Goal: Task Accomplishment & Management: Use online tool/utility

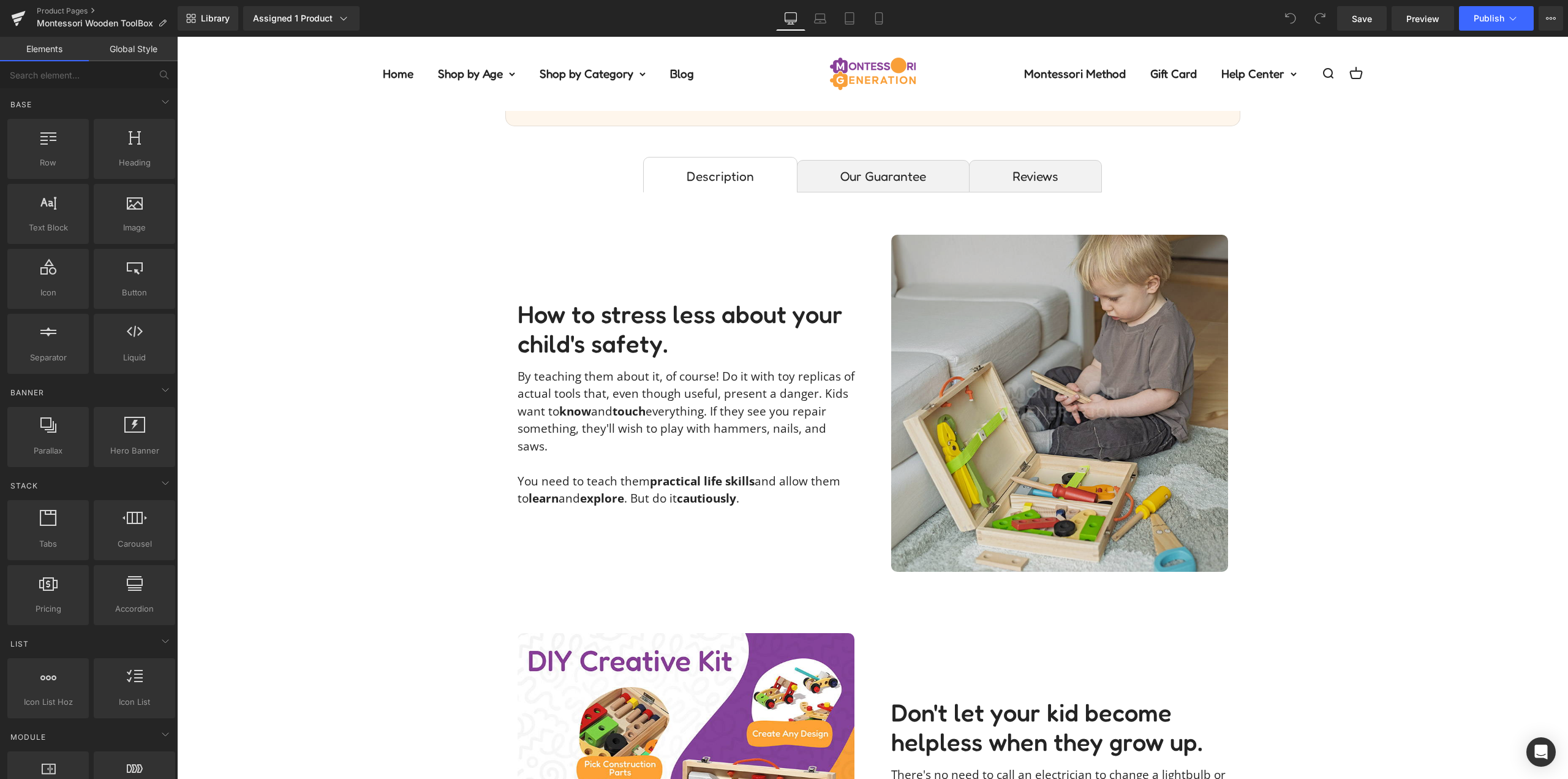
scroll to position [919, 0]
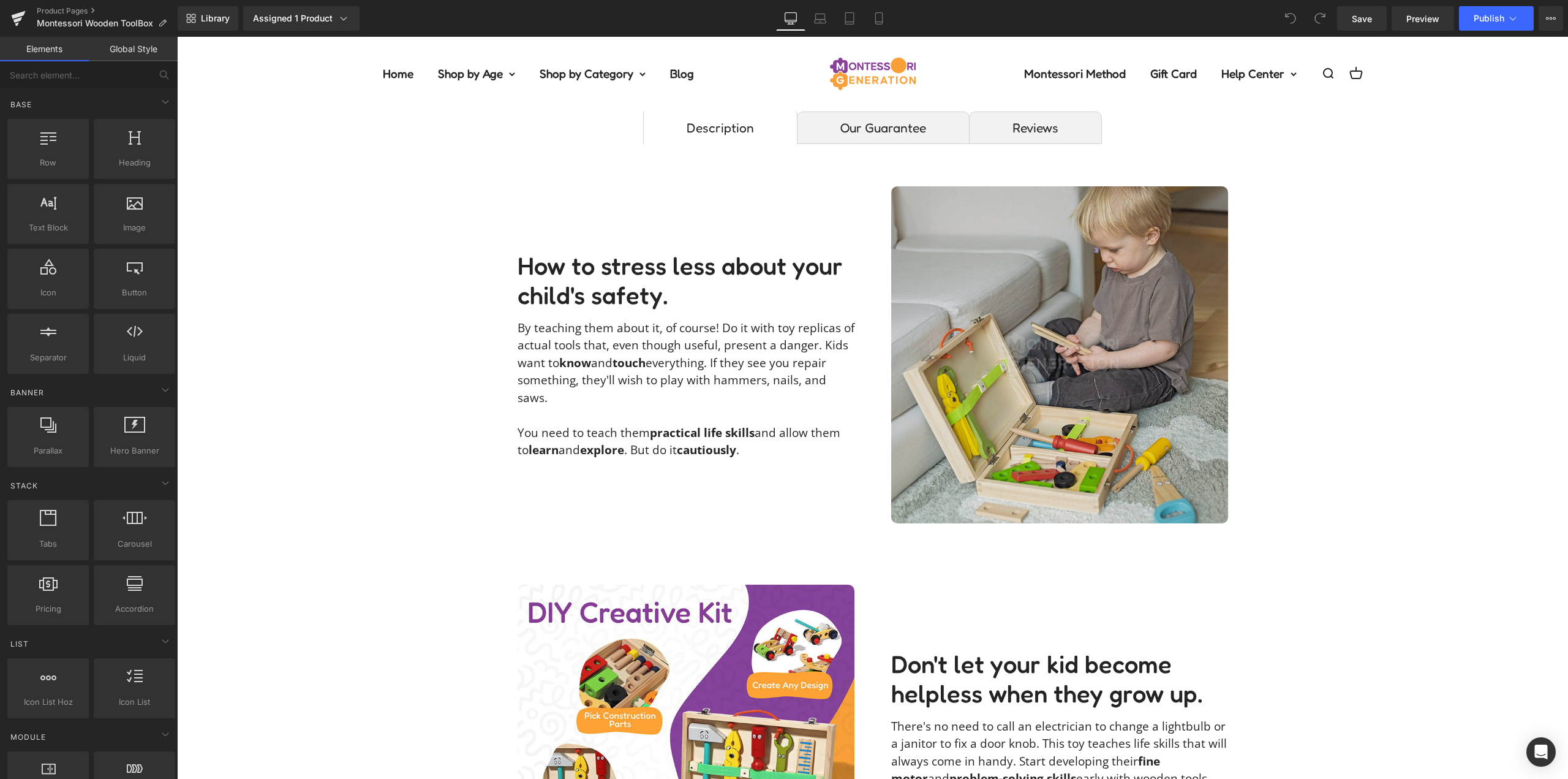
click at [1042, 301] on img at bounding box center [1060, 355] width 337 height 337
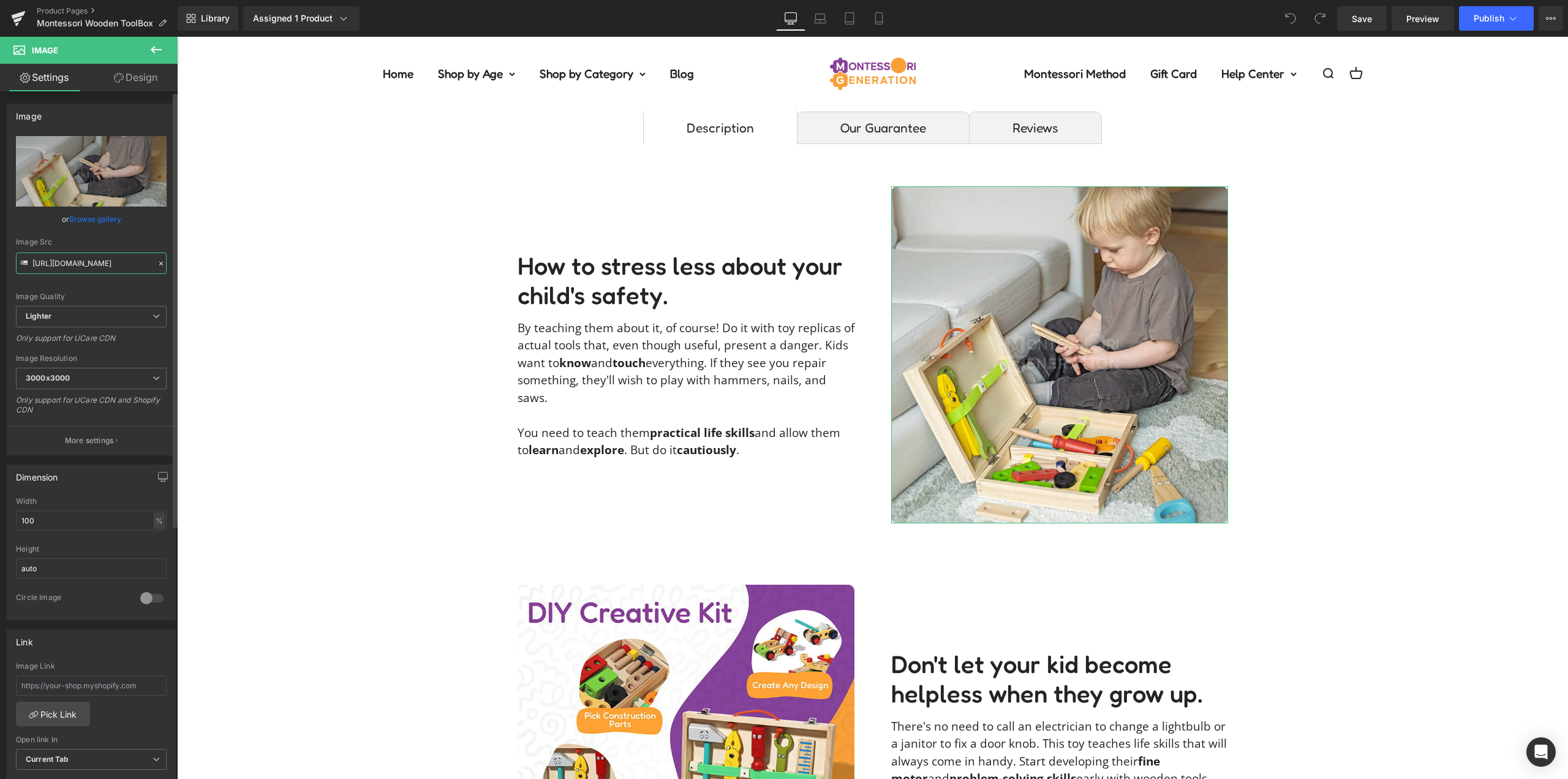
click at [98, 262] on input "[URL][DOMAIN_NAME]" at bounding box center [91, 263] width 151 height 21
click at [98, 262] on input "https://ucarecdn.com/bb9c7683-d729-4509-8f7b-81d1e7350bea/-/format/auto/-/previ…" at bounding box center [91, 263] width 151 height 21
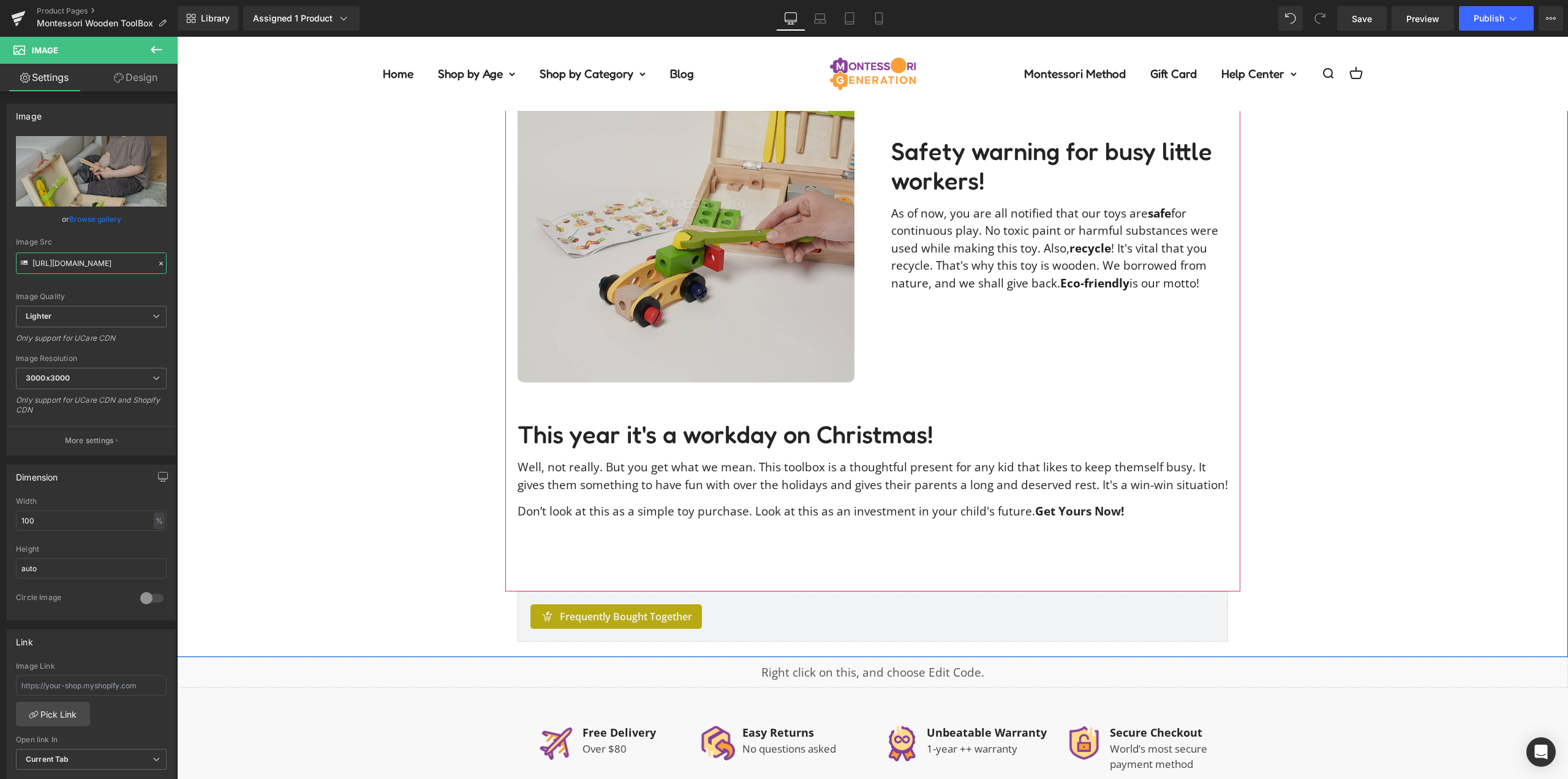
scroll to position [2268, 0]
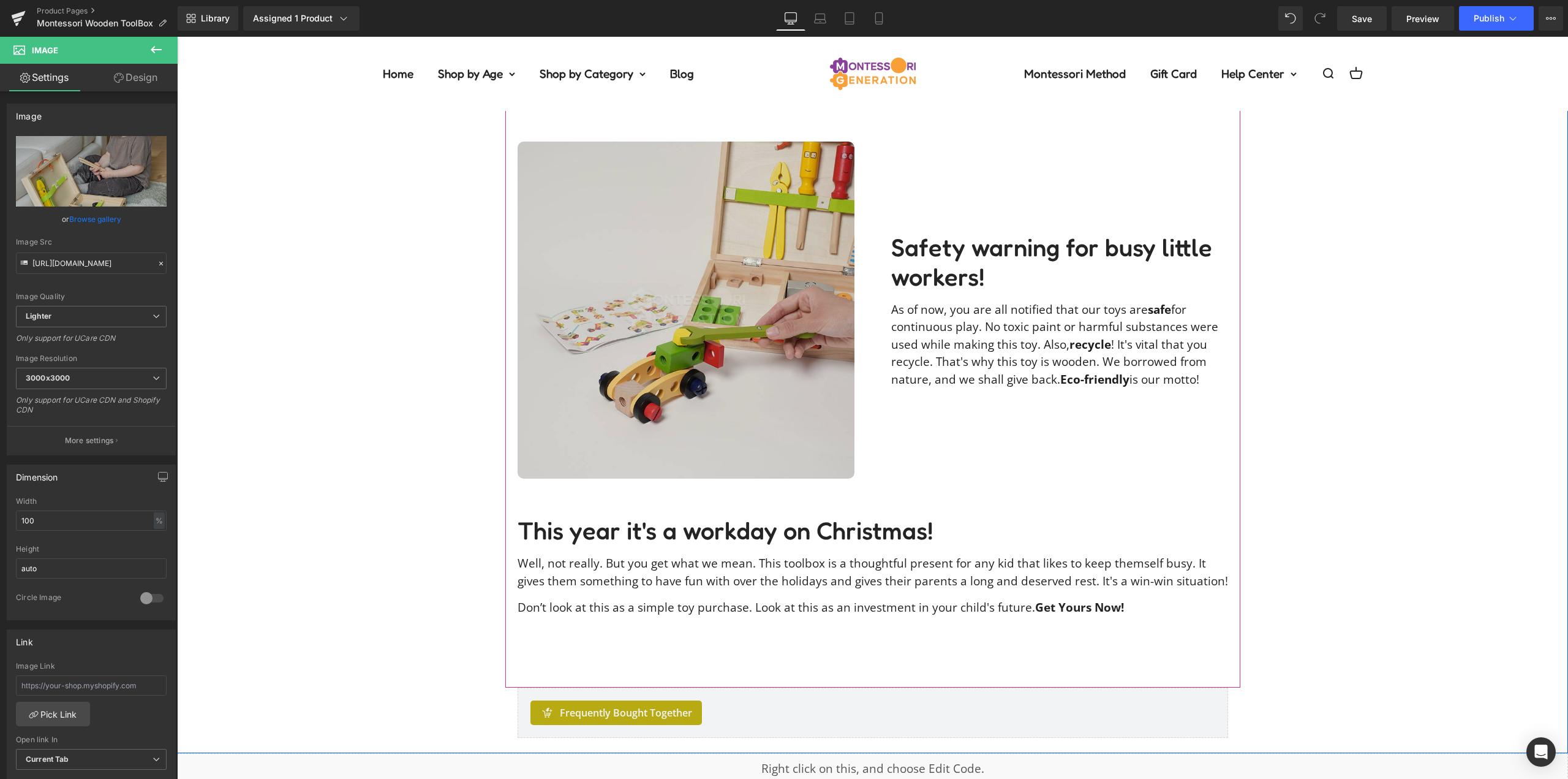
click at [710, 310] on img at bounding box center [687, 310] width 337 height 337
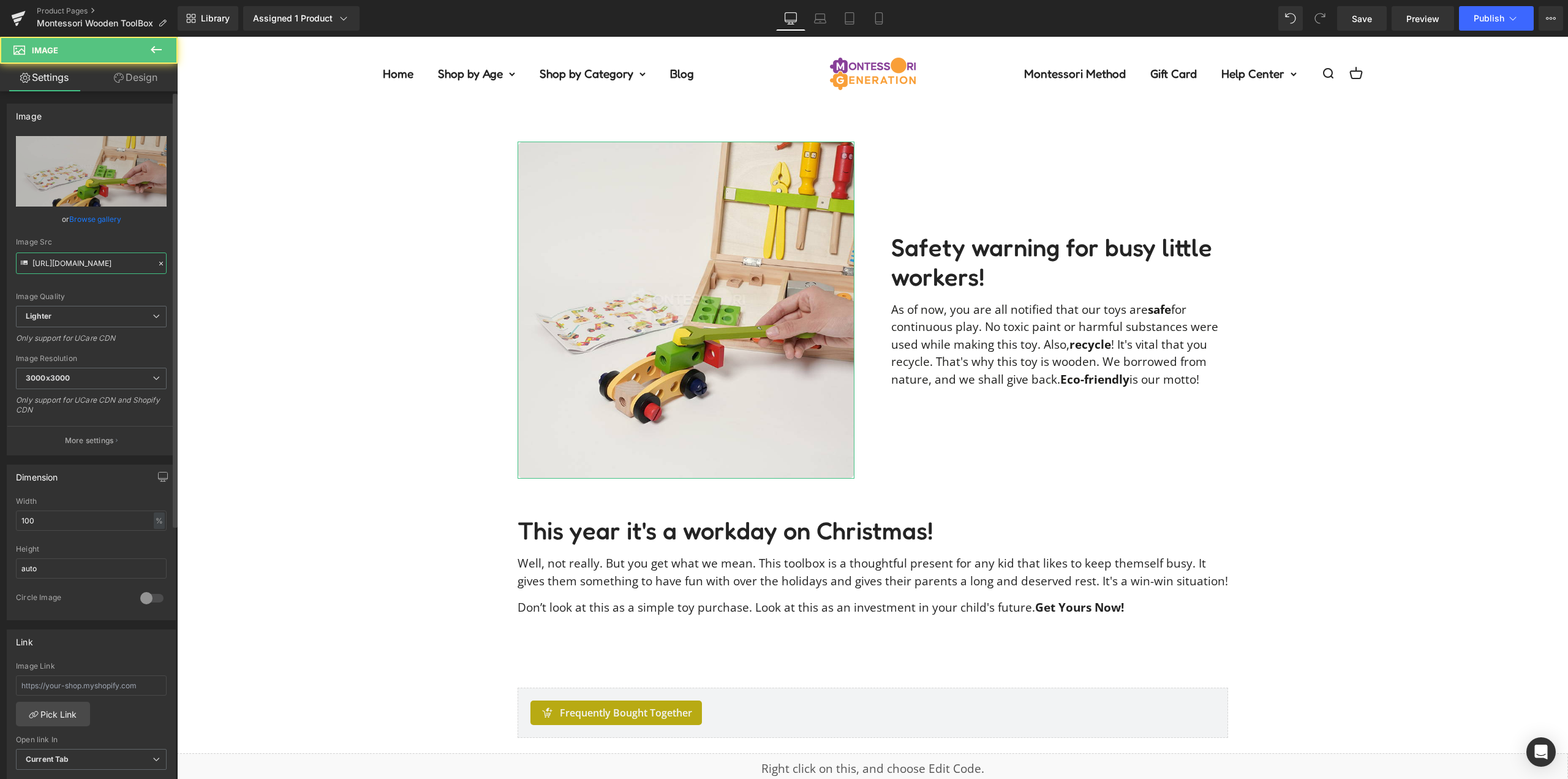
click at [99, 263] on input "https://ucarecdn.com/70e25a68-13b1-438e-abc0-1203c3915435/-/format/auto/-/previ…" at bounding box center [91, 263] width 151 height 21
paste input "bb9c7683-d729-4509-8f7b-81d1e7350bea/-/format/auto/-/preview/2048x2048/-/qualit…"
type input "https://ucarecdn.com/bb9c7683-d729-4509-8f7b-81d1e7350bea/-/format/auto/-/previ…"
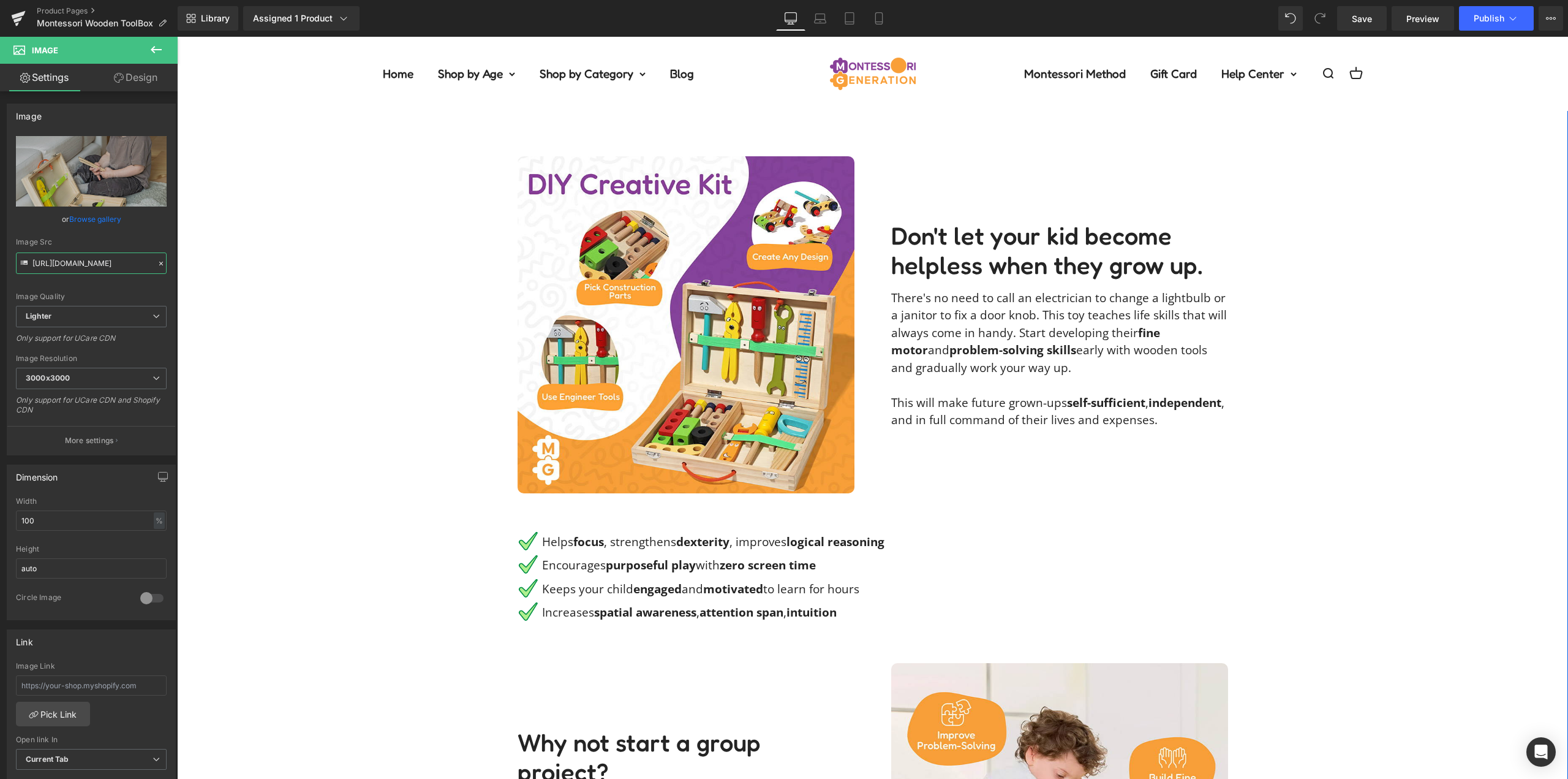
scroll to position [1042, 0]
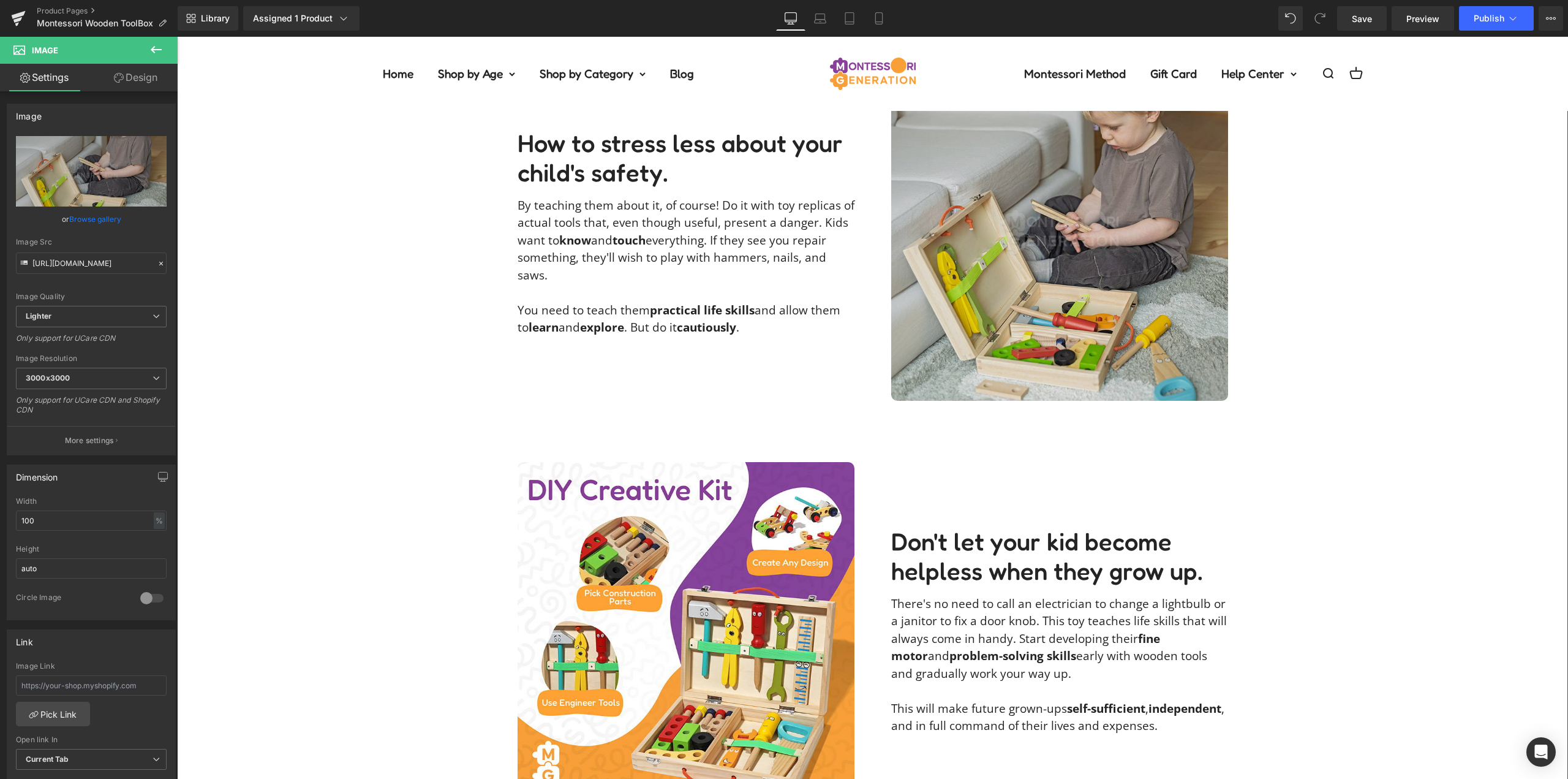
click at [1016, 219] on img at bounding box center [1060, 232] width 337 height 337
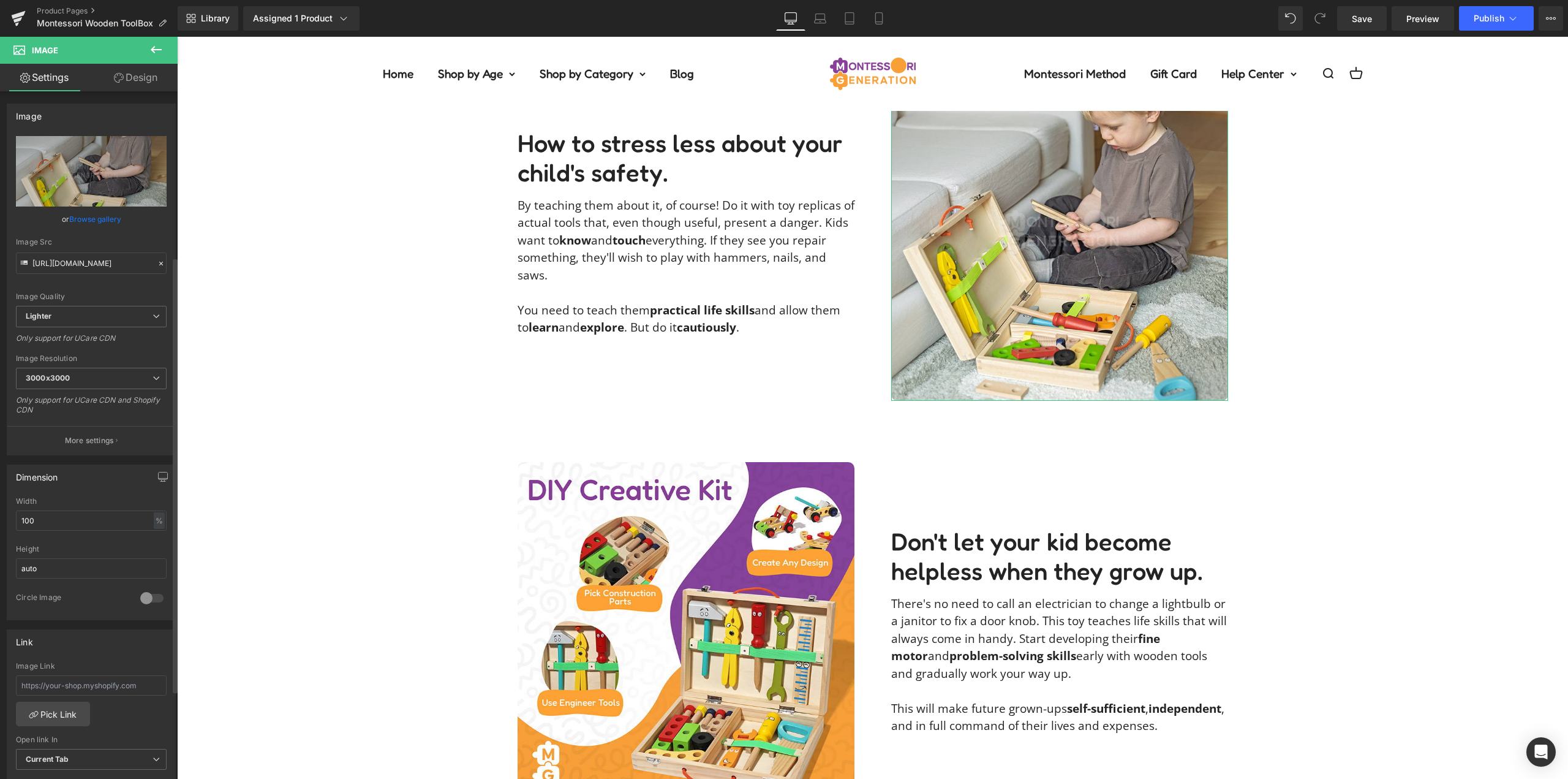
scroll to position [367, 0]
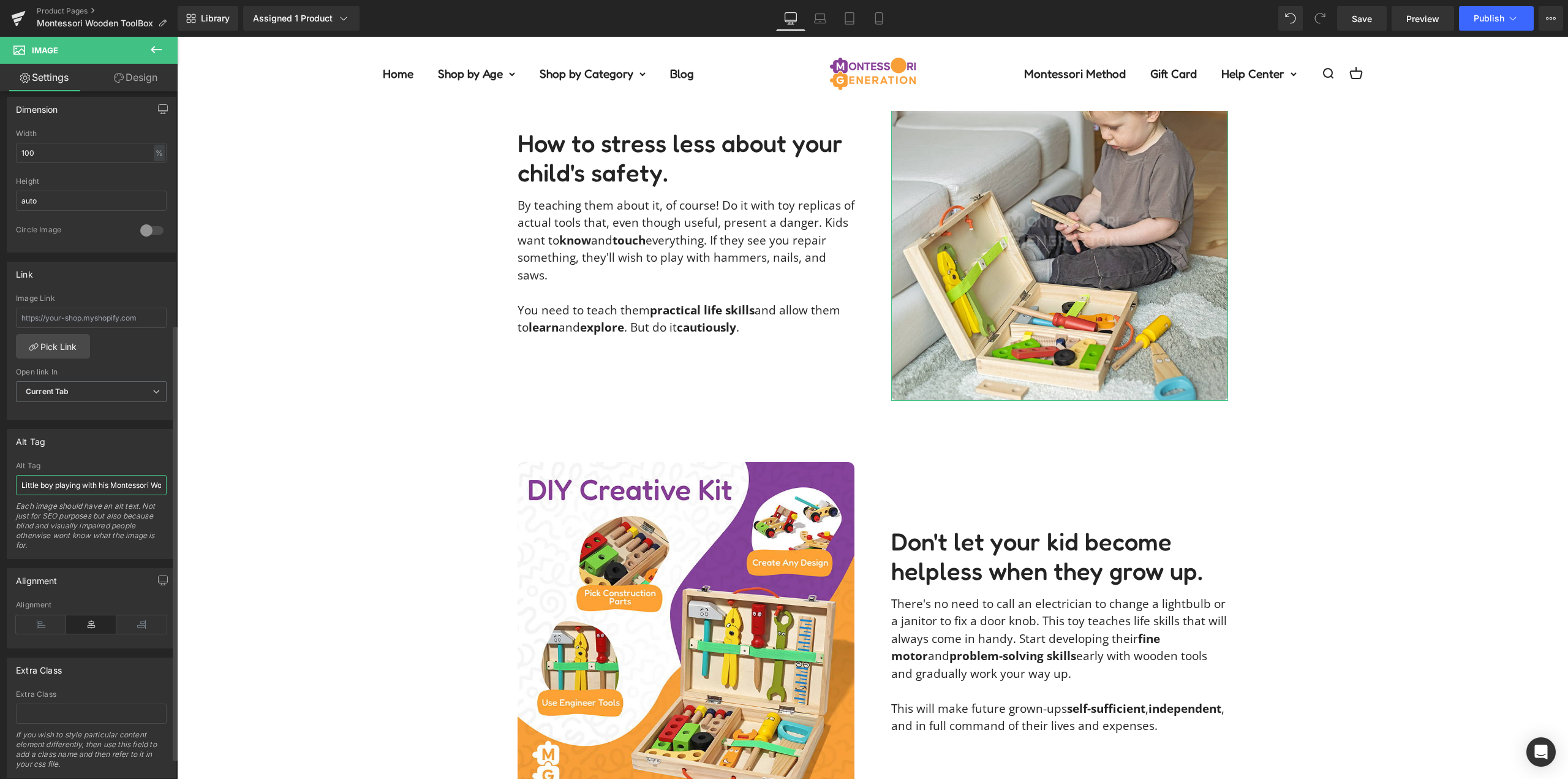
click at [95, 486] on input "Little boy playing with his Montessori Wooden ToolBox toy." at bounding box center [91, 485] width 151 height 20
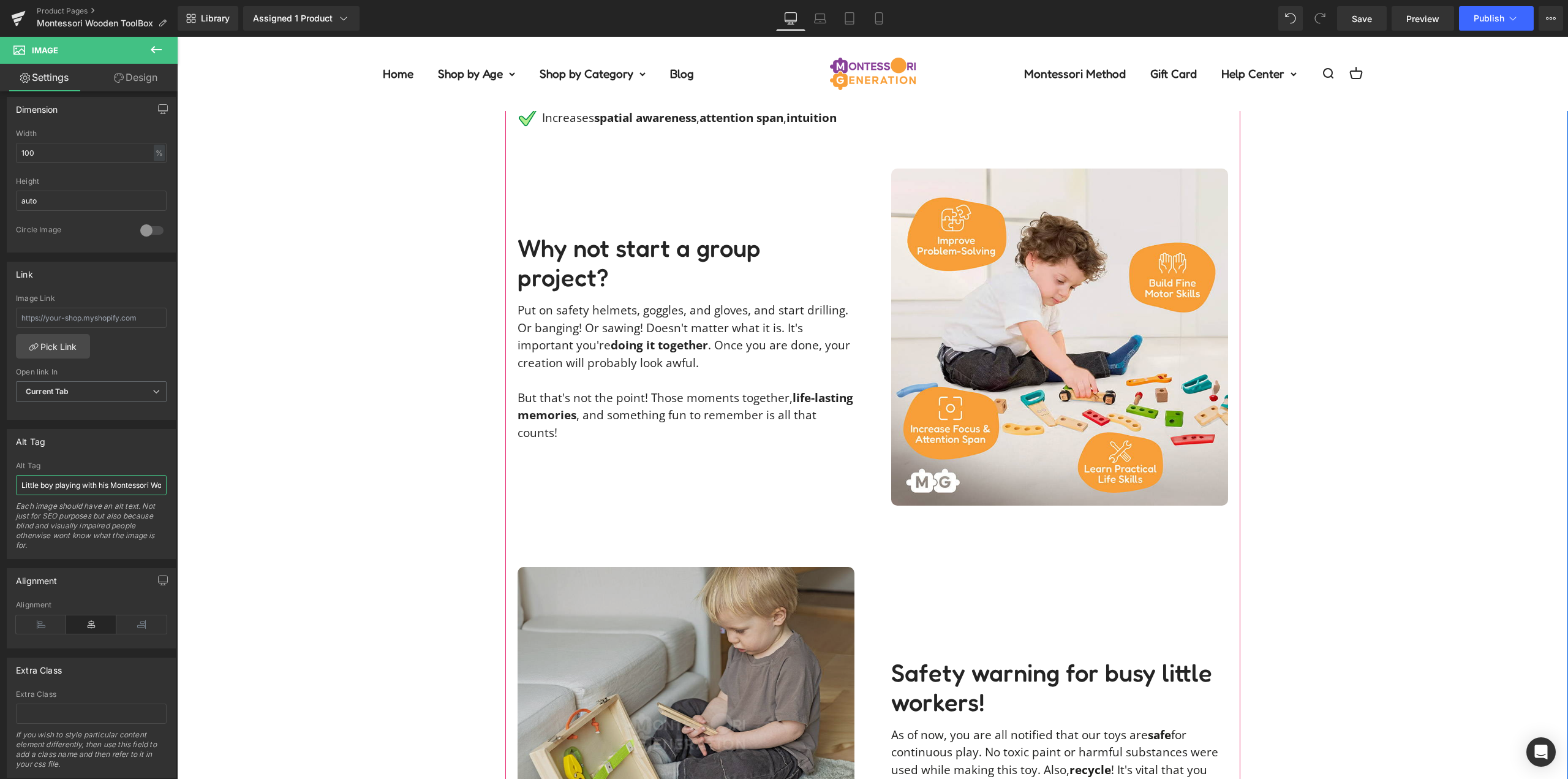
scroll to position [2207, 0]
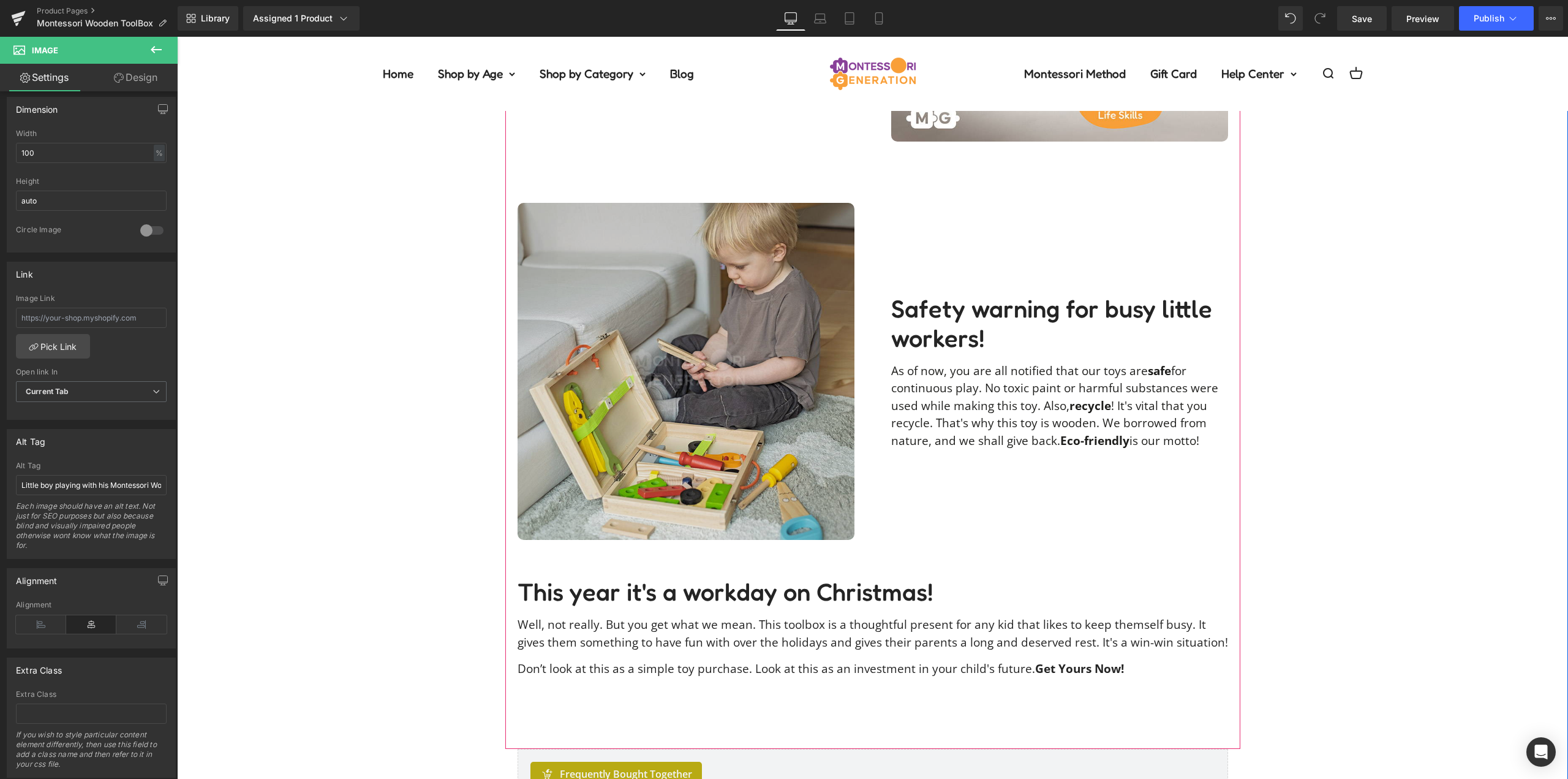
click at [634, 359] on img at bounding box center [687, 372] width 337 height 337
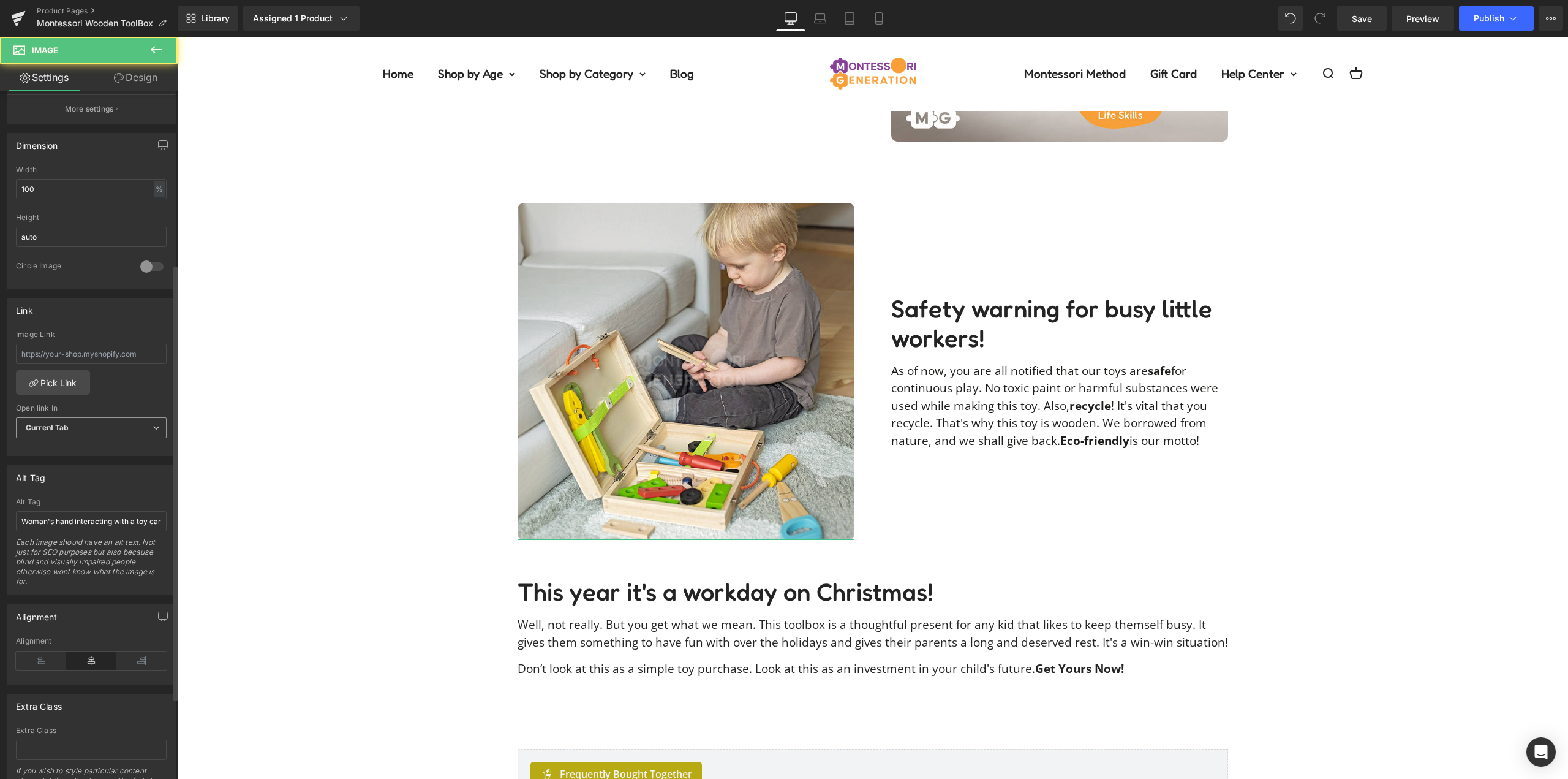
scroll to position [367, 0]
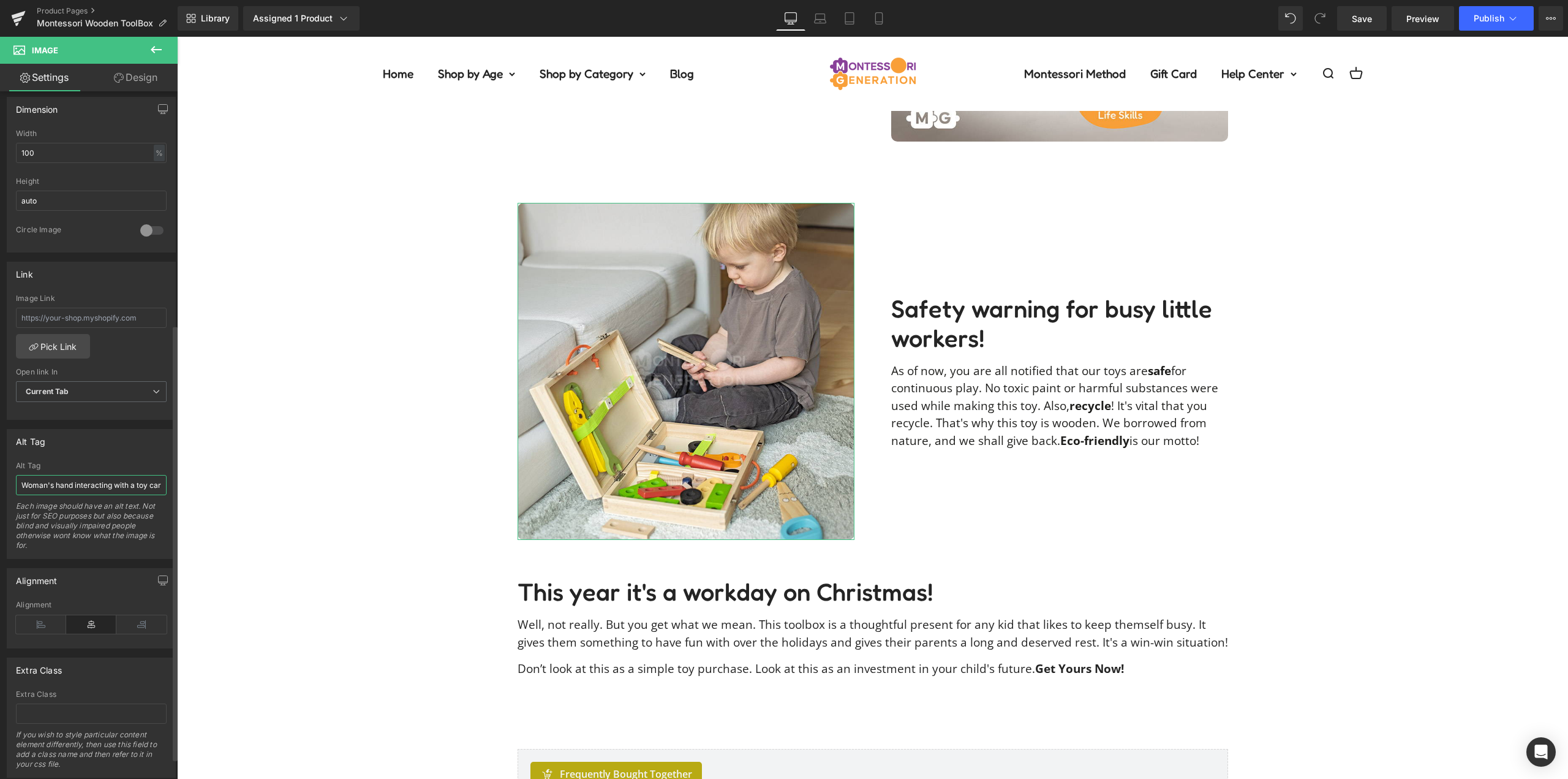
click at [90, 494] on input "Woman's hand interacting with a toy car from the Montessori Wooden Toolbox set …" at bounding box center [91, 485] width 151 height 20
paste input "Little boy playing with his Montessori Wooden ToolBox toy."
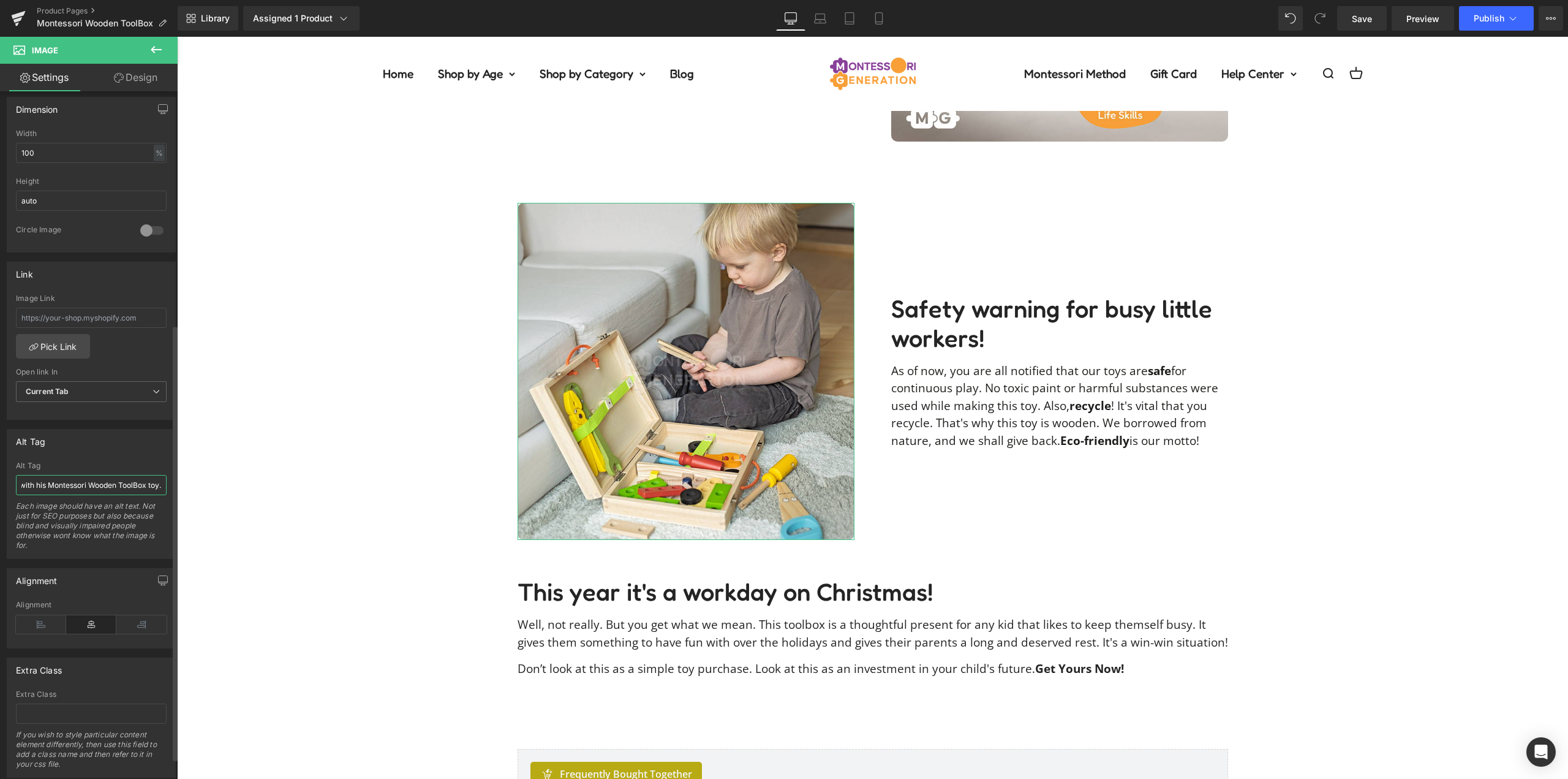
type input "Little boy playing with his Montessori Wooden ToolBox toy."
click at [95, 453] on div "Alt Tag" at bounding box center [91, 441] width 168 height 24
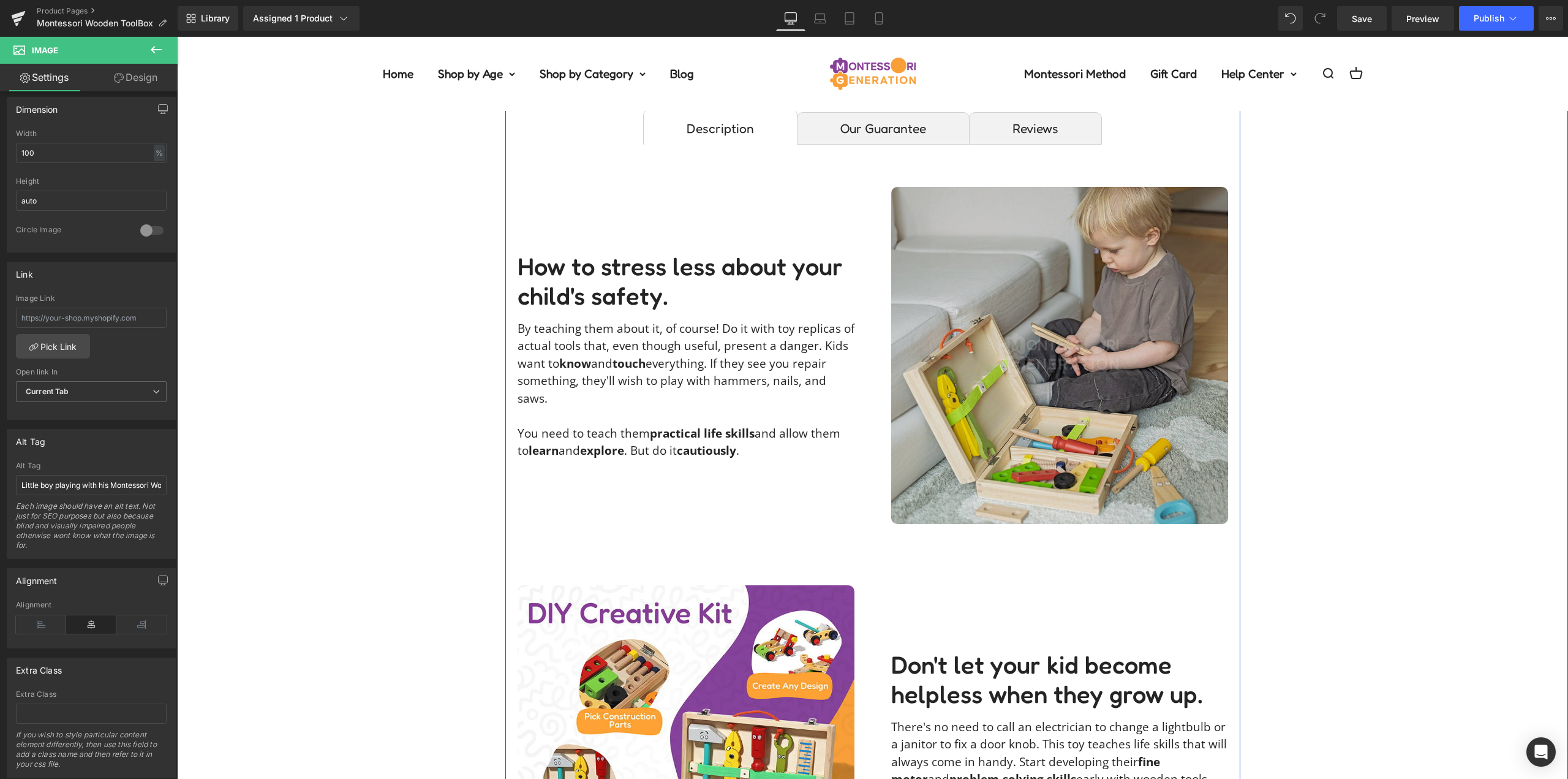
scroll to position [674, 0]
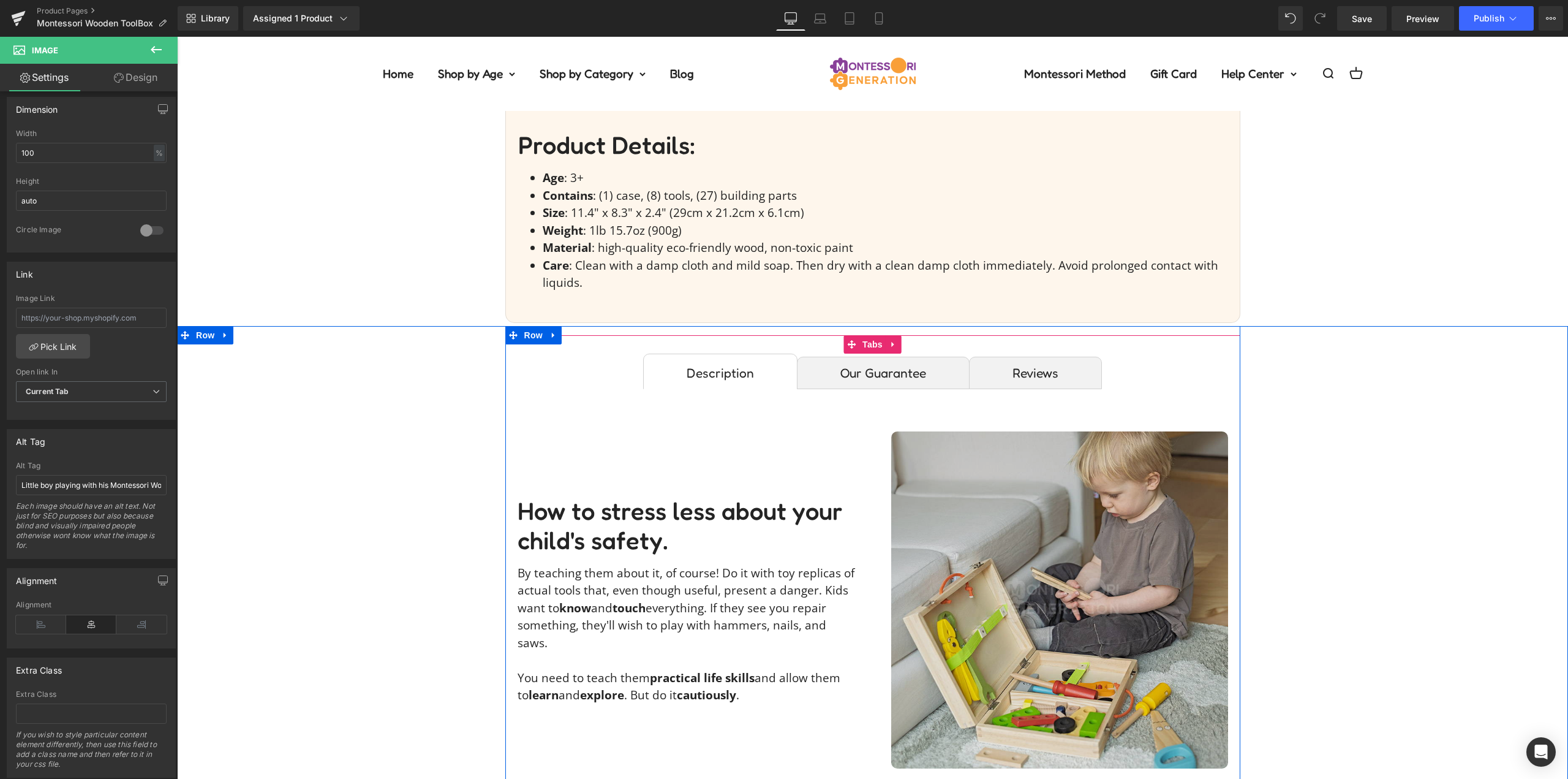
click at [1081, 521] on img at bounding box center [1060, 601] width 337 height 337
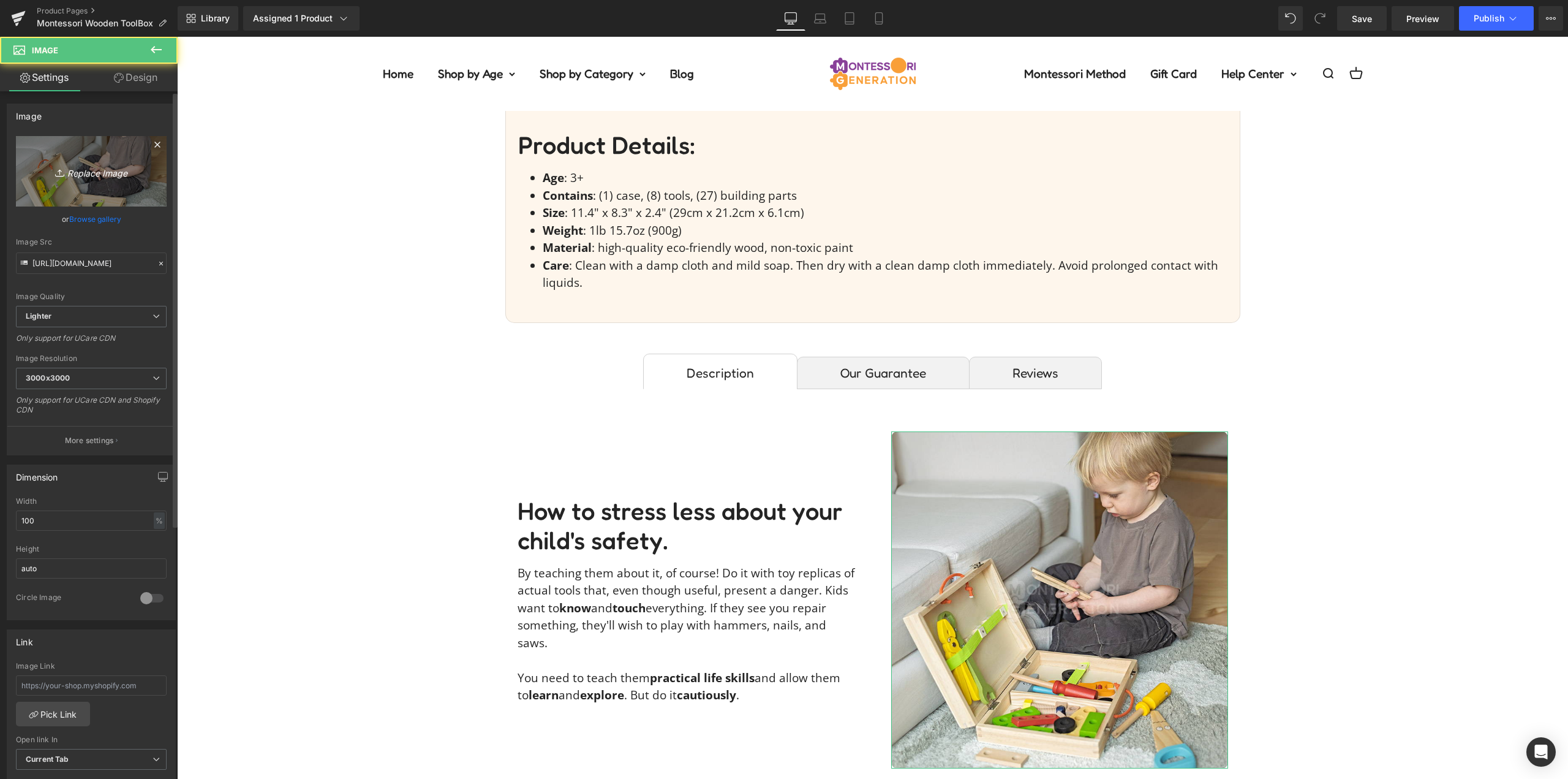
click at [119, 193] on link "Replace Image" at bounding box center [91, 171] width 151 height 70
type input "C:\fakepath\wooden-toolbox-liliana94deea1liliana94deeaimage00010.jpg"
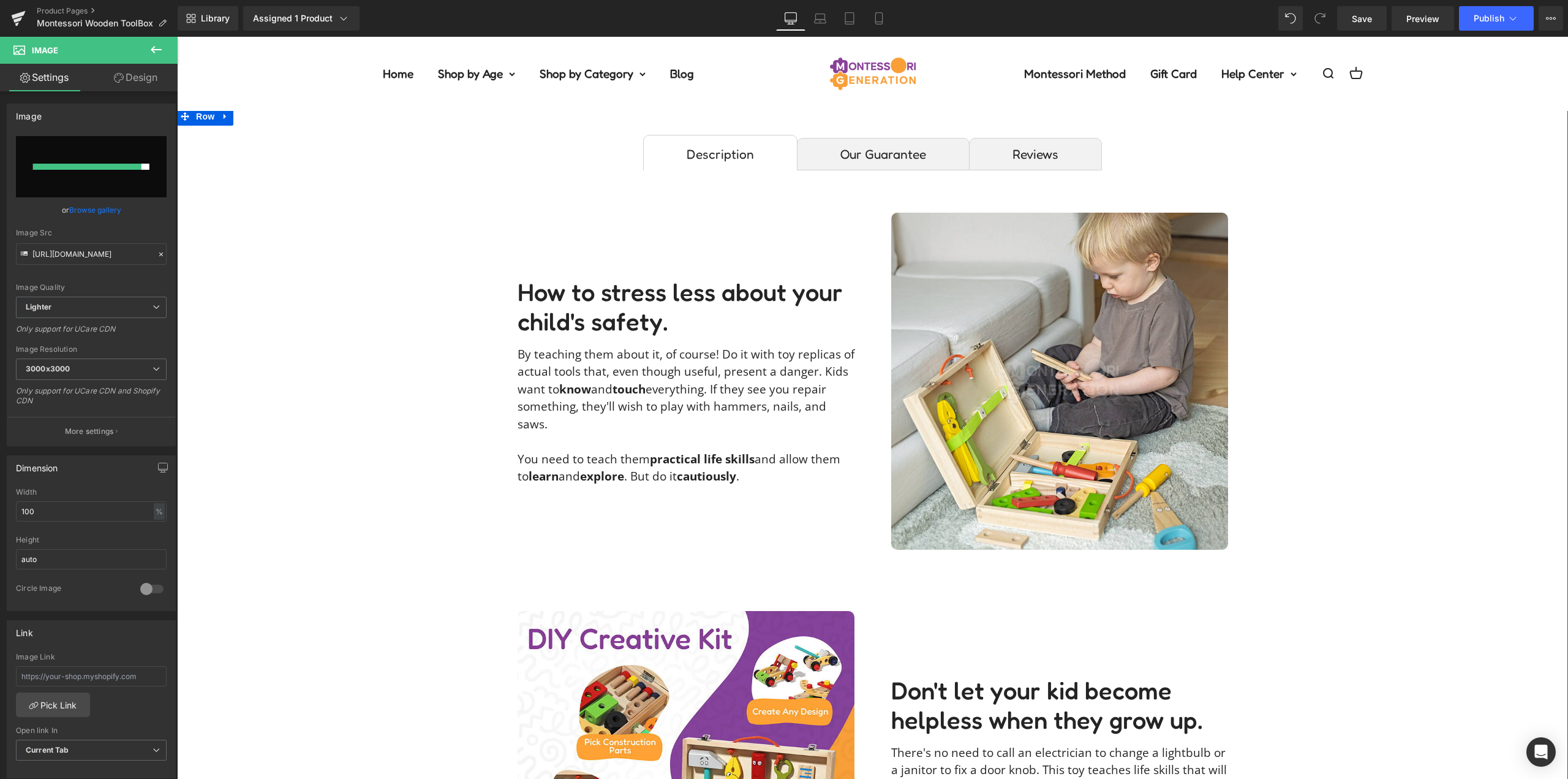
scroll to position [736, 0]
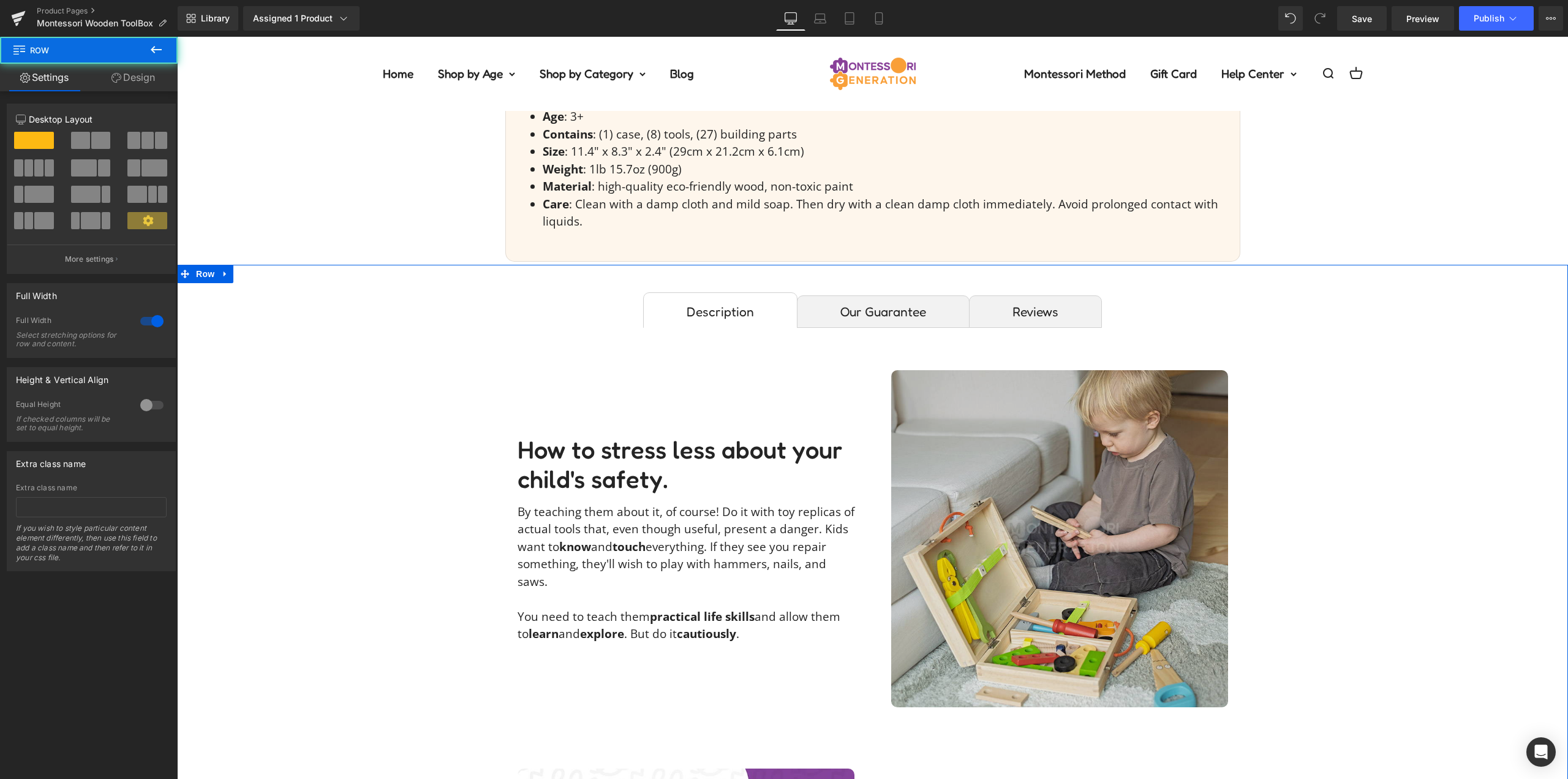
click at [1075, 482] on img at bounding box center [1060, 539] width 337 height 337
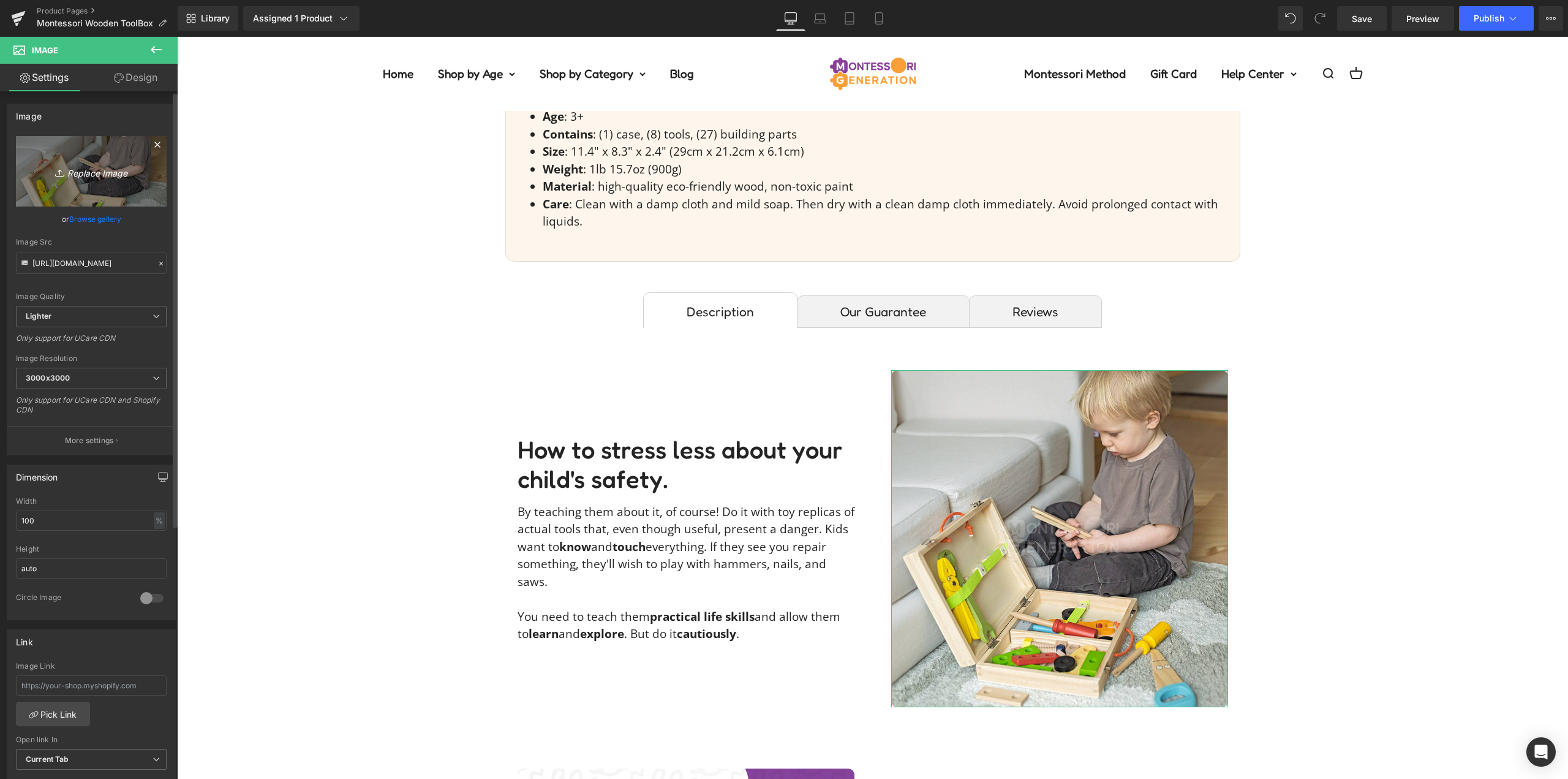
click at [90, 186] on link "Replace Image" at bounding box center [91, 171] width 151 height 70
type input "C:\fakepath\wooden-toolbox-liliana94deea1liliana94deeaimage00010.jpg"
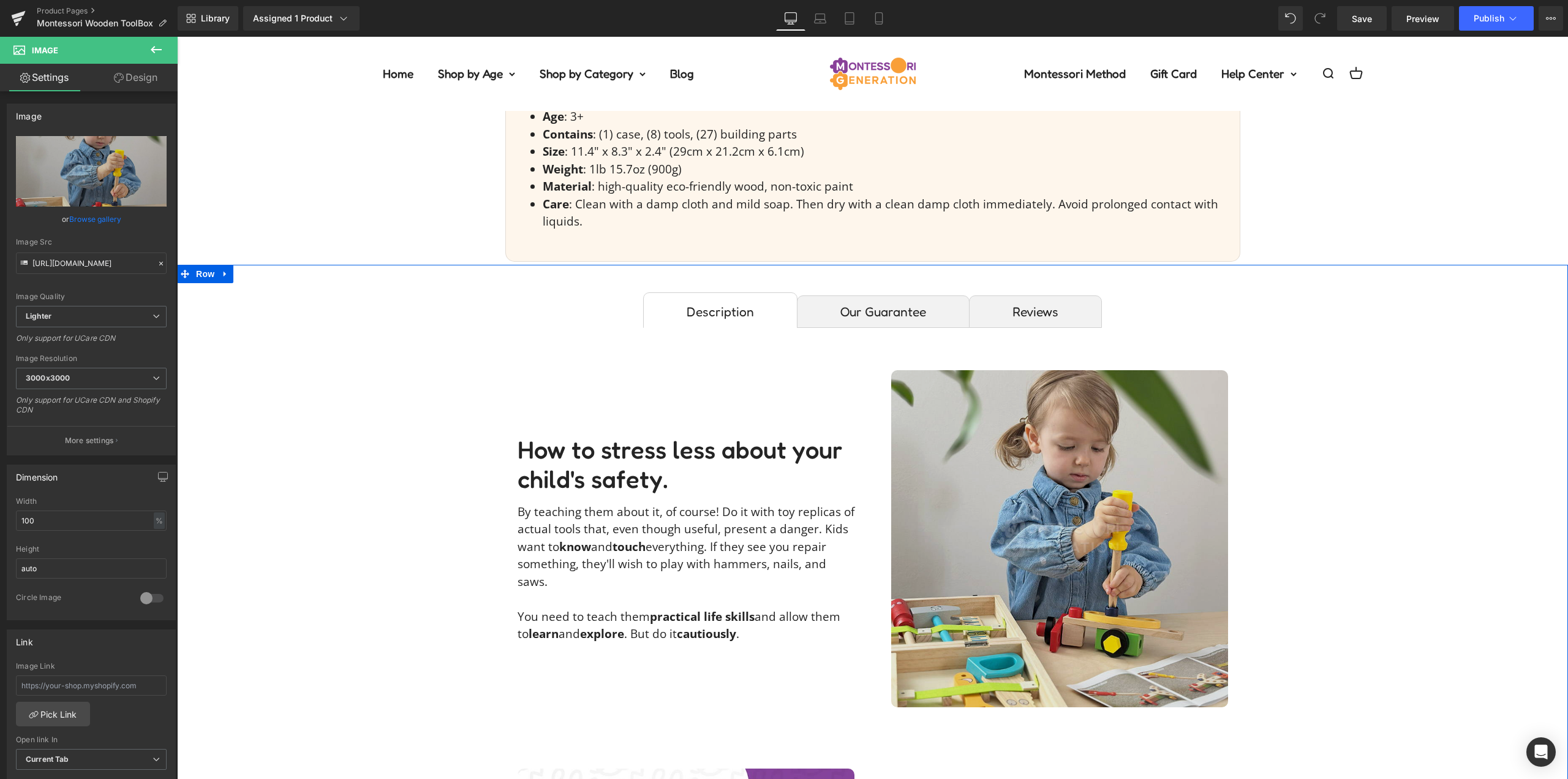
click at [1099, 461] on img at bounding box center [1060, 539] width 337 height 337
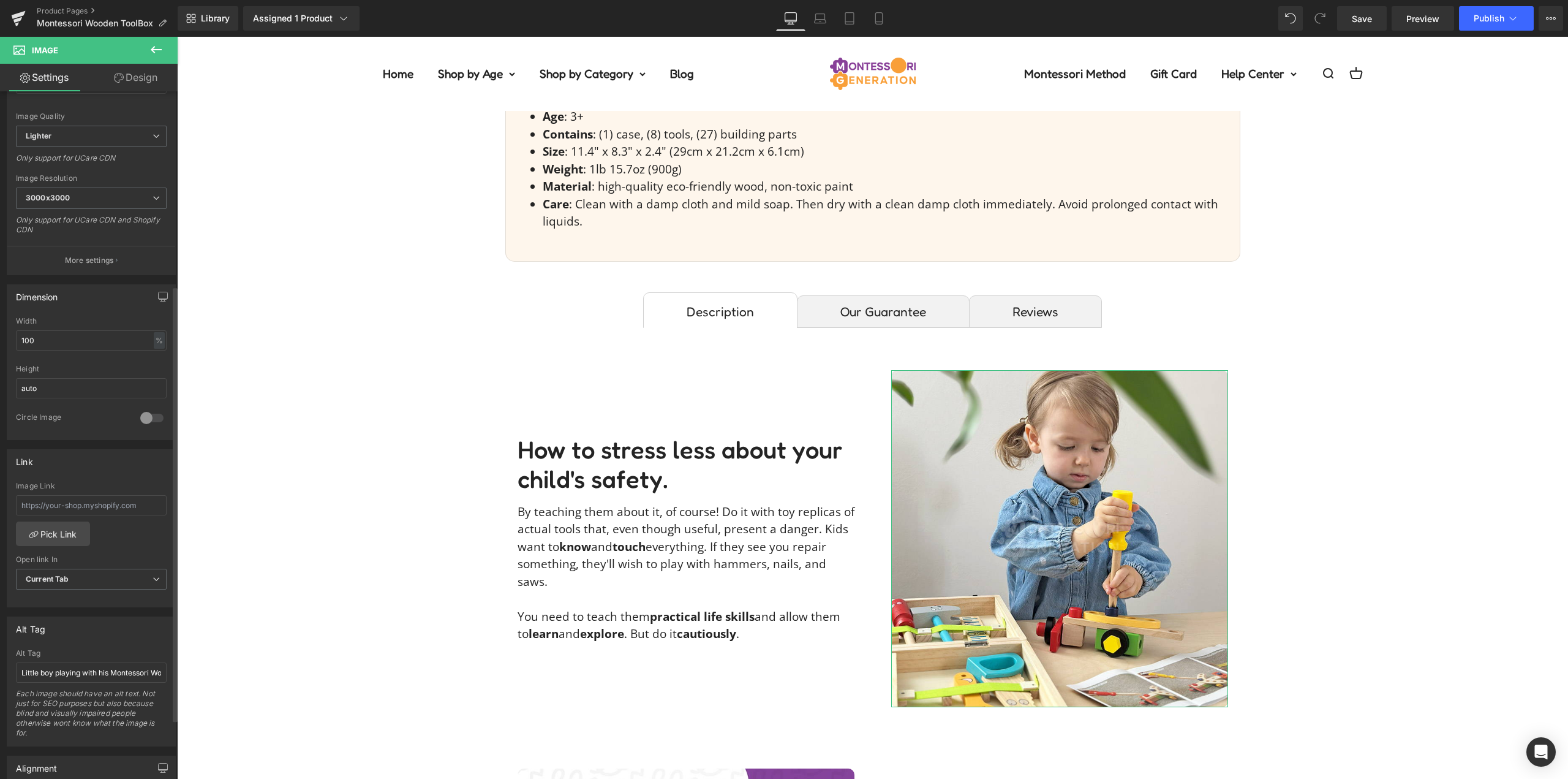
scroll to position [306, 0]
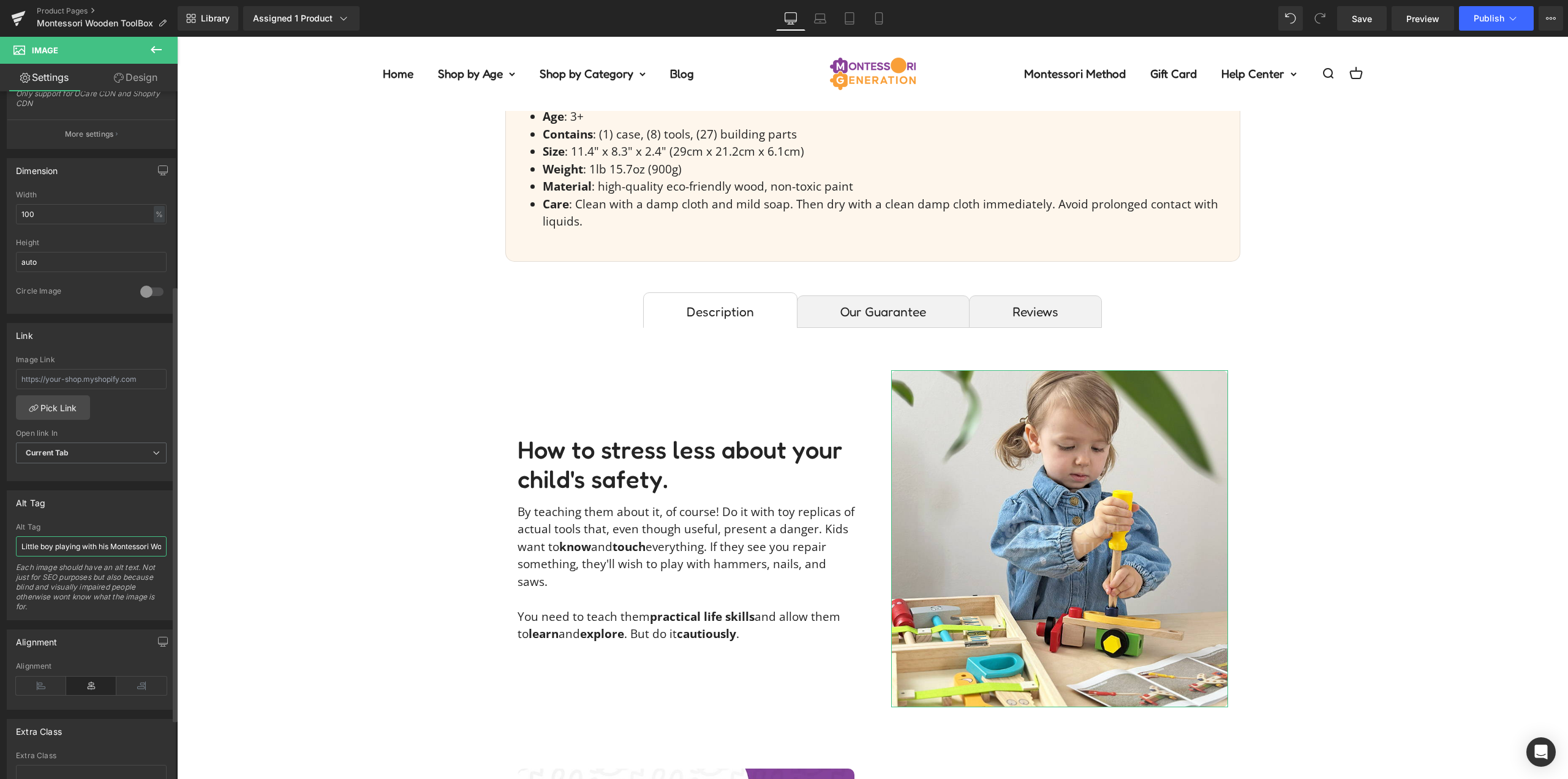
click at [95, 543] on input "Little boy playing with his Montessori Wooden ToolBox toy." at bounding box center [91, 546] width 151 height 20
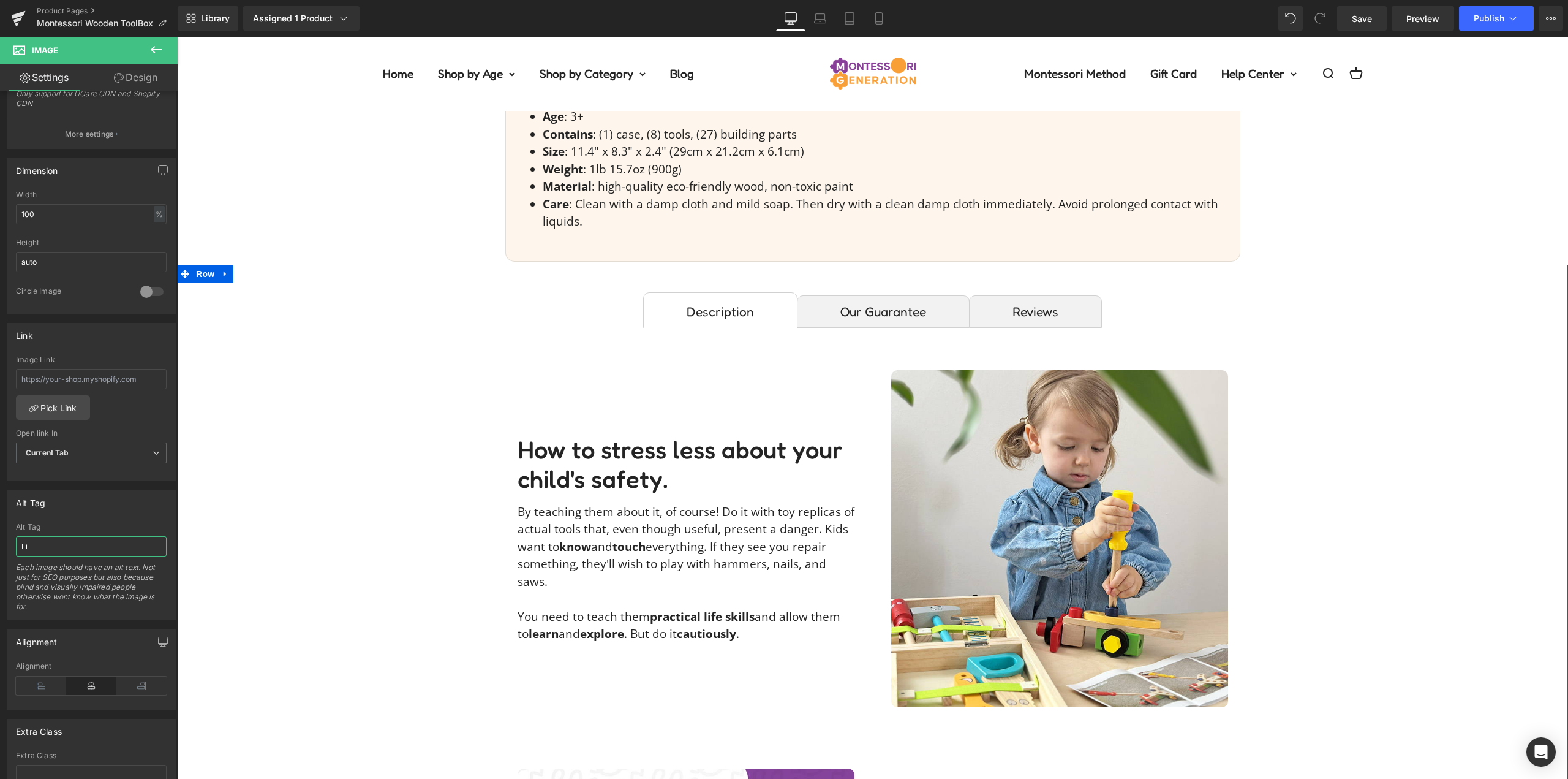
type input "L"
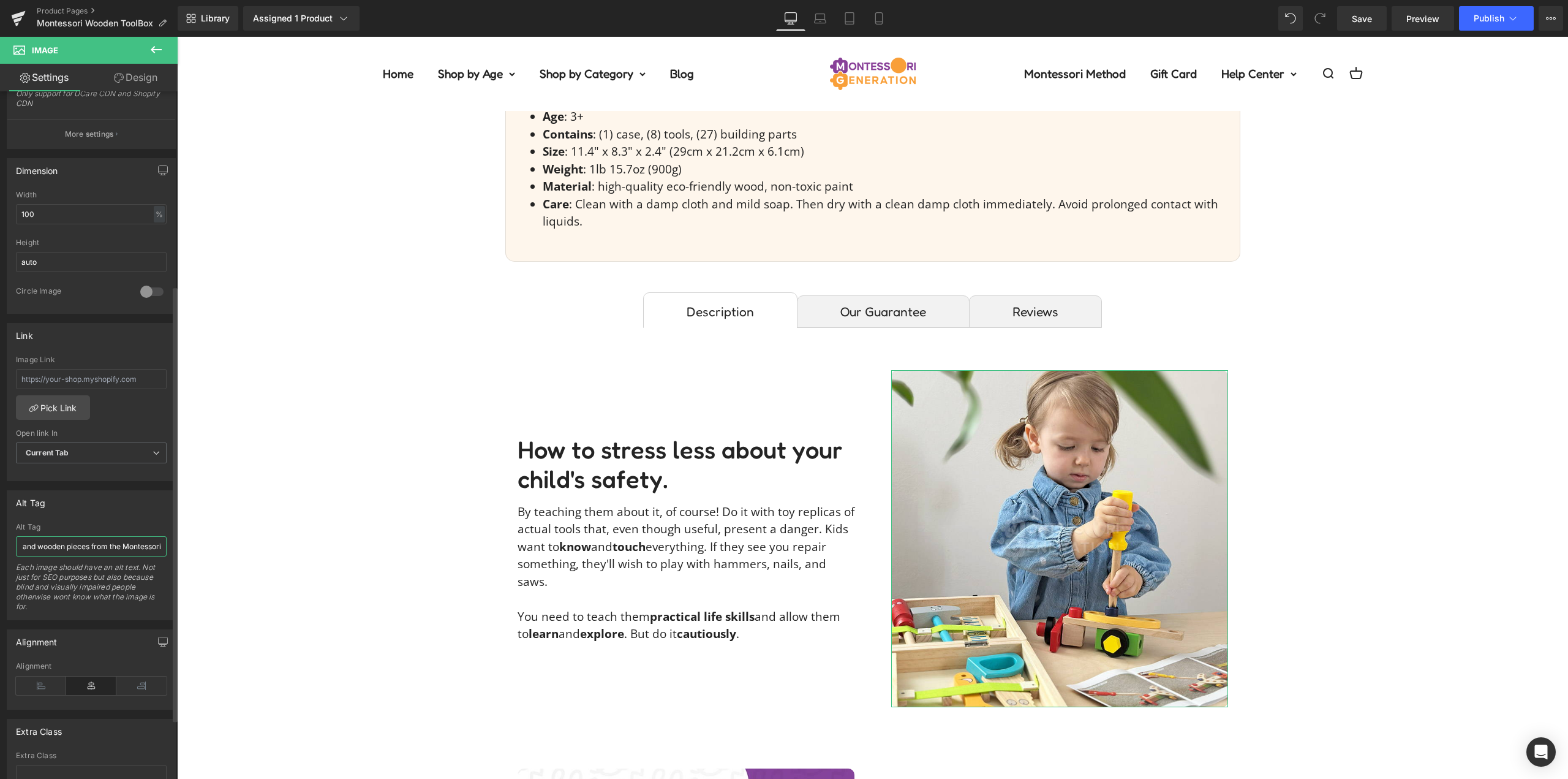
drag, startPoint x: 59, startPoint y: 545, endPoint x: 35, endPoint y: 547, distance: 24.1
click at [35, 547] on input "Girl constructing an airplane model using a wrench and wooden pieces from the M…" at bounding box center [91, 546] width 151 height 20
click at [156, 546] on input "Girl constructing an airplane model using a wrench and pieces from the Montesso…" at bounding box center [91, 546] width 151 height 20
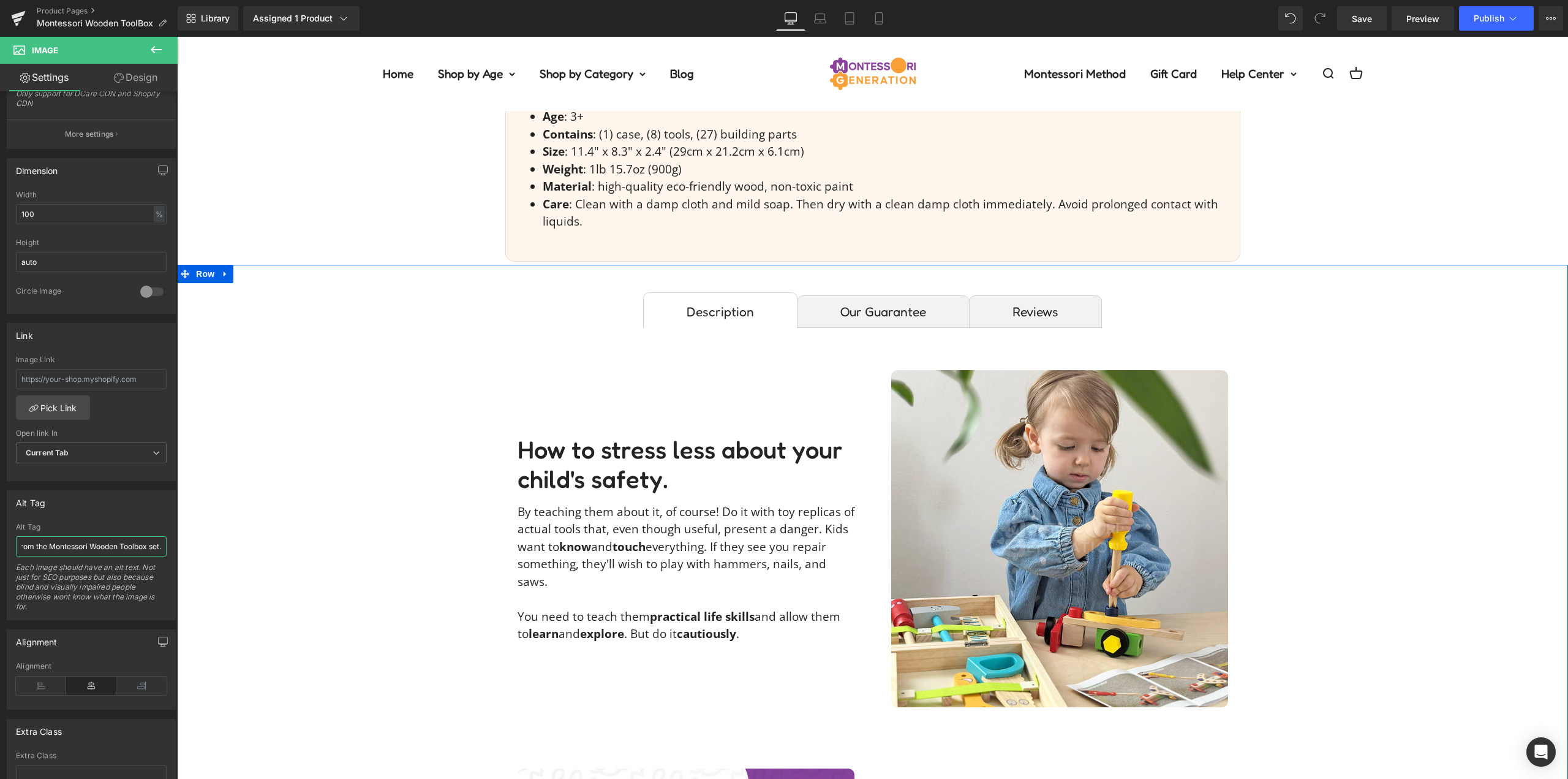
scroll to position [0, 229]
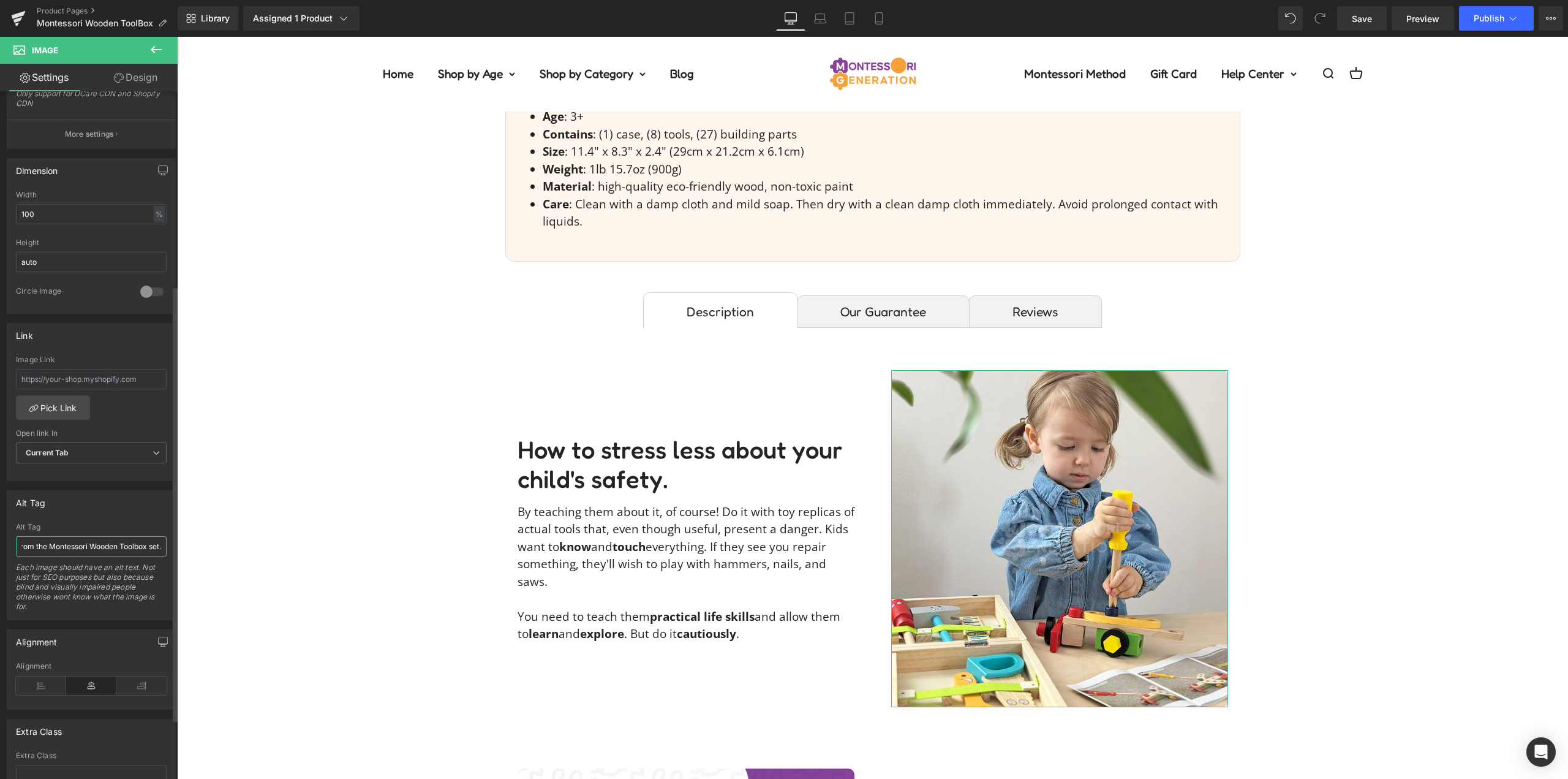
type input "Girl constructing an airplane model using a wrench and pieces from the Montesso…"
click at [152, 517] on div "Alt Tag Little boy playing with his Montessori Wooden ToolBox toy. Alt Tag Girl…" at bounding box center [91, 555] width 169 height 130
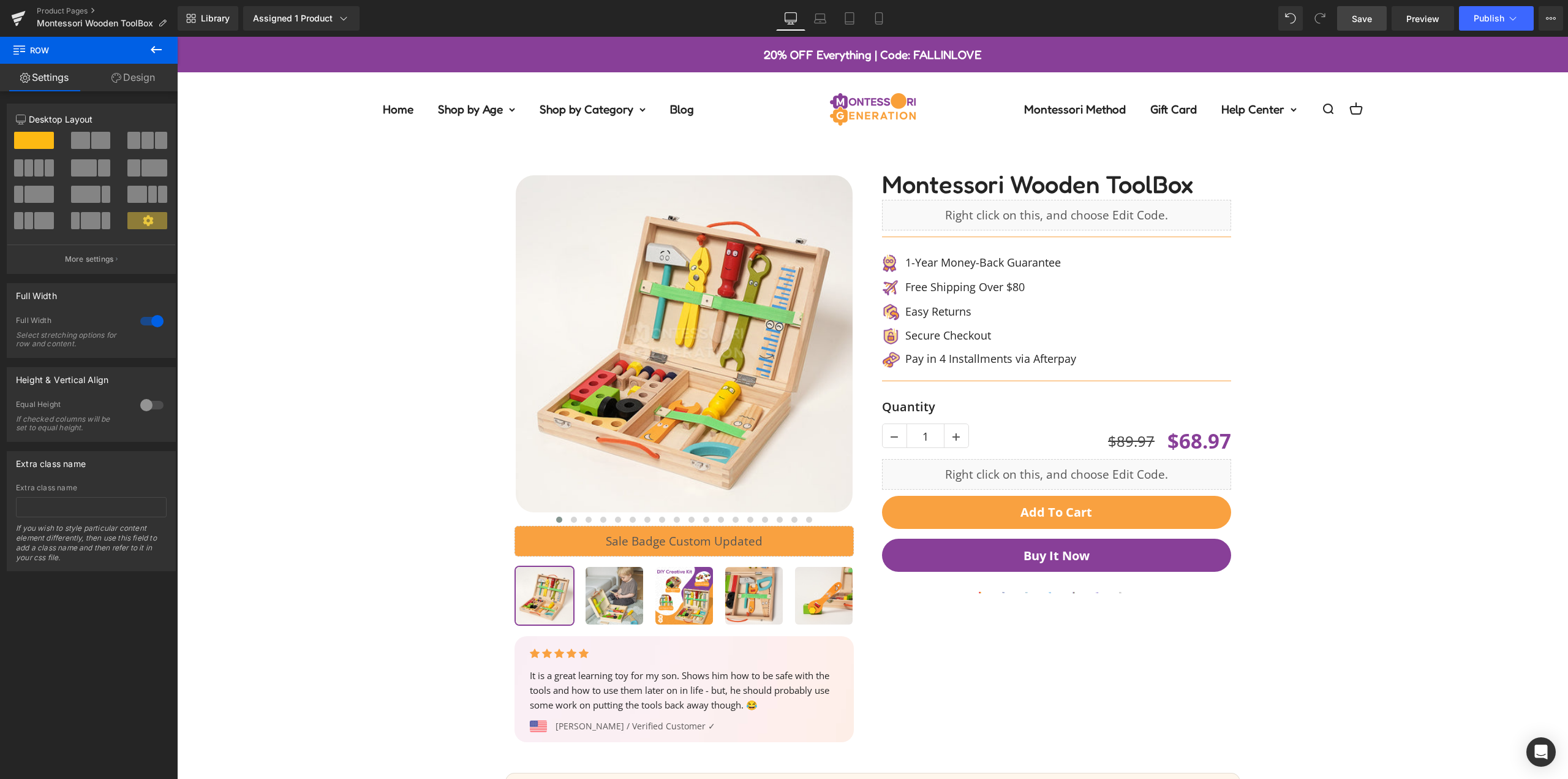
click at [1364, 18] on span "Save" at bounding box center [1362, 19] width 20 height 13
click at [1491, 23] on span "Publish" at bounding box center [1490, 19] width 31 height 10
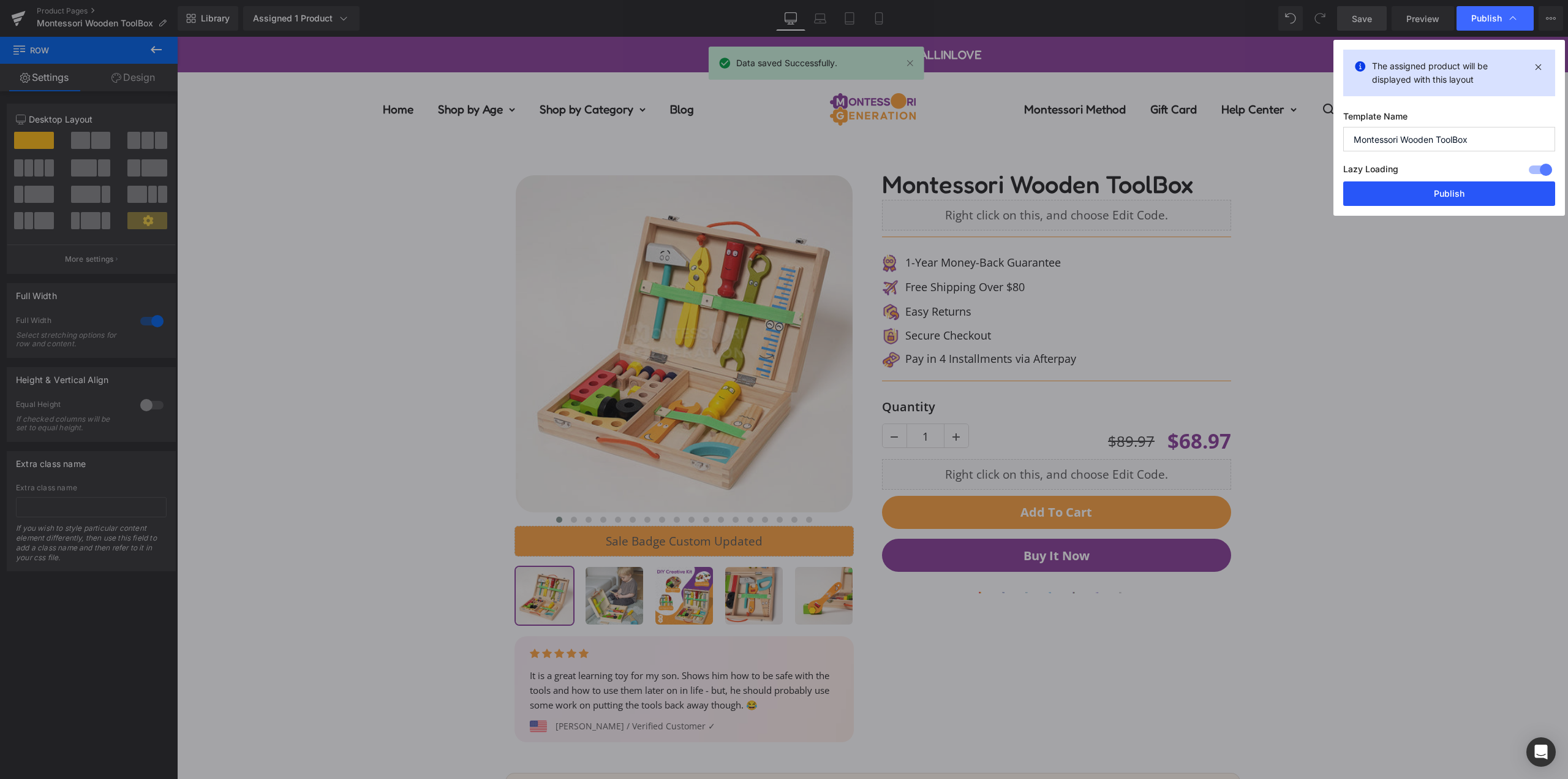
drag, startPoint x: 1469, startPoint y: 187, endPoint x: 1100, endPoint y: 231, distance: 371.6
click at [1469, 187] on button "Publish" at bounding box center [1449, 194] width 212 height 24
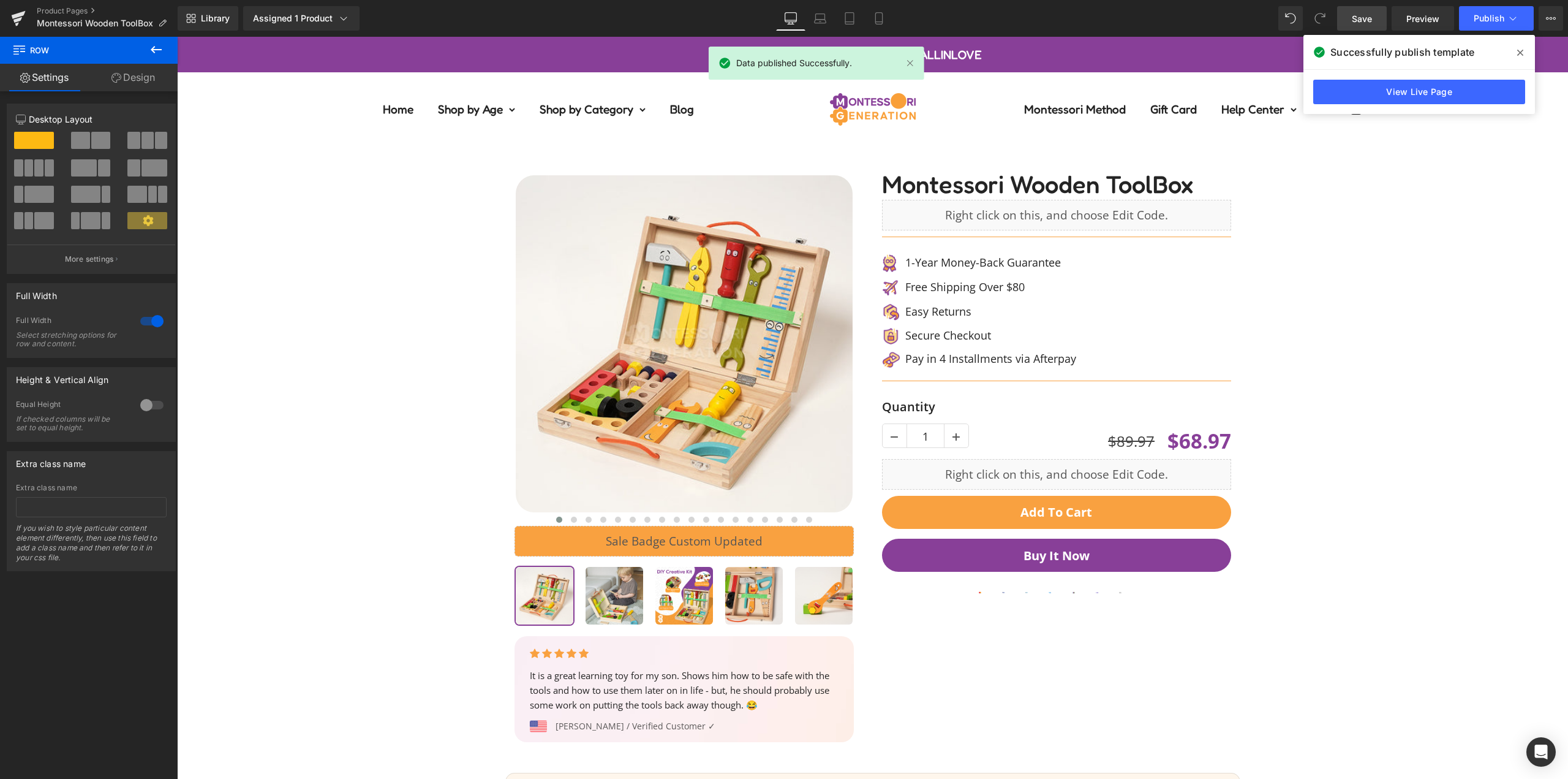
click at [71, 5] on div "Product Pages Montessori Wooden ToolBox" at bounding box center [89, 18] width 178 height 37
click at [86, 8] on link "Product Pages" at bounding box center [107, 11] width 141 height 10
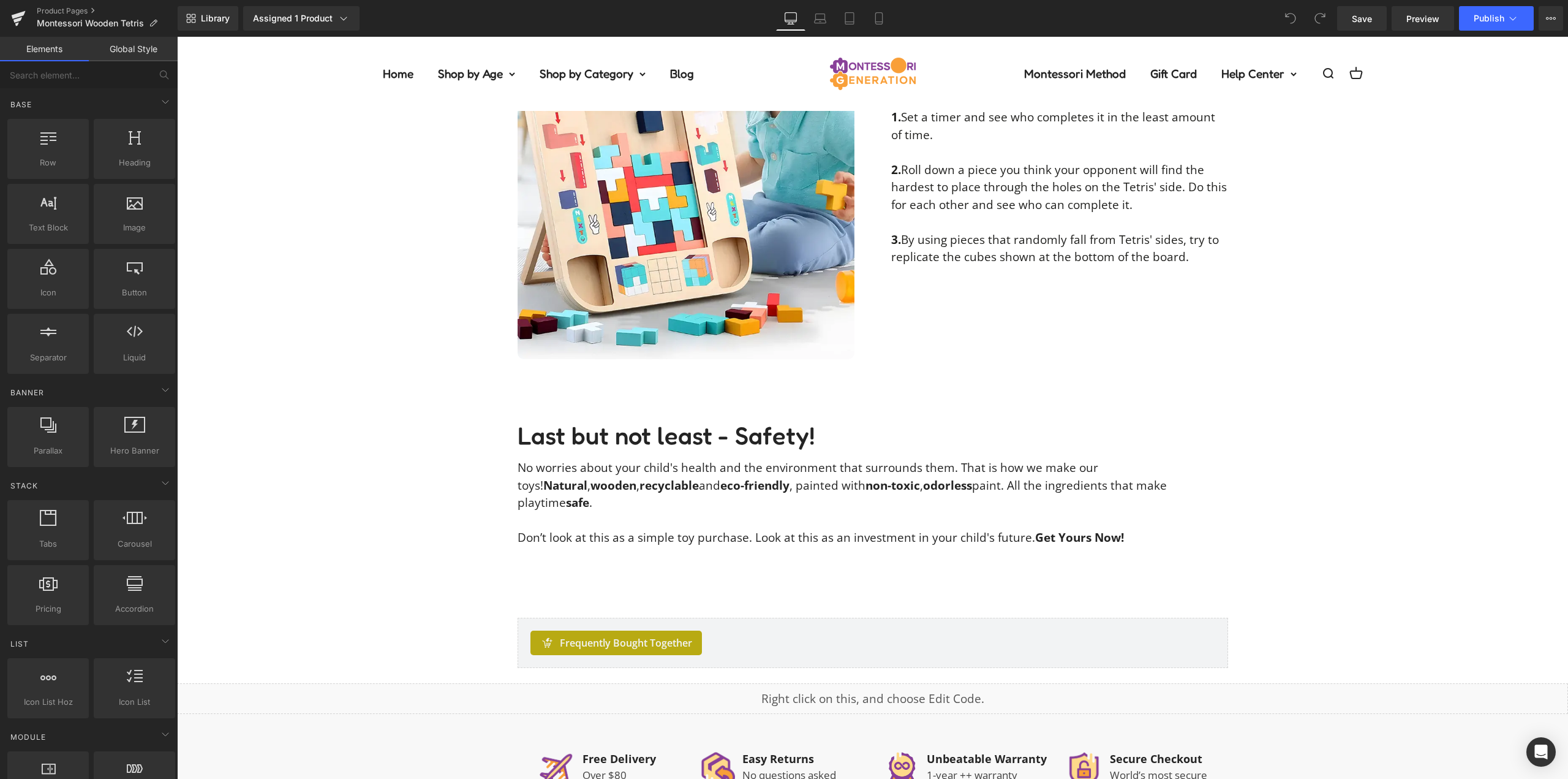
scroll to position [2084, 0]
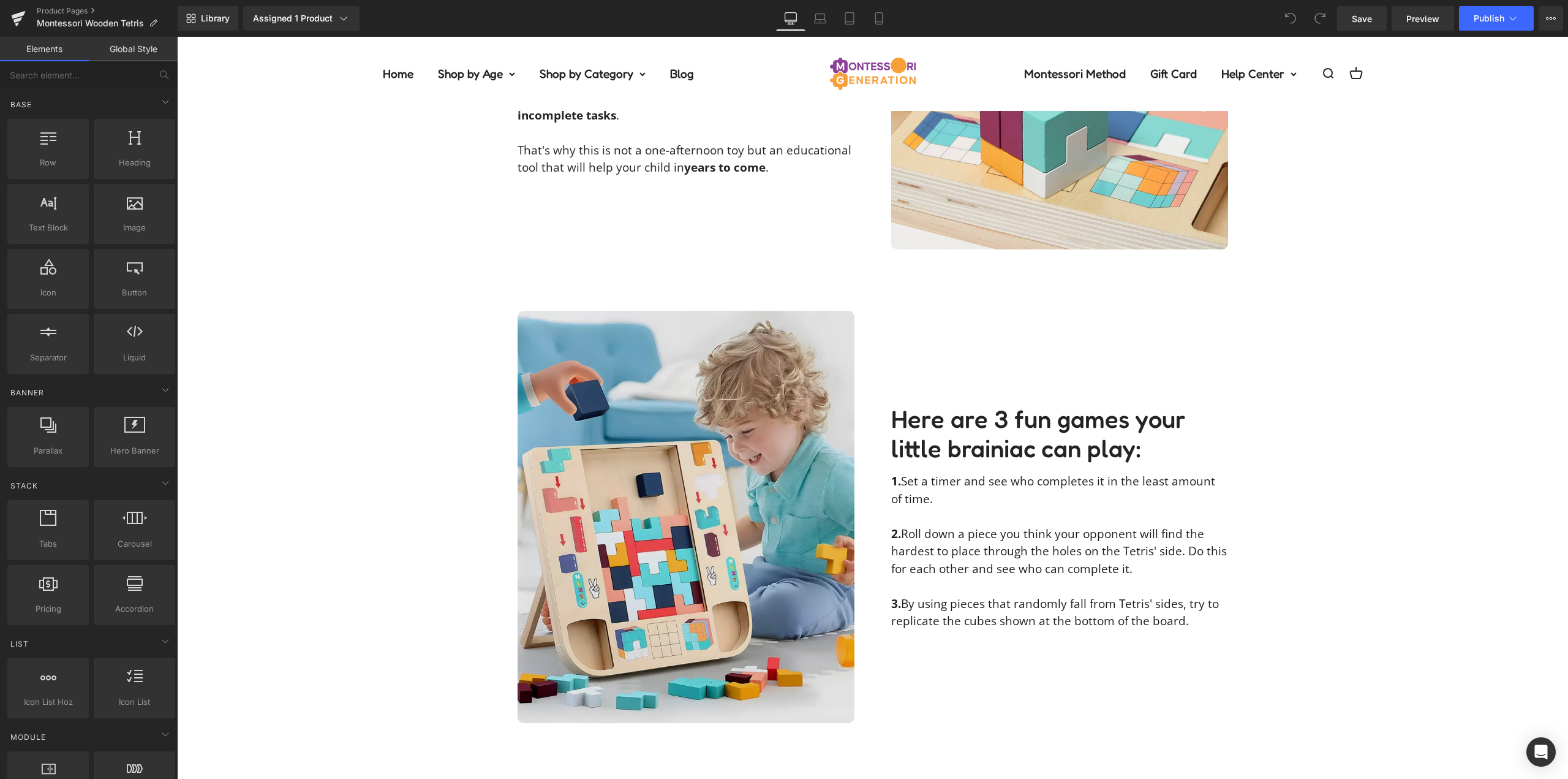
click at [624, 468] on img at bounding box center [687, 517] width 337 height 412
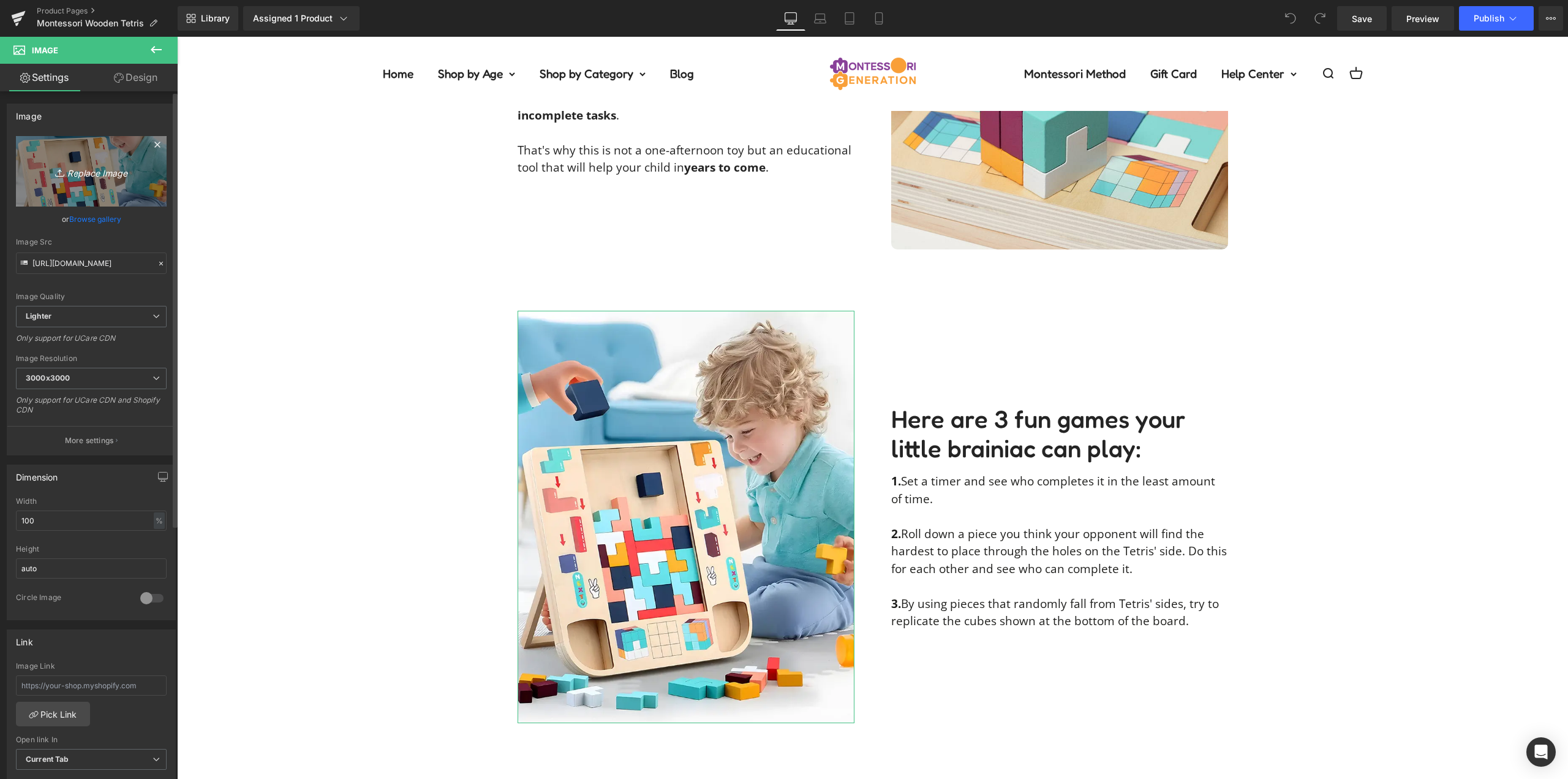
click at [76, 172] on icon "Replace Image" at bounding box center [91, 171] width 98 height 15
type input "C:\fakepath\wooden-tetris-yana.kironimage00019.jpg"
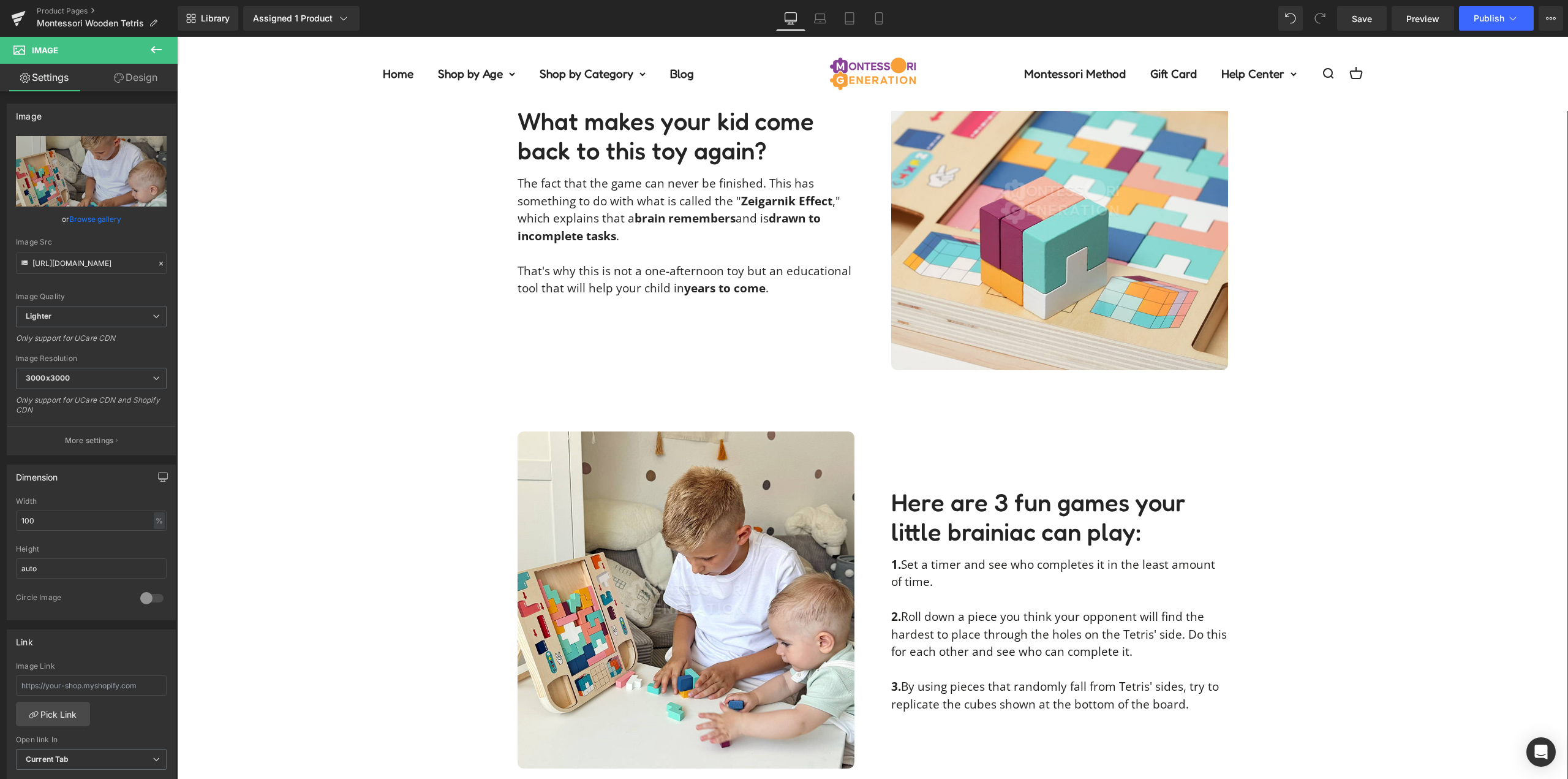
scroll to position [2146, 0]
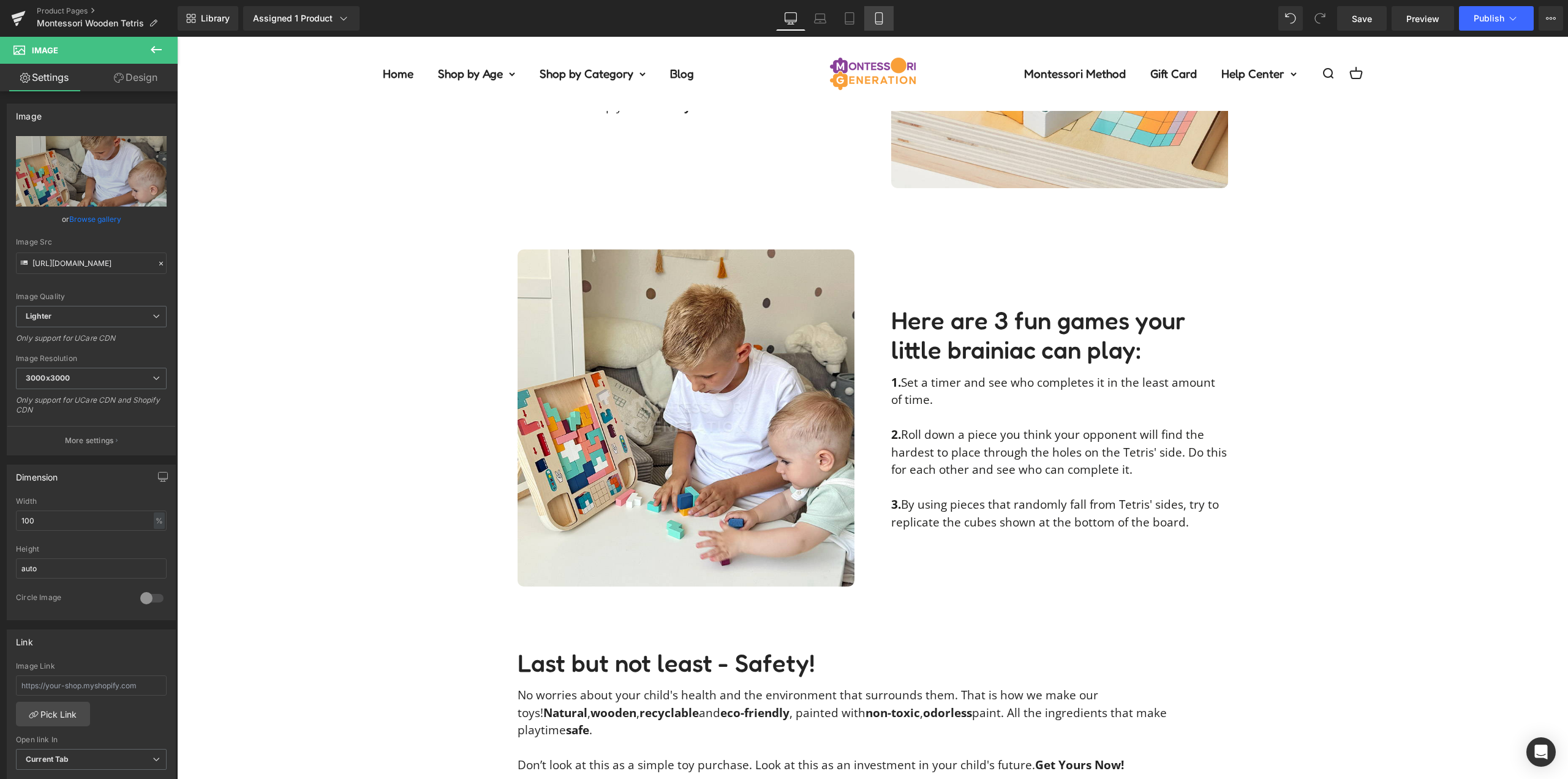
click at [894, 14] on link "Mobile" at bounding box center [879, 19] width 29 height 24
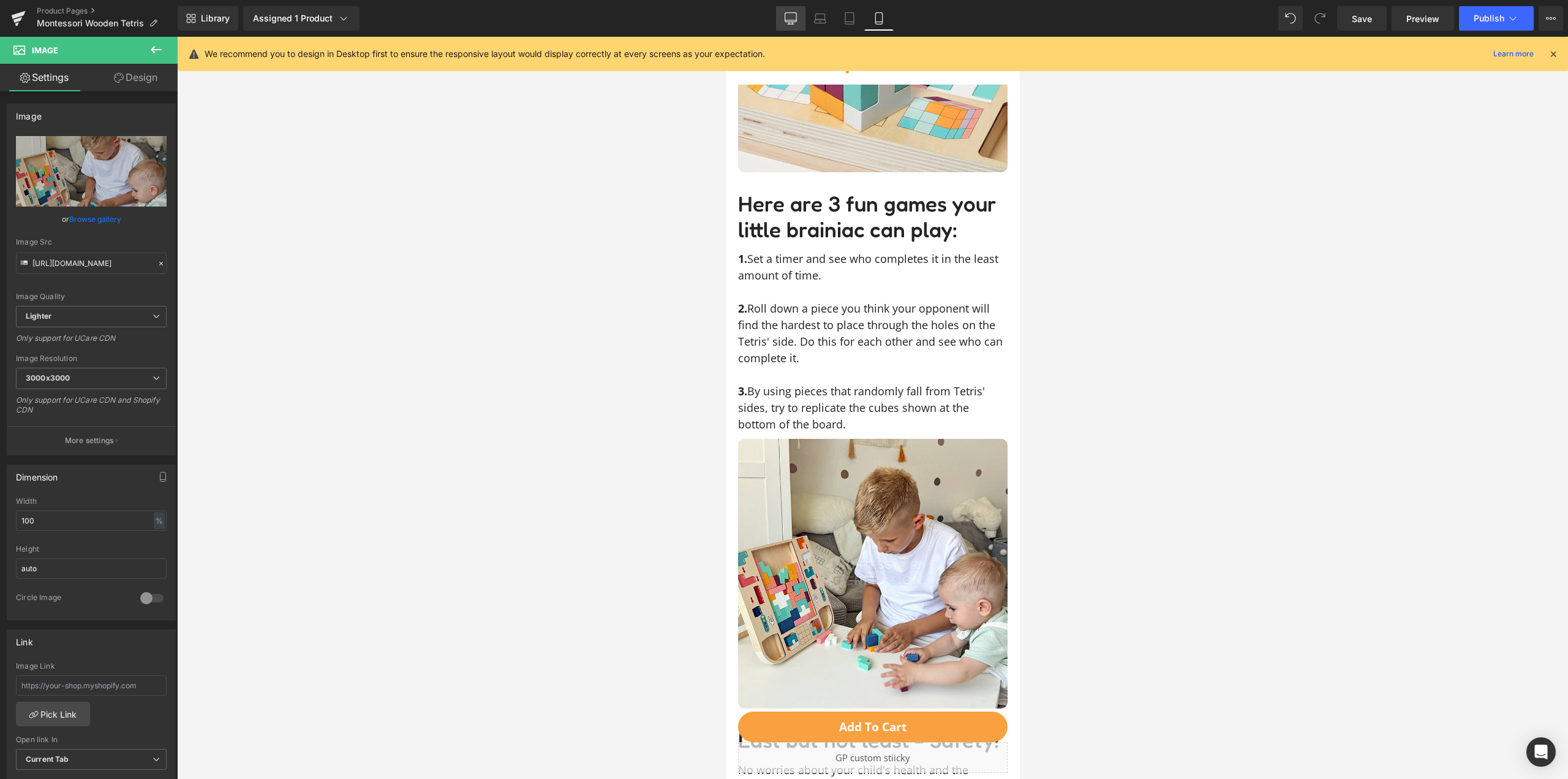
click at [796, 26] on link "Desktop" at bounding box center [791, 19] width 29 height 24
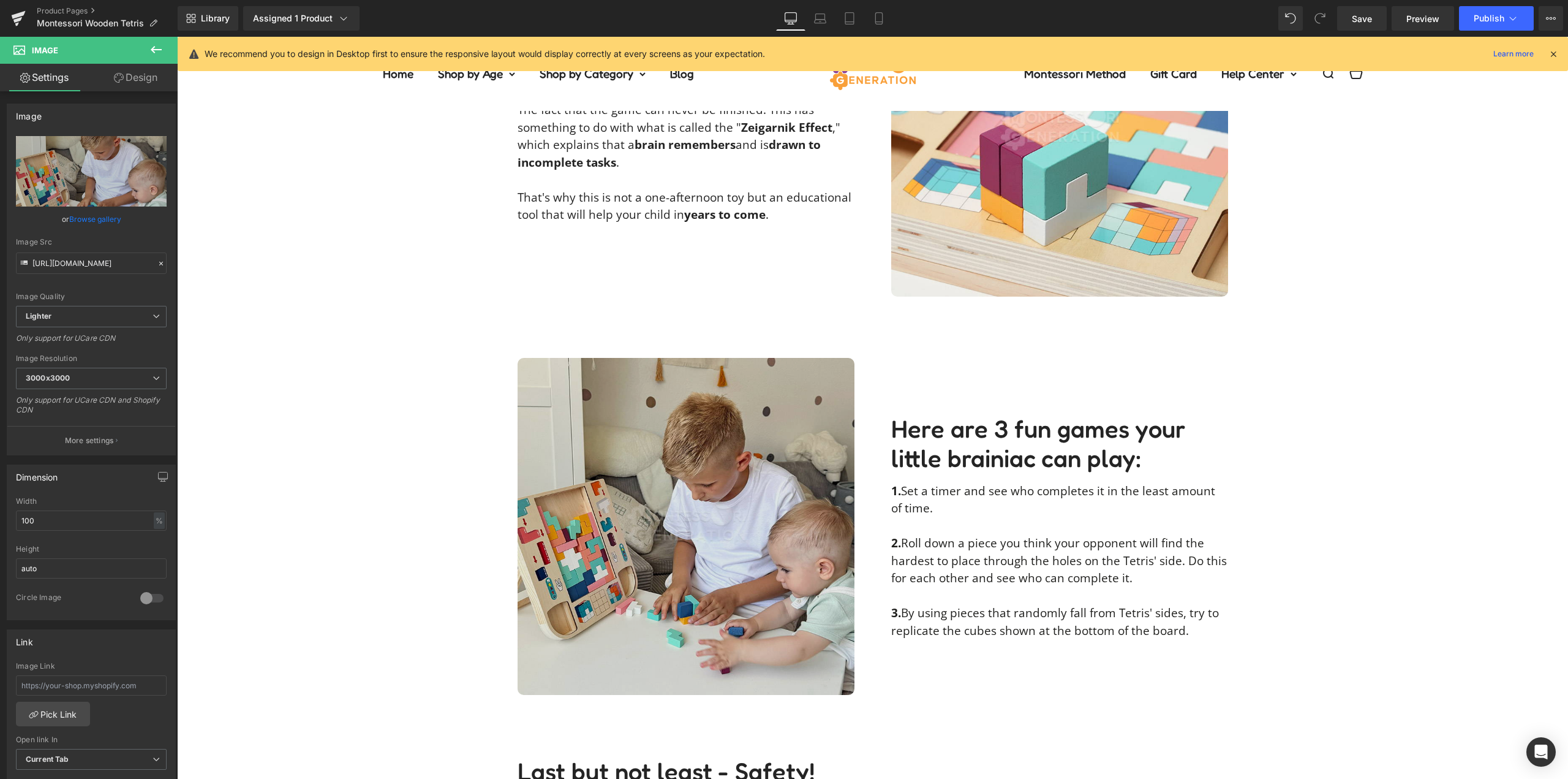
scroll to position [2230, 0]
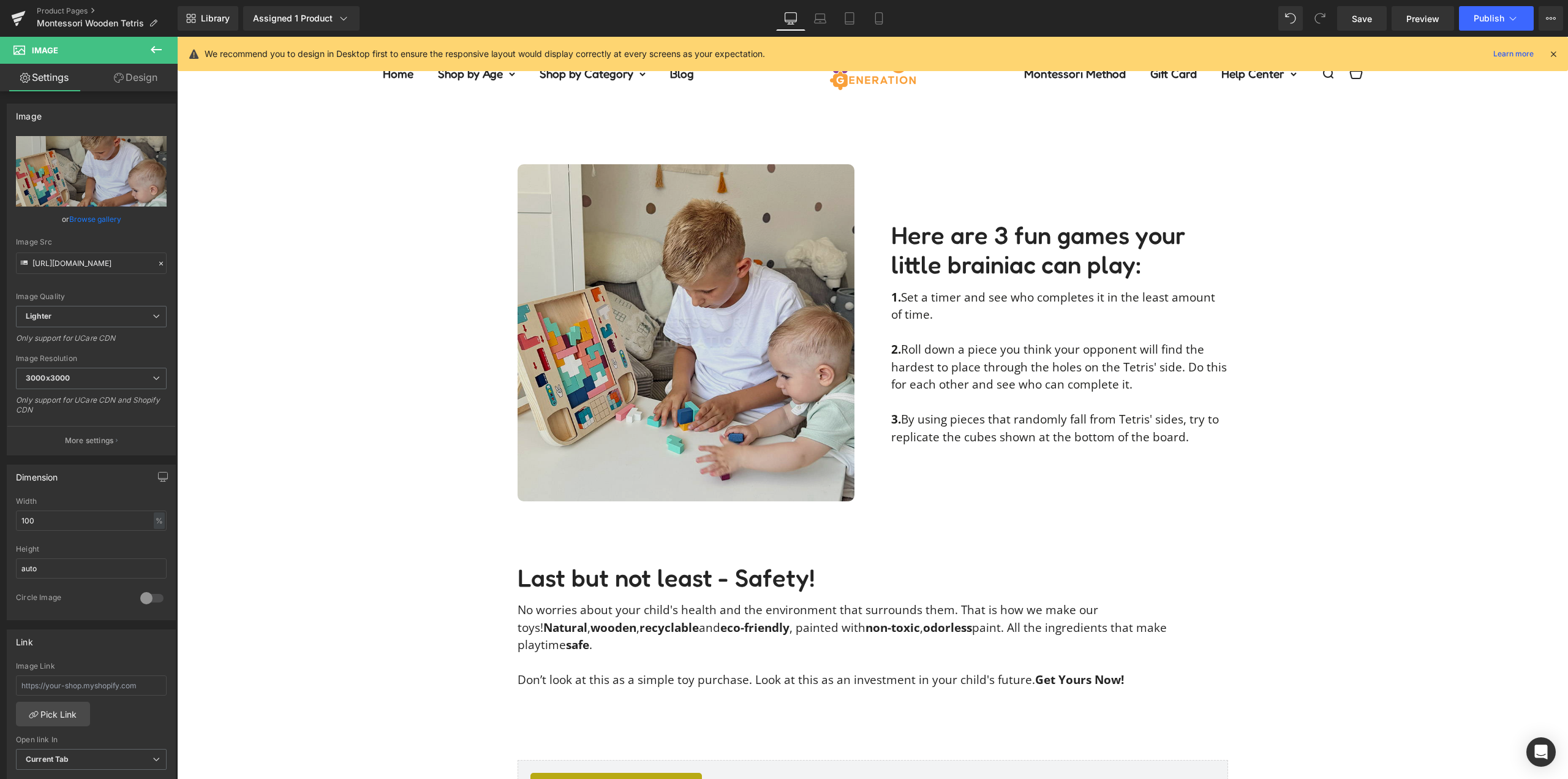
click at [617, 263] on img at bounding box center [687, 333] width 337 height 337
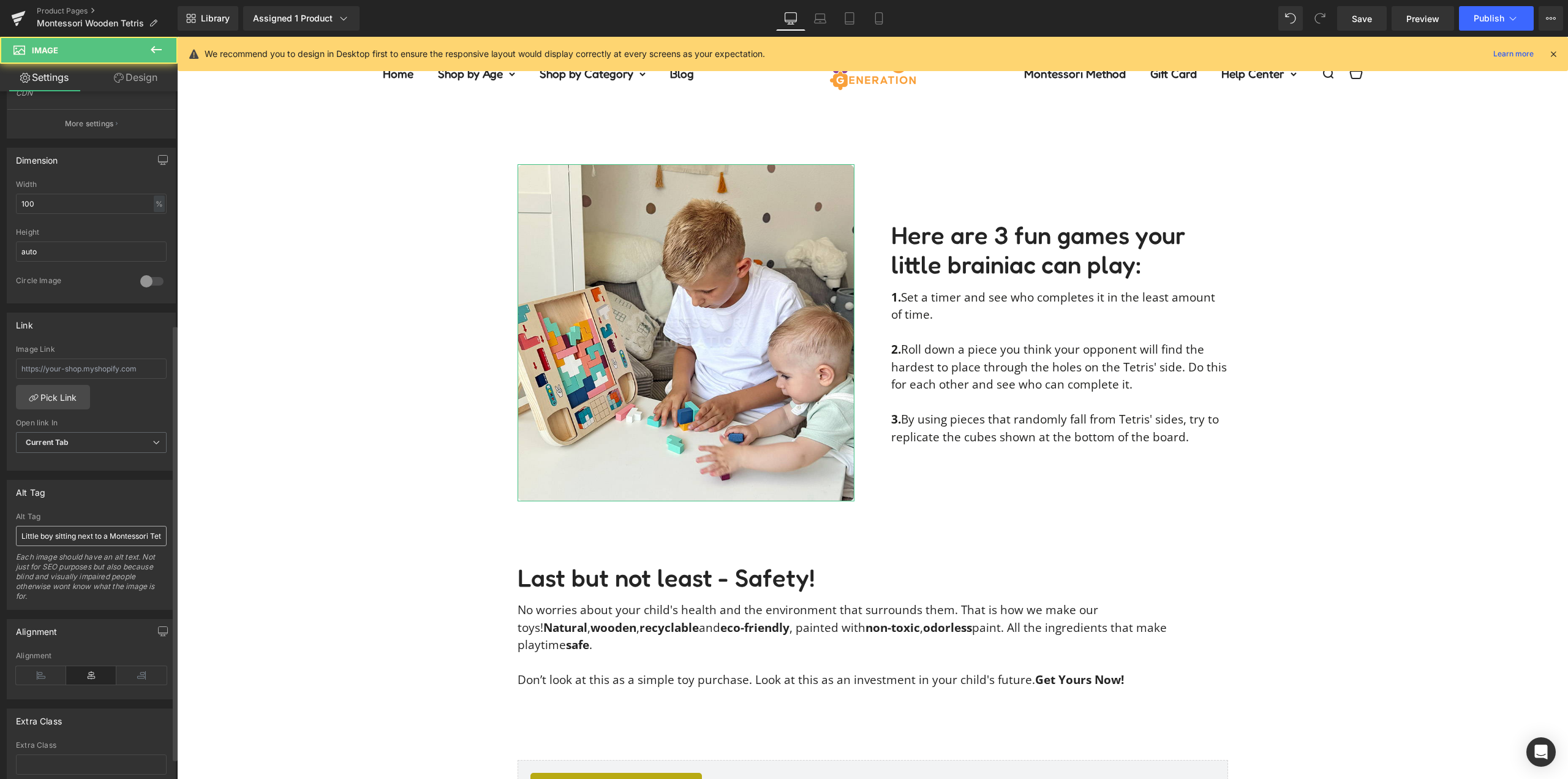
scroll to position [367, 0]
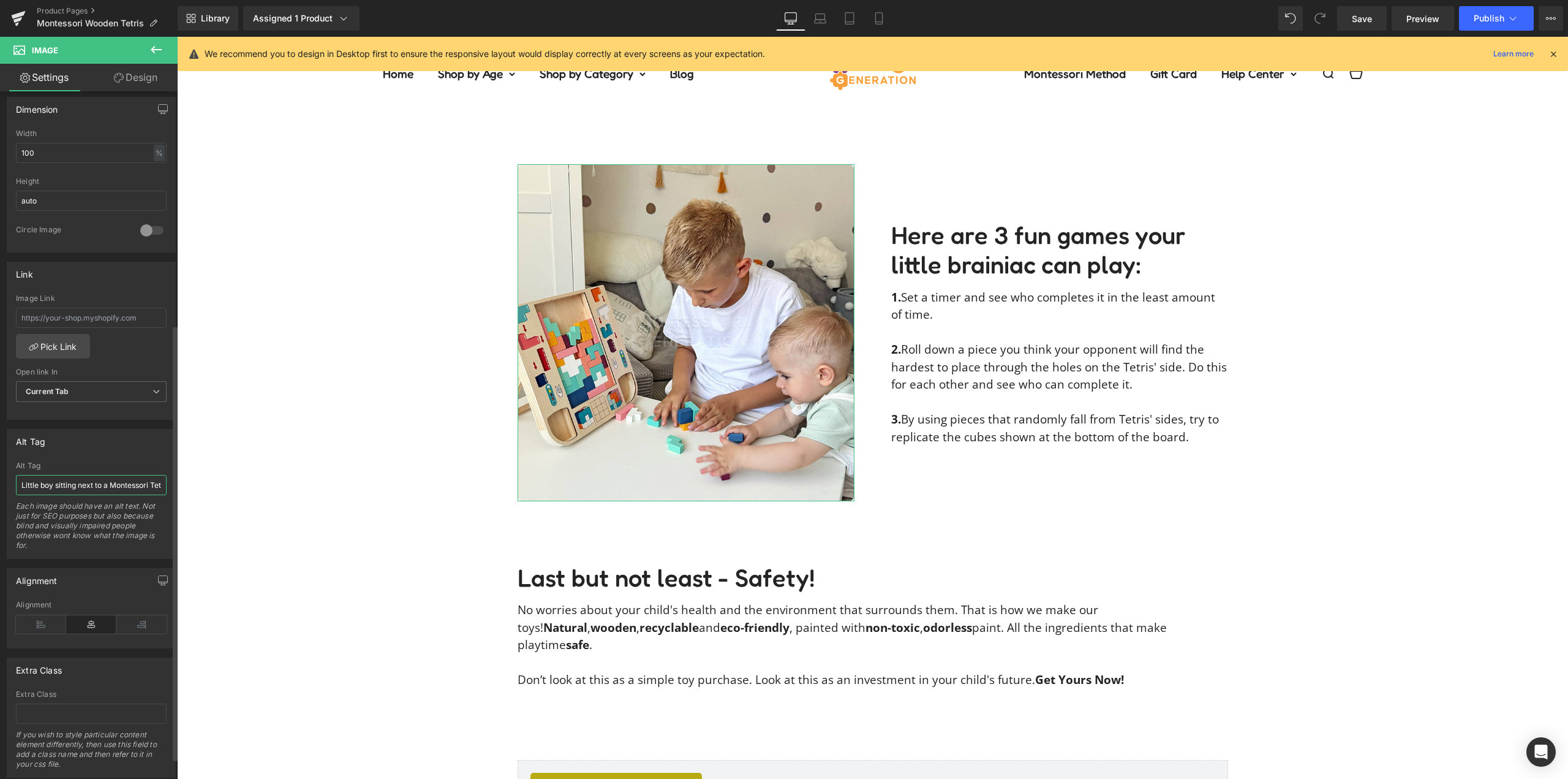
click at [112, 485] on input "Little boy sitting next to a Montessori Tetris and placing pieces into the wood…" at bounding box center [91, 485] width 151 height 20
click at [152, 451] on div "Alt Tag" at bounding box center [91, 441] width 168 height 24
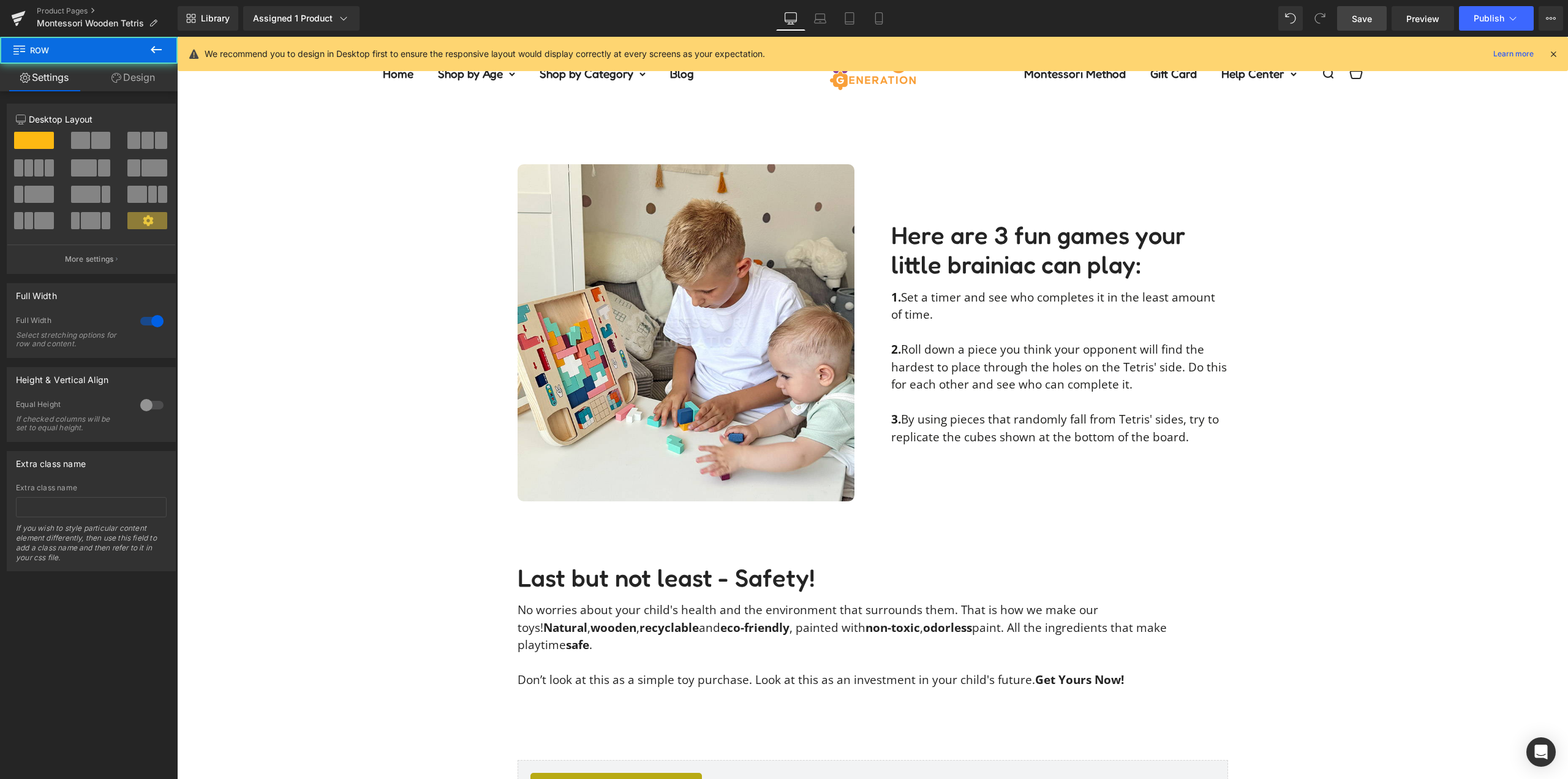
click at [1366, 12] on span "Save" at bounding box center [1362, 19] width 20 height 13
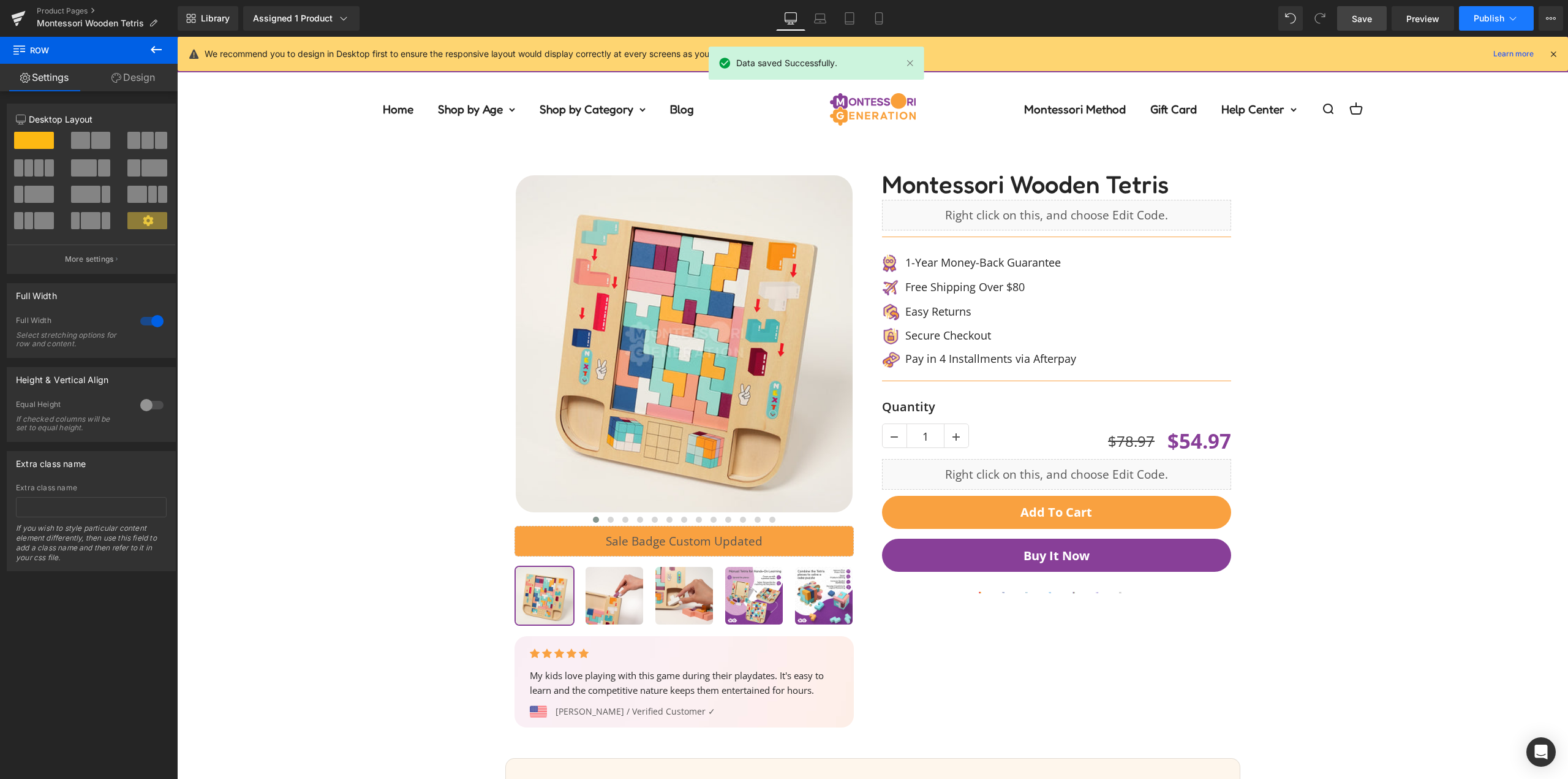
click at [1524, 7] on button "Publish" at bounding box center [1497, 19] width 75 height 24
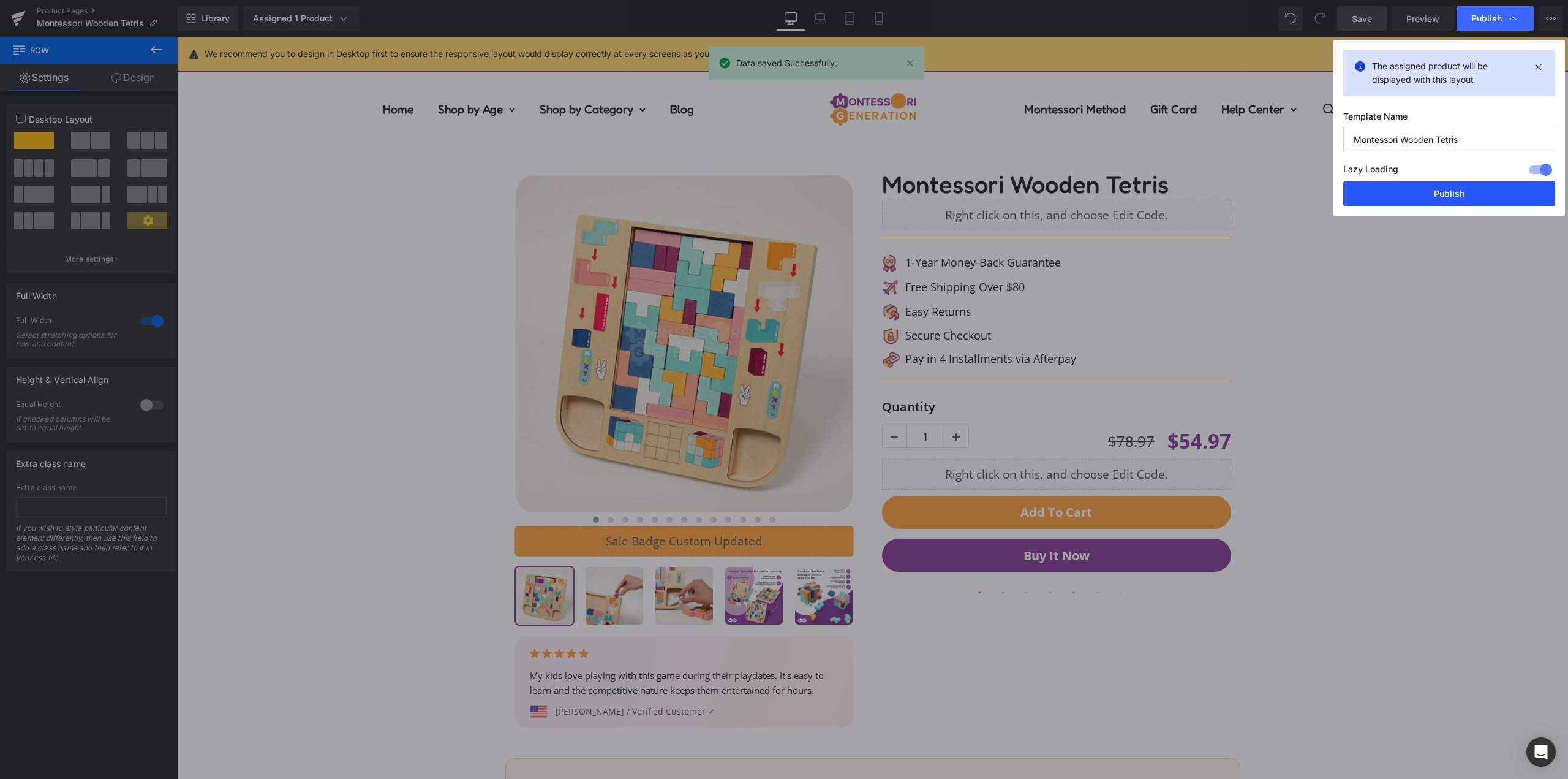
click at [1468, 201] on button "Publish" at bounding box center [1449, 194] width 212 height 24
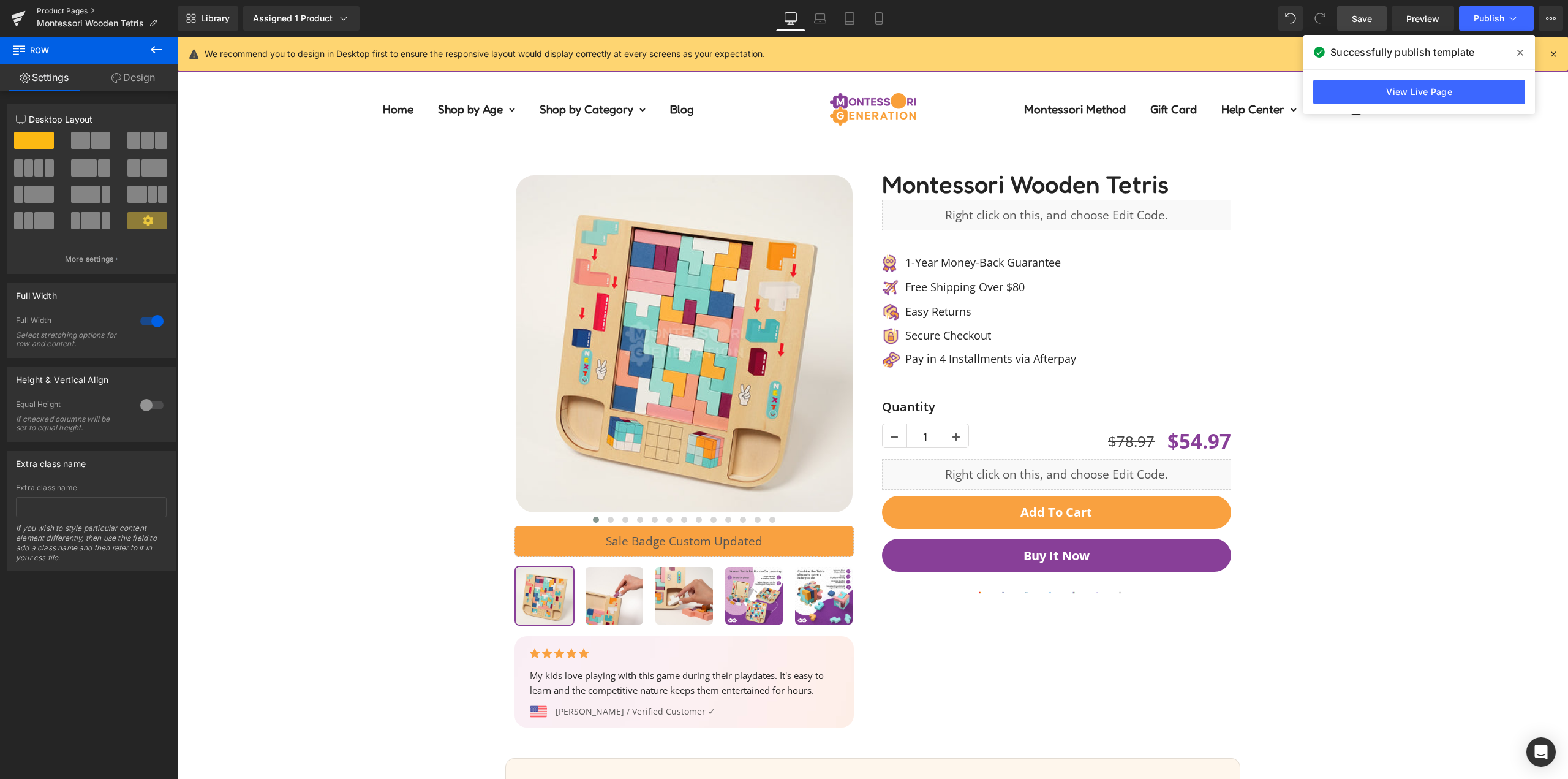
click at [81, 7] on link "Product Pages" at bounding box center [107, 11] width 141 height 10
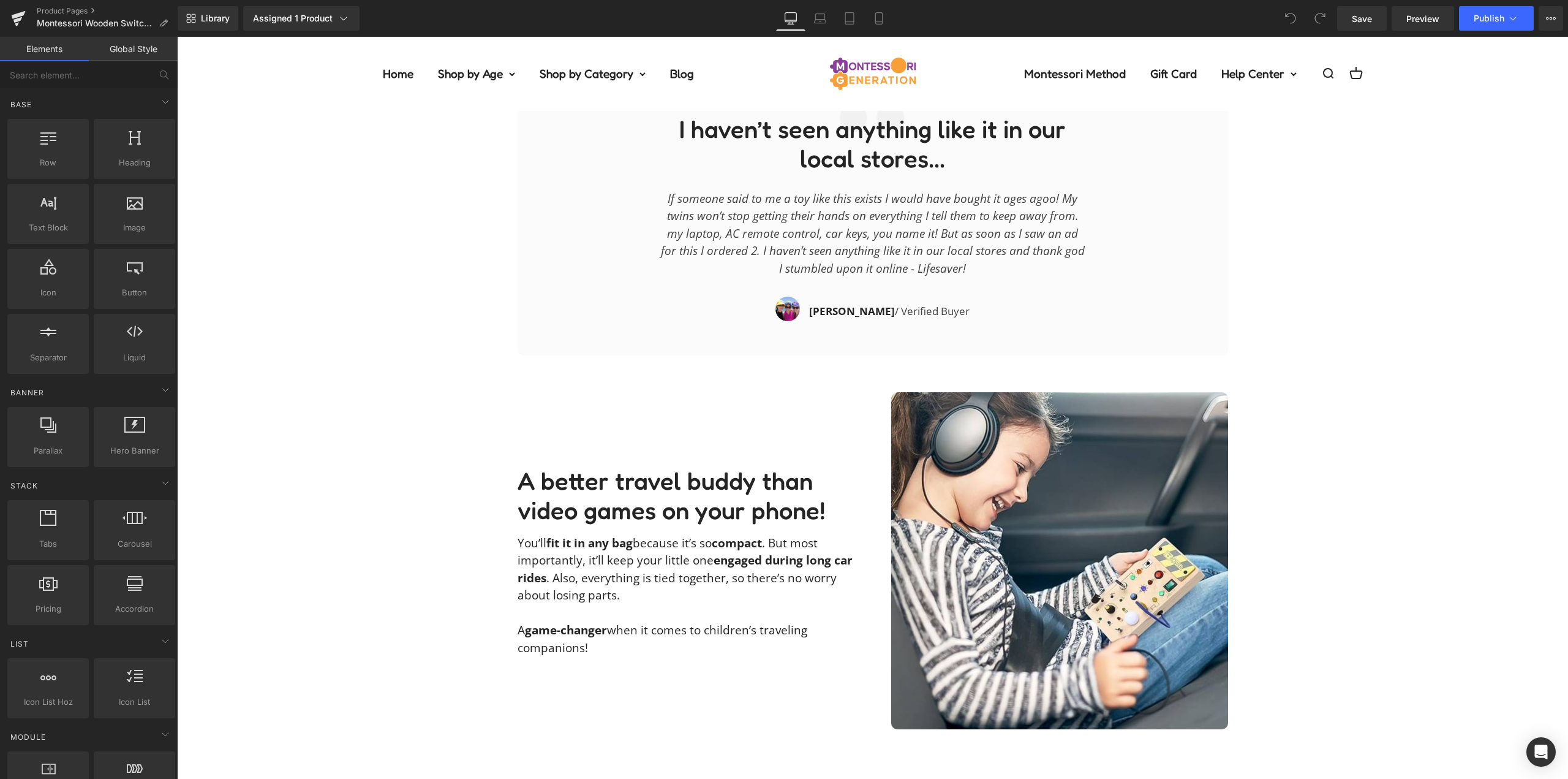
scroll to position [2084, 0]
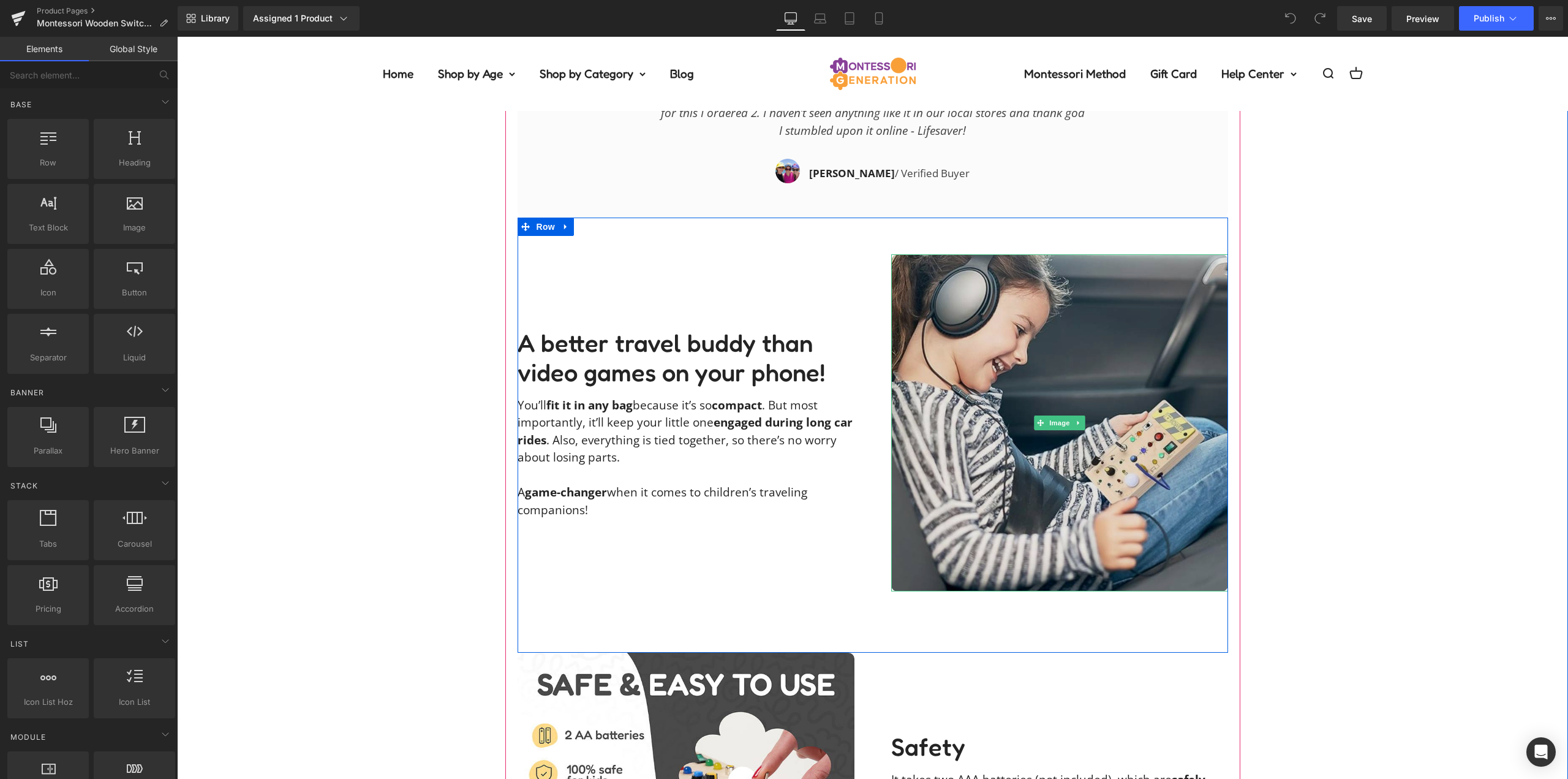
click at [1137, 381] on img at bounding box center [1060, 423] width 337 height 337
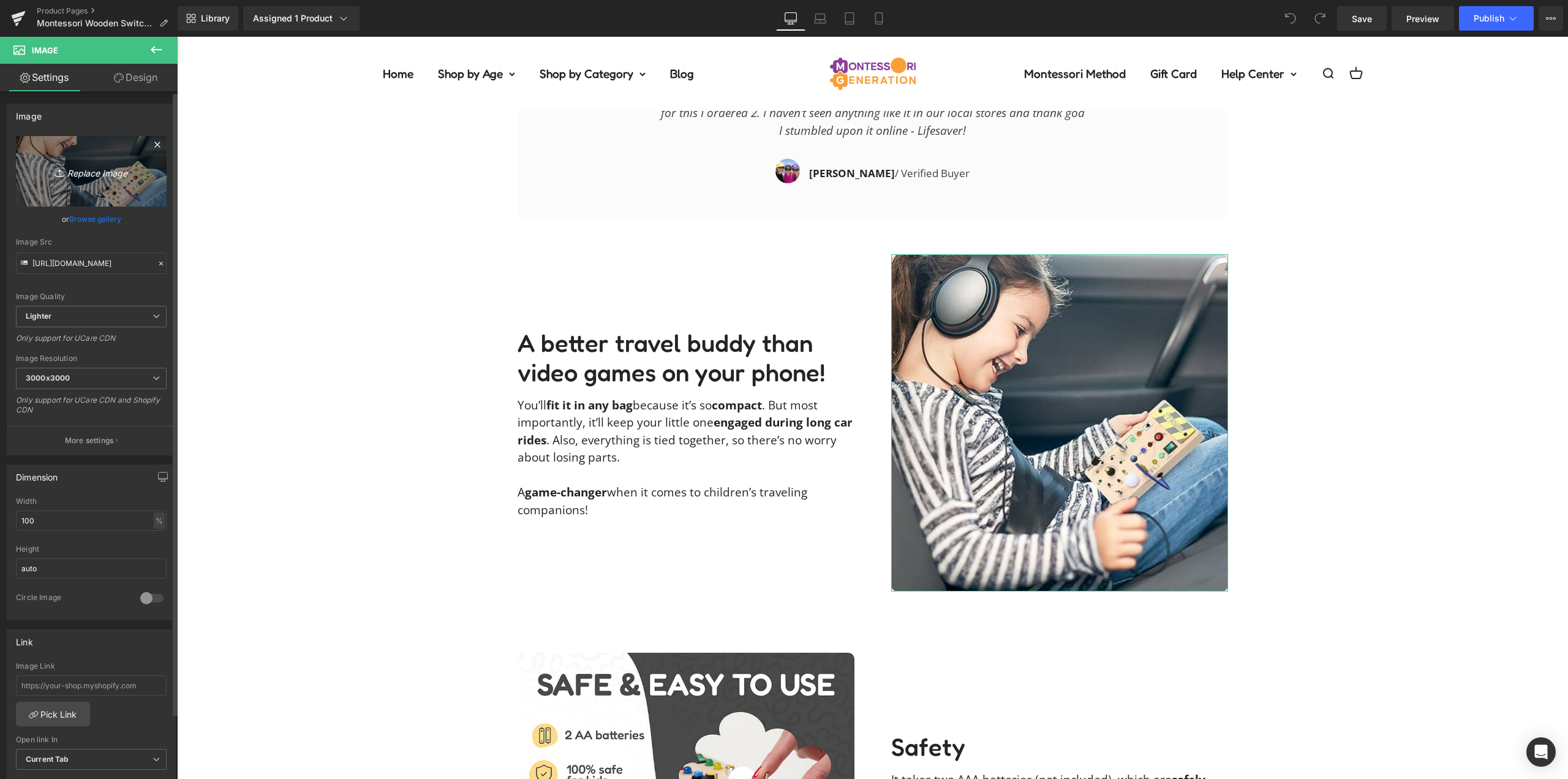
click at [100, 172] on icon "Replace Image" at bounding box center [91, 171] width 98 height 15
type input "C:\fakepath\wooden-switch-board-nikakaterDSCF2580.jpg"
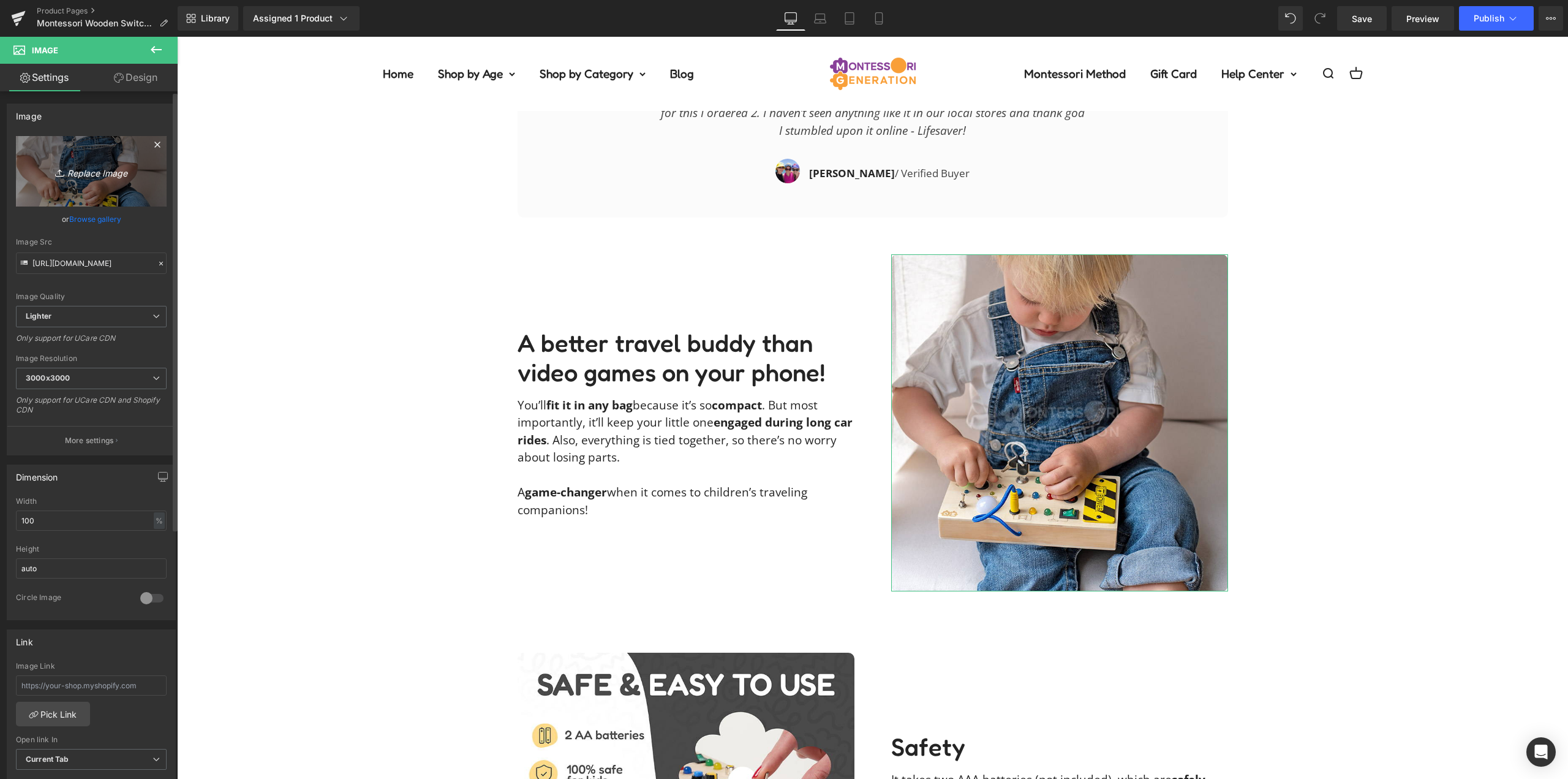
click at [71, 165] on icon "Replace Image" at bounding box center [91, 171] width 98 height 15
type input "C:\fakepath\wooden-switch-board-nikakaterDSCF2631.jpg"
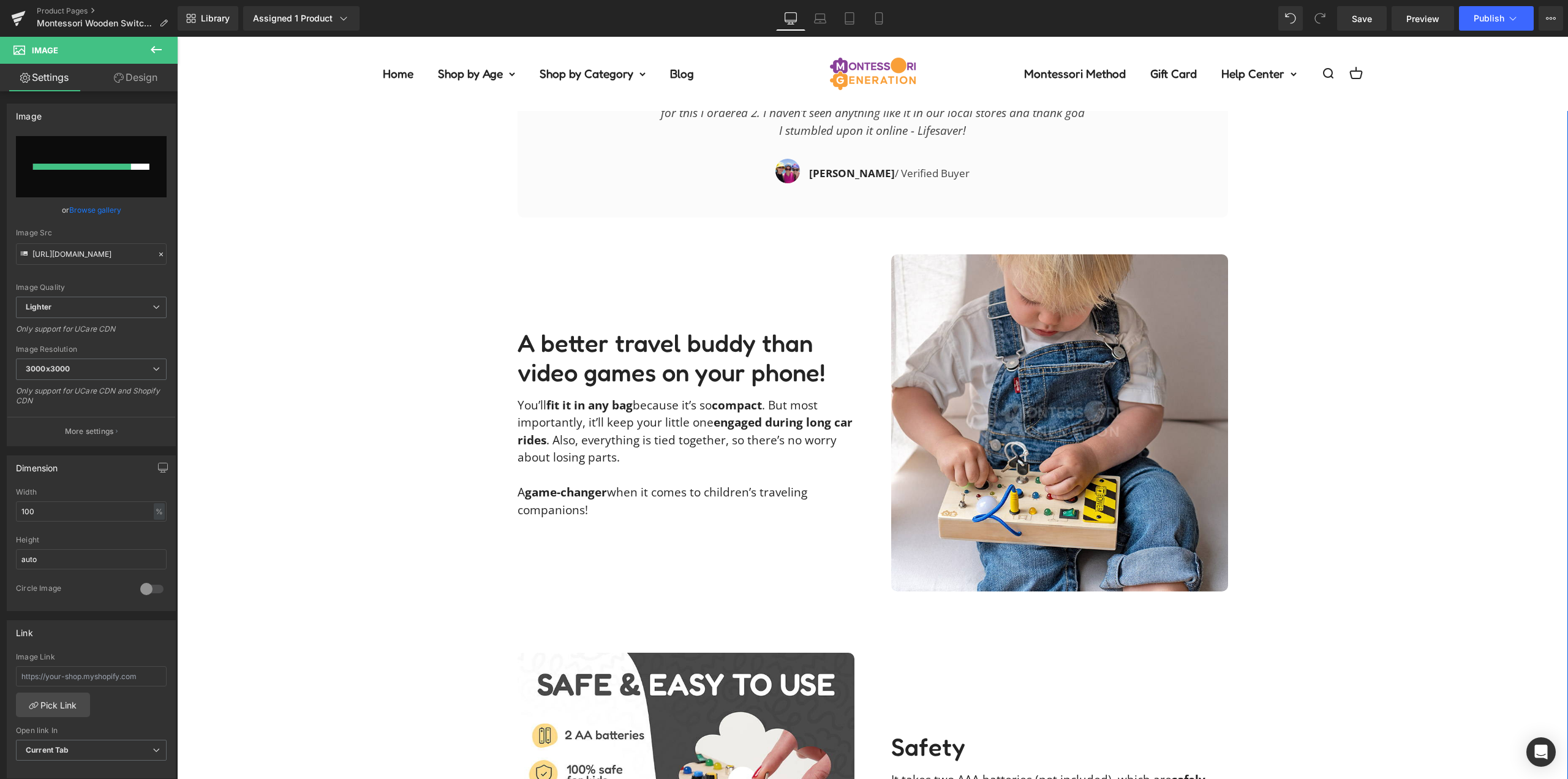
click at [1327, 346] on div "Description Text Block Our Guarantee Text Block Reviews Text Block It looks lik…" at bounding box center [872, 46] width 1391 height 2261
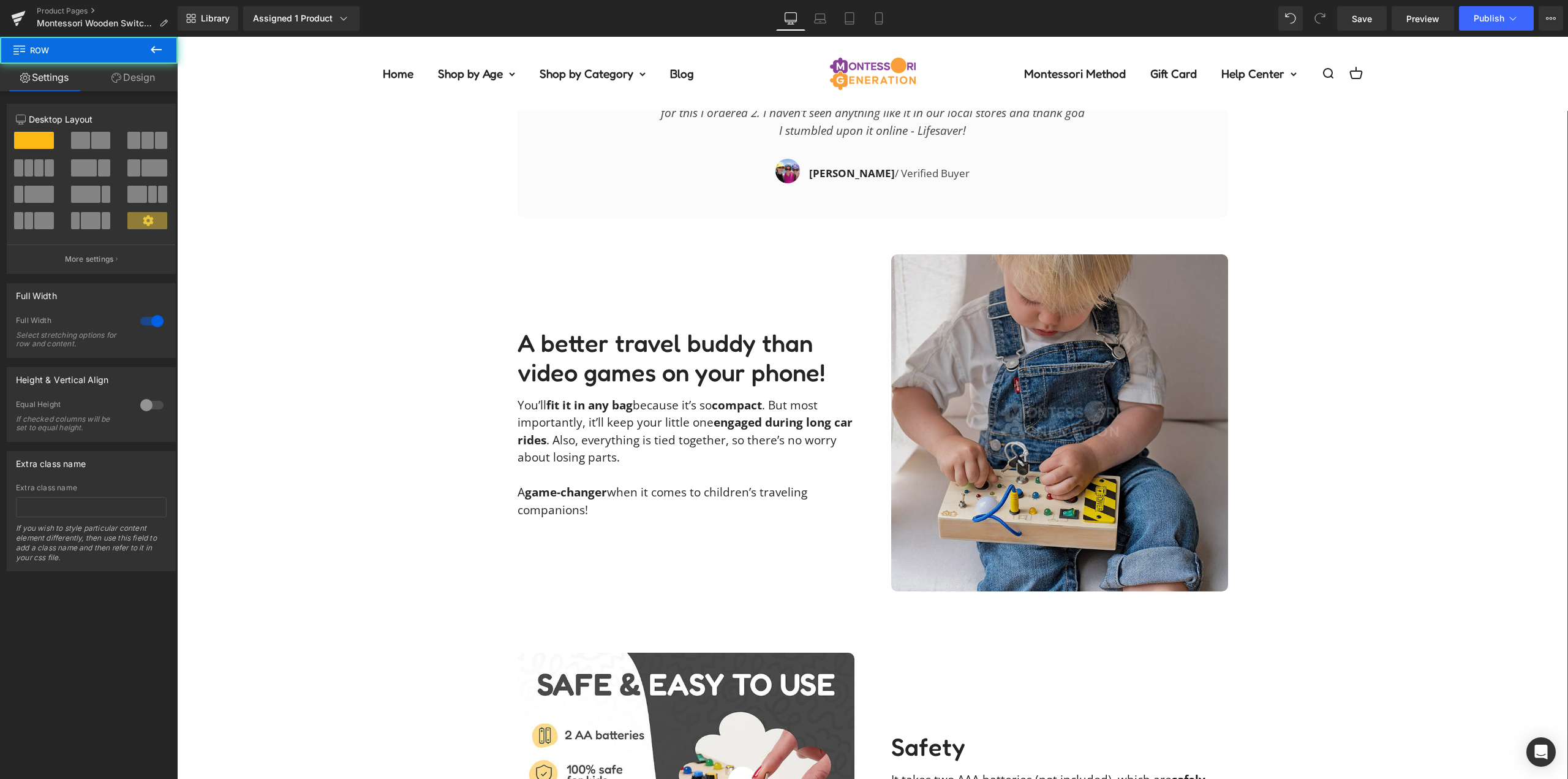
click at [1109, 363] on img at bounding box center [1060, 423] width 337 height 337
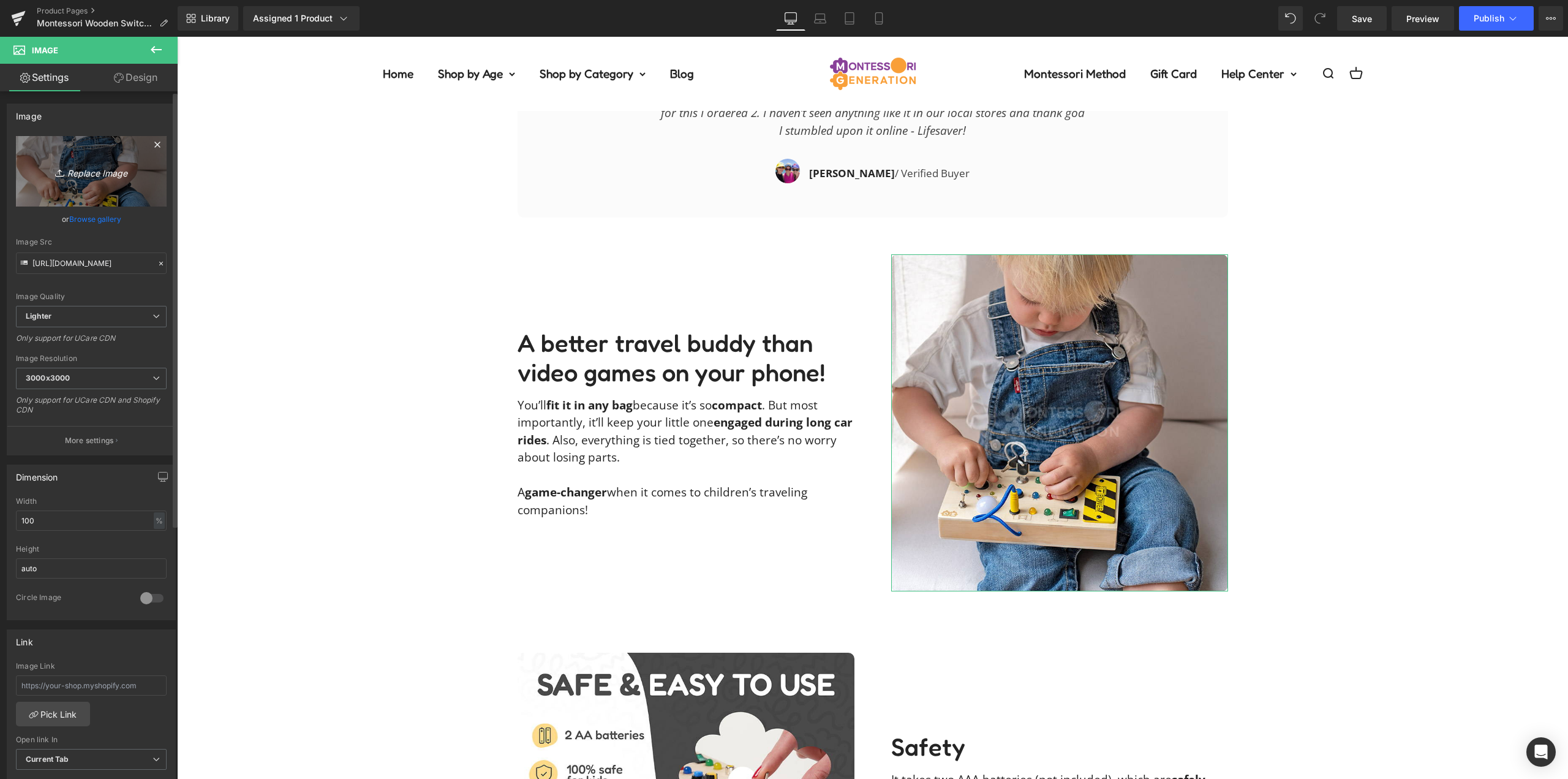
click at [113, 184] on link "Replace Image" at bounding box center [91, 171] width 151 height 70
type input "C:\fakepath\wooden-switch-board-nikakaterDSCF2631.jpg"
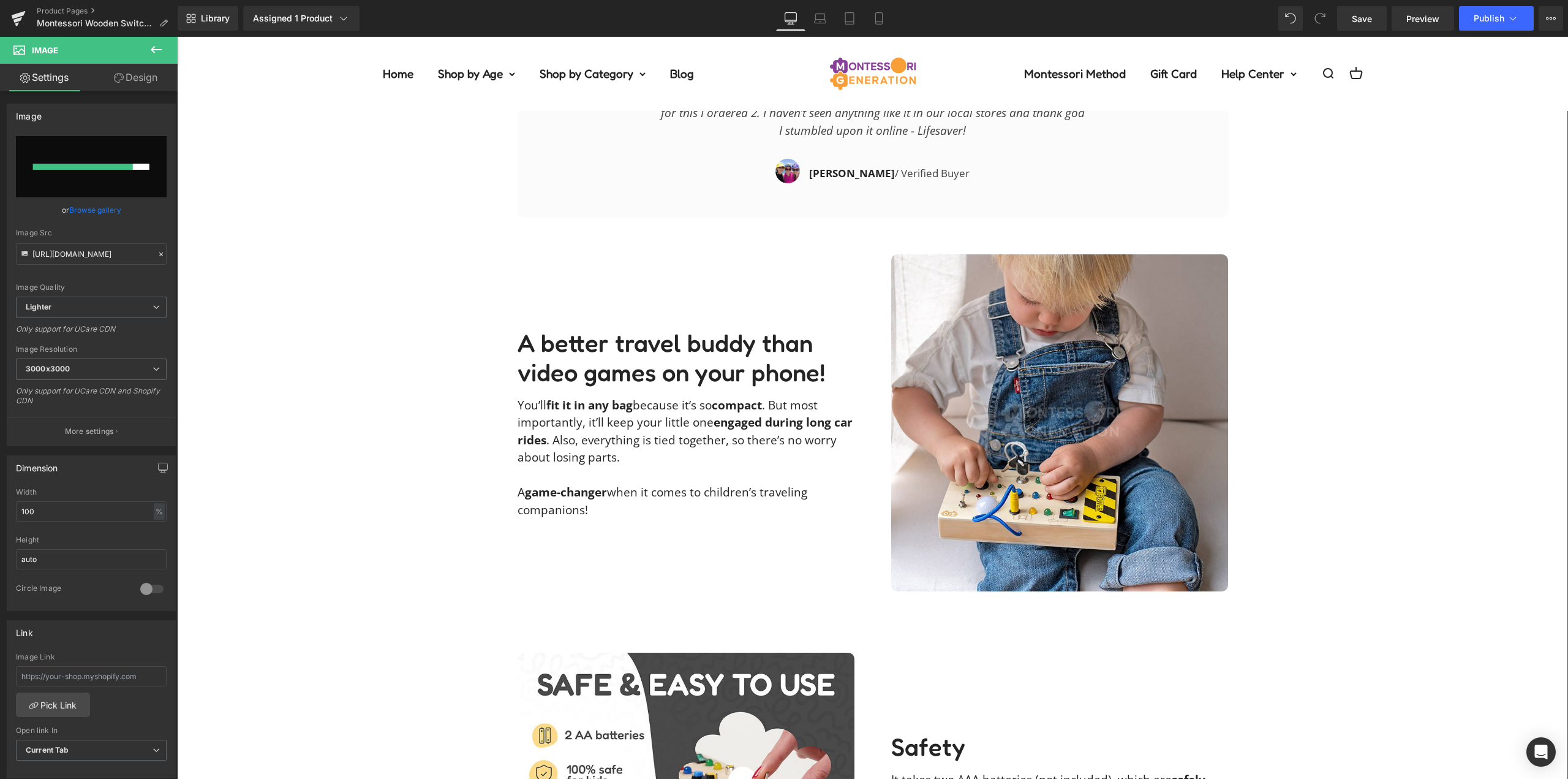
click at [1332, 425] on div "Description Text Block Our Guarantee Text Block Reviews Text Block It looks lik…" at bounding box center [872, 46] width 1391 height 2261
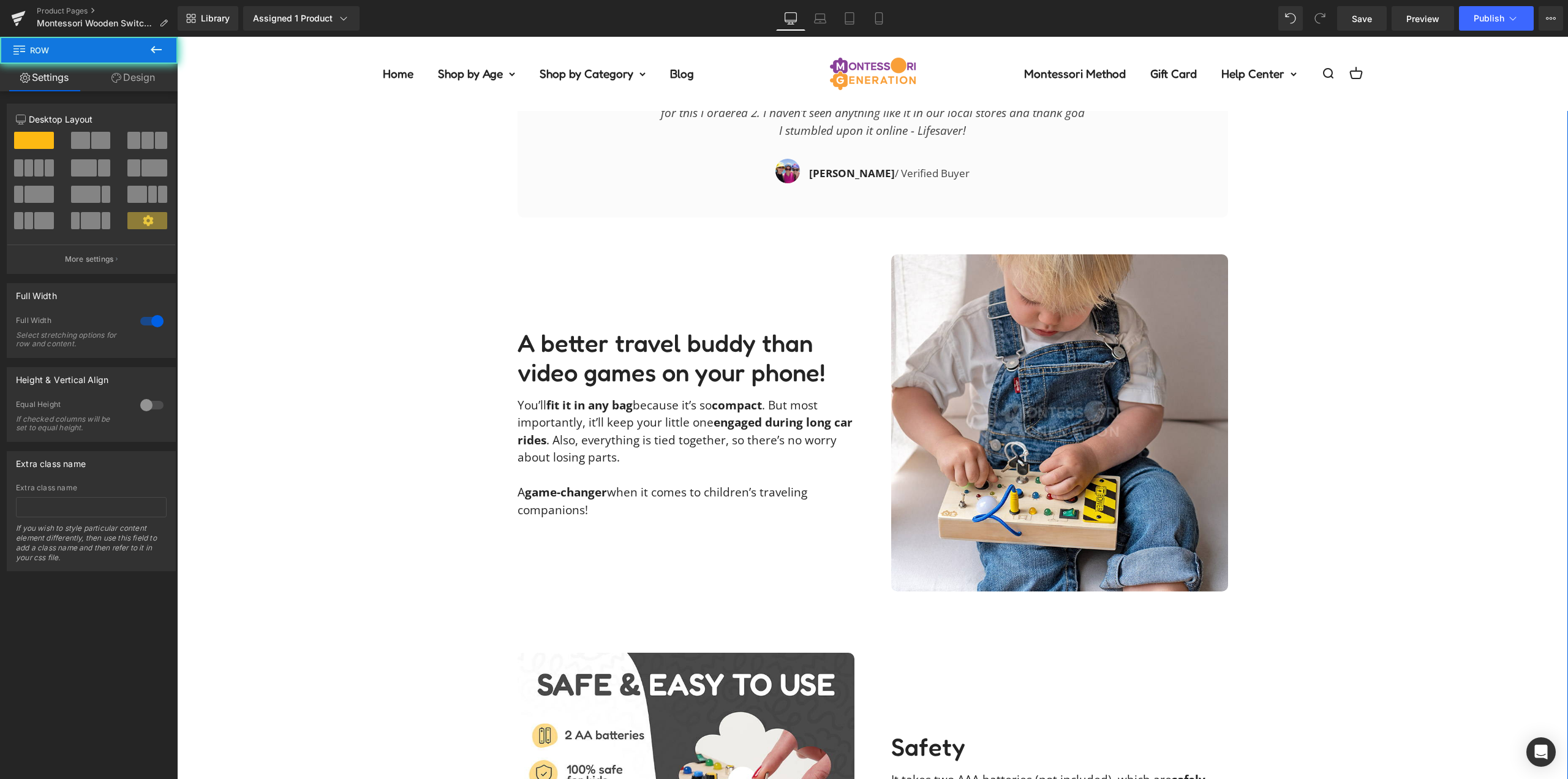
click at [1307, 416] on div "Description Text Block Our Guarantee Text Block Reviews Text Block It looks lik…" at bounding box center [872, 46] width 1391 height 2261
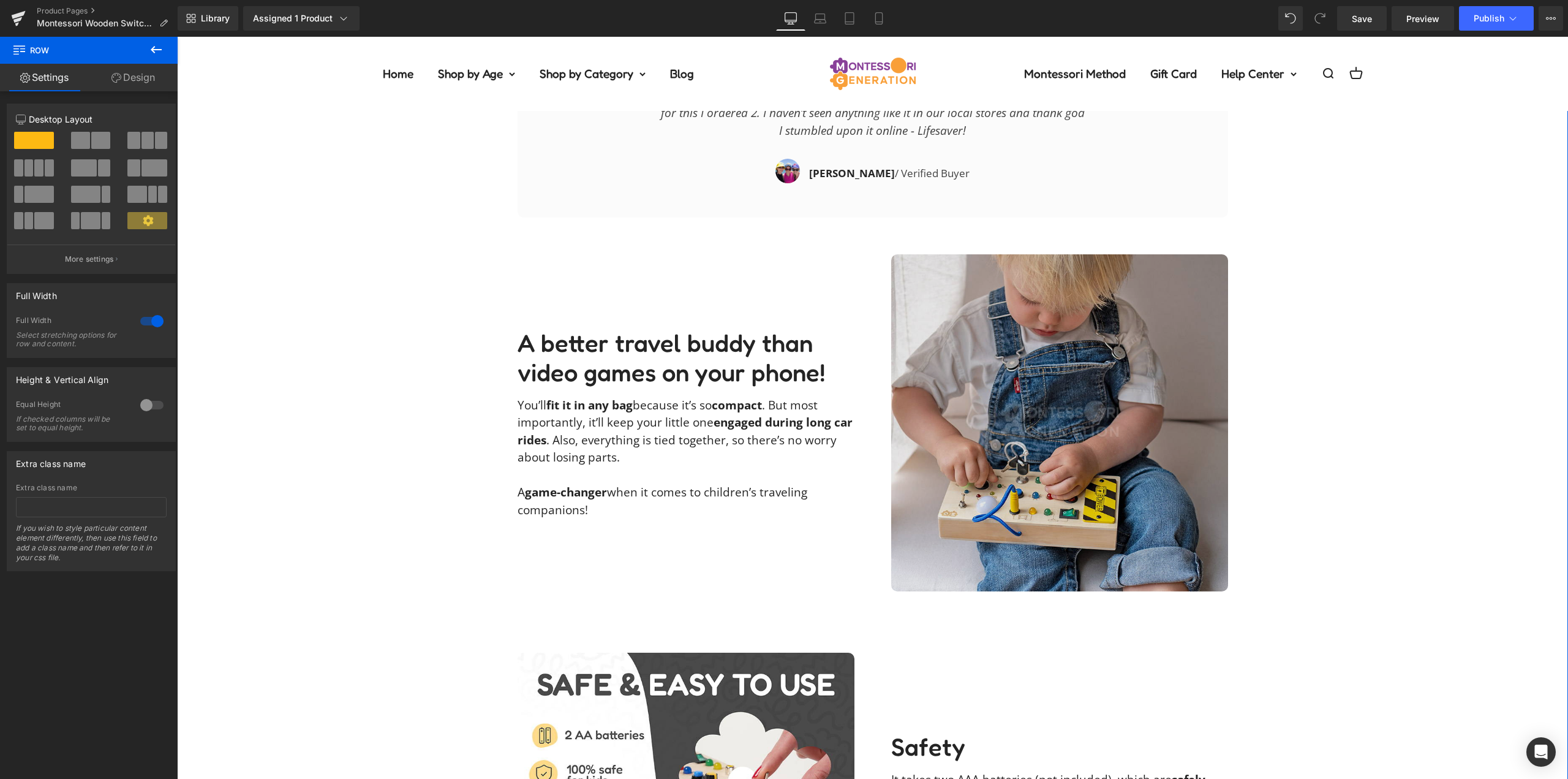
click at [1154, 393] on img at bounding box center [1060, 423] width 337 height 337
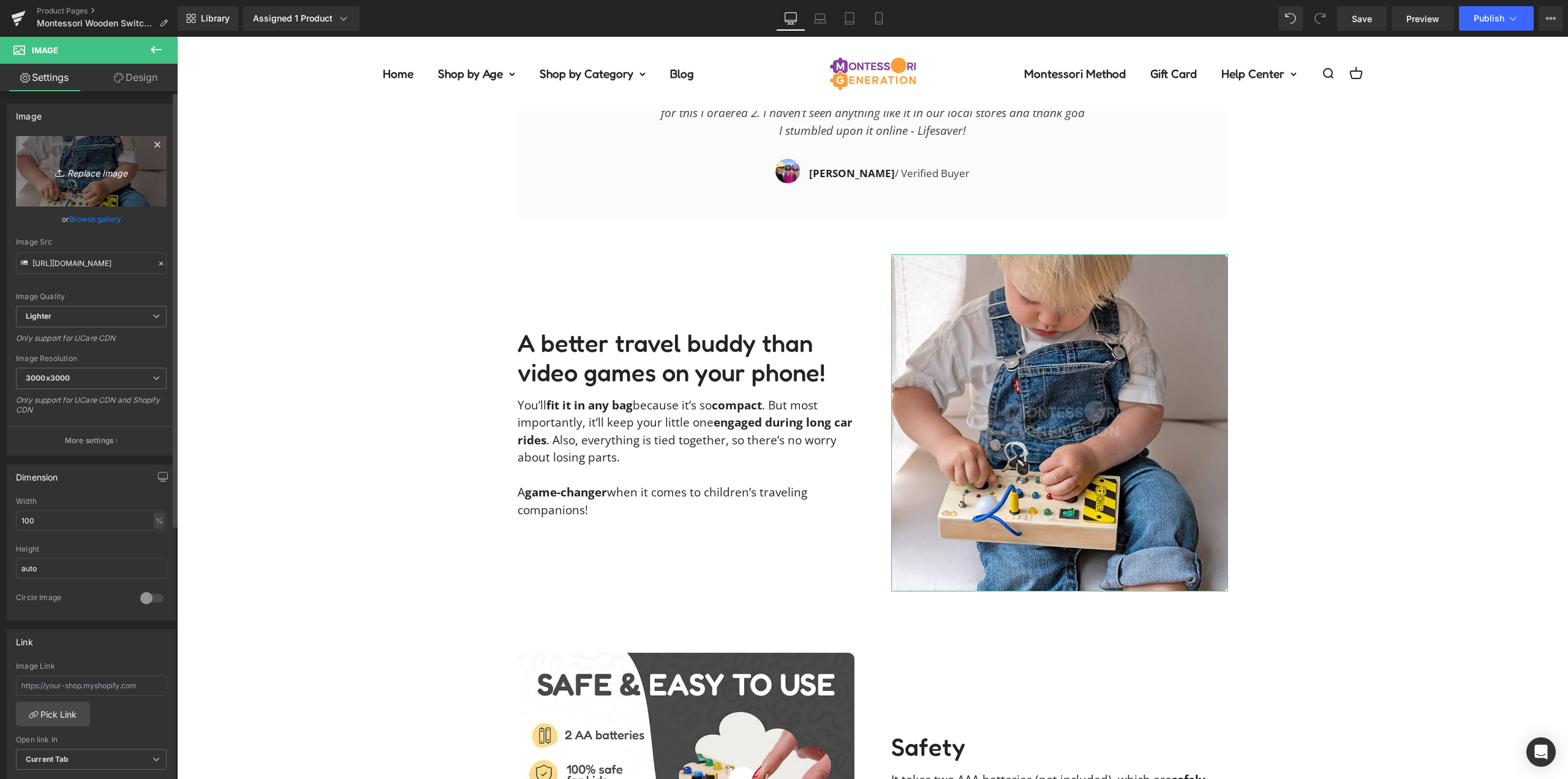
click at [99, 185] on link "Replace Image" at bounding box center [91, 171] width 151 height 70
type input "C:\fakepath\wooden-switch-board-nikakaterDSCF2631.jpg"
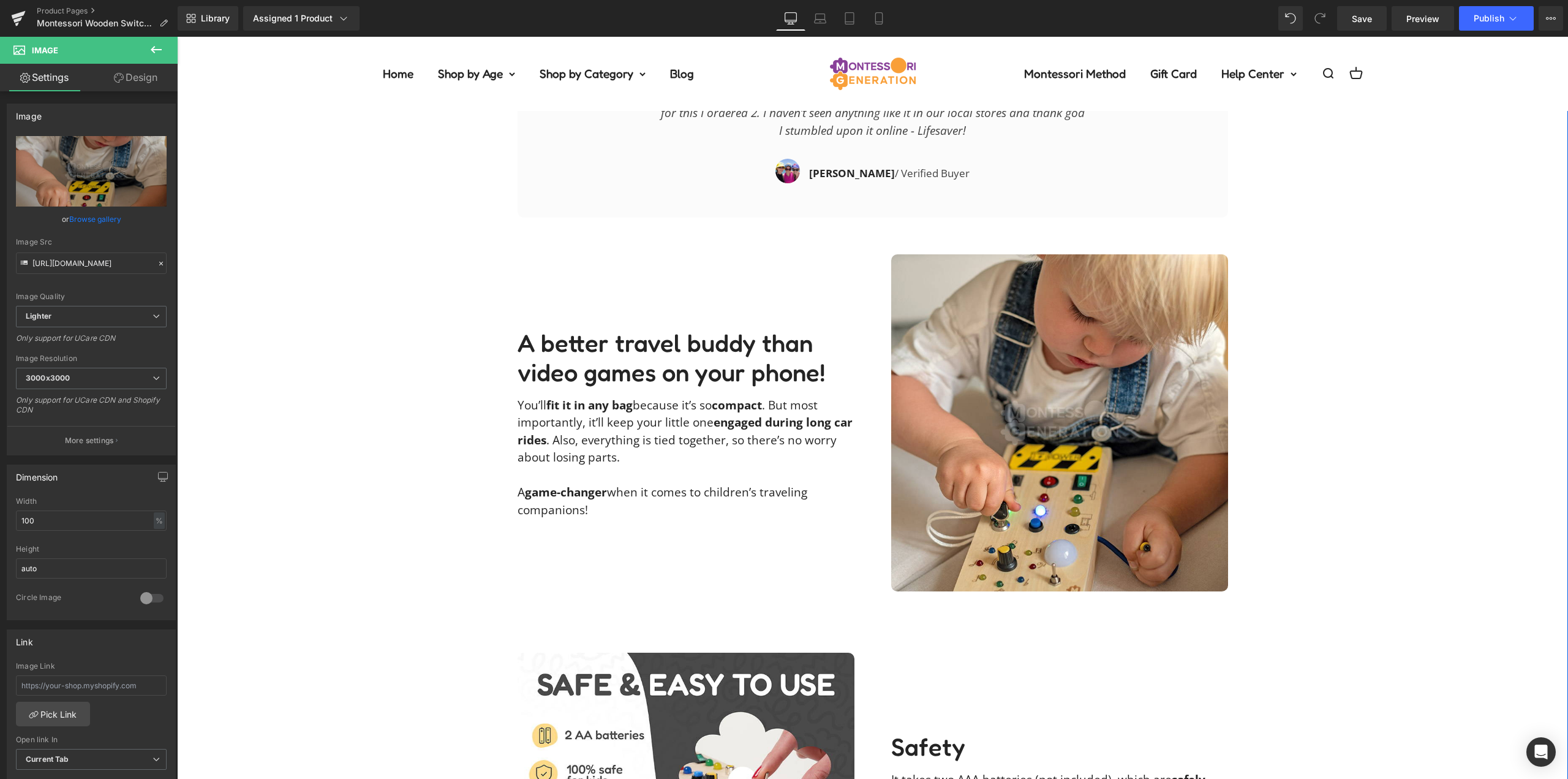
click at [1342, 375] on div "Description Text Block Our Guarantee Text Block Reviews Text Block It looks lik…" at bounding box center [872, 46] width 1391 height 2261
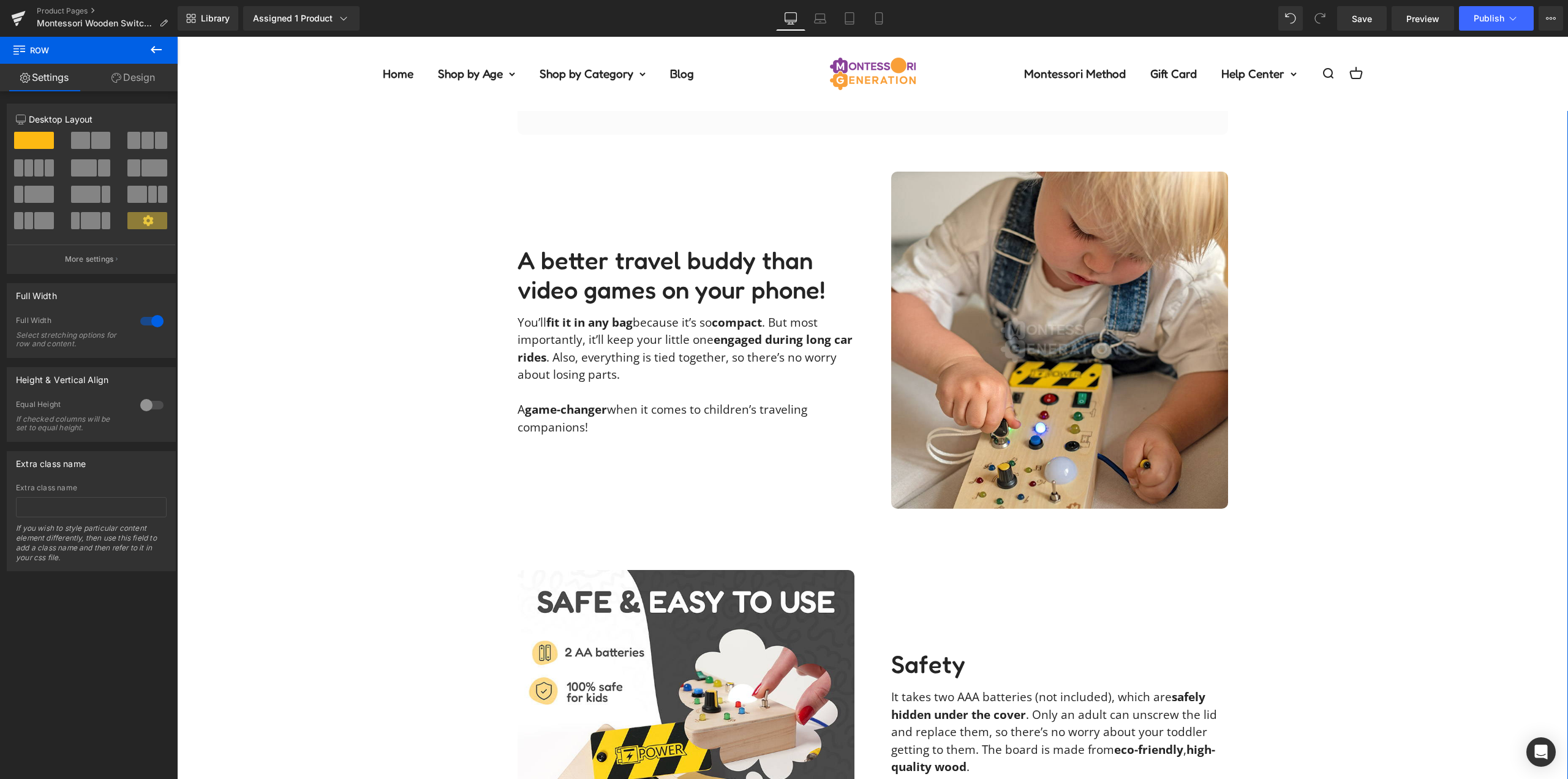
scroll to position [2146, 0]
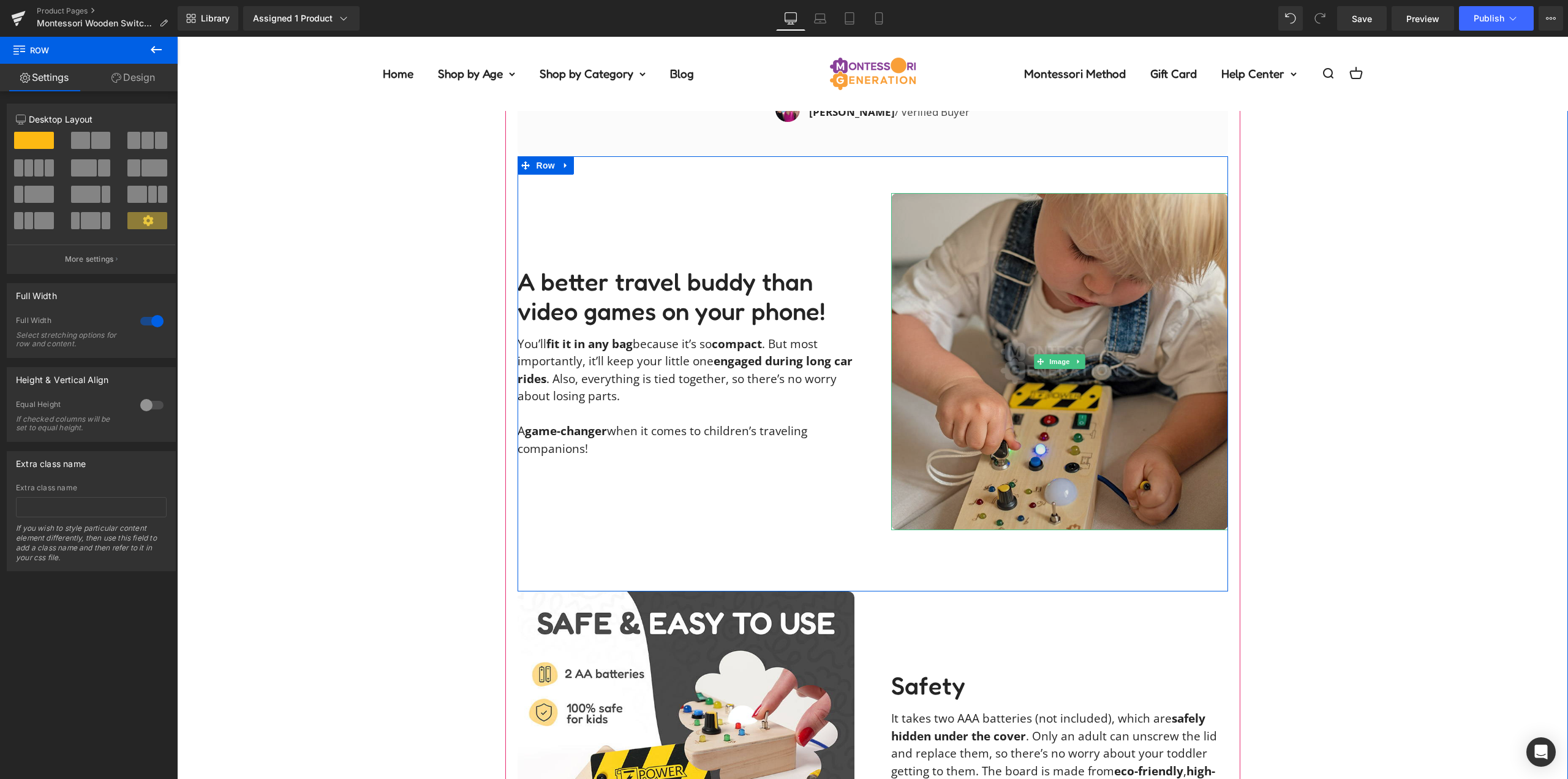
click at [1090, 282] on img at bounding box center [1060, 362] width 337 height 337
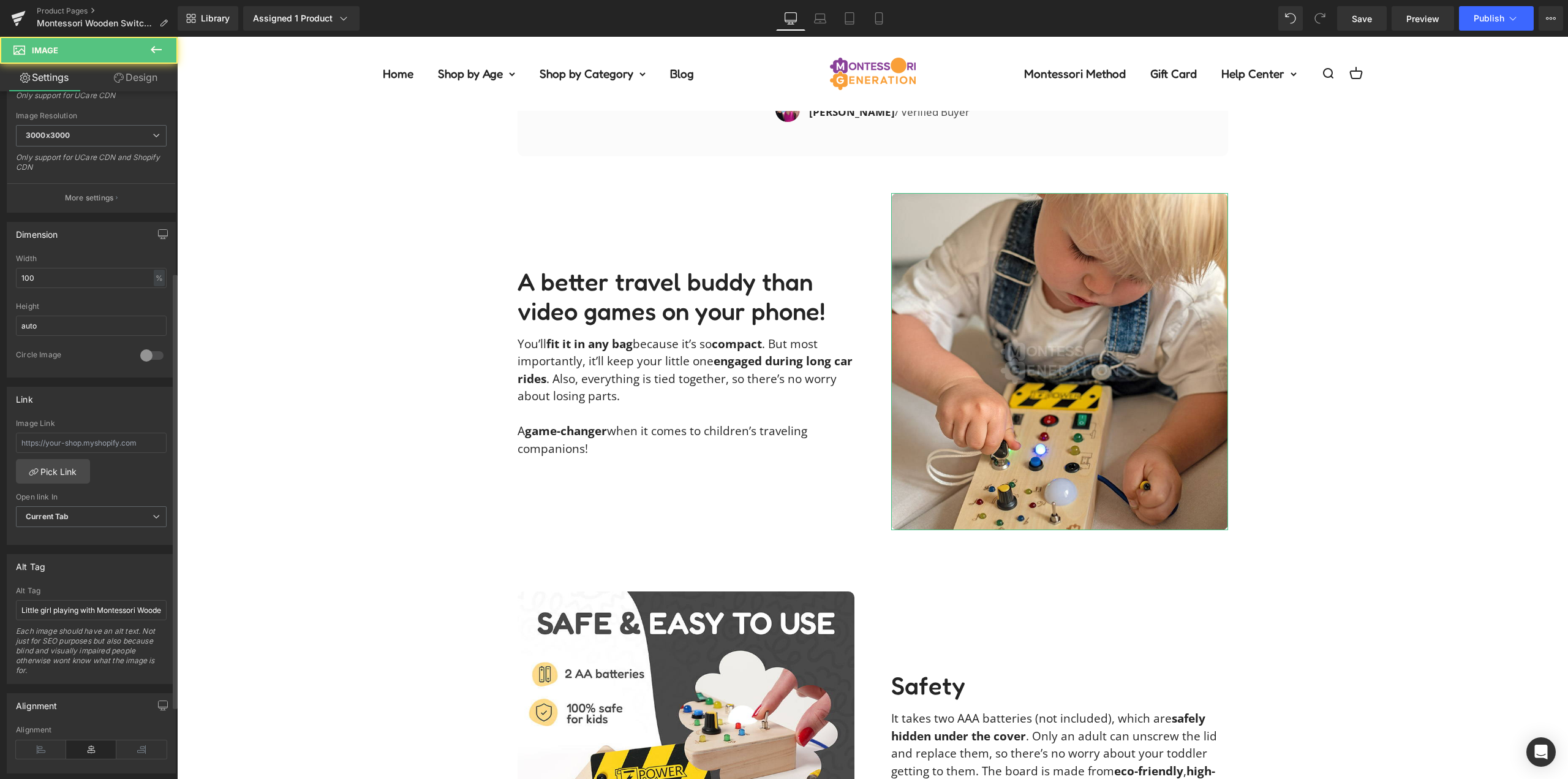
scroll to position [306, 0]
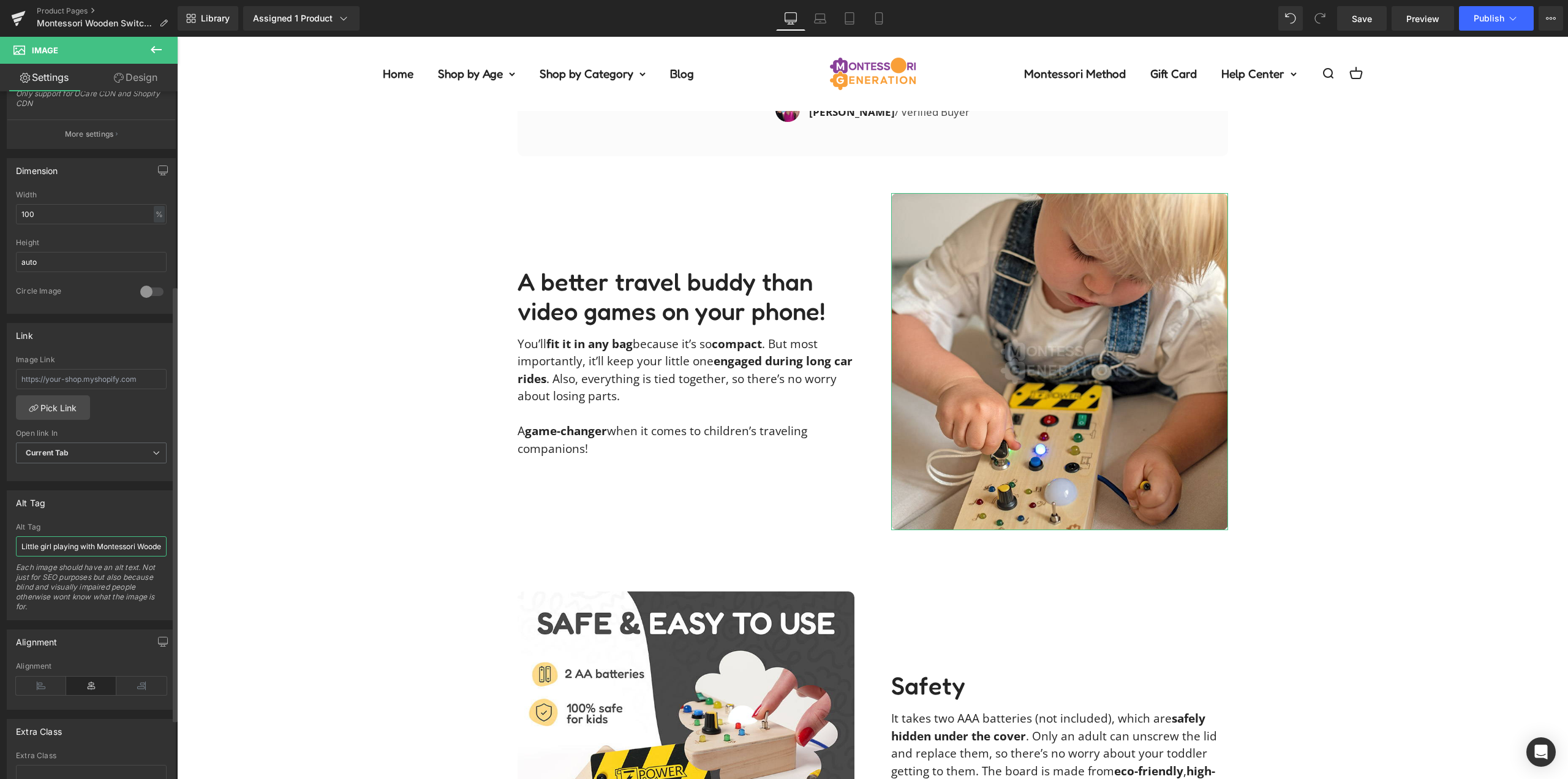
drag, startPoint x: 52, startPoint y: 544, endPoint x: 41, endPoint y: 544, distance: 11.0
click at [41, 544] on input "Little girl playing with Montessori Wooden Sensory Board in the back of the car…" at bounding box center [91, 546] width 151 height 20
type input "Little boy playing with Montessori Wooden Sensory Board in the back of the car …"
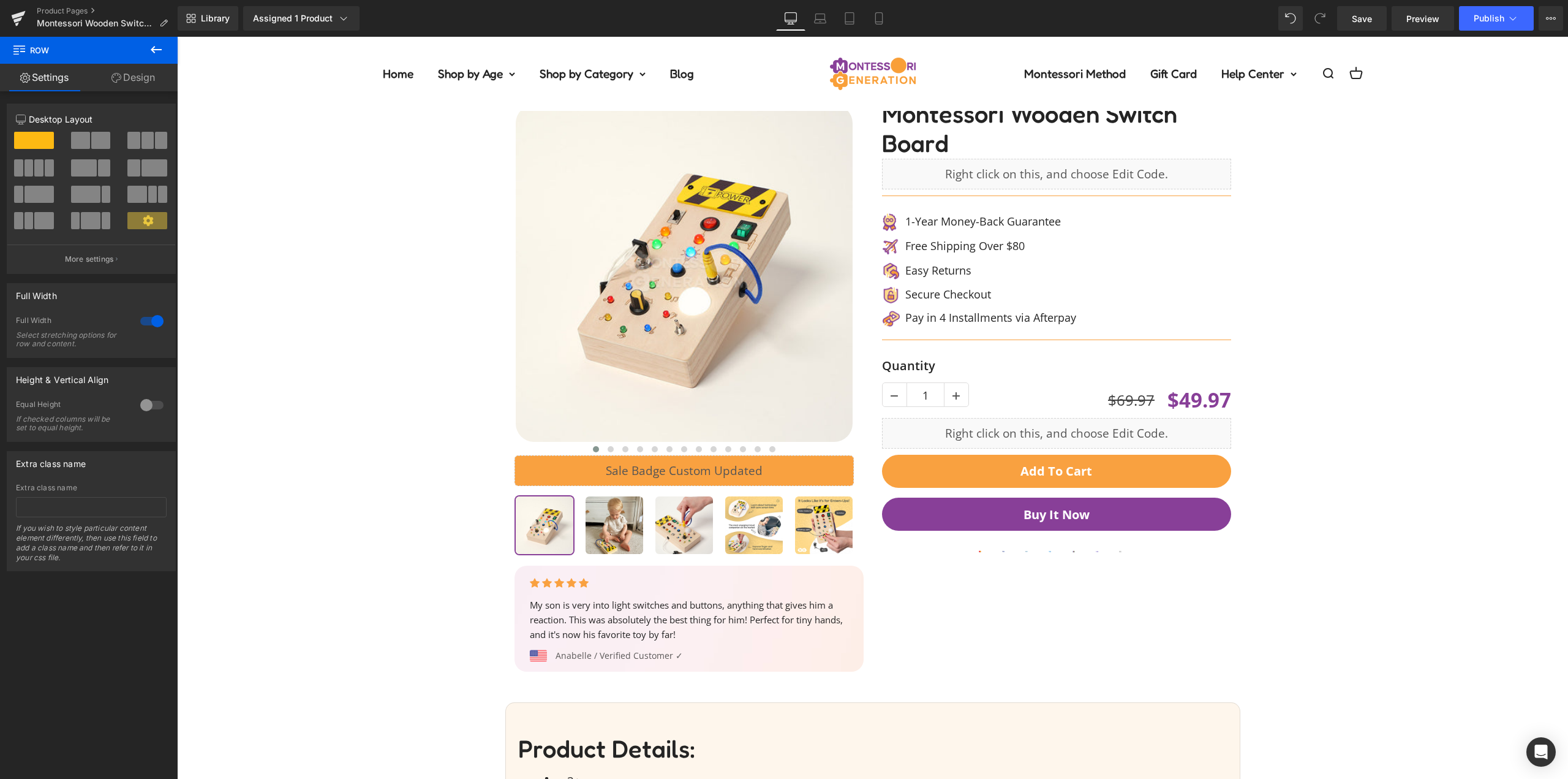
scroll to position [0, 0]
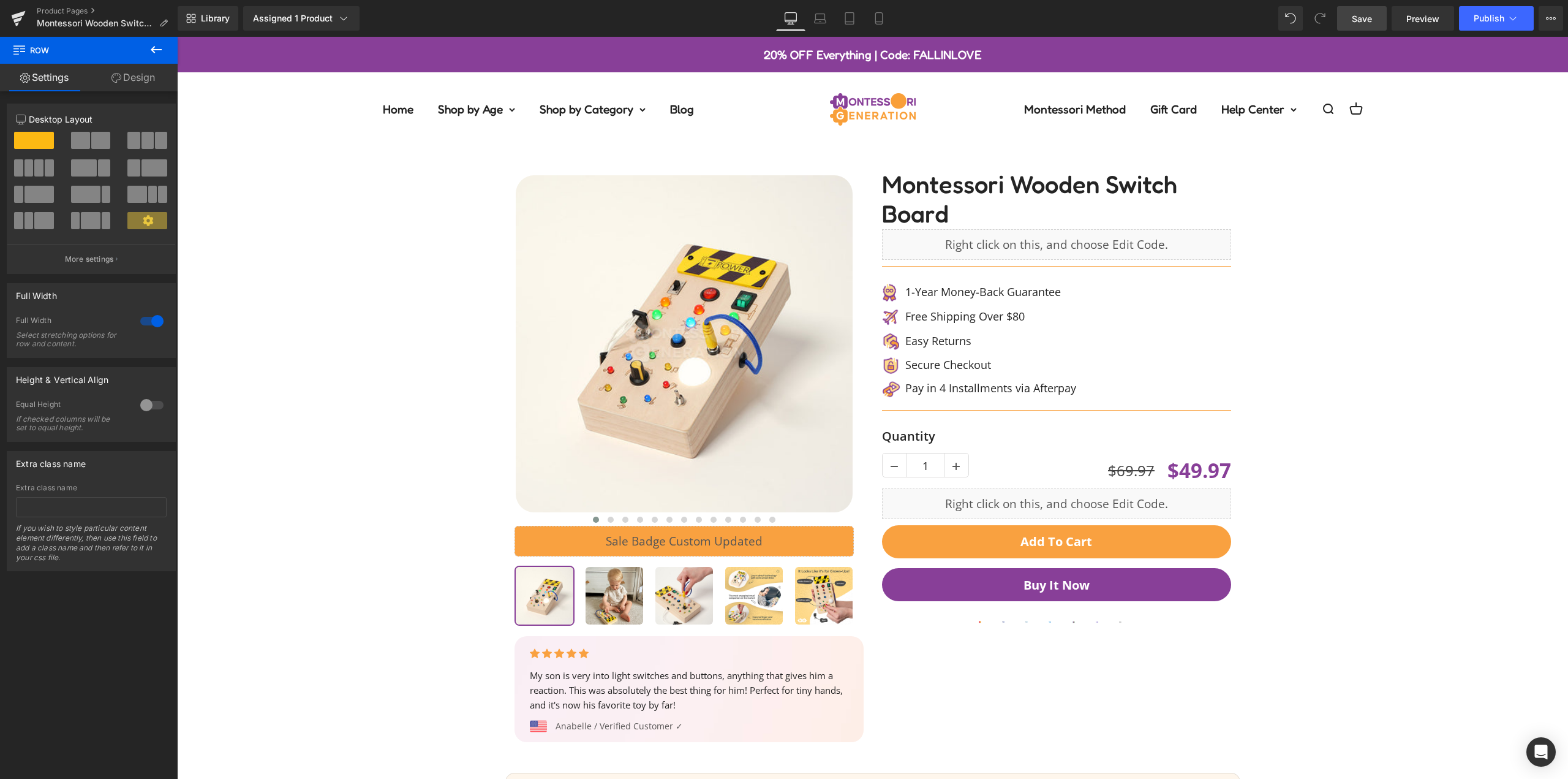
click at [1367, 15] on span "Save" at bounding box center [1362, 19] width 20 height 13
click at [1491, 14] on span "Publish" at bounding box center [1490, 19] width 31 height 10
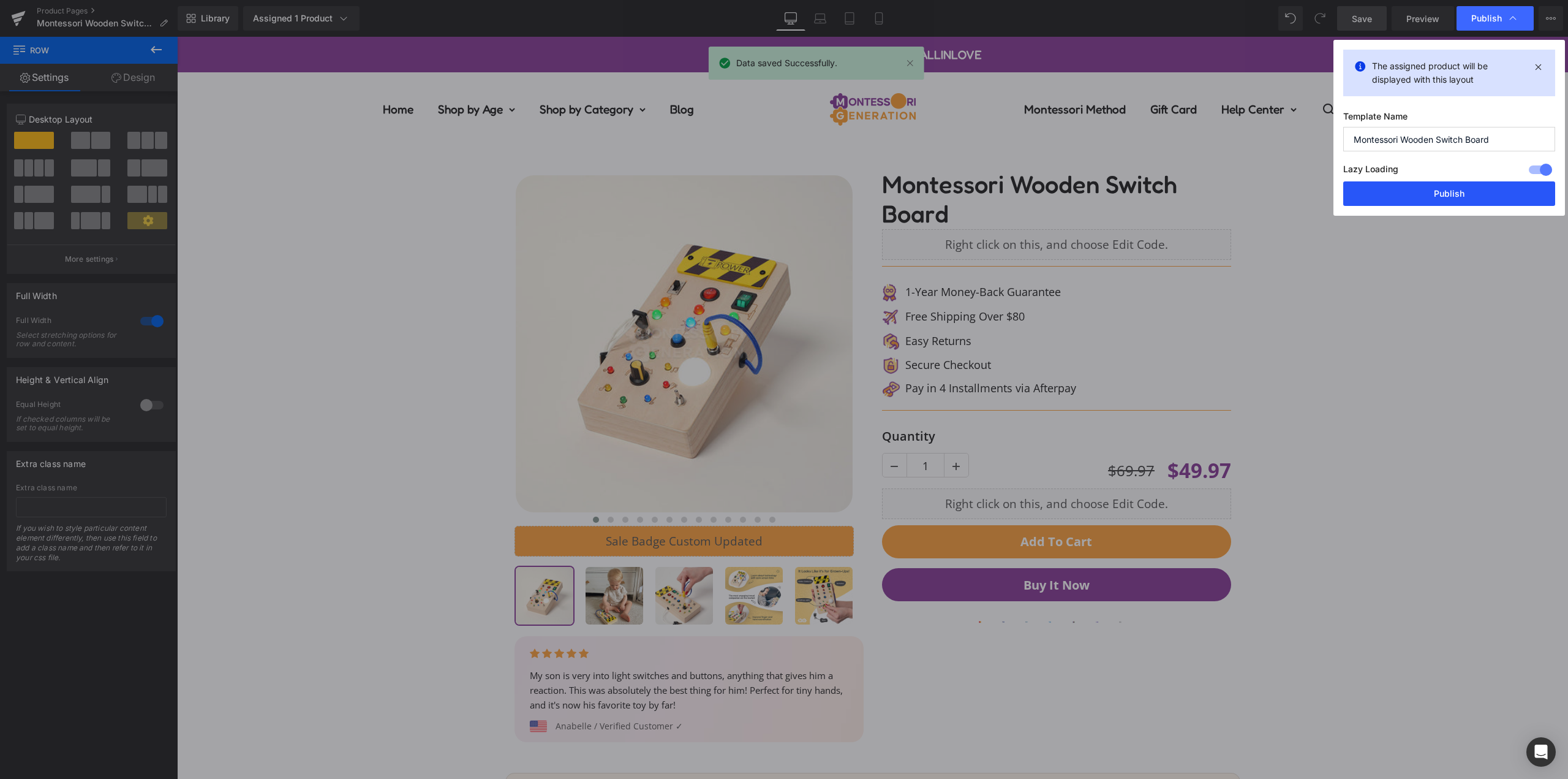
click at [1460, 195] on button "Publish" at bounding box center [1449, 194] width 212 height 24
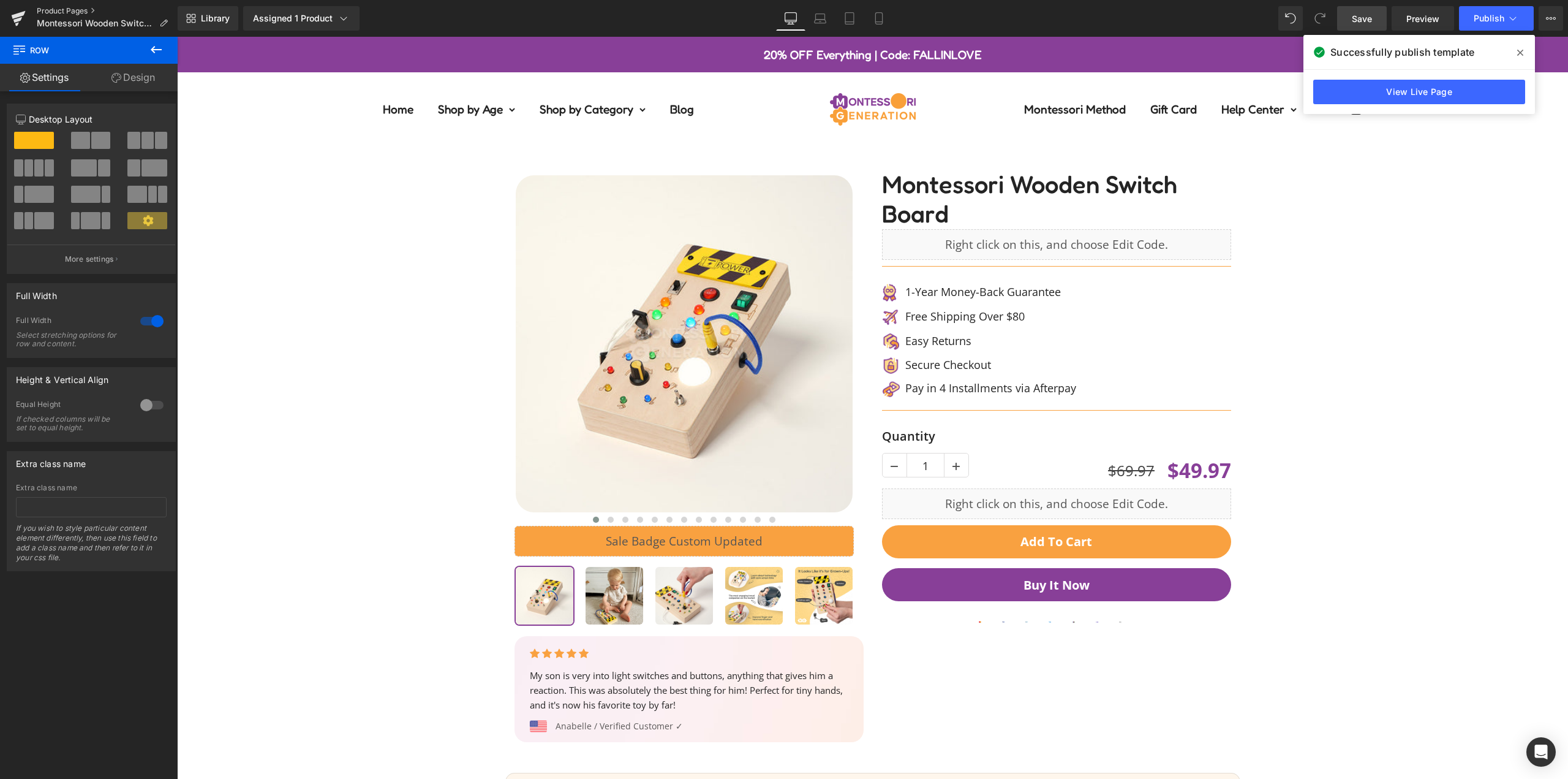
click at [83, 11] on link "Product Pages" at bounding box center [107, 11] width 141 height 10
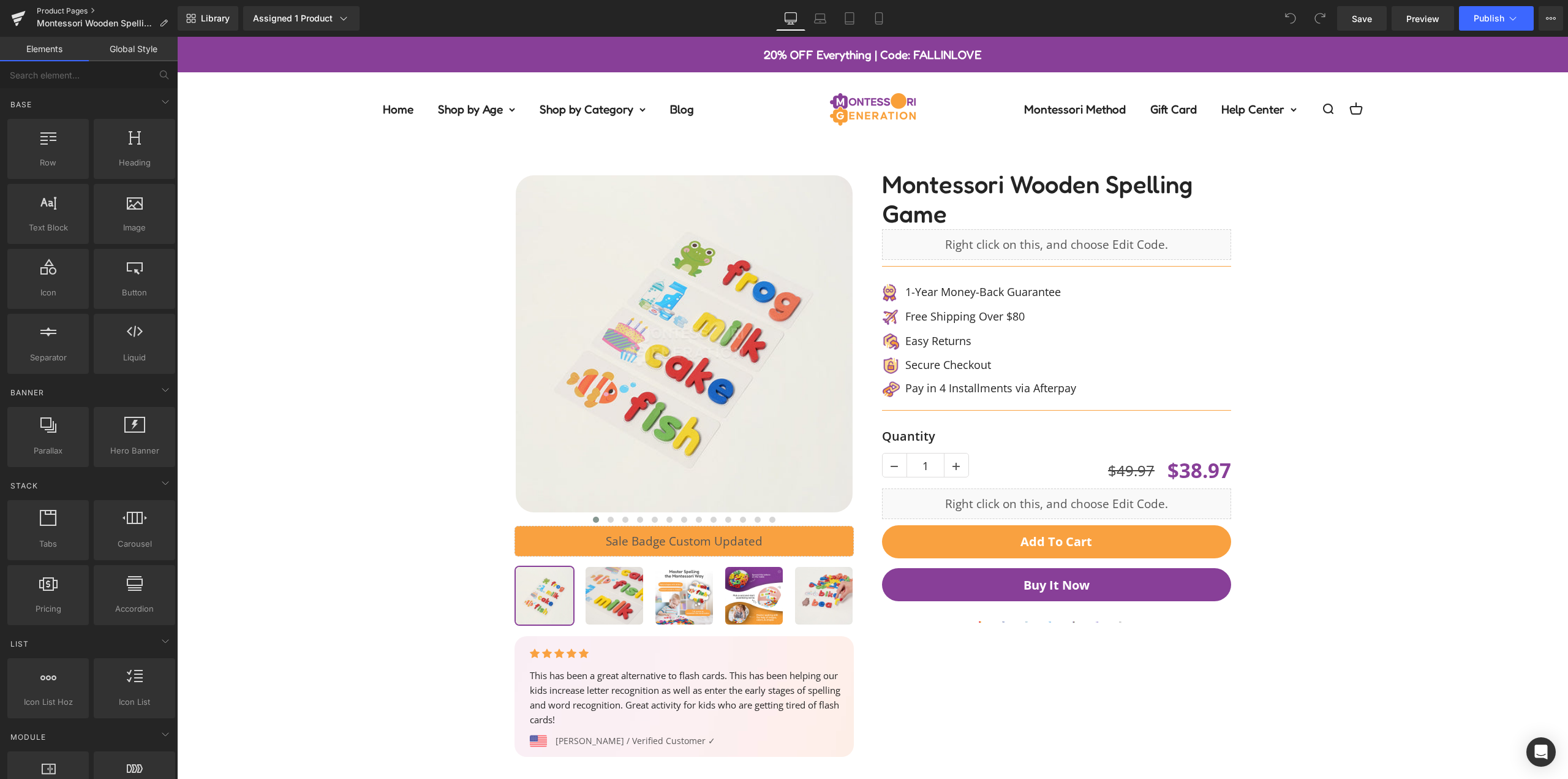
click at [59, 13] on link "Product Pages" at bounding box center [107, 11] width 141 height 10
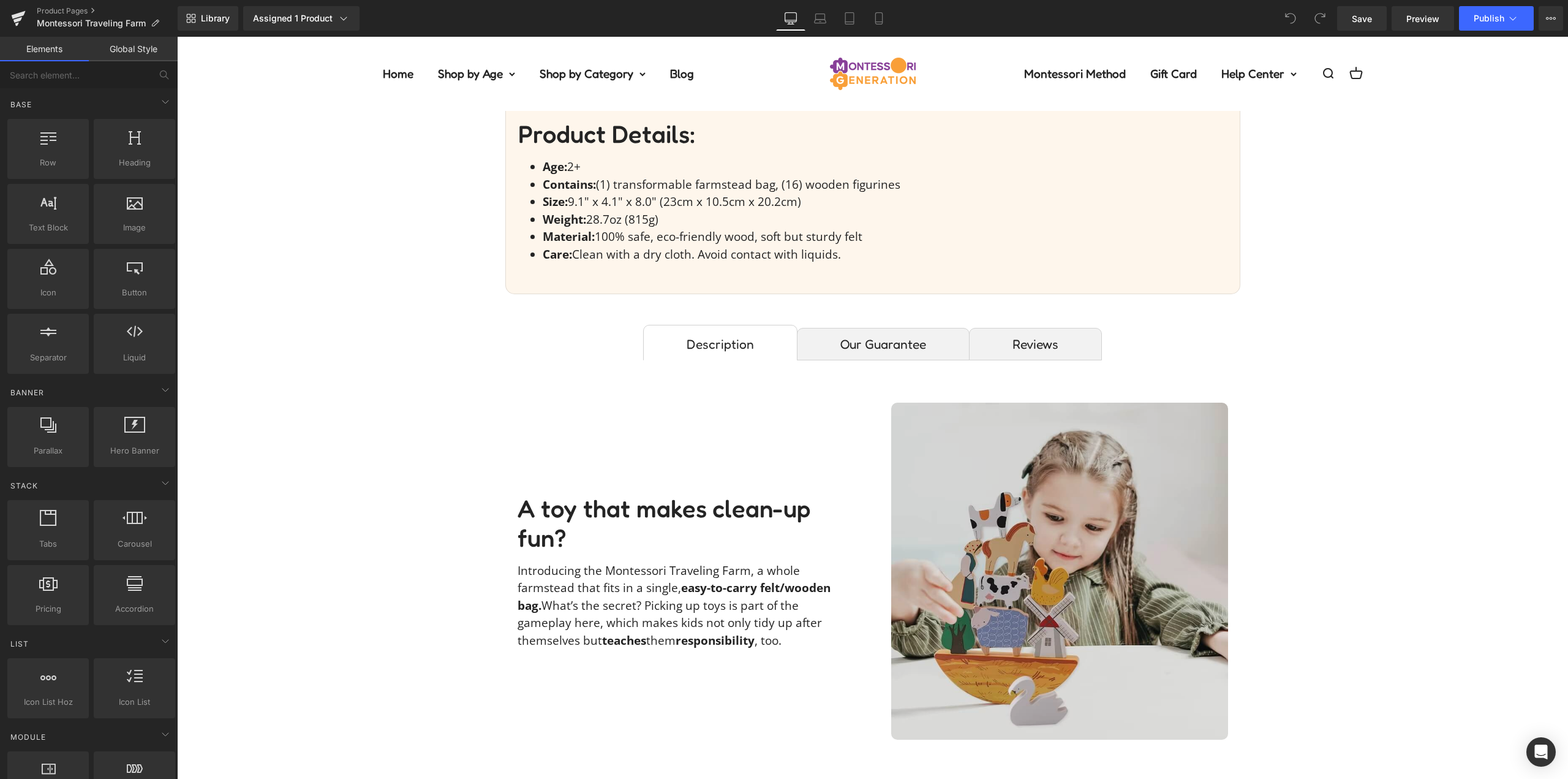
scroll to position [736, 0]
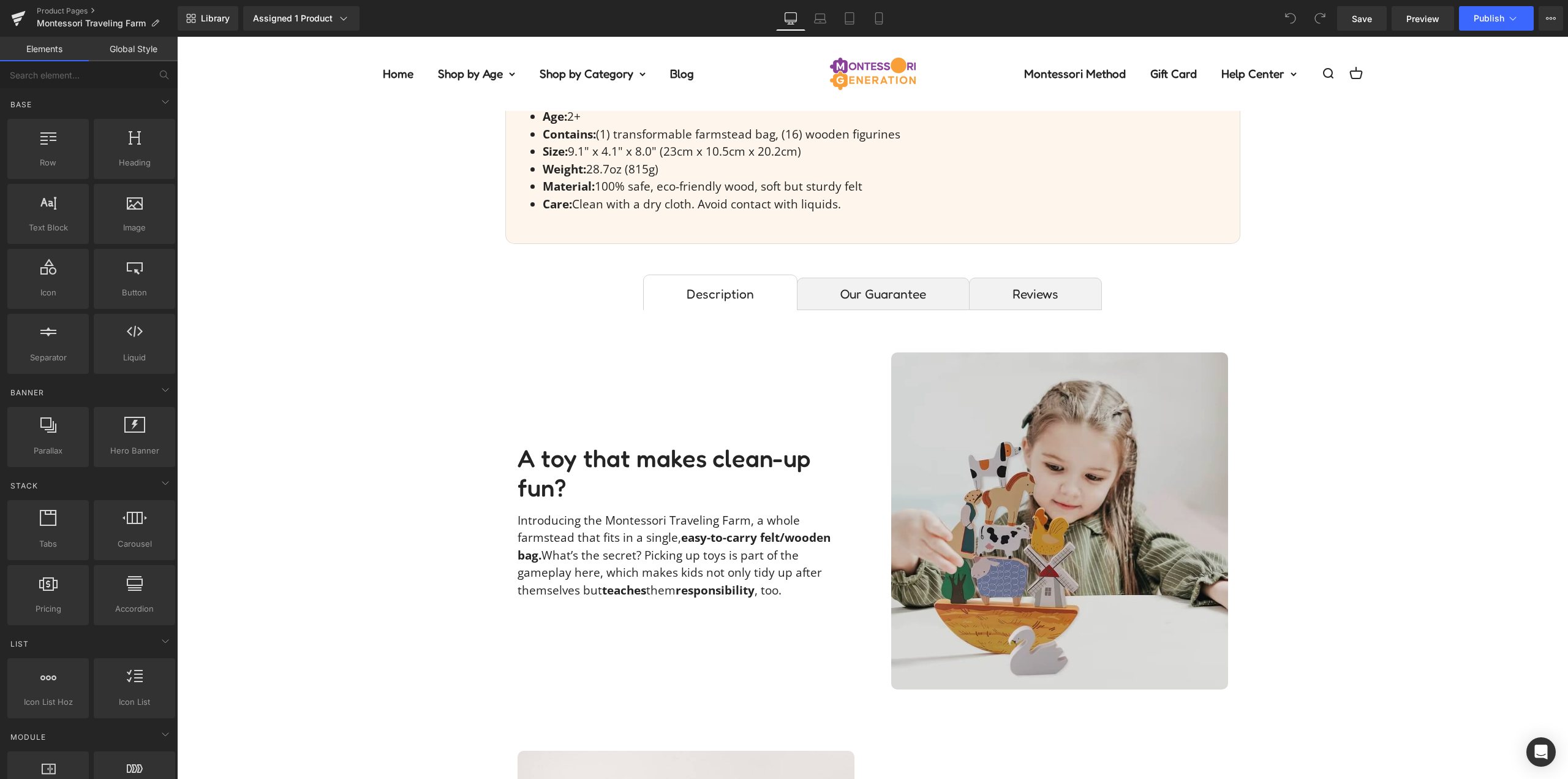
click at [1047, 437] on img at bounding box center [1060, 521] width 337 height 337
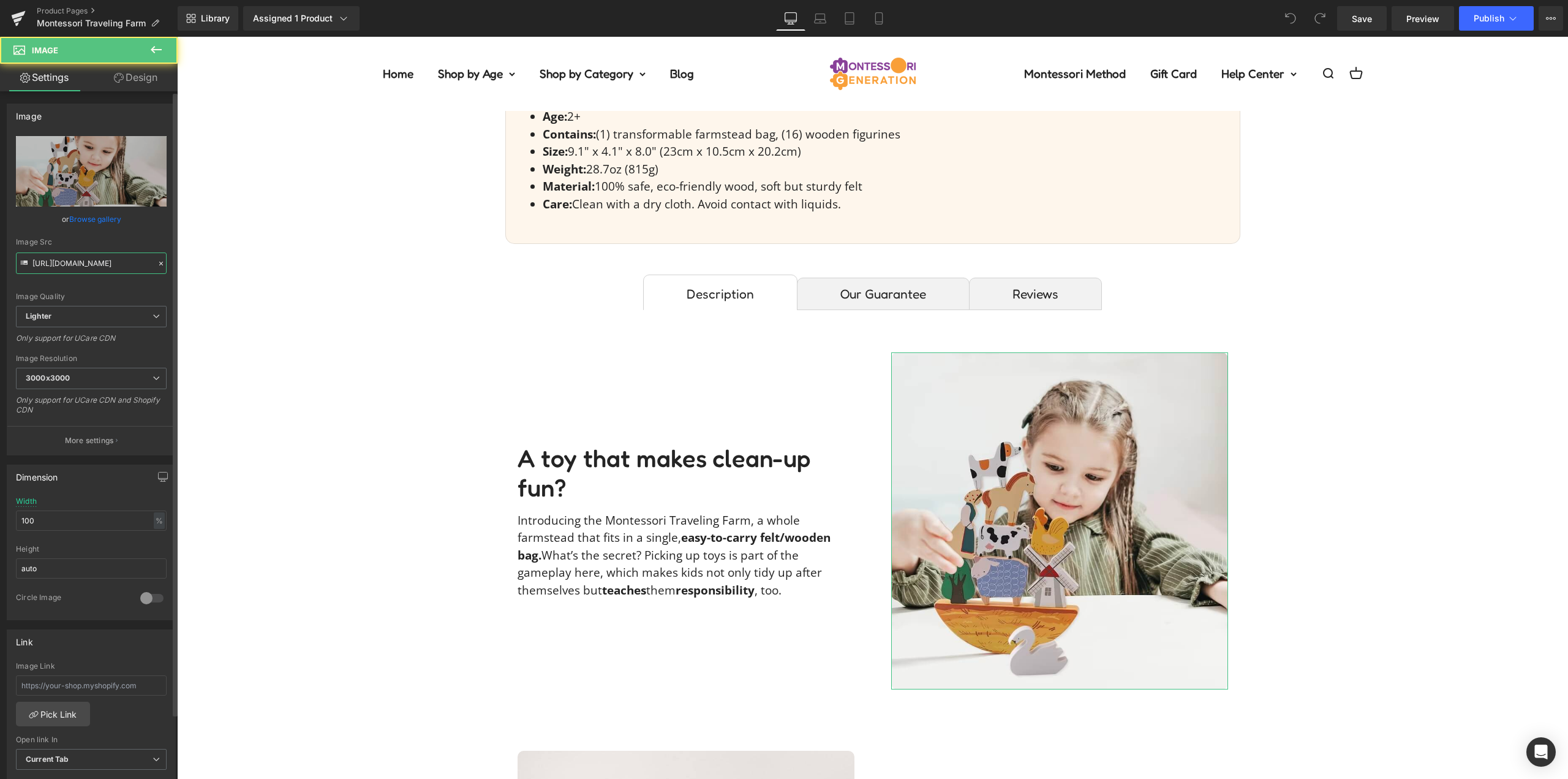
click at [119, 267] on input "[URL][DOMAIN_NAME]" at bounding box center [91, 263] width 151 height 21
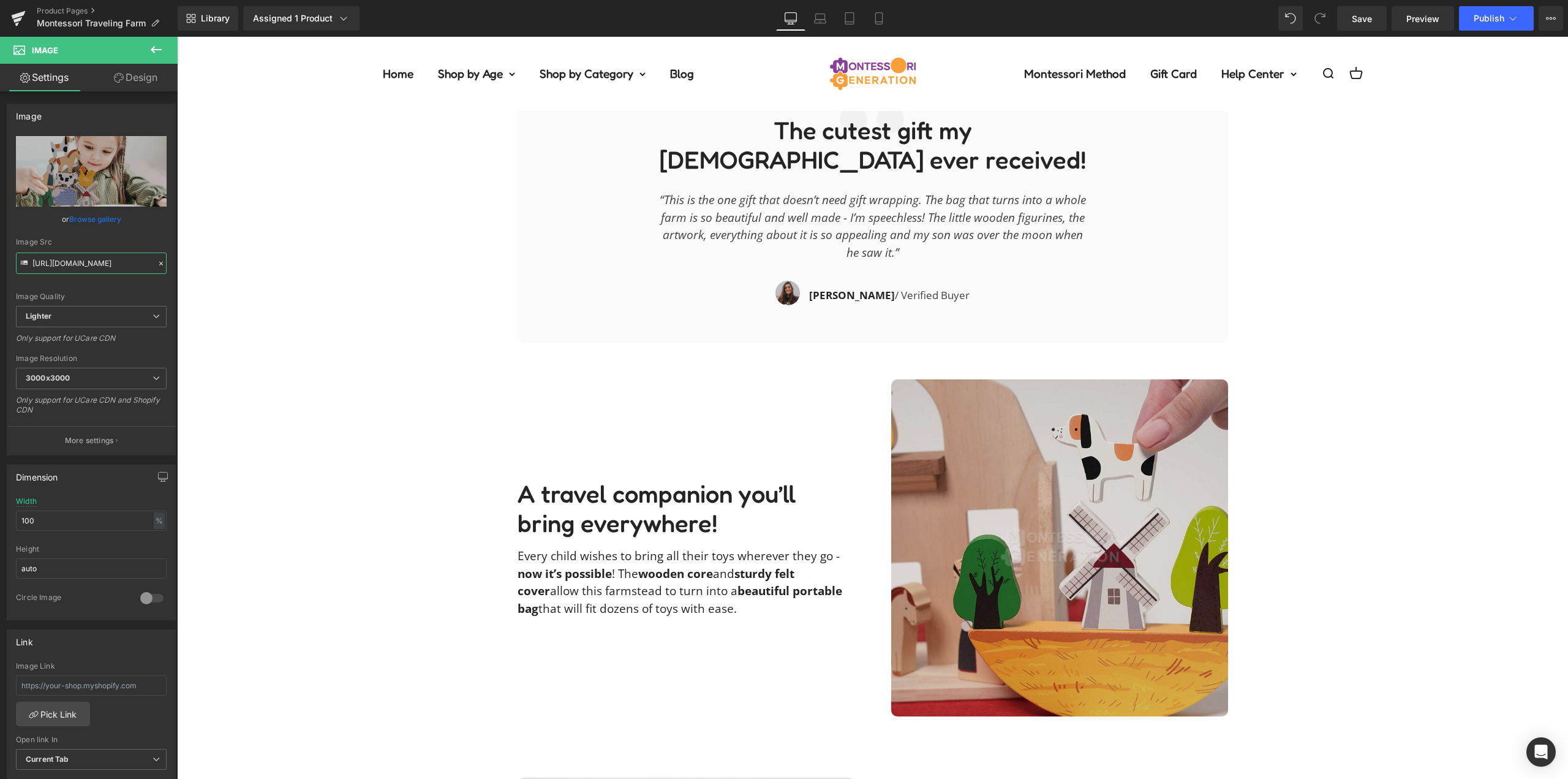
scroll to position [2022, 0]
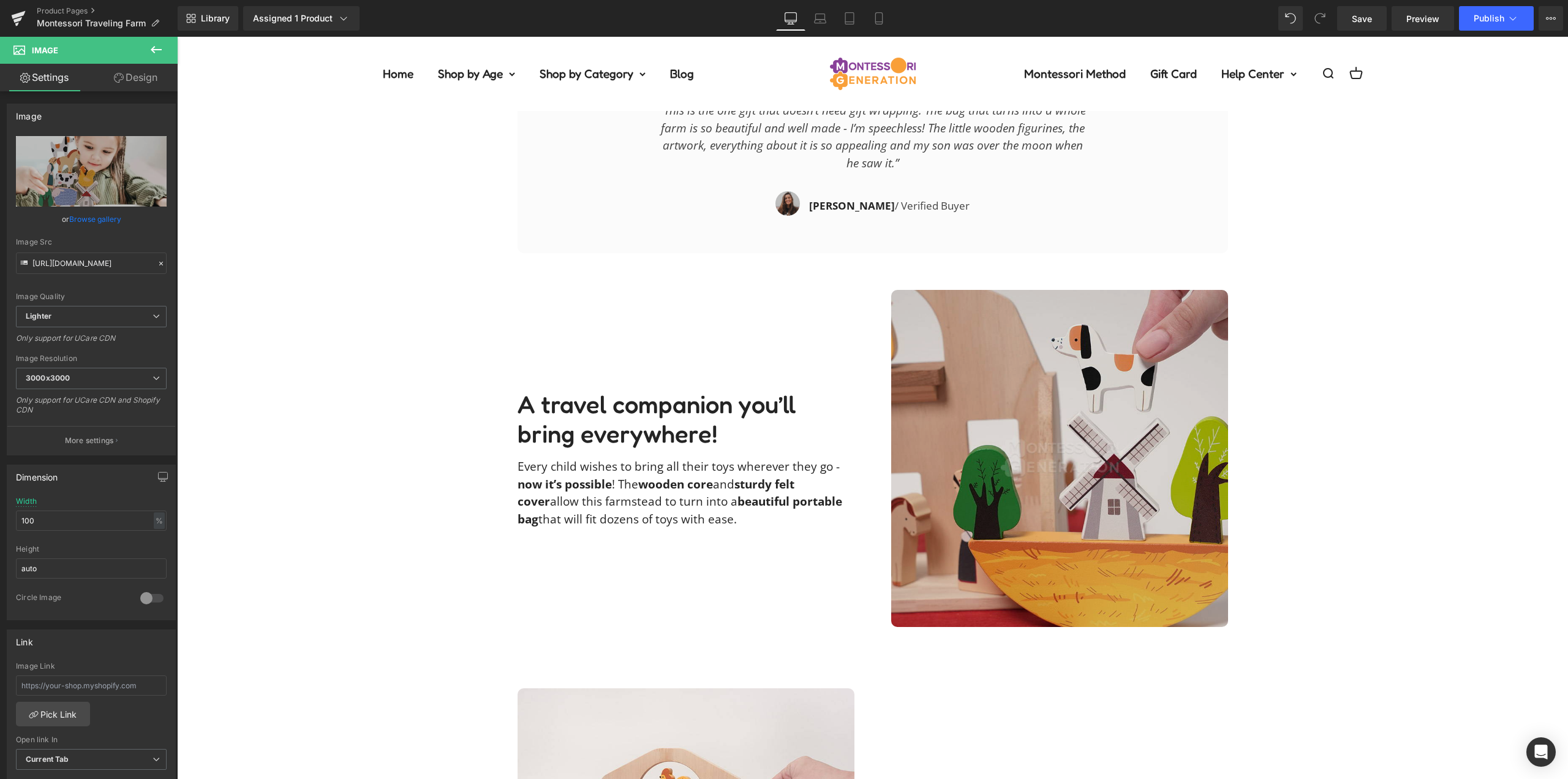
click at [1066, 451] on img at bounding box center [1060, 459] width 337 height 337
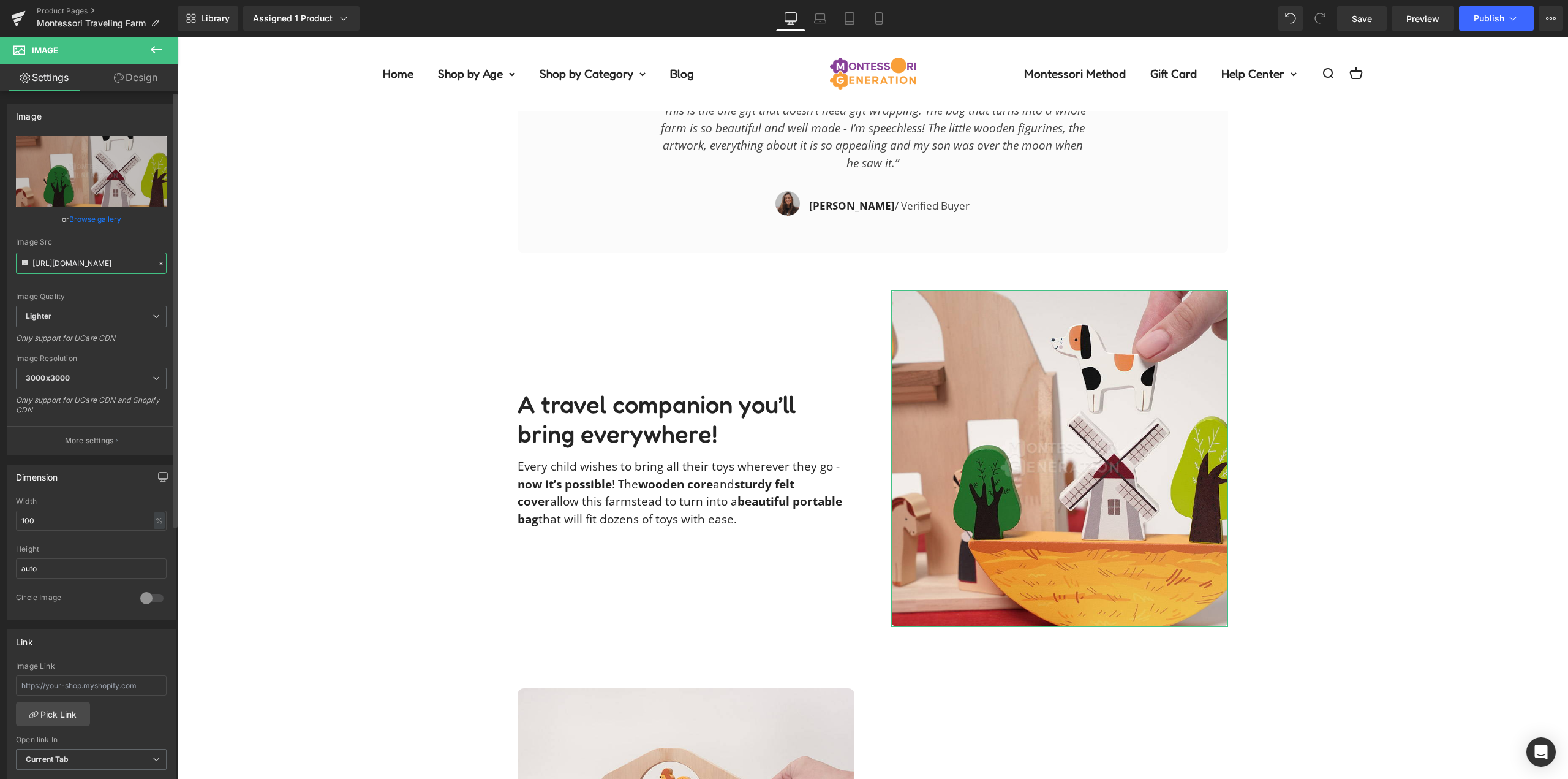
click at [106, 255] on input "[URL][DOMAIN_NAME]" at bounding box center [91, 263] width 151 height 21
paste input "328ee9b5-4f18-4efd-9390-90360cff8685/-/format/auto/-/preview/2048x2048/-/qualit…"
type input "https://ucarecdn.com/328ee9b5-4f18-4efd-9390-90360cff8685/-/format/auto/-/previ…"
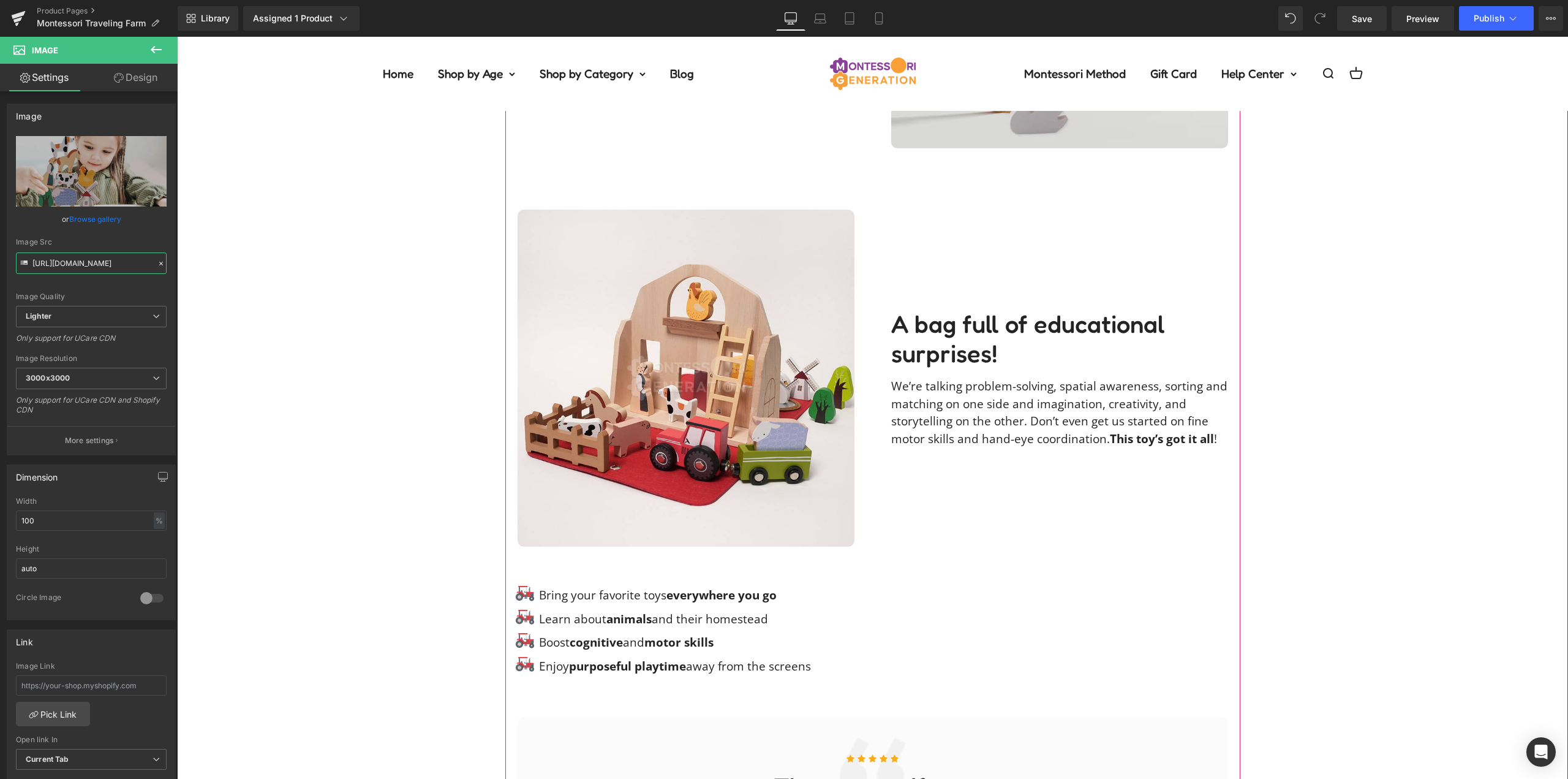
scroll to position [1103, 0]
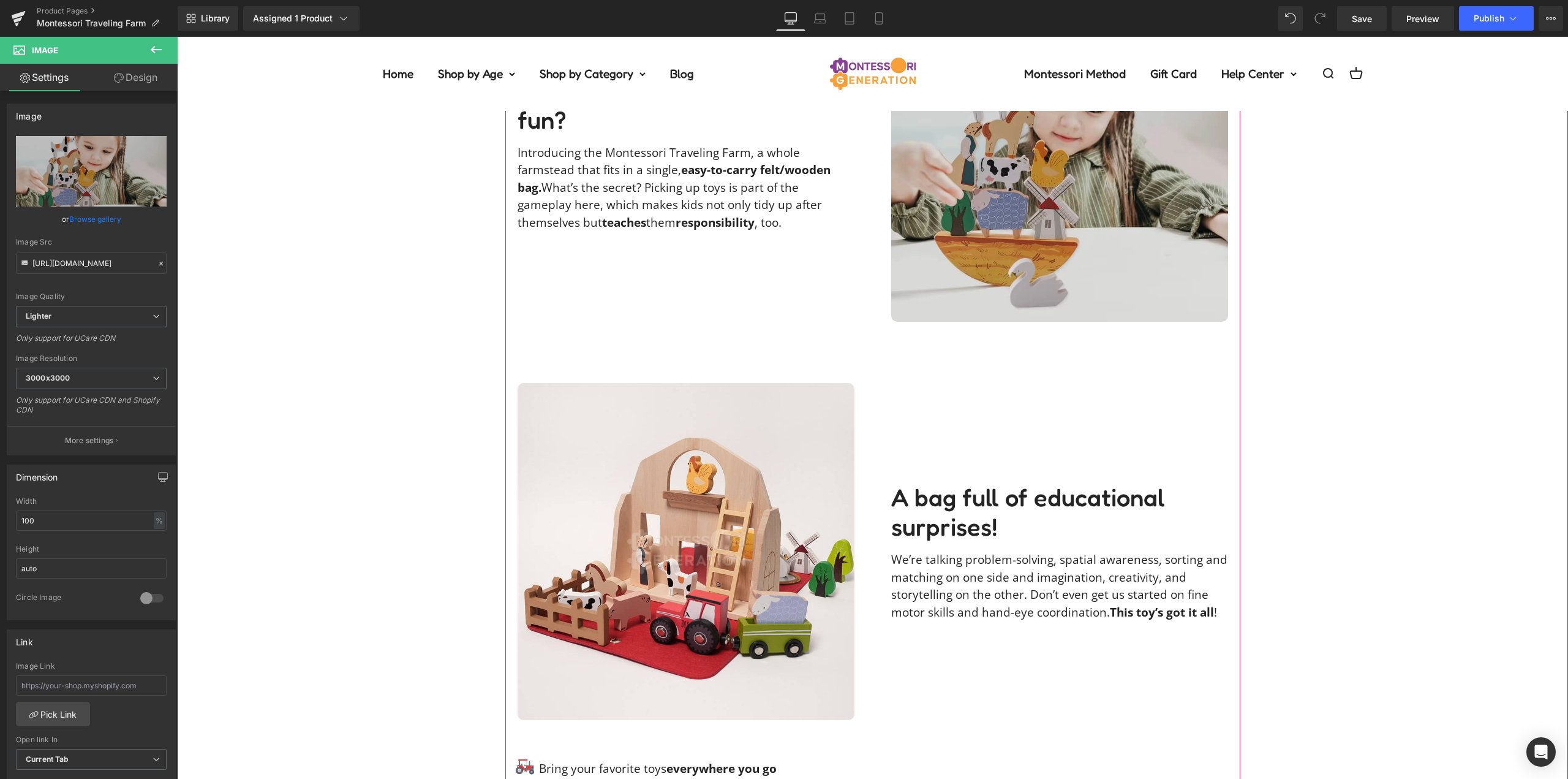
click at [1109, 249] on img at bounding box center [1060, 153] width 337 height 337
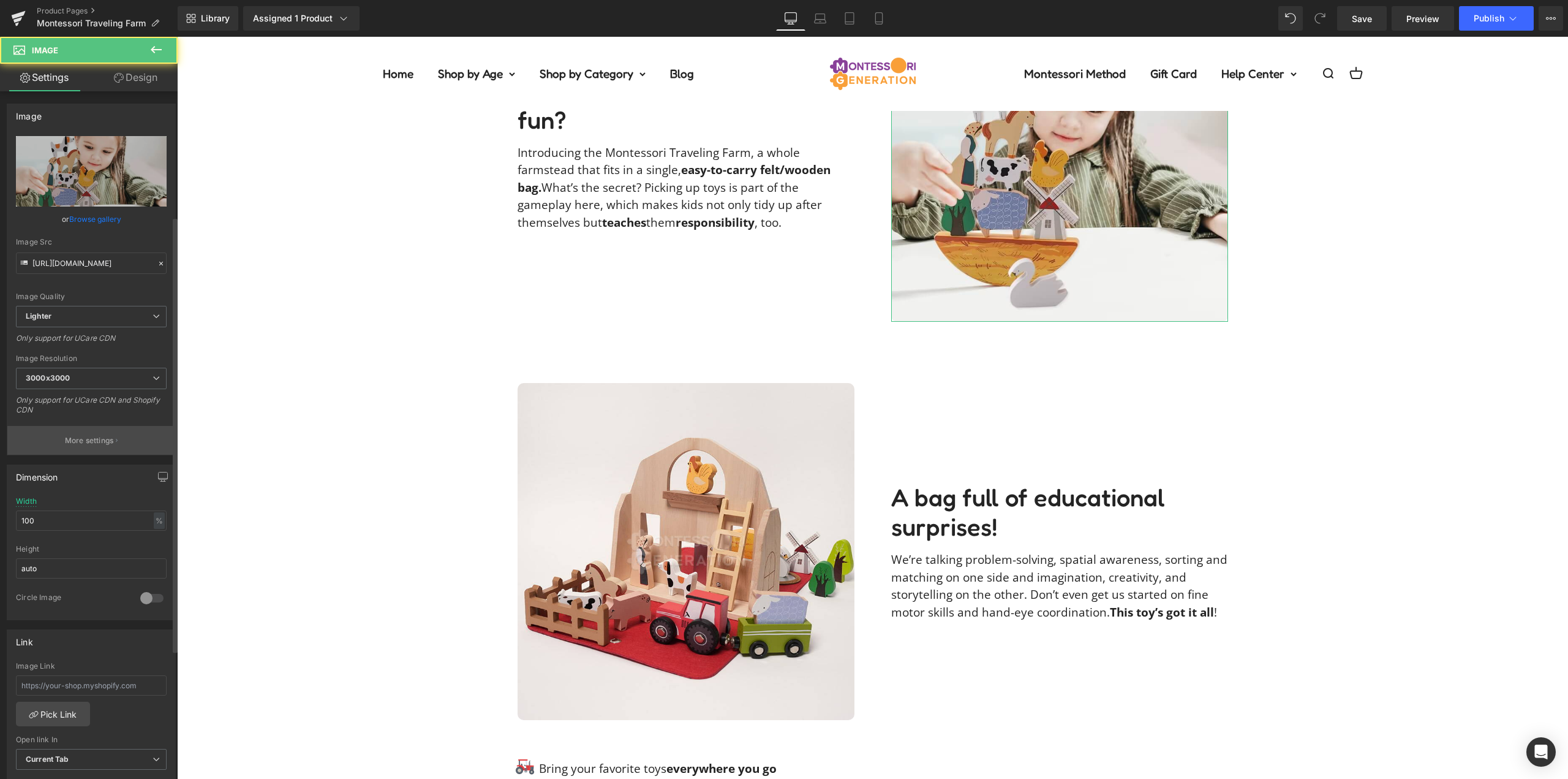
scroll to position [306, 0]
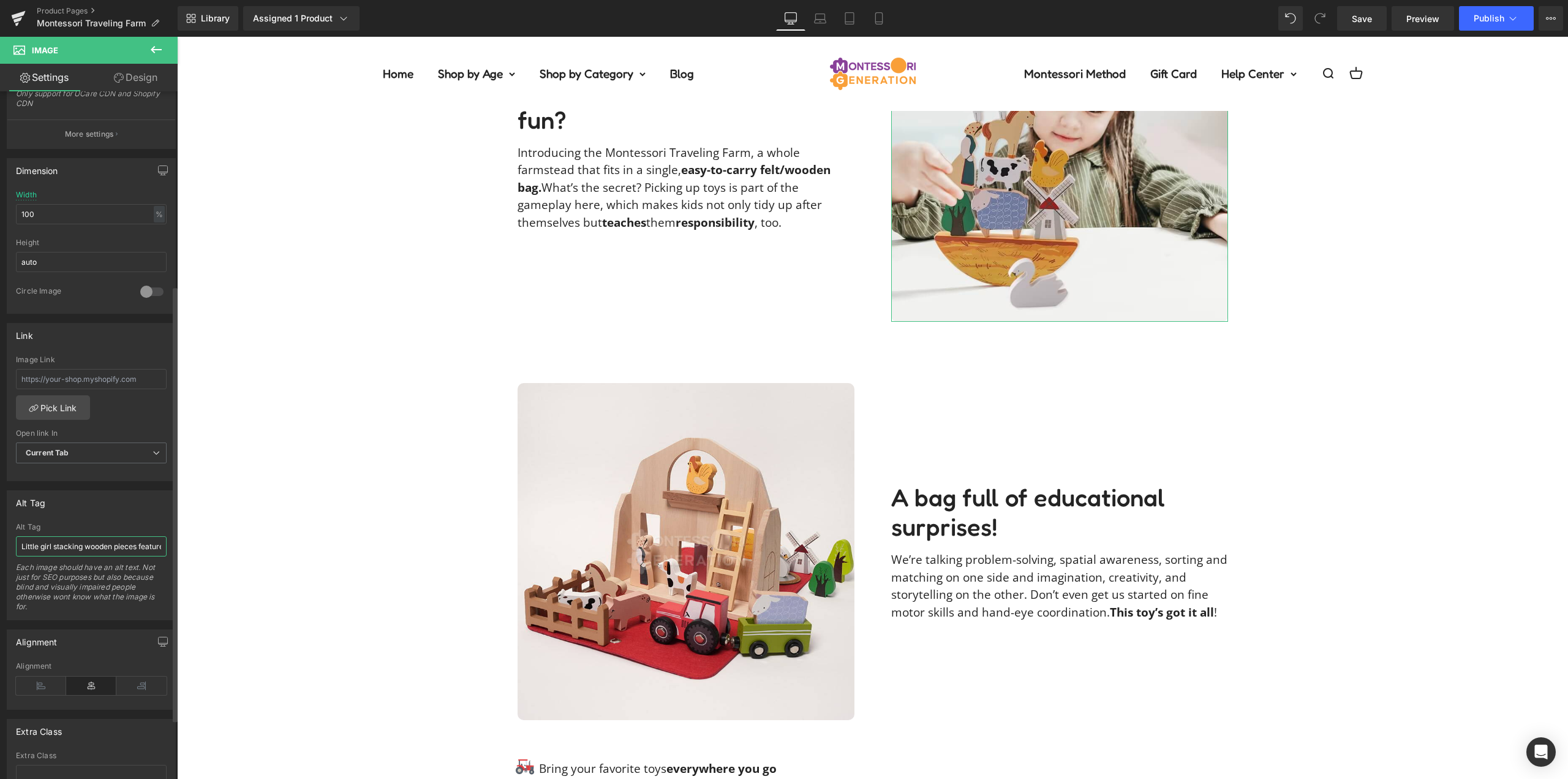
click at [99, 543] on input "Little girl stacking wooden pieces featured in the Montessori Traveling Farm to…" at bounding box center [91, 546] width 151 height 20
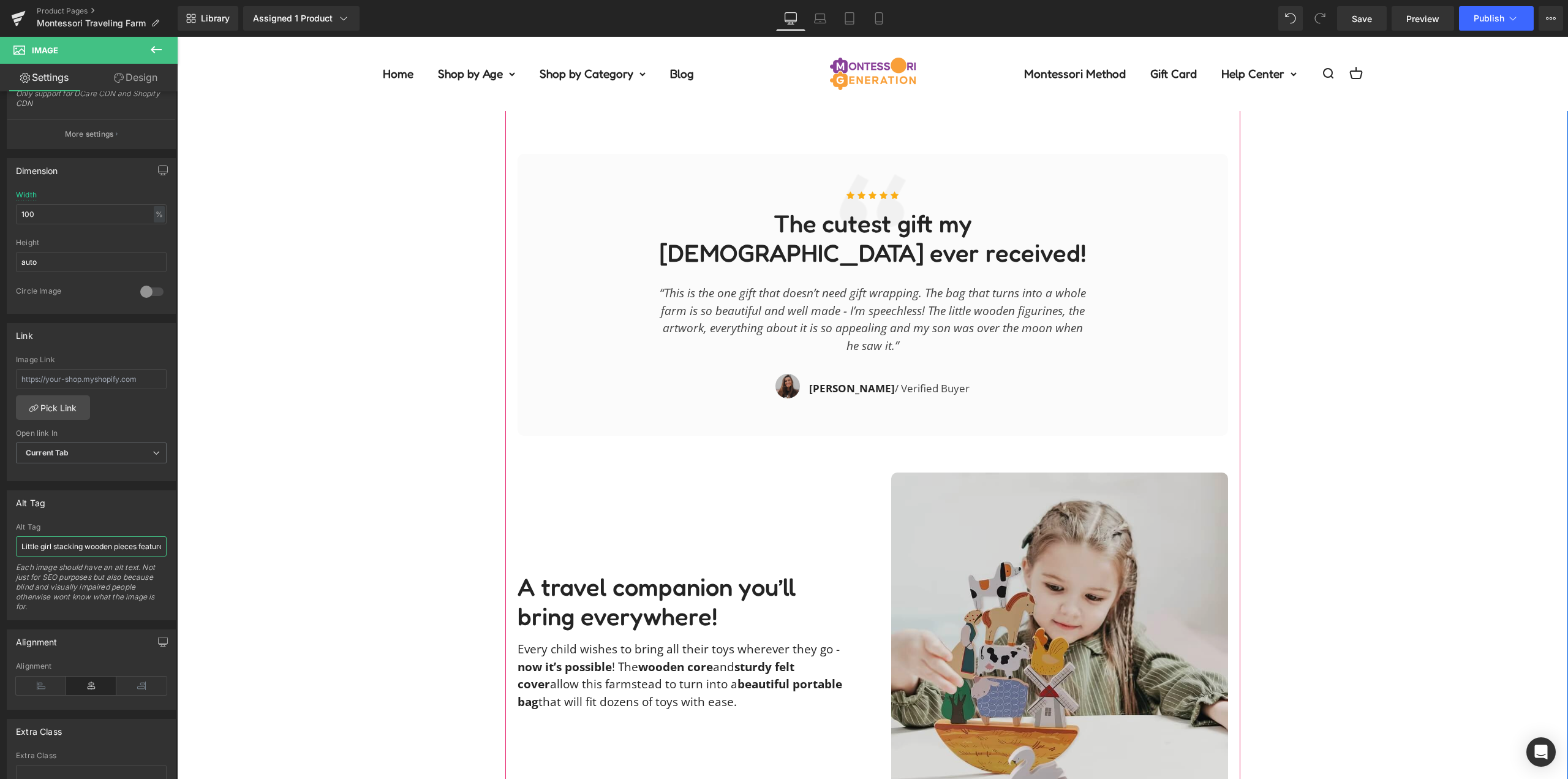
scroll to position [1900, 0]
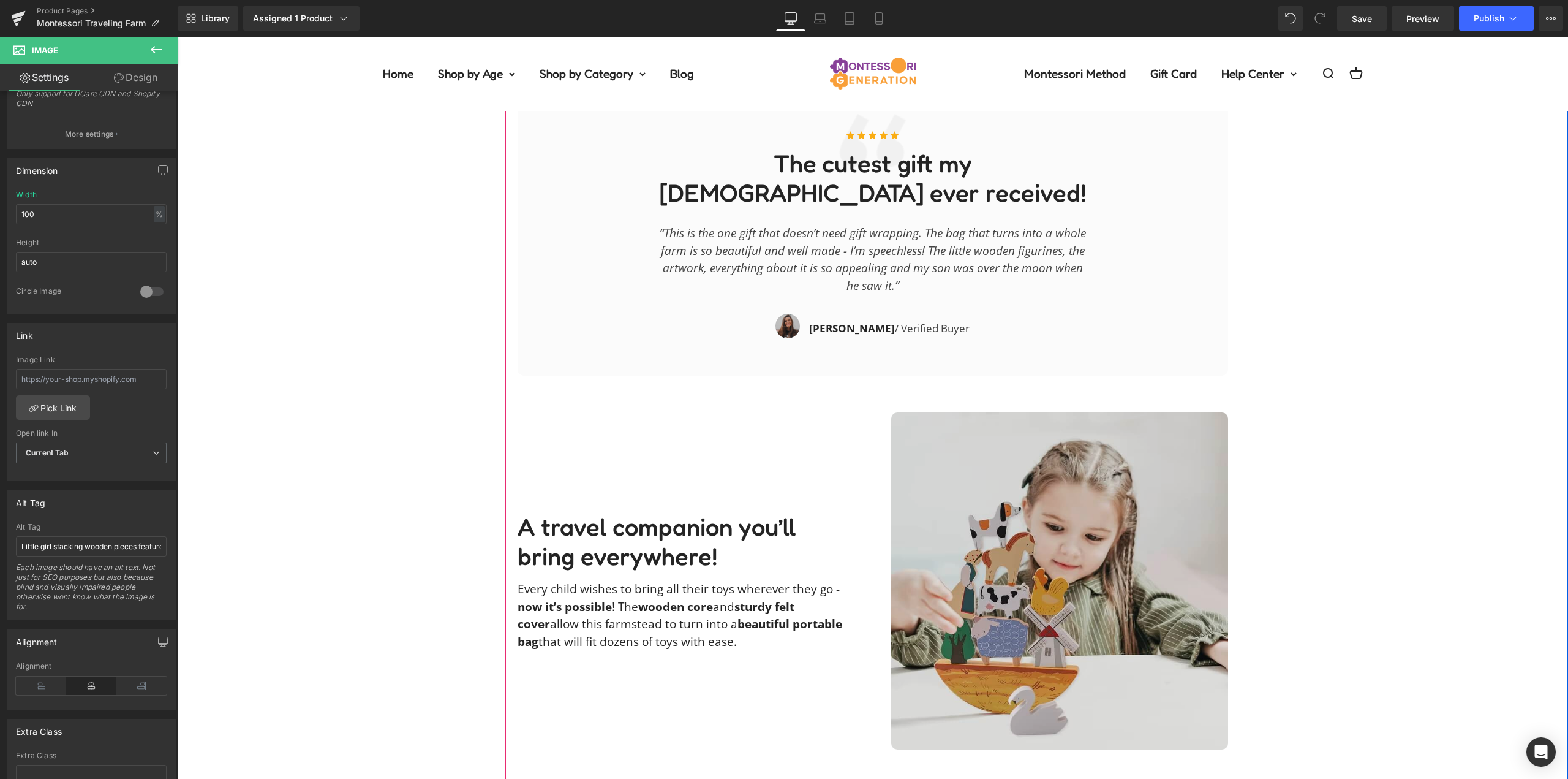
click at [1037, 546] on img at bounding box center [1060, 581] width 337 height 337
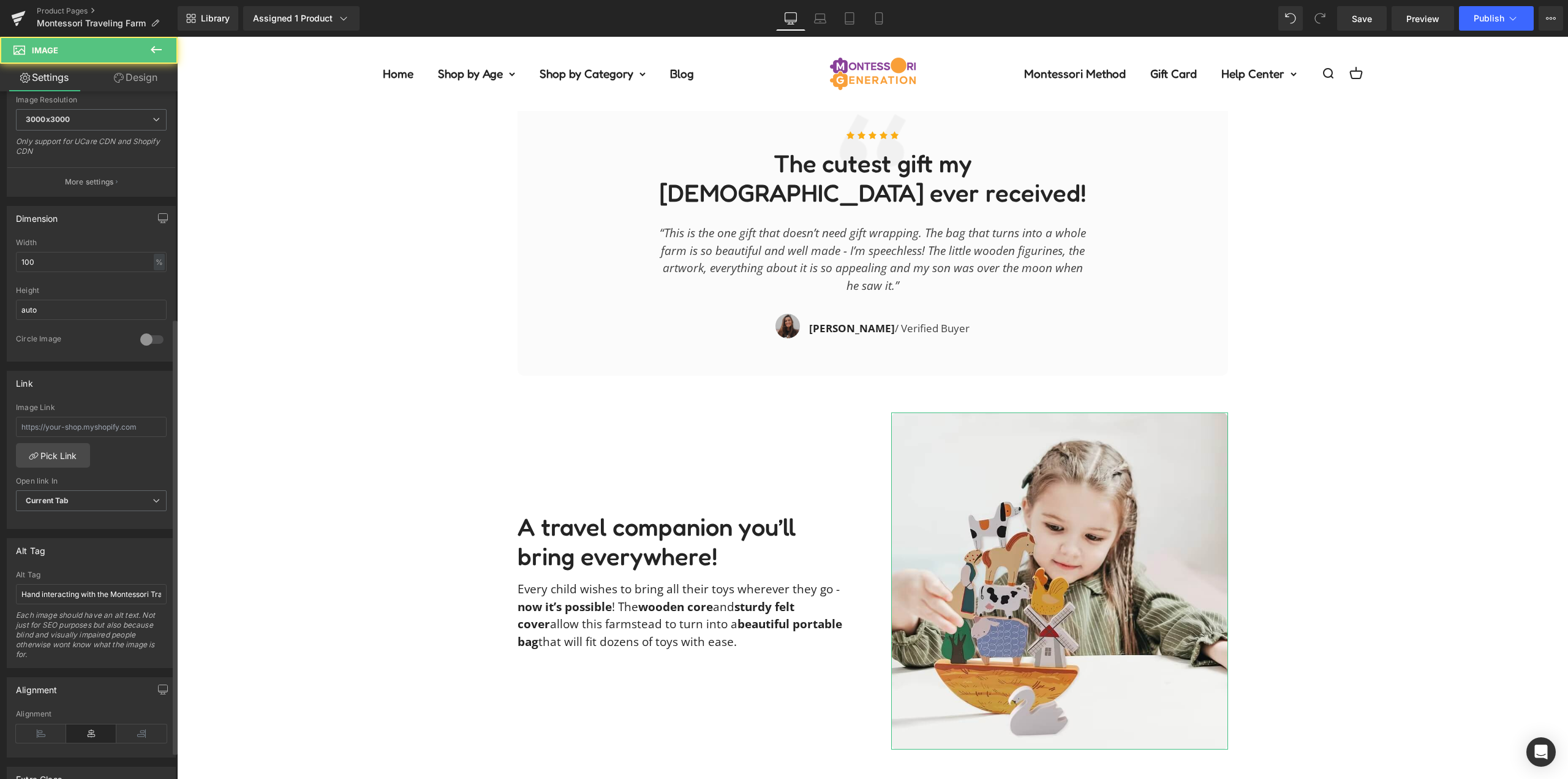
scroll to position [367, 0]
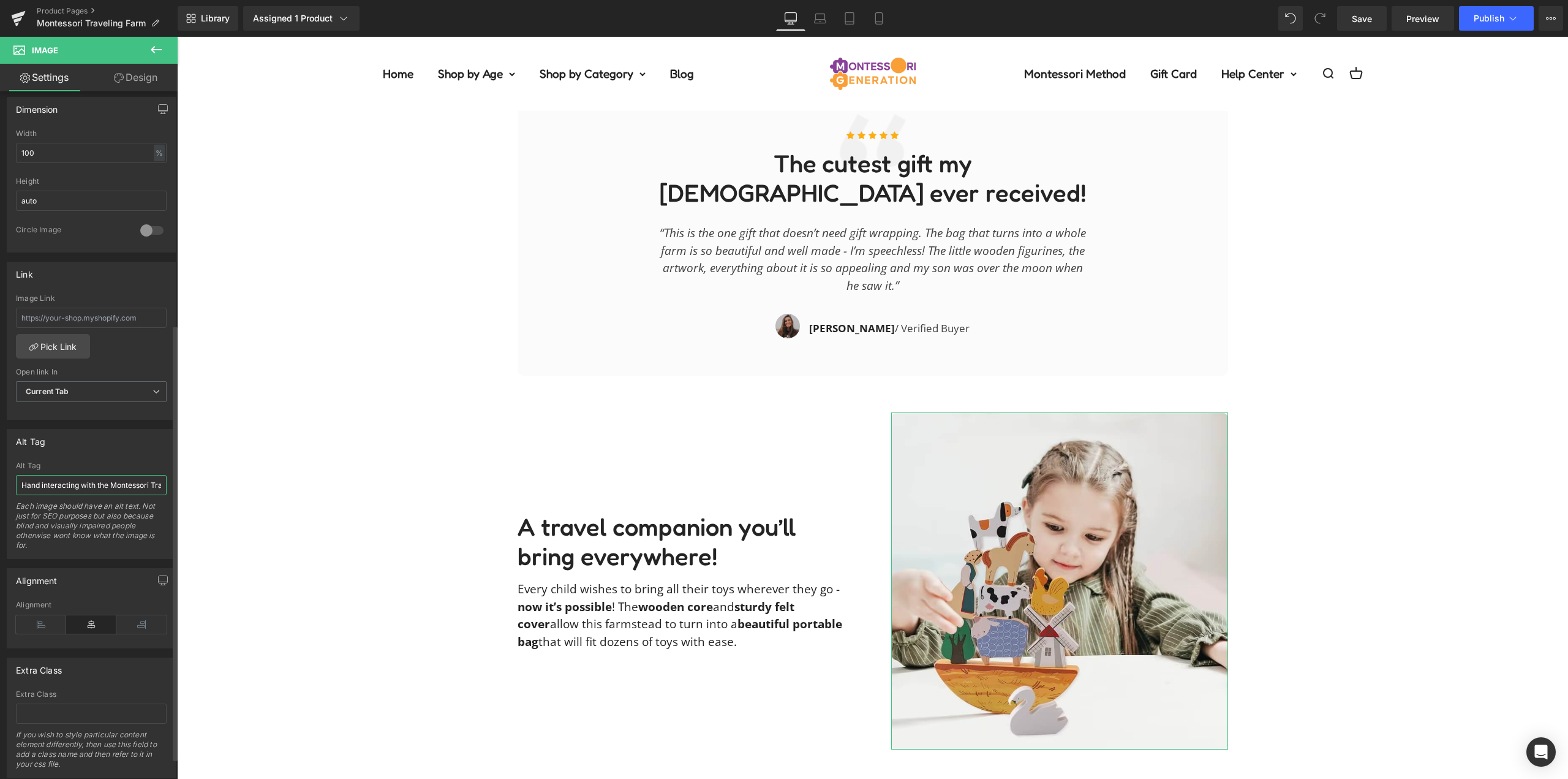
click at [89, 487] on input "Hand interacting with the Montessori Traveling Farm toy by placing a wooden dog…" at bounding box center [91, 485] width 151 height 20
paste input "Little girl stacking wooden pieces featured in the Montessori Traveling Farm to…"
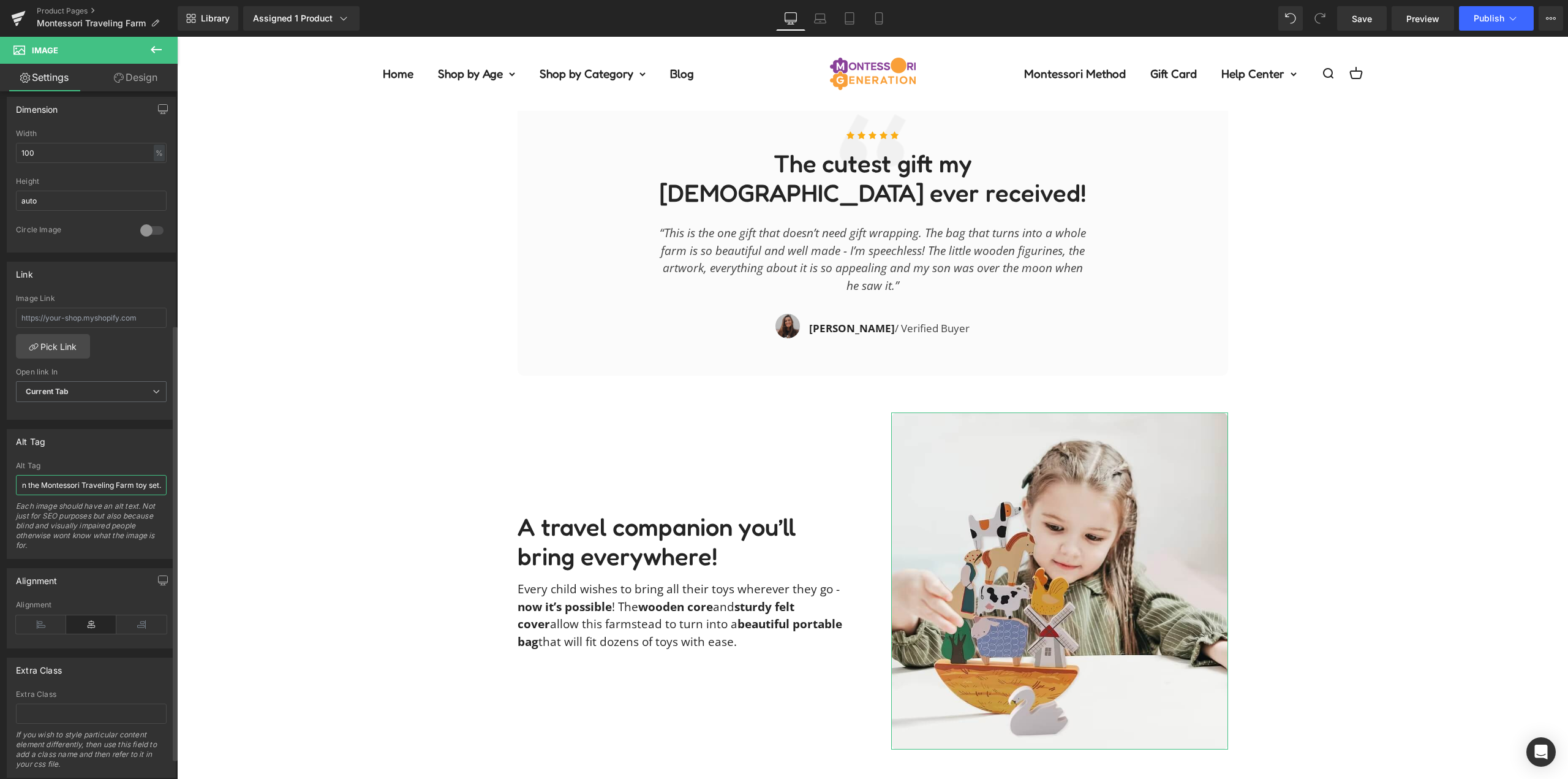
type input "Little girl stacking wooden pieces featured in the Montessori Traveling Farm to…"
click at [94, 460] on div "Alt Tag Hand interacting with the Montessori Traveling Farm toy by placing a wo…" at bounding box center [91, 494] width 169 height 130
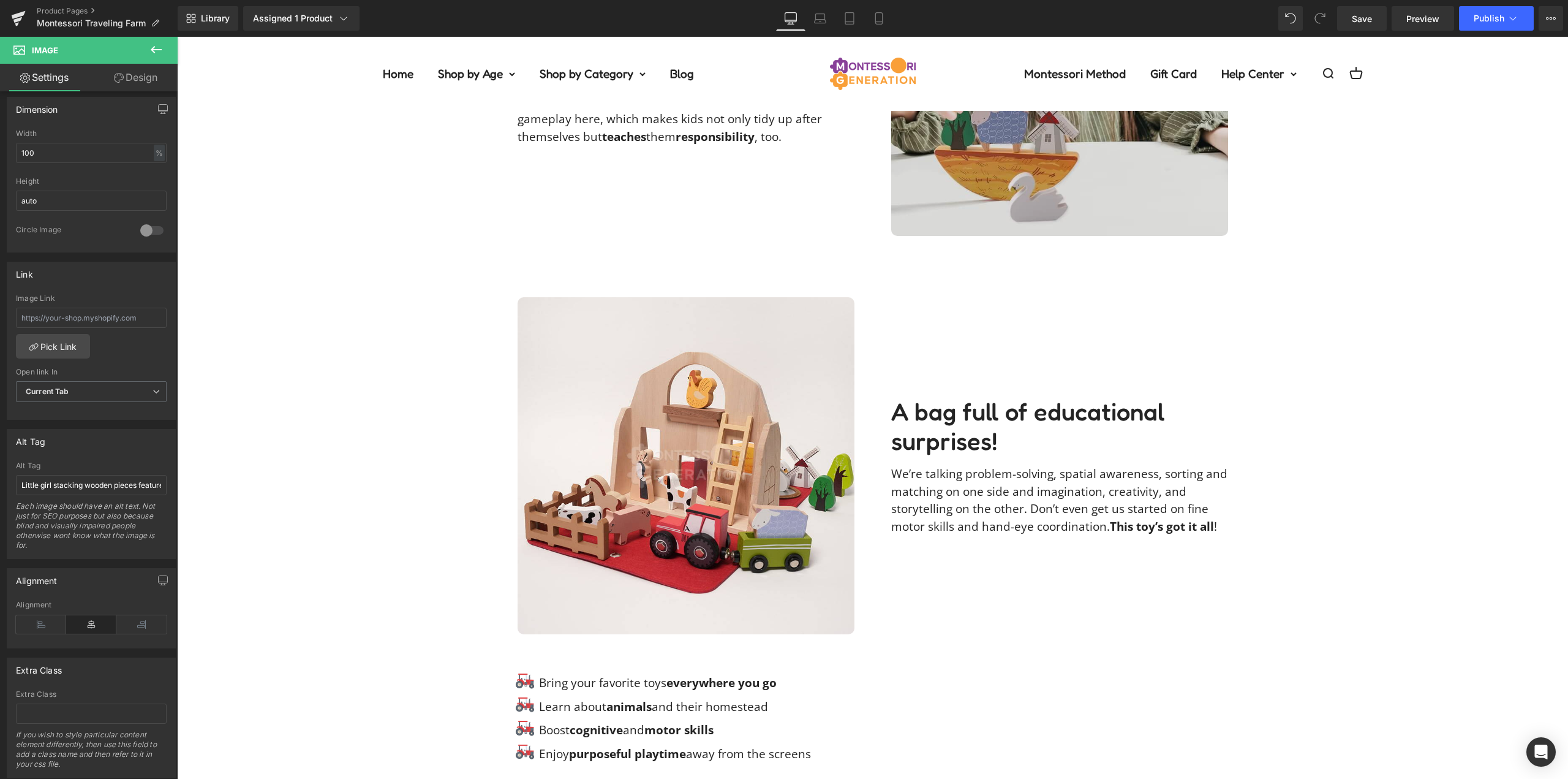
scroll to position [1103, 0]
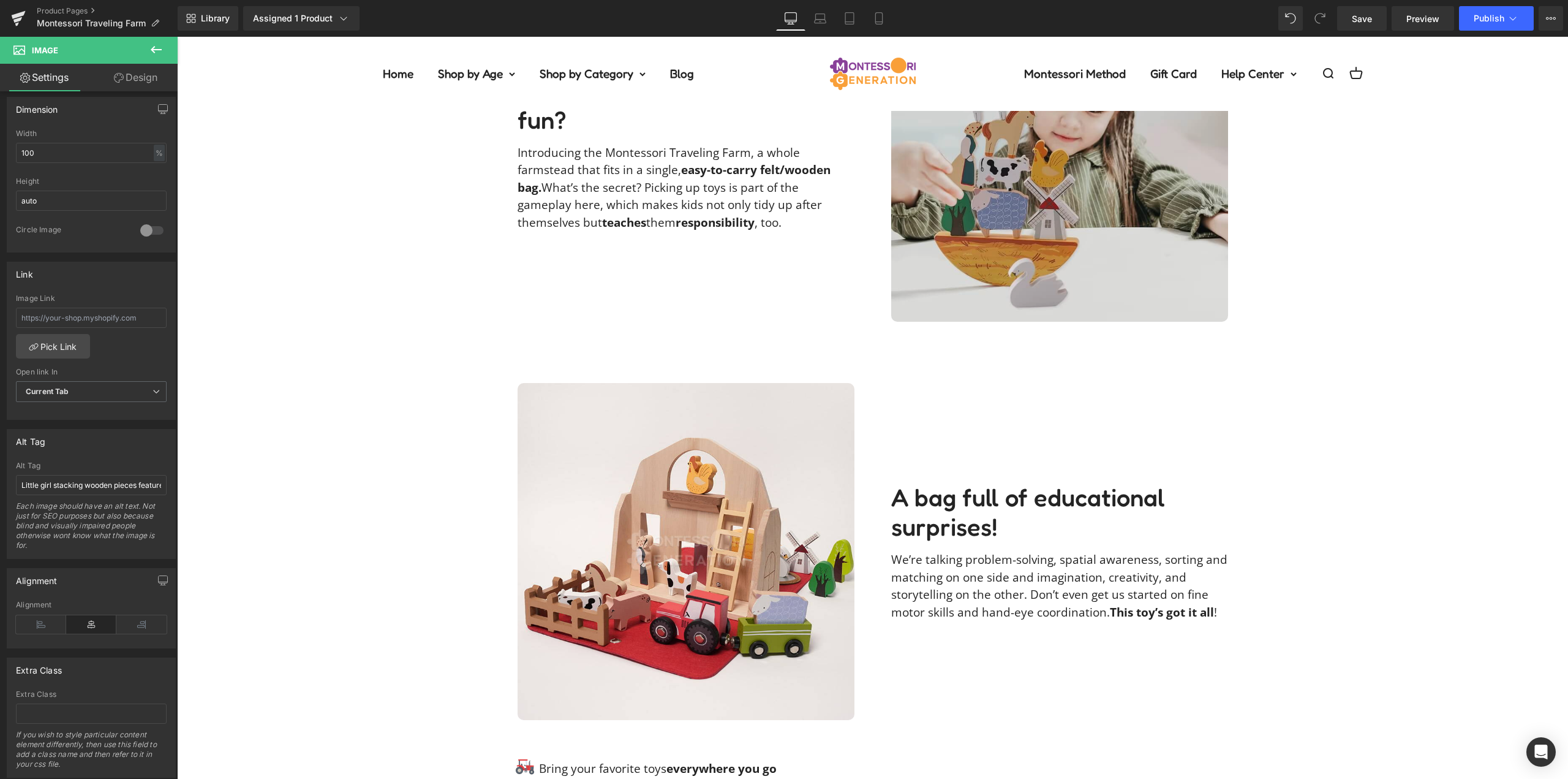
click at [1110, 251] on img at bounding box center [1060, 153] width 337 height 337
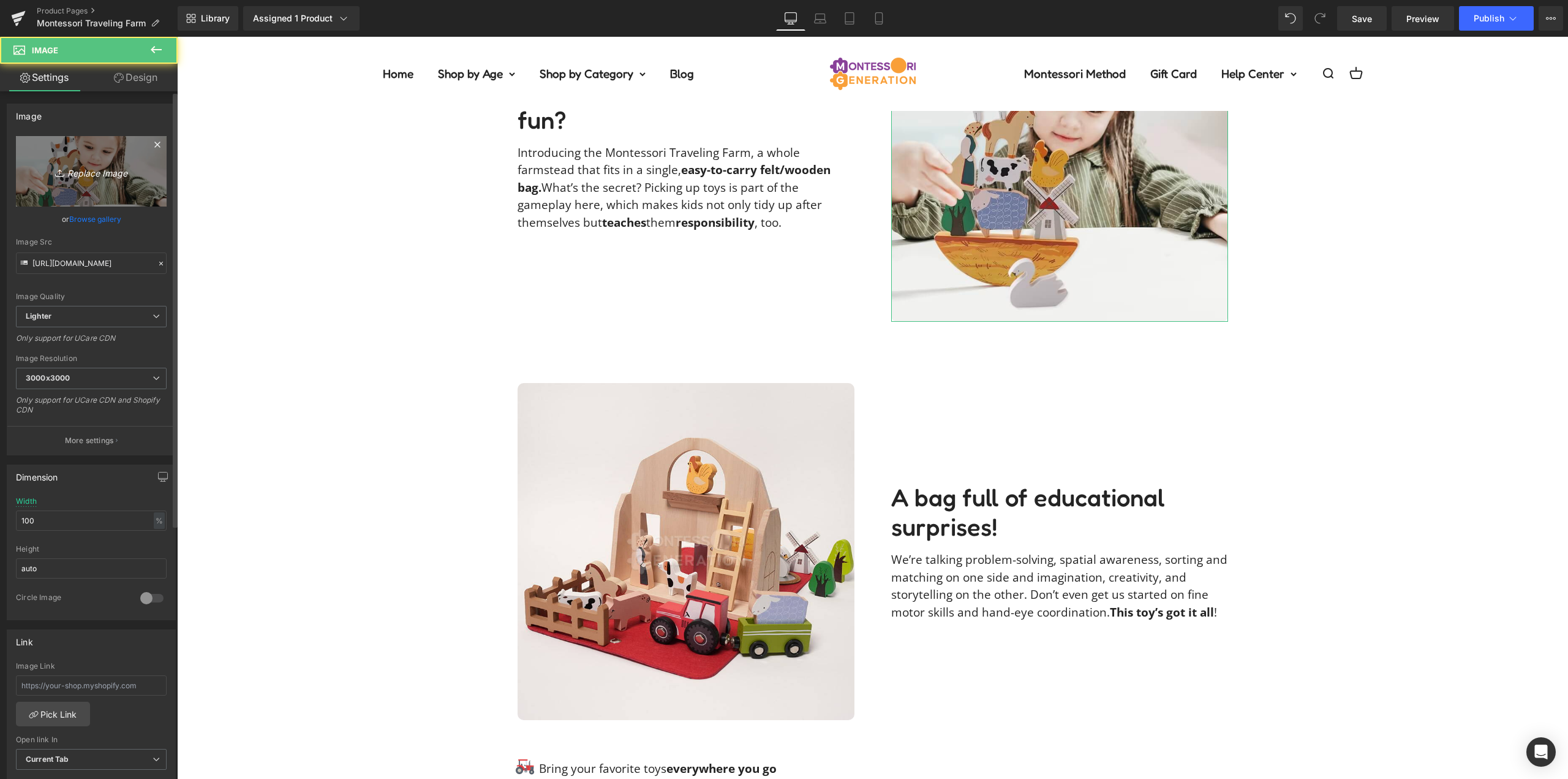
click at [48, 171] on icon "Replace Image" at bounding box center [91, 171] width 98 height 15
type input "C:\fakepath\traveling-farm-IMG_1021.jpg"
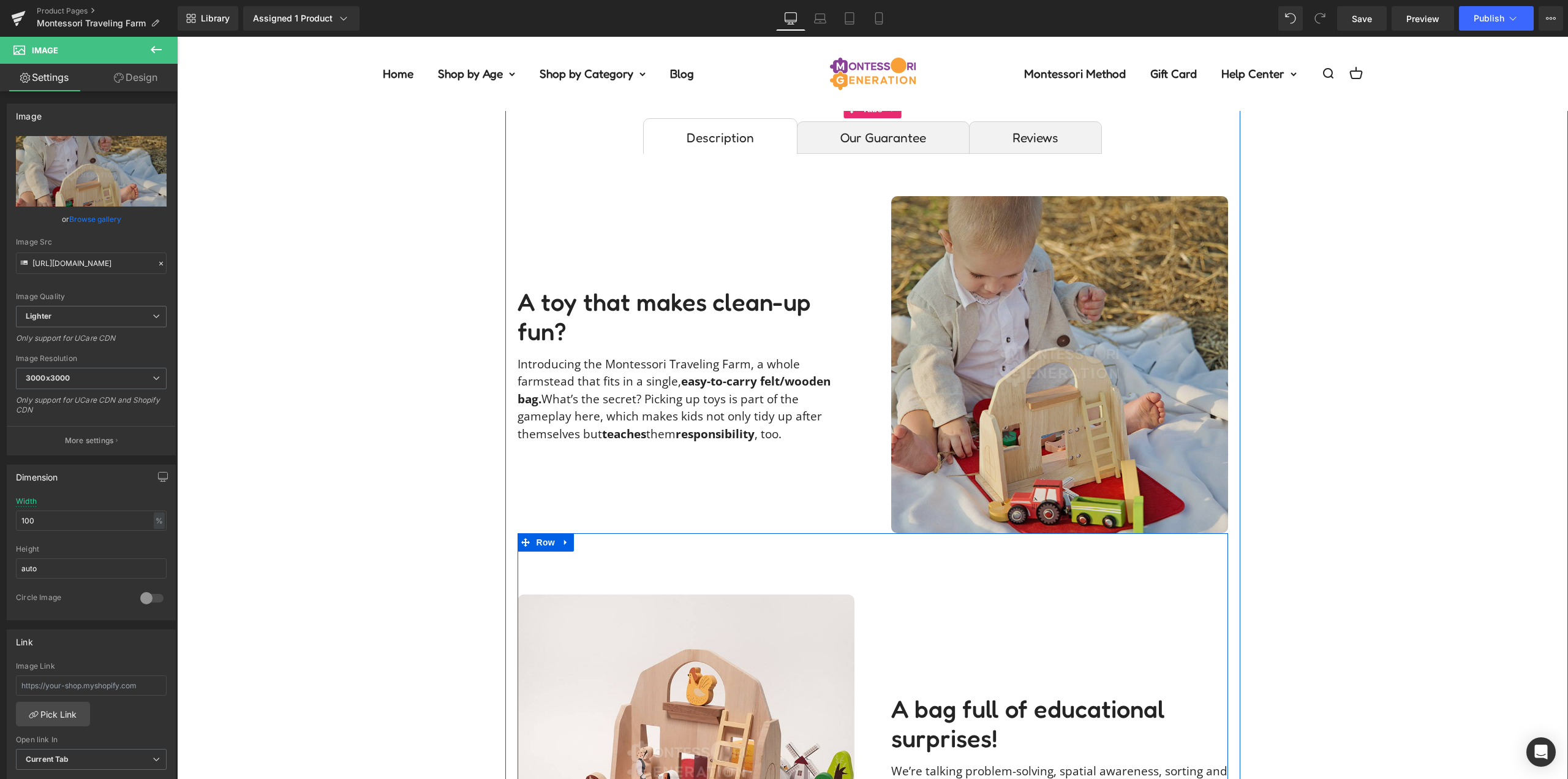
scroll to position [858, 0]
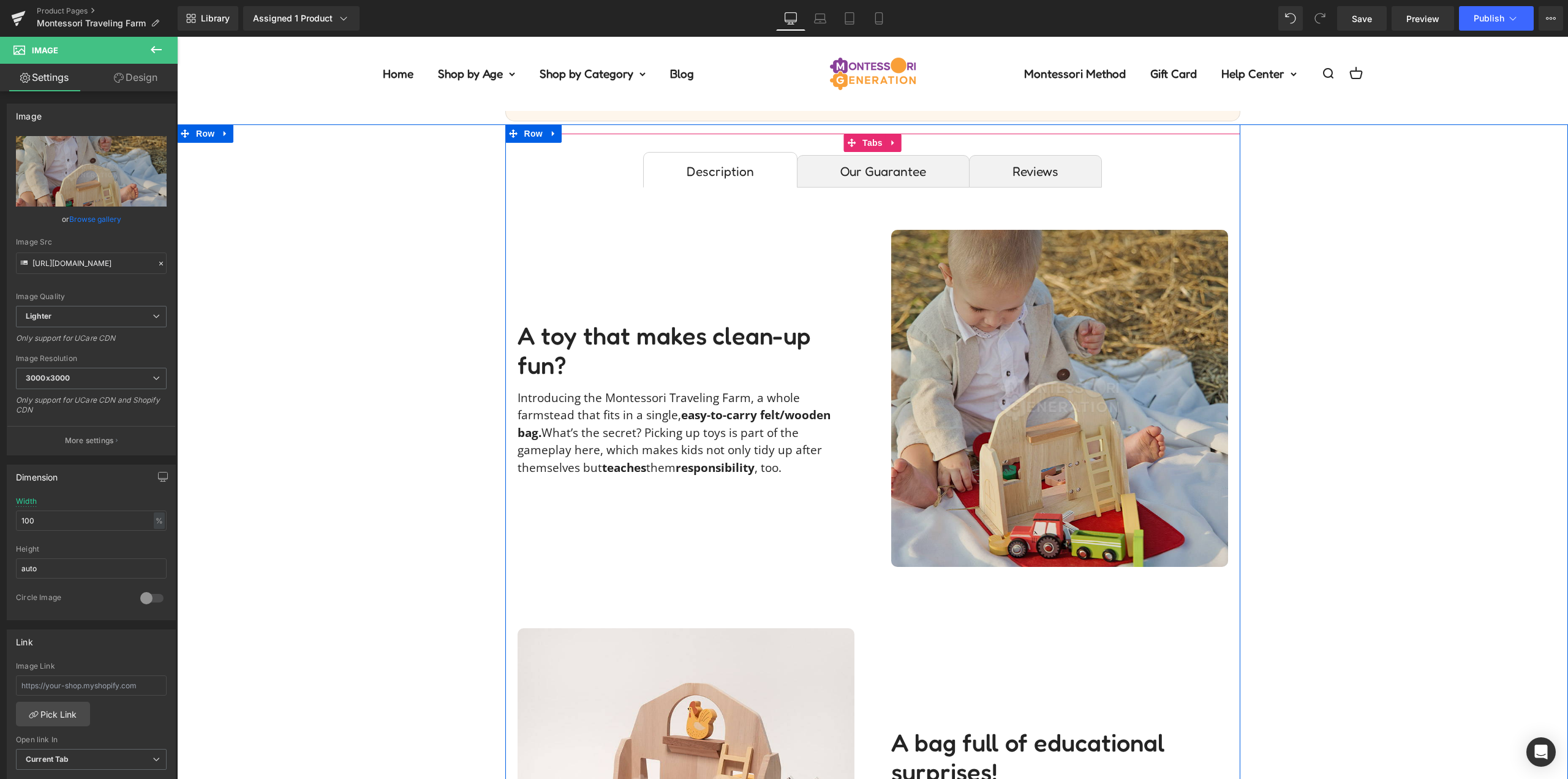
click at [1059, 361] on img at bounding box center [1060, 398] width 337 height 337
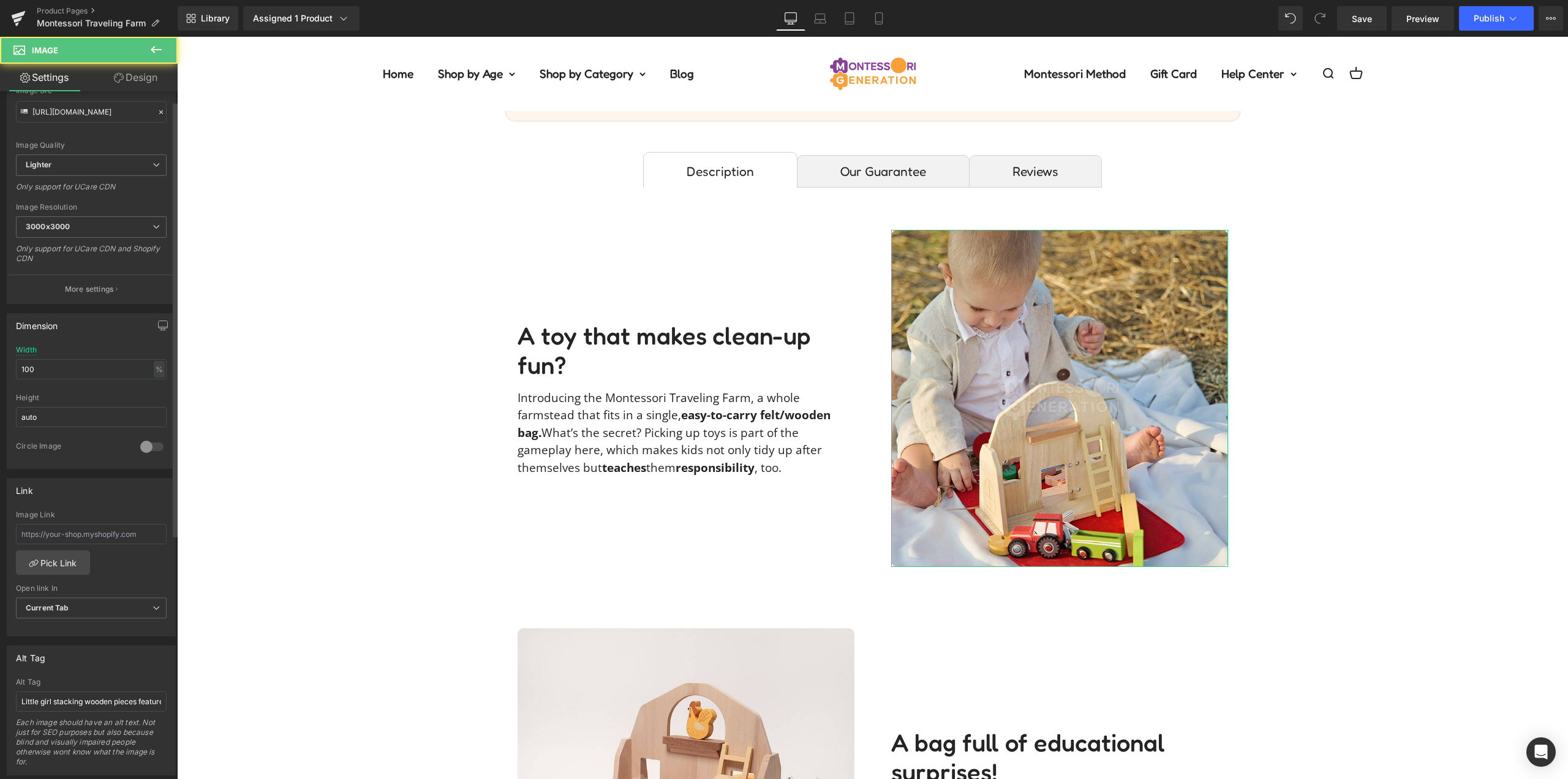
scroll to position [306, 0]
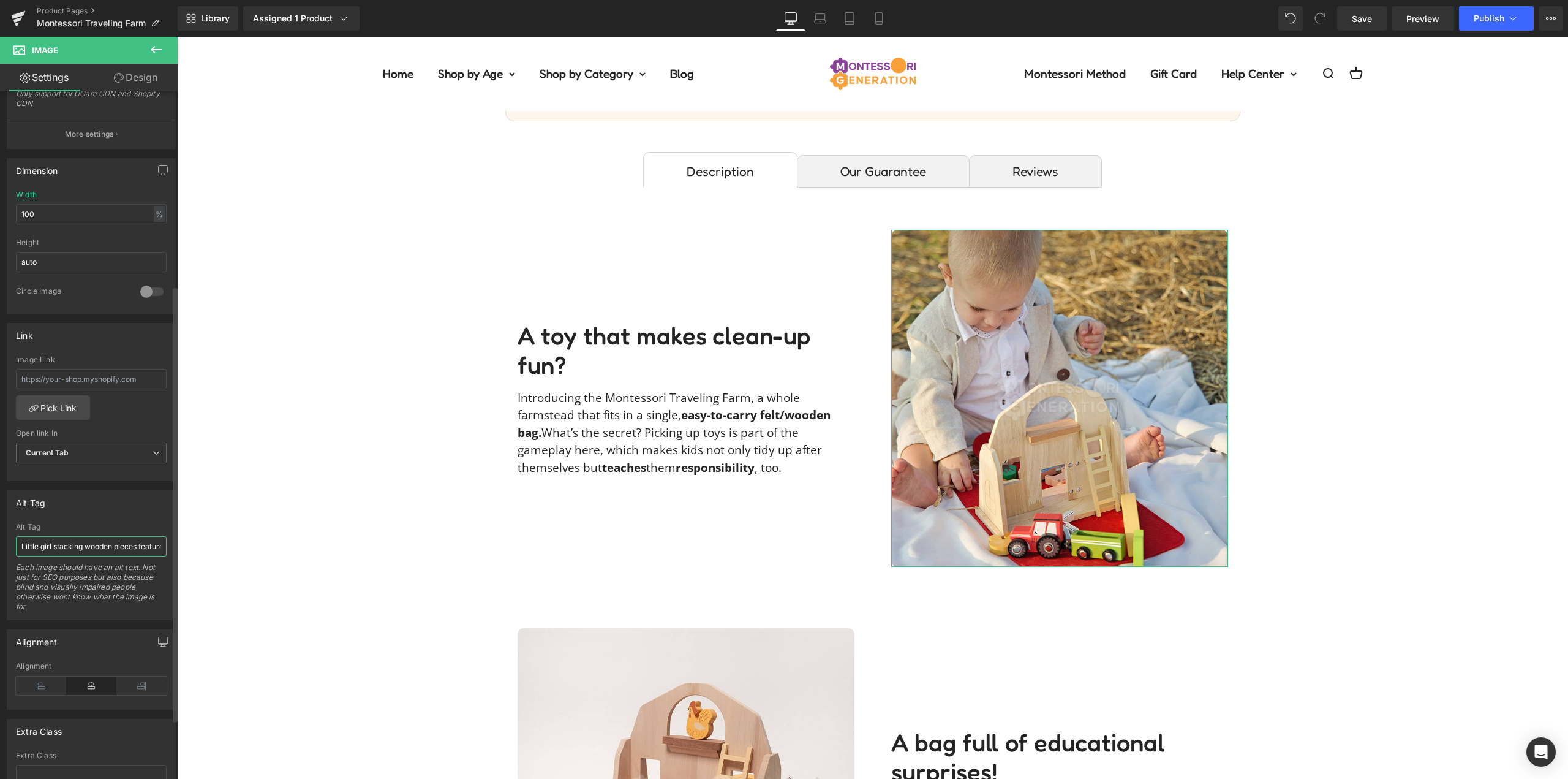
click at [68, 548] on input "Little girl stacking wooden pieces featured in the Montessori Traveling Farm to…" at bounding box center [91, 546] width 151 height 20
type input "Toddler playing with the Montessori Traveling Farm toy."
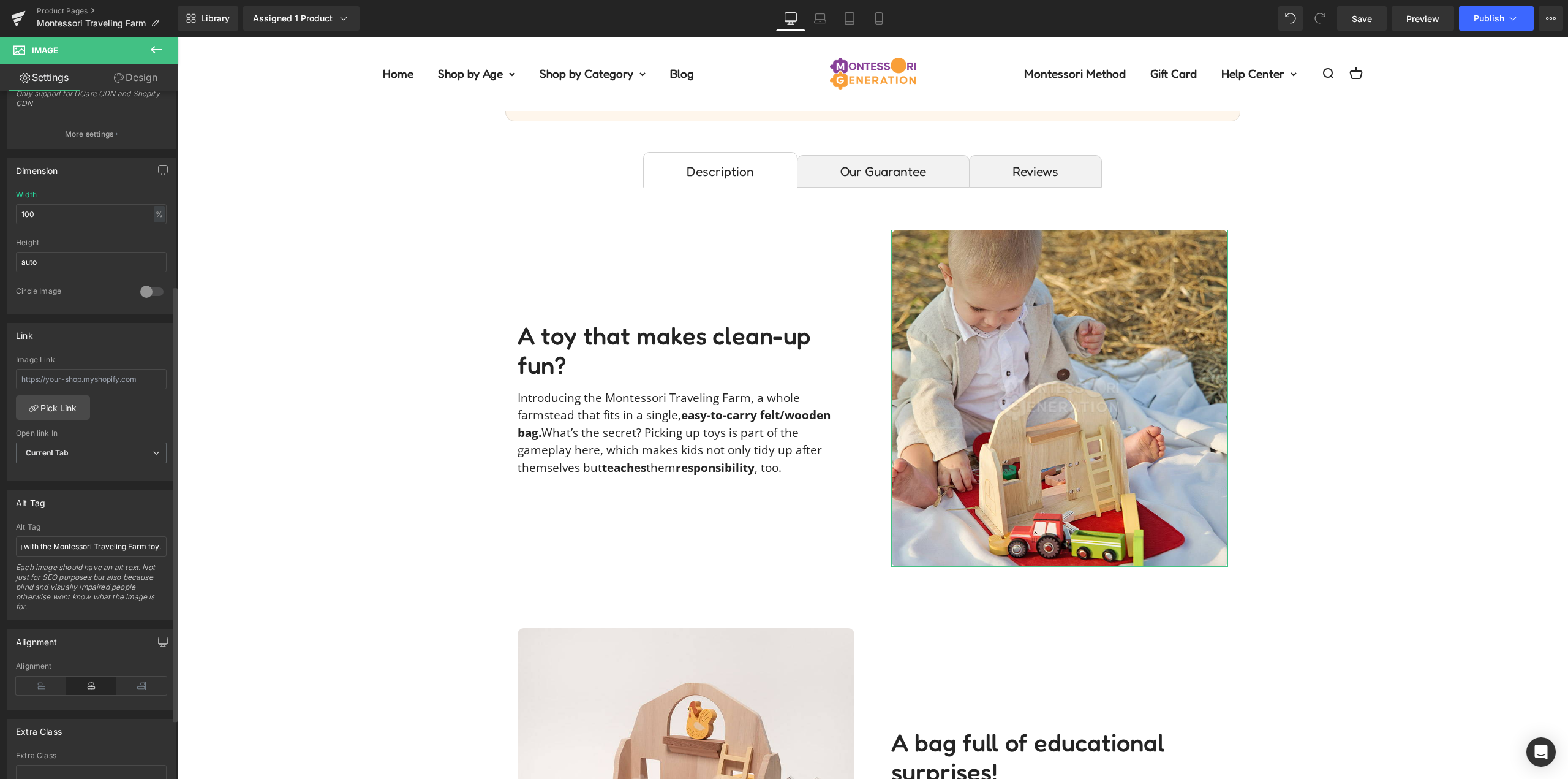
click at [83, 526] on div "Alt Tag" at bounding box center [91, 527] width 151 height 9
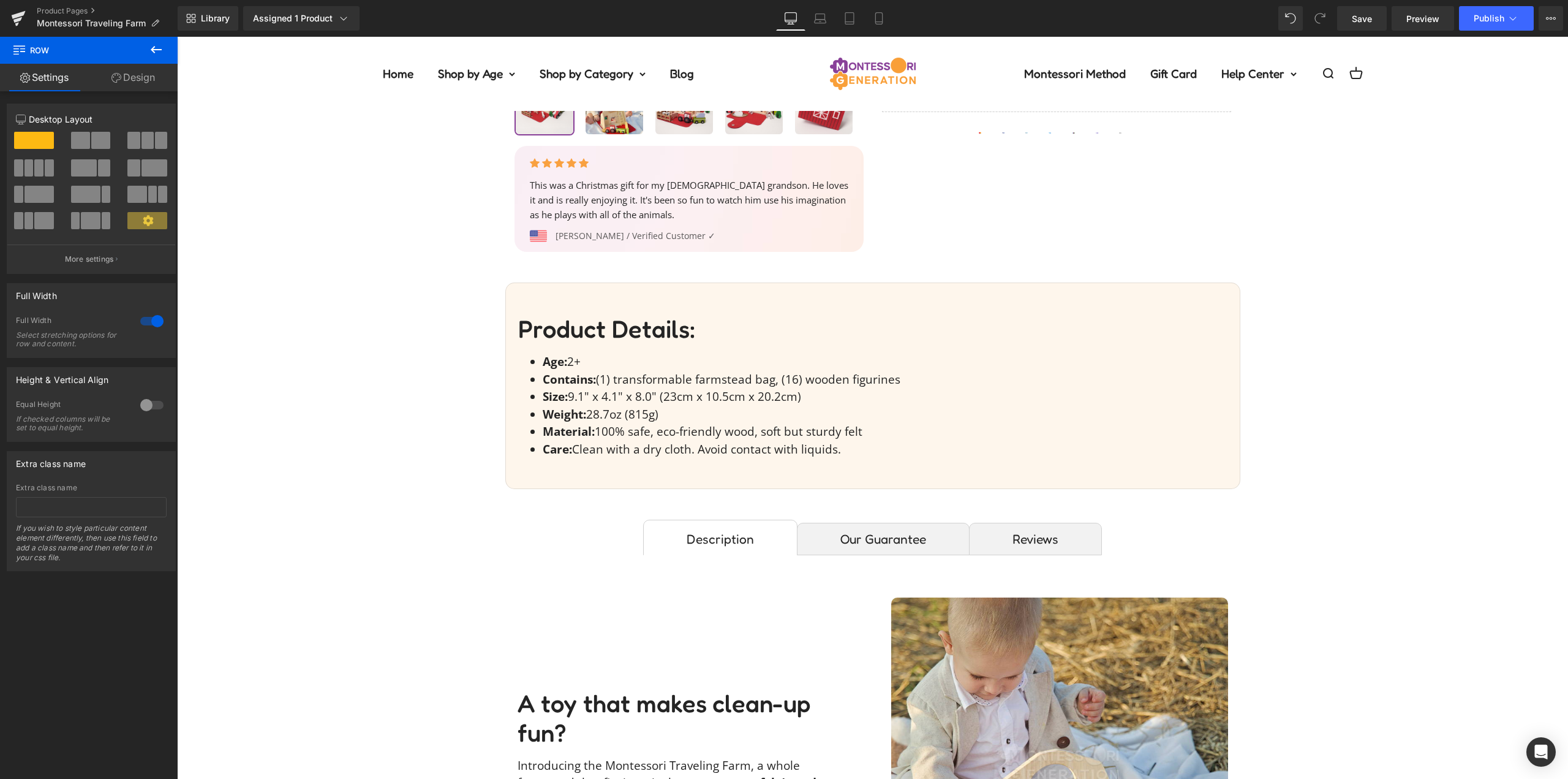
scroll to position [245, 0]
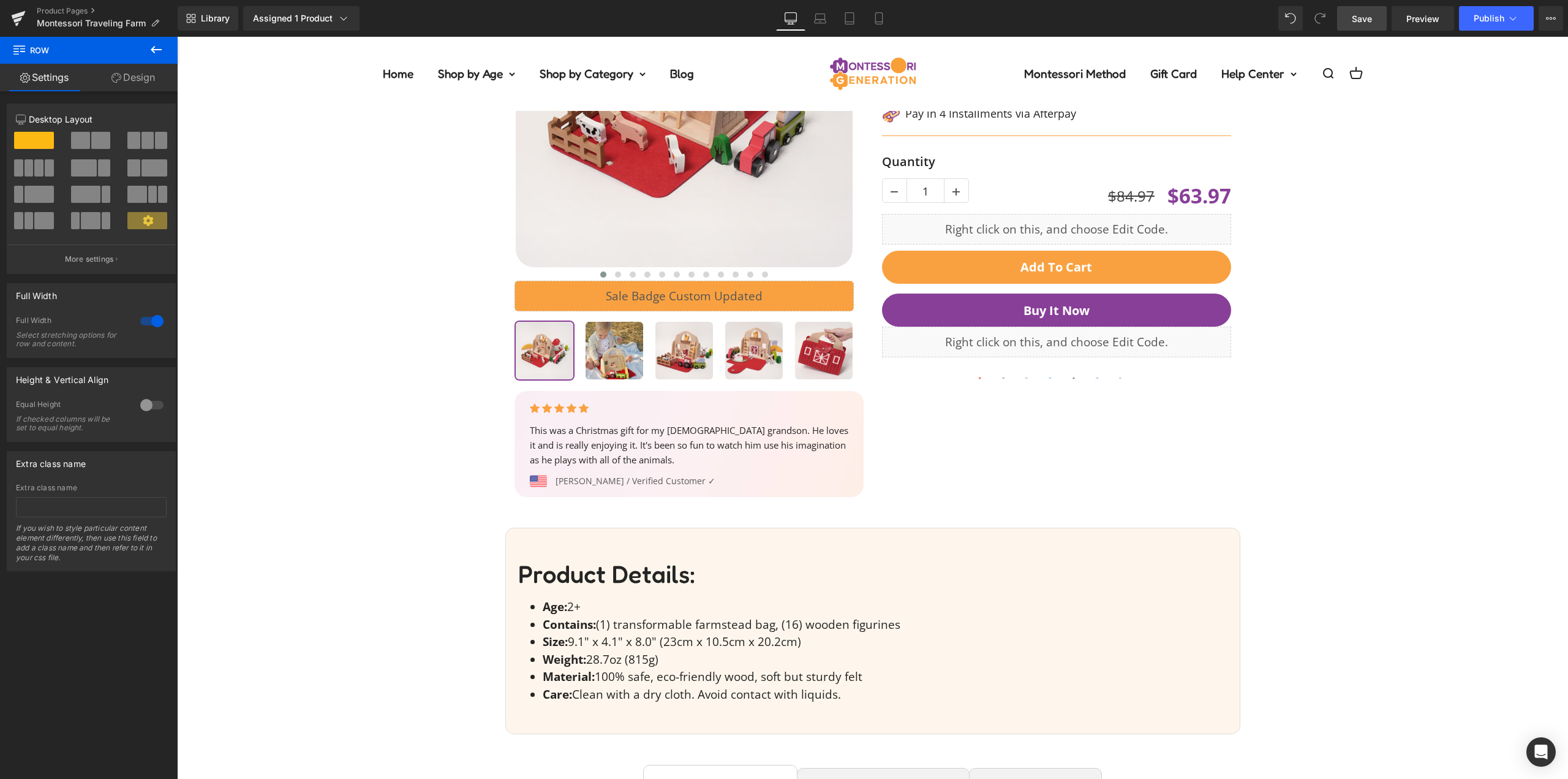
click at [1367, 21] on span "Save" at bounding box center [1362, 19] width 20 height 13
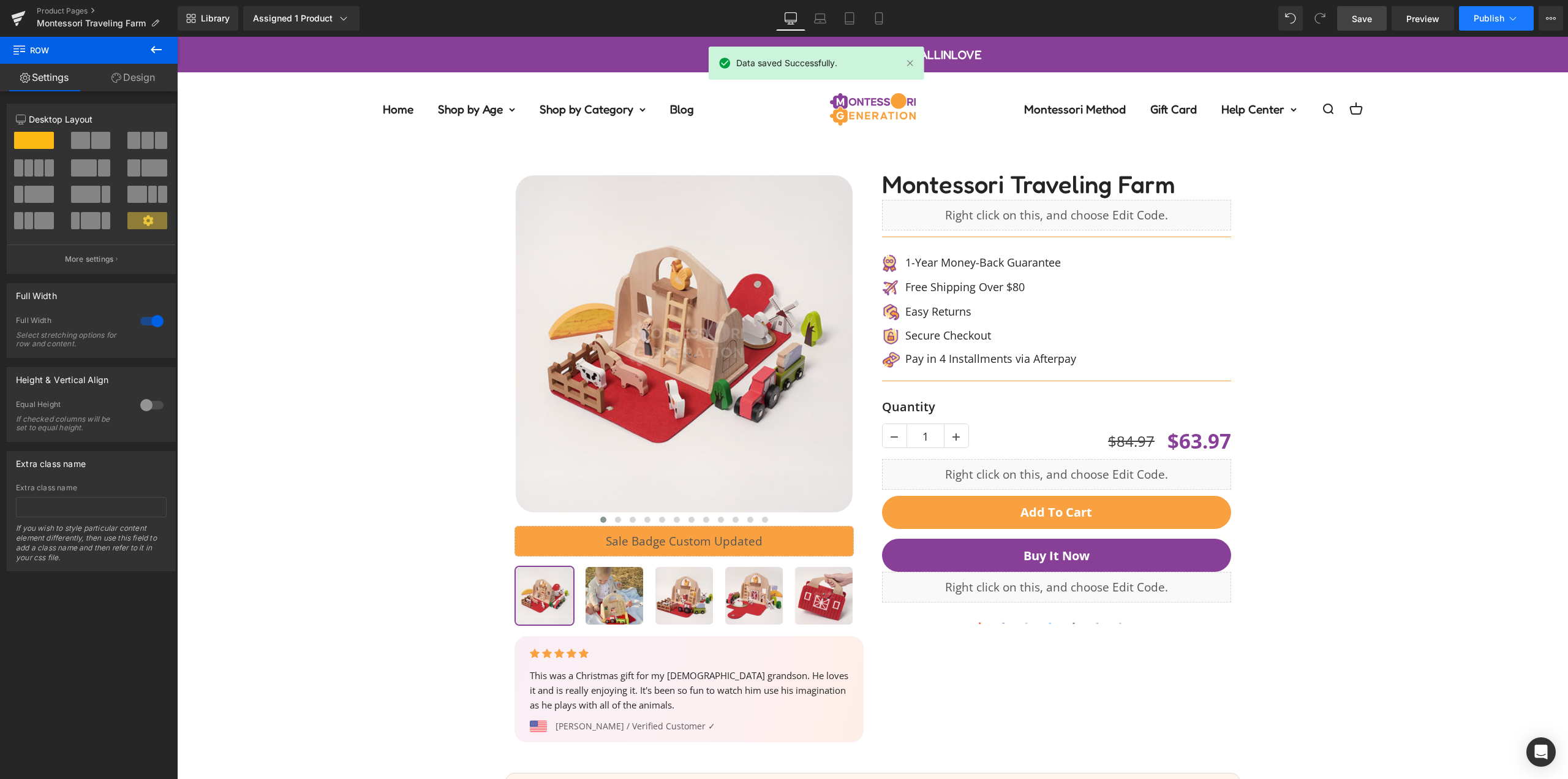
click at [1491, 24] on button "Publish" at bounding box center [1497, 19] width 75 height 24
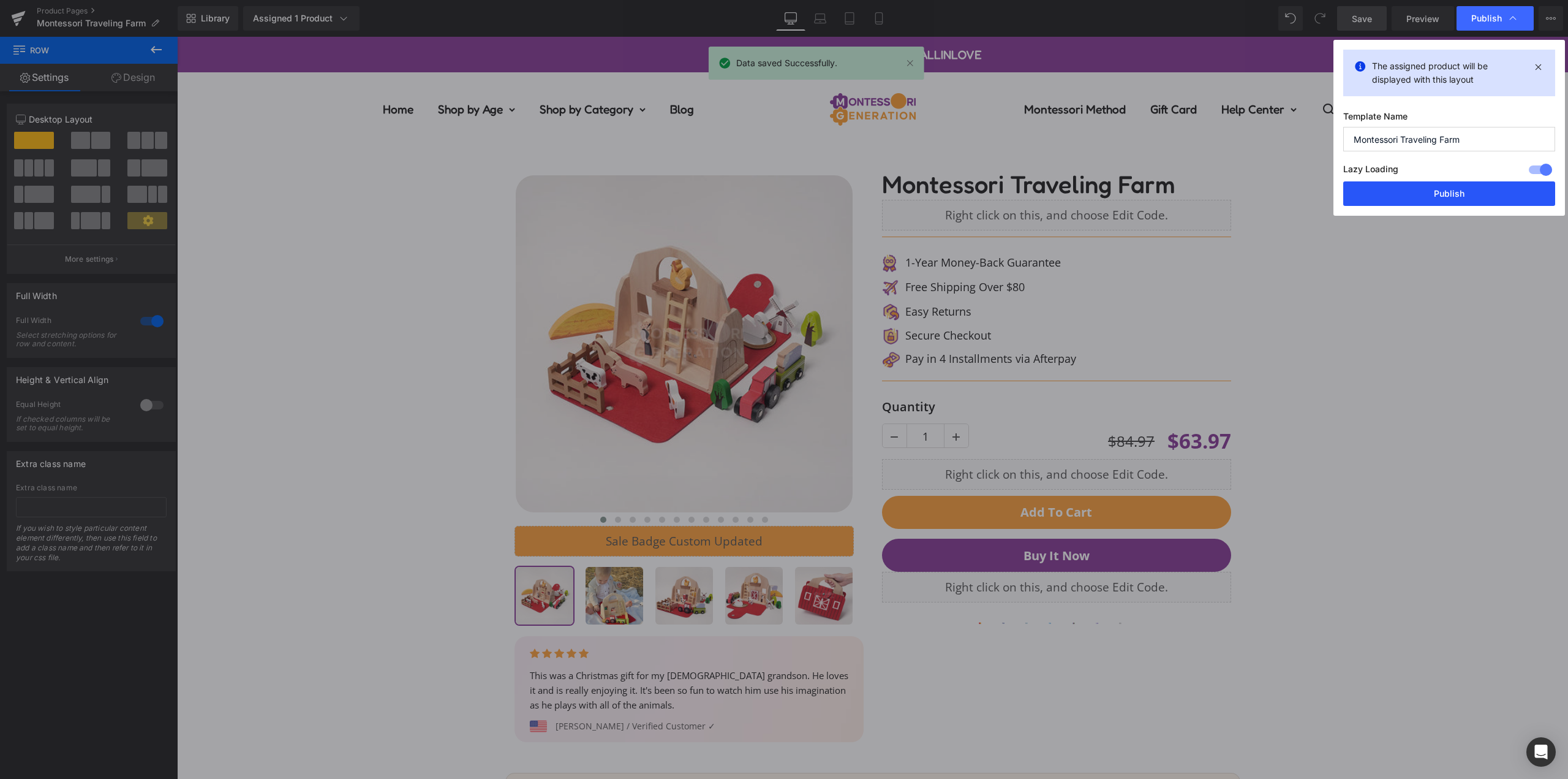
click at [1467, 191] on button "Publish" at bounding box center [1449, 194] width 212 height 24
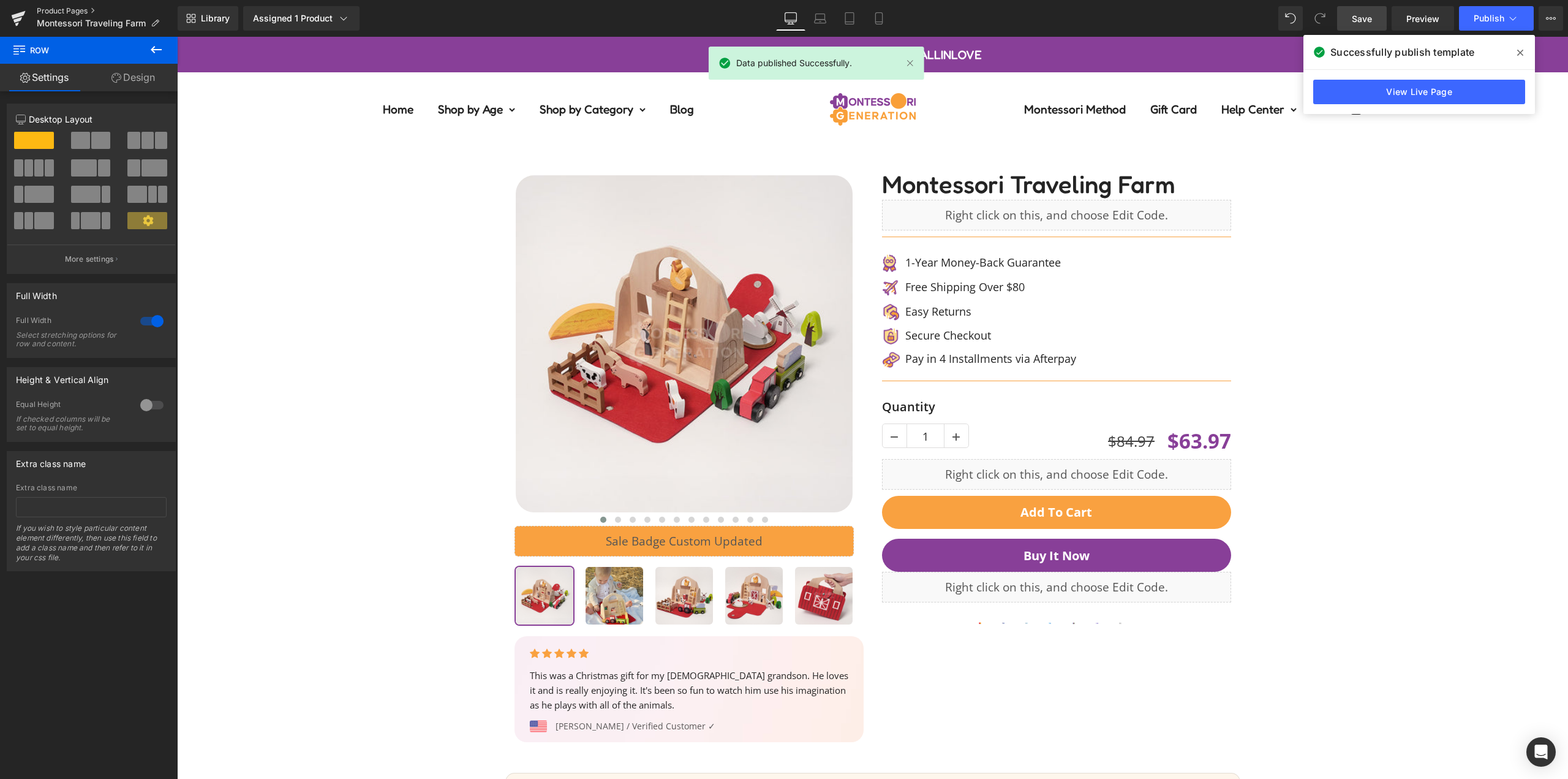
click at [76, 11] on link "Product Pages" at bounding box center [107, 11] width 141 height 10
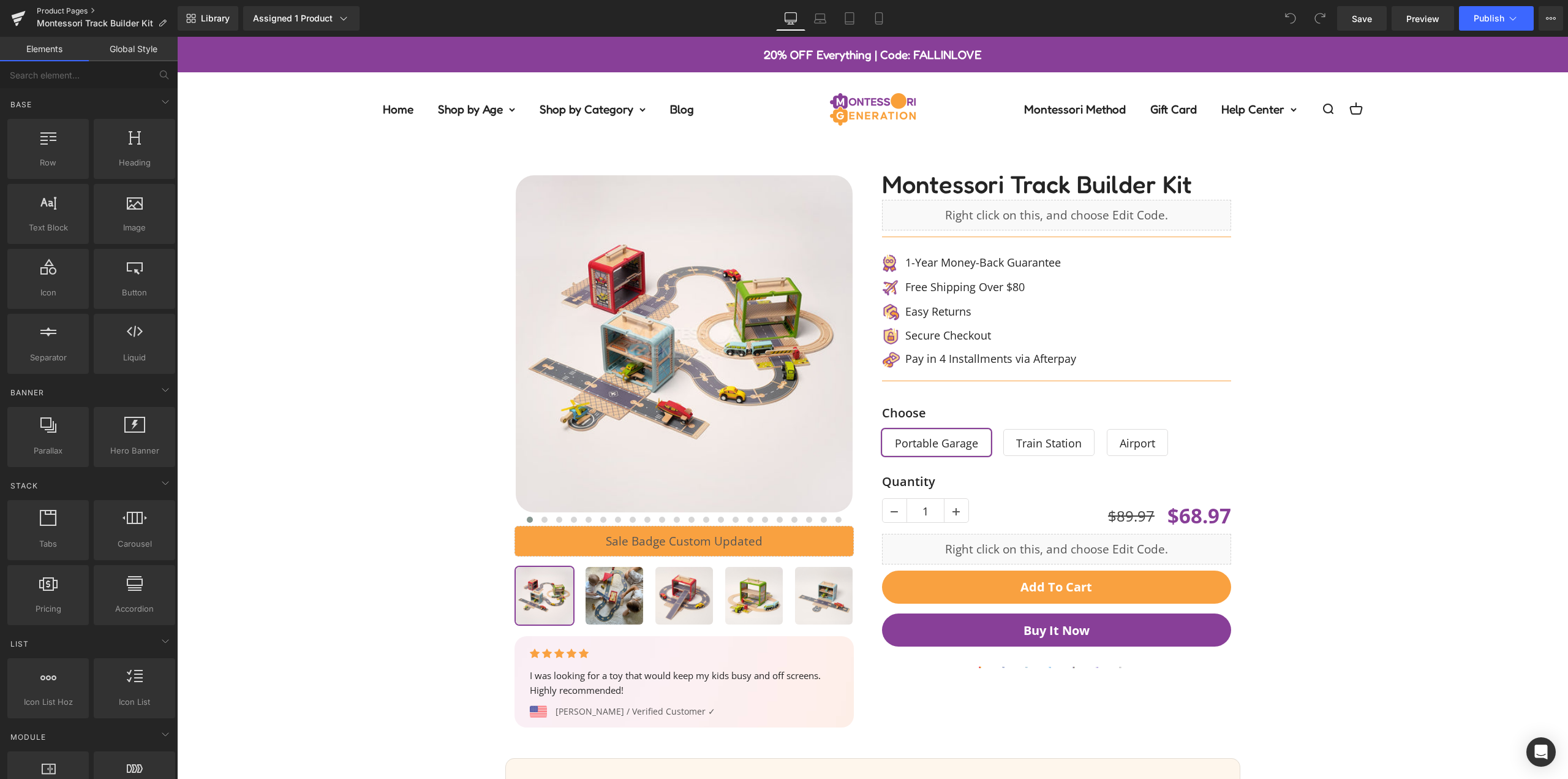
click at [81, 11] on link "Product Pages" at bounding box center [107, 11] width 141 height 10
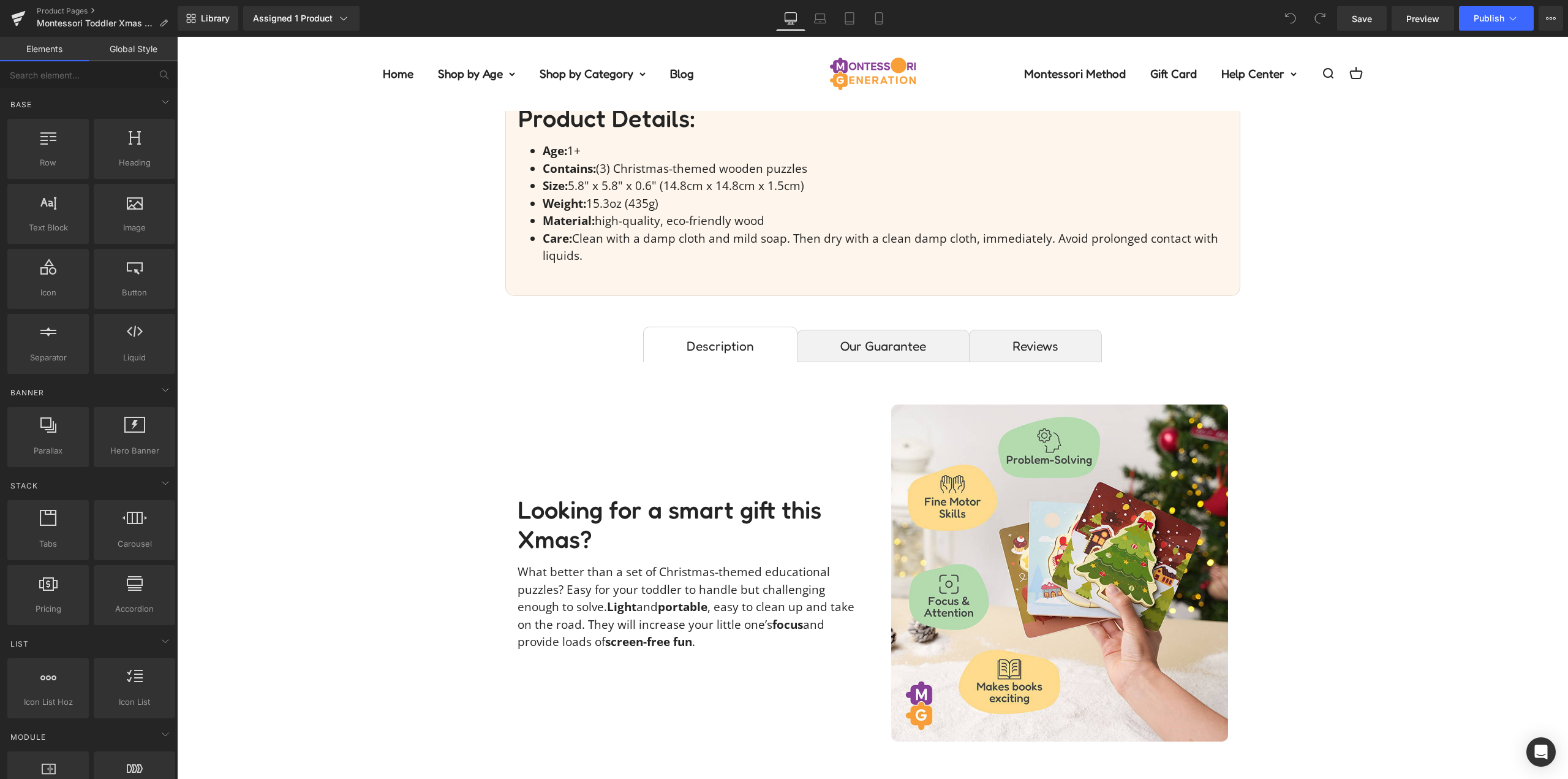
scroll to position [736, 0]
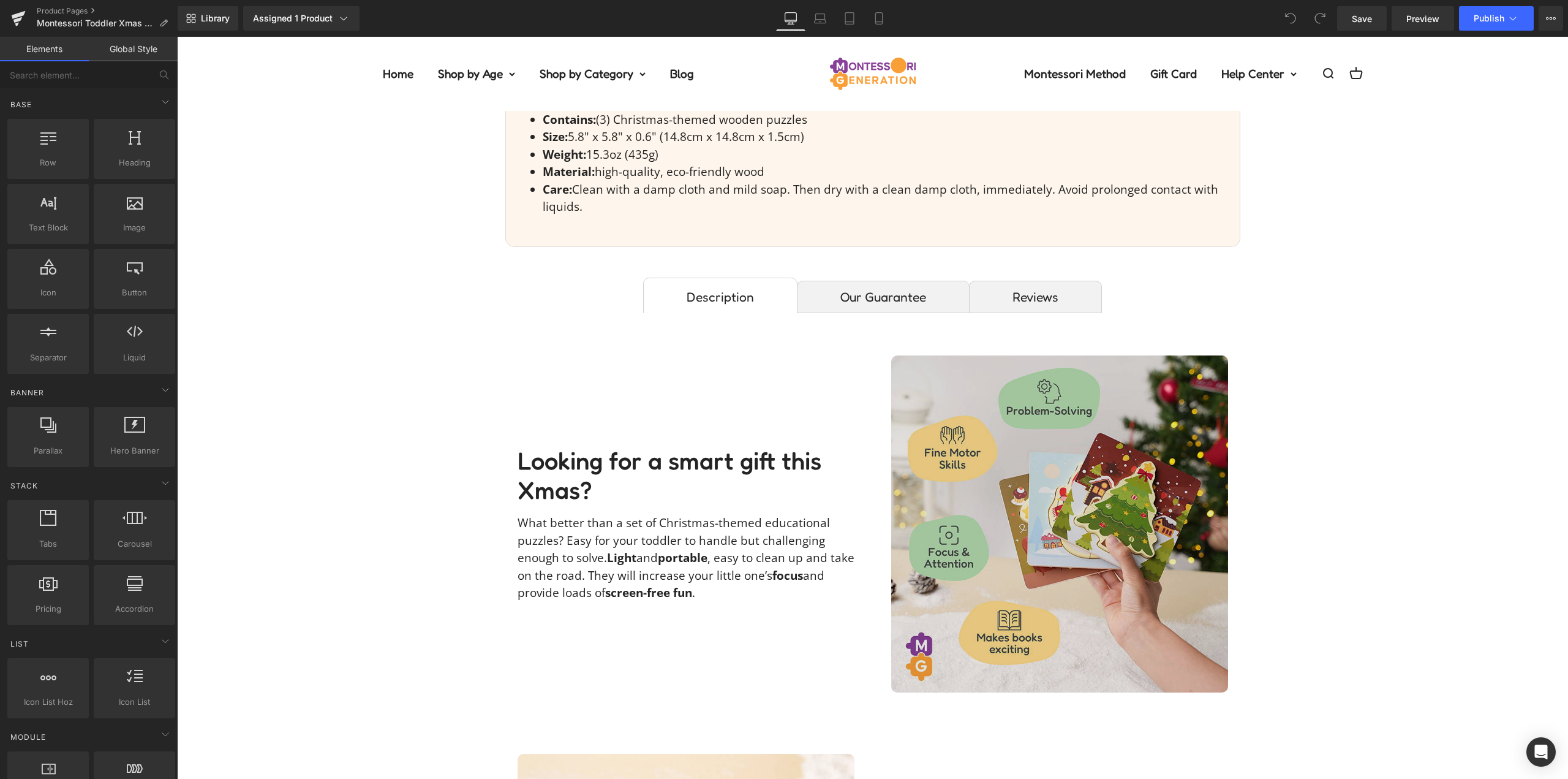
click at [1047, 488] on img at bounding box center [1060, 524] width 337 height 337
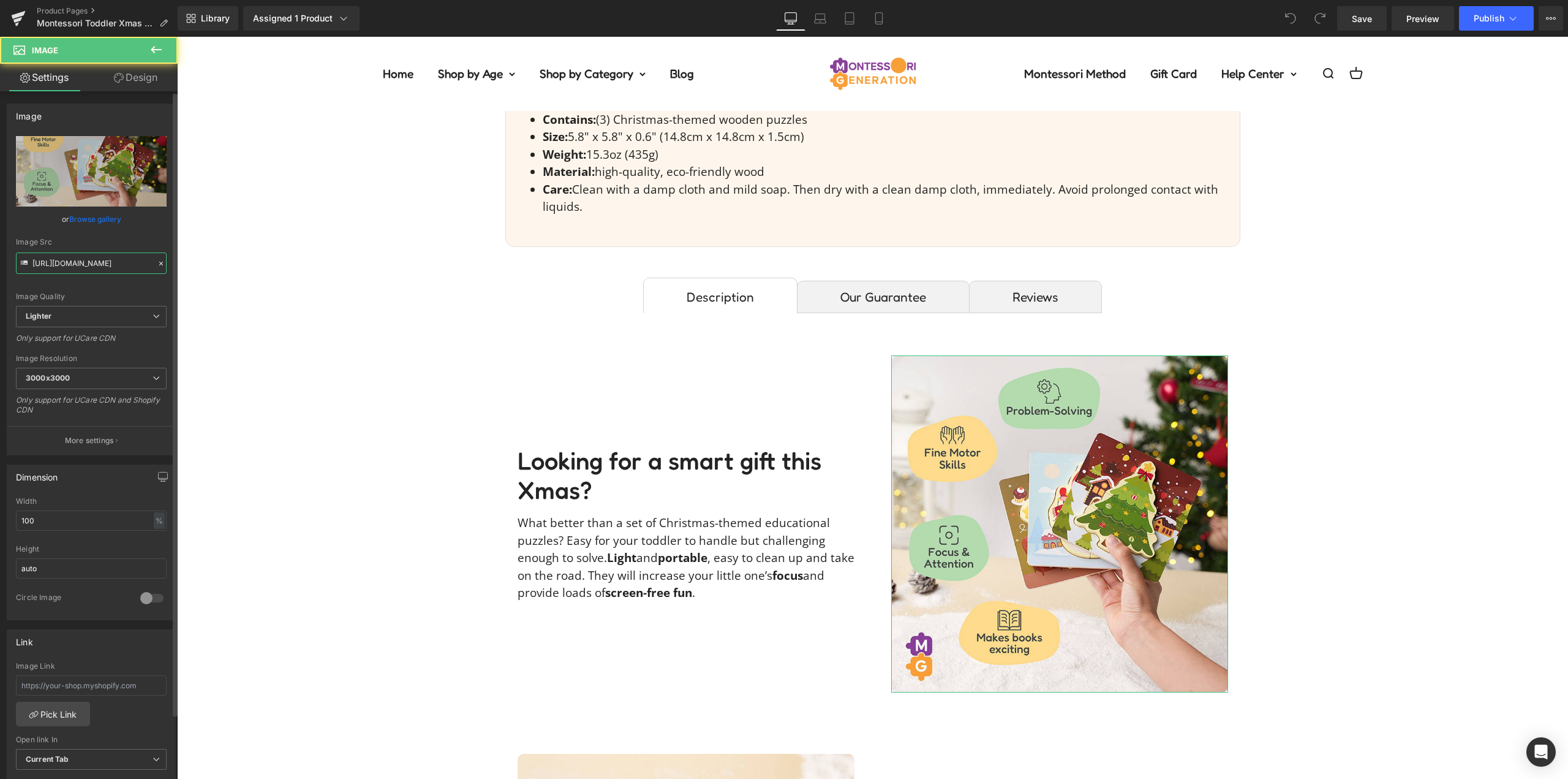
click at [109, 258] on input "https://ucarecdn.com/d07cd79d-8289-4002-a61e-a3ee31a88564/-/format/auto/-/previ…" at bounding box center [91, 263] width 151 height 21
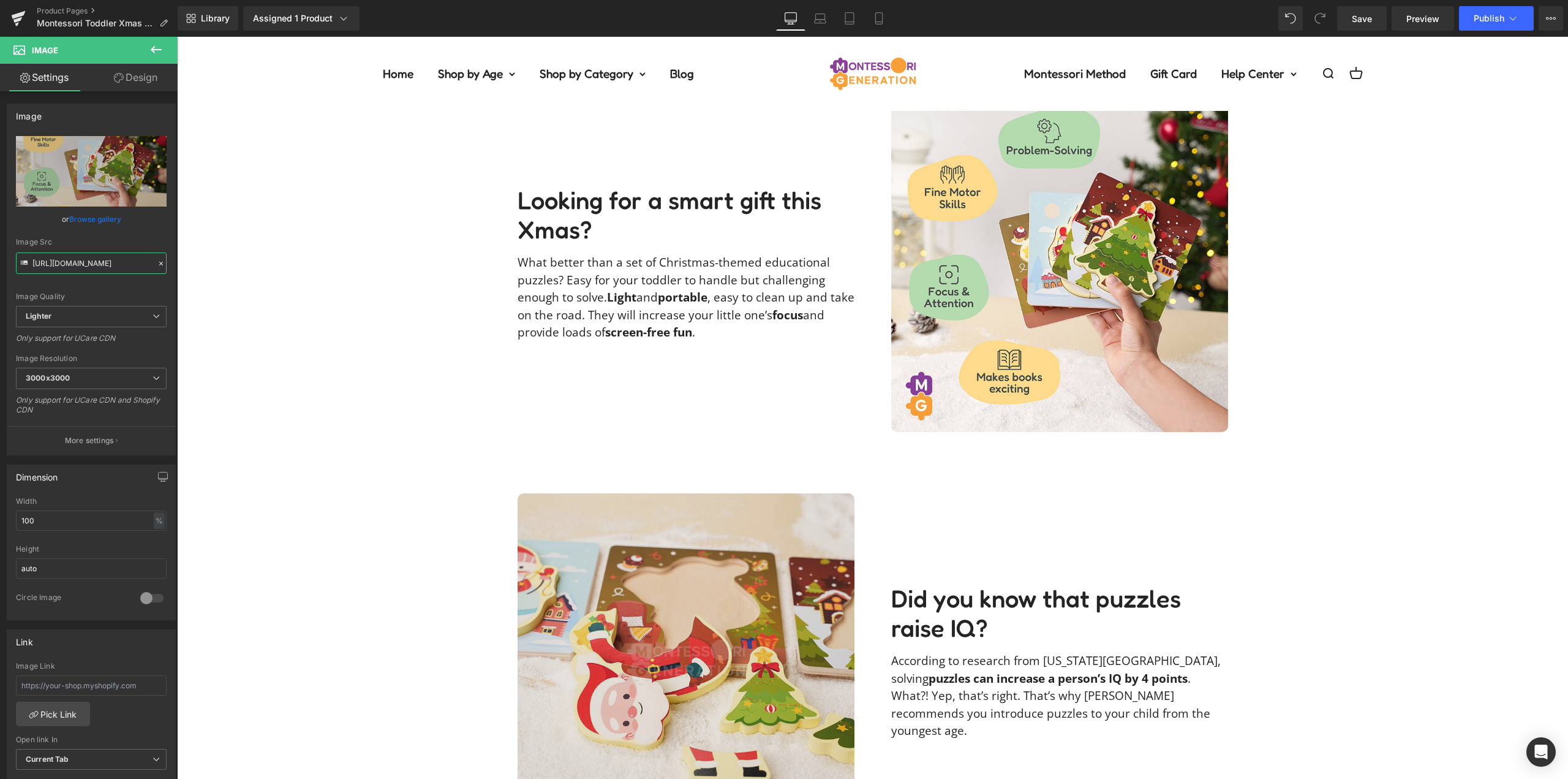
scroll to position [1103, 0]
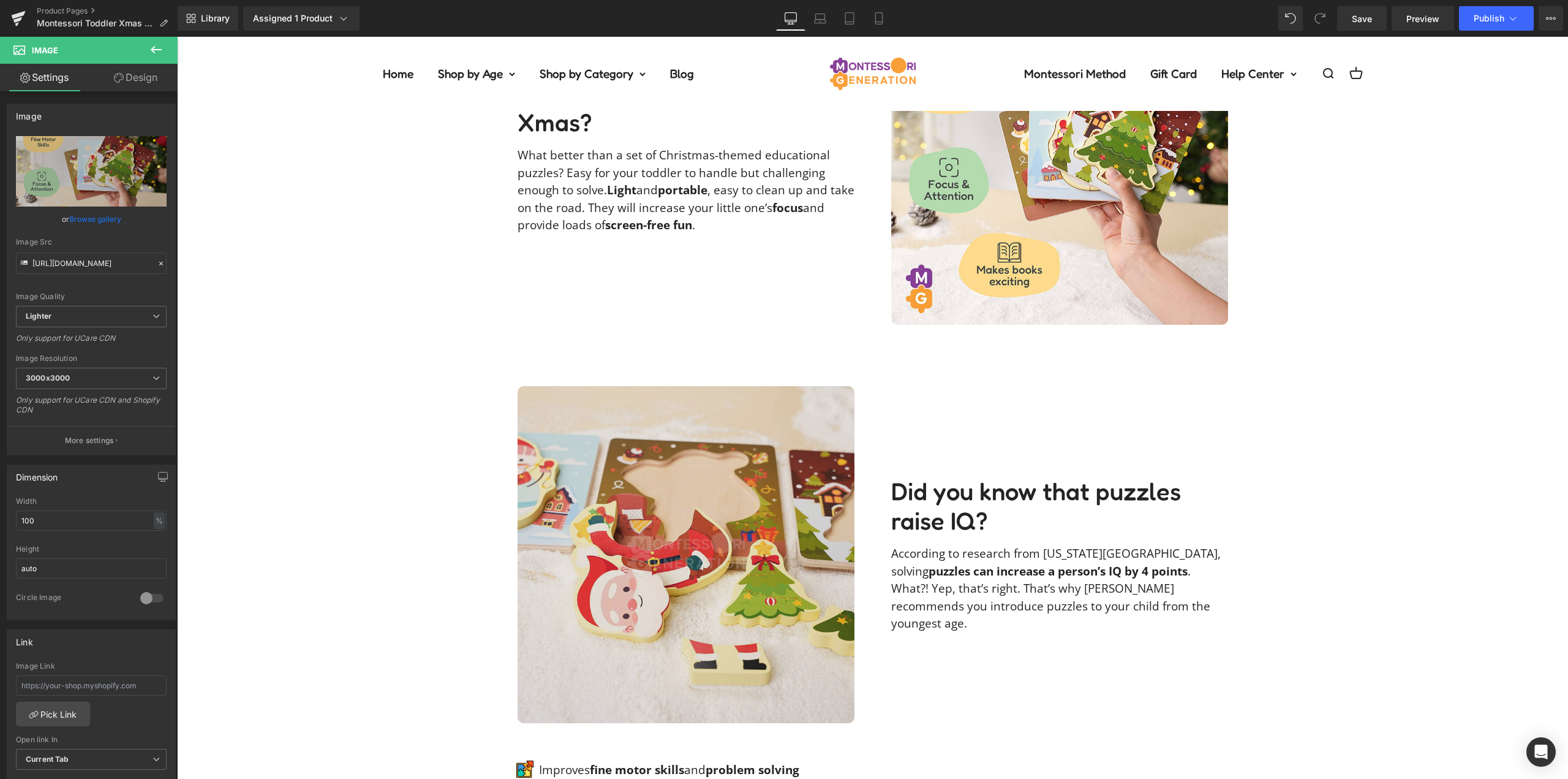
click at [674, 462] on img at bounding box center [687, 555] width 337 height 337
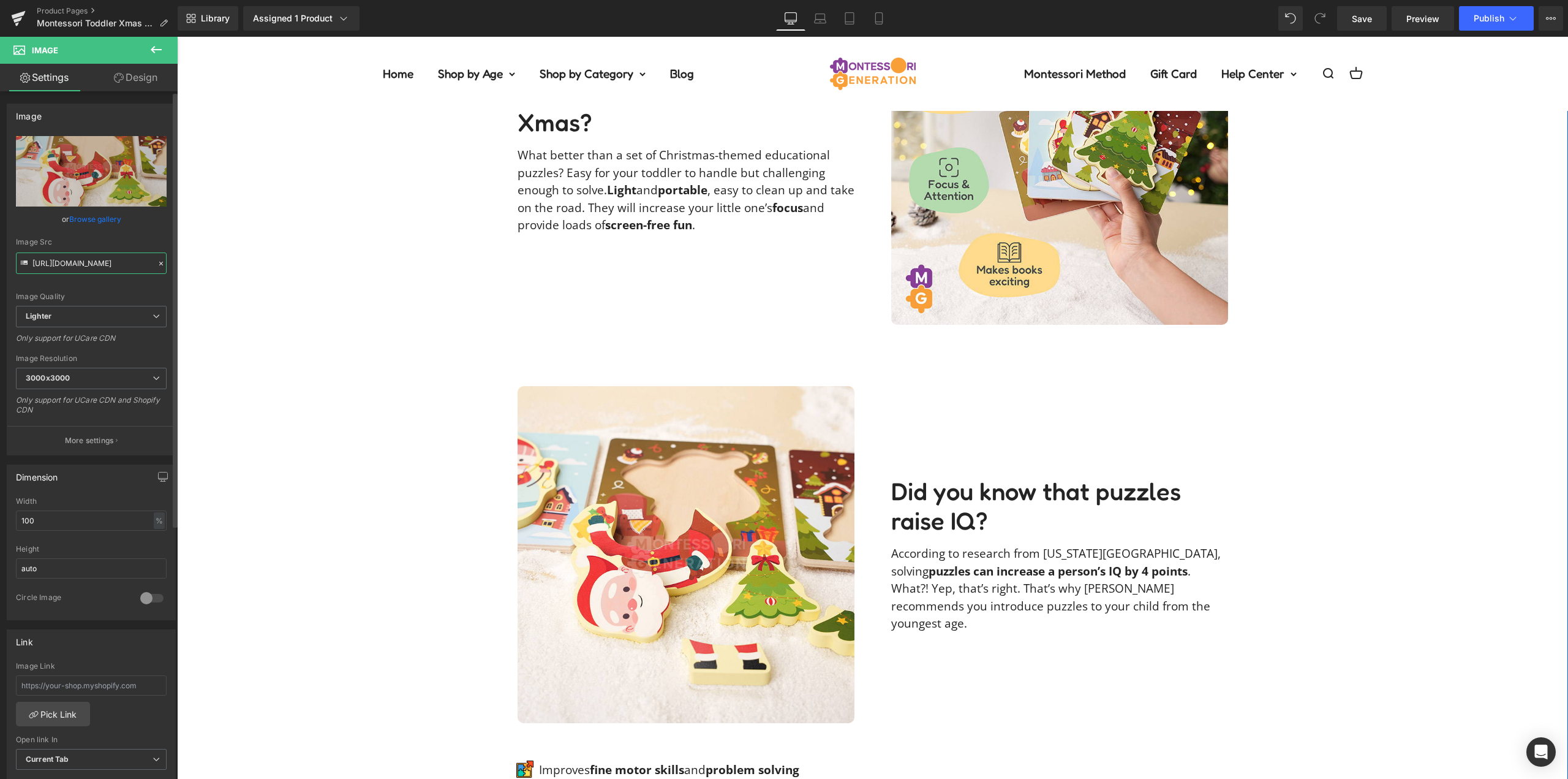
click at [114, 269] on input "https://ucarecdn.com/274266ec-8f17-40a2-8d6c-1be1175853c5/-/format/auto/-/previ…" at bounding box center [91, 263] width 151 height 21
paste input "d07cd79d-8289-4002-a61e-a3ee31a88564/-/format/auto/-/preview/2048x2048/-/qualit…"
type input "https://ucarecdn.com/d07cd79d-8289-4002-a61e-a3ee31a88564/-/format/auto/-/previ…"
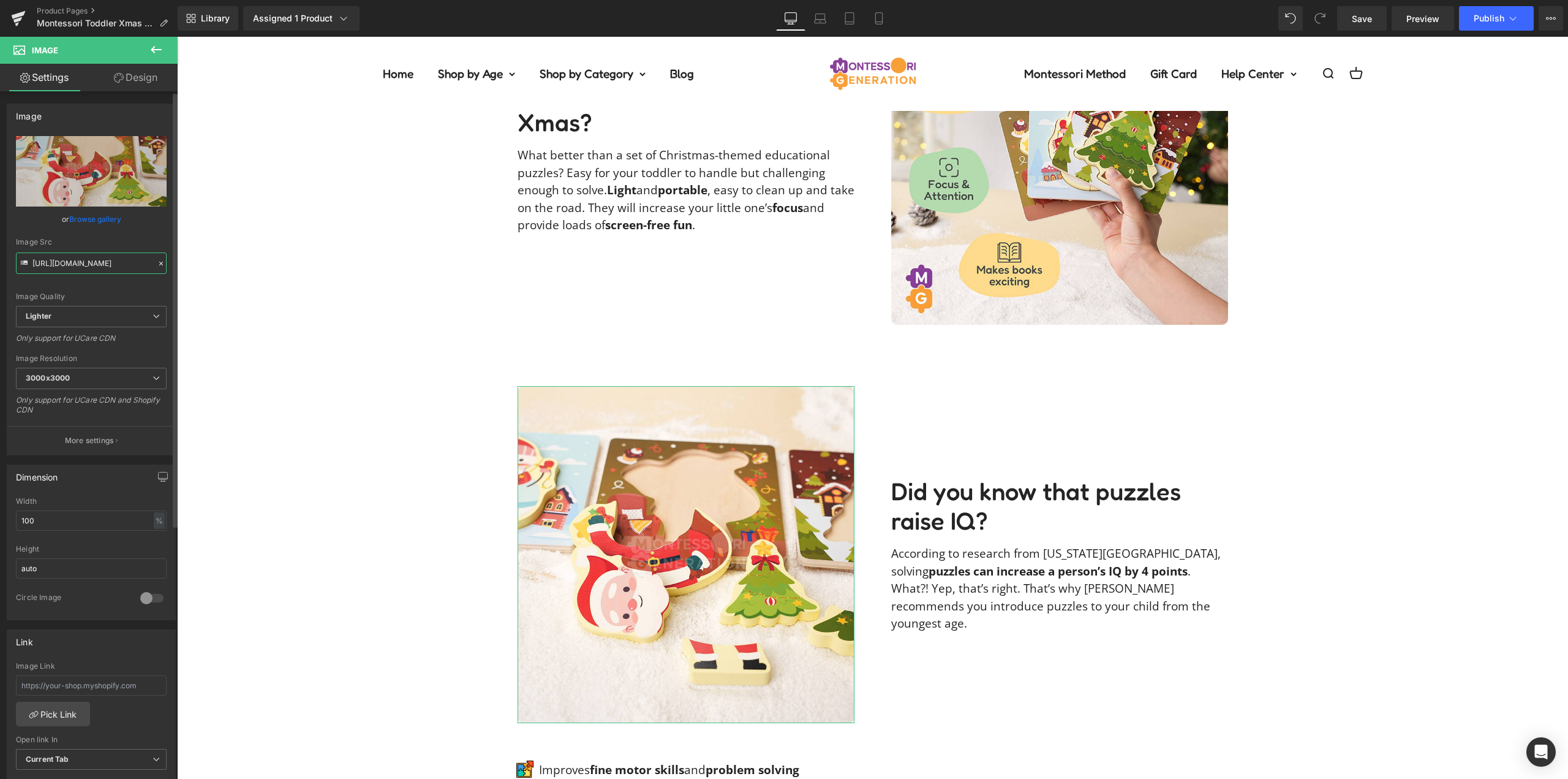
scroll to position [0, 444]
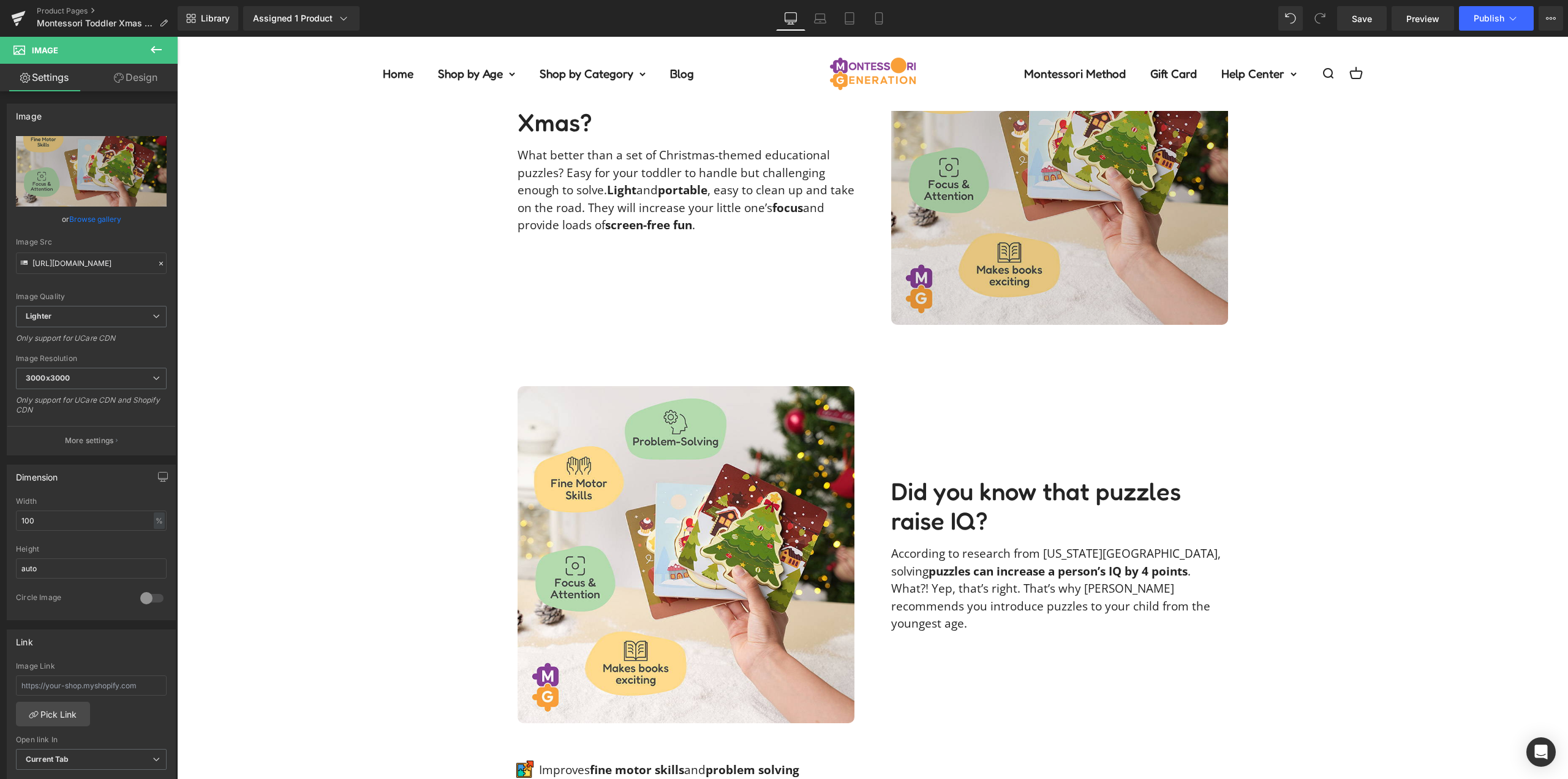
click at [1052, 234] on img at bounding box center [1060, 156] width 337 height 337
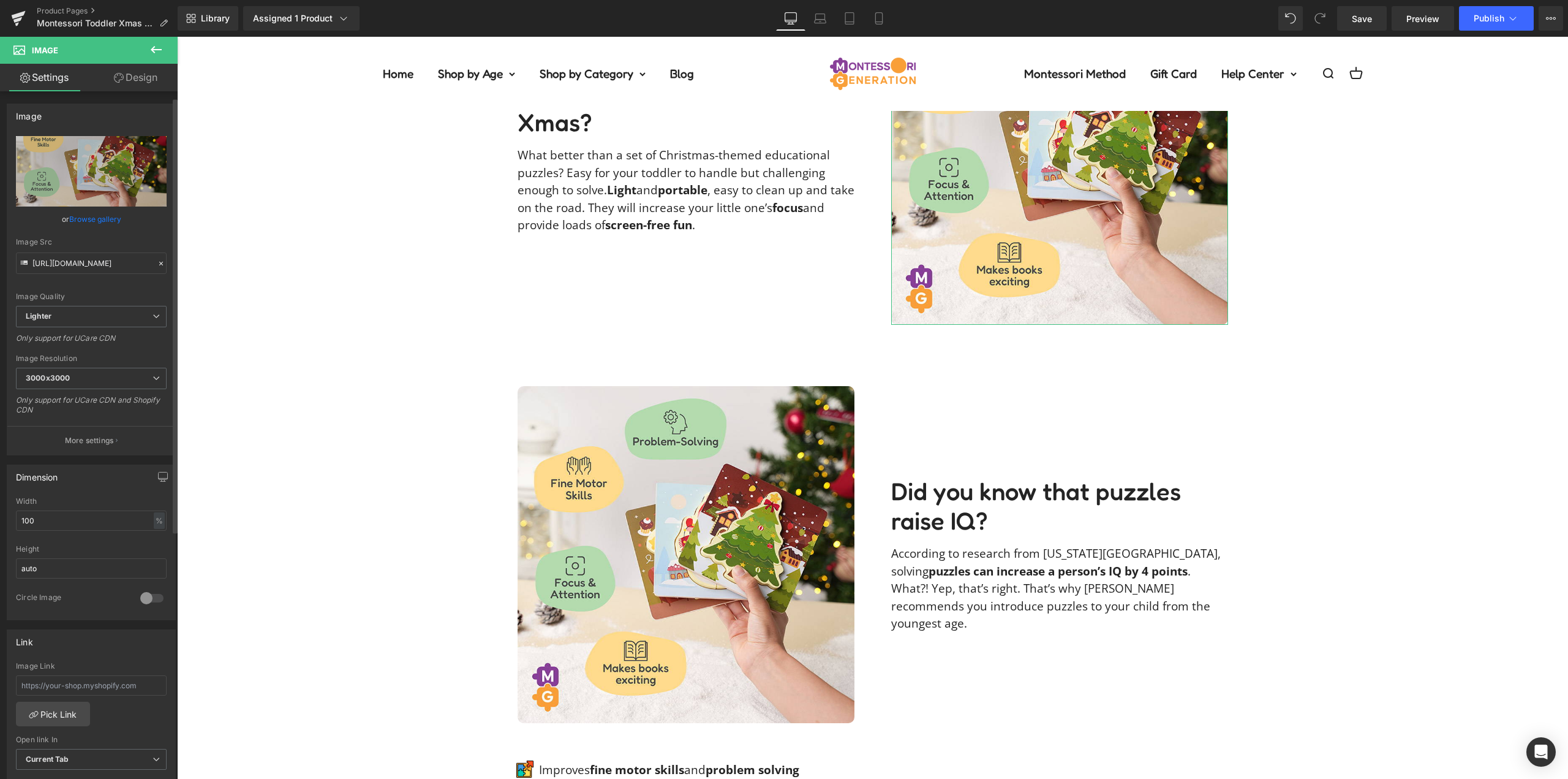
scroll to position [245, 0]
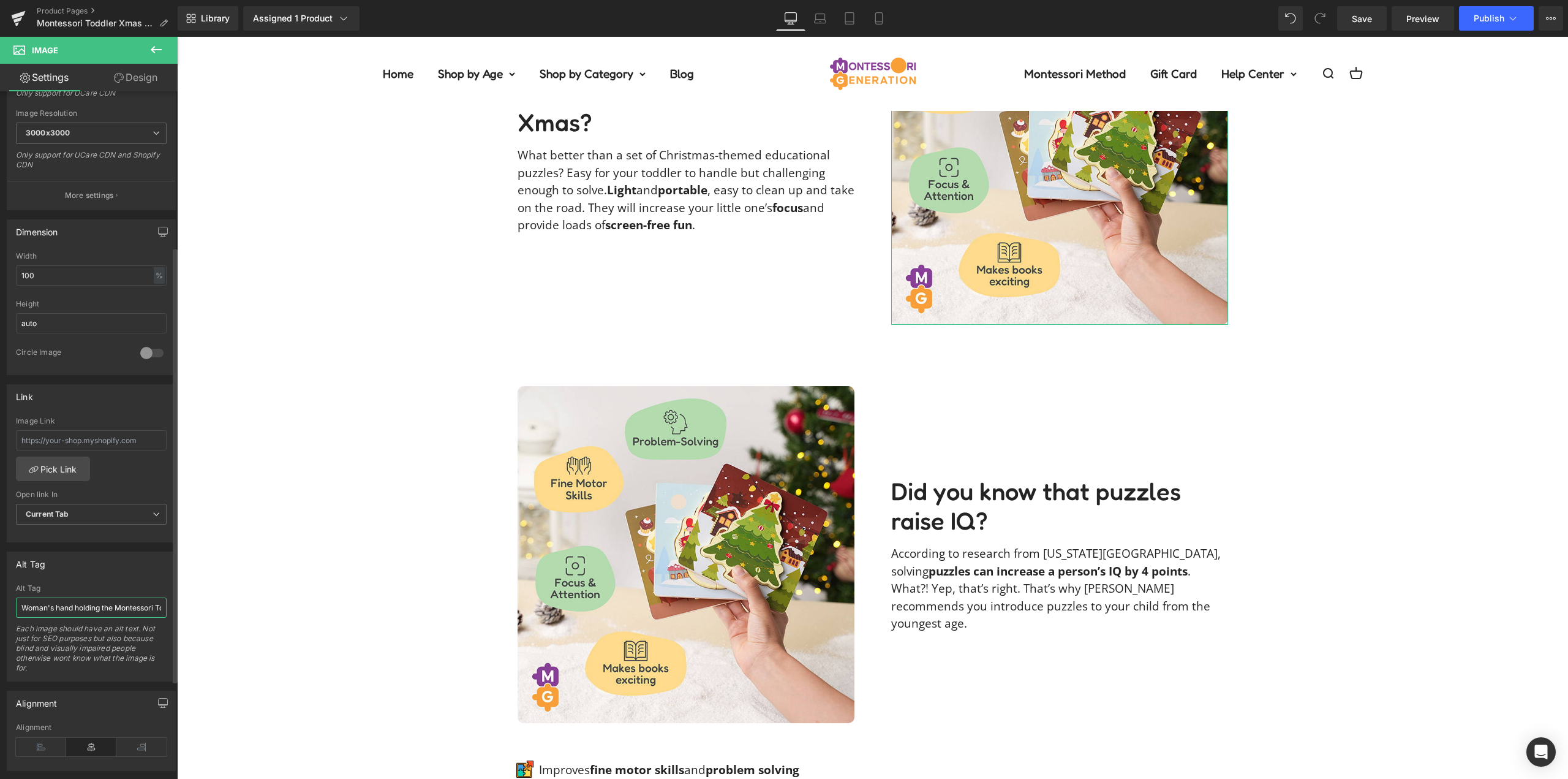
click at [78, 606] on input "Woman's hand holding the Montessori Toddler Xmas Puzzles set and blobs with tex…" at bounding box center [91, 607] width 151 height 20
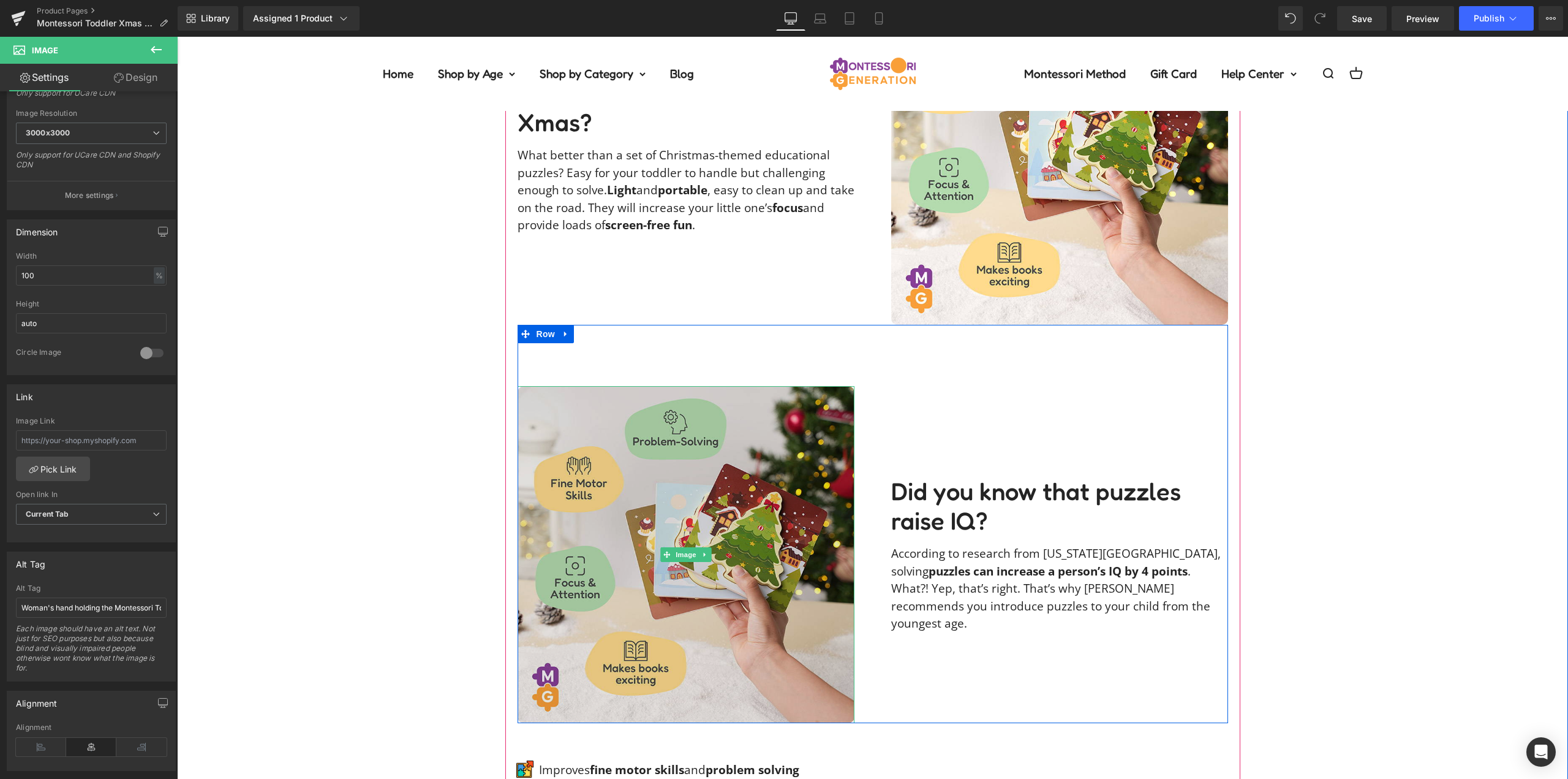
click at [709, 525] on img at bounding box center [687, 555] width 337 height 337
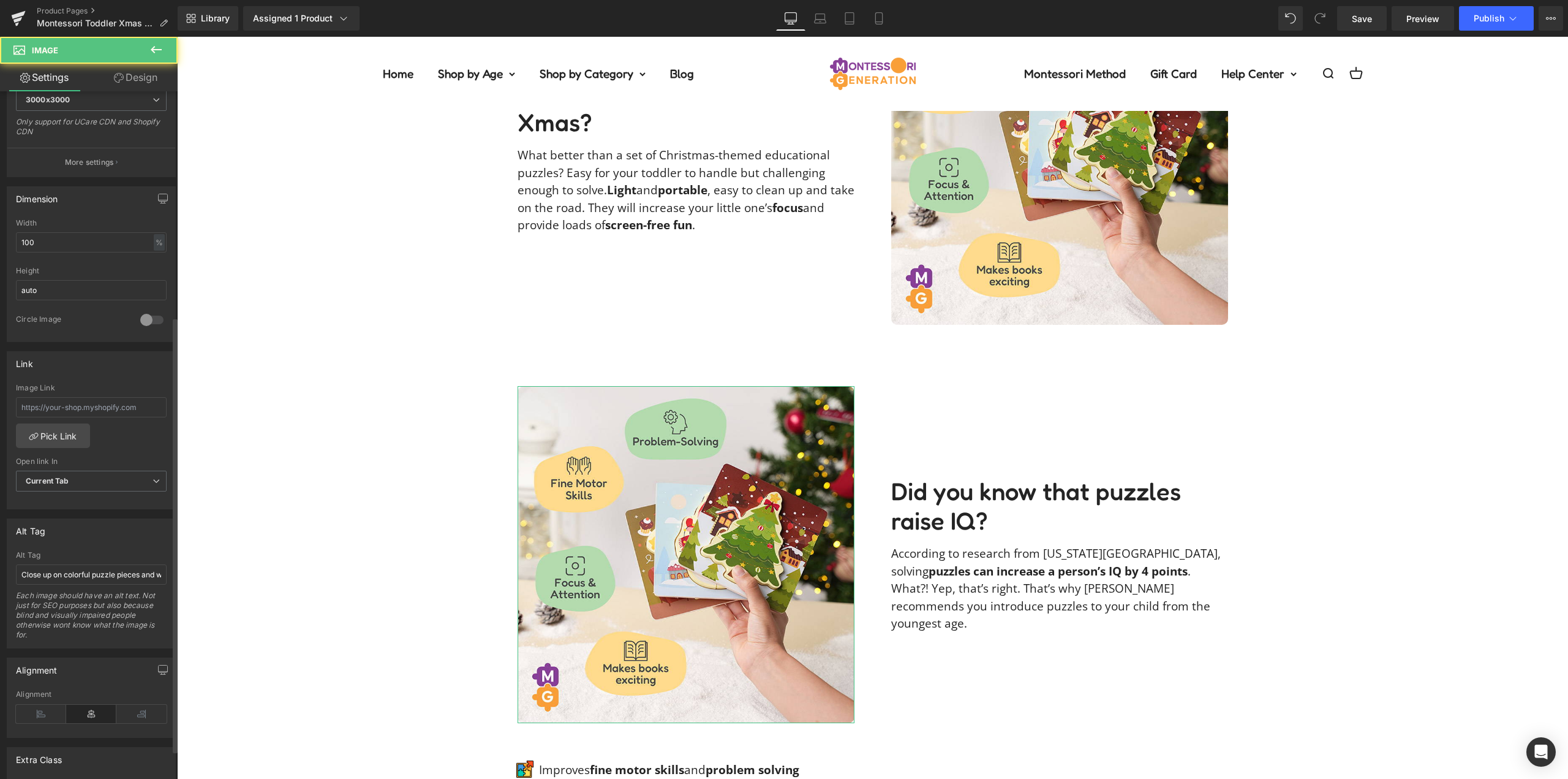
scroll to position [367, 0]
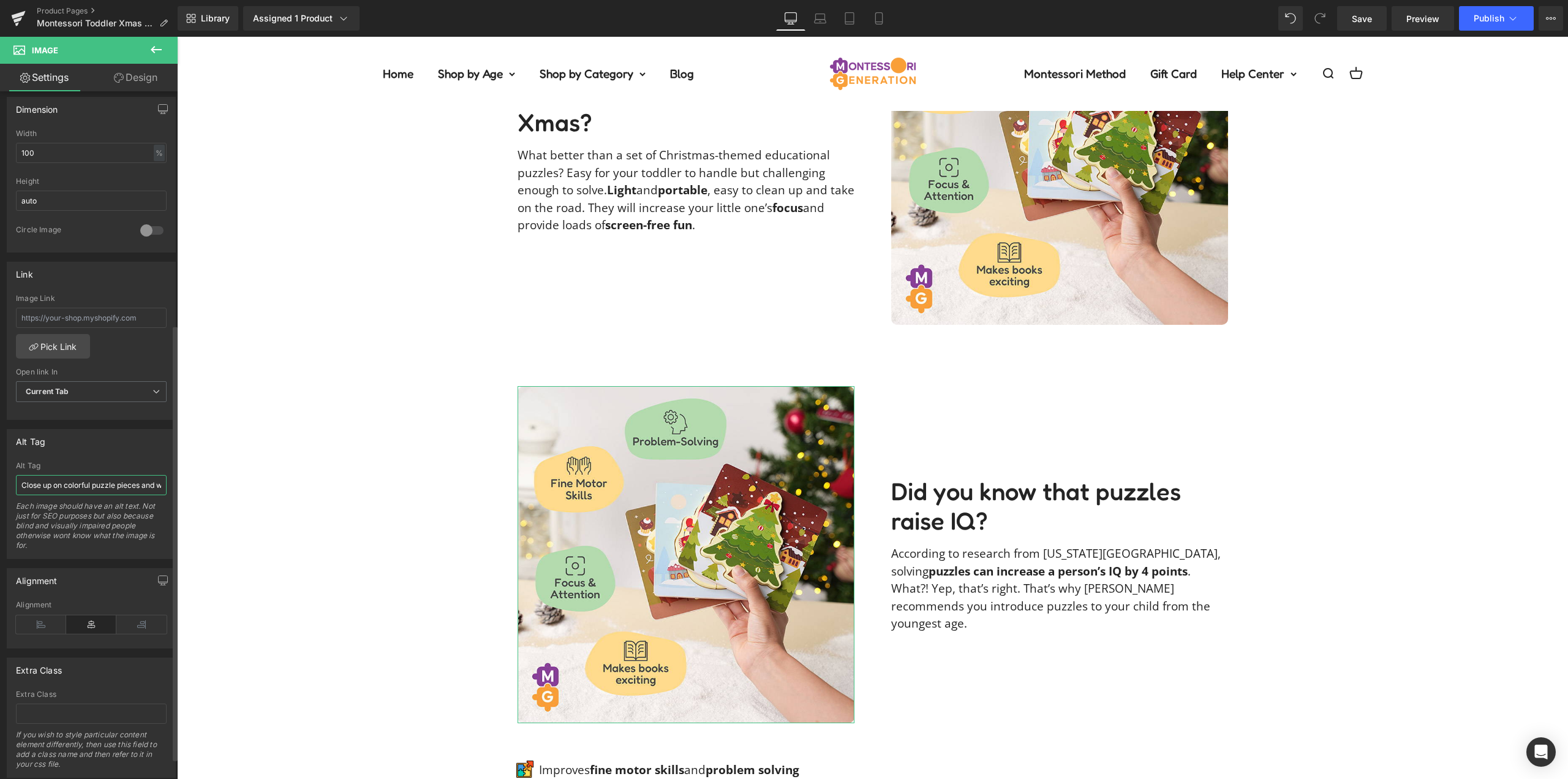
click at [84, 482] on input "Close up on colorful puzzle pieces and wooden boards featured in the Montessori…" at bounding box center [91, 485] width 151 height 20
paste input "Woman's hand holding the Montessori Toddler Xmas Puzzles set and blobs with tex…"
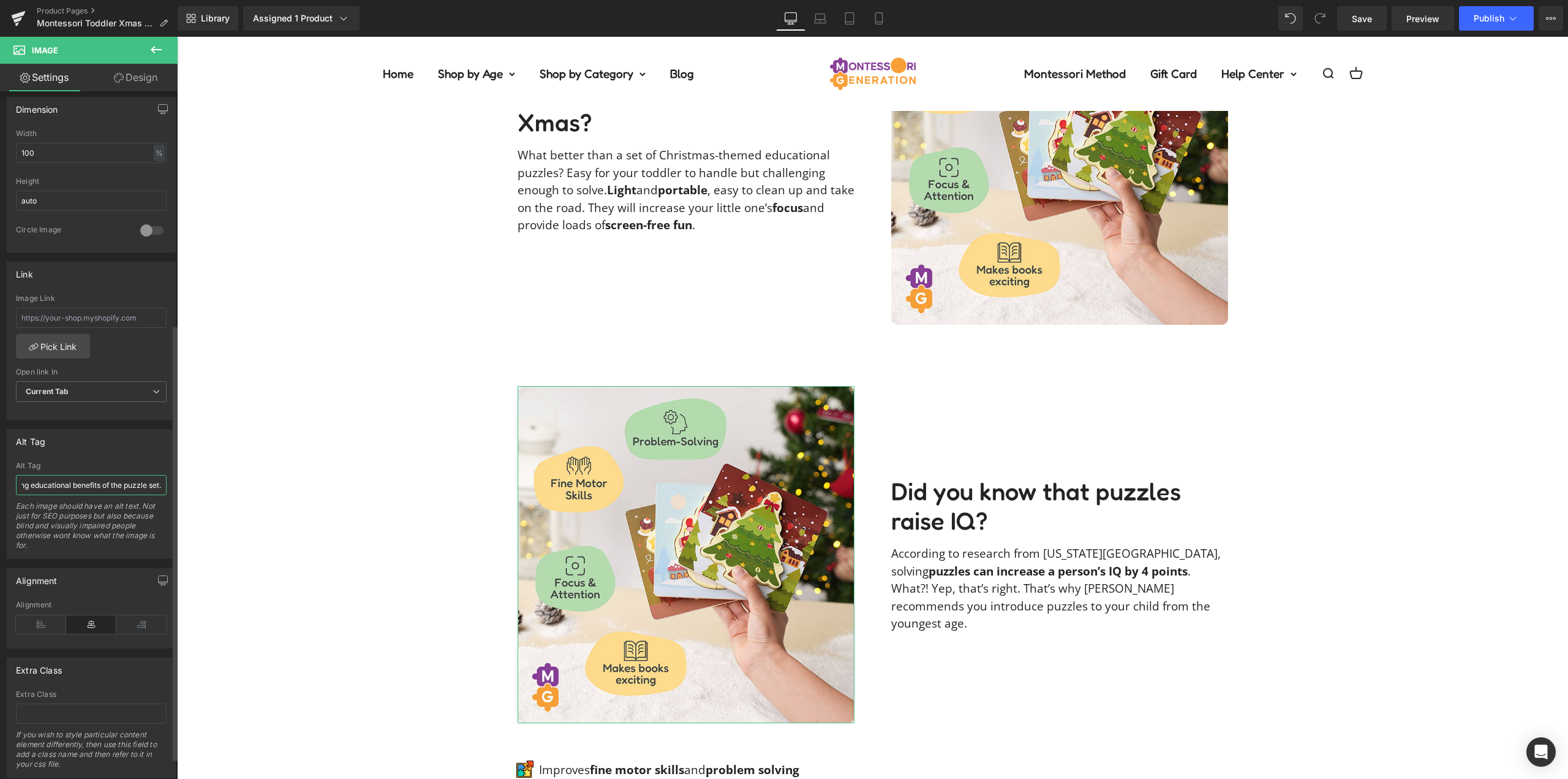
type input "Woman's hand holding the Montessori Toddler Xmas Puzzles set and blobs with tex…"
click at [95, 451] on div "Alt Tag" at bounding box center [91, 441] width 168 height 24
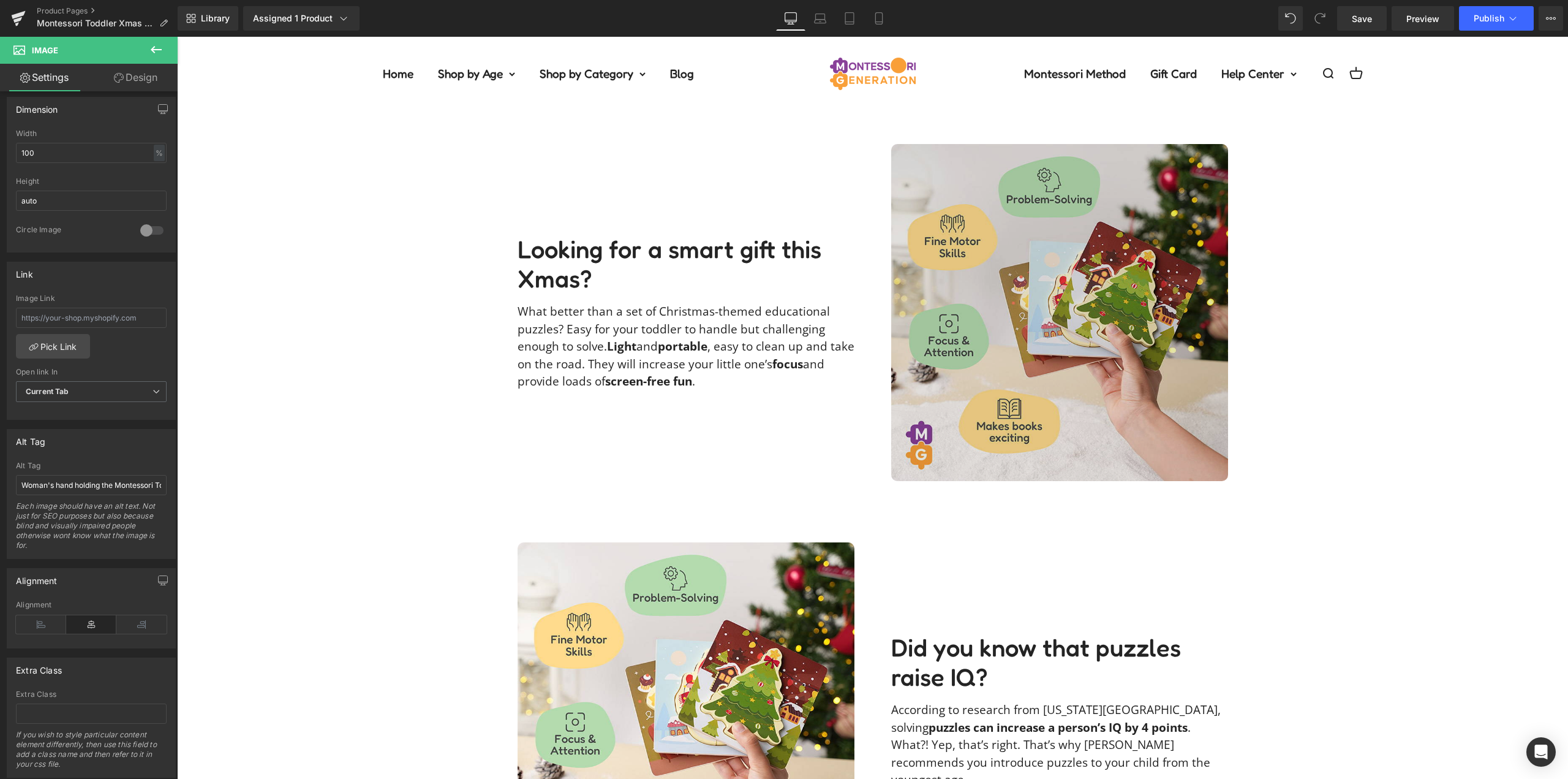
scroll to position [797, 0]
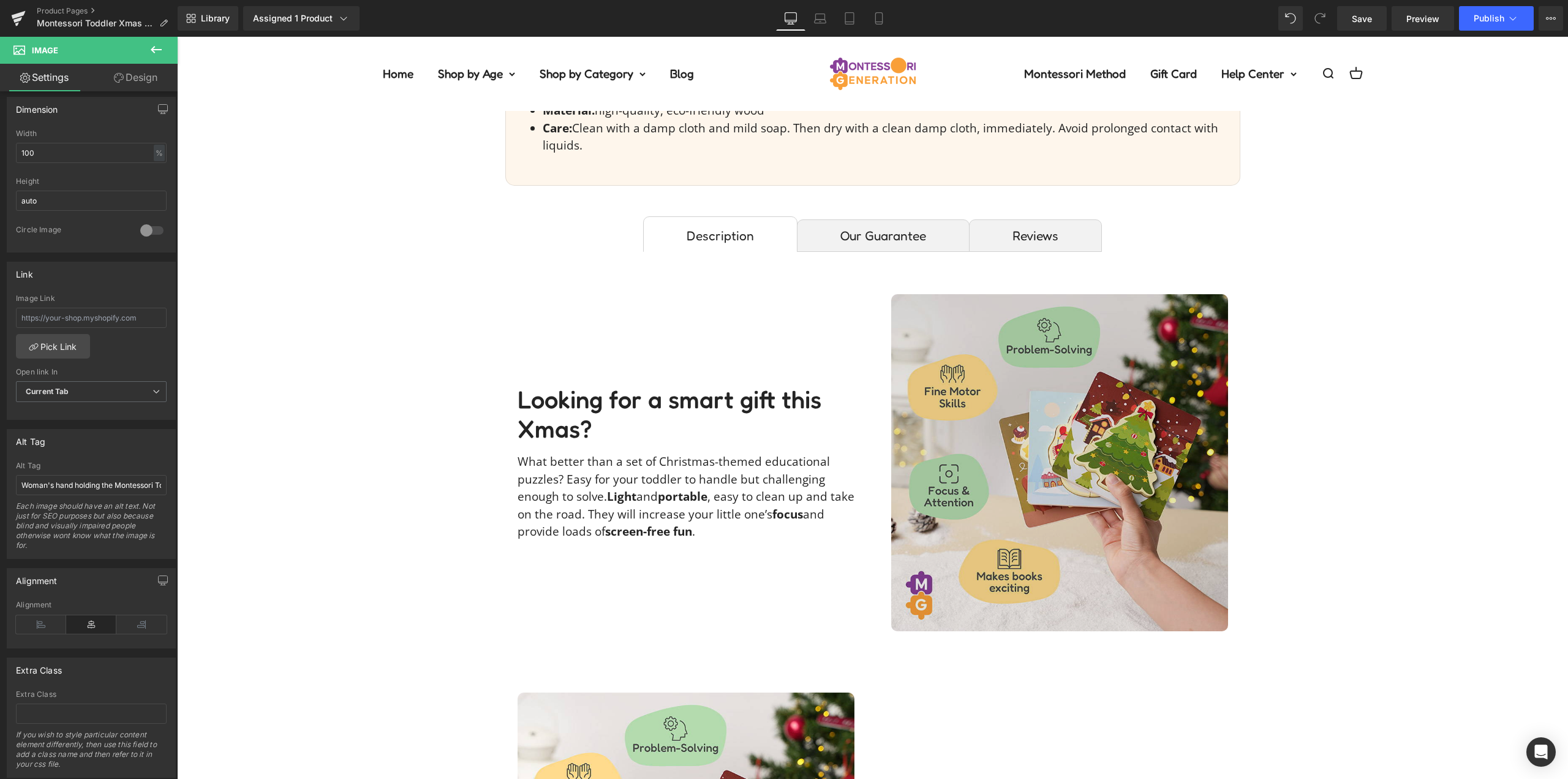
click at [1004, 412] on img at bounding box center [1060, 463] width 337 height 337
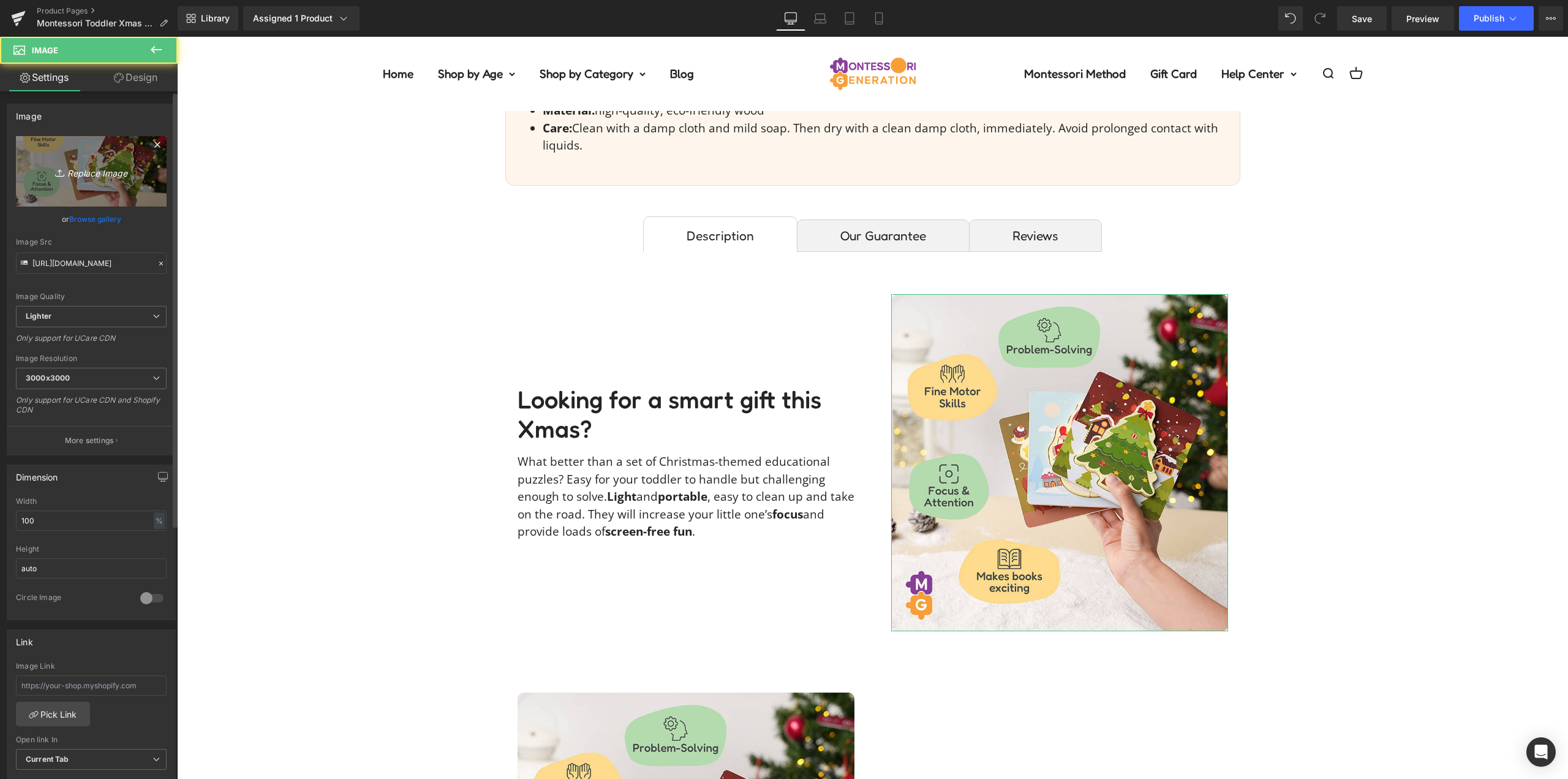
click at [108, 171] on icon "Replace Image" at bounding box center [91, 171] width 98 height 15
type input "C:\fakepath\toddler-xmas-puzzles-dr_antonina_volievaIMG_1968.jpg"
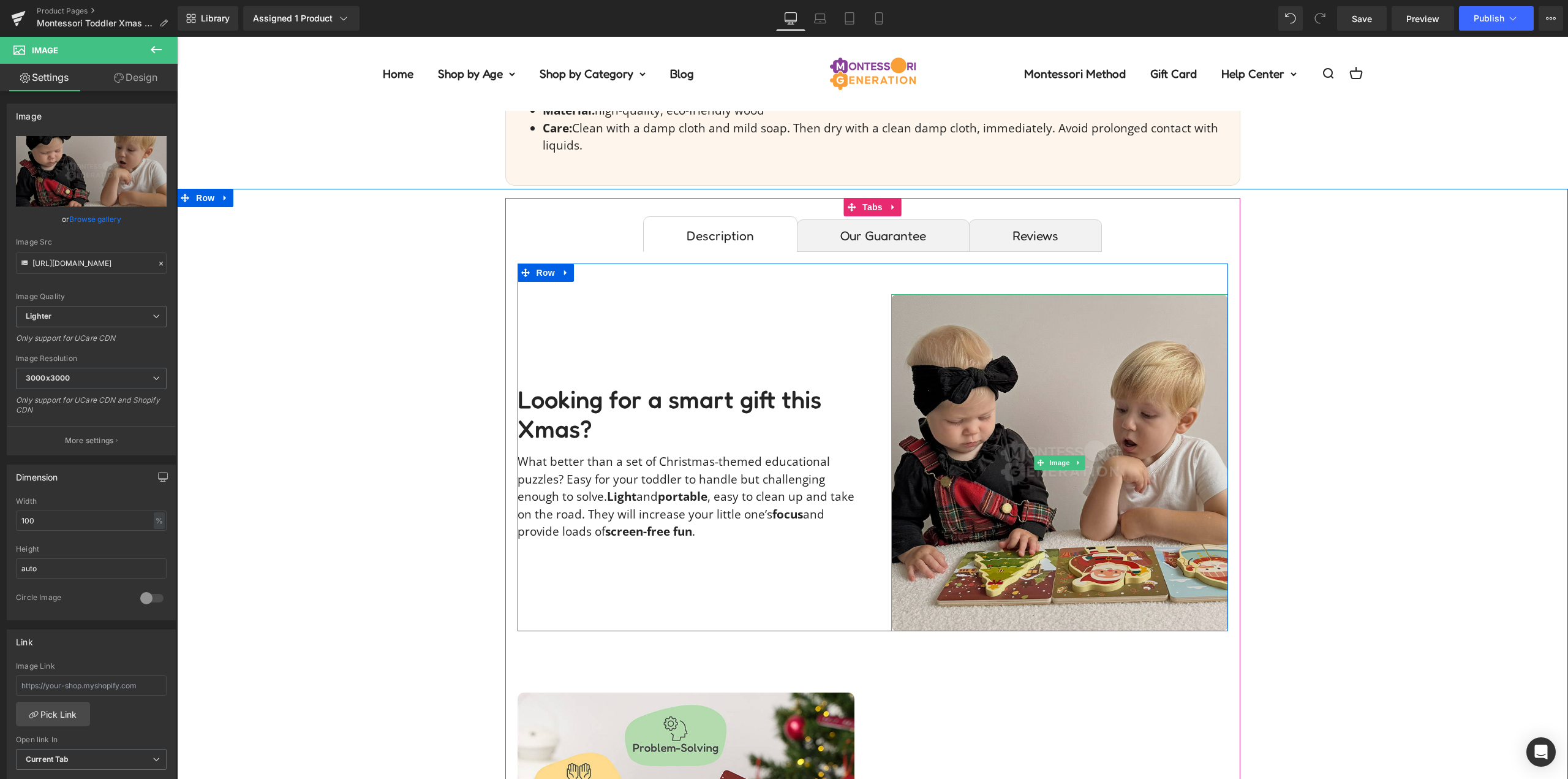
click at [1053, 387] on img at bounding box center [1060, 463] width 337 height 337
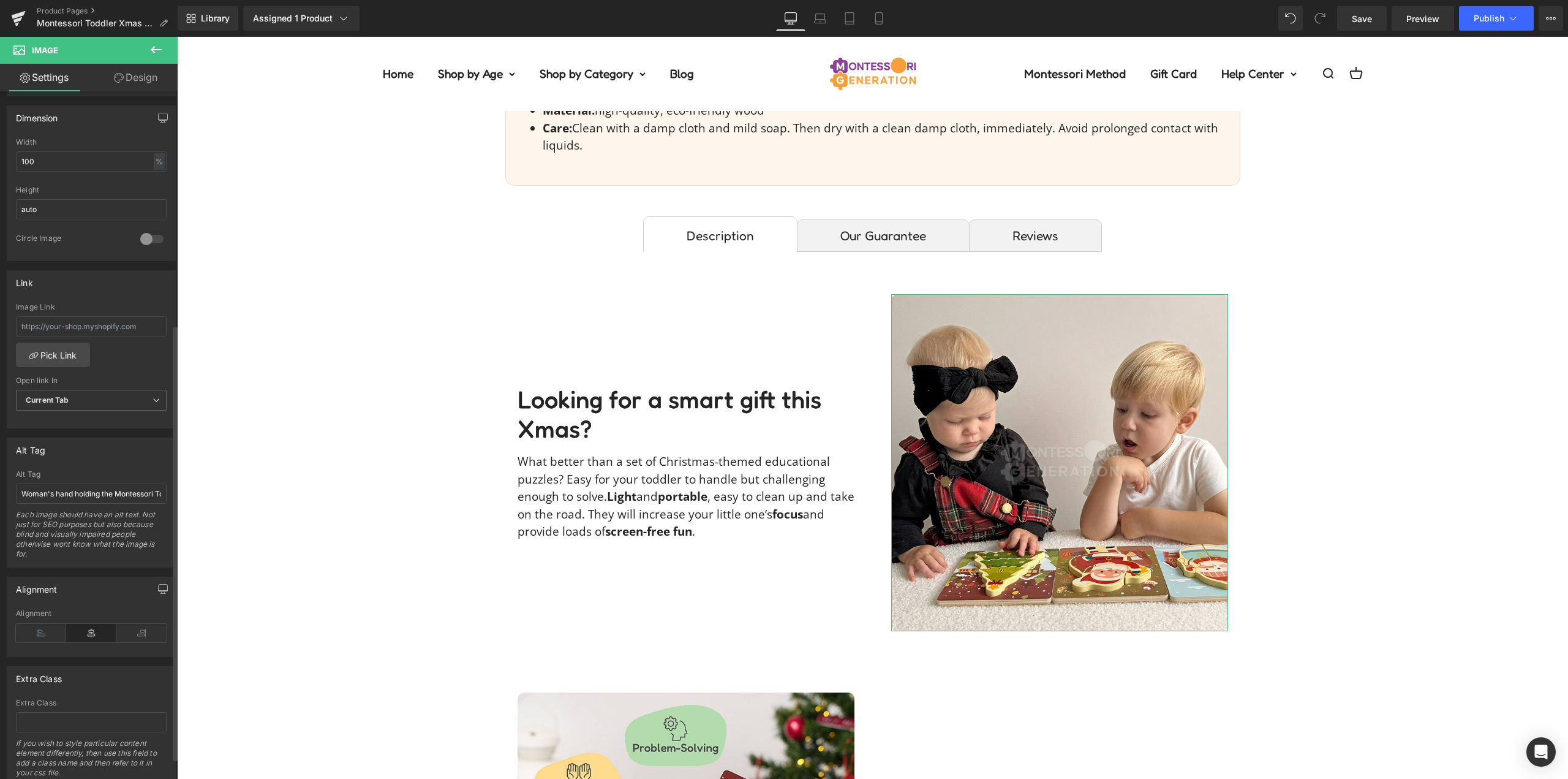
scroll to position [367, 0]
click at [95, 476] on input "Woman's hand holding the Montessori Toddler Xmas Puzzles set and blobs with tex…" at bounding box center [91, 485] width 151 height 20
click at [94, 486] on input "Woman's hand holding the Montessori Toddler Xmas Puzzles set and blobs with tex…" at bounding box center [91, 485] width 151 height 20
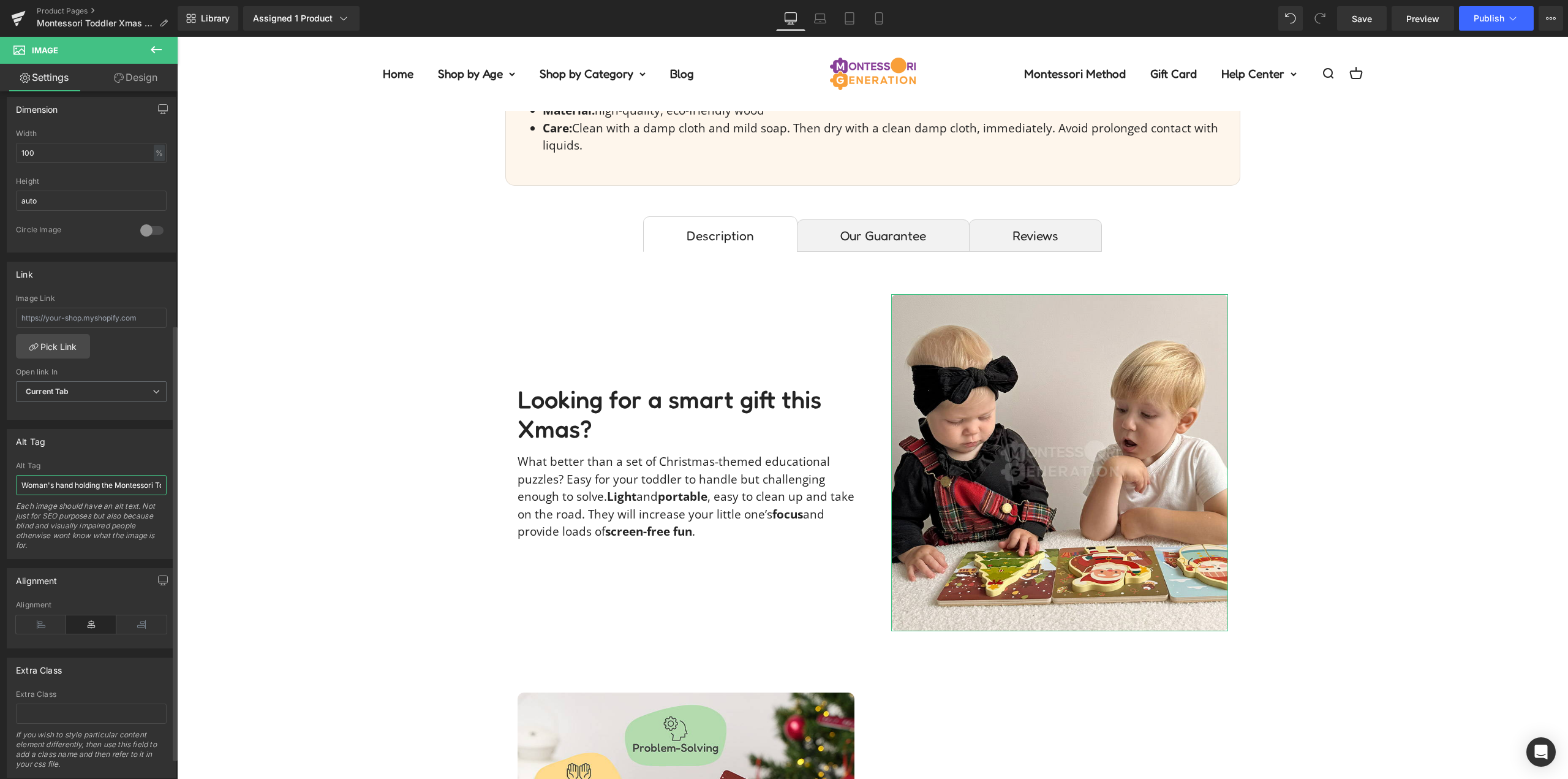
click at [94, 486] on input "Woman's hand holding the Montessori Toddler Xmas Puzzles set and blobs with tex…" at bounding box center [91, 485] width 151 height 20
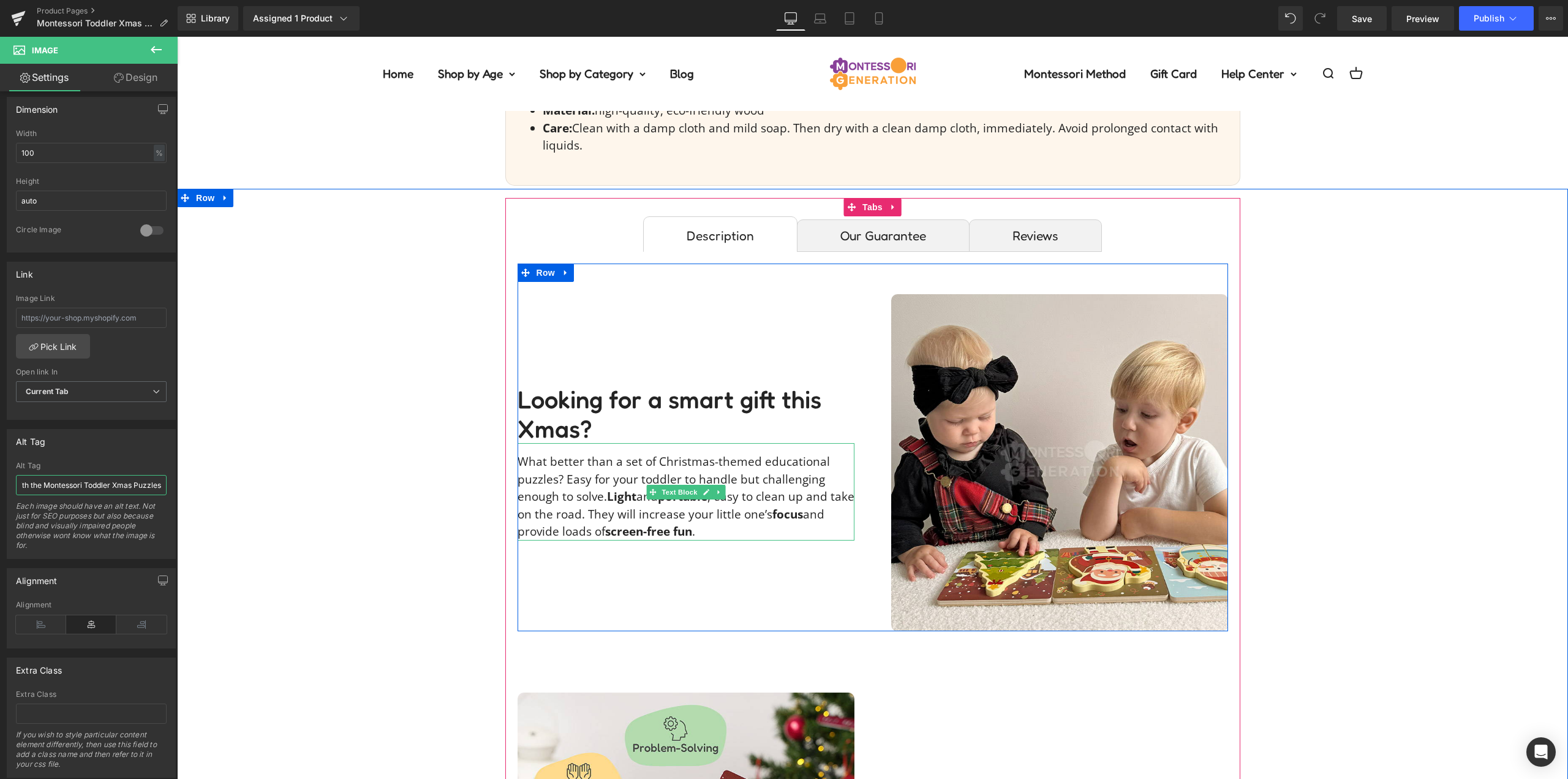
type input "Little girl and her brother playing with the Montessori Toddler Xmas Puzzles."
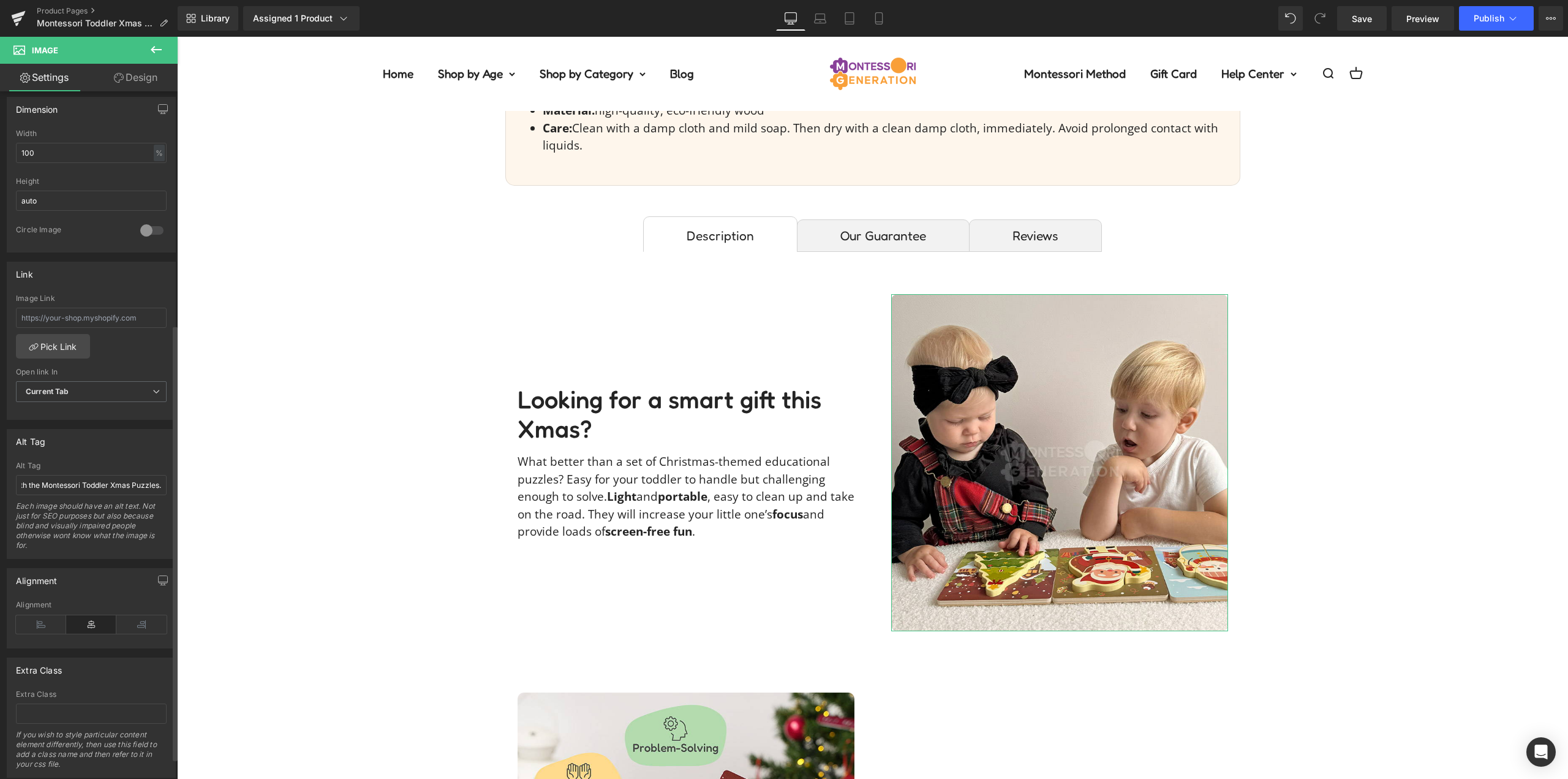
click at [127, 449] on div "Alt Tag" at bounding box center [91, 441] width 168 height 24
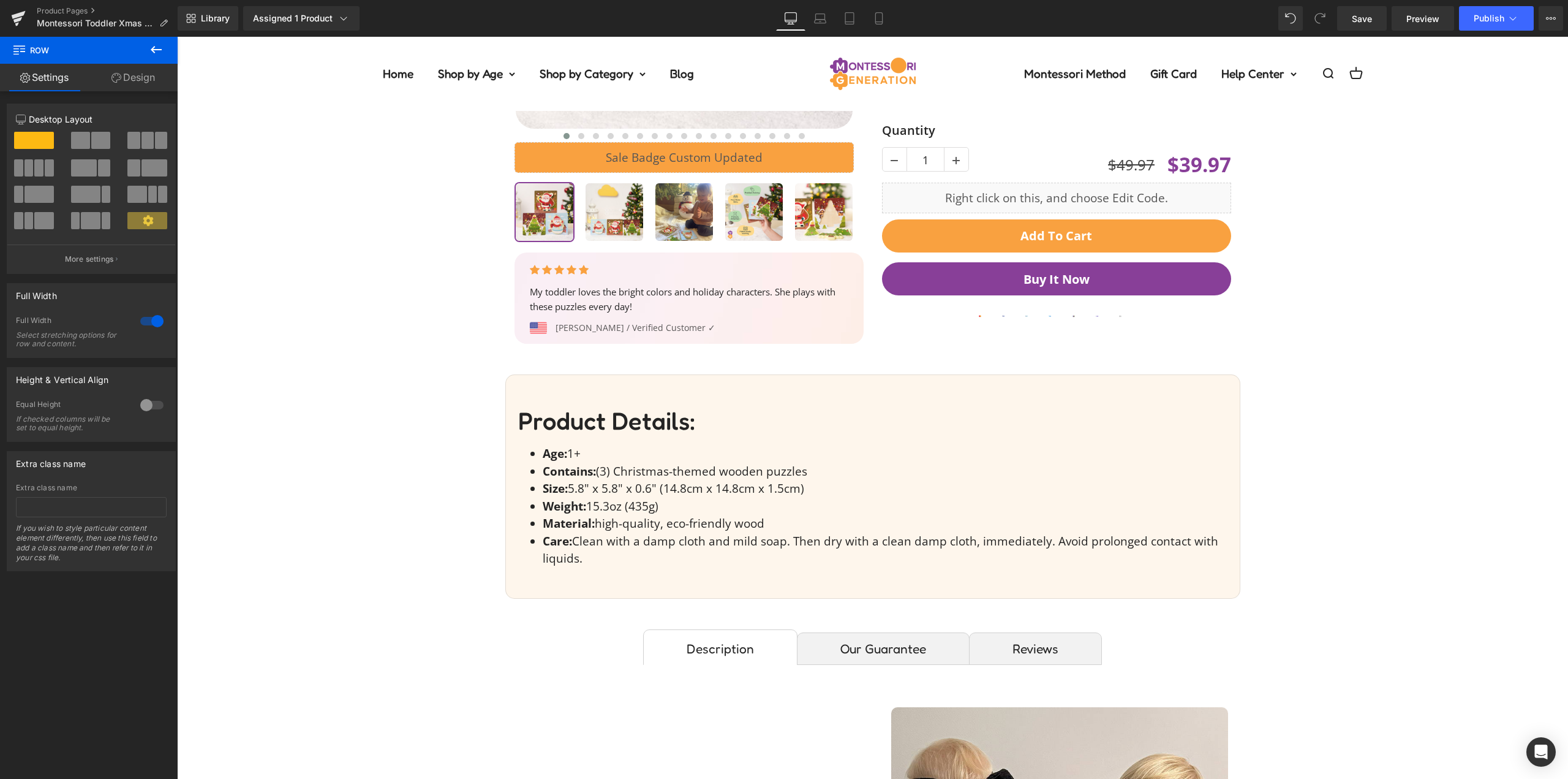
scroll to position [245, 0]
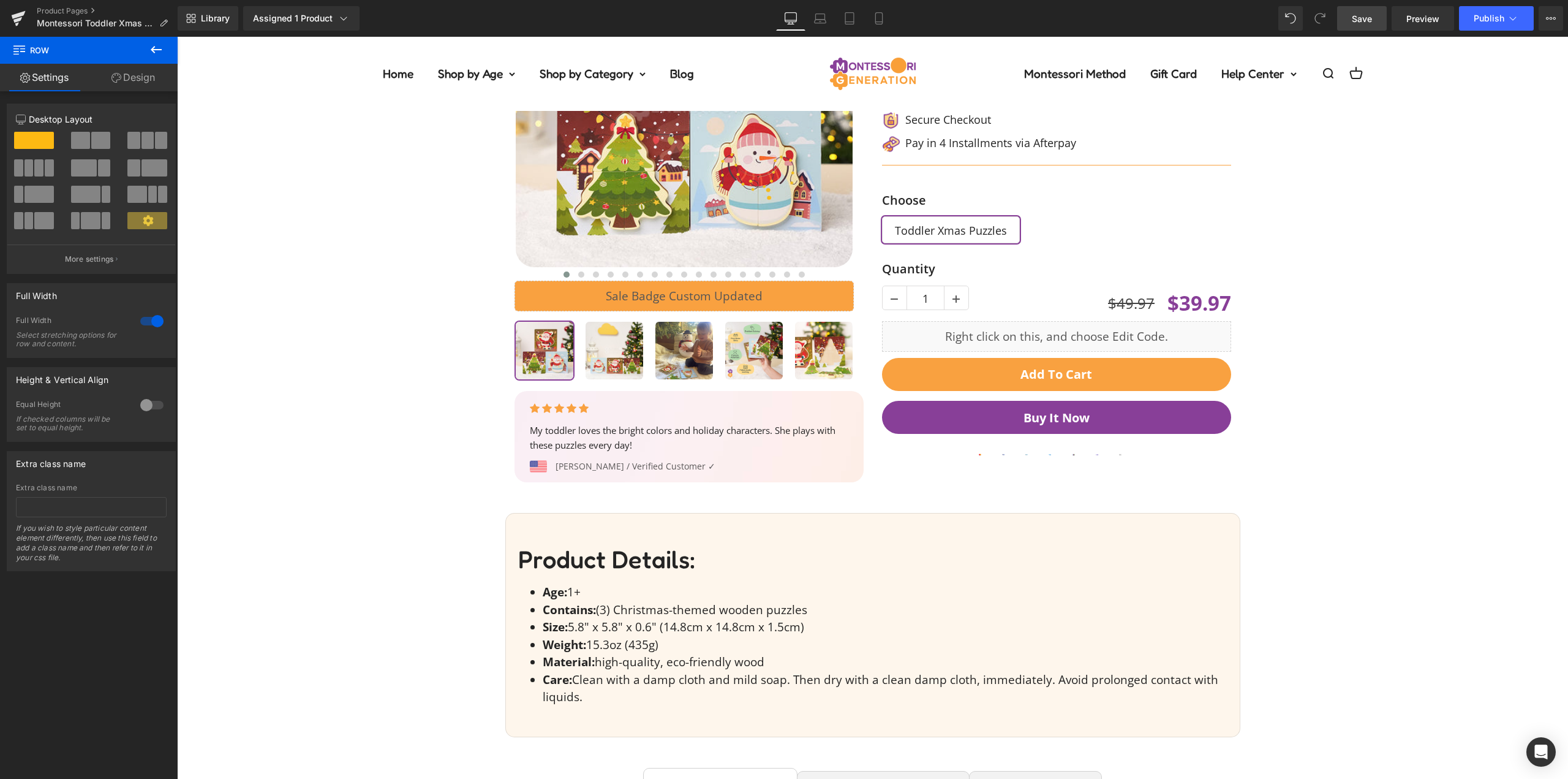
click at [1372, 17] on span "Save" at bounding box center [1362, 19] width 20 height 13
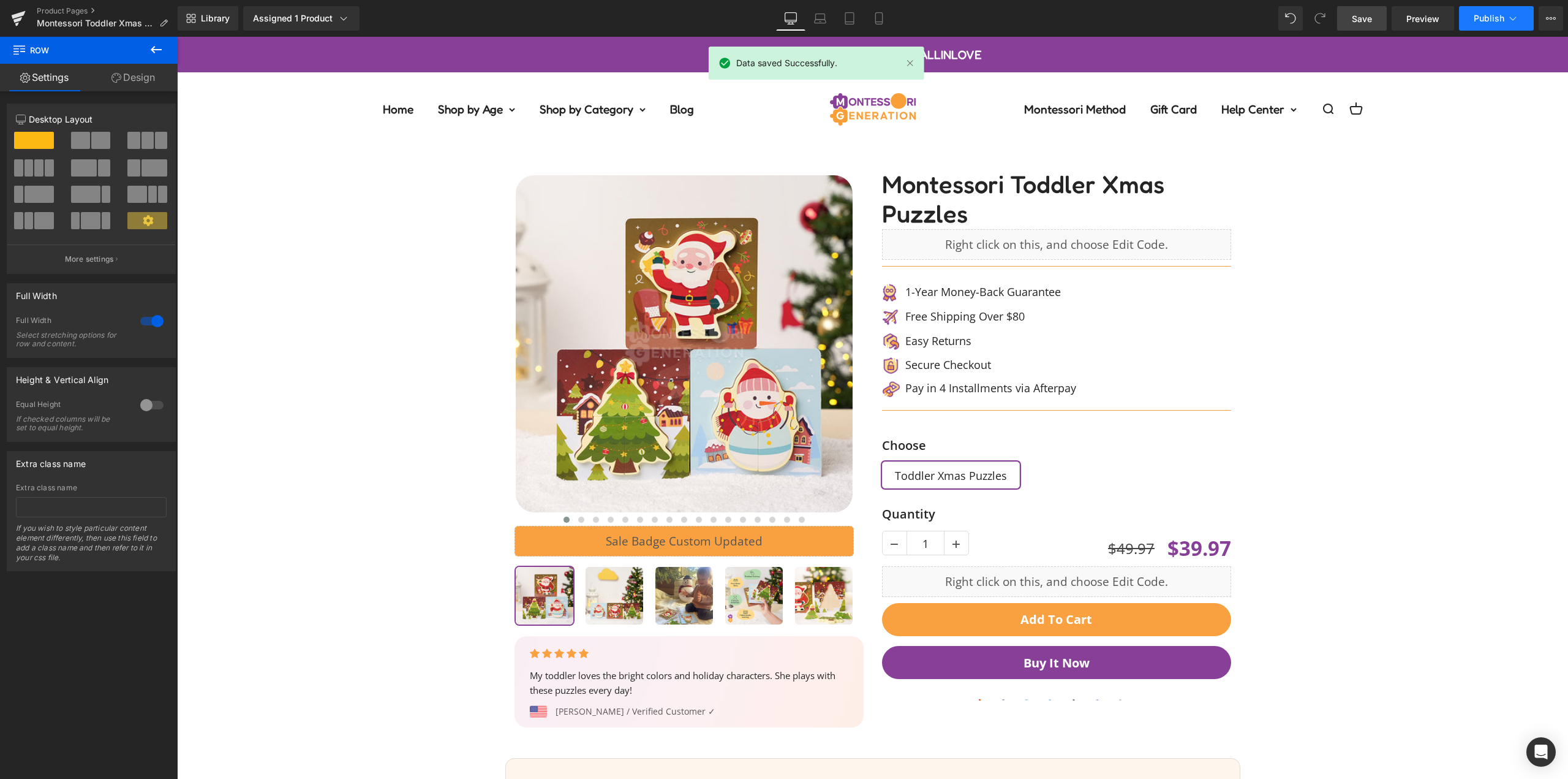
click at [1511, 19] on icon at bounding box center [1513, 18] width 12 height 12
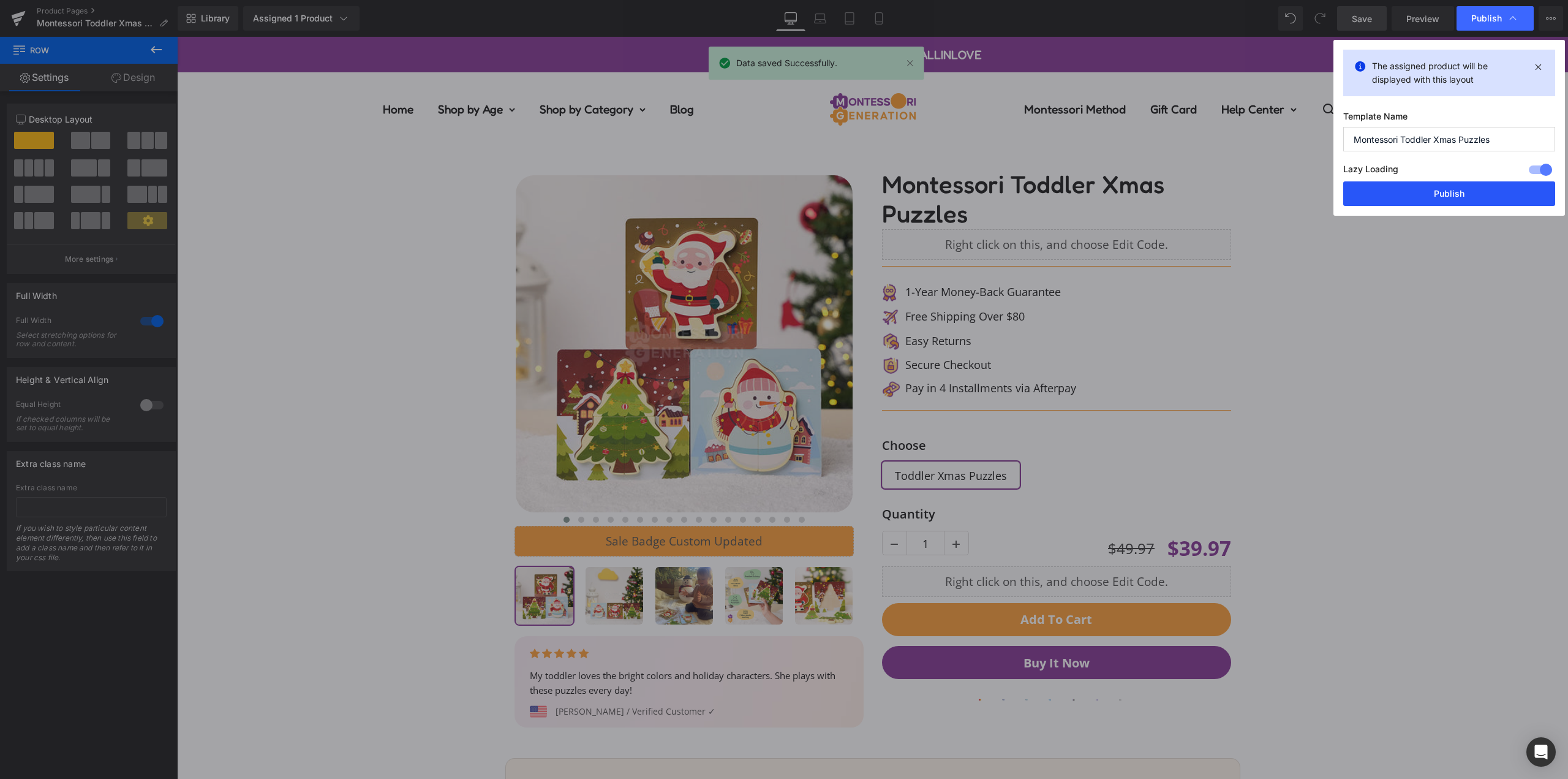
click at [1476, 191] on button "Publish" at bounding box center [1449, 194] width 212 height 24
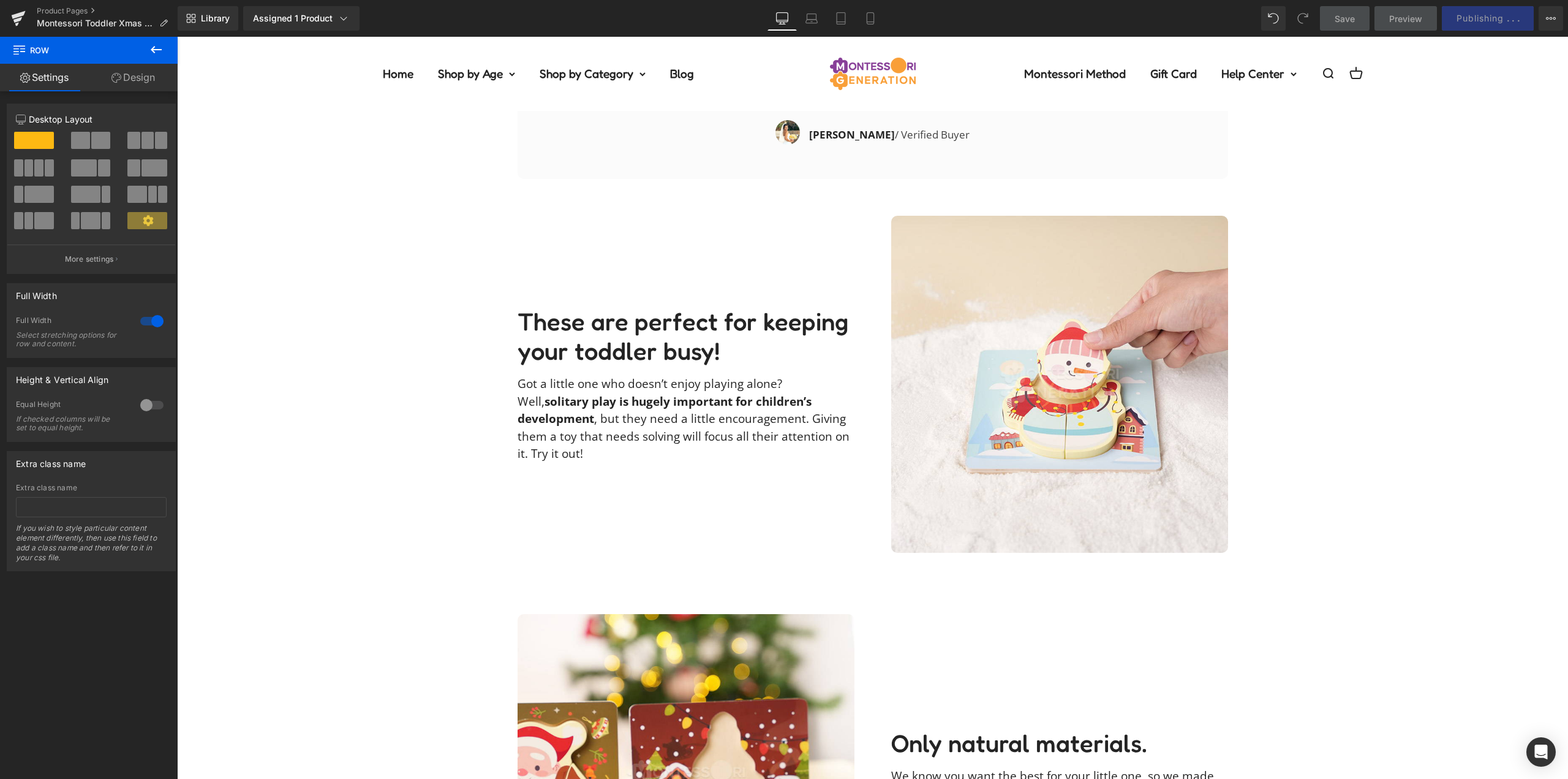
scroll to position [2207, 0]
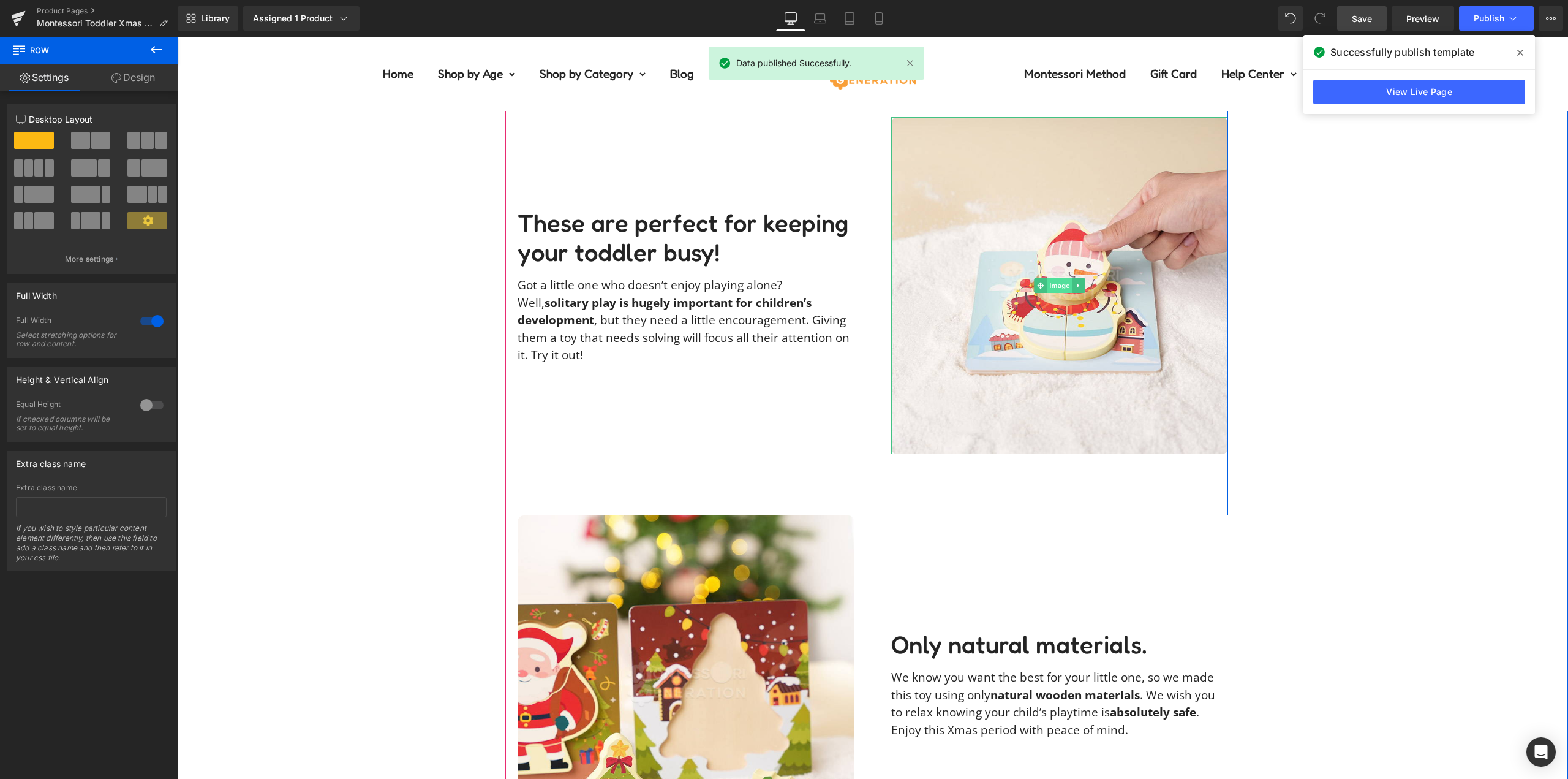
click at [1057, 278] on span "Image" at bounding box center [1060, 285] width 26 height 15
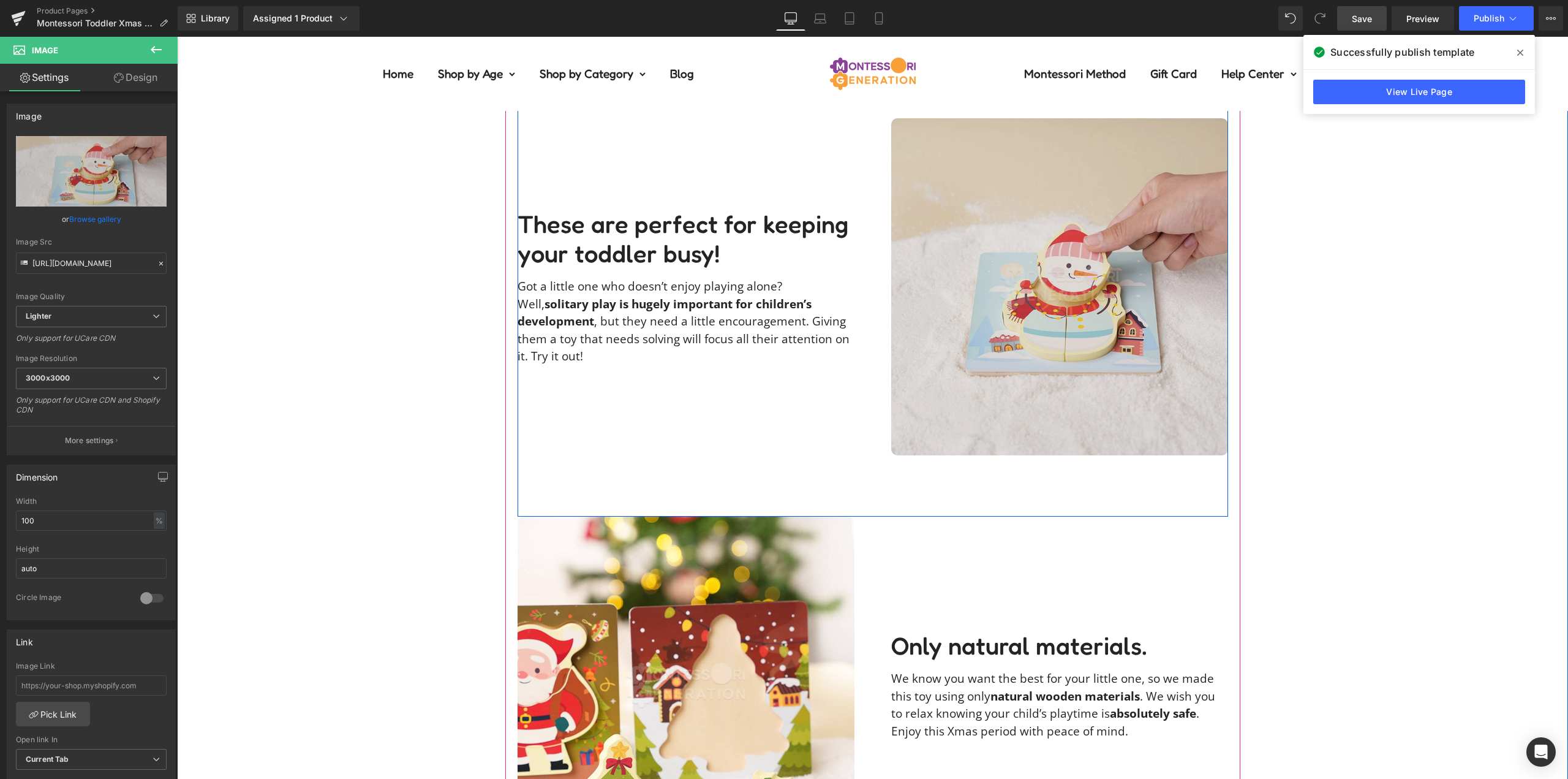
scroll to position [2022, 0]
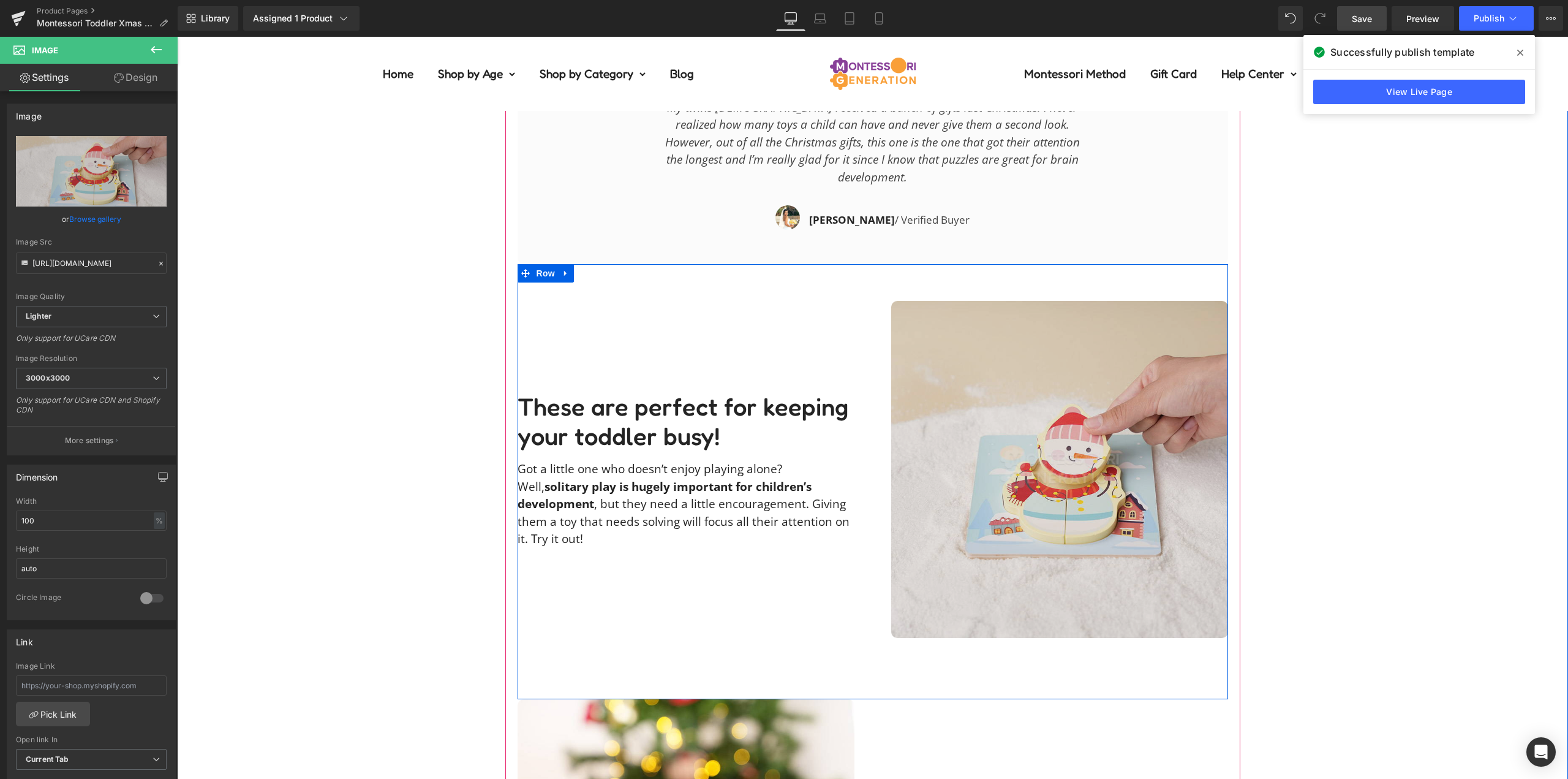
click at [1082, 407] on img at bounding box center [1060, 469] width 337 height 337
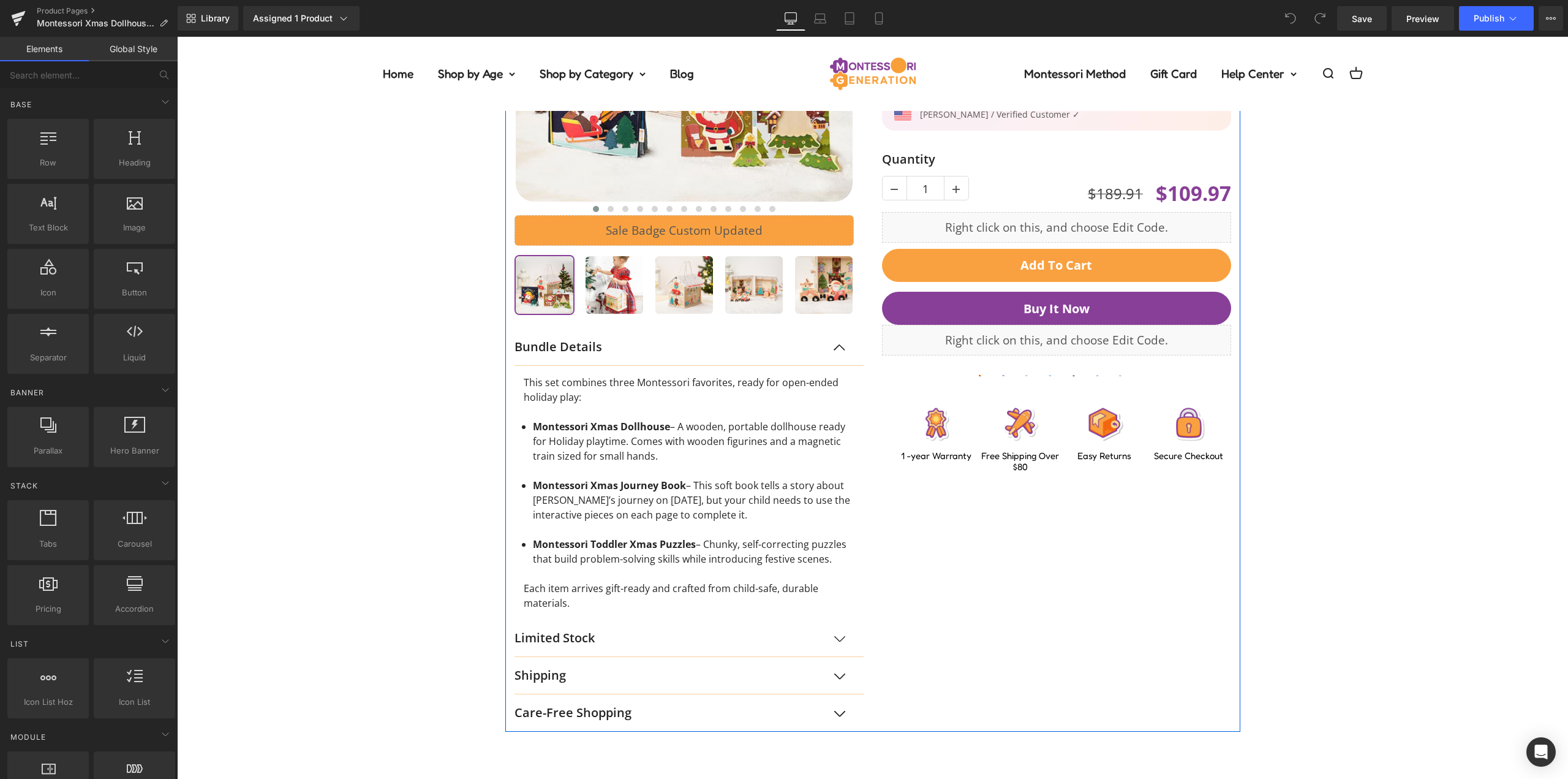
scroll to position [306, 0]
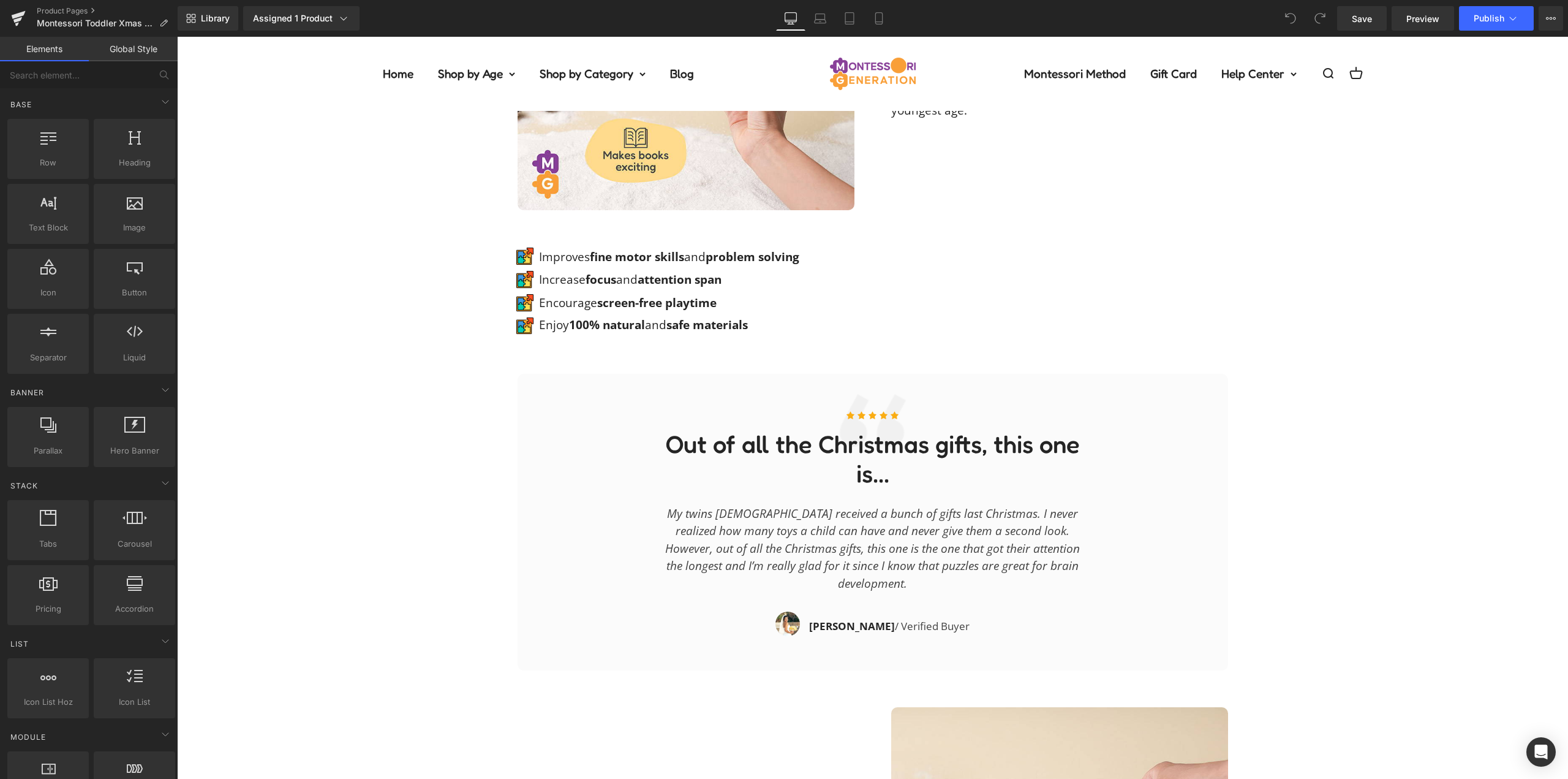
scroll to position [1900, 0]
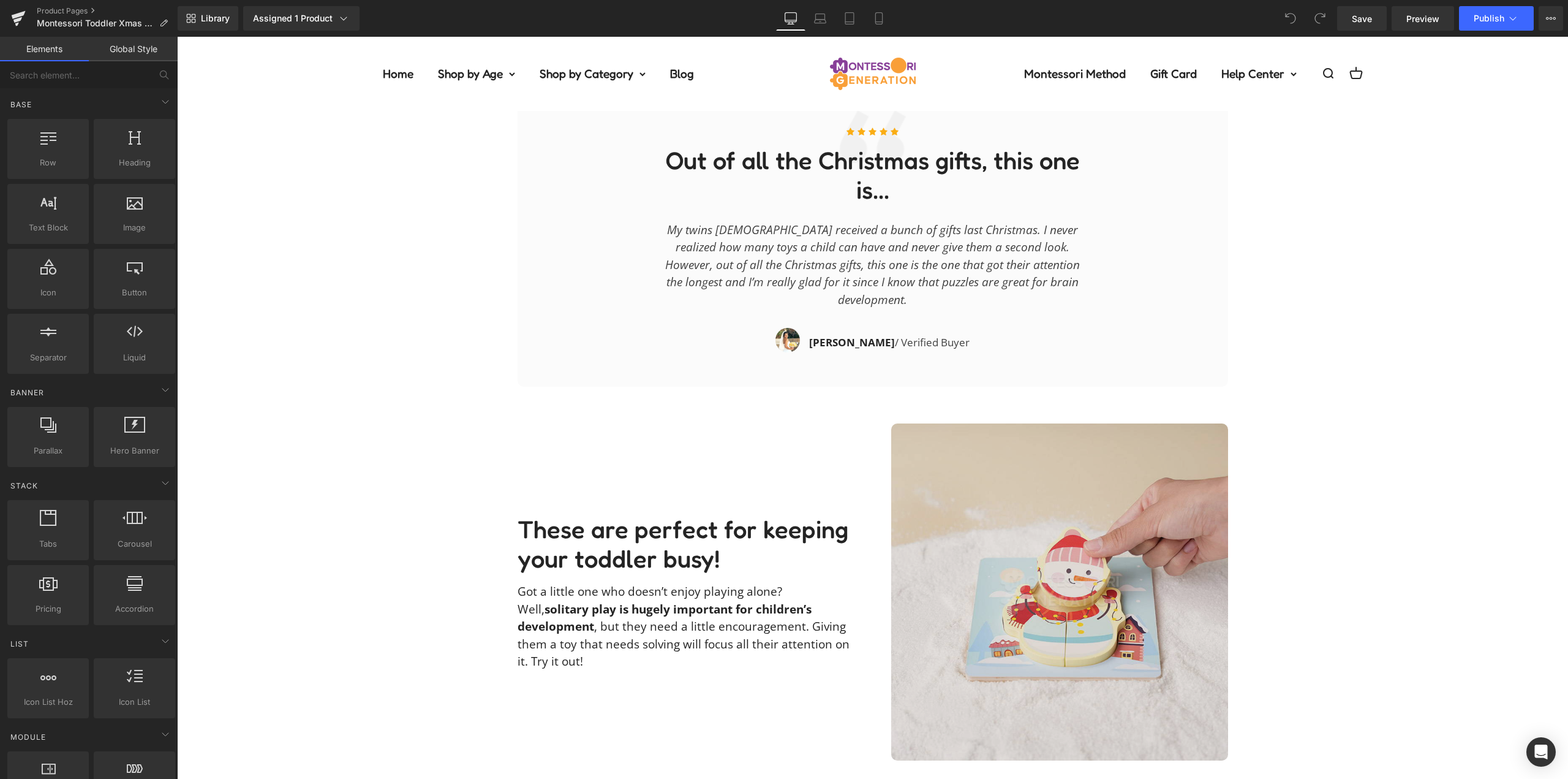
click at [1054, 511] on img at bounding box center [1060, 592] width 337 height 337
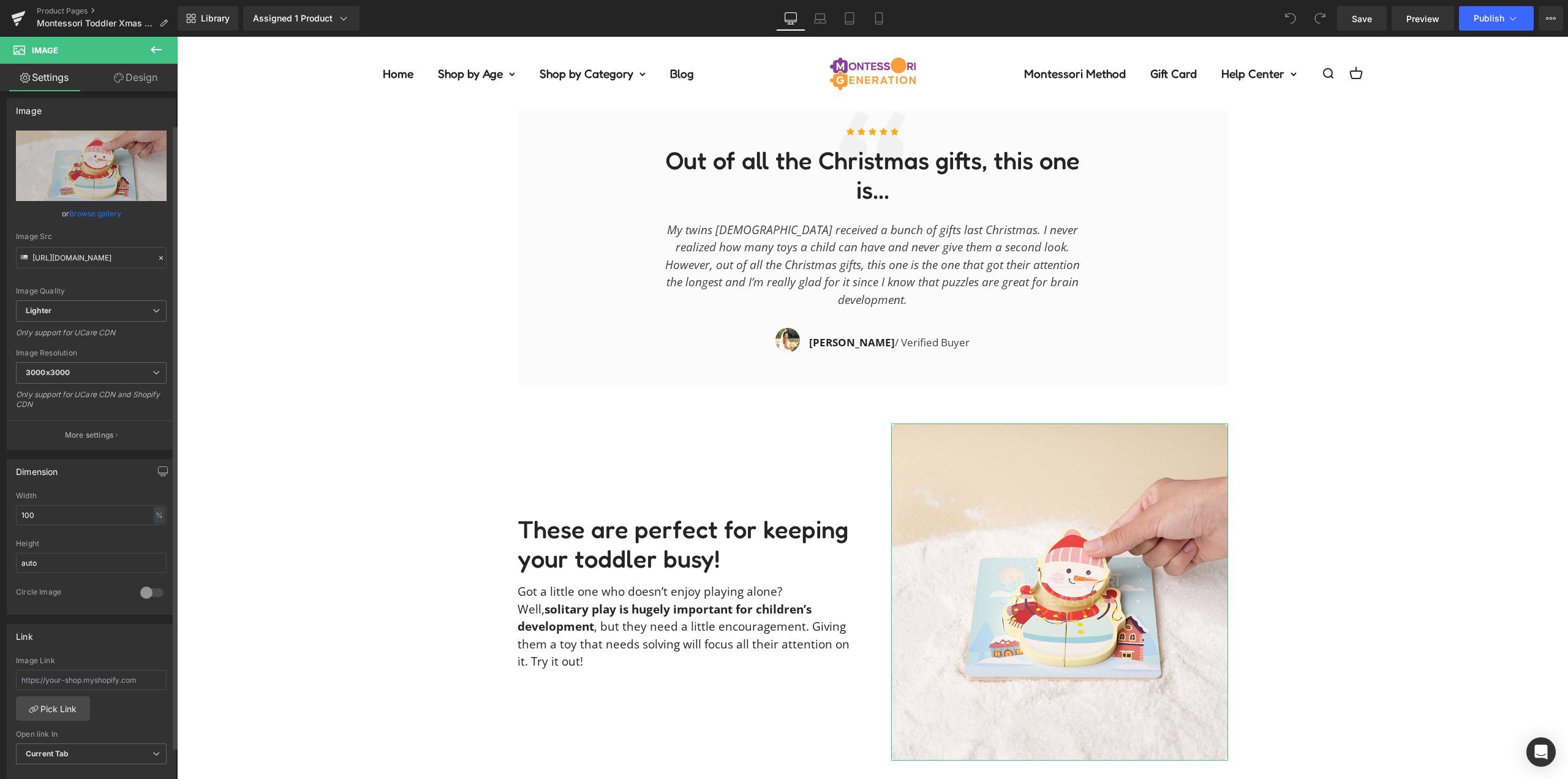
scroll to position [0, 0]
click at [78, 158] on link "Replace Image" at bounding box center [91, 171] width 151 height 70
type input "C:\fakepath\Smiling-at-Toy.jpg"
click at [1384, 464] on div "Description Text Block Our Guarantee Text Block Reviews Text Block Looking for …" at bounding box center [872, 216] width 1391 height 2261
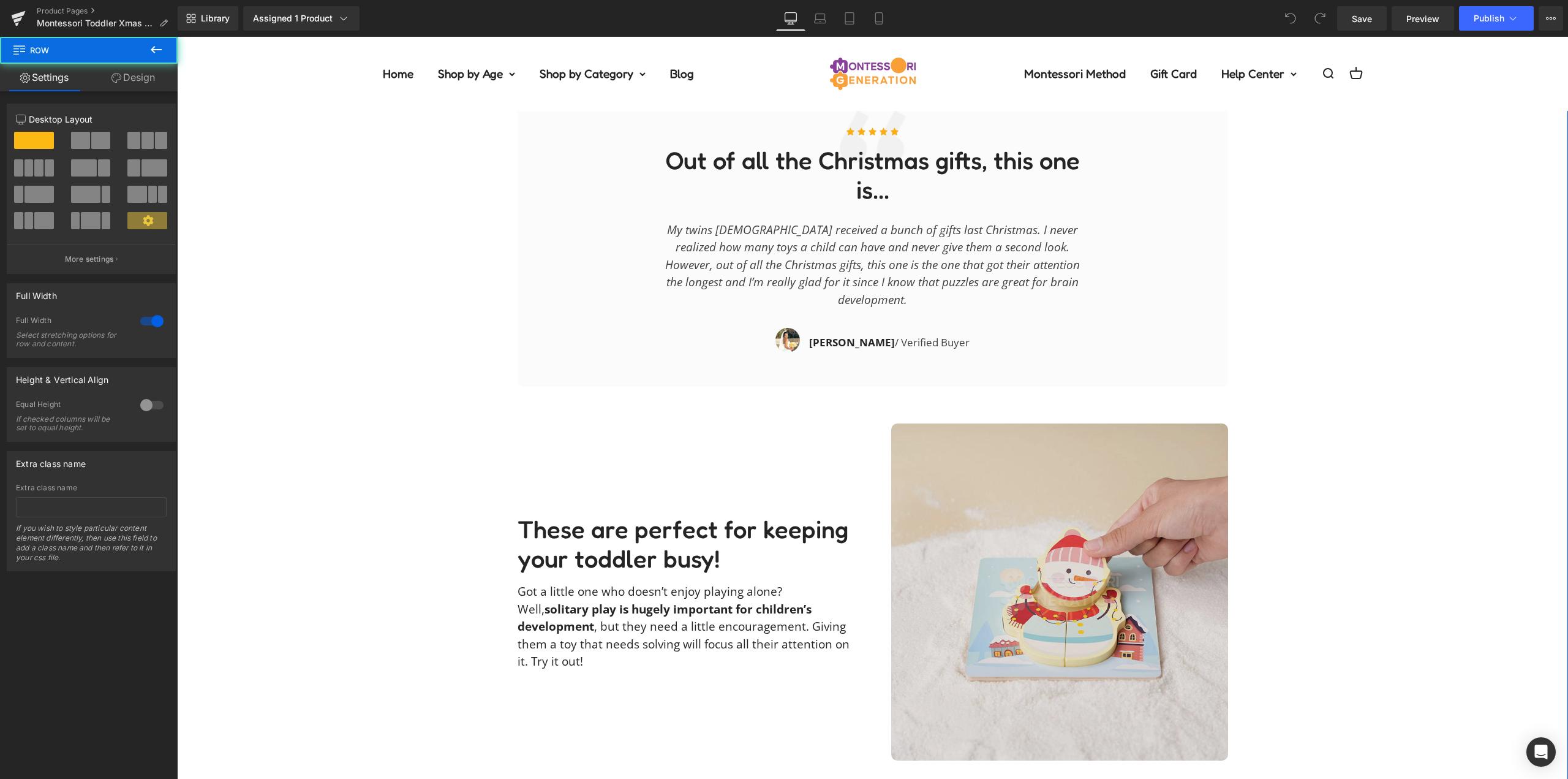
click at [1106, 523] on img at bounding box center [1060, 592] width 337 height 337
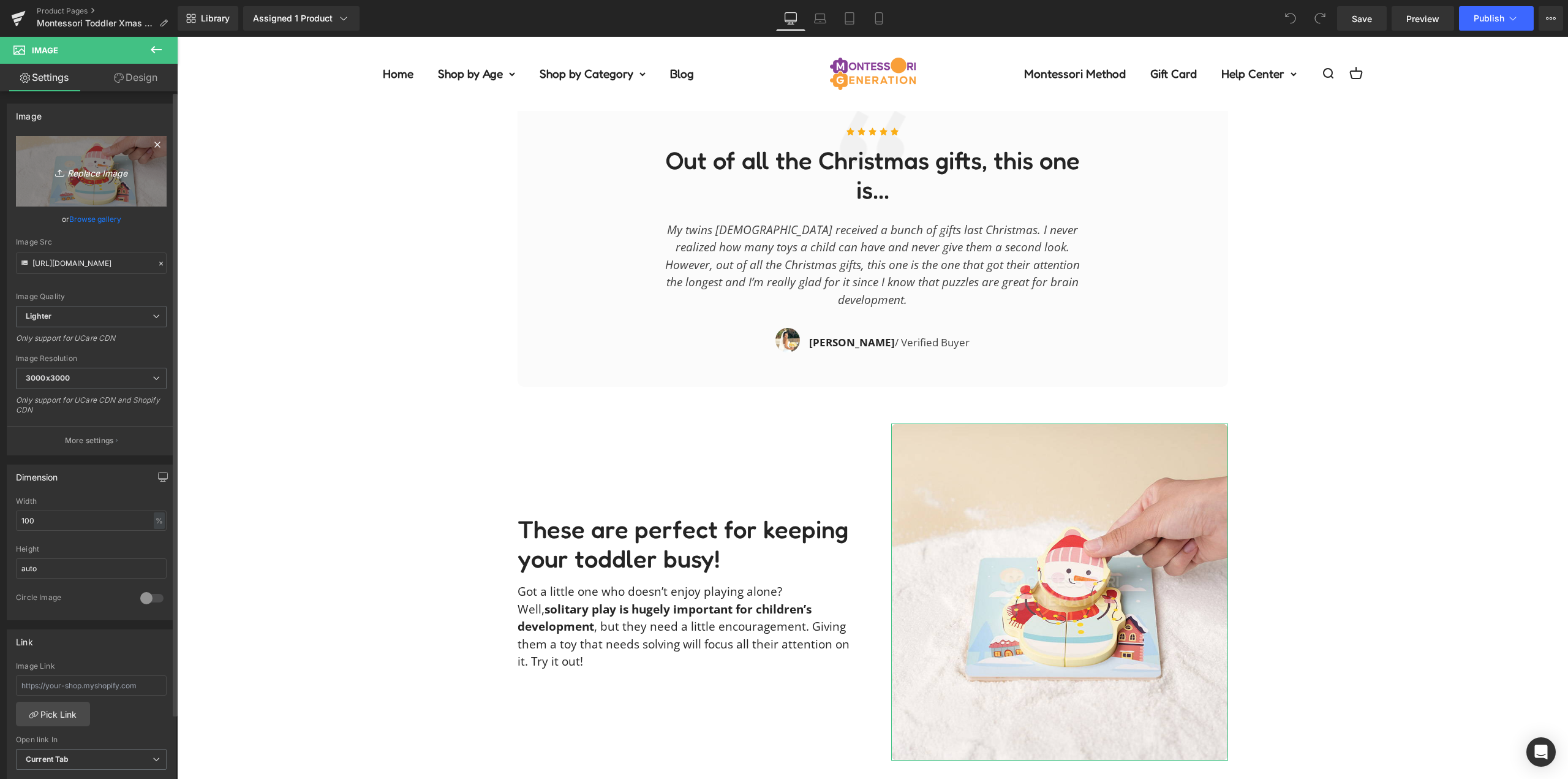
click at [88, 171] on icon "Replace Image" at bounding box center [91, 171] width 98 height 15
type input "C:\fakepath\Smiling-at-Toy.jpg"
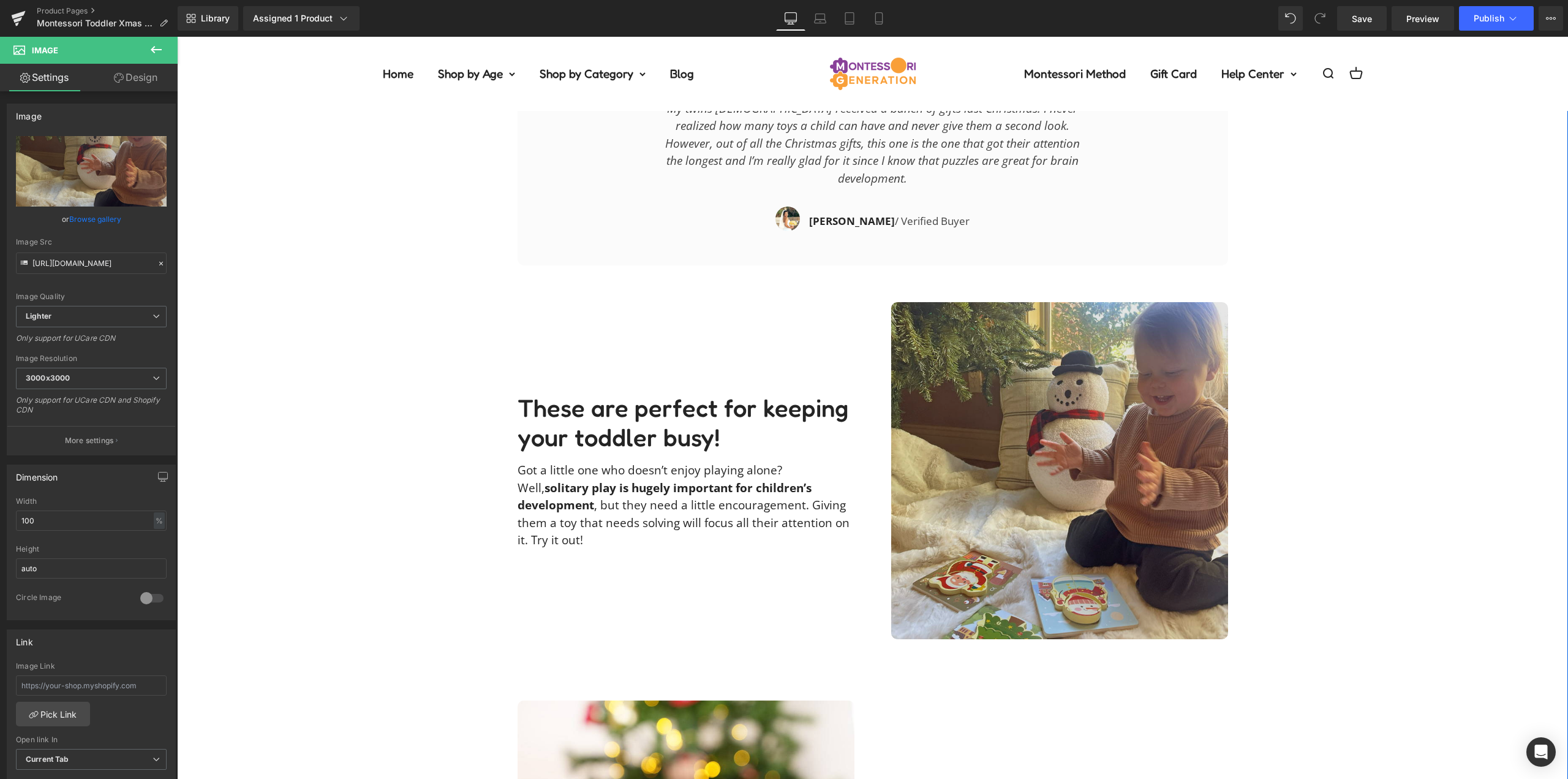
scroll to position [2022, 0]
click at [1150, 377] on img at bounding box center [1060, 469] width 337 height 337
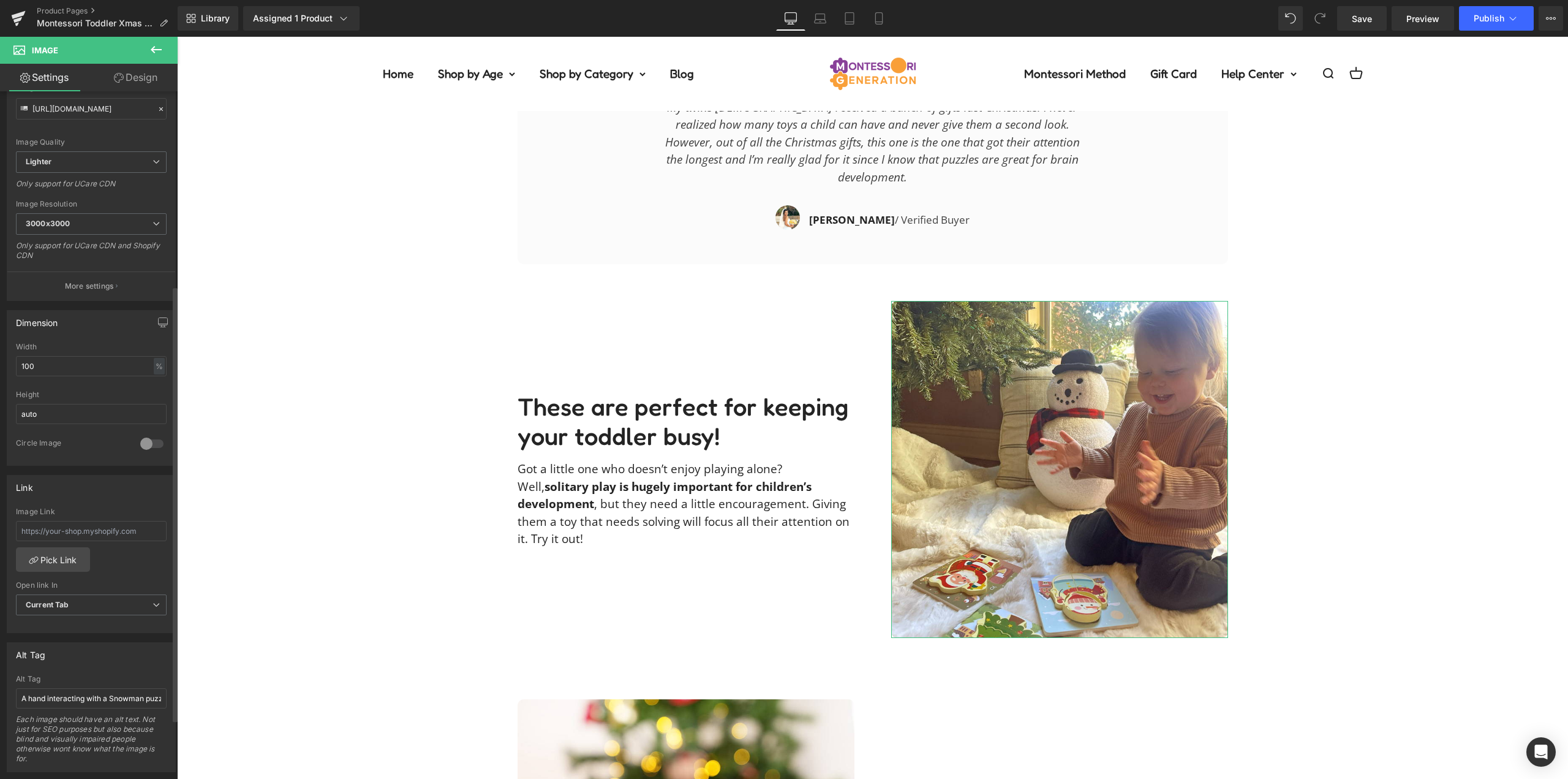
scroll to position [306, 0]
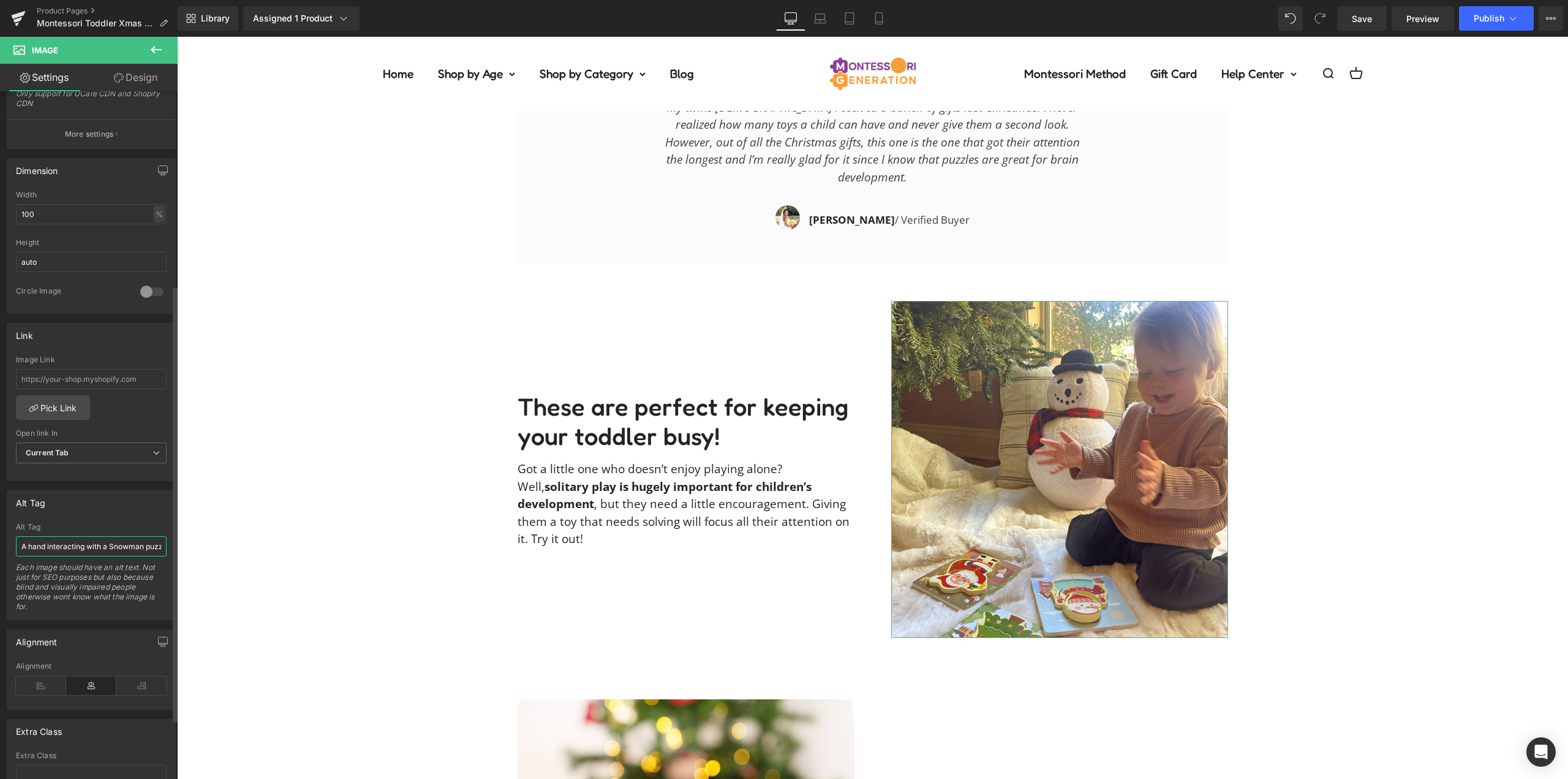
click at [85, 548] on input "A hand interacting with a Snowman puzzle by placing final piece on a wooden puz…" at bounding box center [91, 546] width 151 height 20
type input "Little girl smiling while looking at her Montessori Toddler Christmas Puzzles."
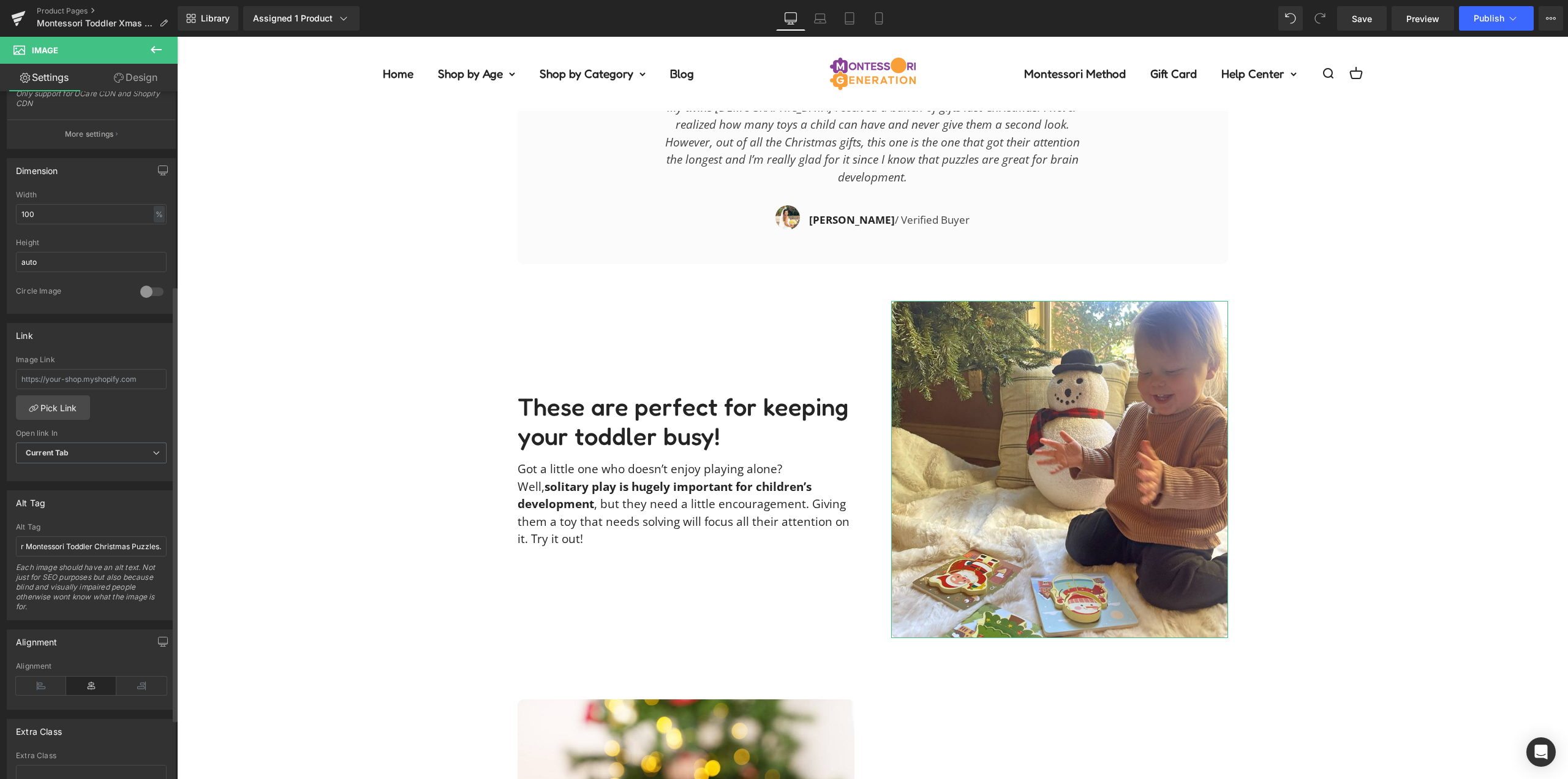
click at [147, 505] on div "Alt Tag" at bounding box center [91, 502] width 168 height 24
click at [267, 501] on div "Description Text Block Our Guarantee Text Block Reviews Text Block Looking for …" at bounding box center [872, 93] width 1391 height 2261
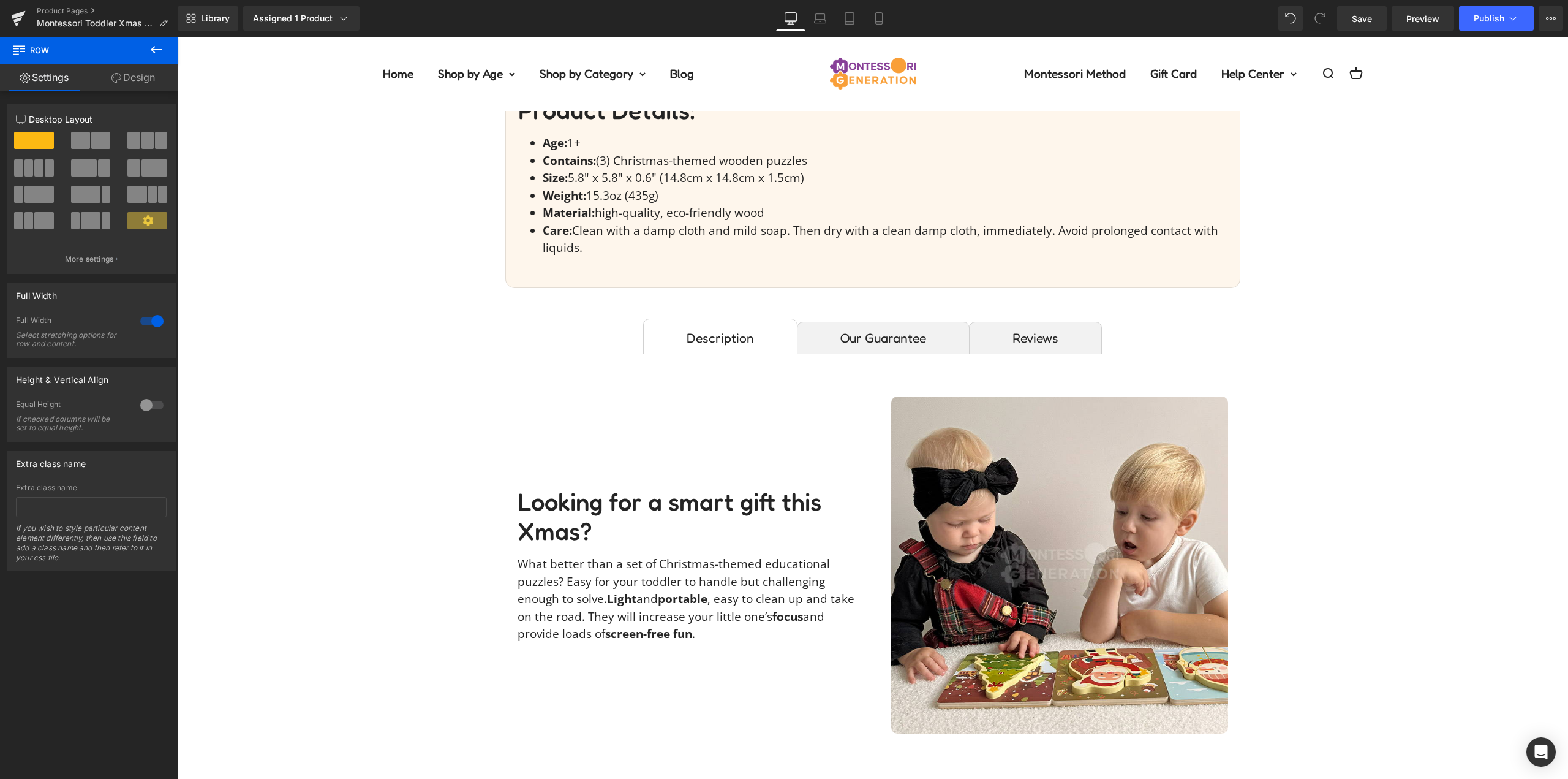
scroll to position [674, 0]
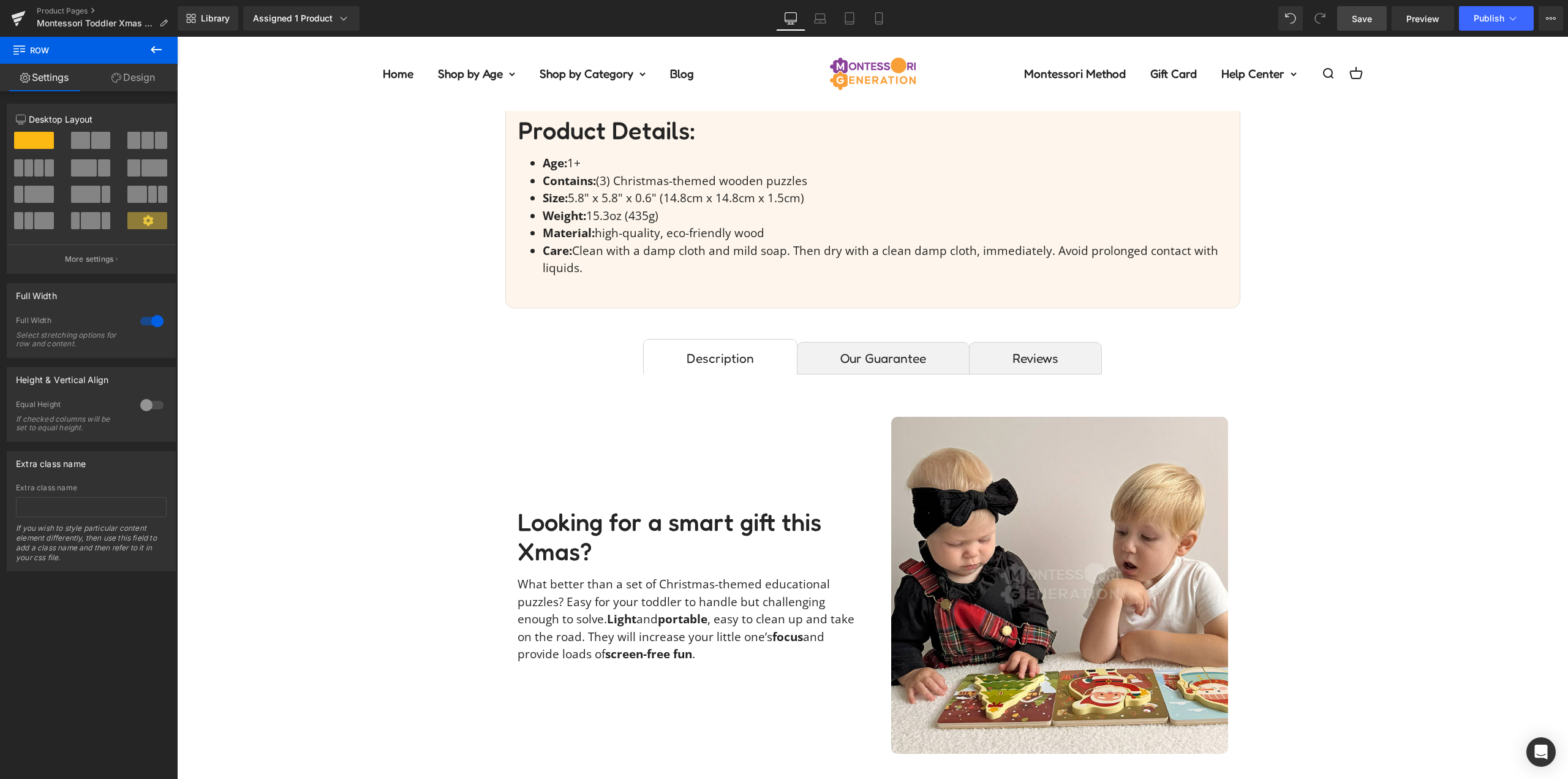
click at [1371, 19] on span "Save" at bounding box center [1362, 19] width 20 height 13
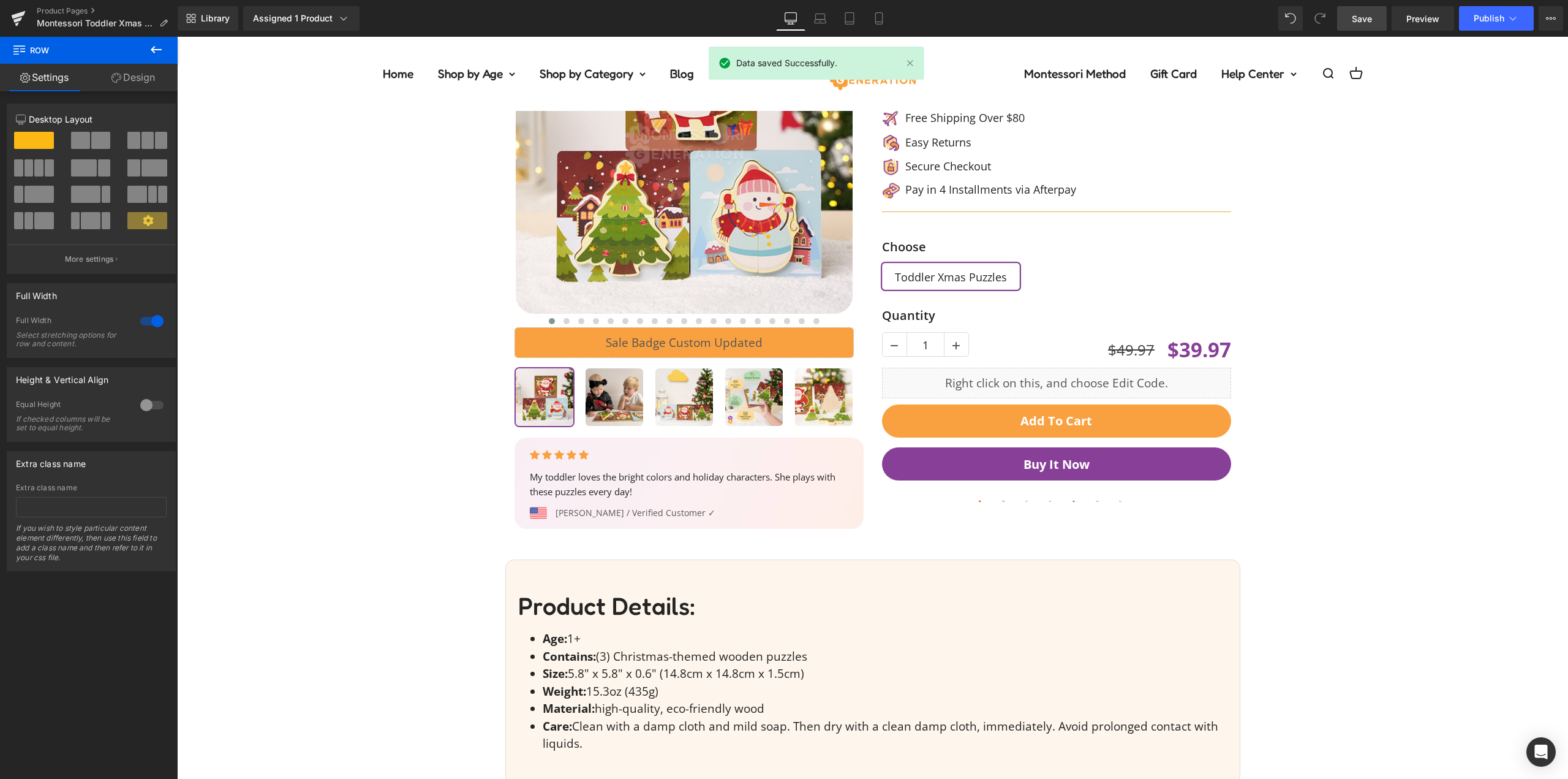
scroll to position [0, 0]
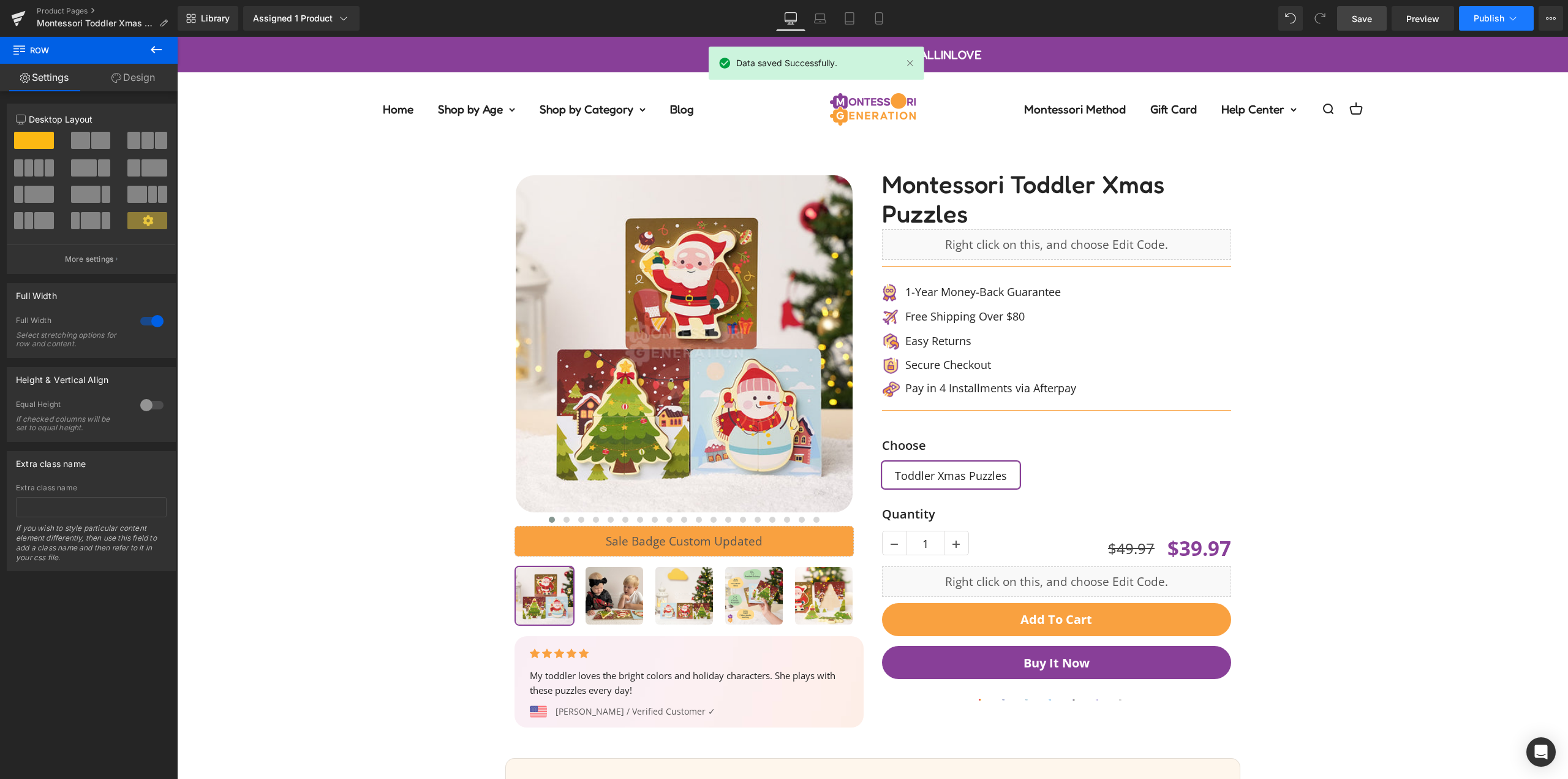
click at [1510, 12] on icon at bounding box center [1513, 18] width 12 height 12
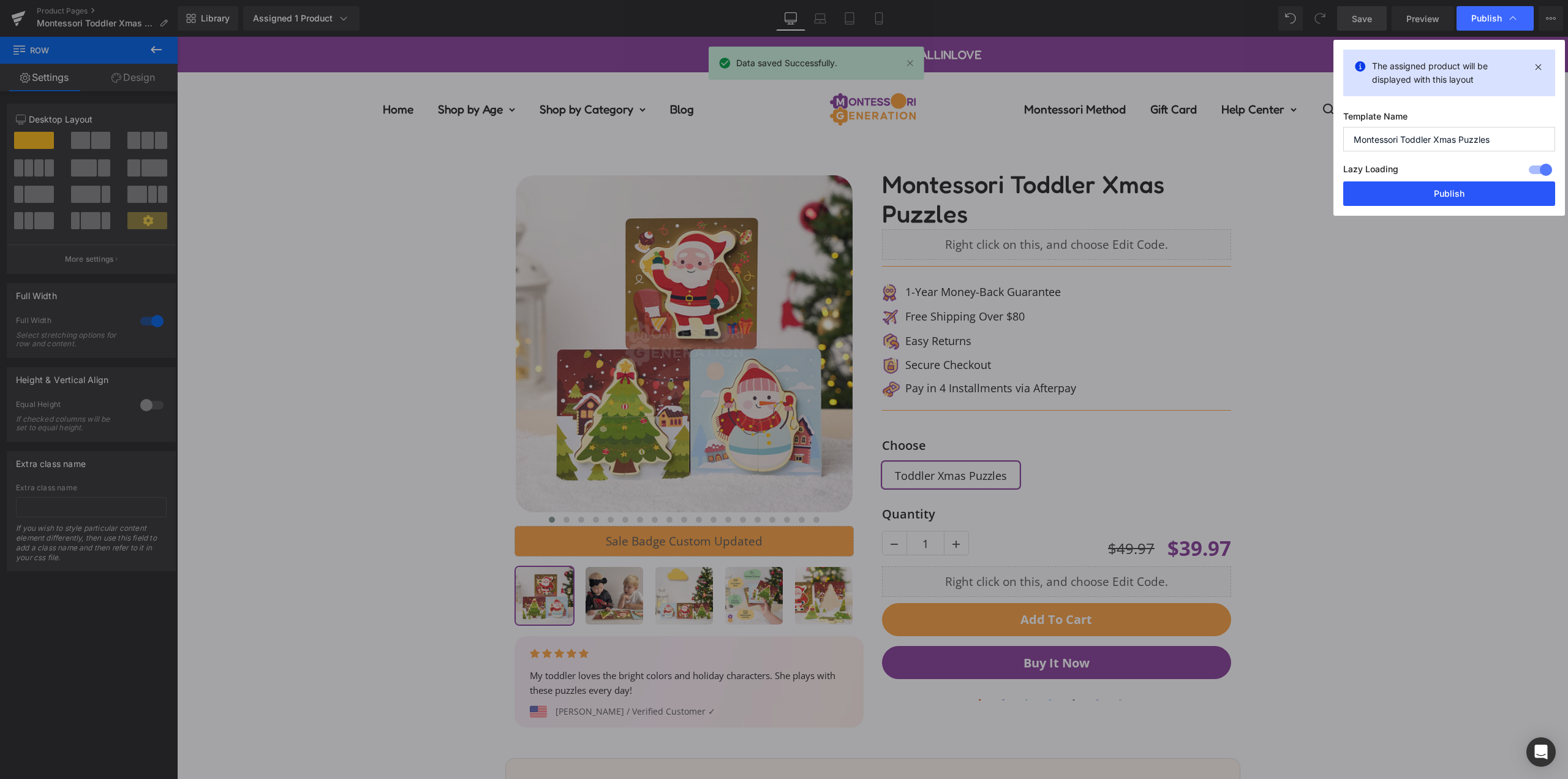
click at [1473, 194] on button "Publish" at bounding box center [1449, 194] width 212 height 24
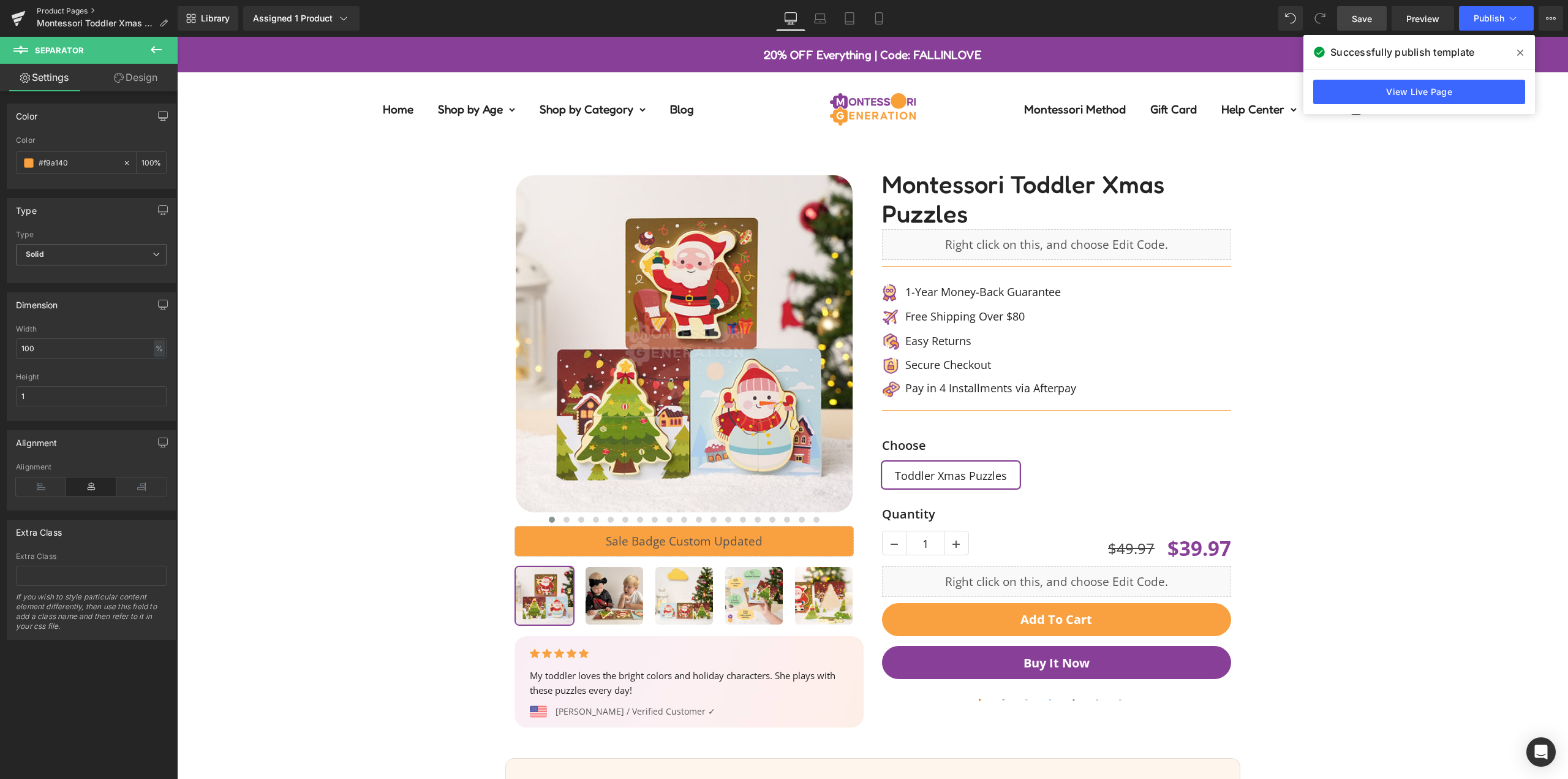
click at [68, 11] on link "Product Pages" at bounding box center [107, 11] width 141 height 10
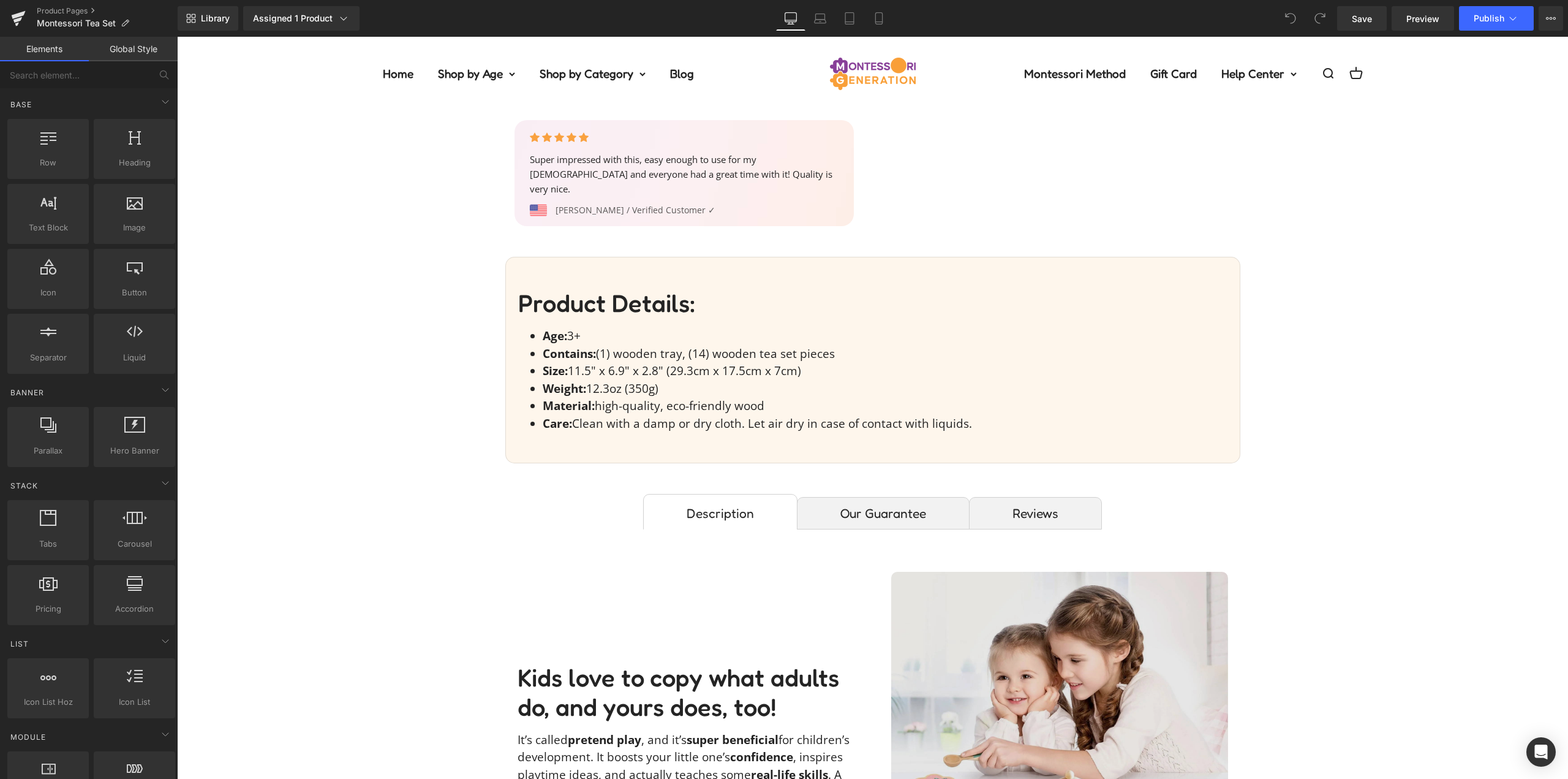
scroll to position [613, 0]
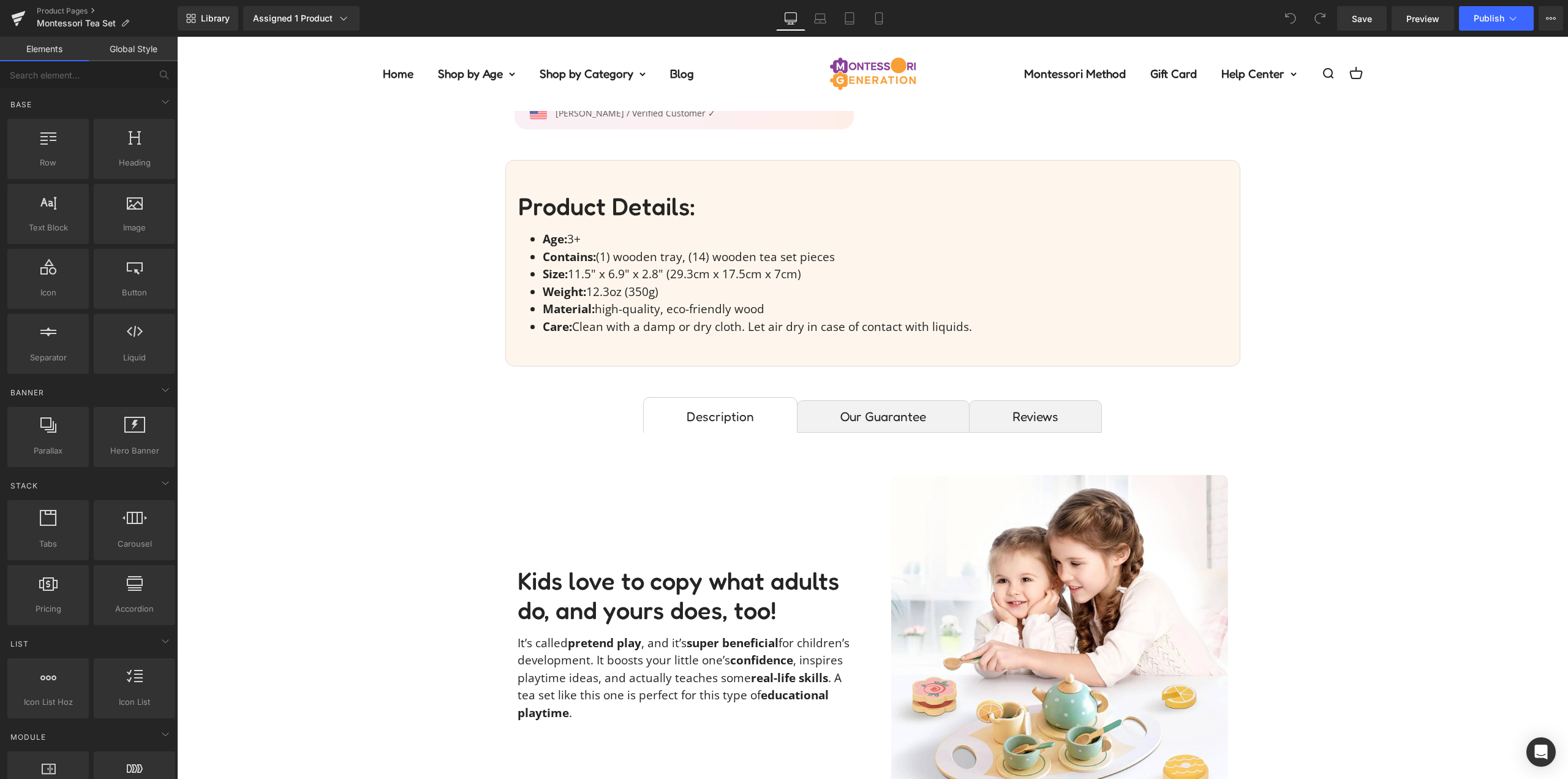
click at [1080, 559] on img at bounding box center [1060, 644] width 337 height 337
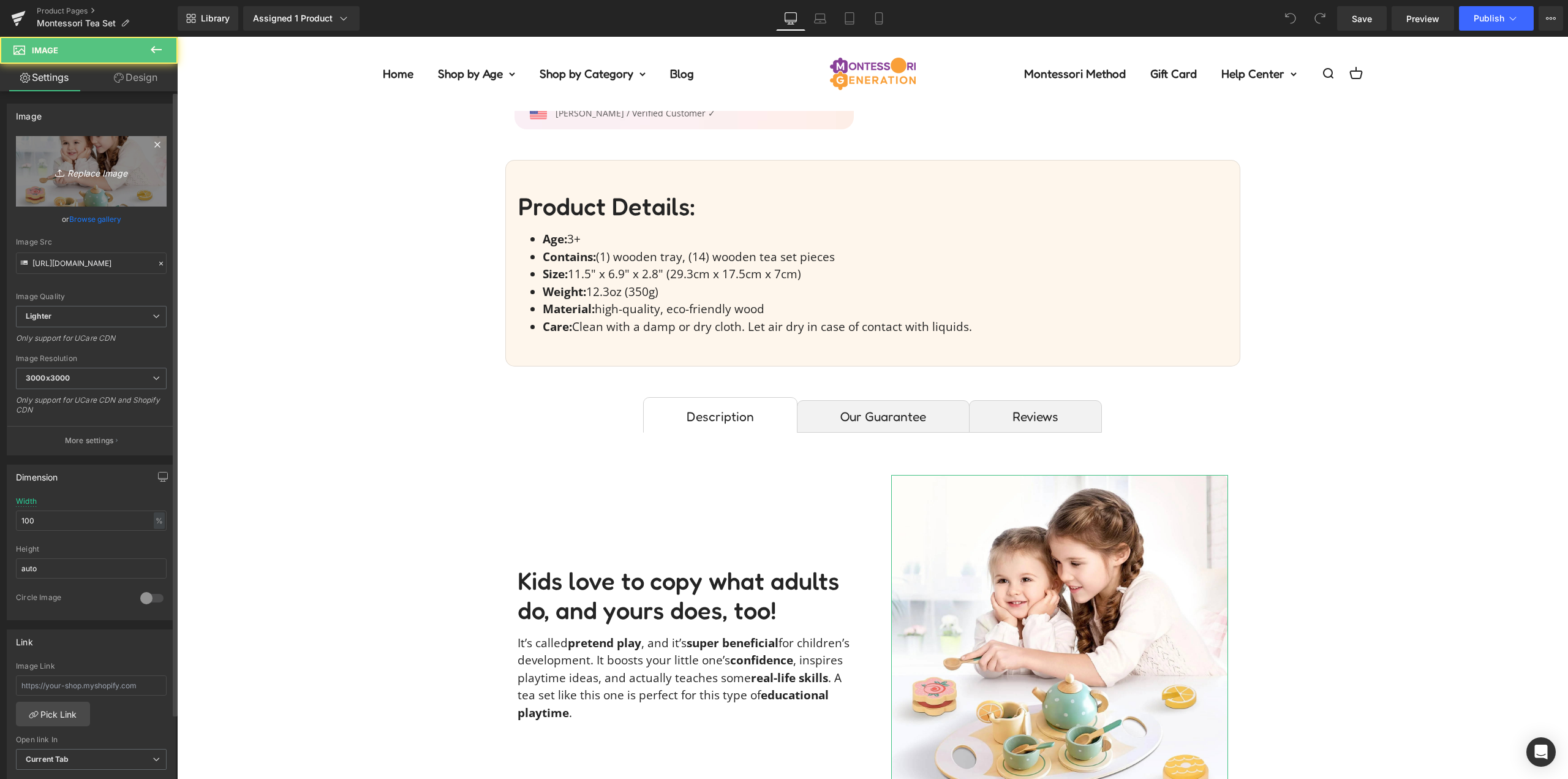
click at [90, 180] on link "Replace Image" at bounding box center [91, 171] width 151 height 70
type input "C:\fakepath\tea-set-kaylee_adventures22IMG_5144-(1).jpg"
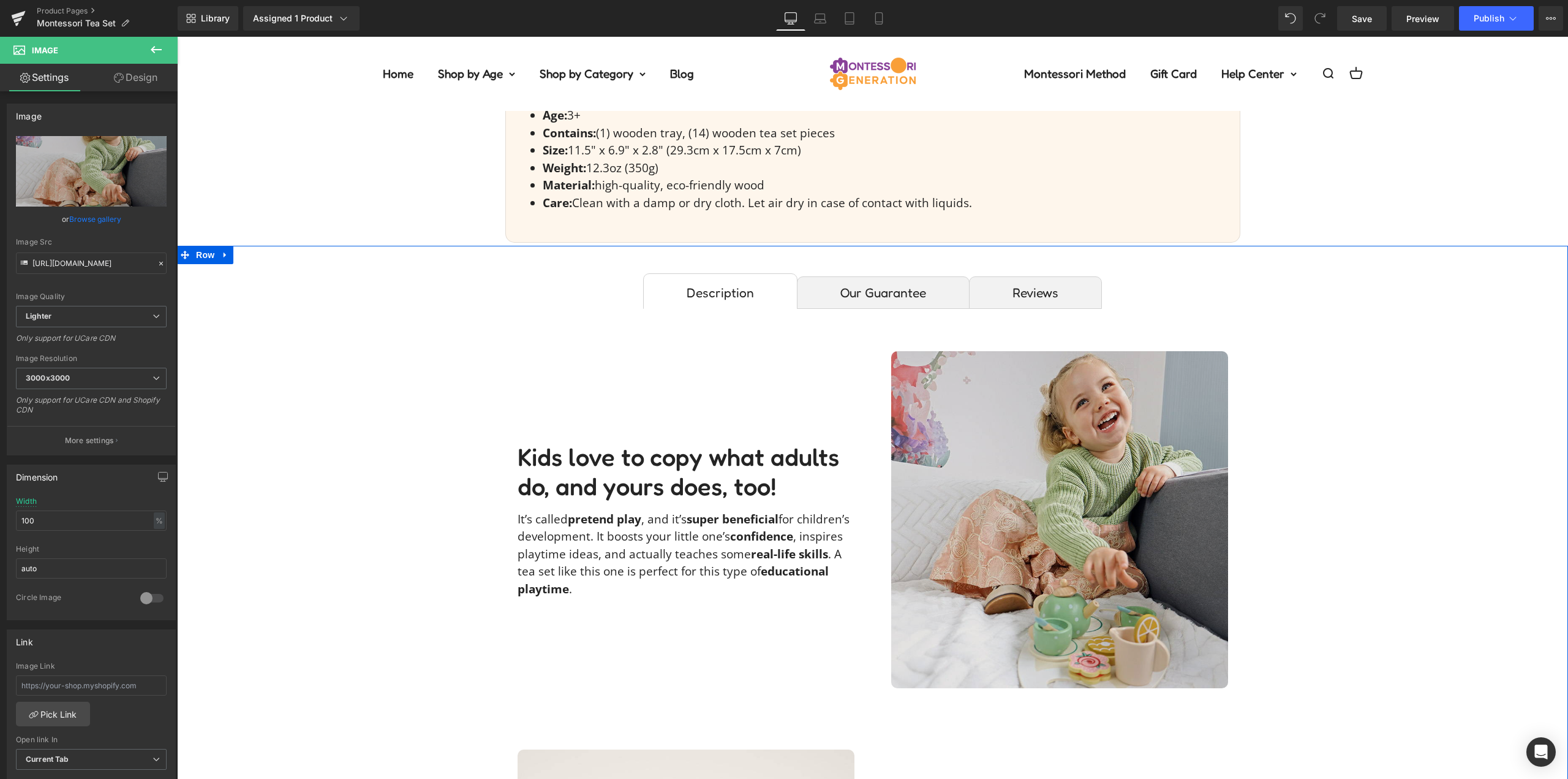
scroll to position [858, 0]
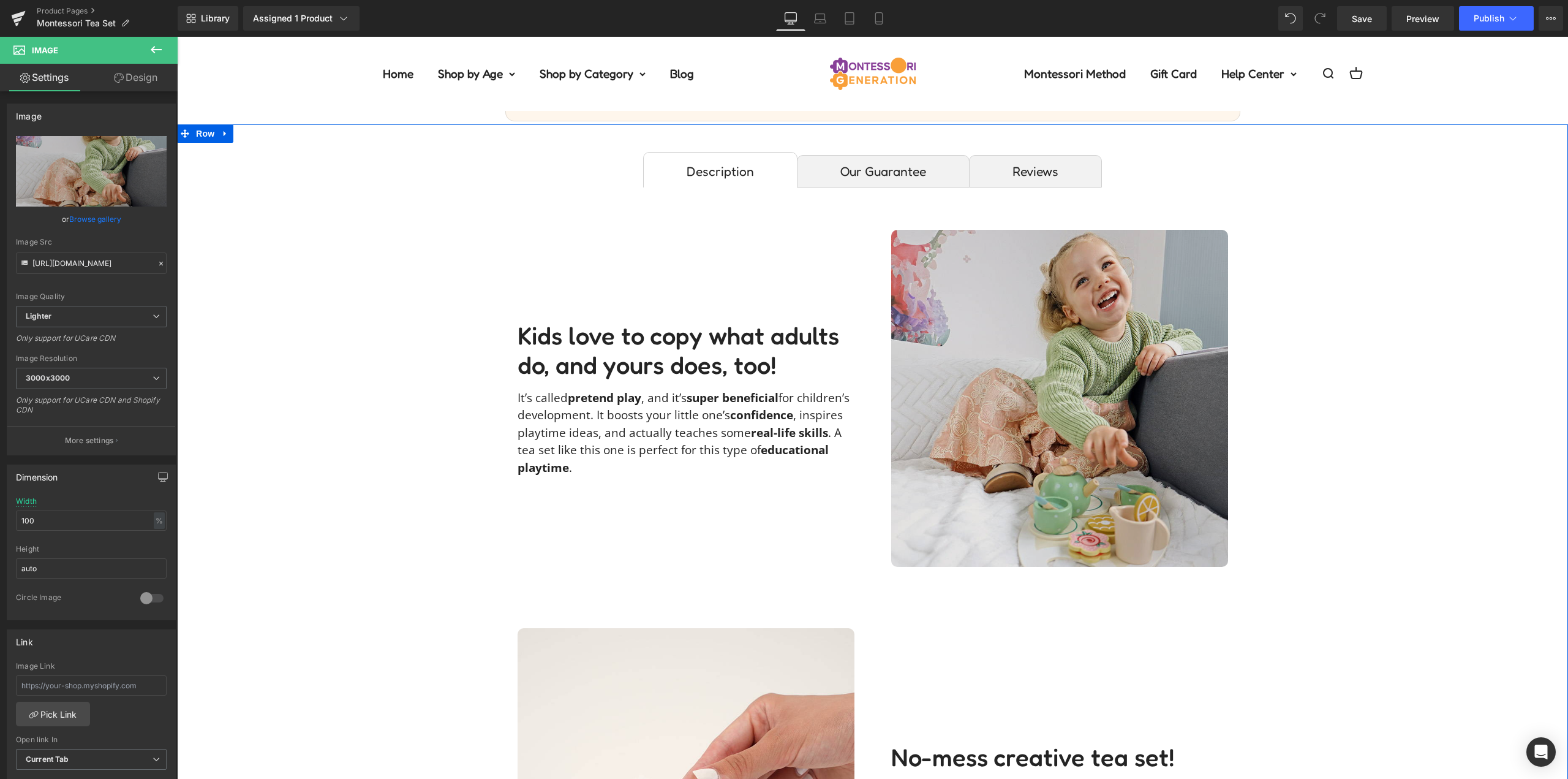
click at [1066, 369] on img at bounding box center [1060, 398] width 337 height 337
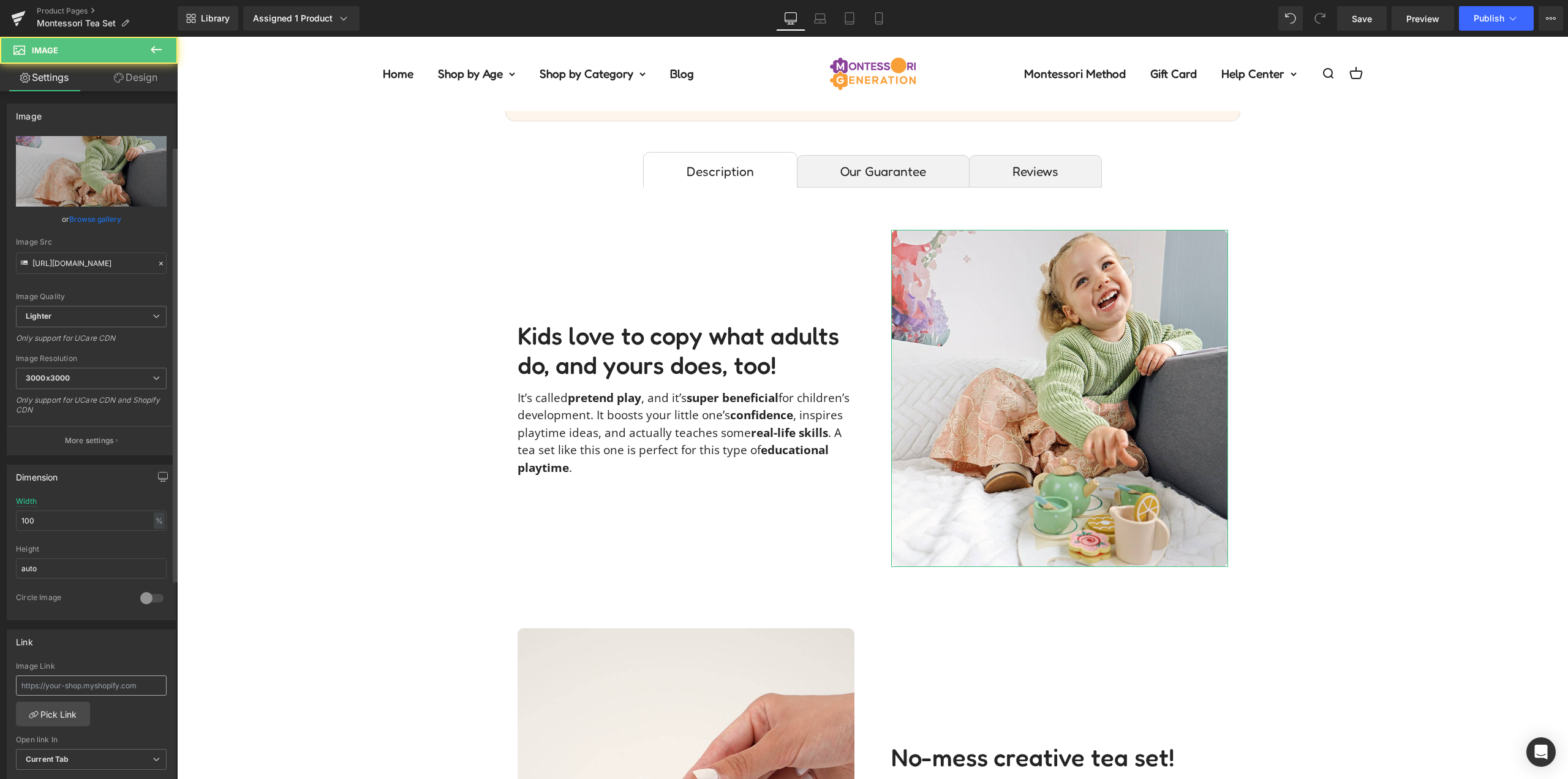
scroll to position [245, 0]
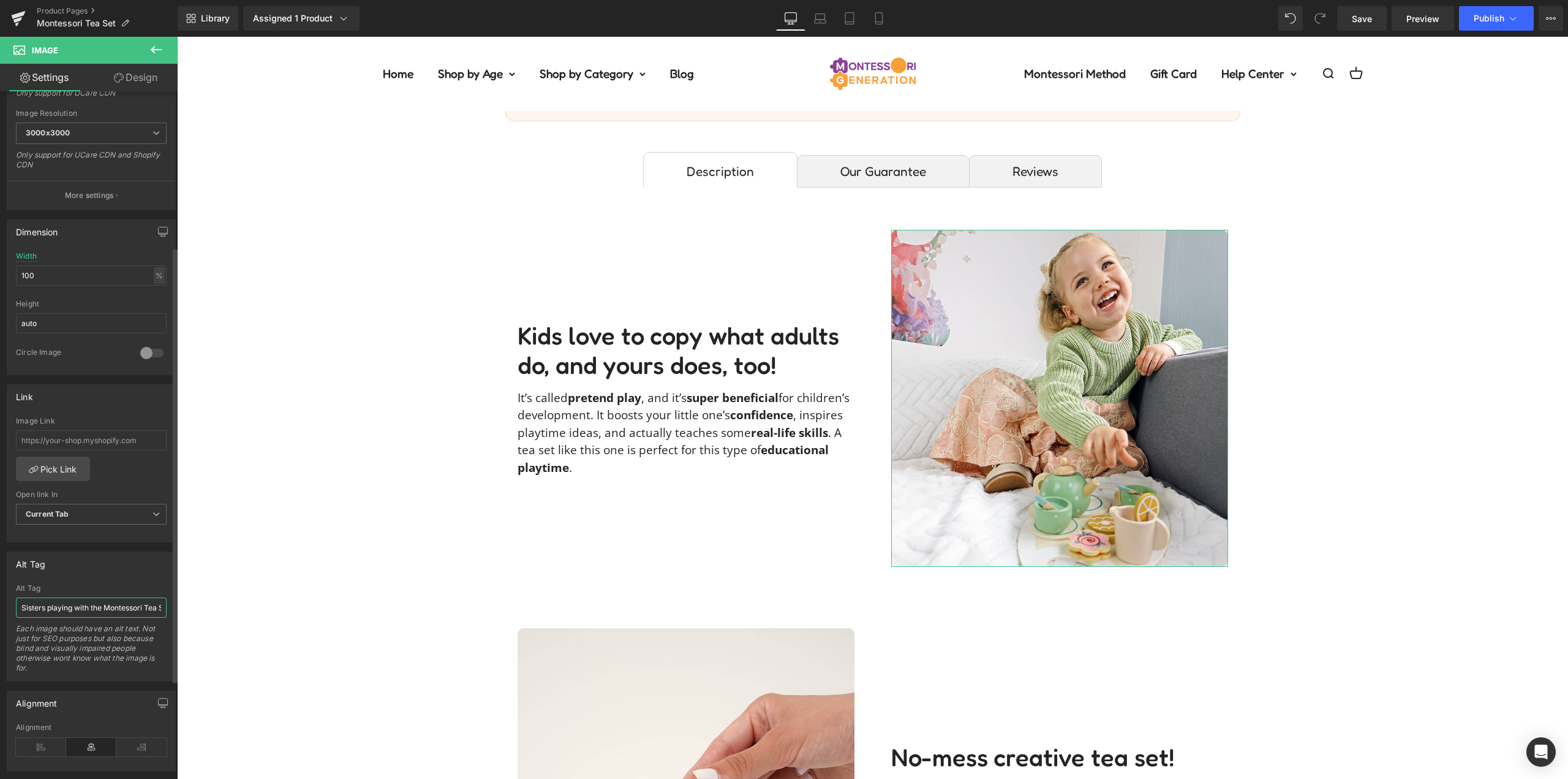
click at [108, 611] on input "Sisters playing with the Montessori Tea Set." at bounding box center [91, 607] width 151 height 20
type input "Little girl playing with a Montessori Tea Set."
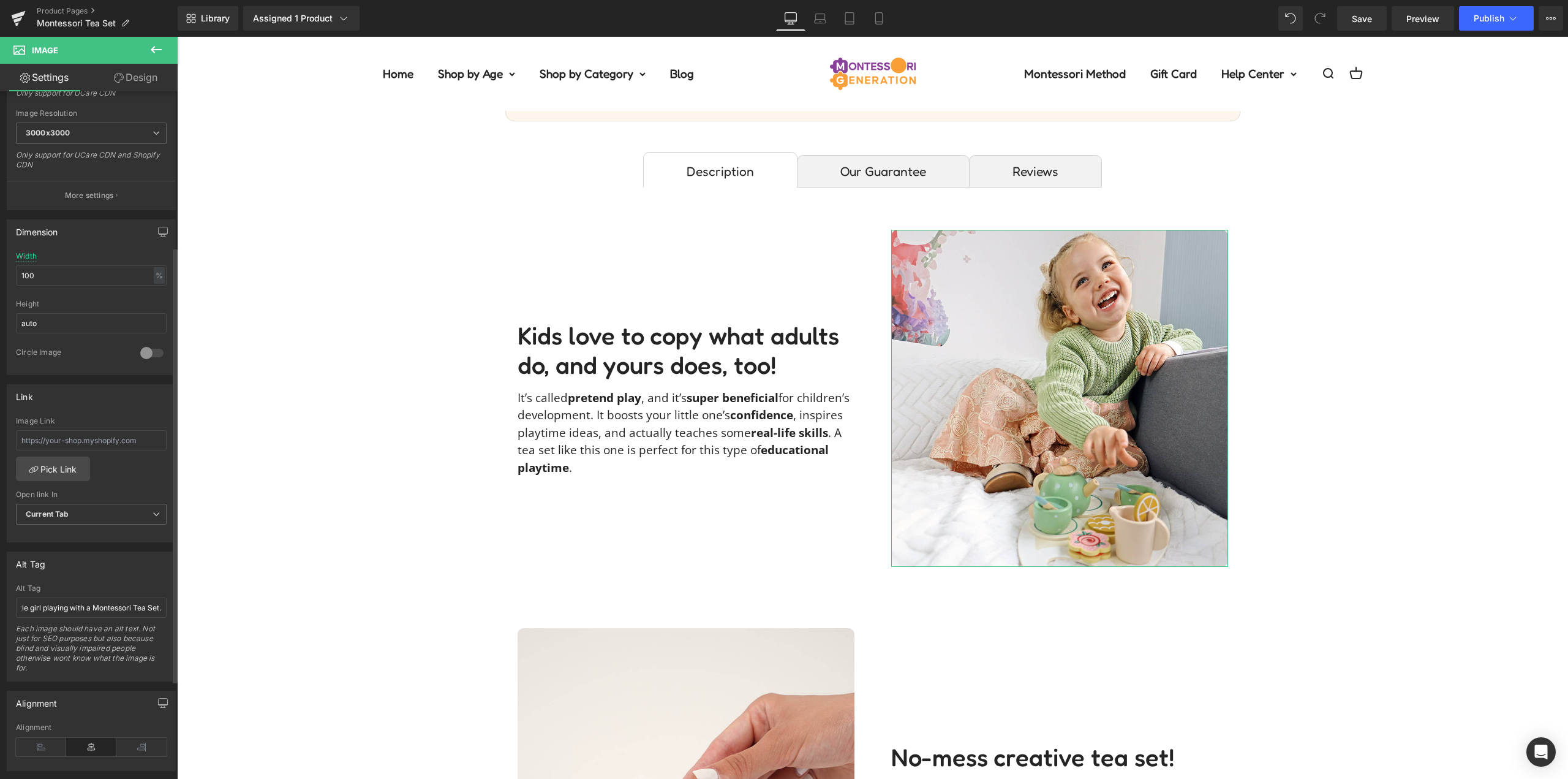
click at [126, 584] on div "Alt Tag" at bounding box center [91, 588] width 151 height 9
click at [1373, 21] on link "Save" at bounding box center [1362, 19] width 50 height 24
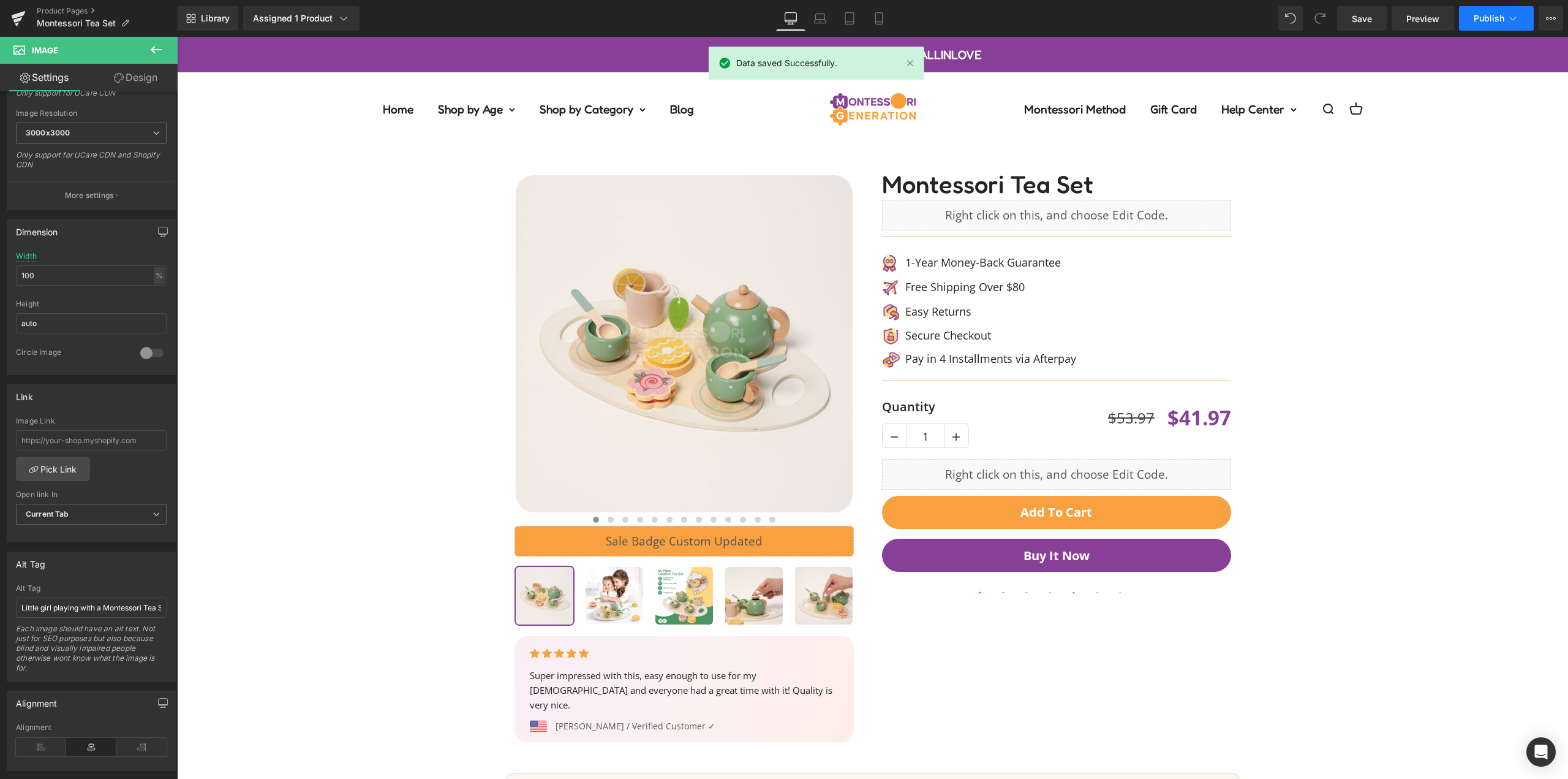
click at [1496, 16] on span "Publish" at bounding box center [1490, 19] width 31 height 10
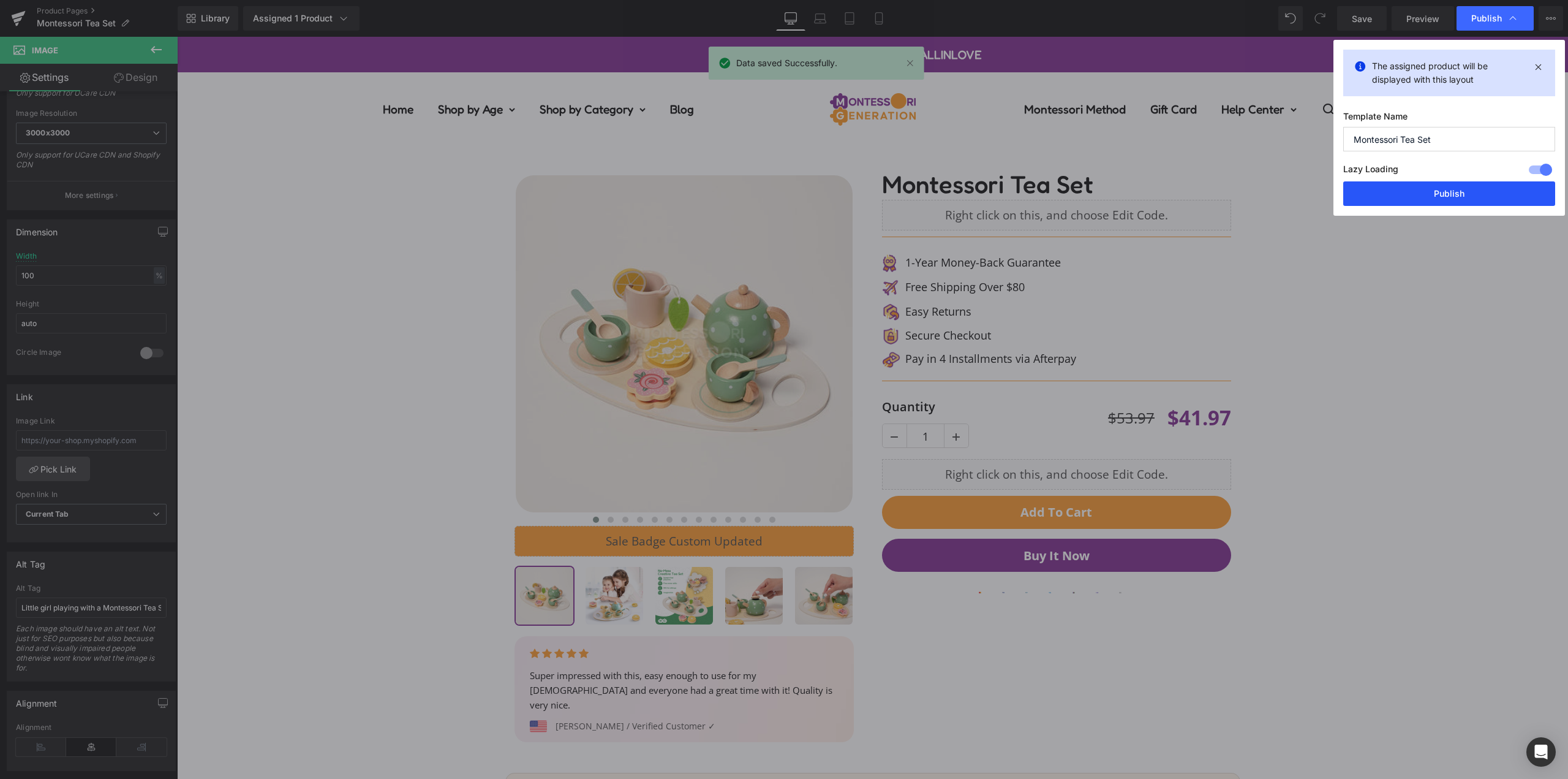
click at [1440, 197] on button "Publish" at bounding box center [1449, 194] width 212 height 24
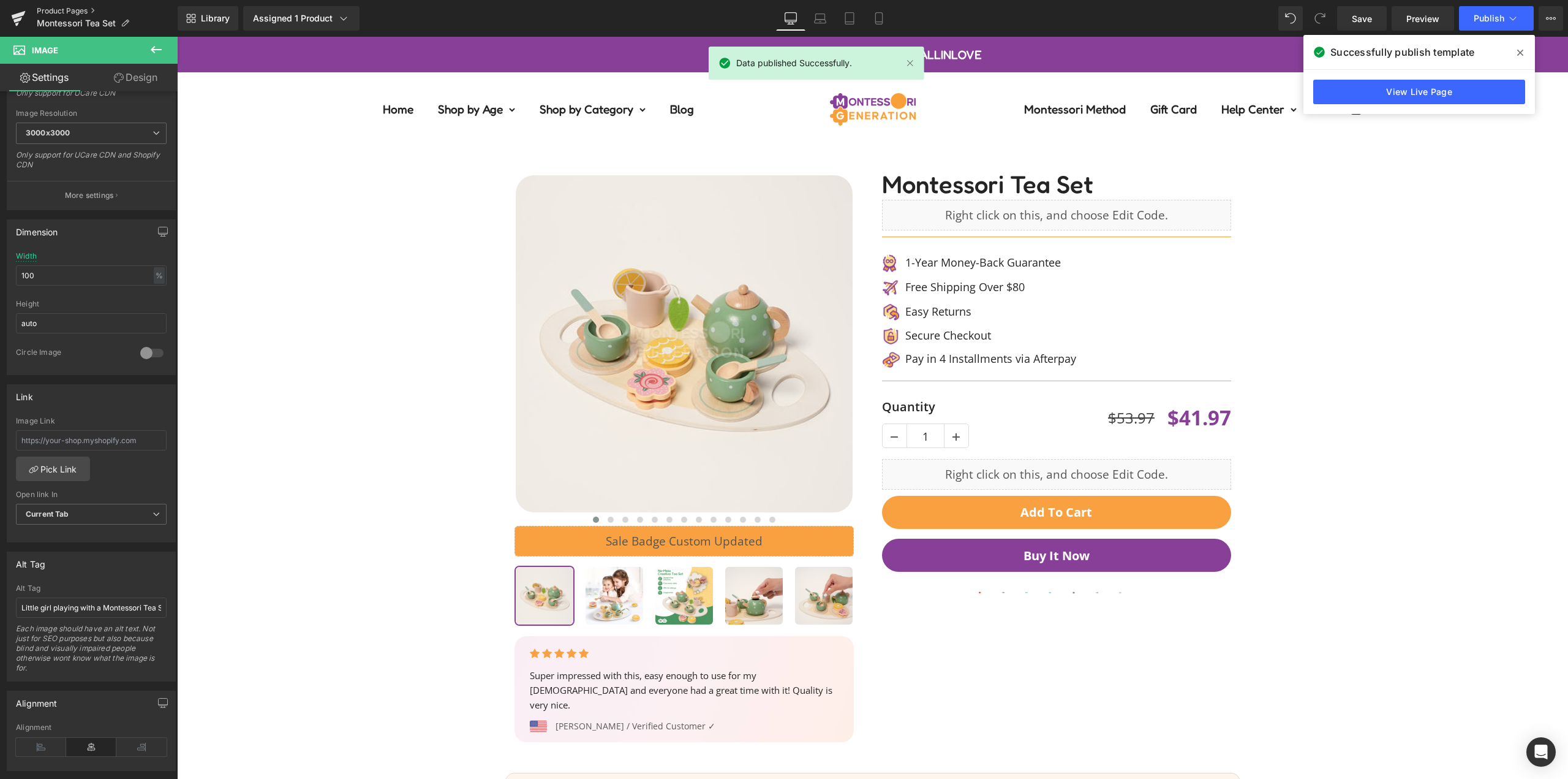
click at [64, 7] on link "Product Pages" at bounding box center [107, 11] width 141 height 10
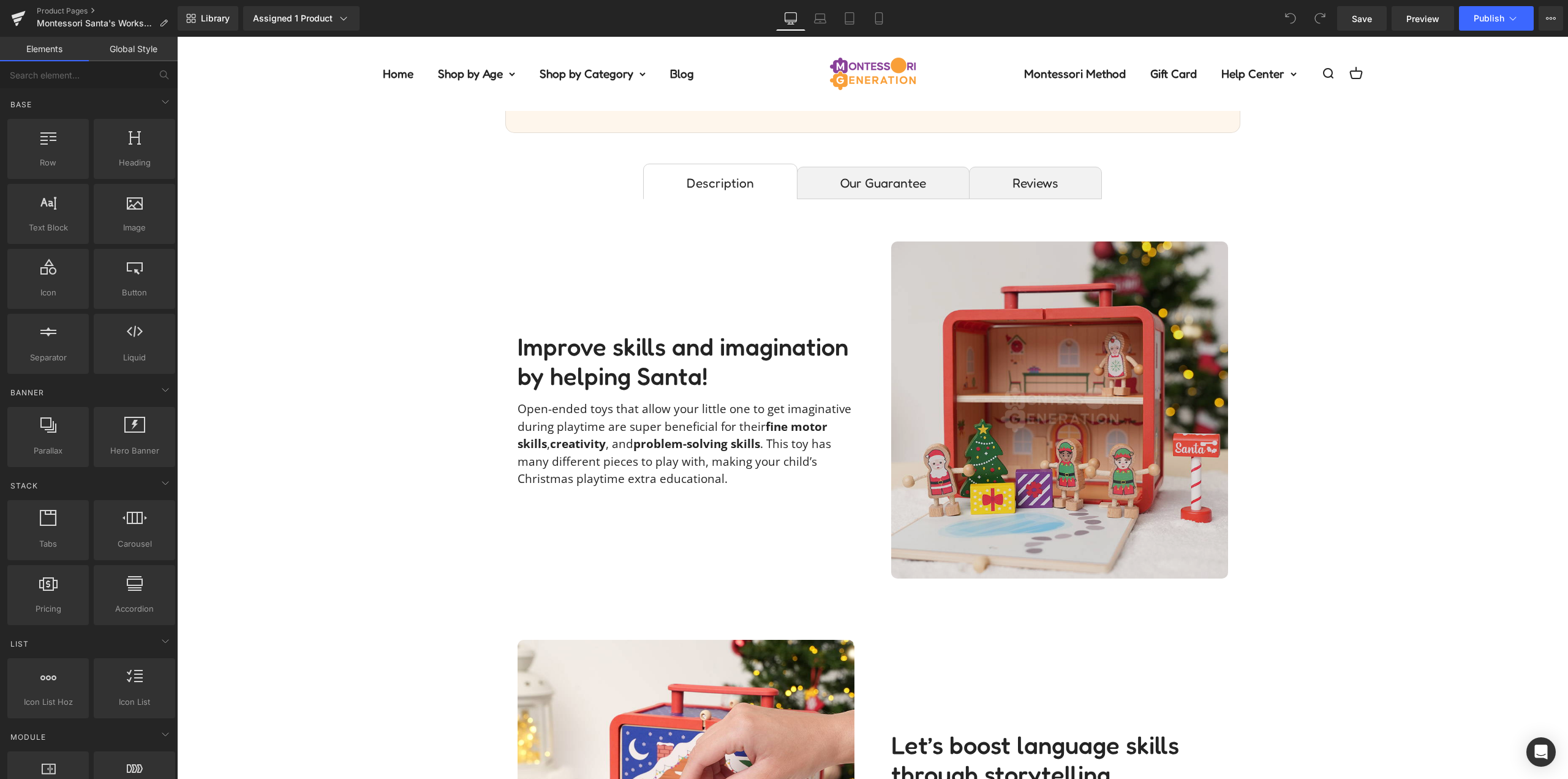
scroll to position [919, 0]
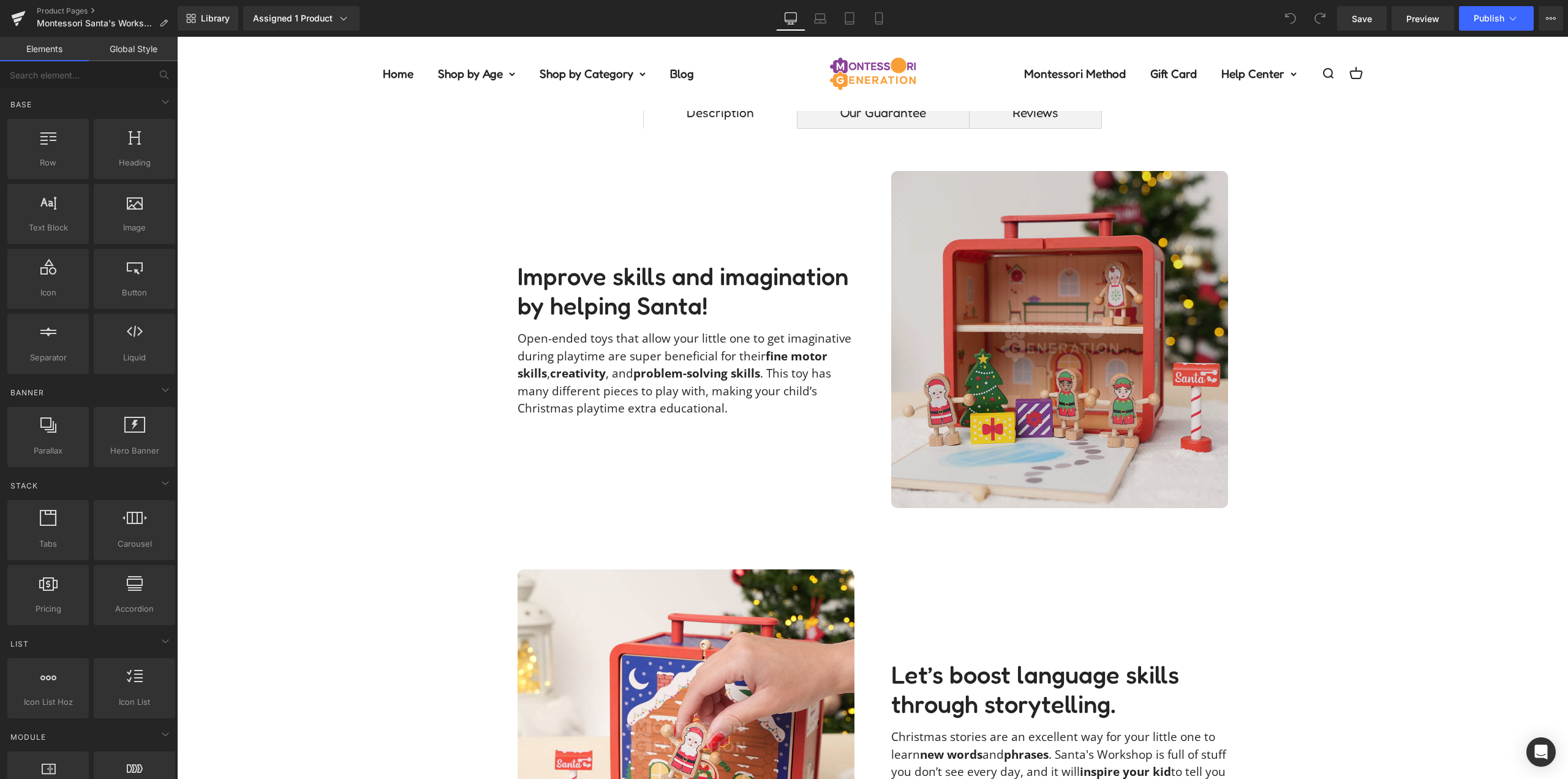
click at [1079, 372] on img at bounding box center [1060, 340] width 337 height 337
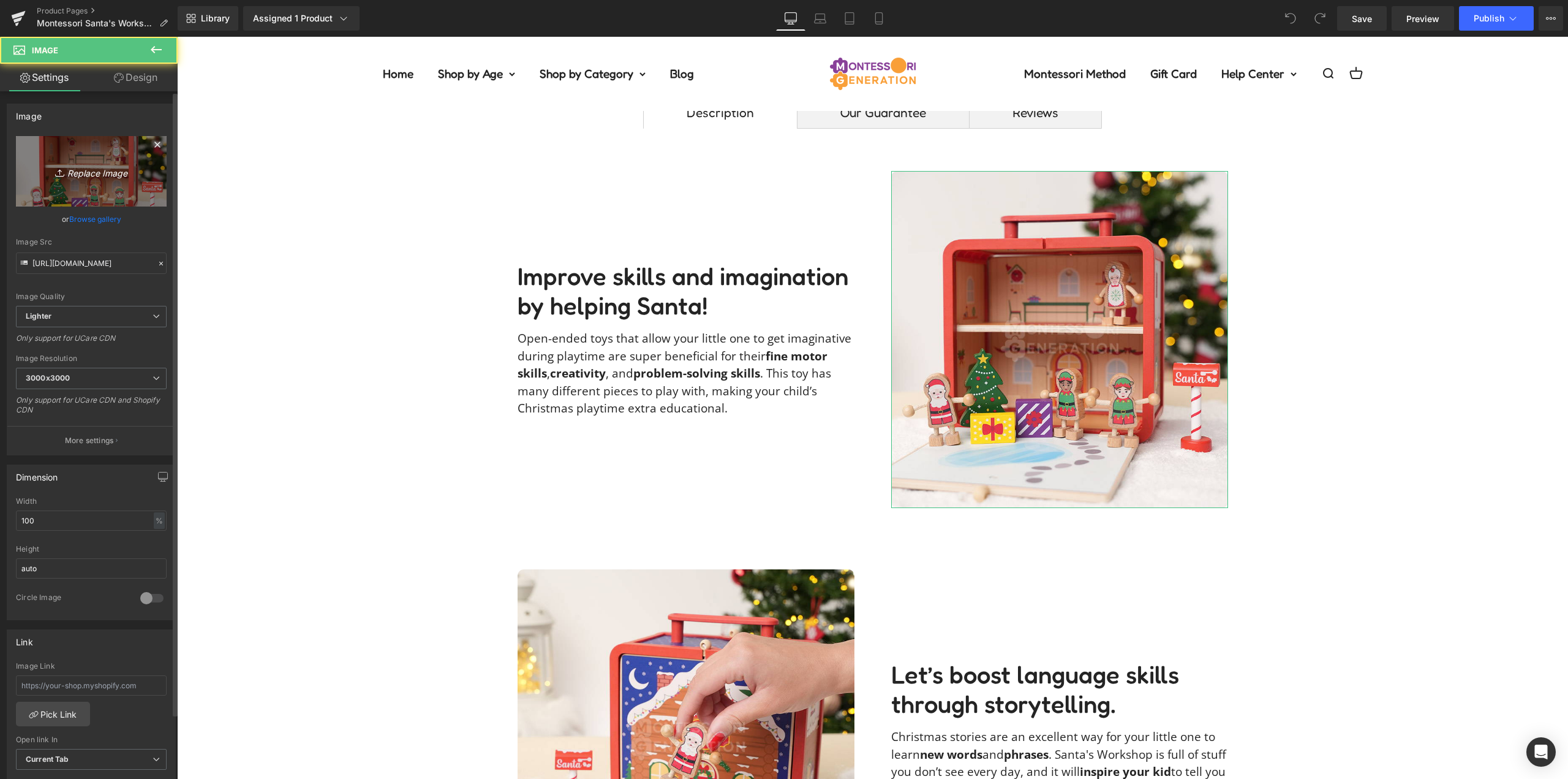
click at [85, 182] on link "Replace Image" at bounding box center [91, 171] width 151 height 70
type input "C:\fakepath\santas-workshop-innaselvesyukimage00010.jpg"
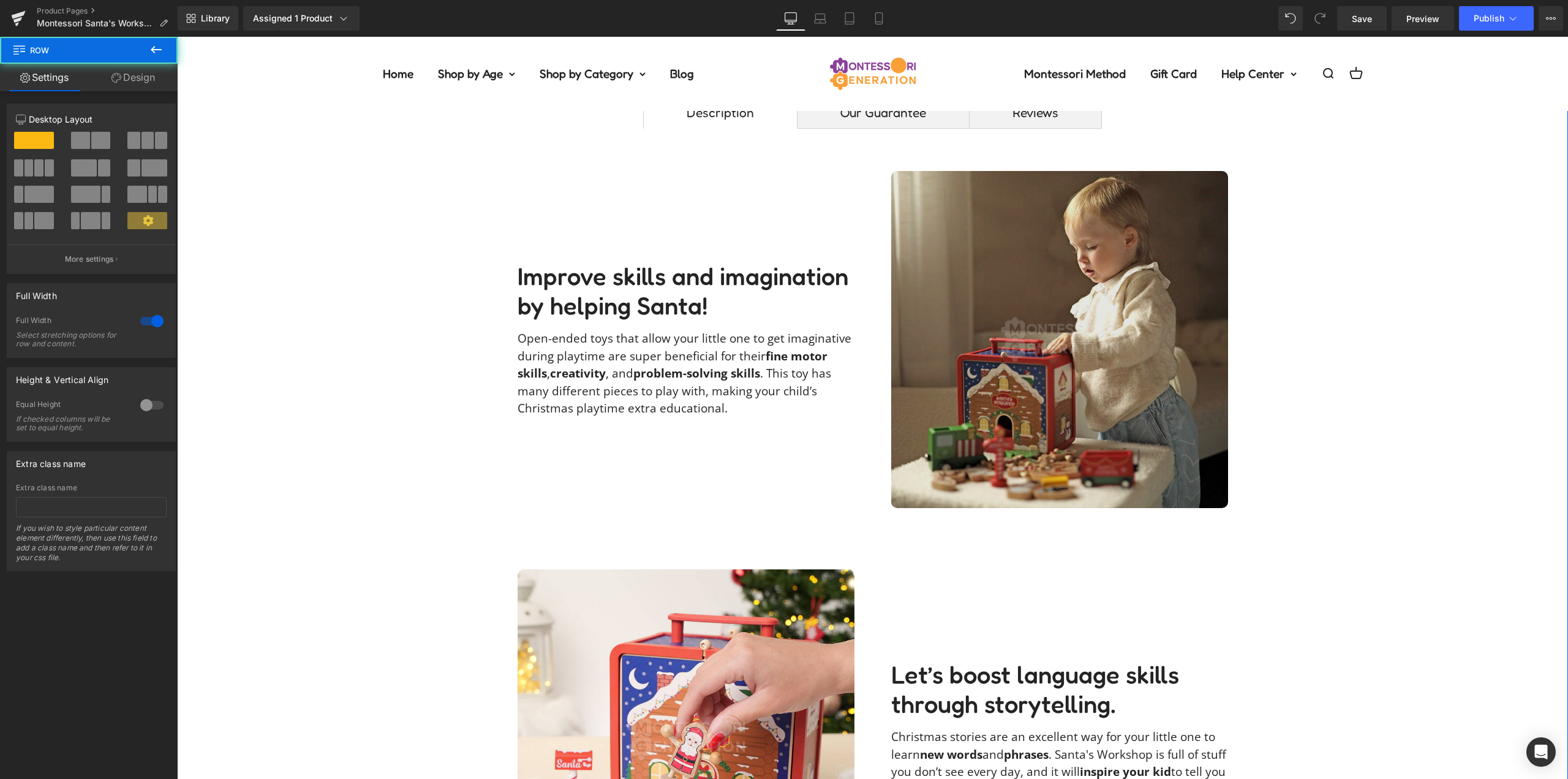
click at [1122, 315] on img at bounding box center [1060, 340] width 337 height 337
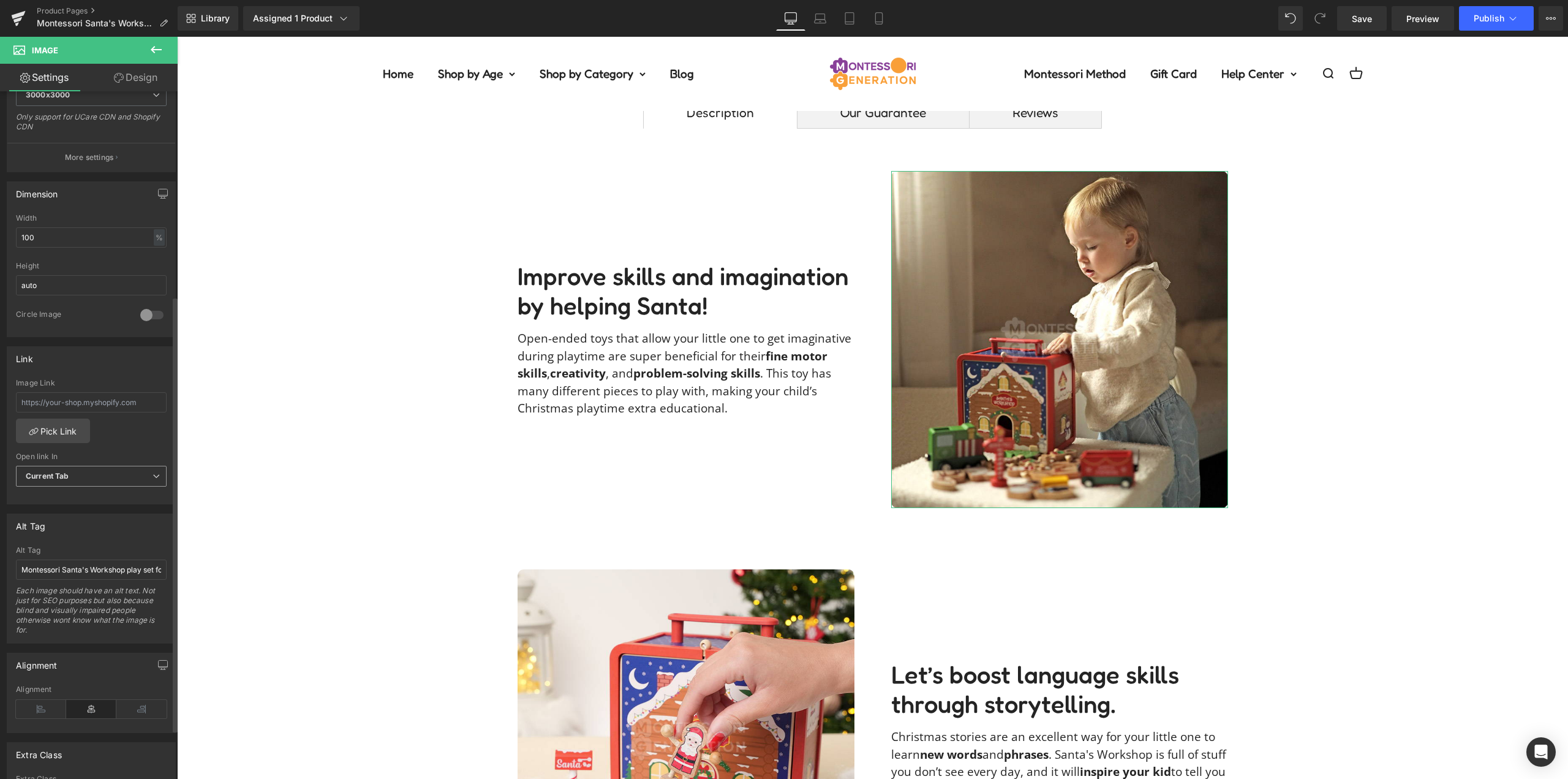
scroll to position [367, 0]
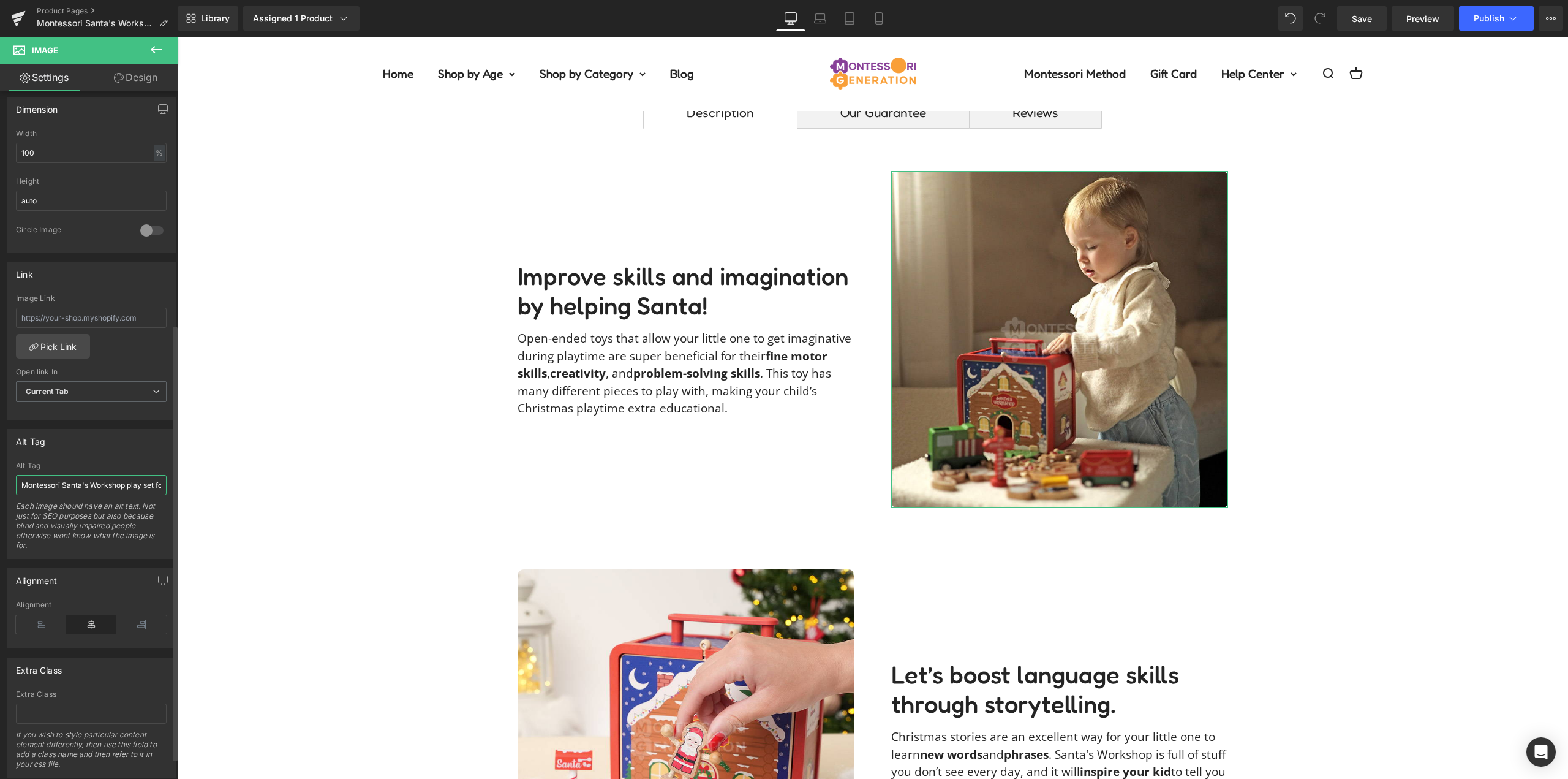
click at [86, 483] on input "Montessori Santa's Workshop play set for toddlers." at bounding box center [91, 485] width 151 height 20
type input "Little girl playing with a colorful Montessori Santa's Workshop featuring a box…"
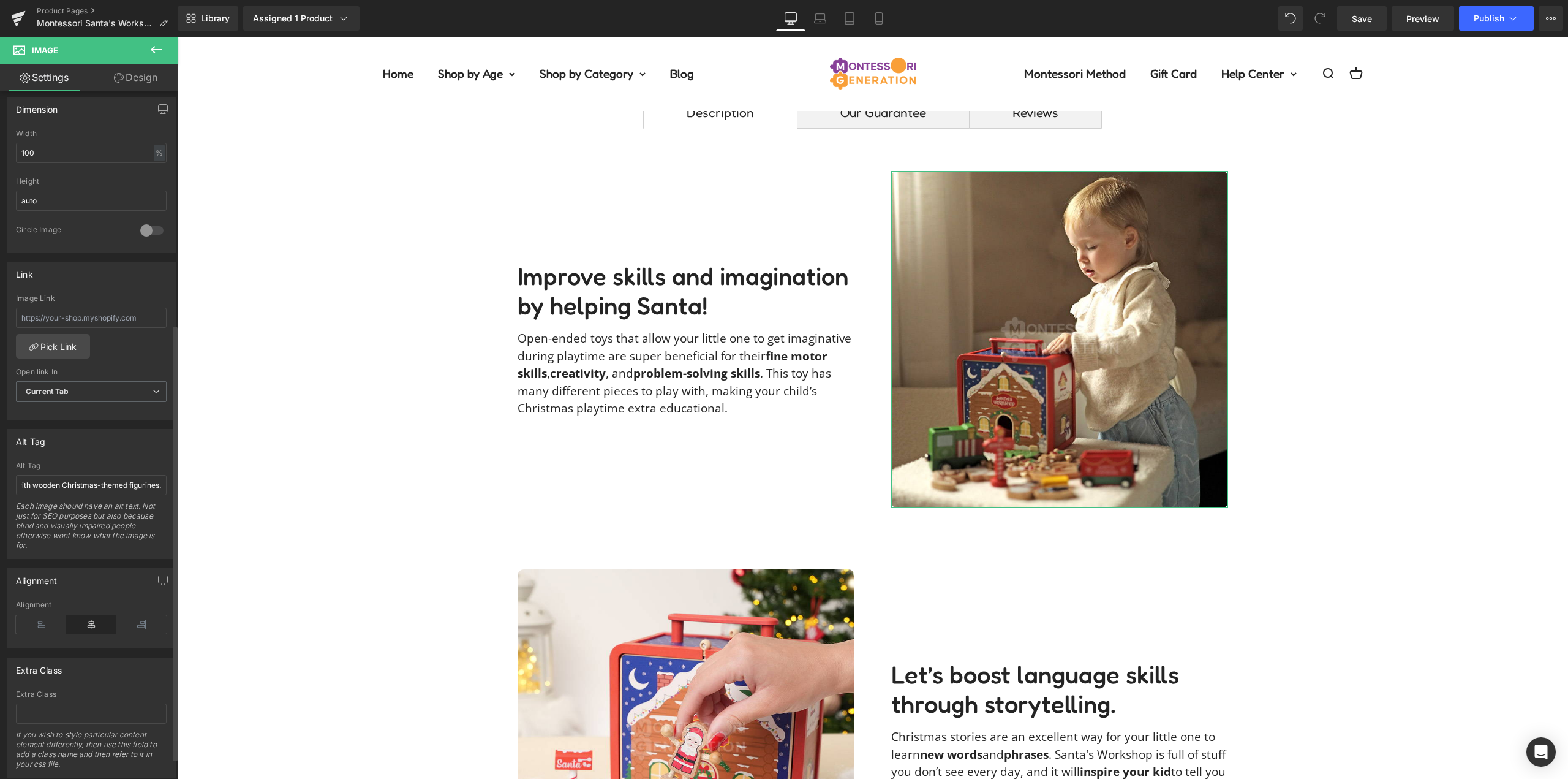
click at [143, 464] on div "Alt Tag" at bounding box center [91, 465] width 151 height 9
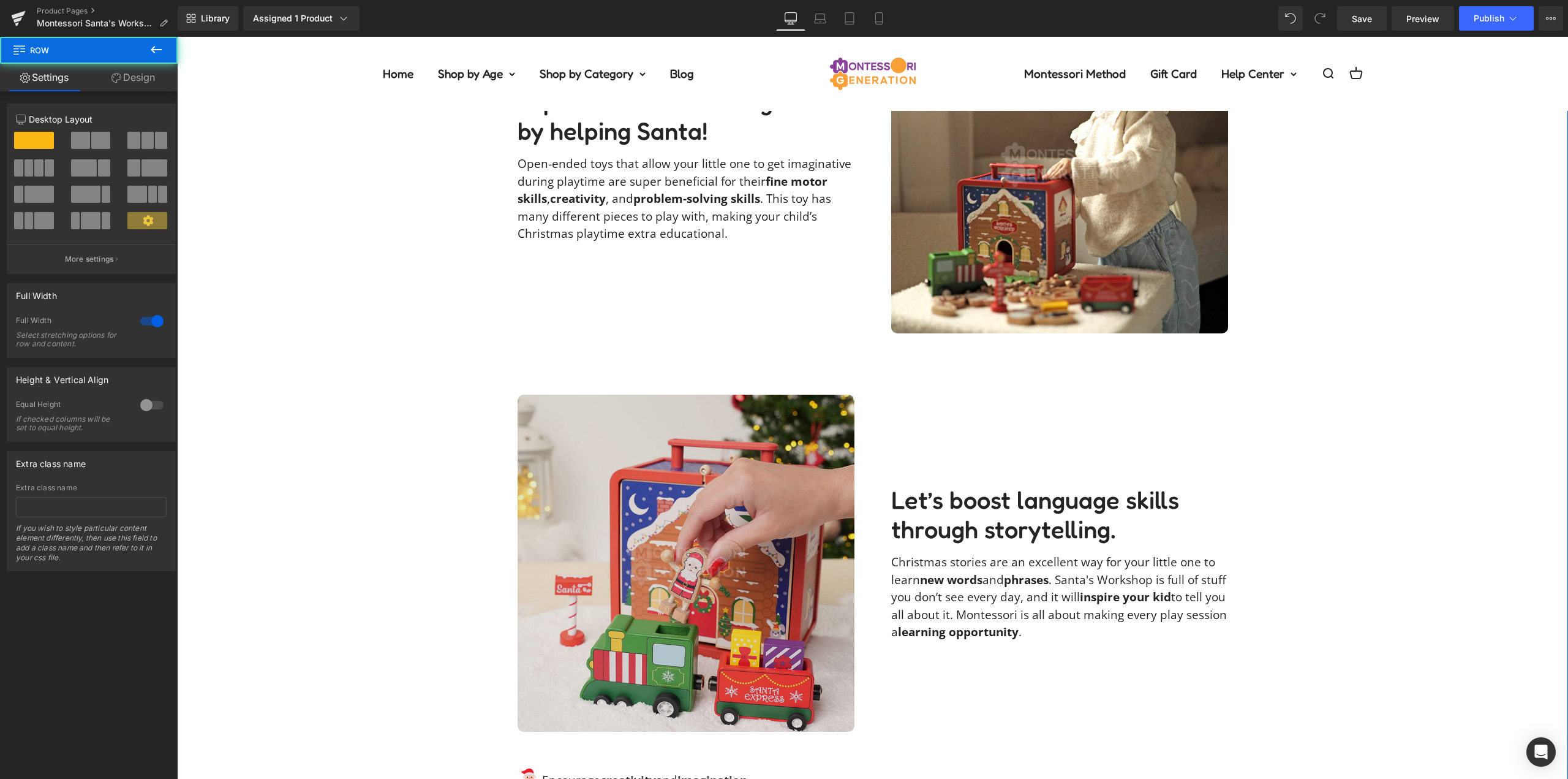
scroll to position [1103, 0]
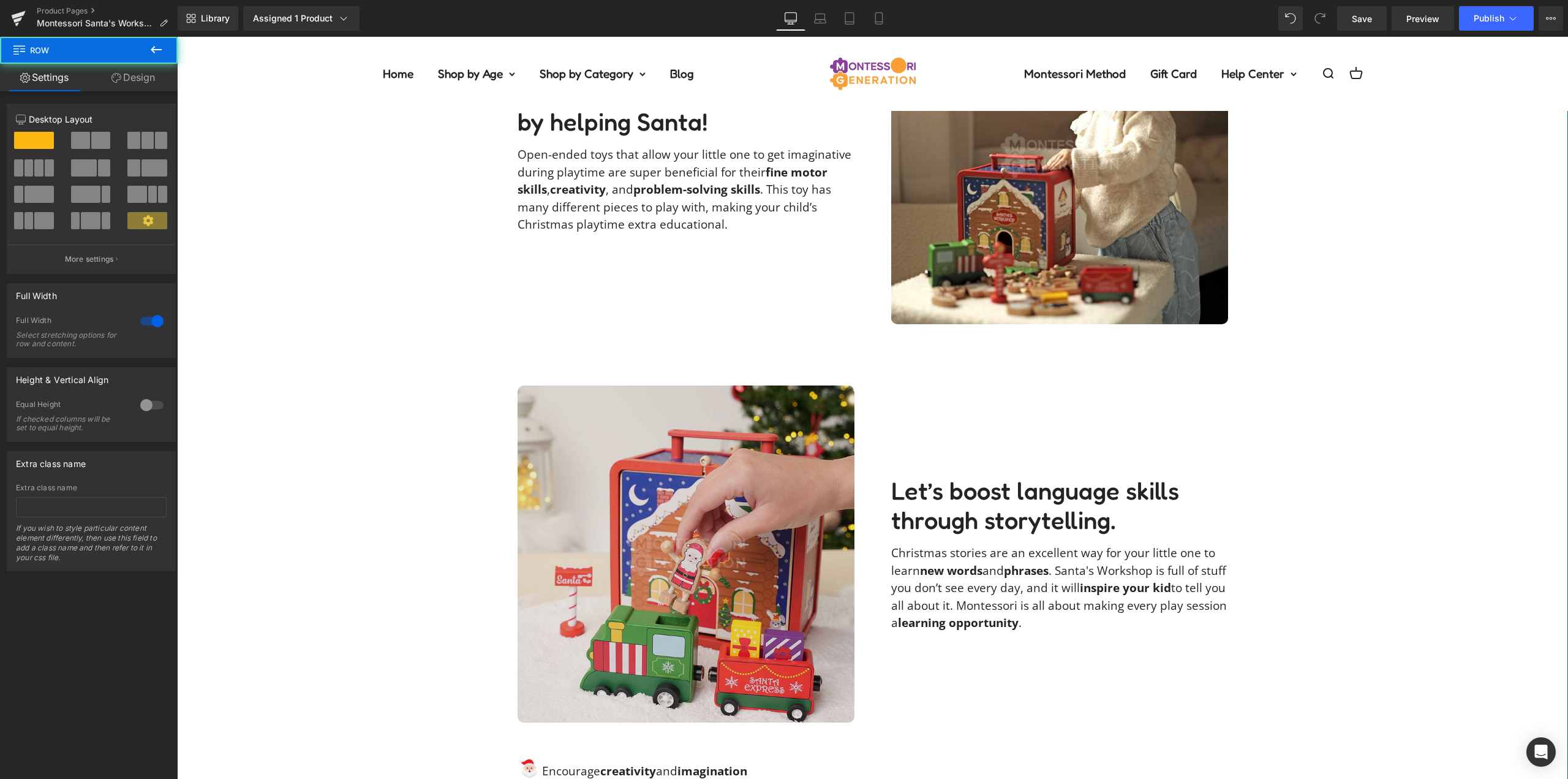
click at [731, 501] on img at bounding box center [687, 554] width 337 height 337
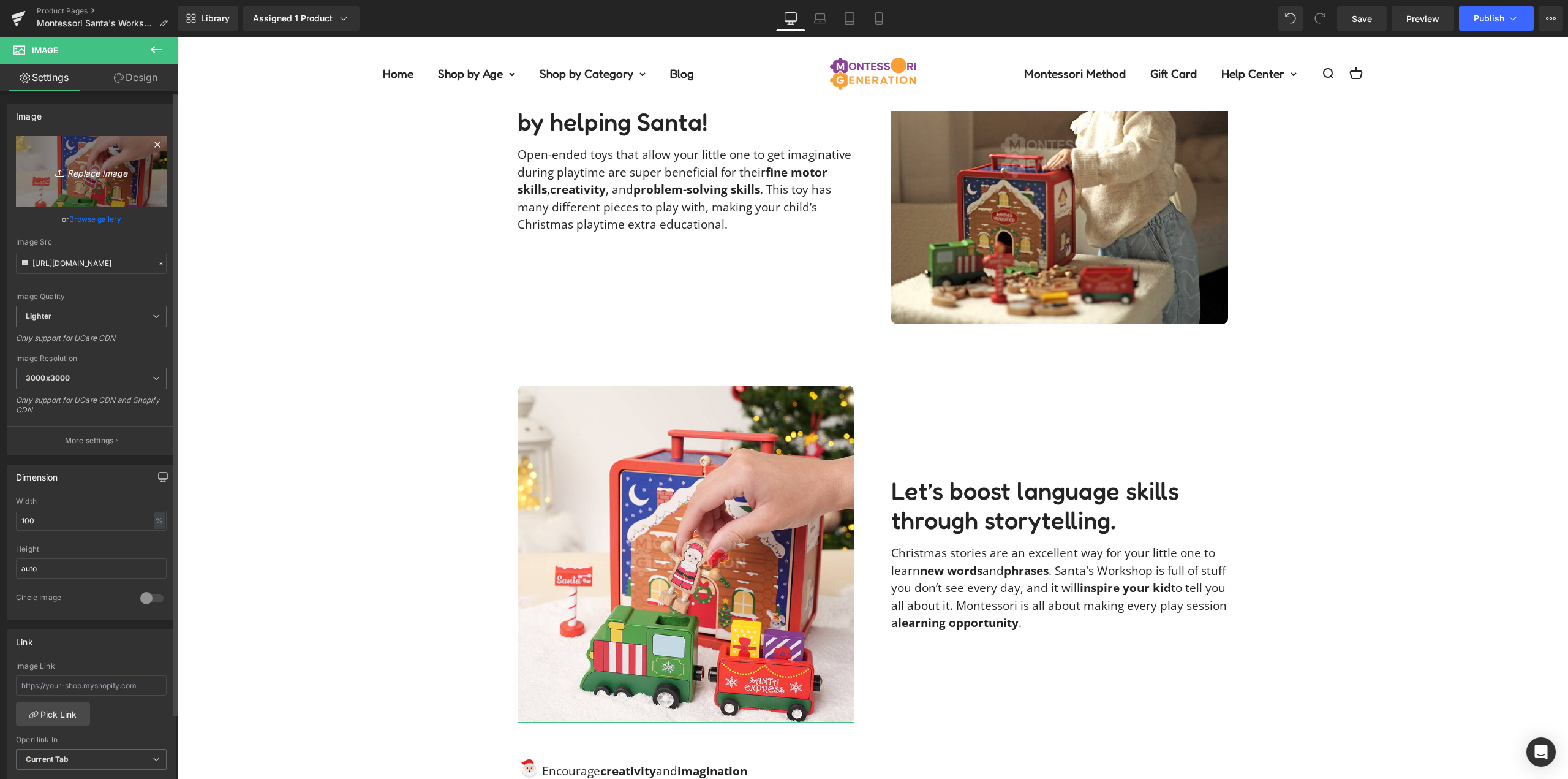
click at [116, 176] on icon "Replace Image" at bounding box center [91, 171] width 98 height 15
type input "C:\fakepath\infographic-santas-workshop-2.jpg"
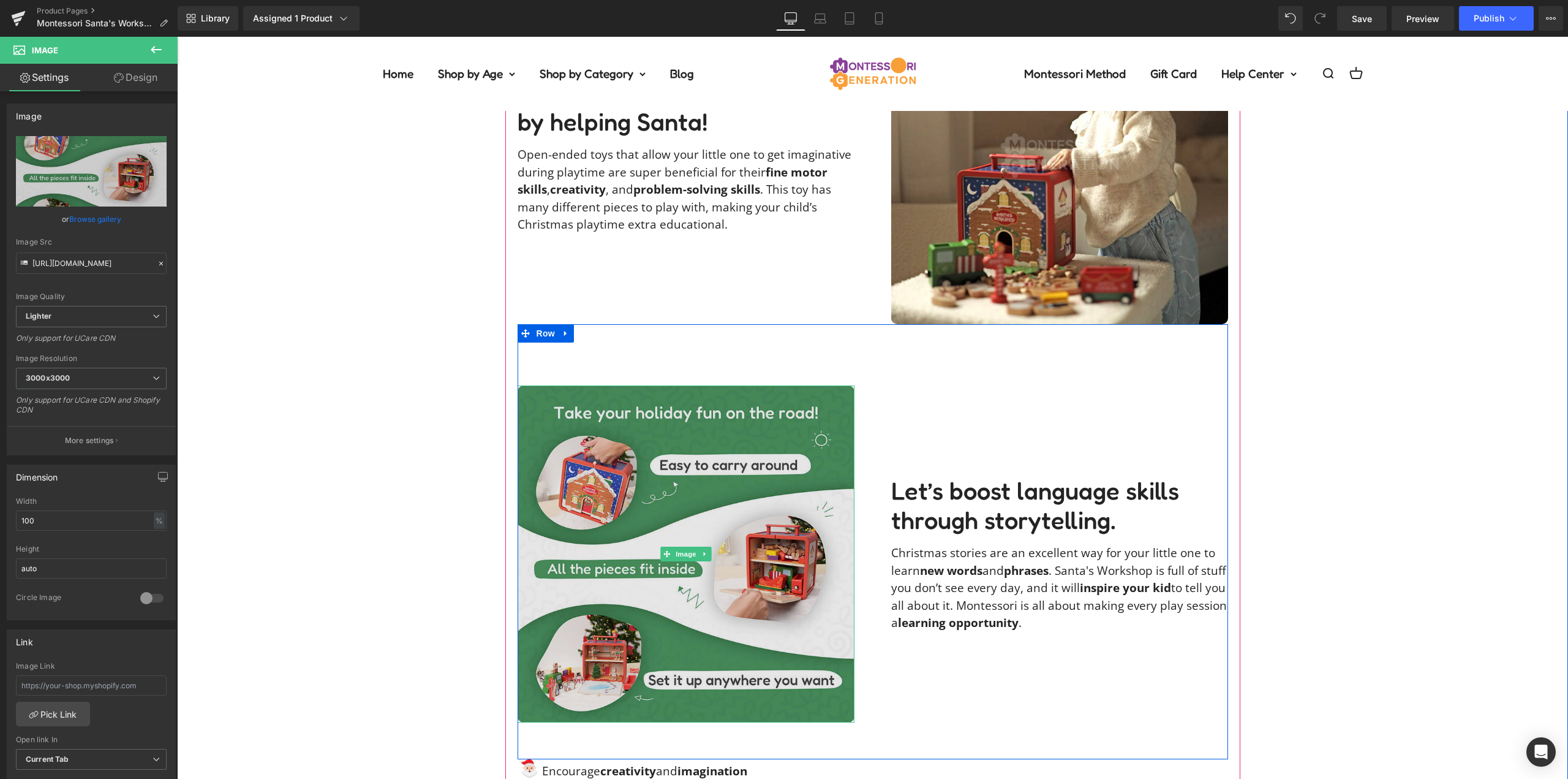
click at [716, 567] on img at bounding box center [687, 554] width 337 height 337
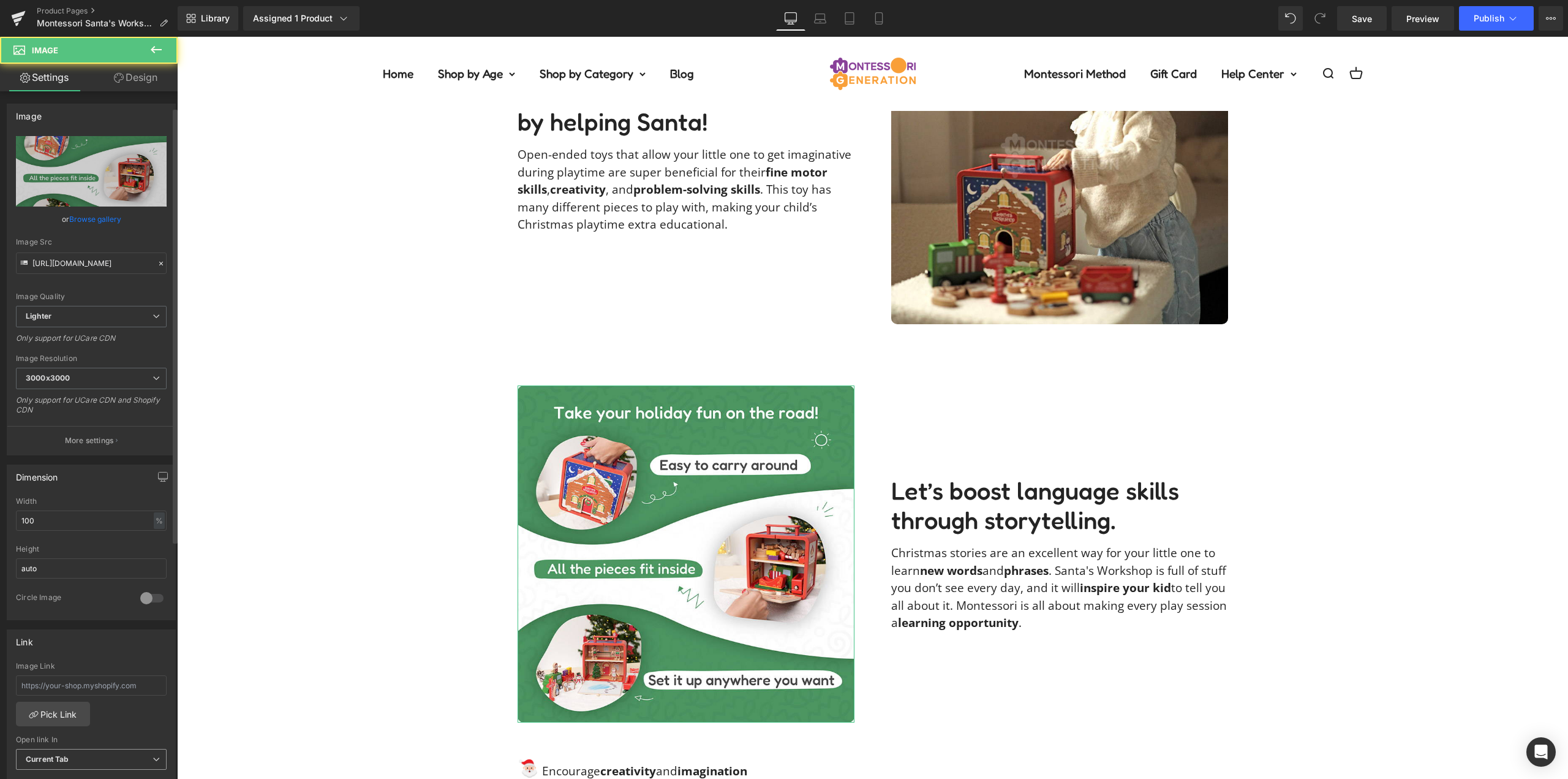
scroll to position [306, 0]
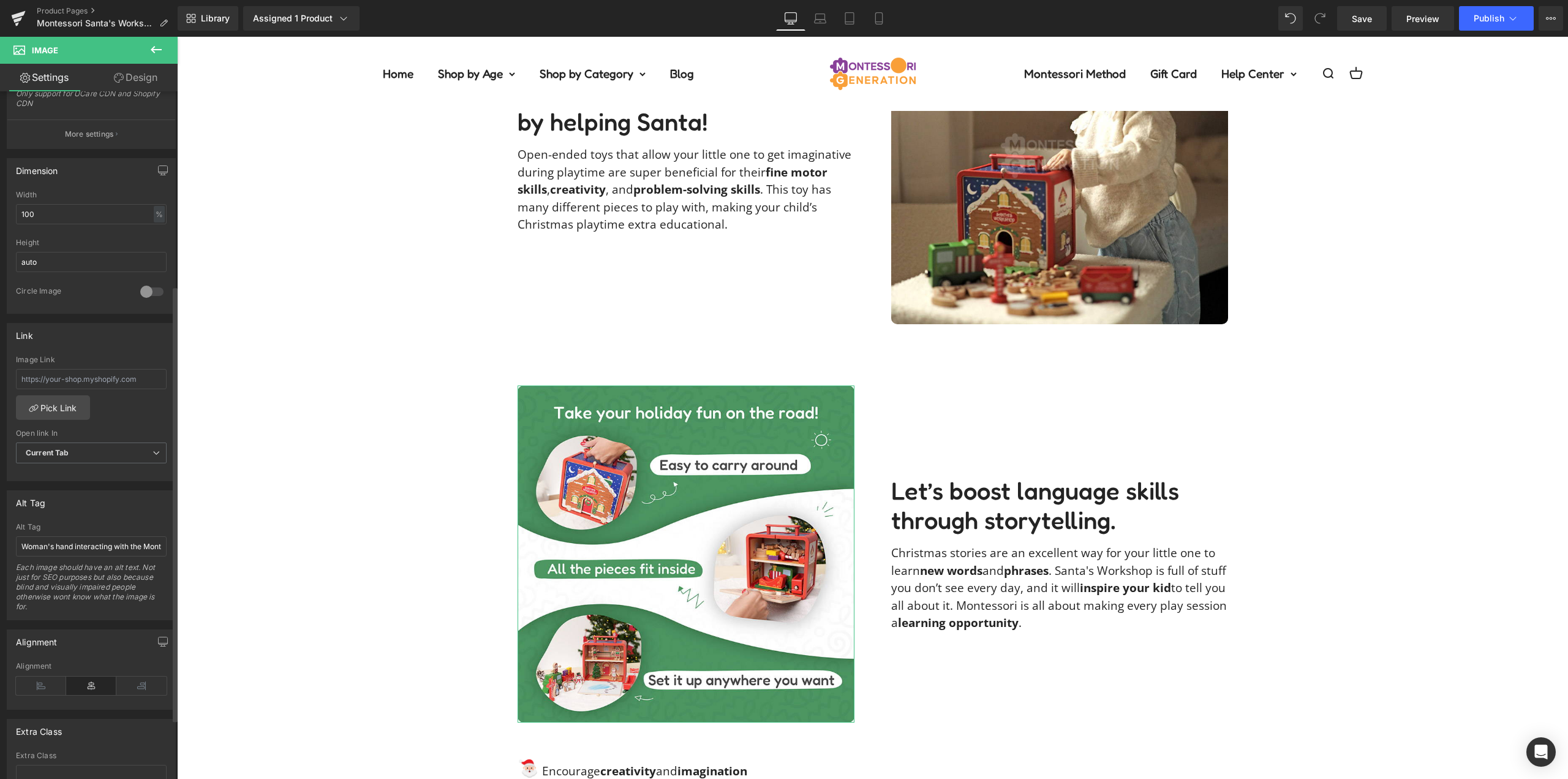
click at [72, 557] on div "Alt Tag Woman's hand interacting with the Montessori Santa's Workshop toy by pl…" at bounding box center [91, 571] width 151 height 97
click at [81, 544] on input "Woman's hand interacting with the Montessori Santa's Workshop toy by placing a …" at bounding box center [91, 546] width 151 height 20
drag, startPoint x: 81, startPoint y: 544, endPoint x: 200, endPoint y: 500, distance: 126.9
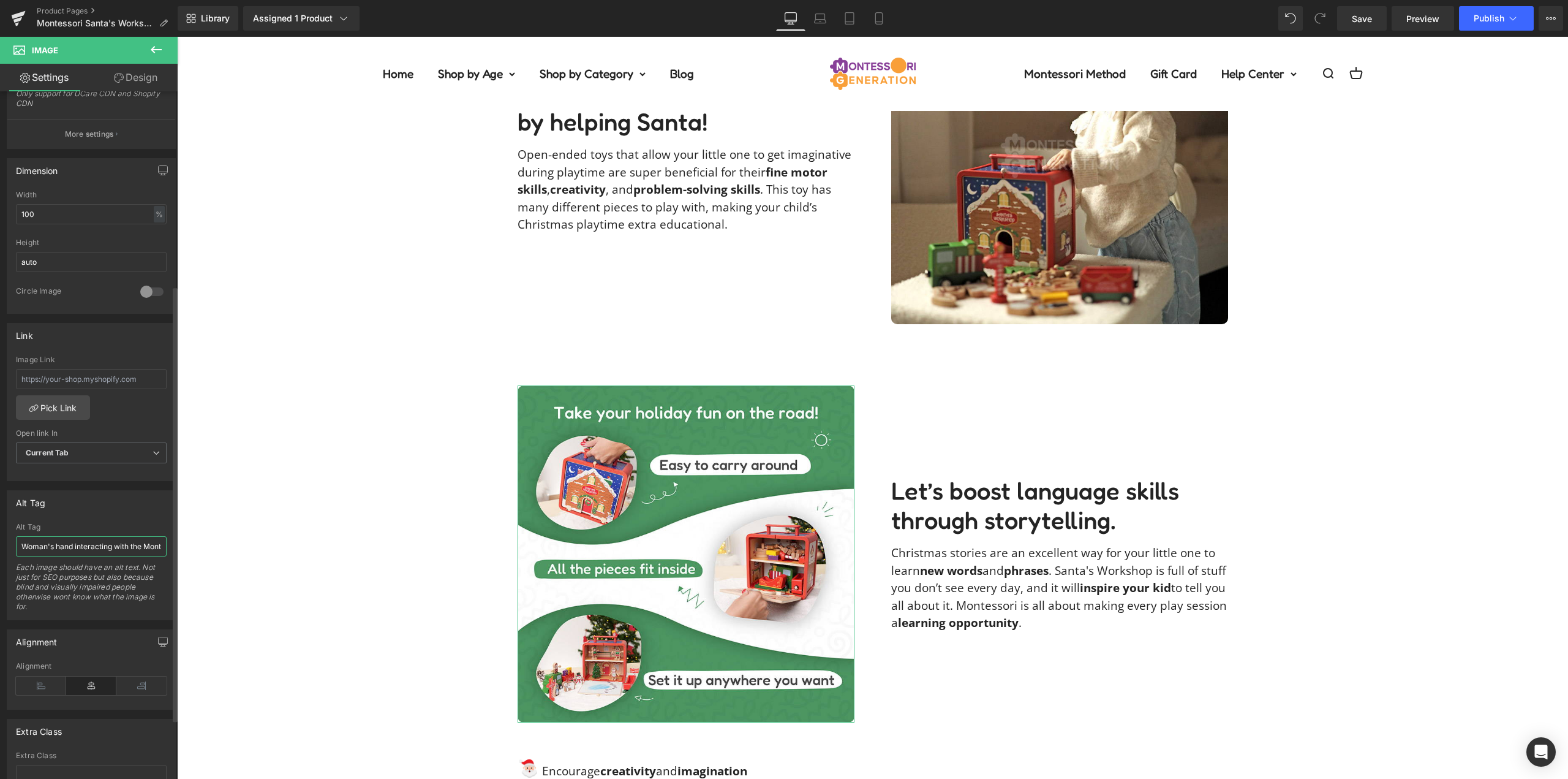
click at [81, 544] on input "Woman's hand interacting with the Montessori Santa's Workshop toy by placing a …" at bounding box center [91, 546] width 151 height 20
type input "Infographic showcasing benefits of the Montessori Santa's Workshop."
click at [152, 519] on div "Alt Tag Woman's hand interacting with the Montessori Santa's Workshop toy by pl…" at bounding box center [91, 555] width 169 height 130
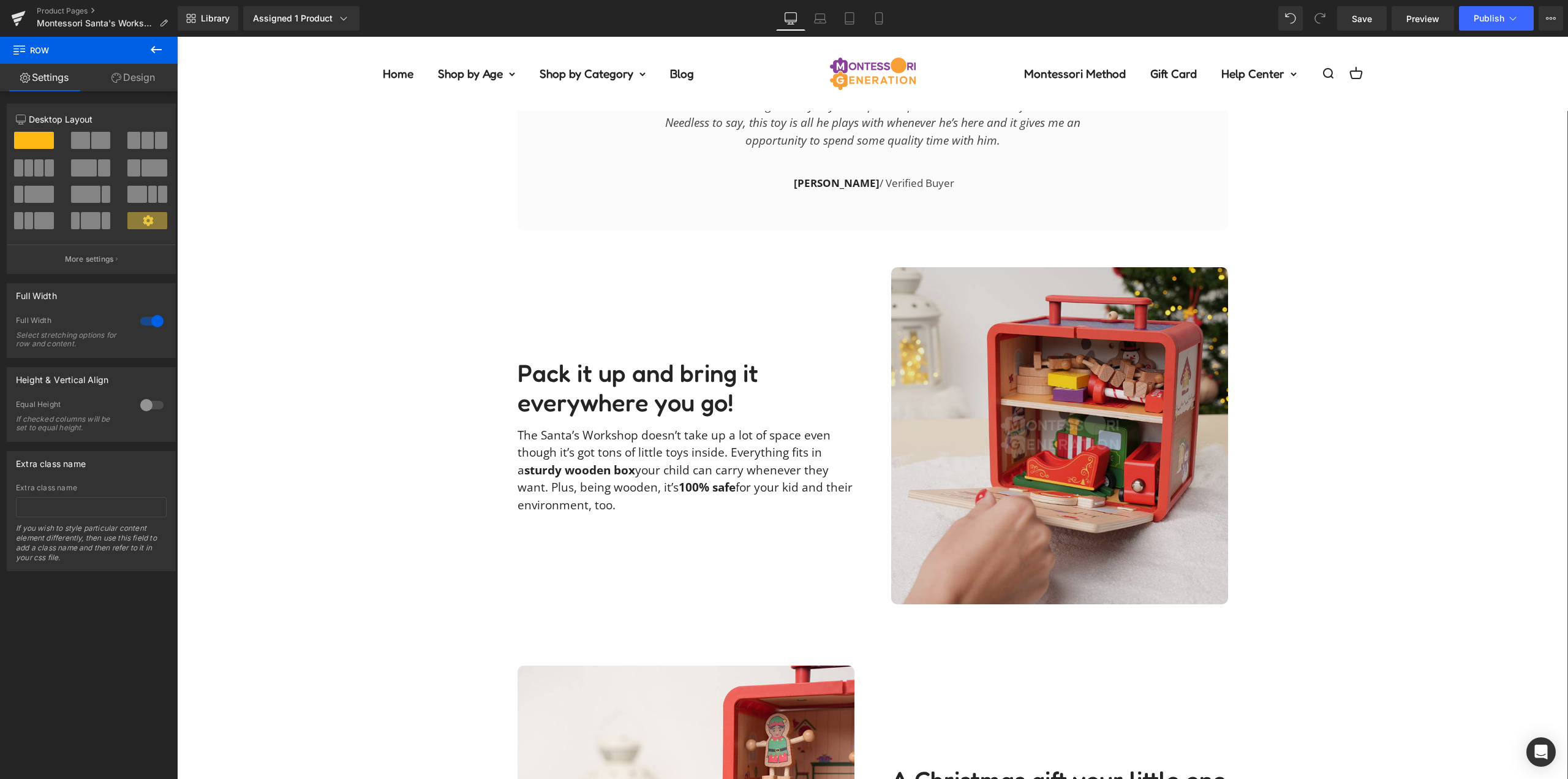
scroll to position [2146, 0]
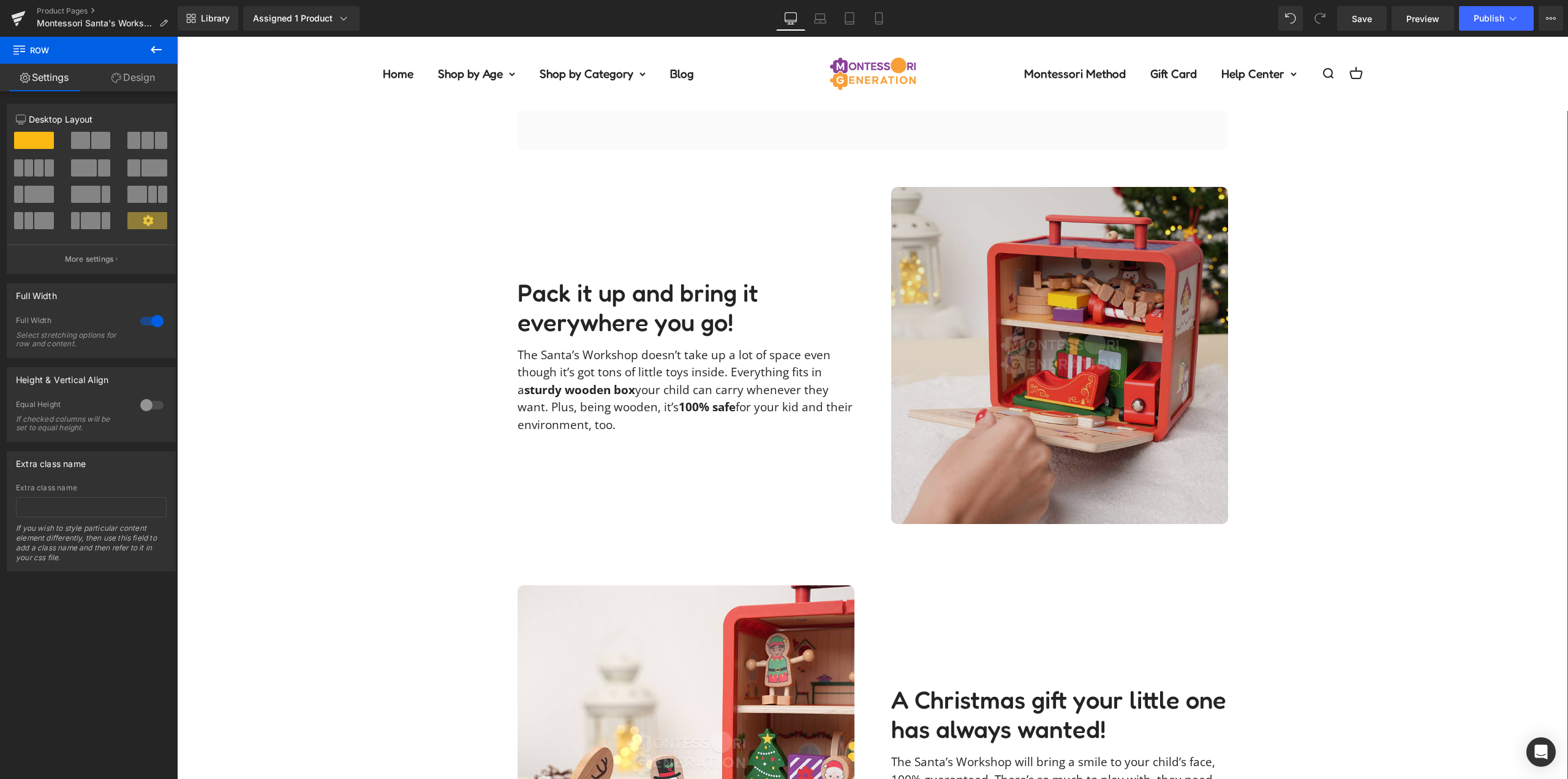
click at [1118, 338] on img at bounding box center [1060, 355] width 337 height 337
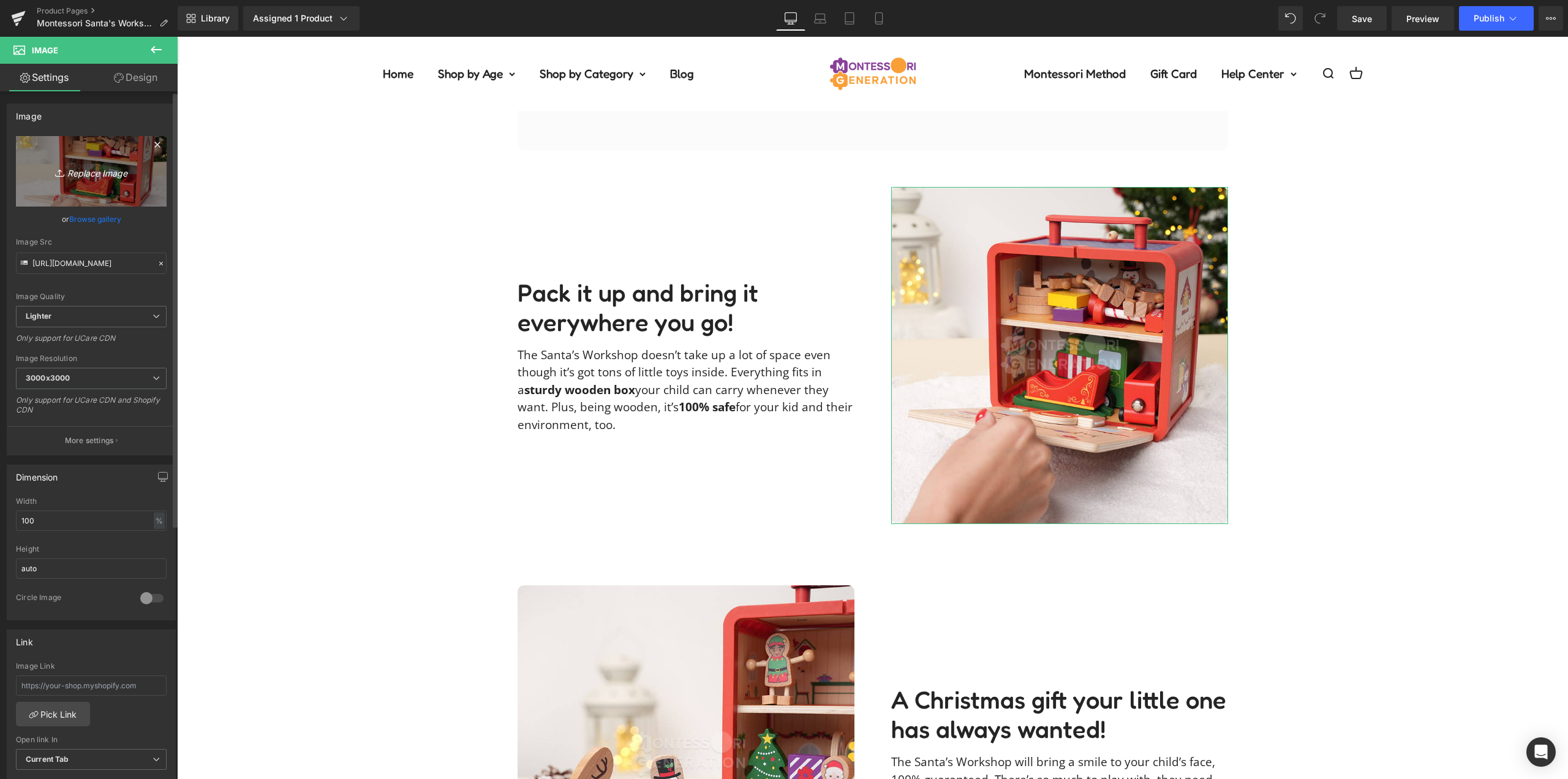
click at [99, 172] on icon "Replace Image" at bounding box center [91, 171] width 98 height 15
type input "C:\fakepath\santas-workshop-innaselvesyukimage00012.jpg"
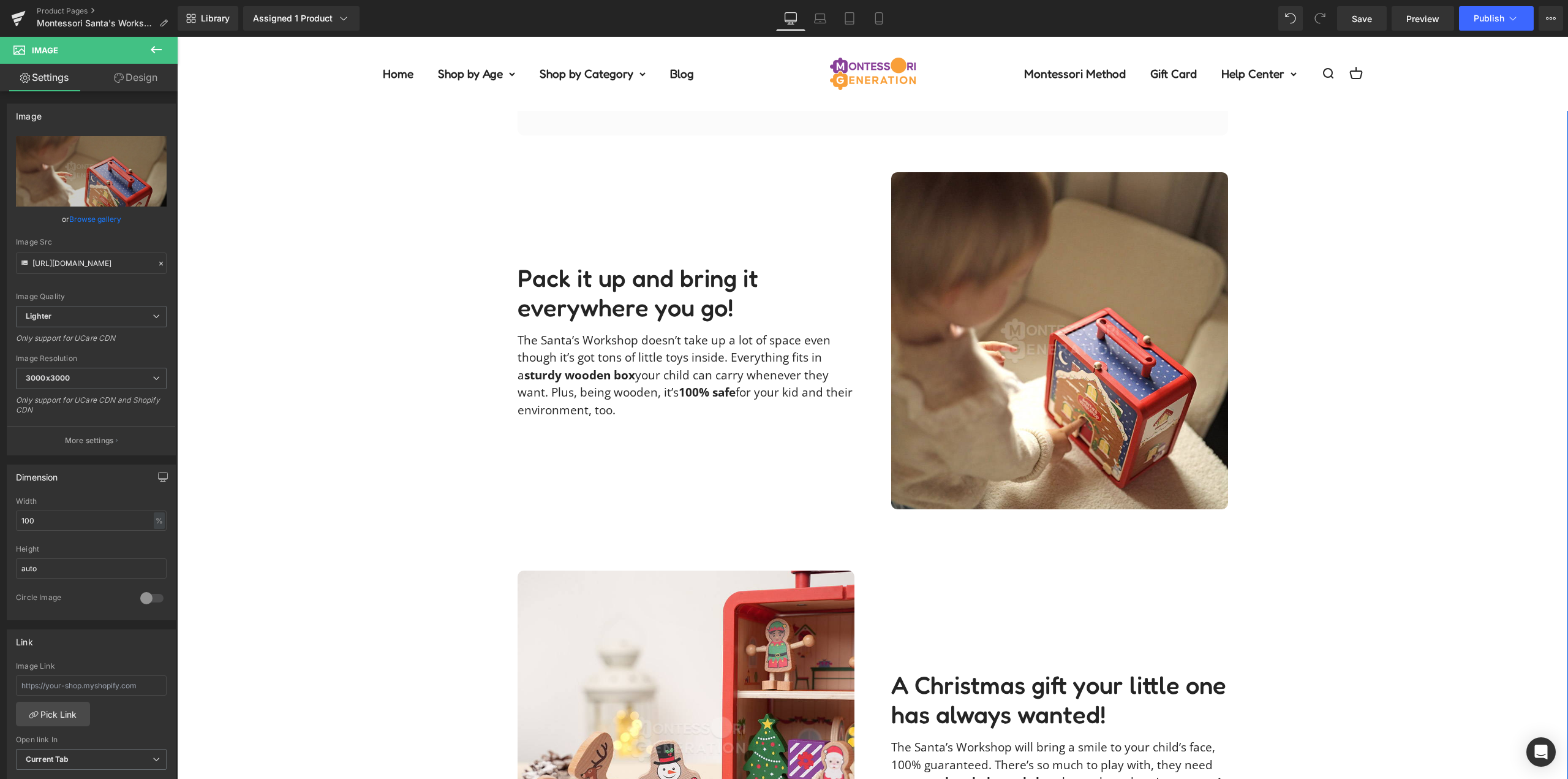
scroll to position [2329, 0]
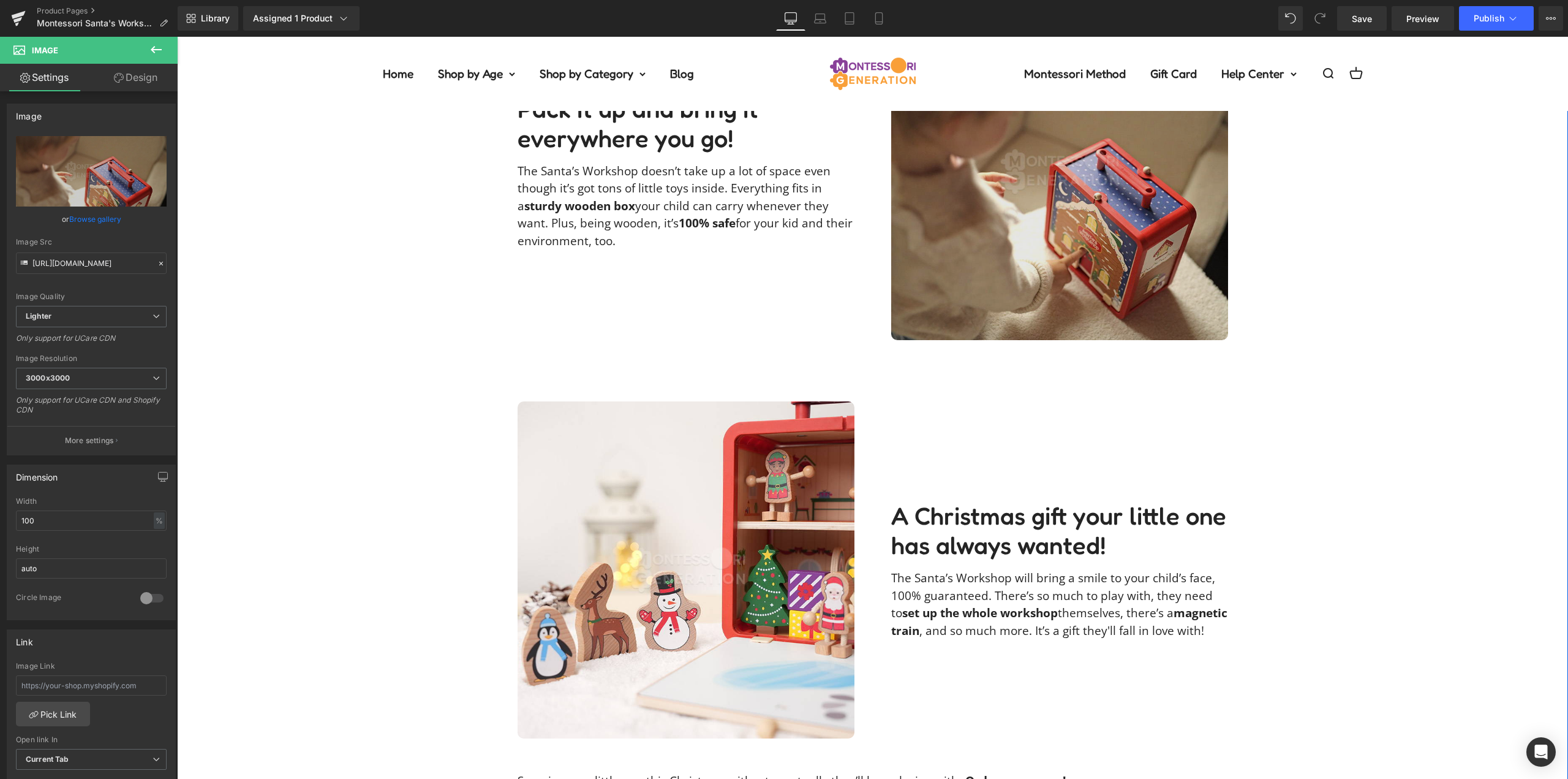
click at [1134, 194] on img at bounding box center [1060, 172] width 337 height 337
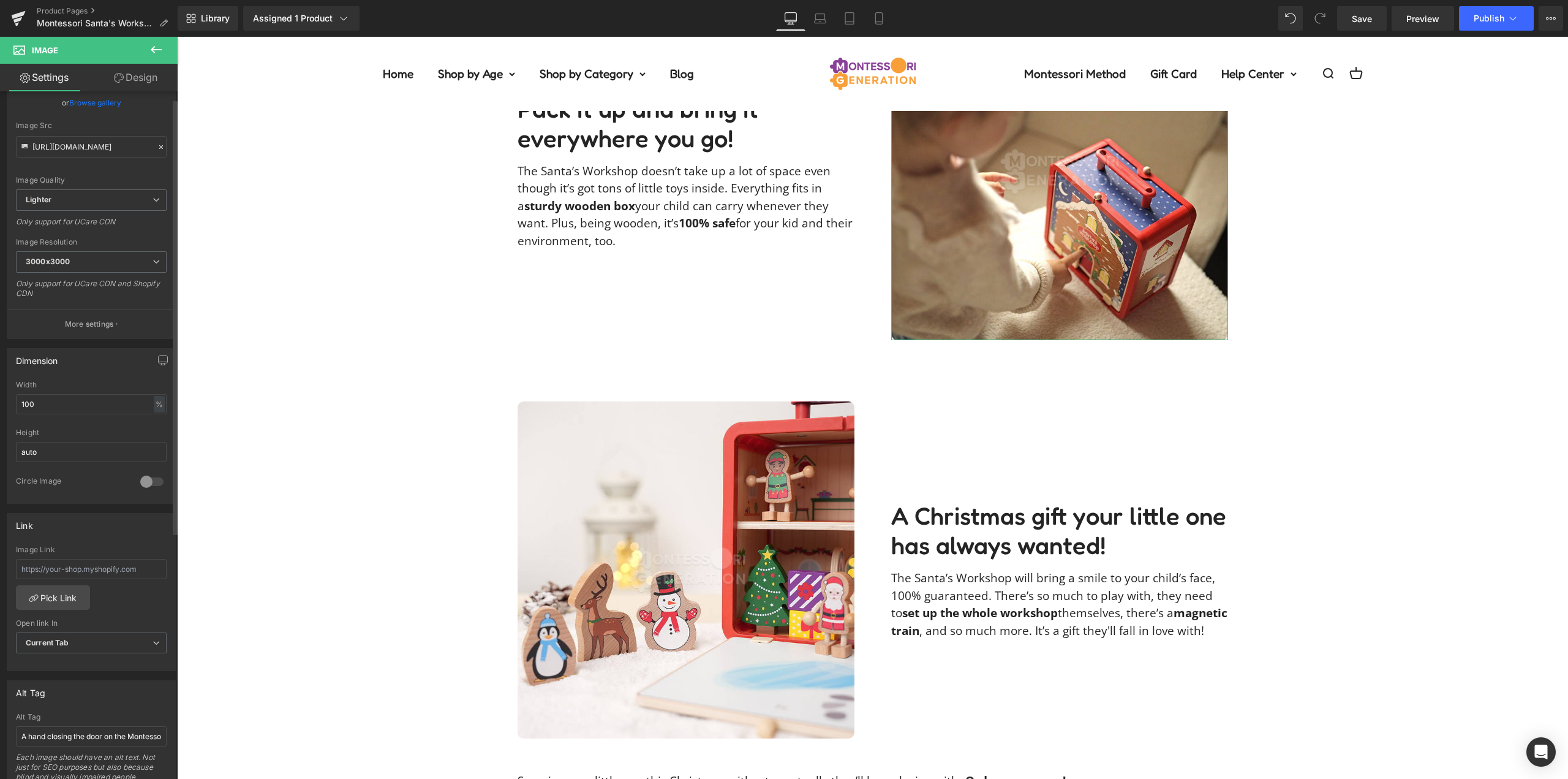
scroll to position [306, 0]
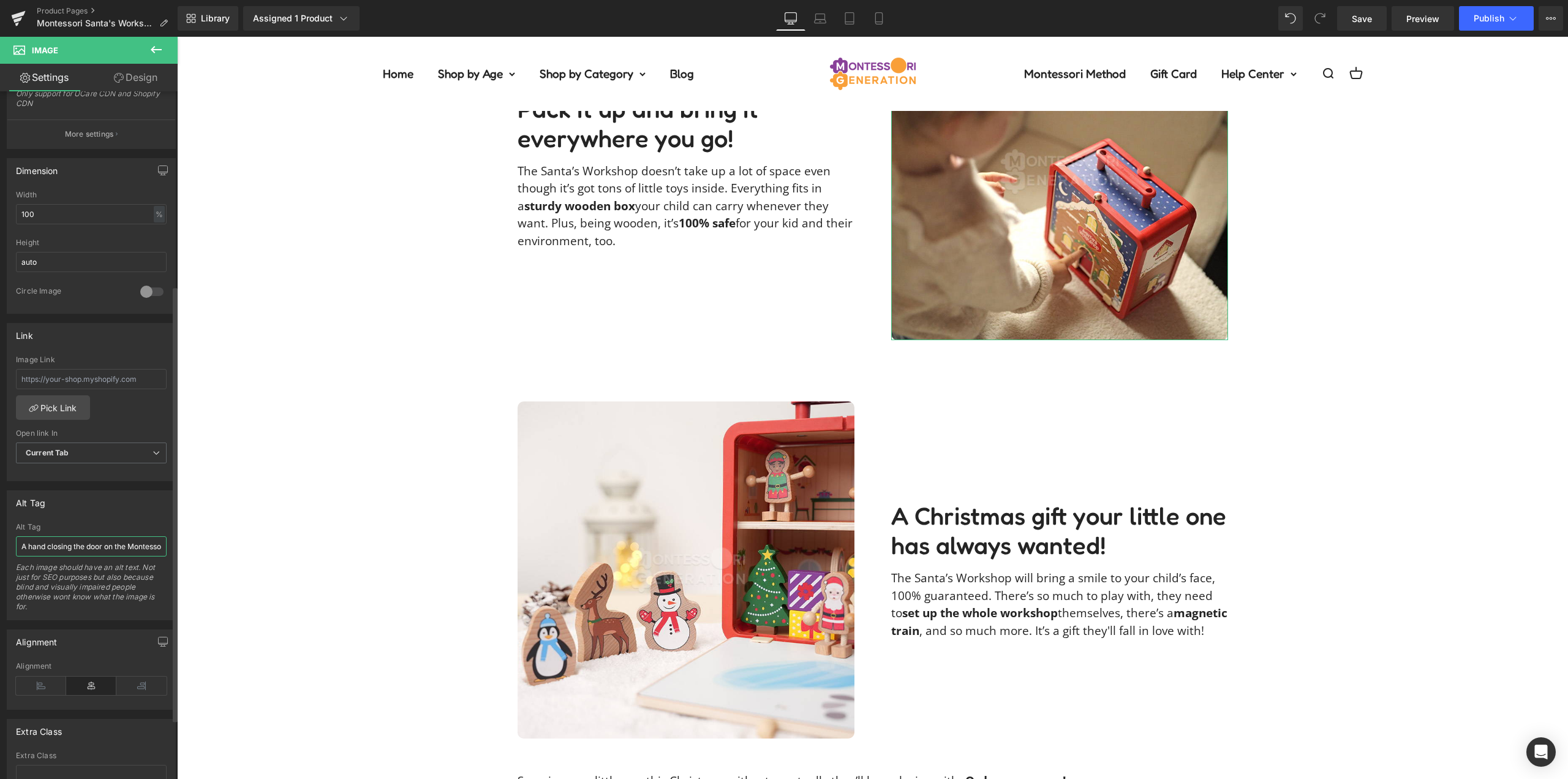
click at [94, 547] on input "A hand closing the door on the Montessori Santa's Workshop box." at bounding box center [91, 546] width 151 height 20
type input "Child playing with the Montessori Santa's Workshop figurine set."
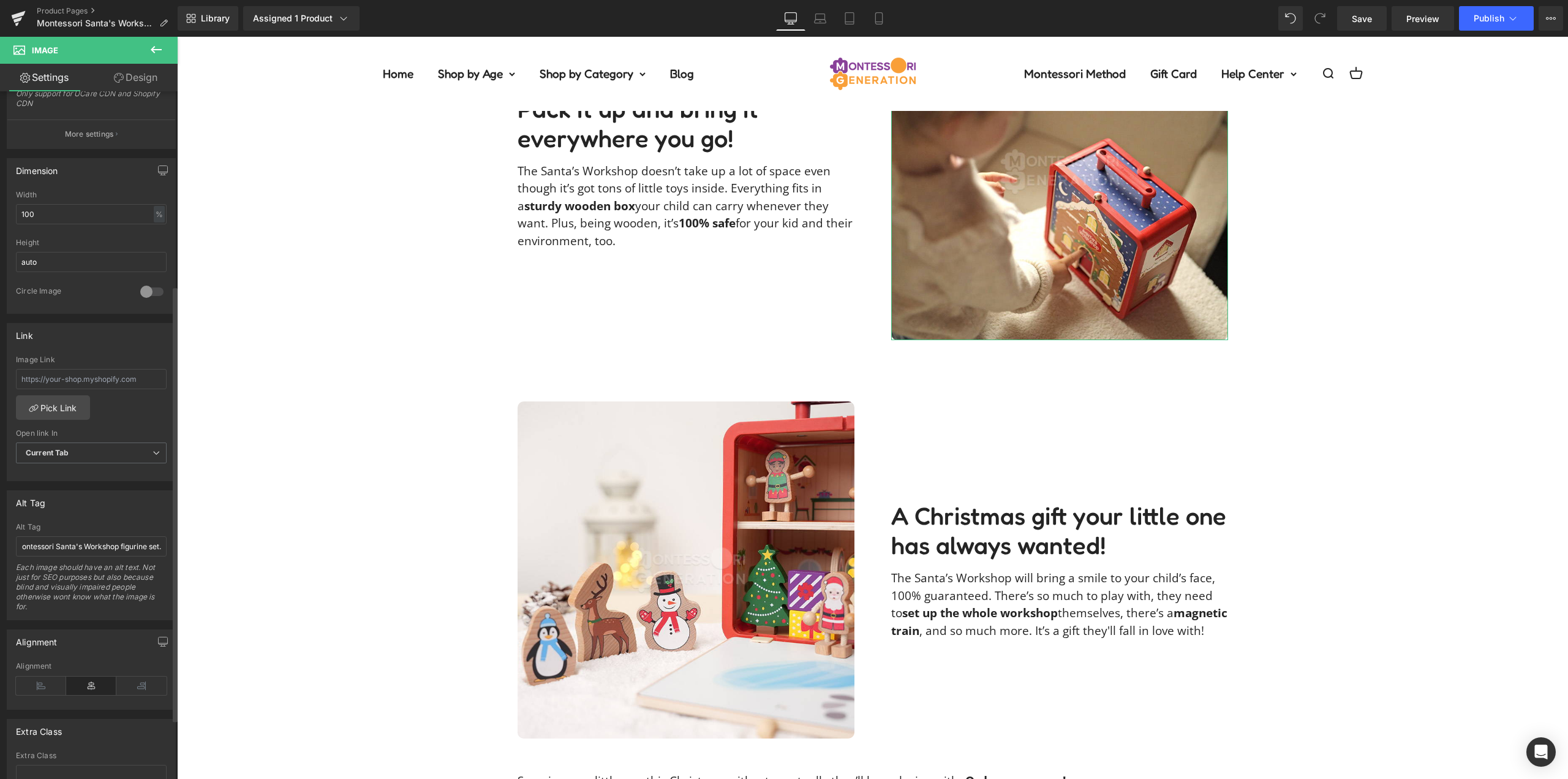
click at [142, 508] on div "Alt Tag" at bounding box center [91, 502] width 168 height 24
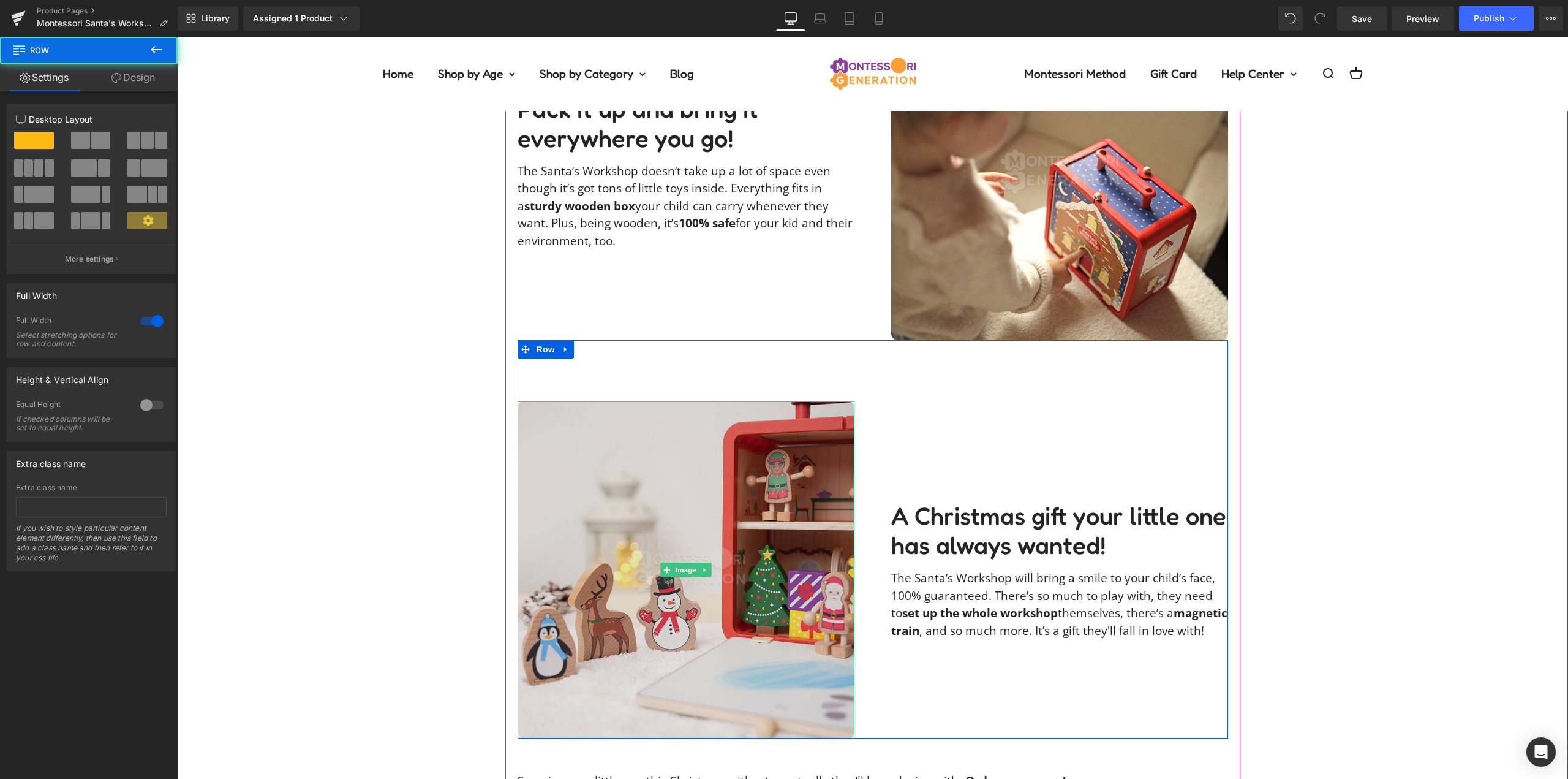
click at [716, 537] on img at bounding box center [687, 570] width 337 height 337
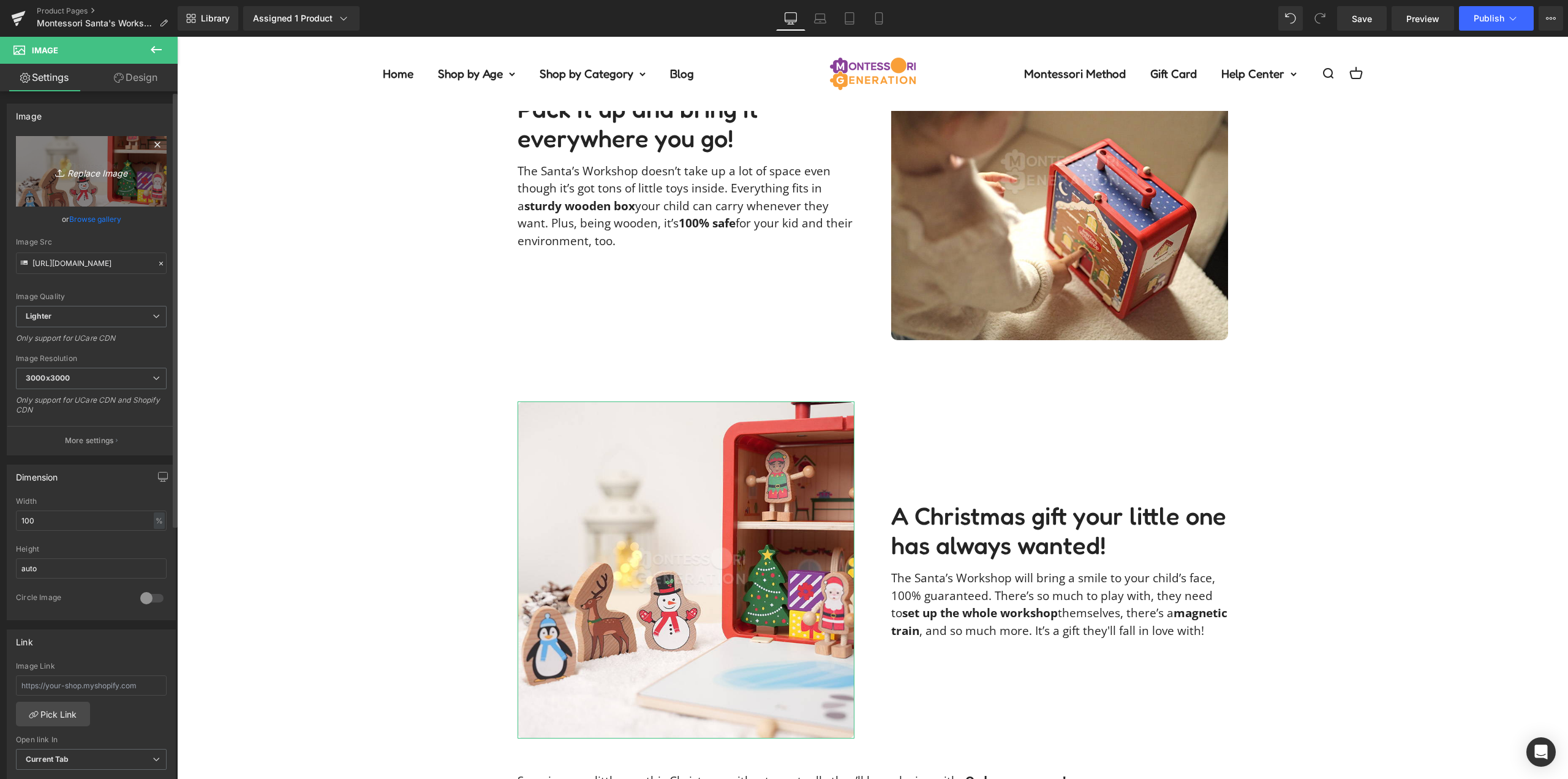
click at [78, 176] on icon "Replace Image" at bounding box center [91, 171] width 98 height 15
type input "C:\fakepath\santas-workshop-aria_g_warderobeDSC_0198.jpg"
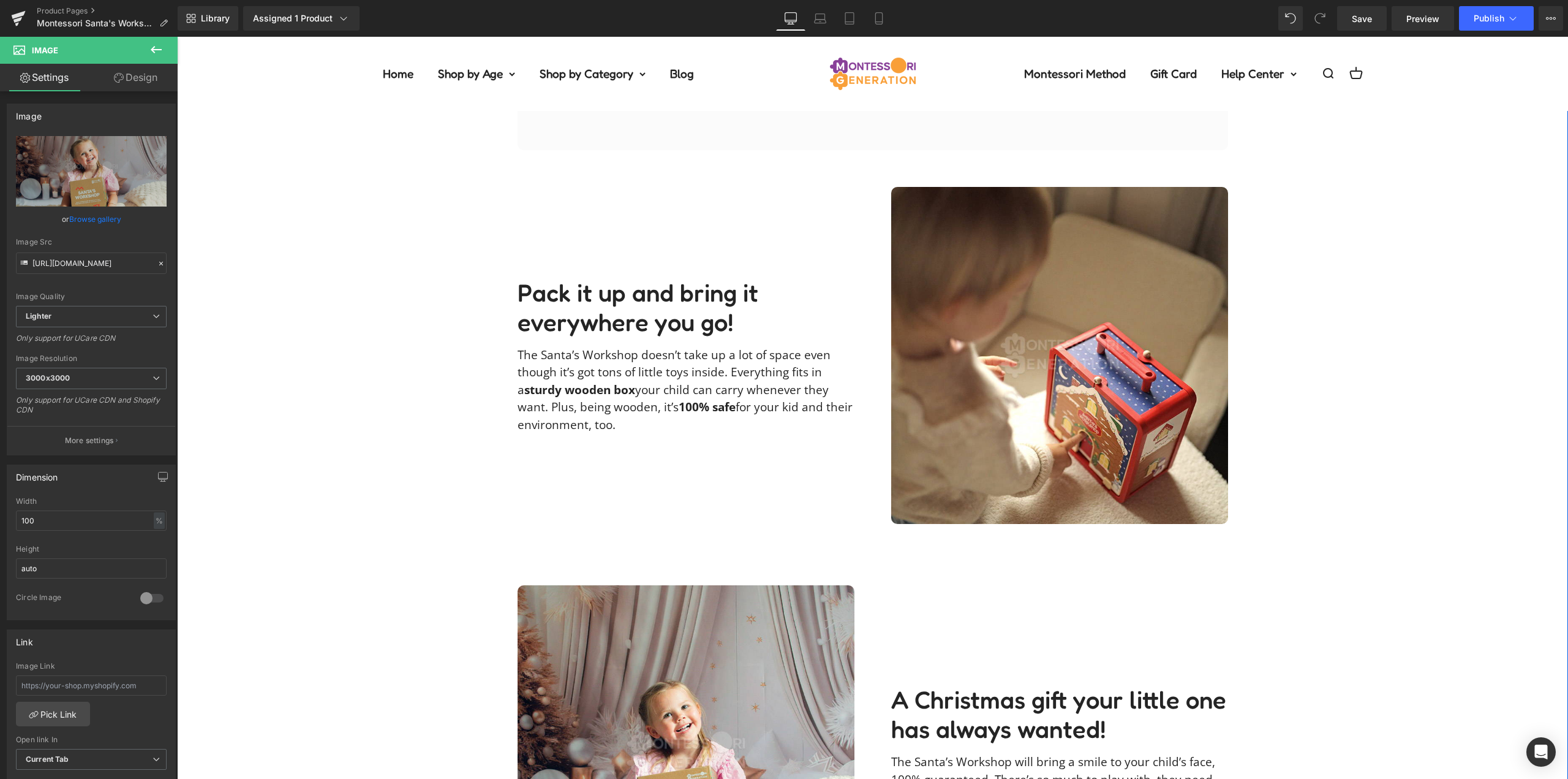
scroll to position [2513, 0]
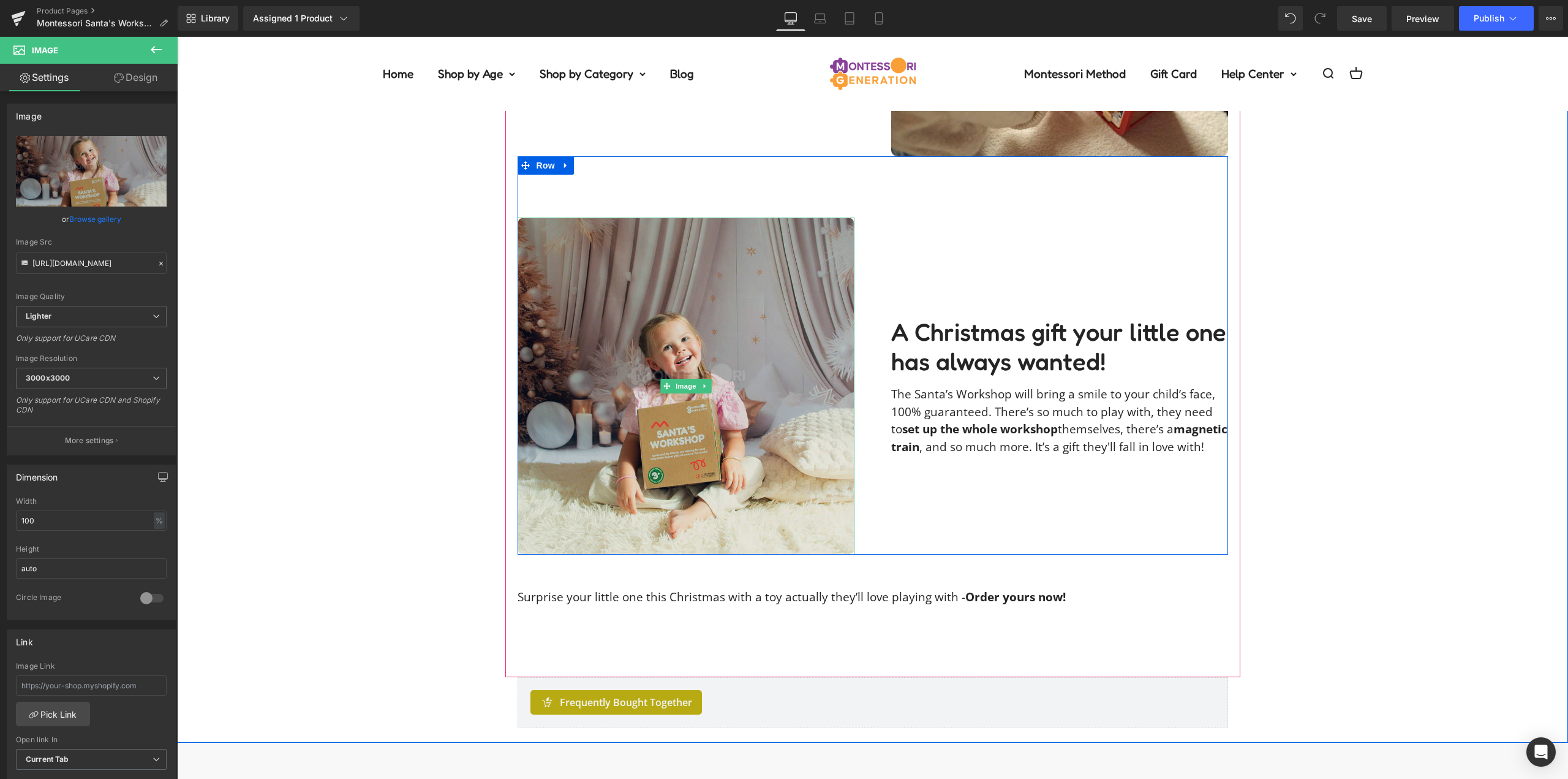
click at [719, 350] on img at bounding box center [687, 386] width 337 height 337
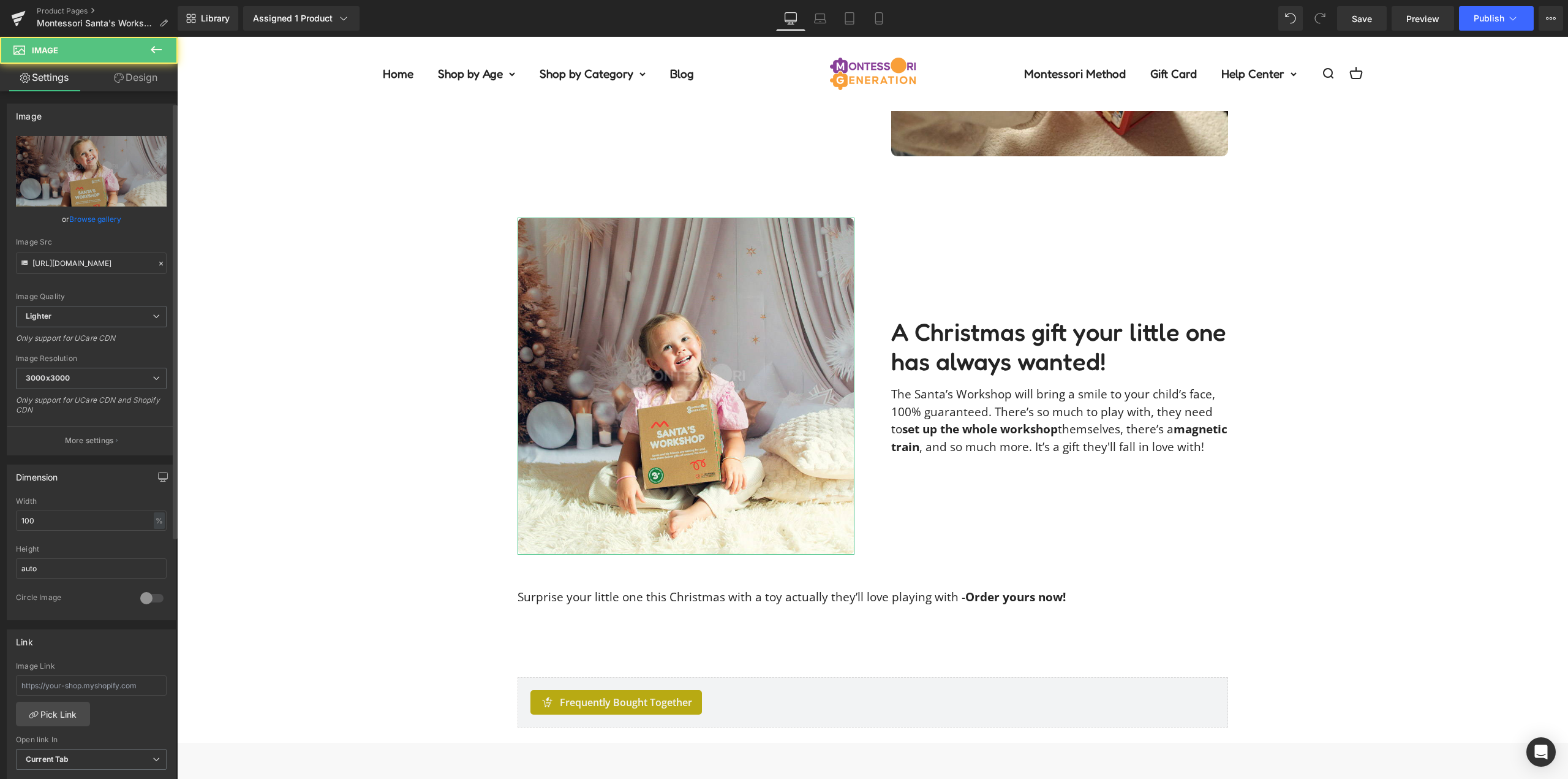
scroll to position [401, 0]
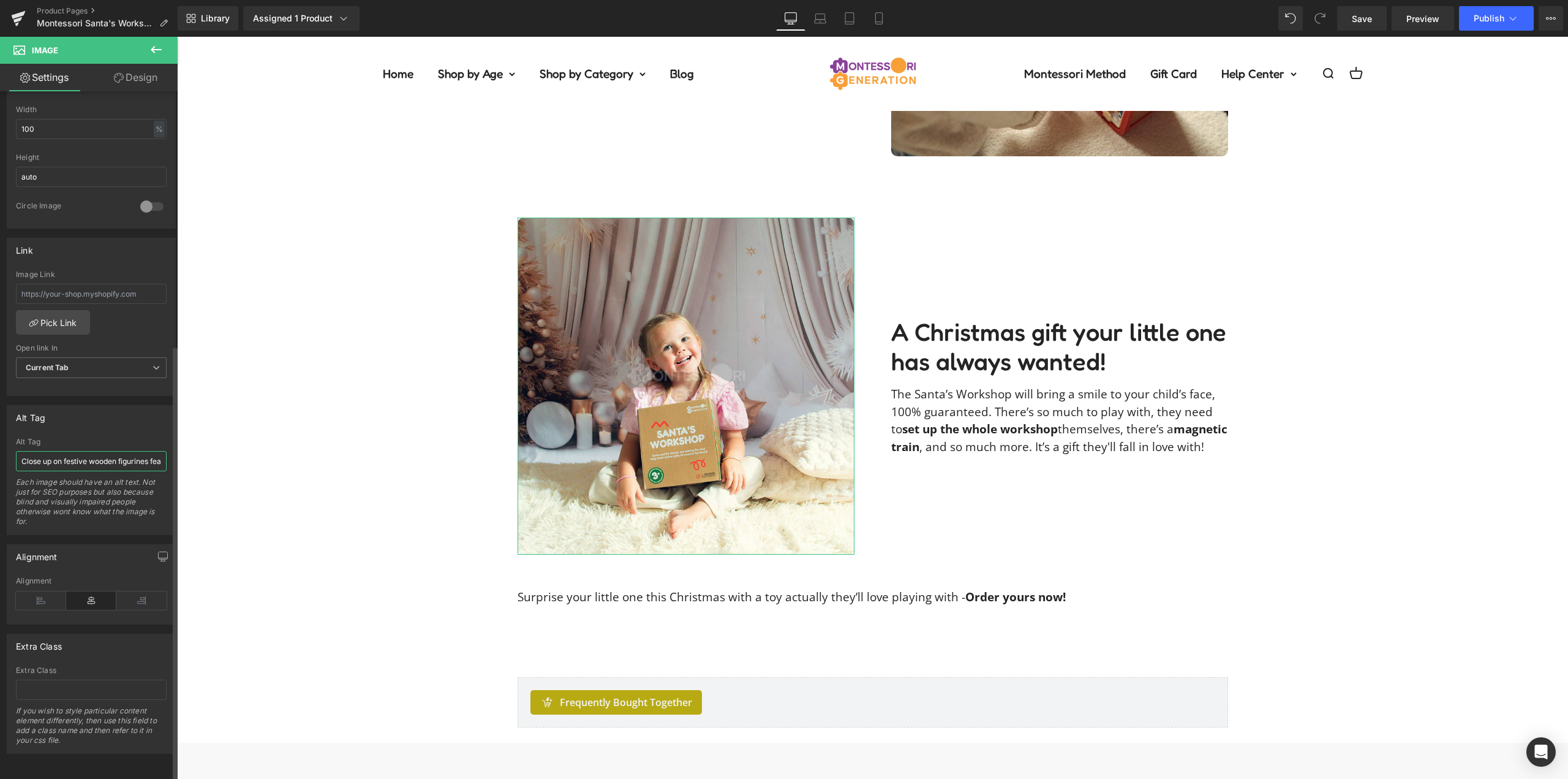
click at [72, 456] on input "Close up on festive wooden figurines featured in the Montessori Santa's Worksho…" at bounding box center [91, 461] width 151 height 20
type input "Little girl holding her Montessori Santa's Workshop Christmas present box."
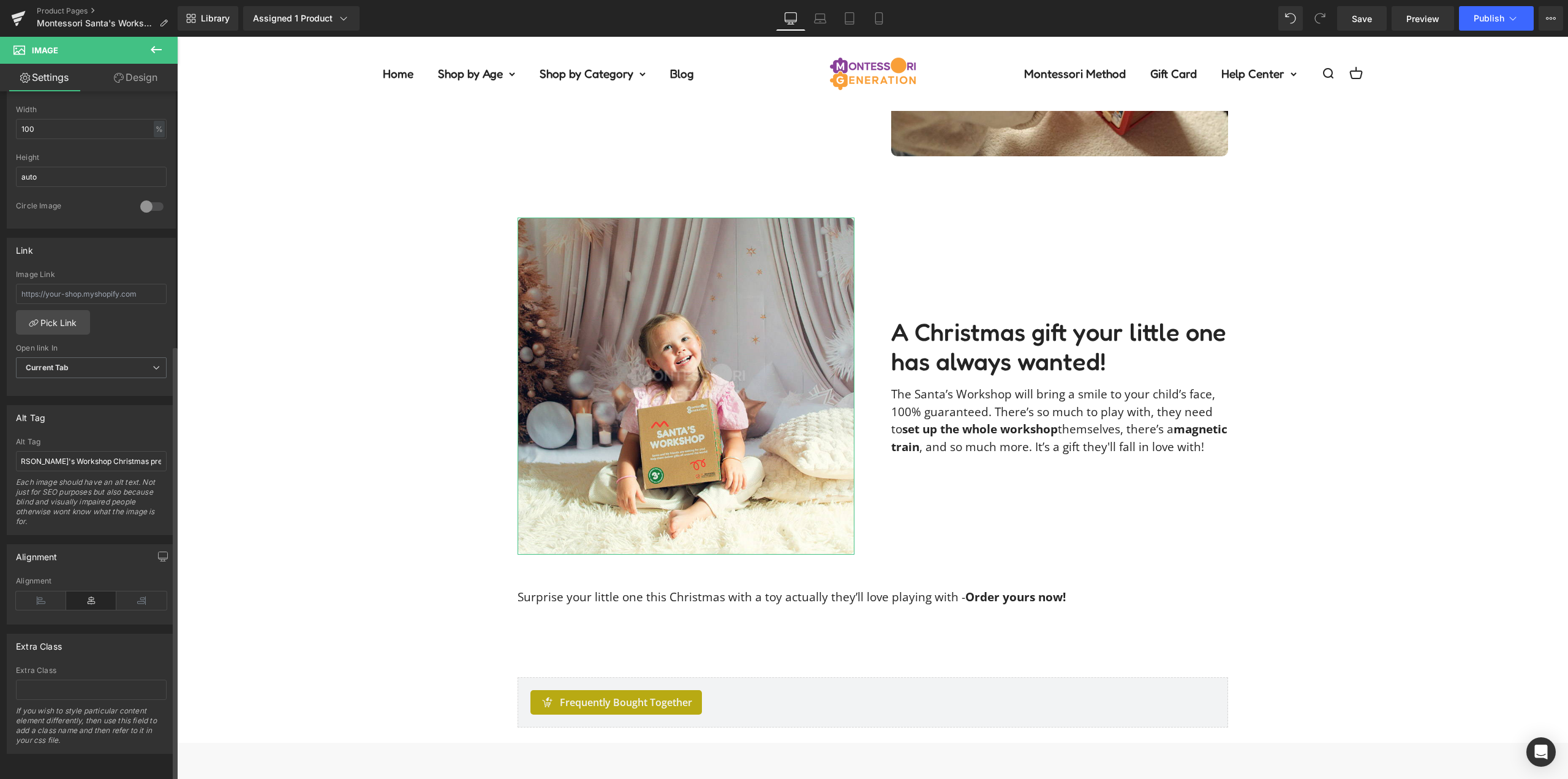
click at [144, 426] on div "Alt Tag Close up on festive wooden figurines featured in the Montessori Santa's…" at bounding box center [91, 469] width 169 height 130
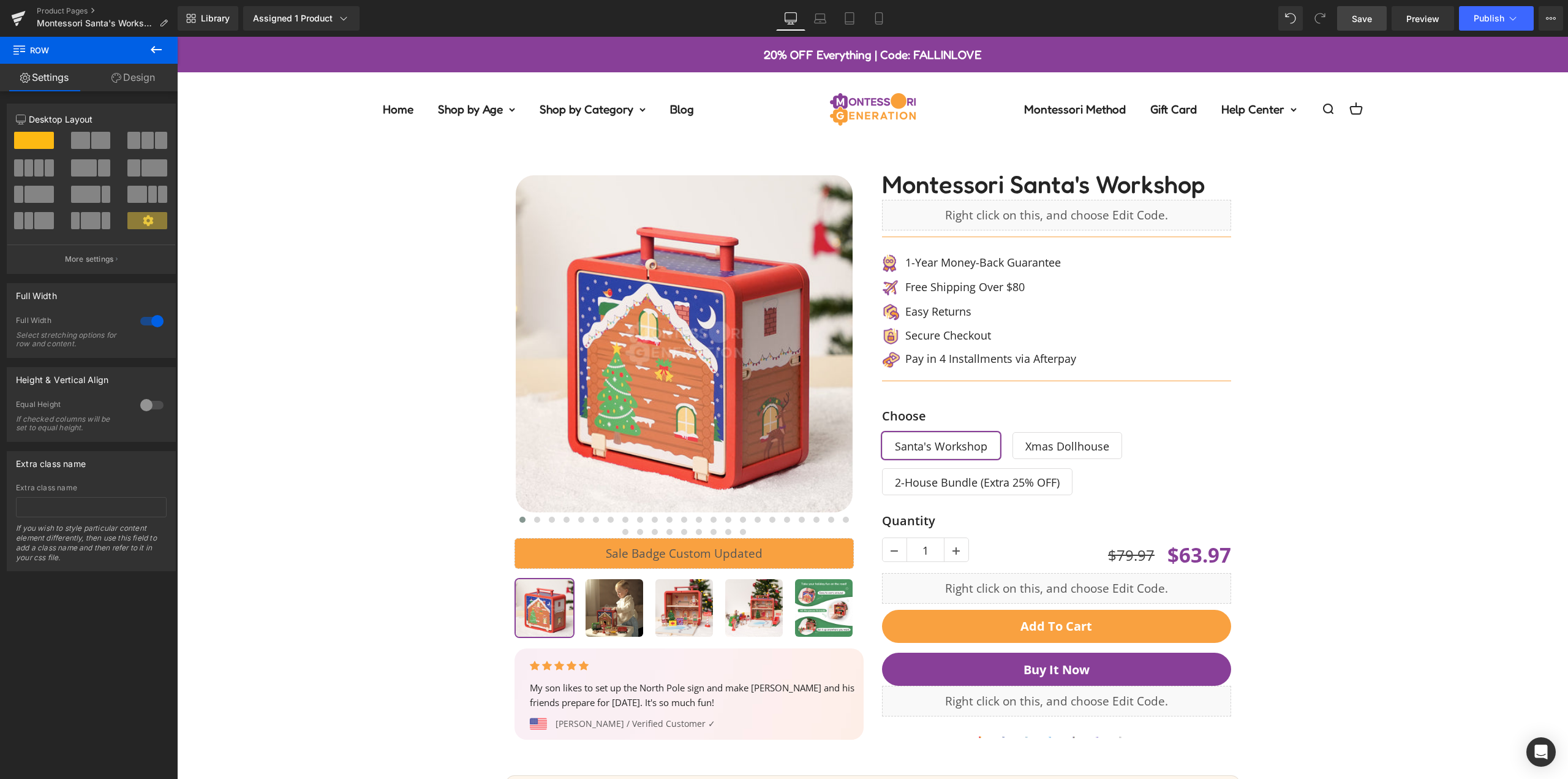
click at [1364, 21] on span "Save" at bounding box center [1362, 19] width 20 height 13
click at [74, 7] on link "Product Pages" at bounding box center [107, 11] width 141 height 10
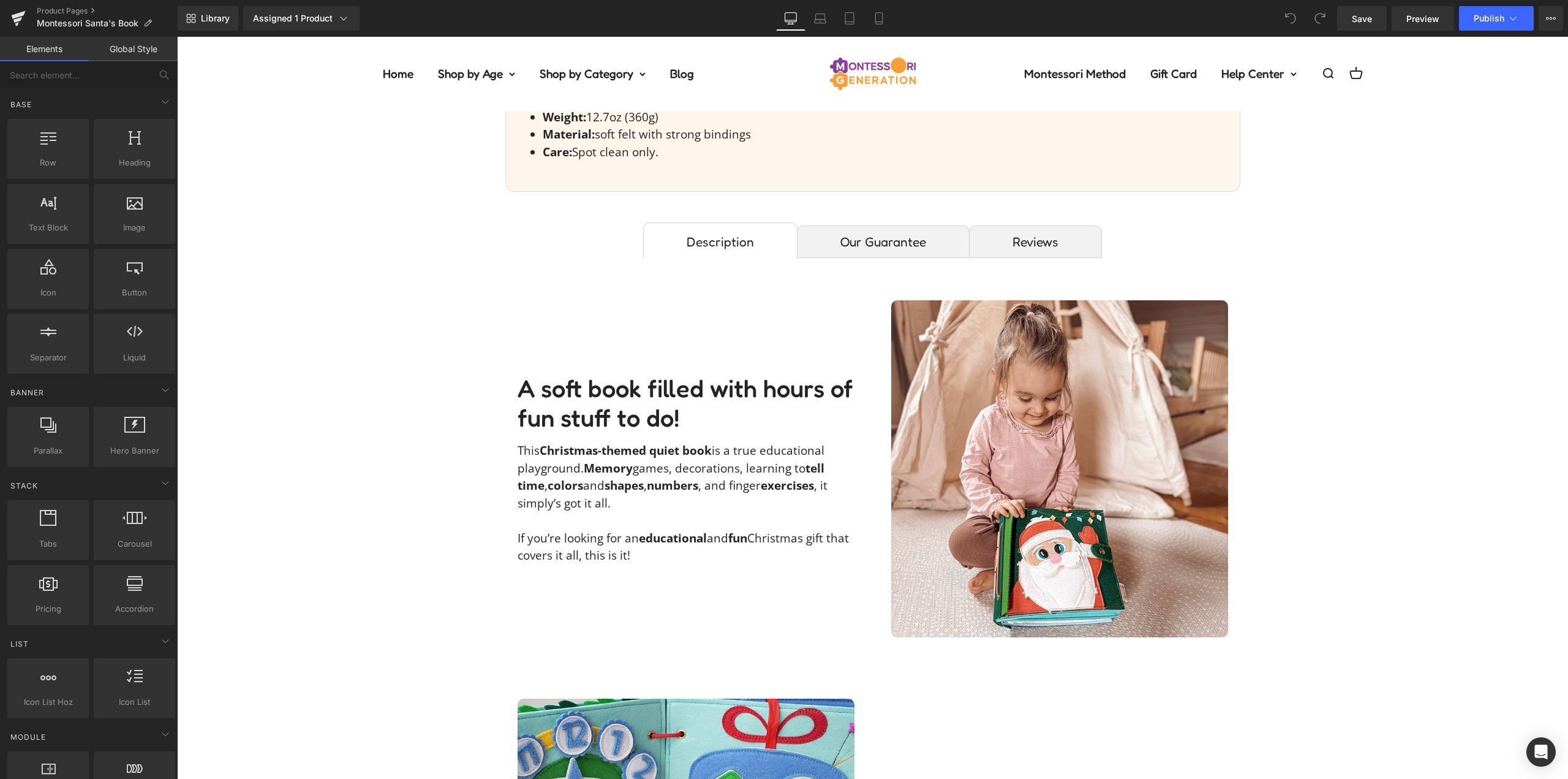
scroll to position [919, 0]
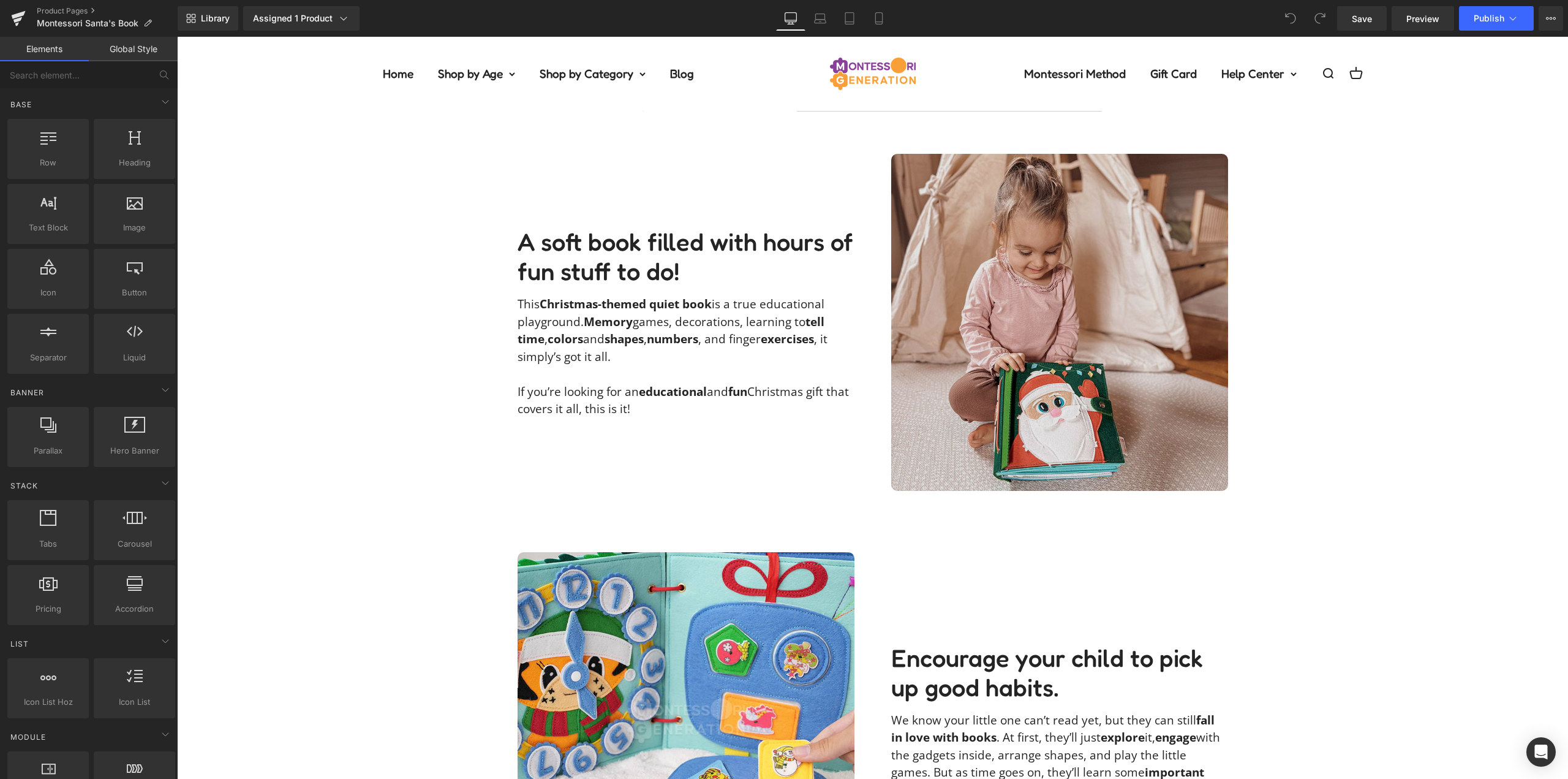
click at [1057, 306] on img at bounding box center [1060, 323] width 337 height 337
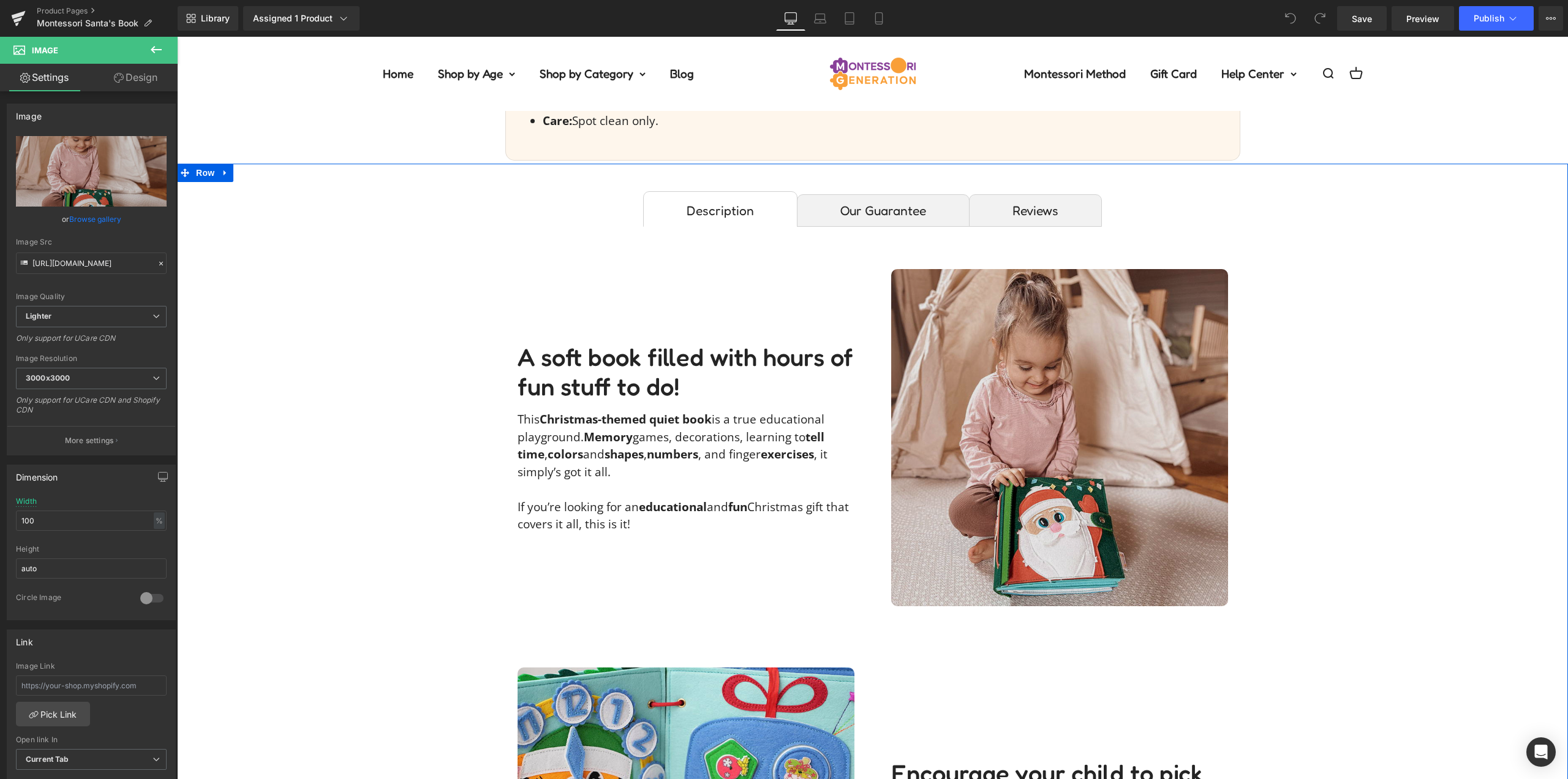
scroll to position [797, 0]
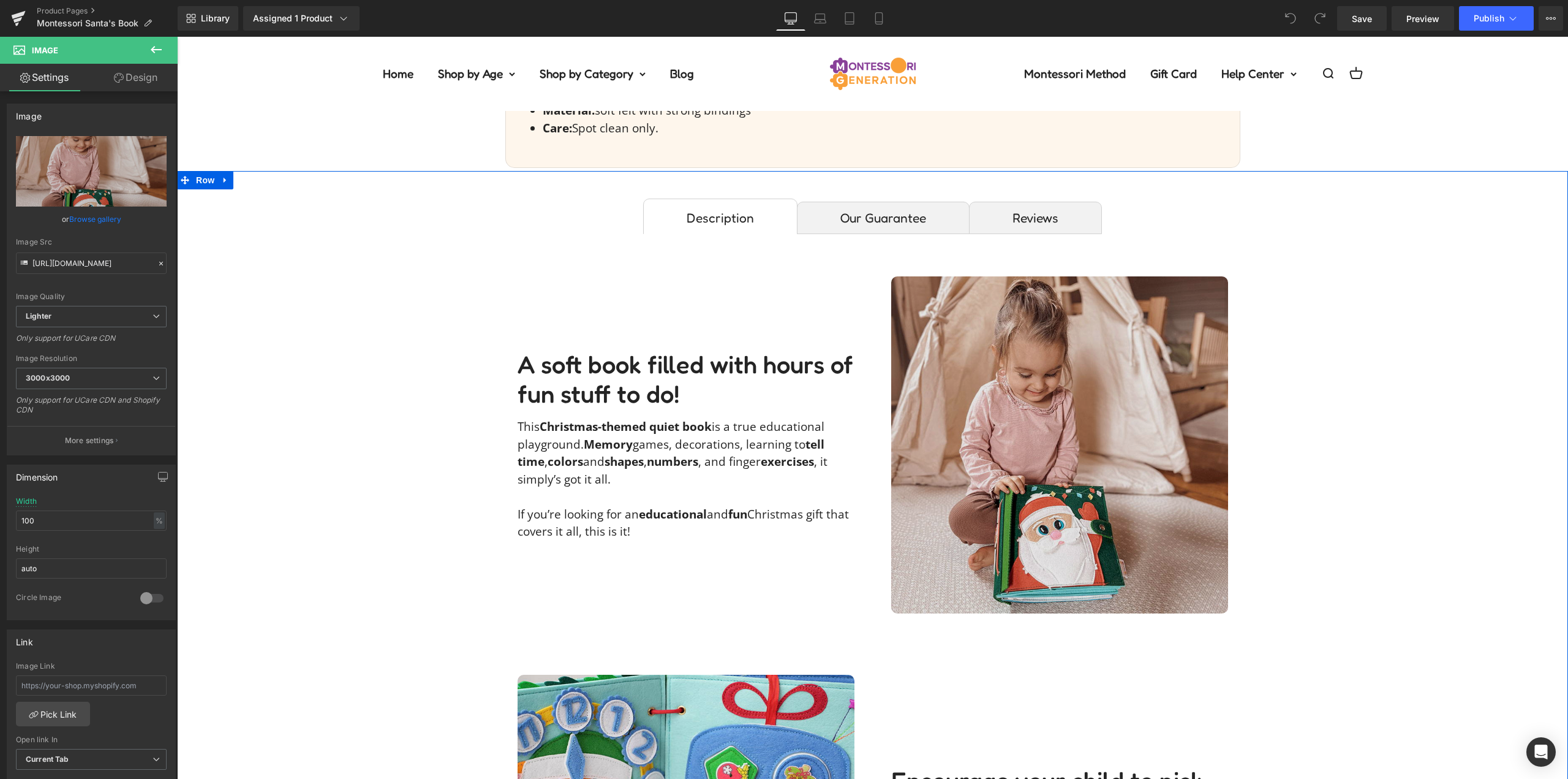
click at [1104, 408] on img at bounding box center [1060, 445] width 337 height 337
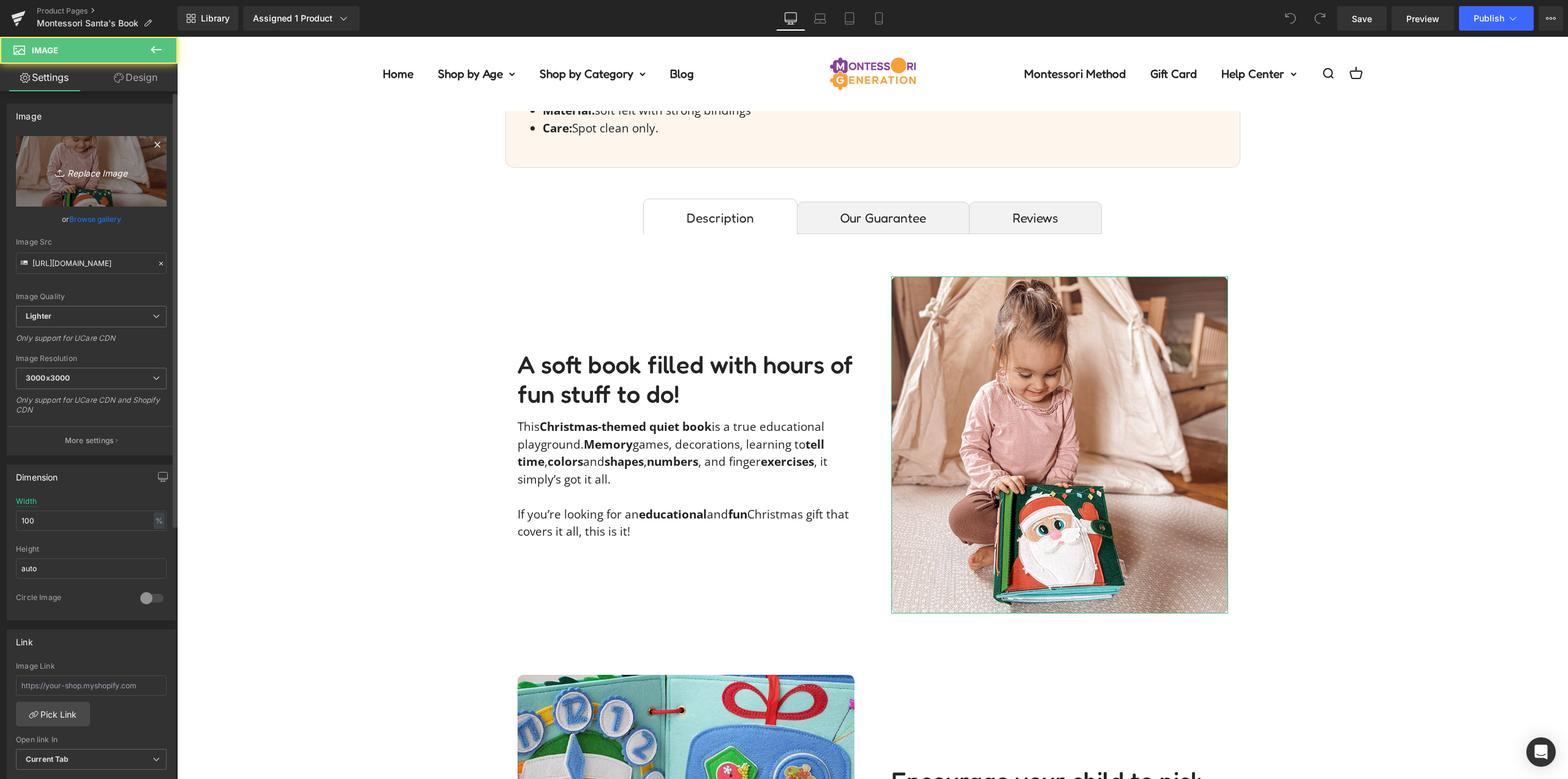
click at [90, 168] on icon "Replace Image" at bounding box center [91, 171] width 98 height 15
type input "C:\fakepath\santas-book-aria_g_wardrobeDSC_0444.jpg"
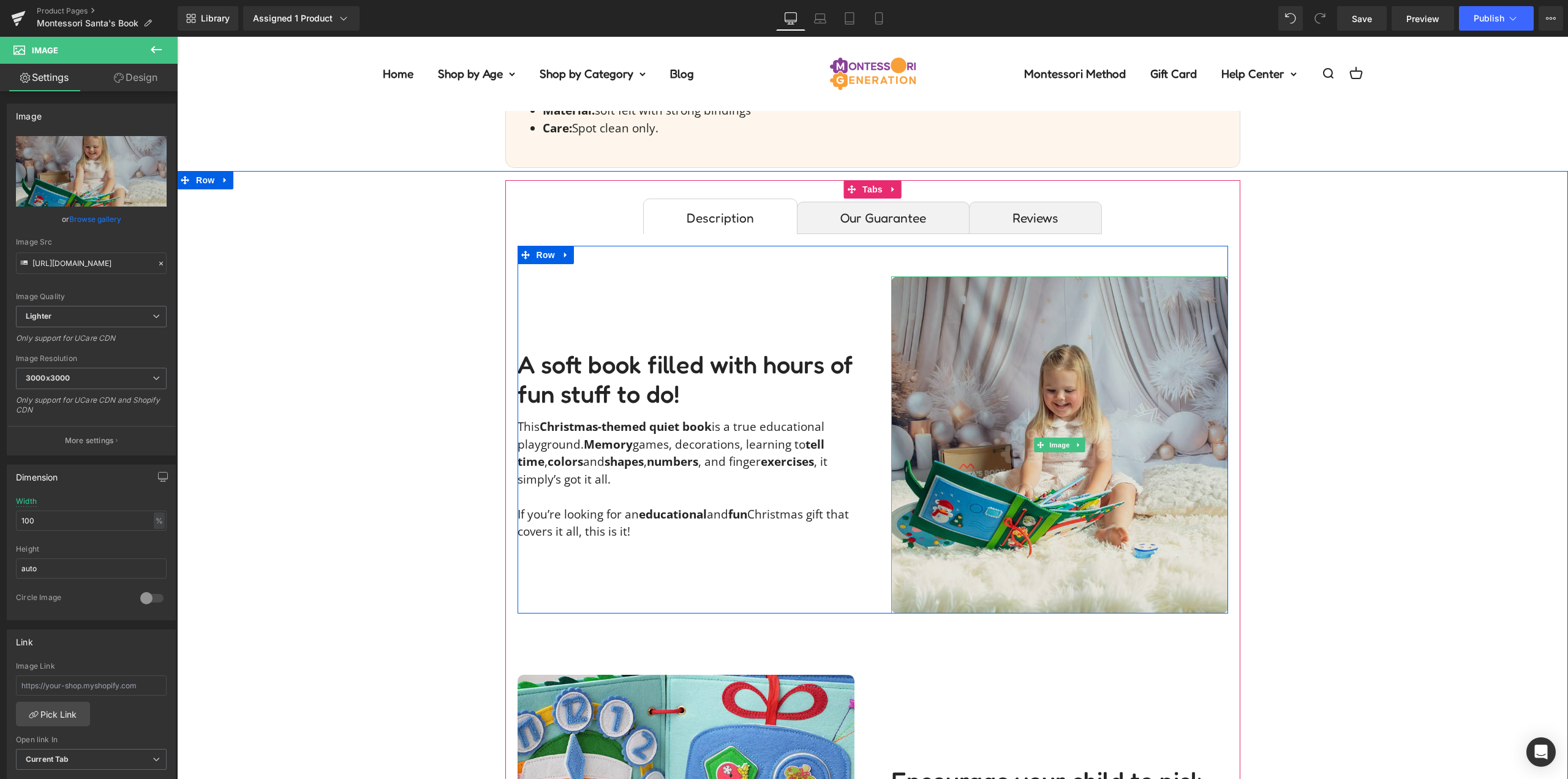
click at [1072, 376] on img at bounding box center [1060, 445] width 337 height 337
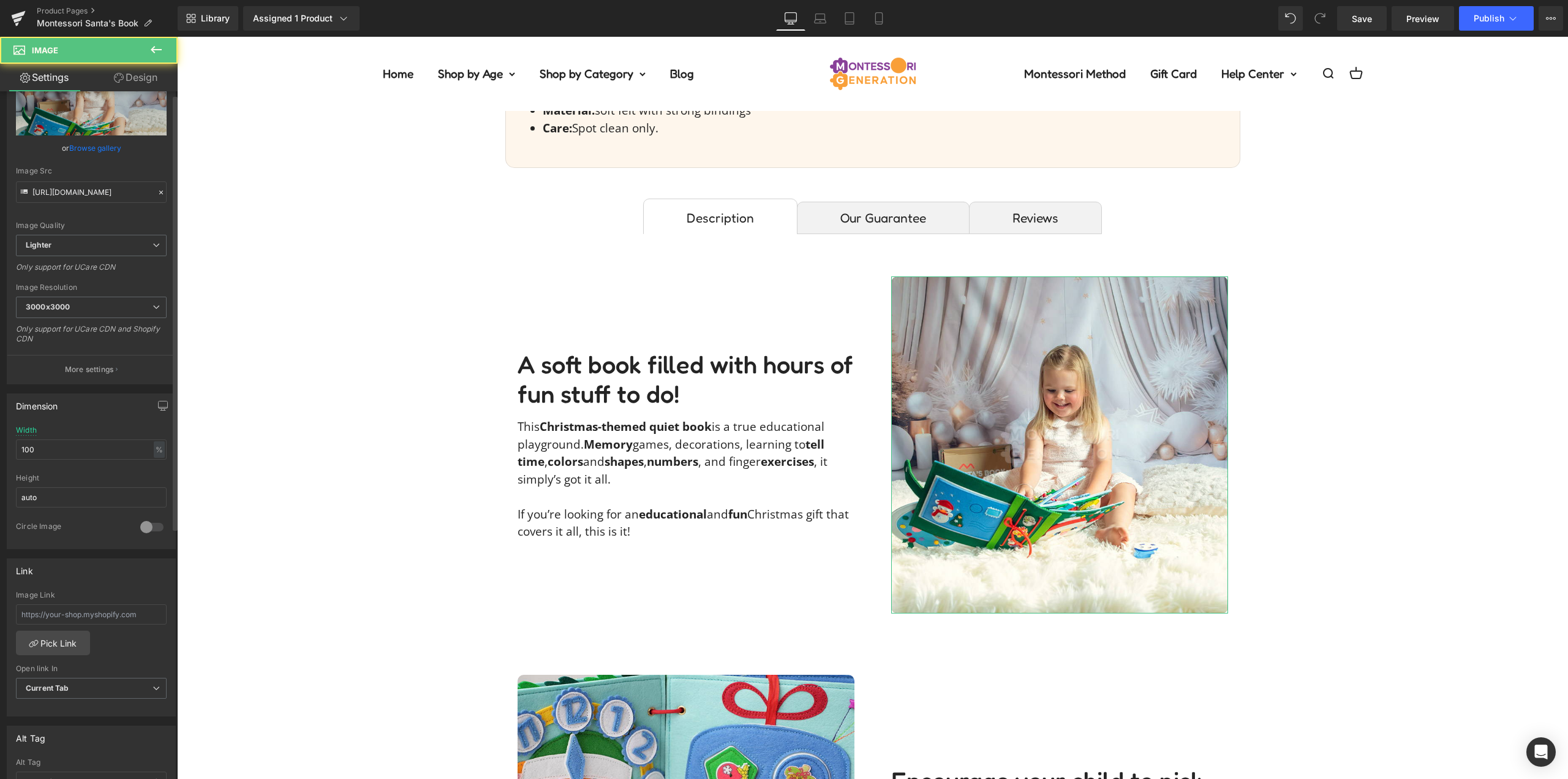
scroll to position [306, 0]
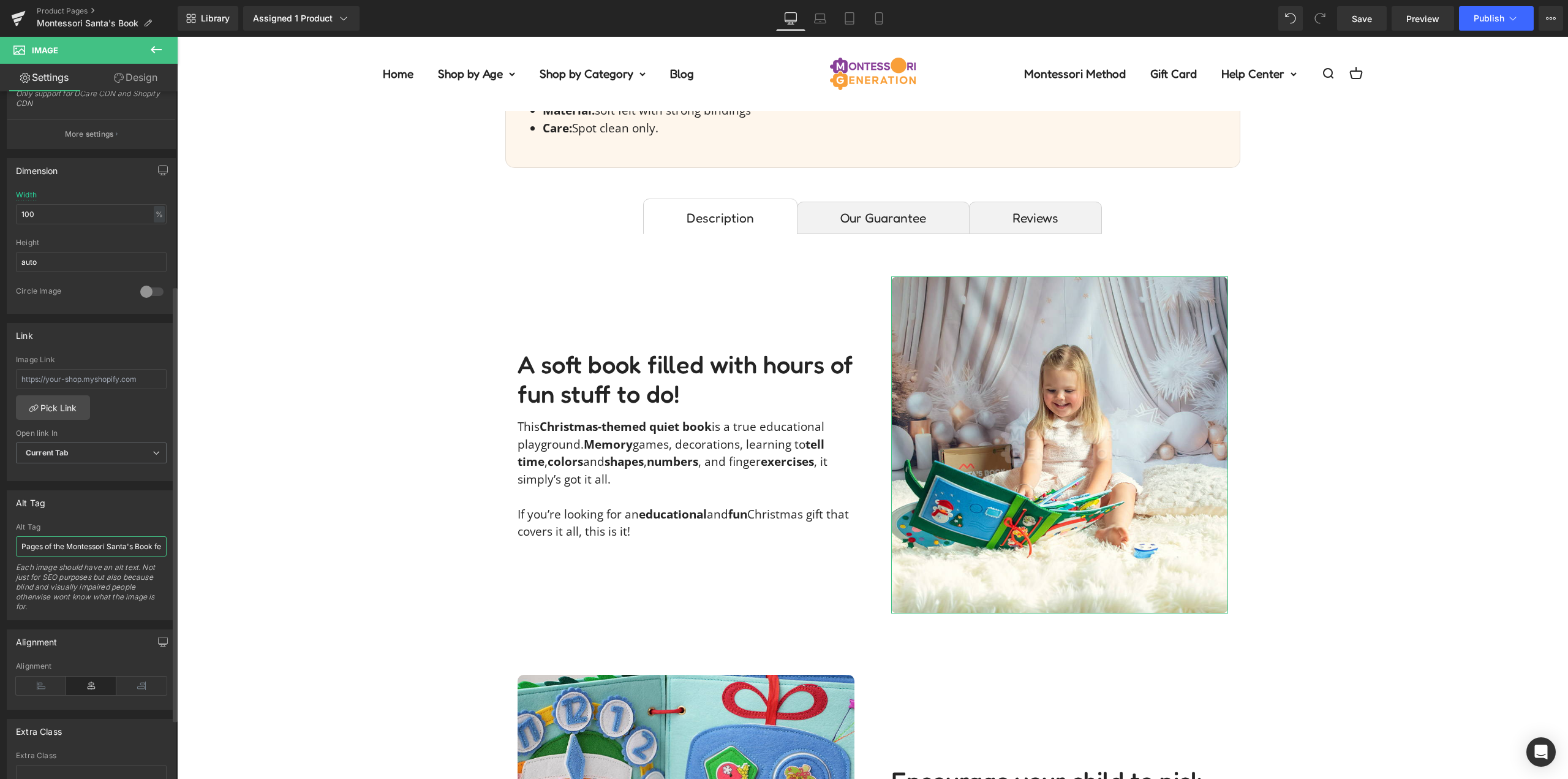
click at [88, 547] on input "Pages of the Montessori Santa's Book featuring a Christmas tree with beads and …" at bounding box center [91, 546] width 151 height 20
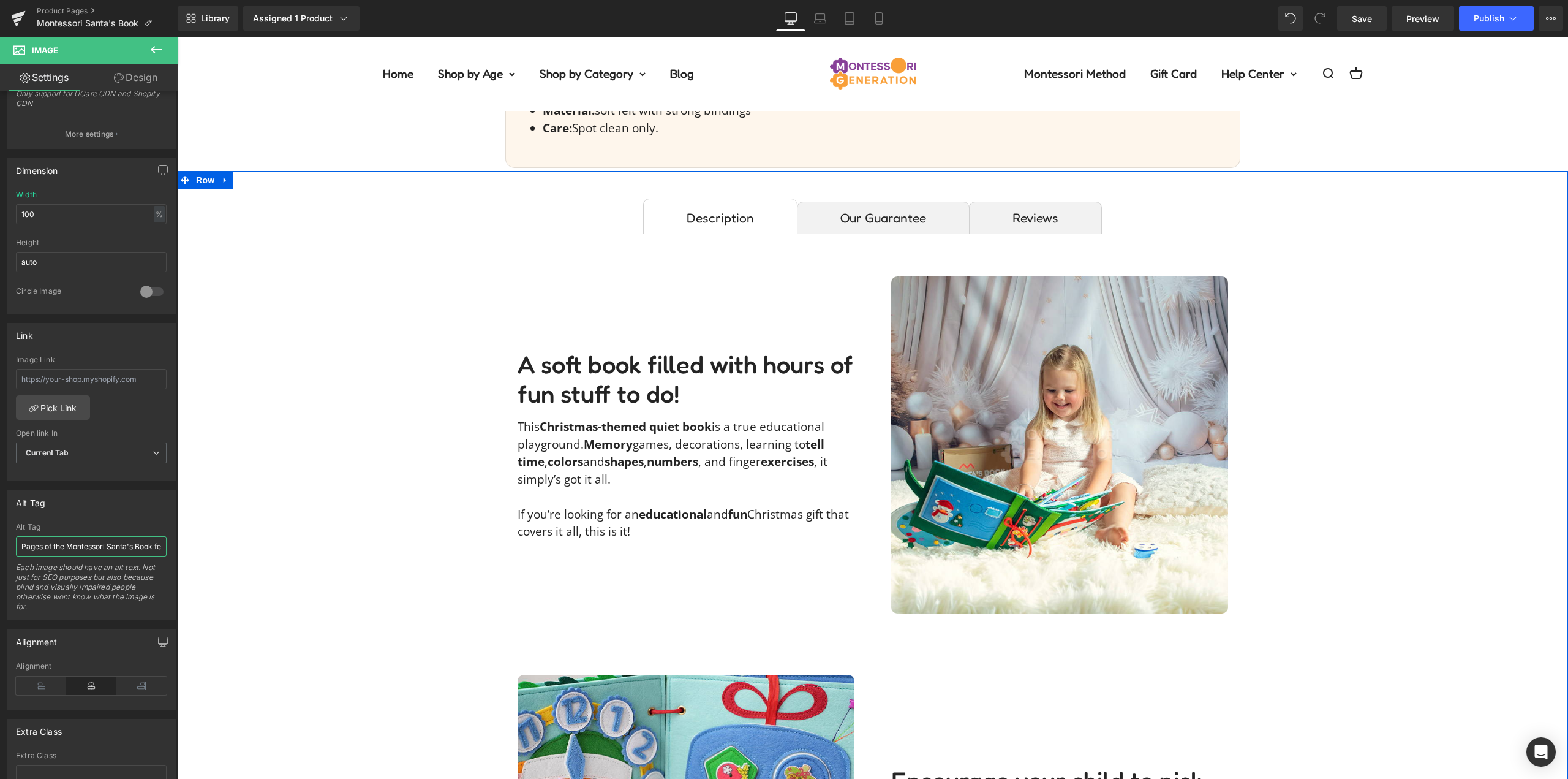
scroll to position [0, 186]
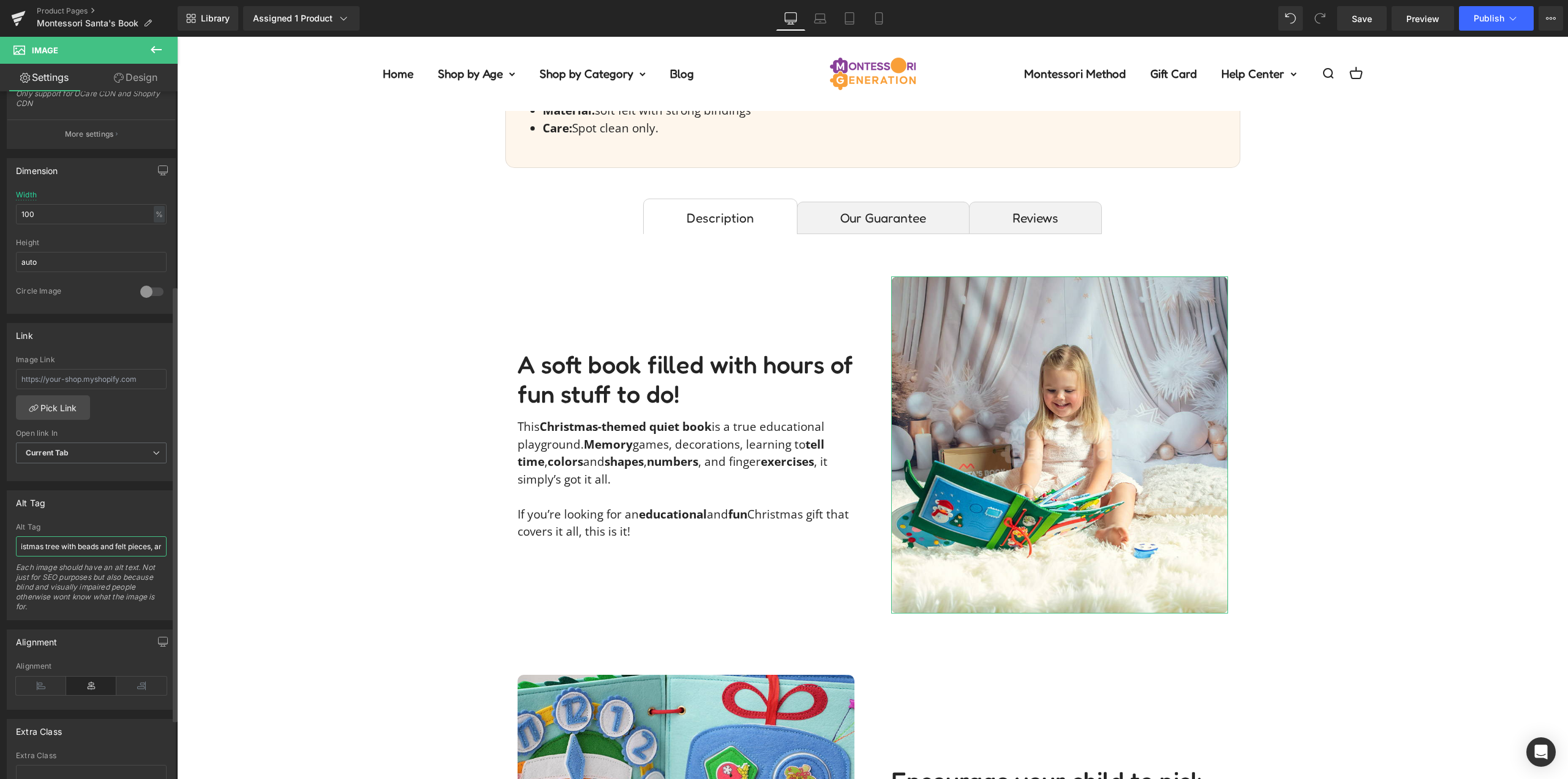
click at [150, 539] on input "Pages of the Montessori Santa's Book featuring a Christmas tree with beads and …" at bounding box center [91, 546] width 151 height 20
type input "Girl smiling while going through her Montessori Santa's Book filled with intera…"
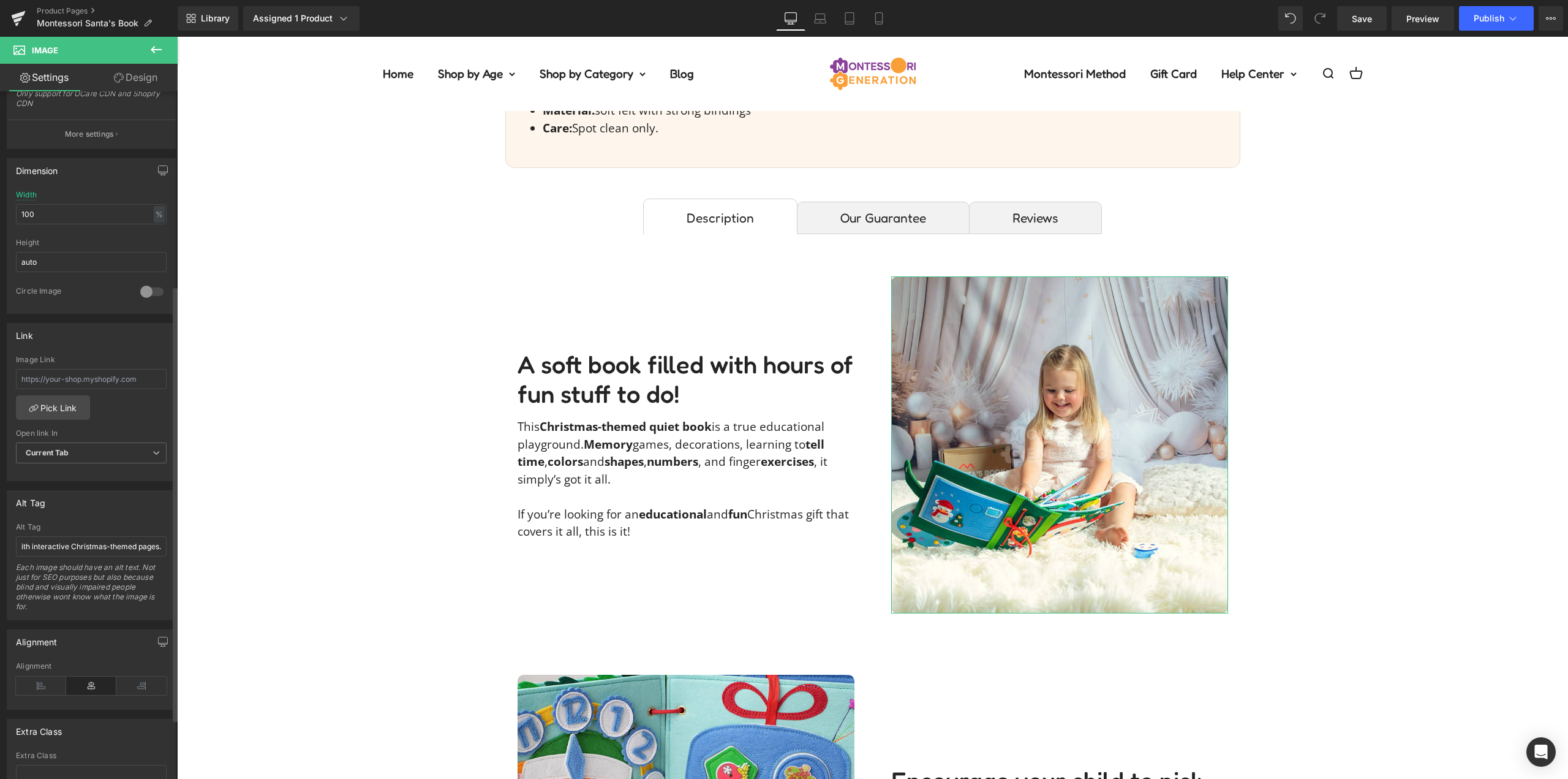
click at [138, 522] on div "Alt Tag Pages of the Montessori Santa's Book featuring a Christmas tree with be…" at bounding box center [91, 555] width 169 height 130
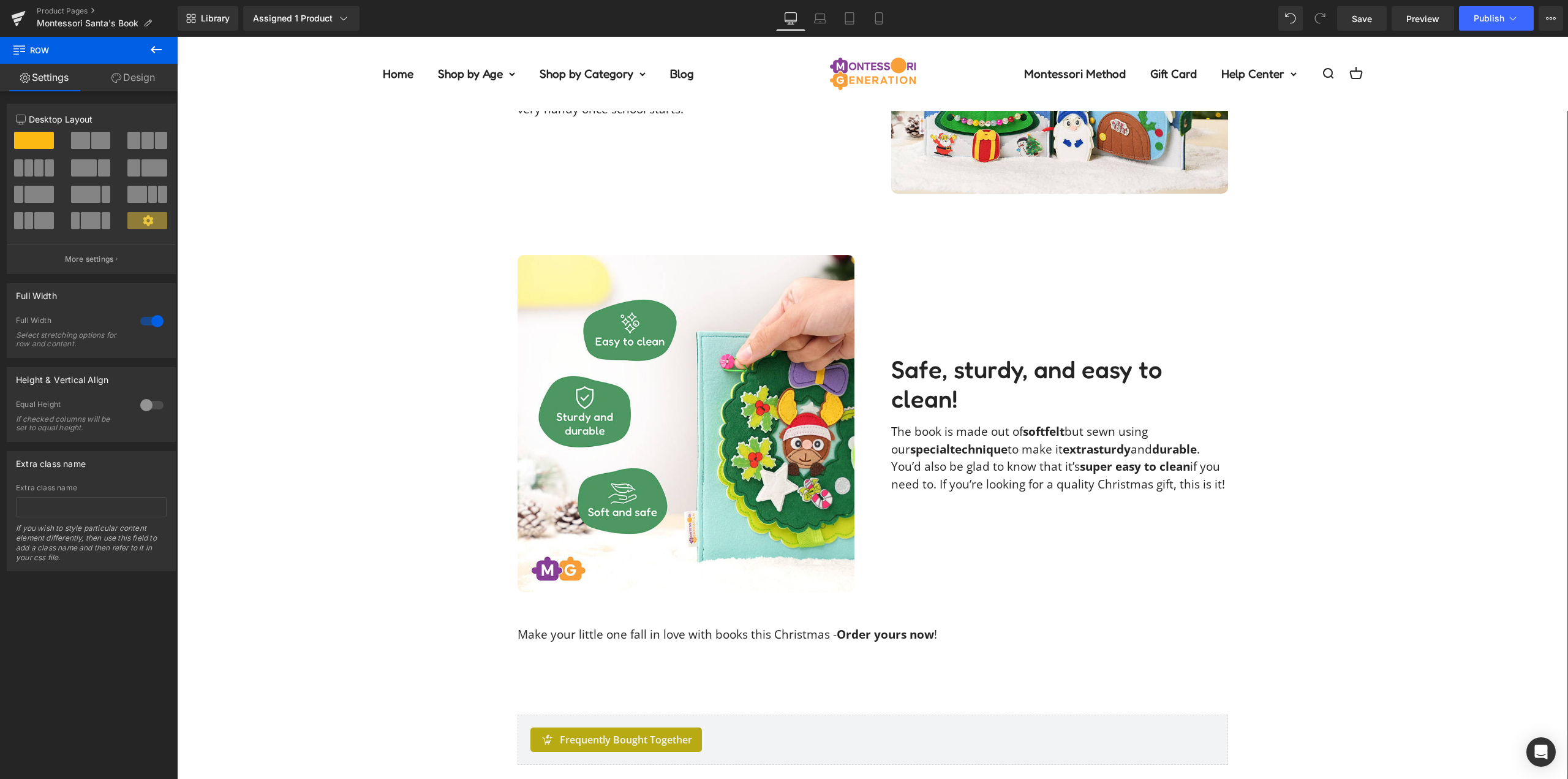
scroll to position [2452, 0]
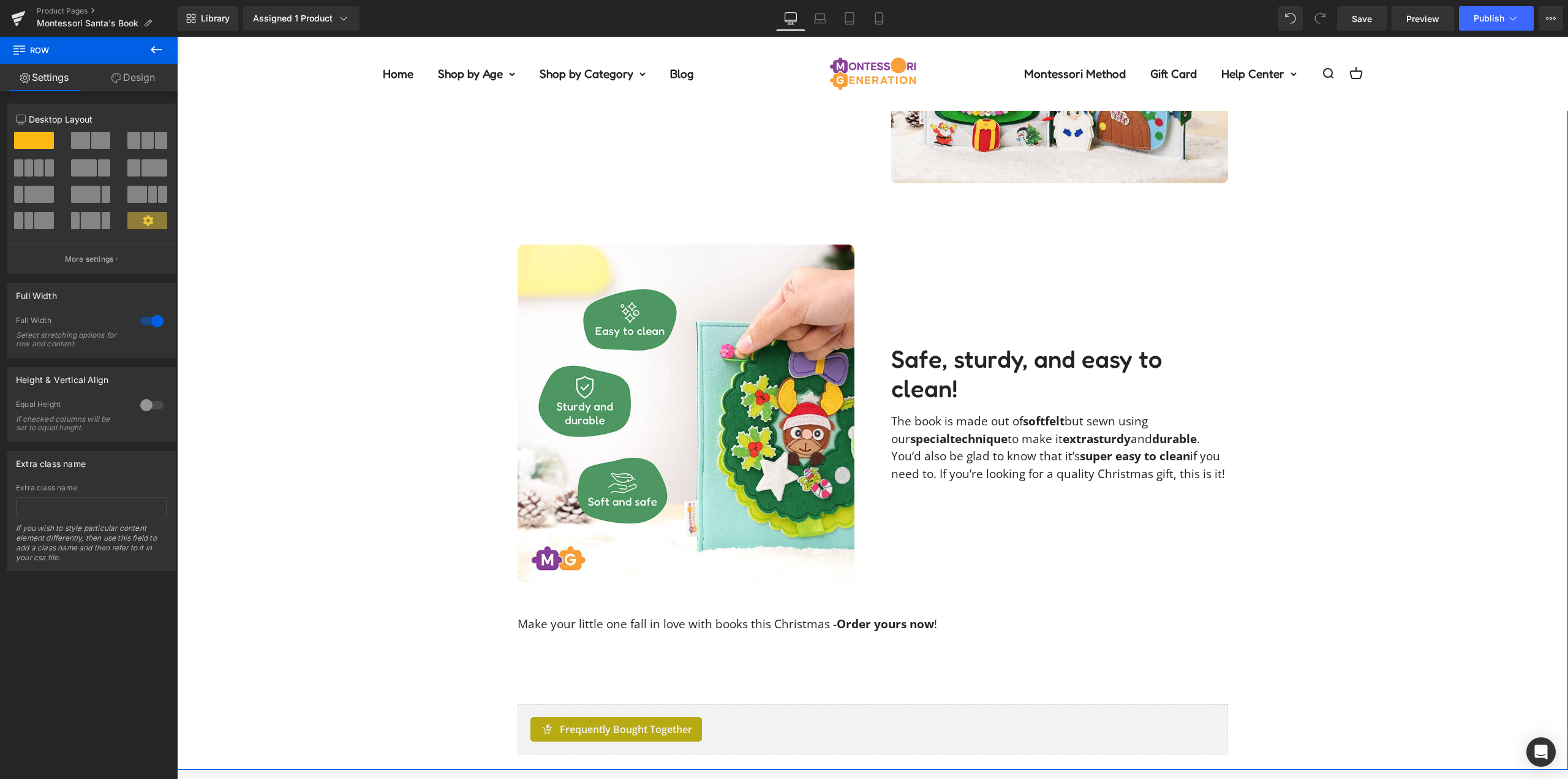
click at [733, 415] on img at bounding box center [687, 413] width 337 height 337
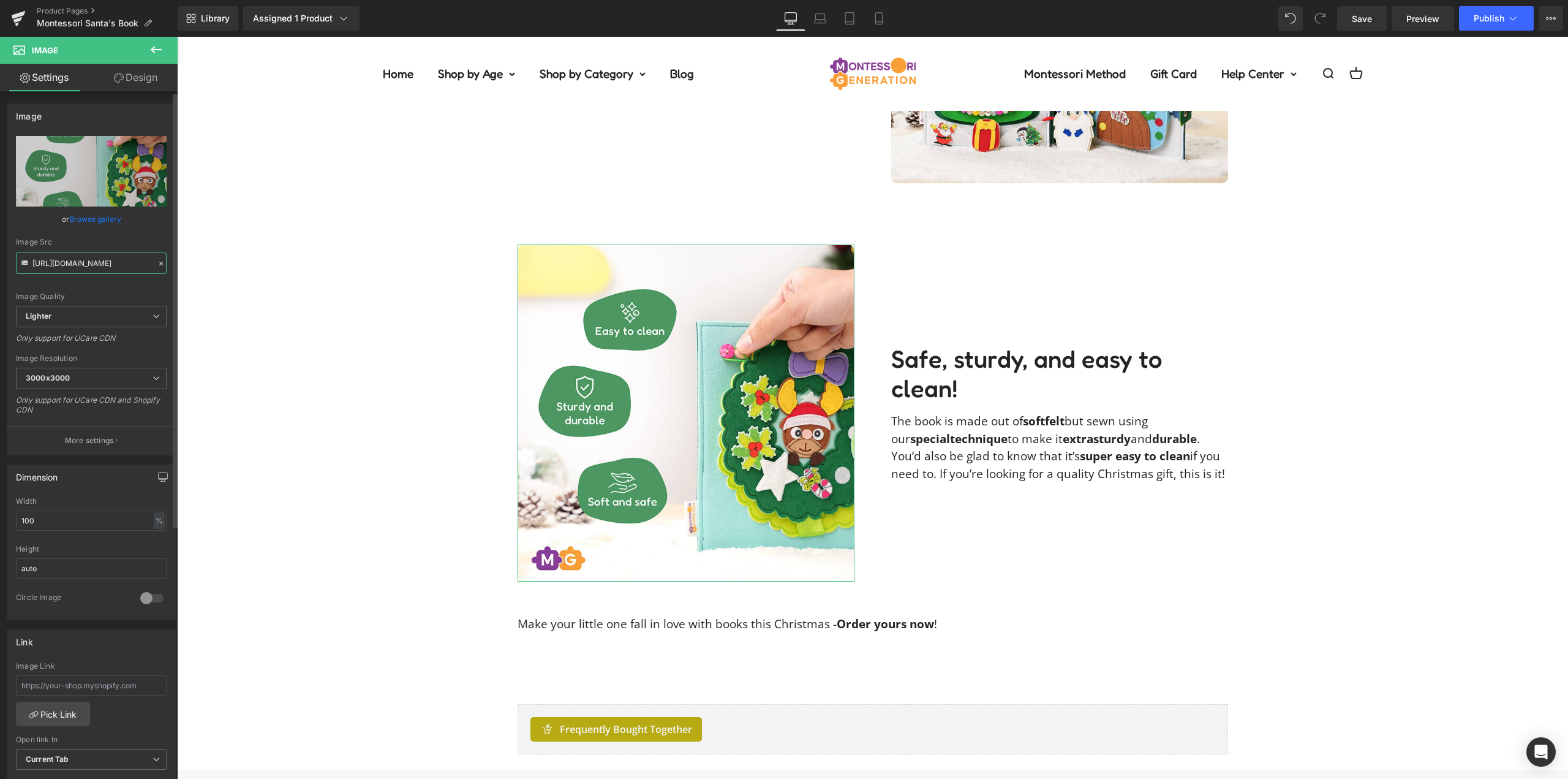
click at [96, 257] on input "https://ucarecdn.com/e0bb2a8c-30c1-4e2f-b5bb-62e29bfb84ca/-/format/auto/-/previ…" at bounding box center [91, 263] width 151 height 21
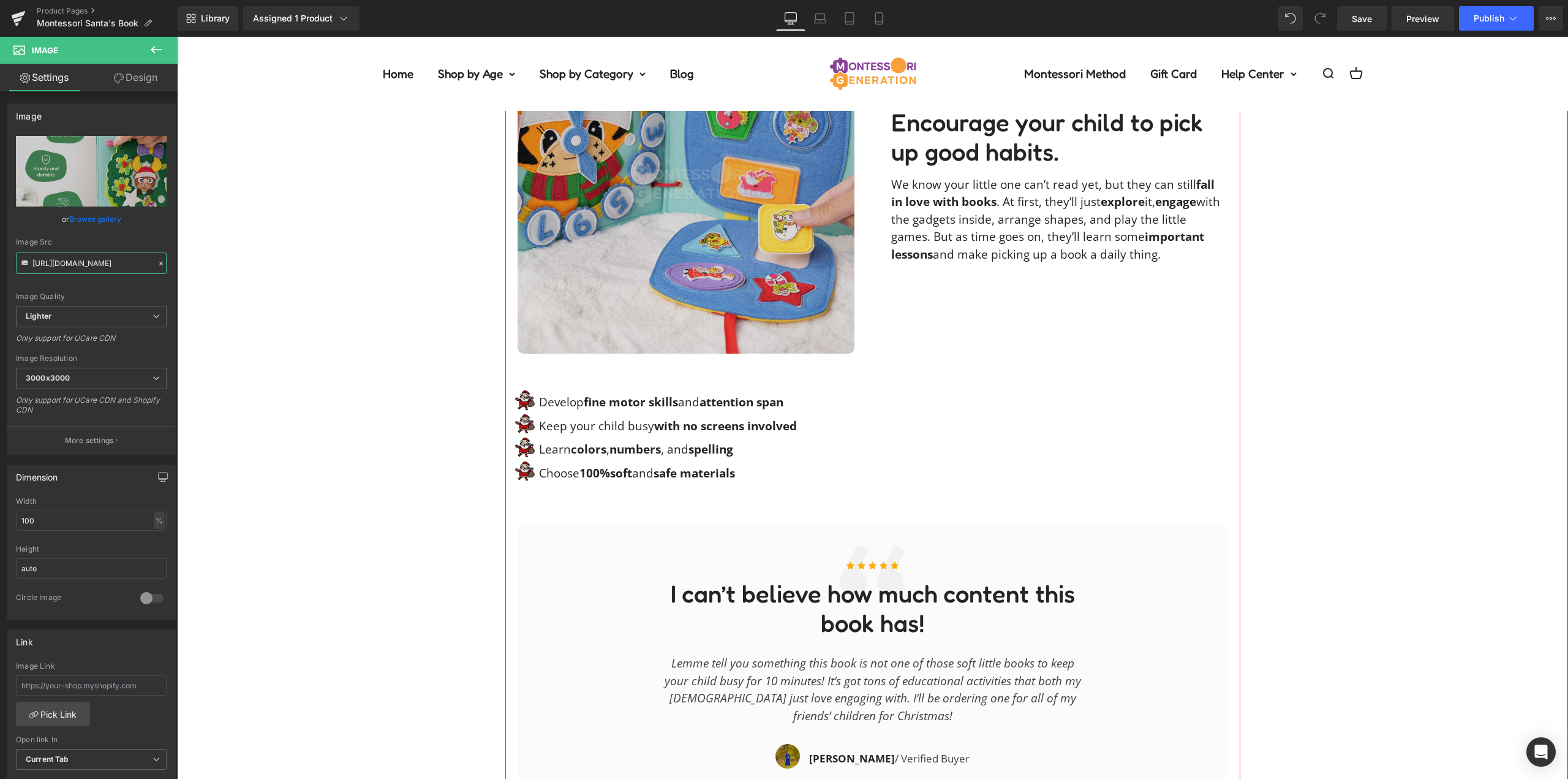
scroll to position [1287, 0]
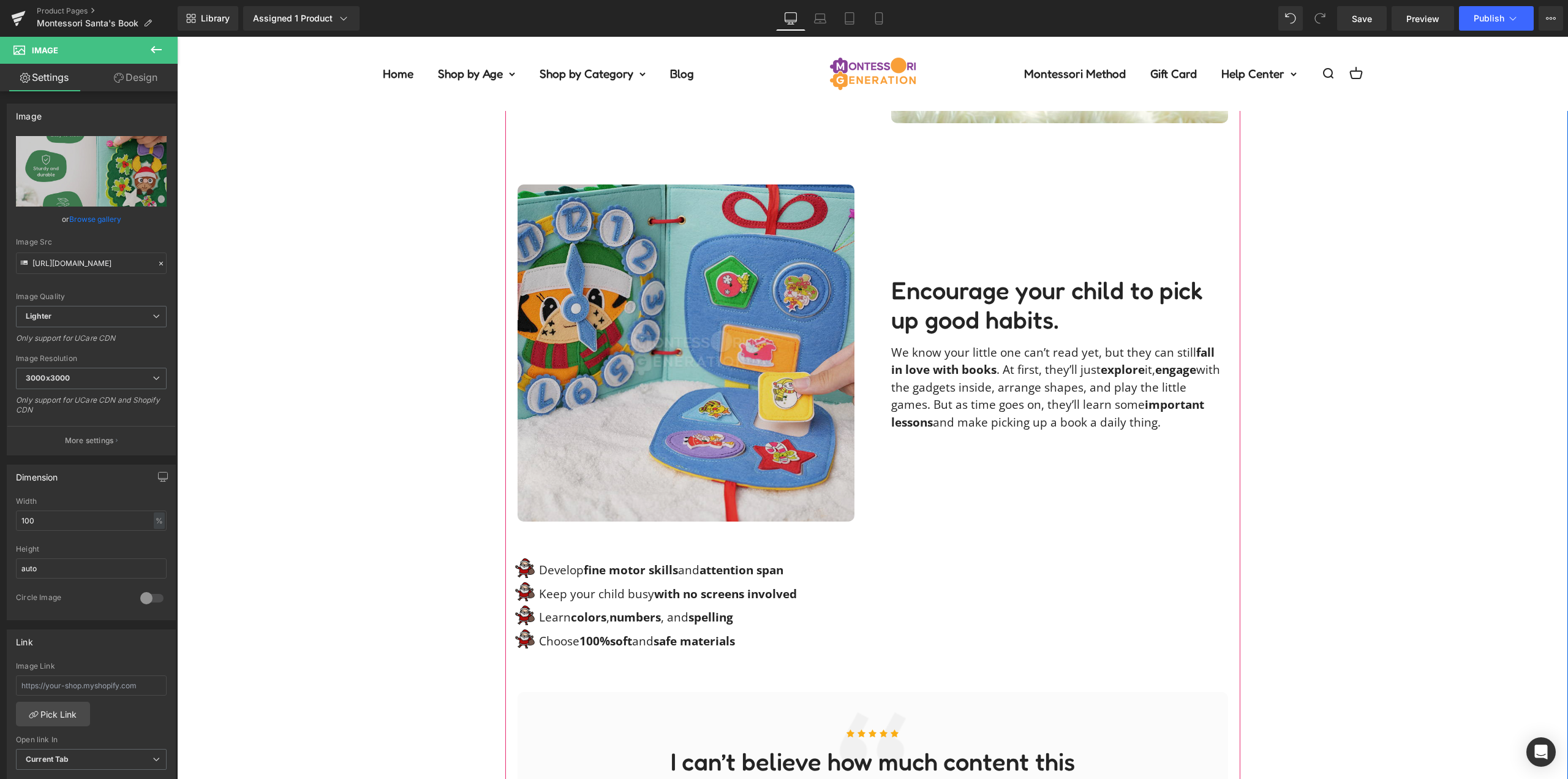
click at [727, 367] on img at bounding box center [687, 353] width 337 height 337
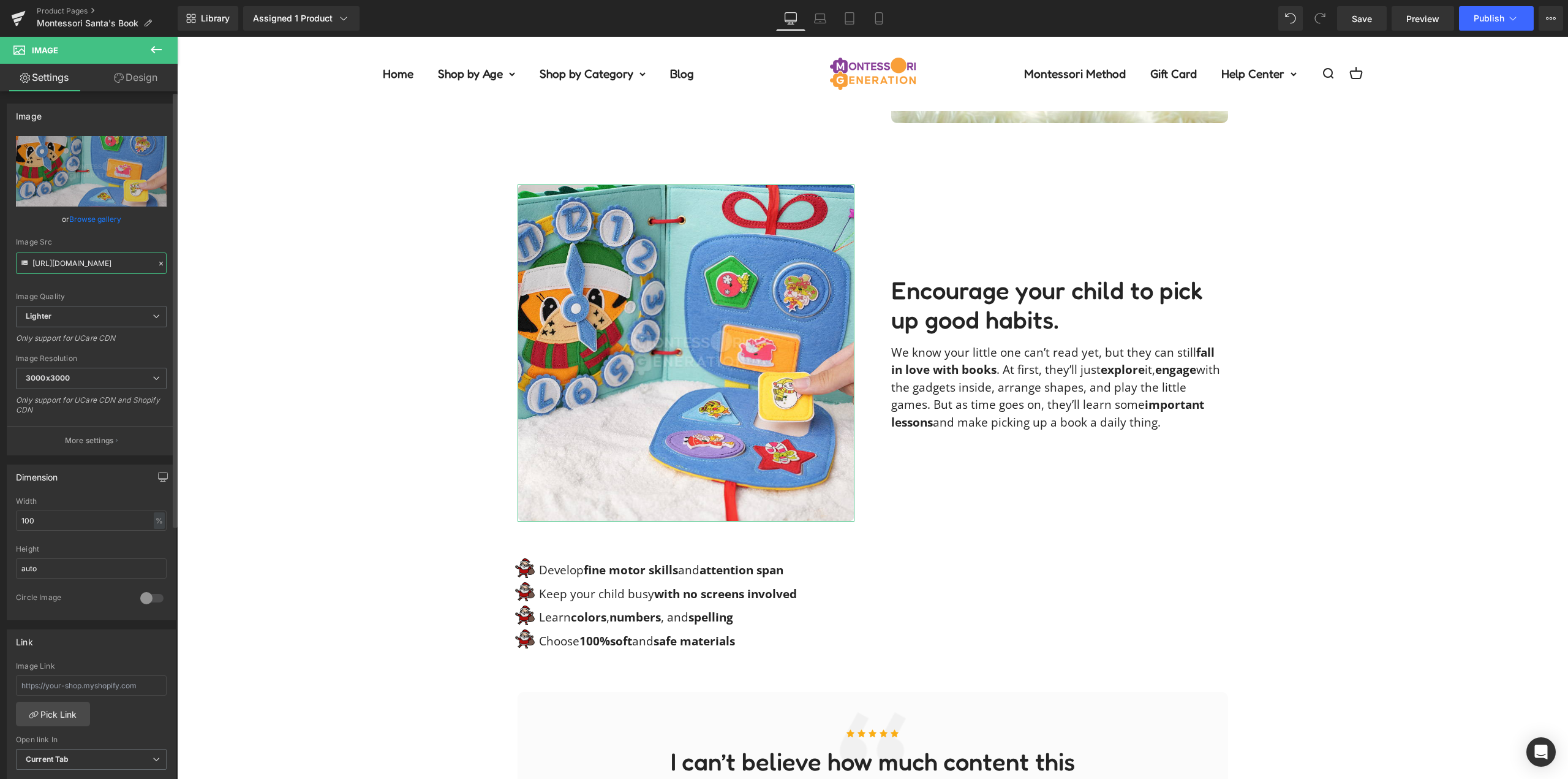
click at [102, 267] on input "https://ucarecdn.com/59bee8f6-3929-441b-af6b-2b59ddfd0e22/-/format/auto/-/previ…" at bounding box center [91, 263] width 151 height 21
paste input "e0bb2a8c-30c1-4e2f-b5bb-62e29bfb84ca/-/format/auto/-/preview/2048x2048/-/qualit…"
type input "https://ucarecdn.com/e0bb2a8c-30c1-4e2f-b5bb-62e29bfb84ca/-/format/auto/-/previ…"
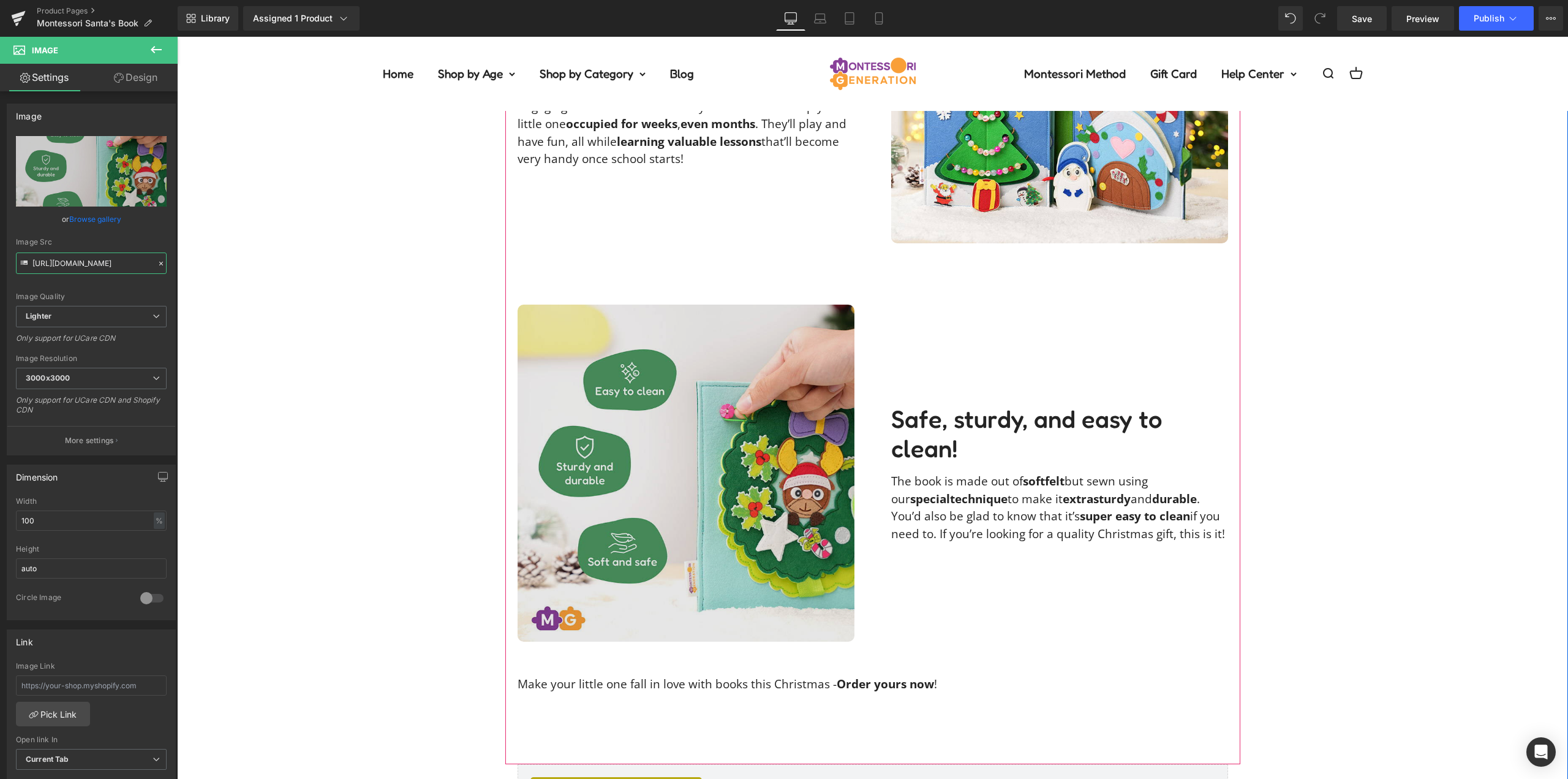
scroll to position [2452, 0]
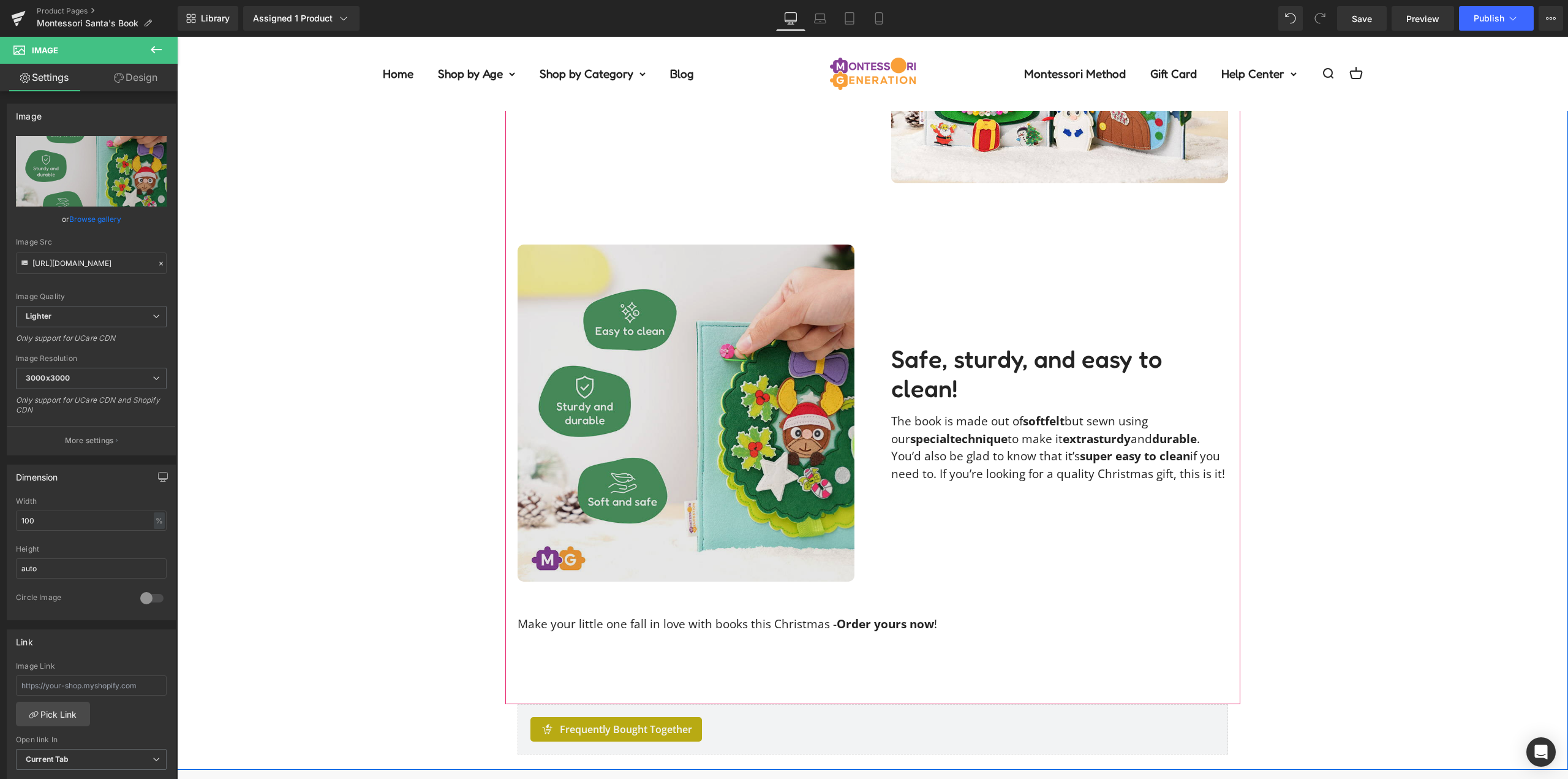
click at [720, 477] on img at bounding box center [687, 413] width 337 height 337
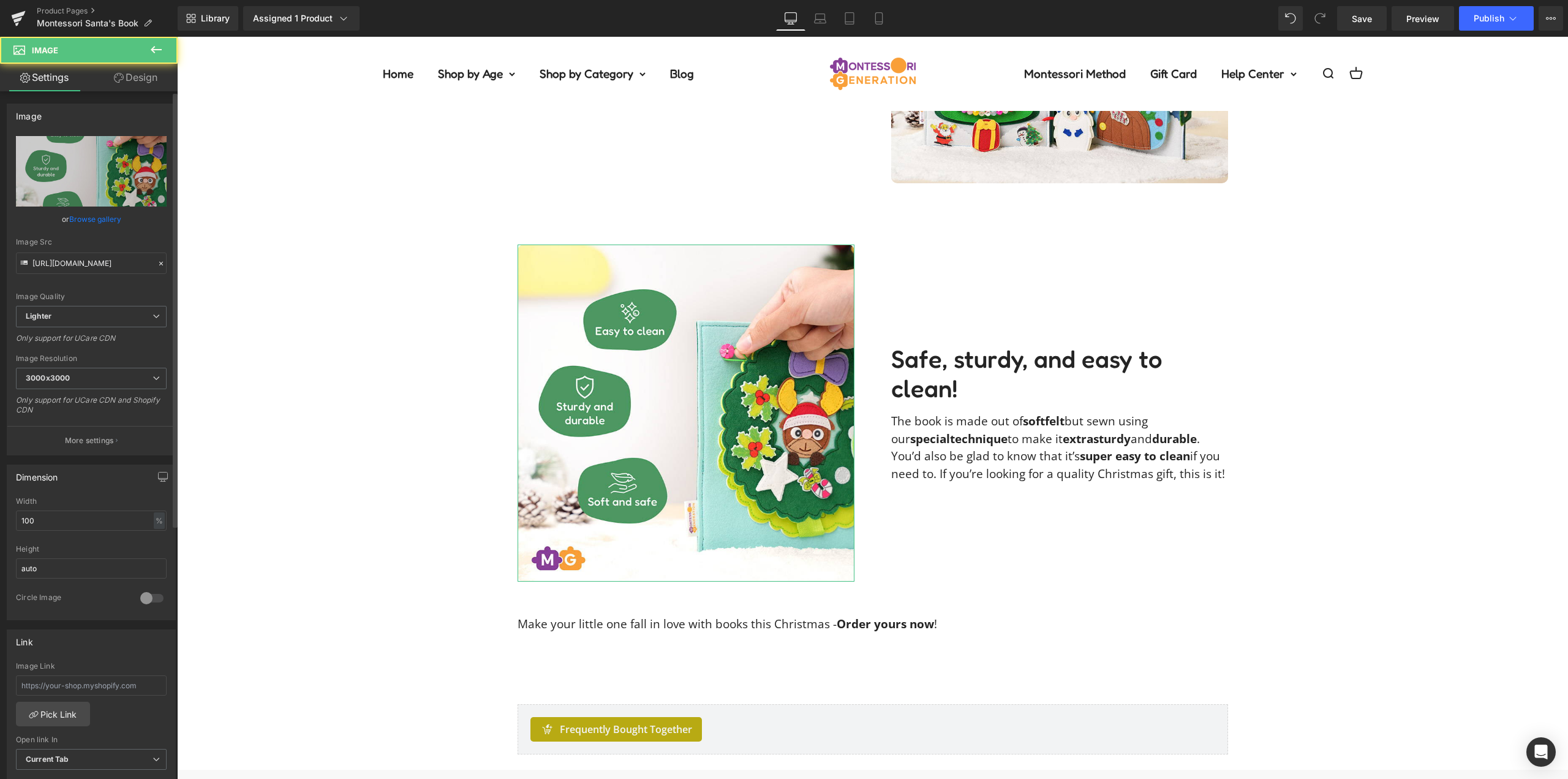
scroll to position [367, 0]
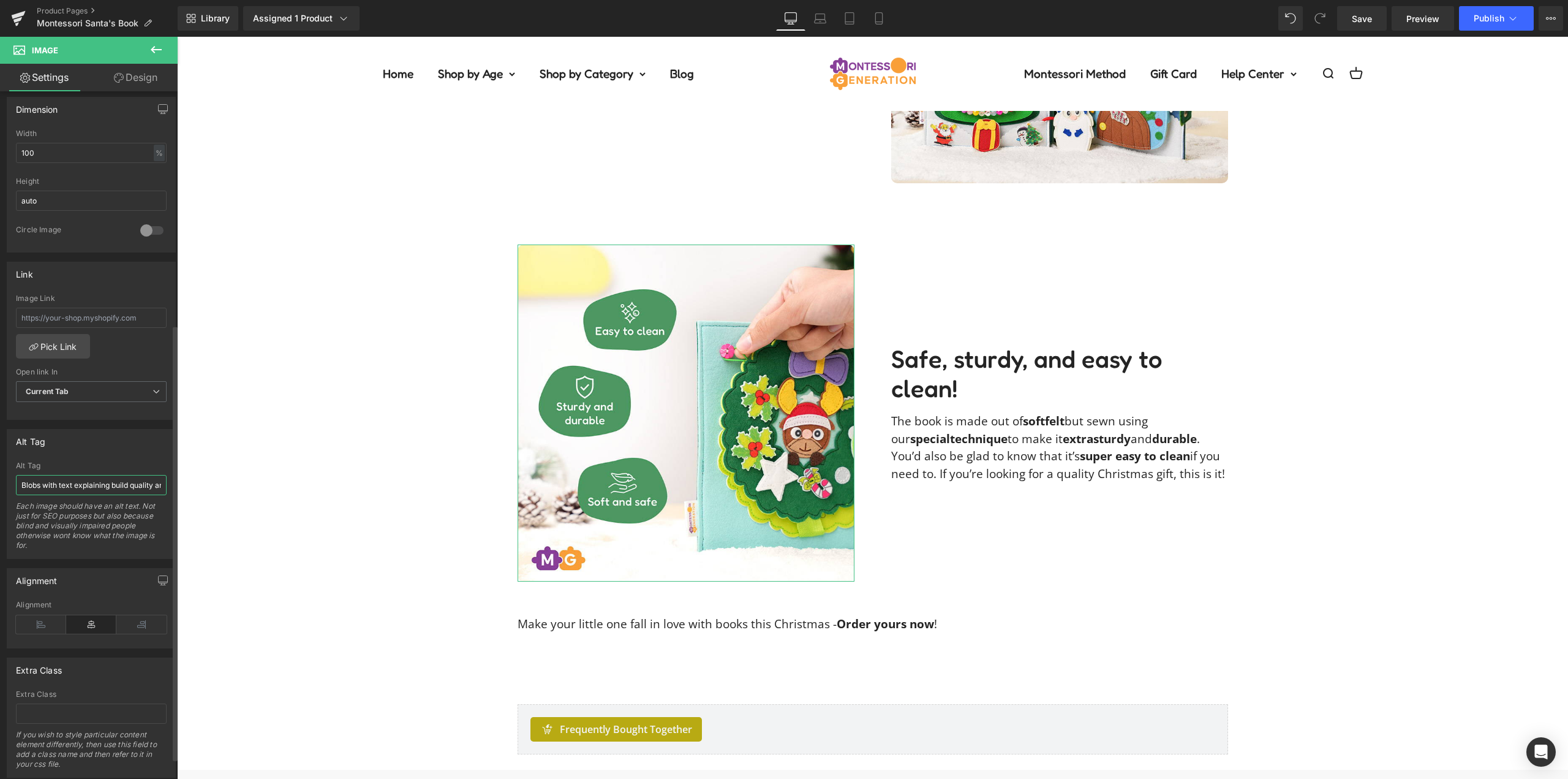
click at [103, 486] on input "Blobs with text explaining build quality and features of the Montessori Santa's…" at bounding box center [91, 485] width 151 height 20
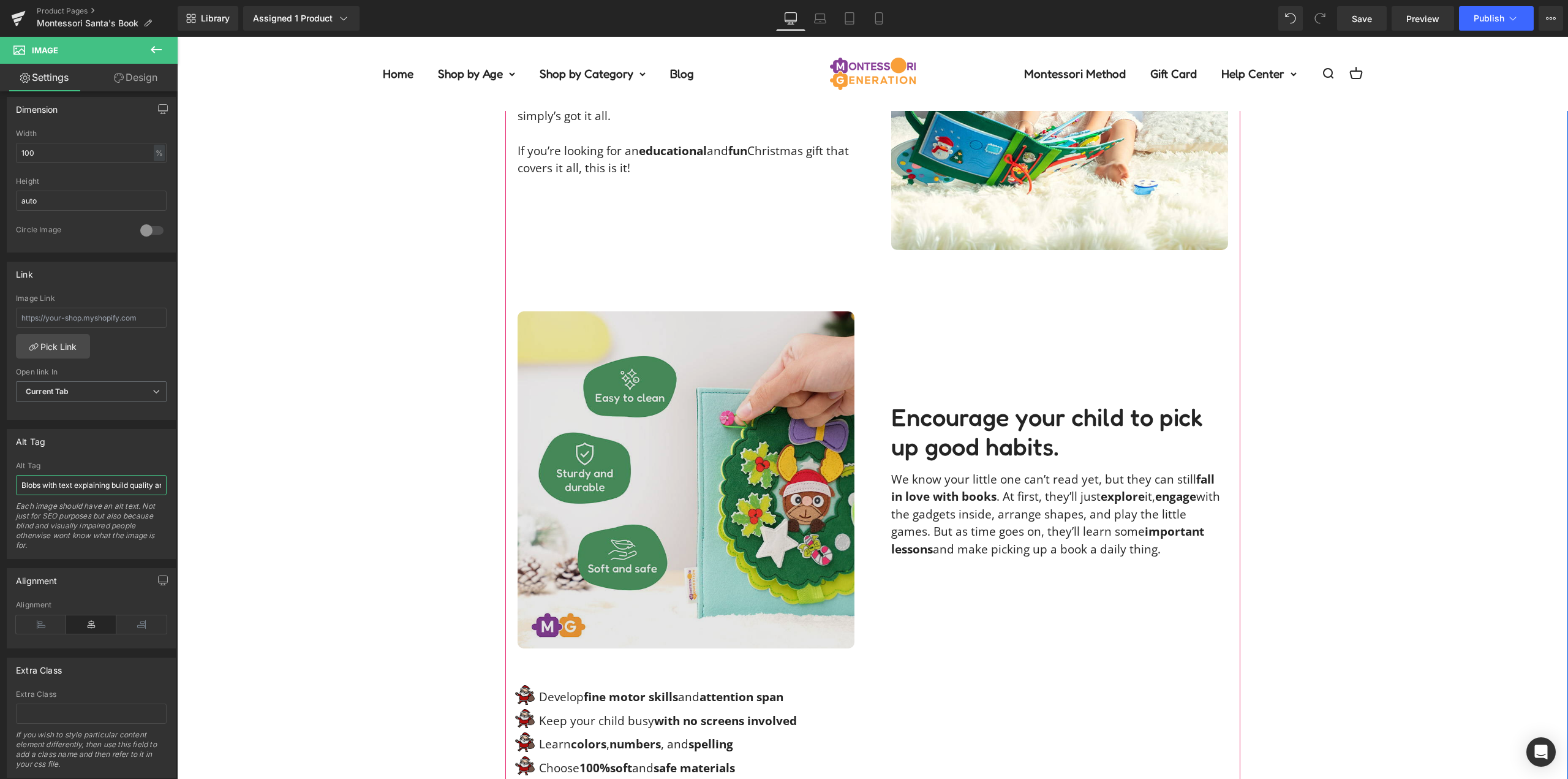
scroll to position [1287, 0]
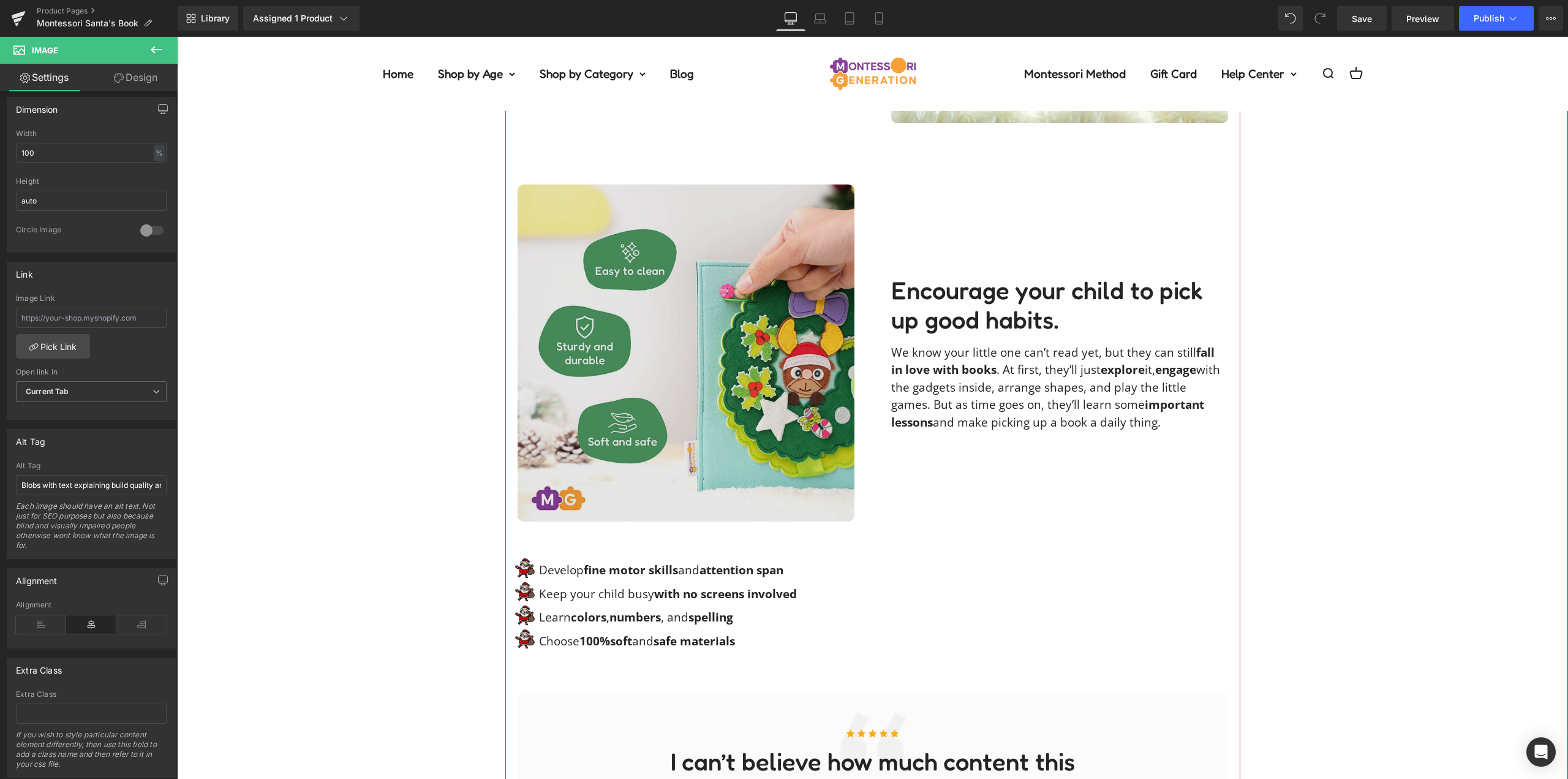
click at [683, 297] on img at bounding box center [687, 353] width 337 height 337
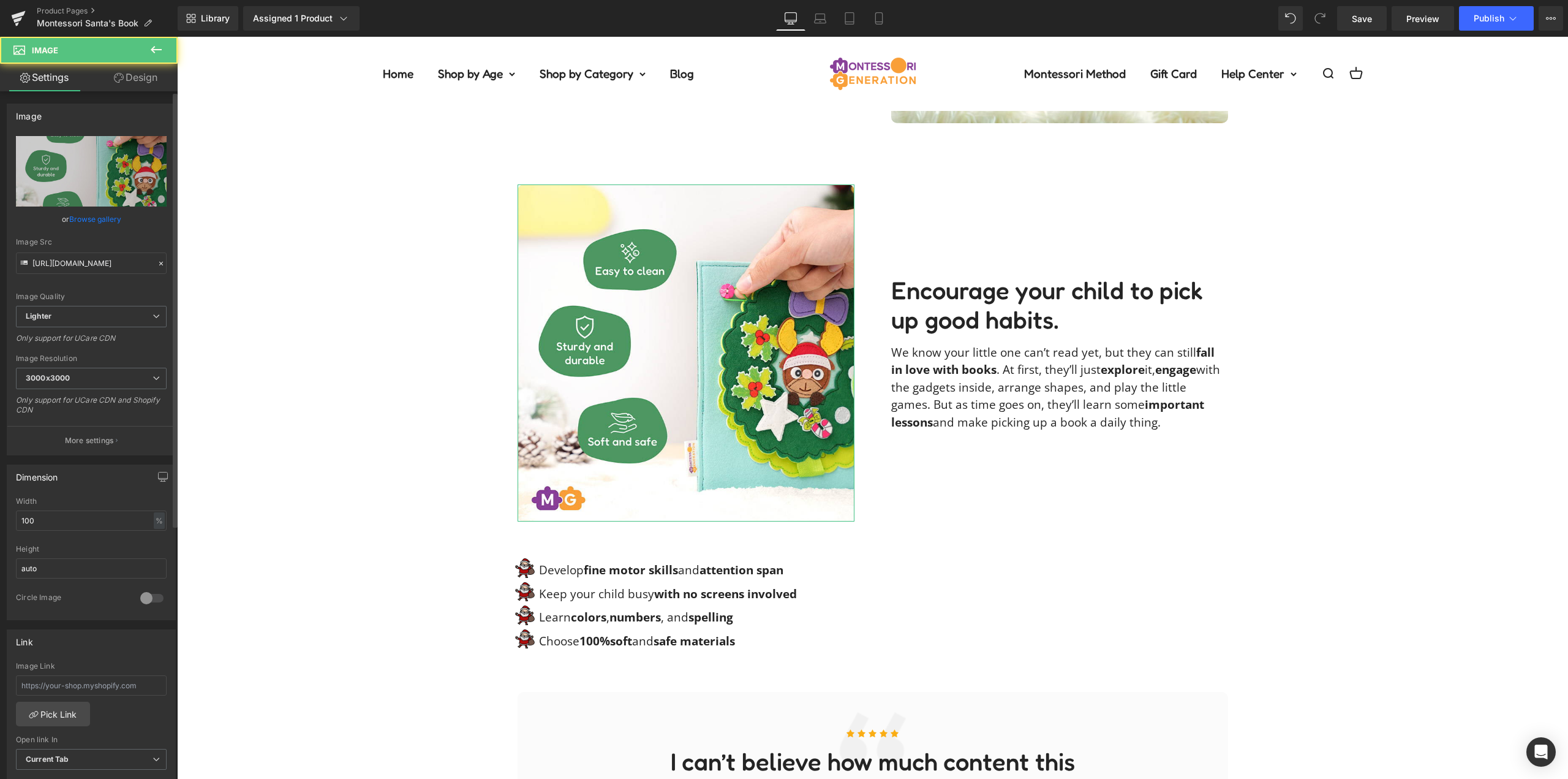
scroll to position [367, 0]
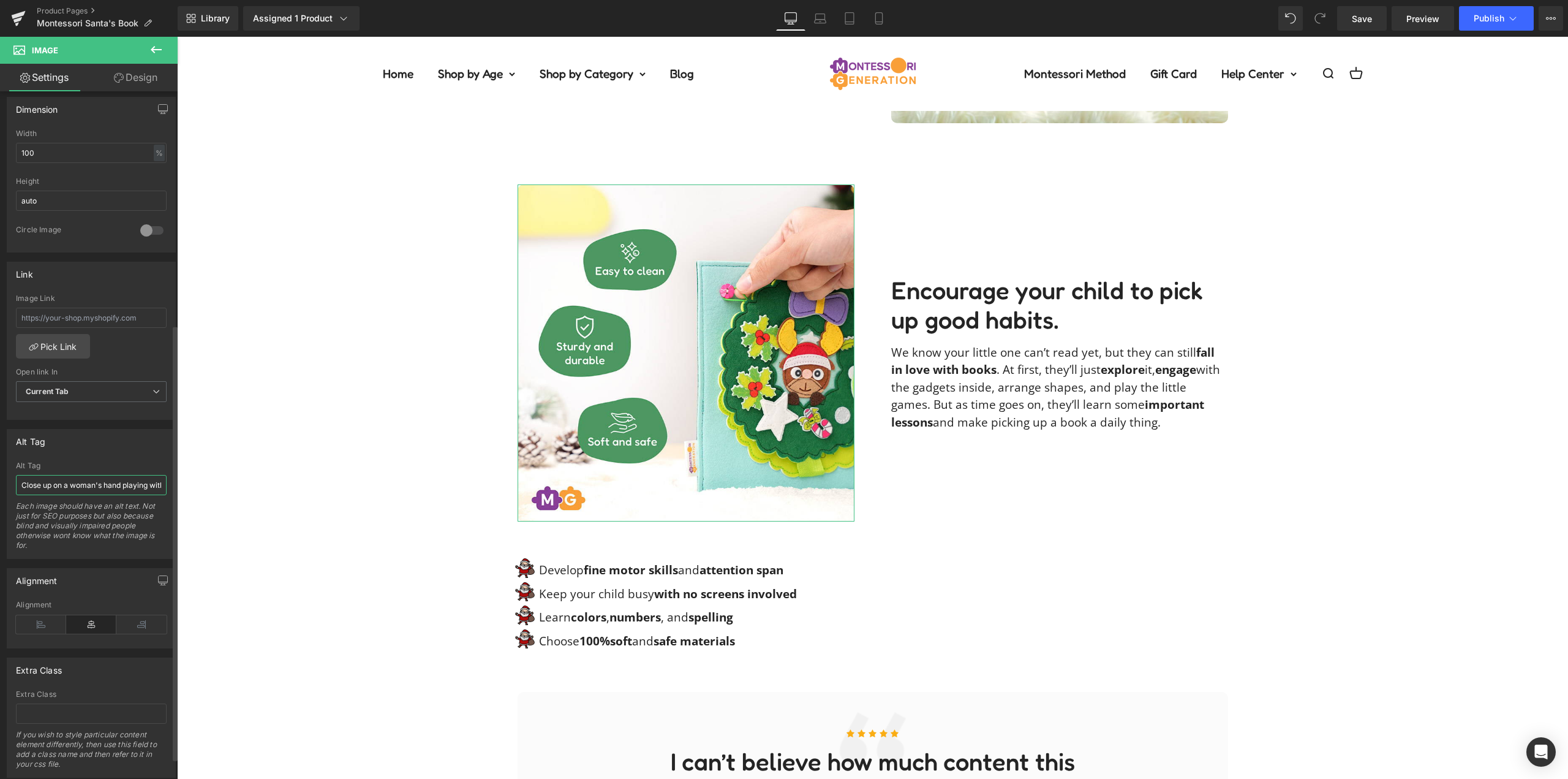
click at [85, 492] on input "Close up on a woman's hand playing with colorful felt interactive pieces of the…" at bounding box center [91, 485] width 151 height 20
paste input "Blobs with text explaining build quality and features of the Montessori Santa's…"
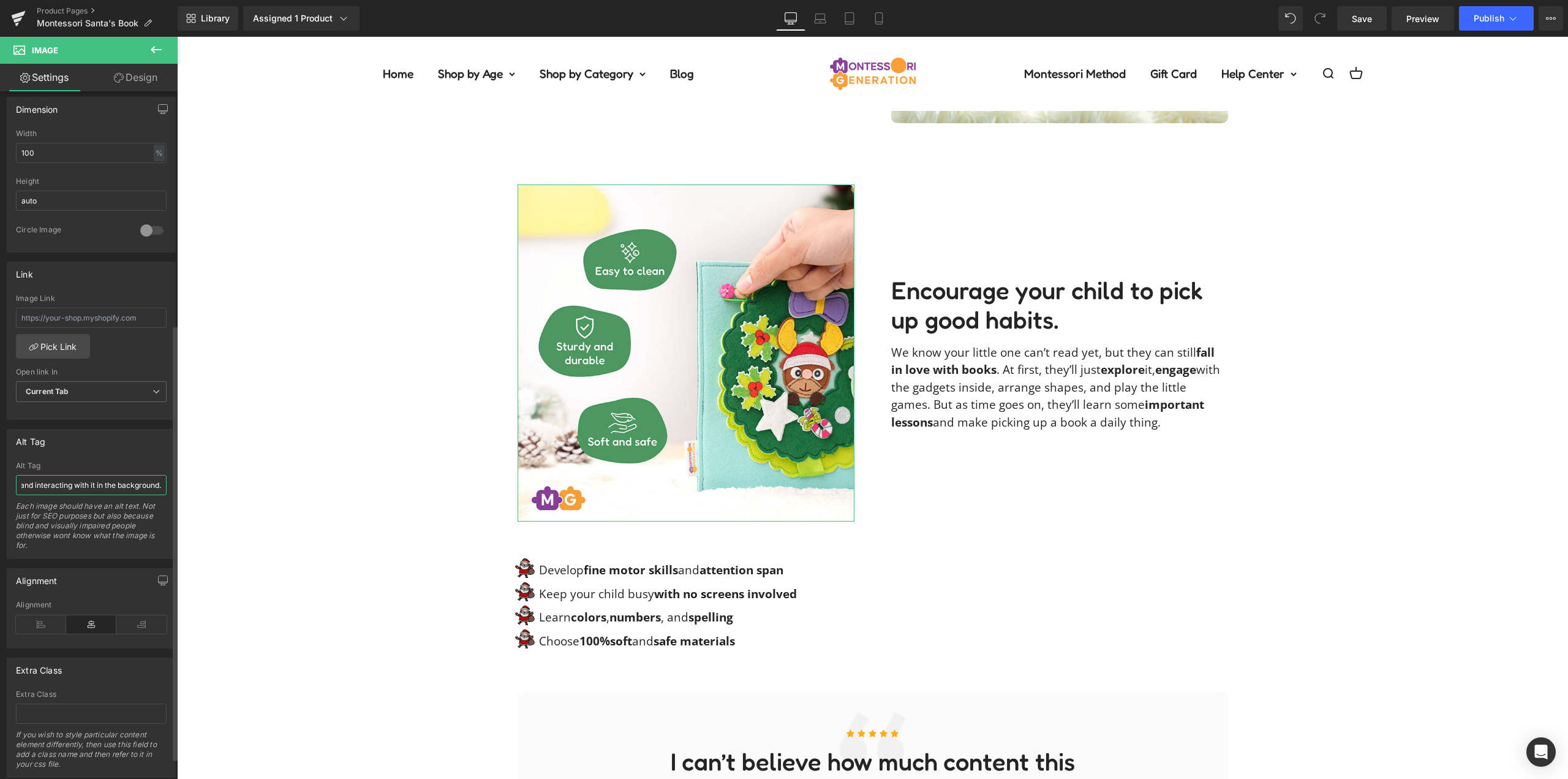
type input "Blobs with text explaining build quality and features of the Montessori Santa's…"
click at [90, 455] on div "Alt Tag Close up on a woman's hand playing with colorful felt interactive piece…" at bounding box center [91, 494] width 169 height 130
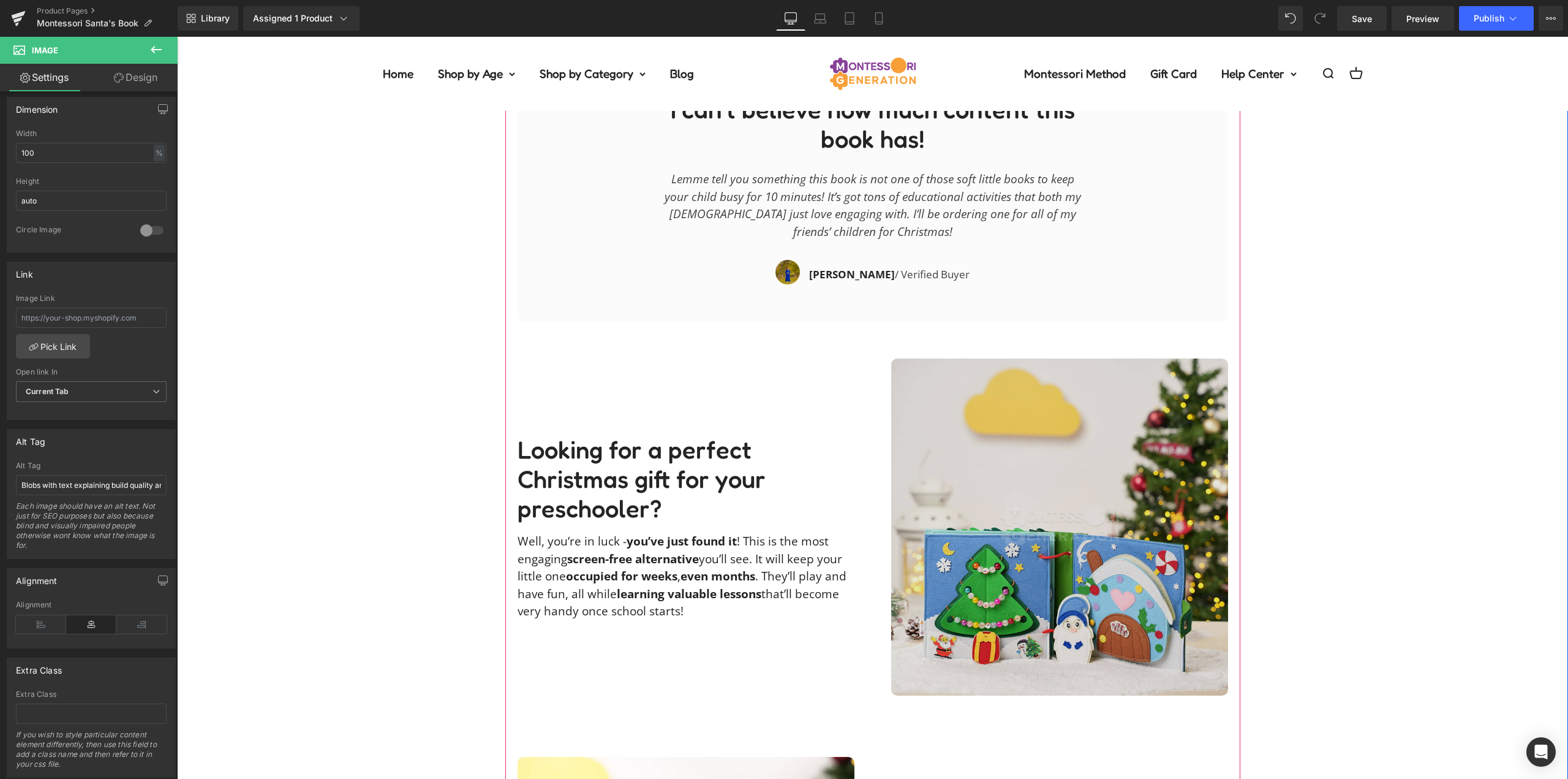
scroll to position [2022, 0]
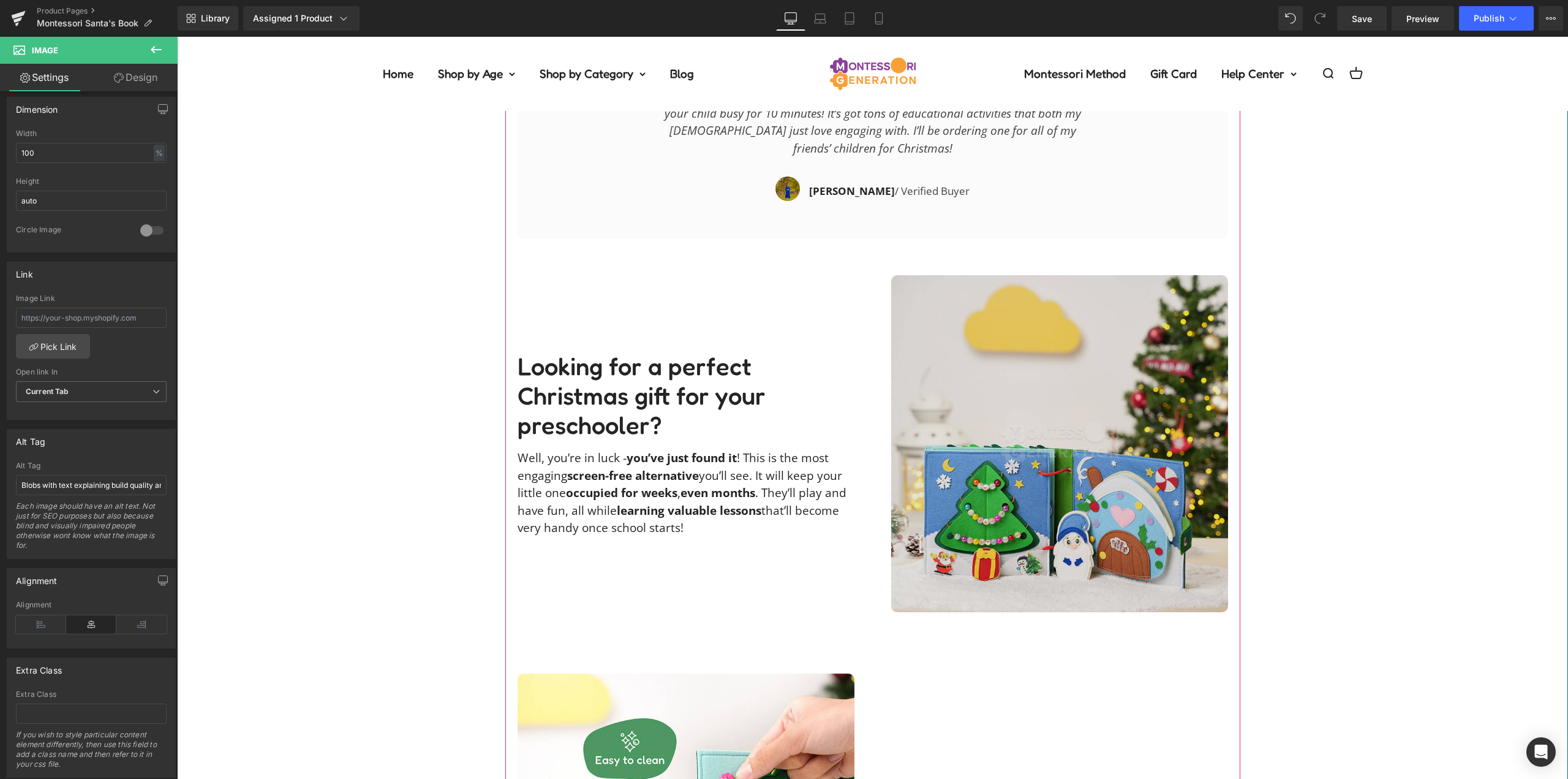
click at [1049, 403] on img at bounding box center [1060, 444] width 337 height 337
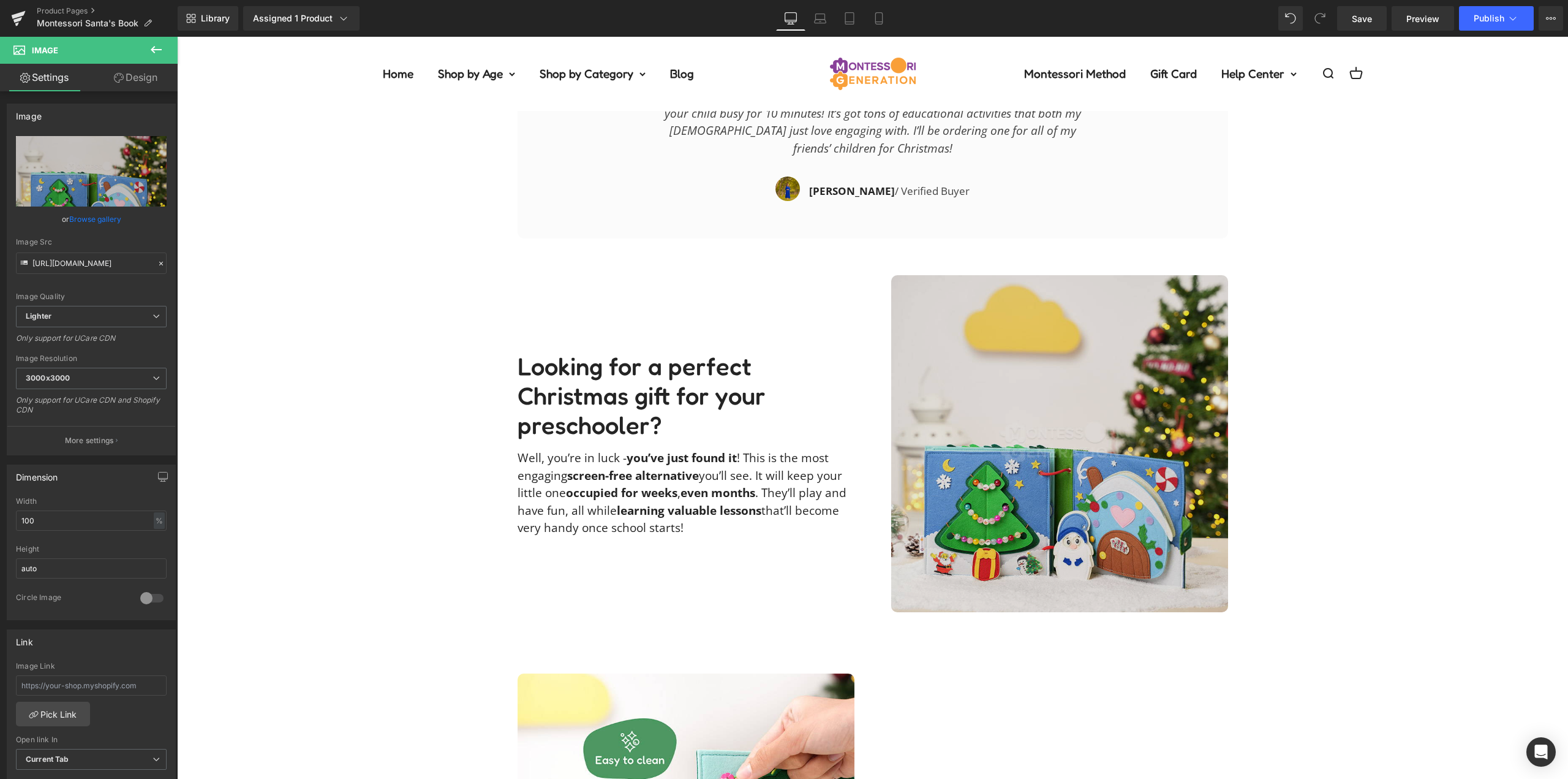
click at [1127, 407] on img at bounding box center [1060, 444] width 337 height 337
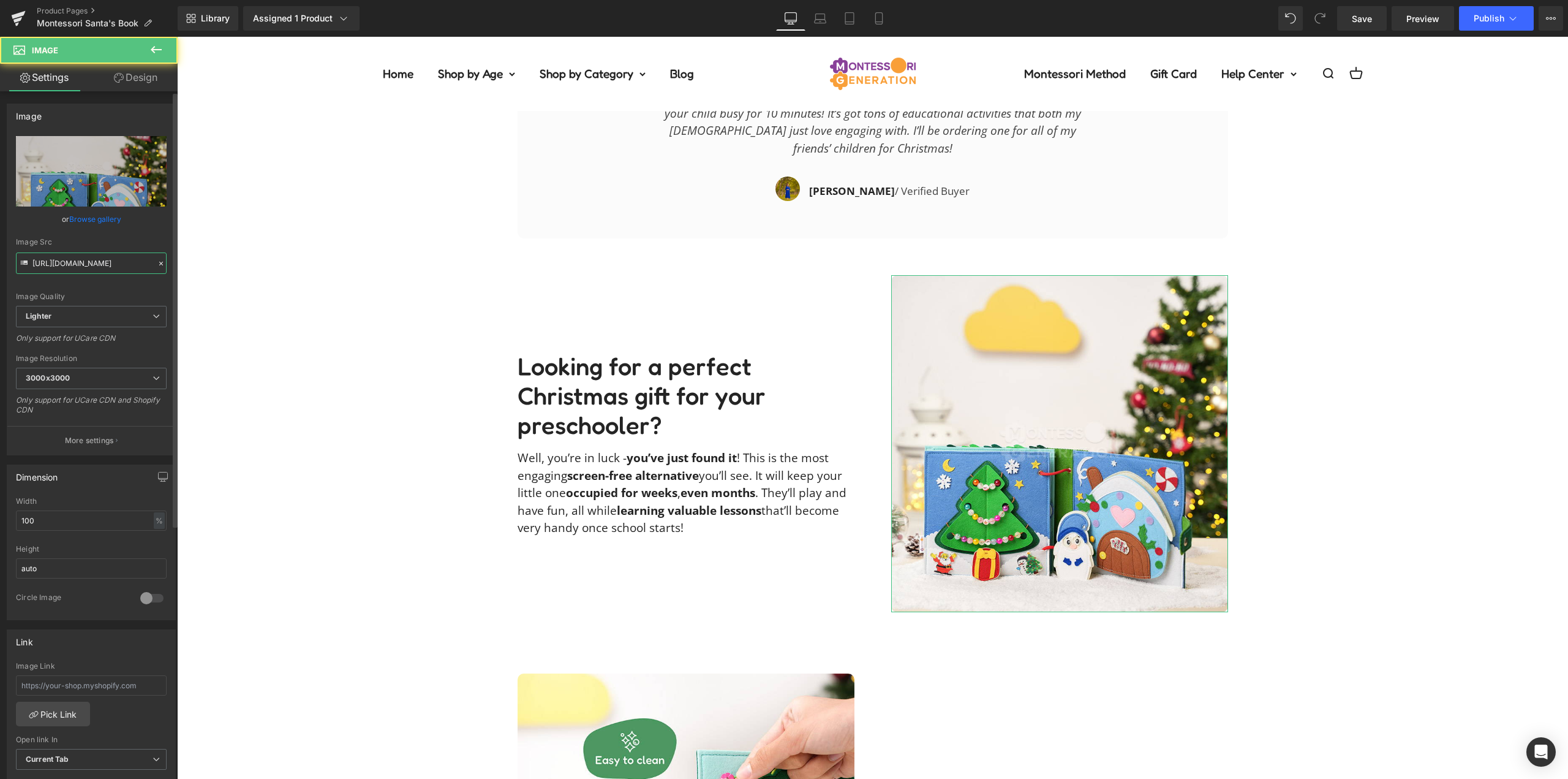
click at [88, 270] on input "https://ucarecdn.com/5fa0c1f7-c69f-4ceb-b989-c90151179607/-/format/auto/-/previ…" at bounding box center [91, 263] width 151 height 21
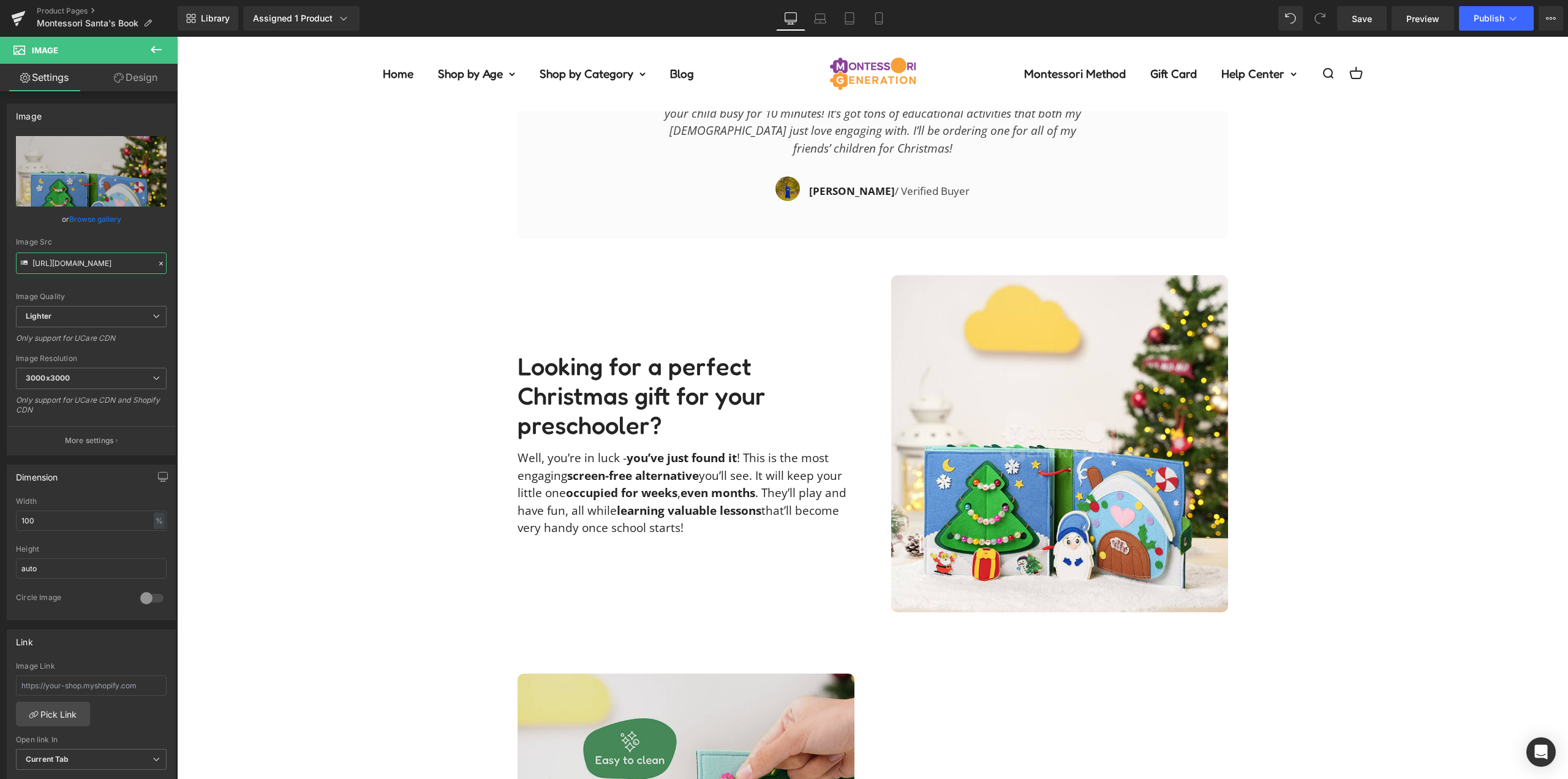
scroll to position [2390, 0]
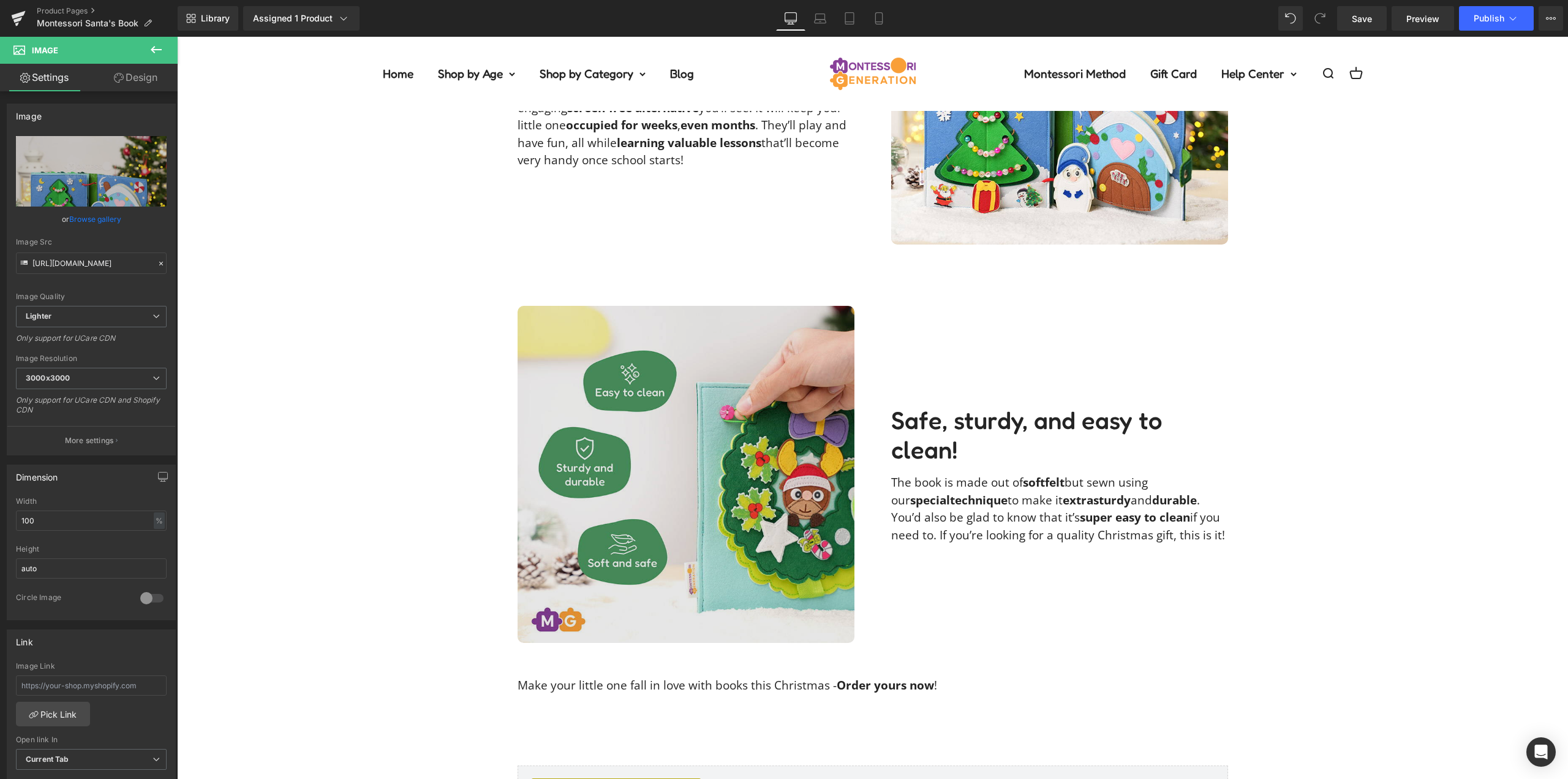
click at [748, 492] on img at bounding box center [687, 474] width 337 height 337
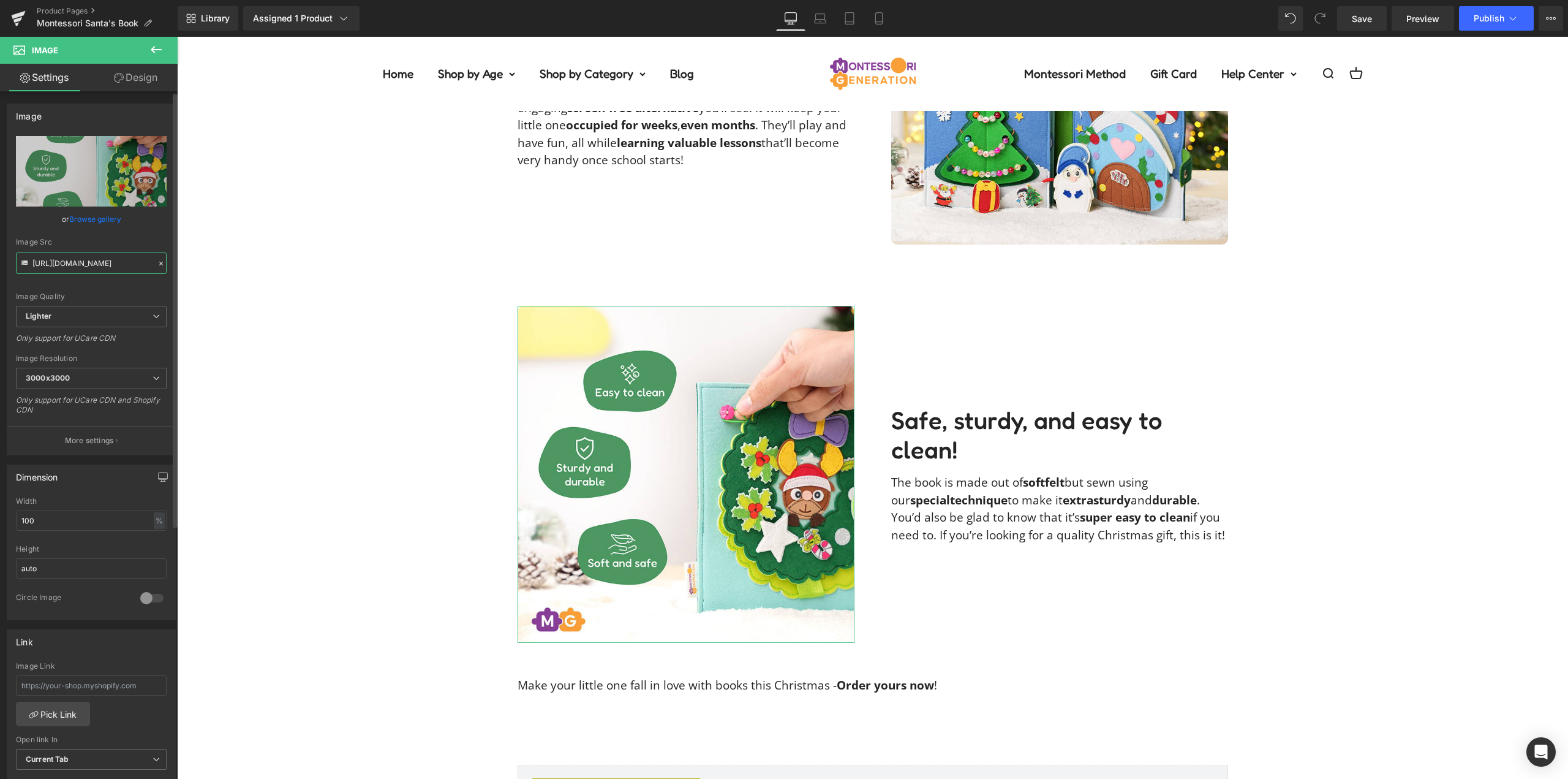
click at [88, 270] on input "https://ucarecdn.com/e0bb2a8c-30c1-4e2f-b5bb-62e29bfb84ca/-/format/auto/-/previ…" at bounding box center [91, 263] width 151 height 21
paste input "5fa0c1f7-c69f-4ceb-b989-c90151179607/-/format/auto/-/preview/2048x2048/-/qualit…"
type input "https://ucarecdn.com/5fa0c1f7-c69f-4ceb-b989-c90151179607/-/format/auto/-/previ…"
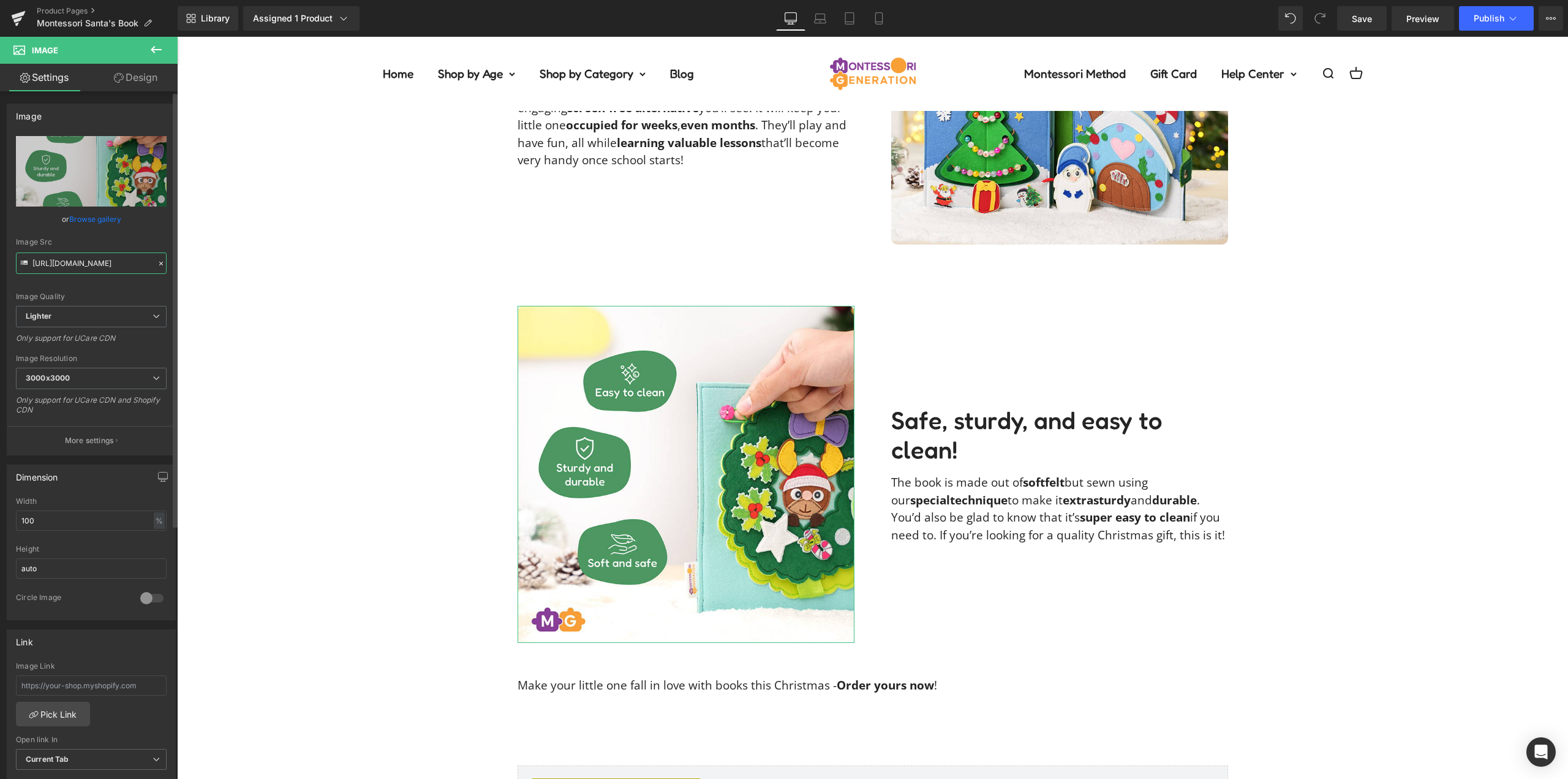
scroll to position [0, 393]
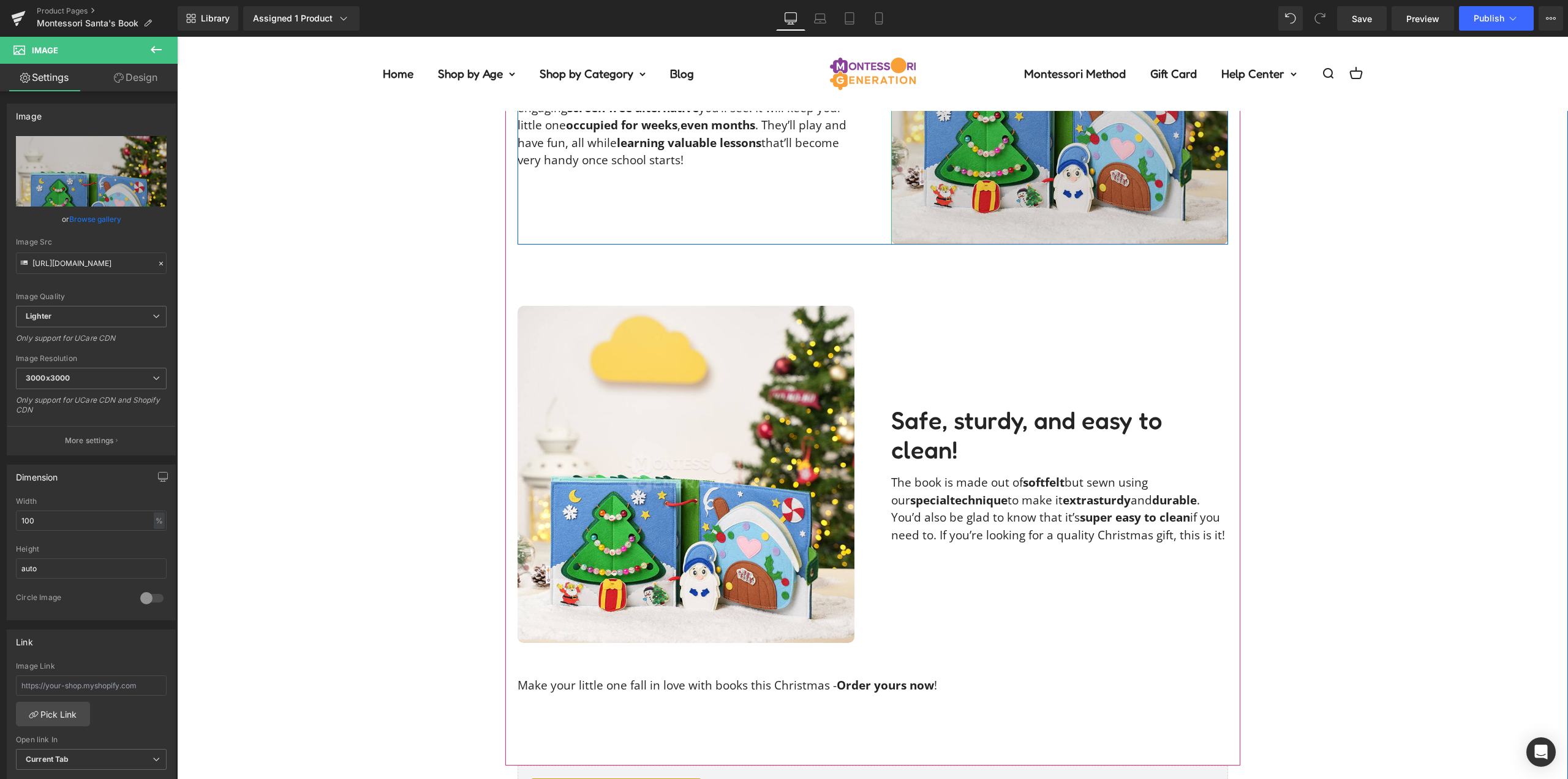
click at [1031, 166] on img at bounding box center [1060, 76] width 337 height 337
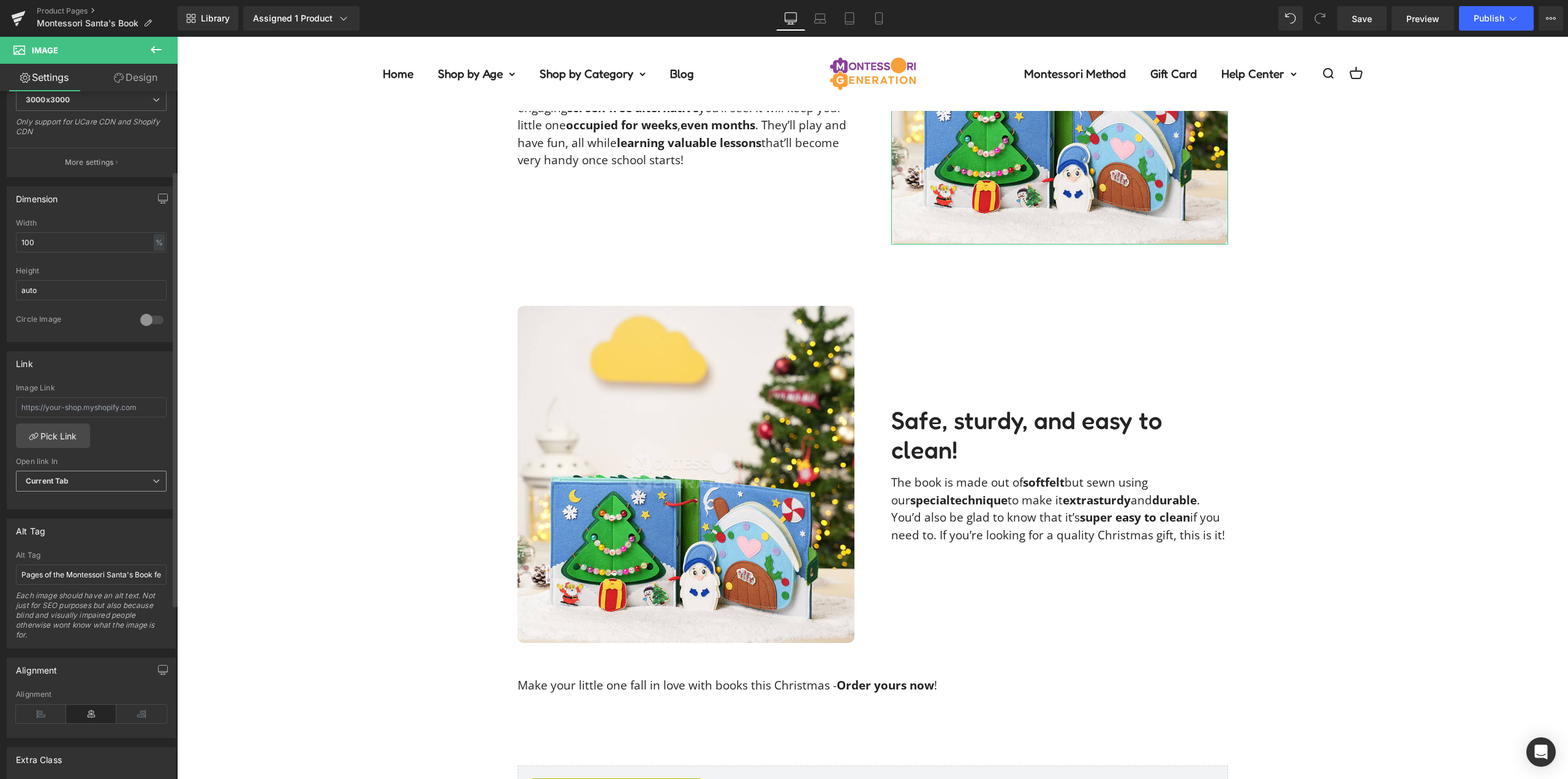
scroll to position [306, 0]
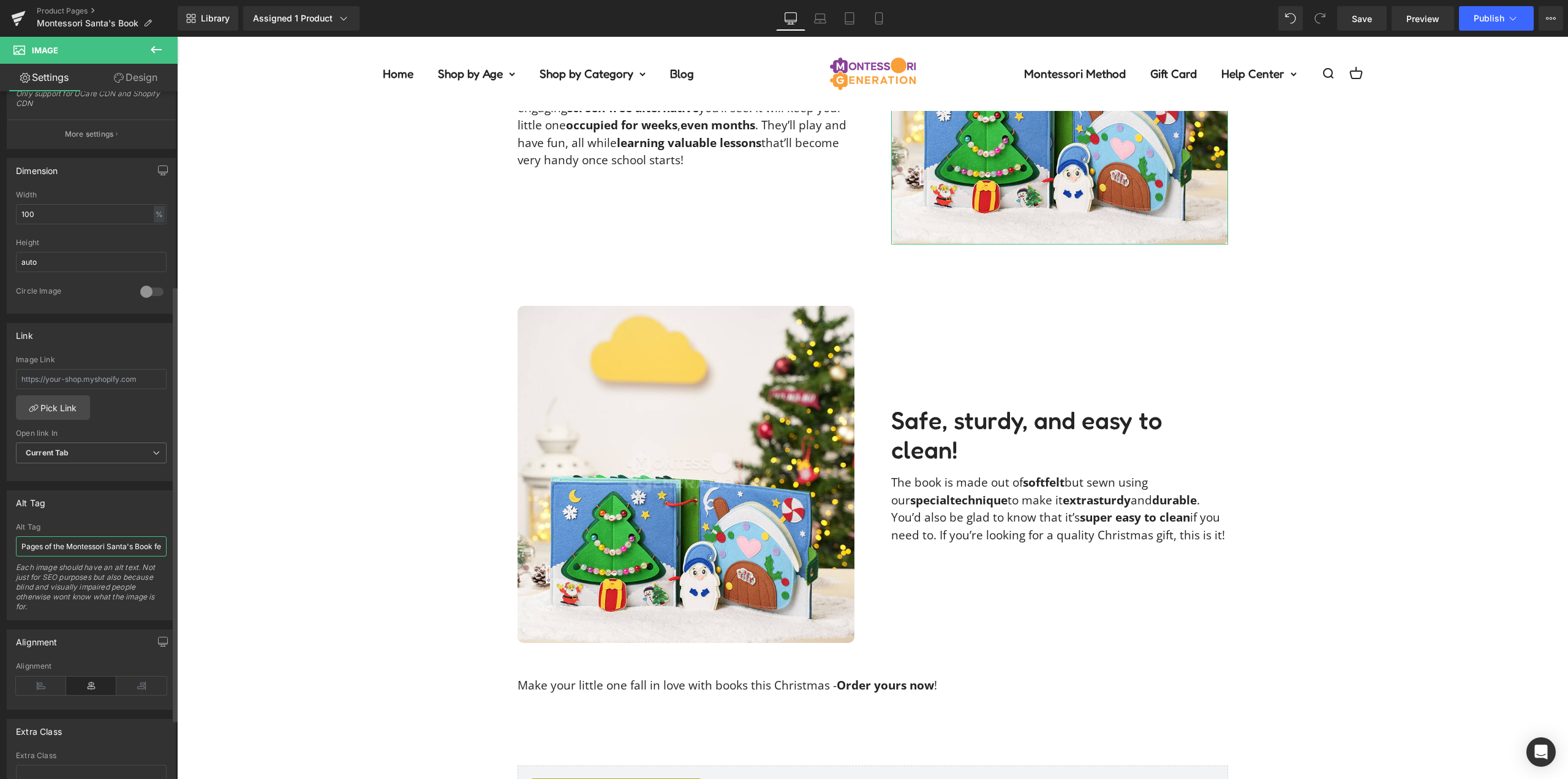
click at [89, 540] on input "Pages of the Montessori Santa's Book featuring a Christmas tree with beads and …" at bounding box center [91, 546] width 151 height 20
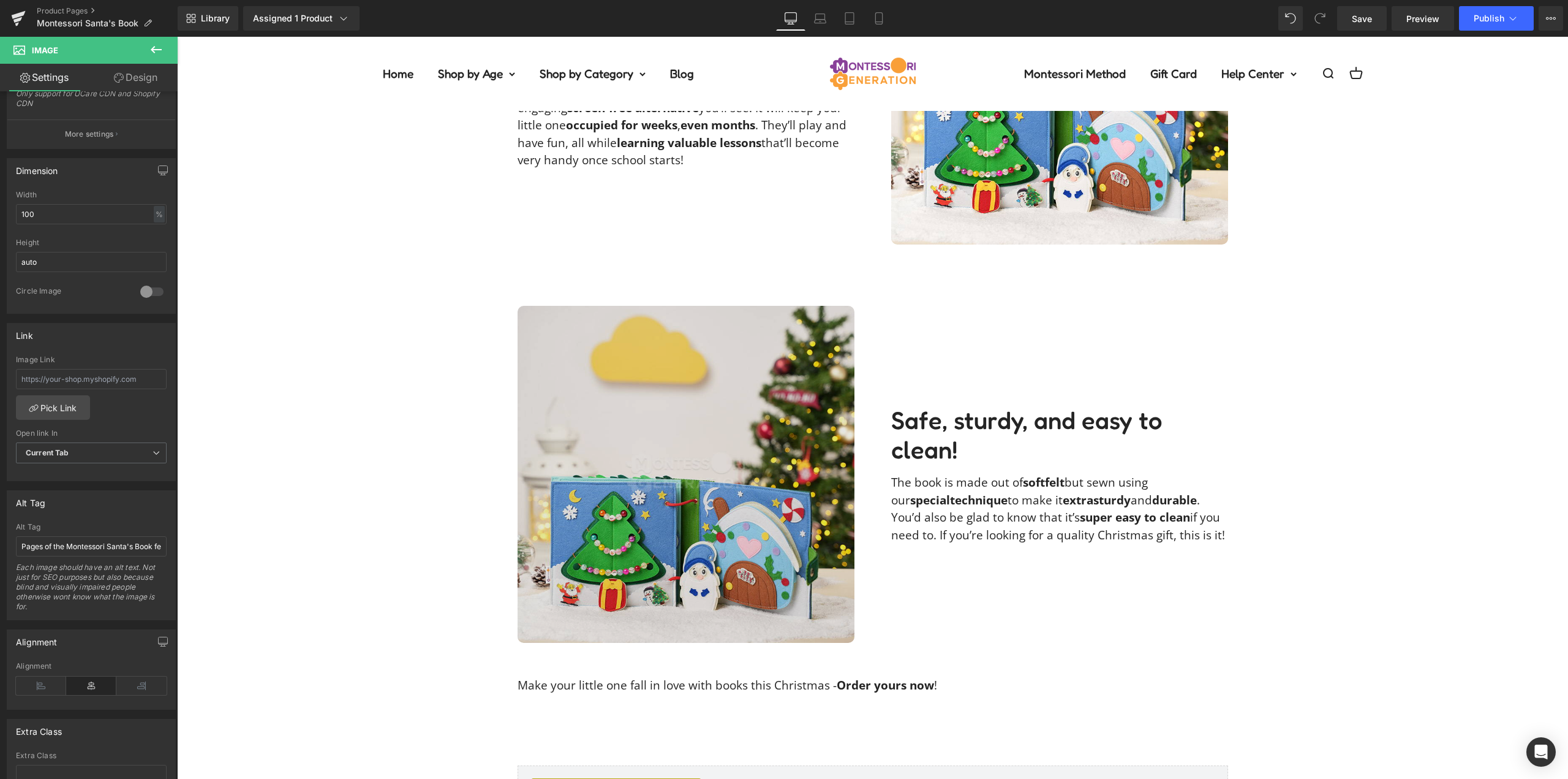
click at [642, 510] on img at bounding box center [687, 474] width 337 height 337
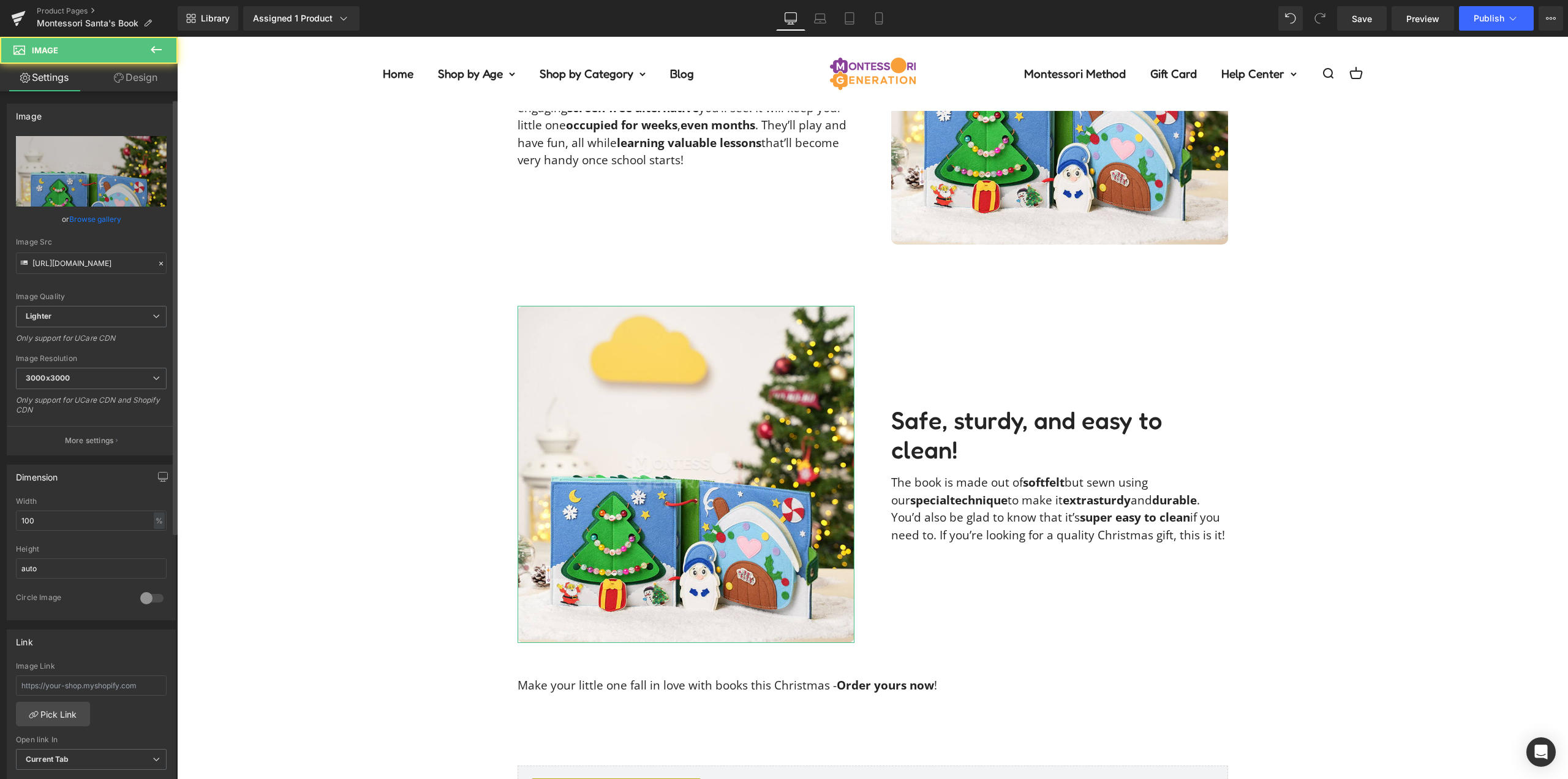
scroll to position [401, 0]
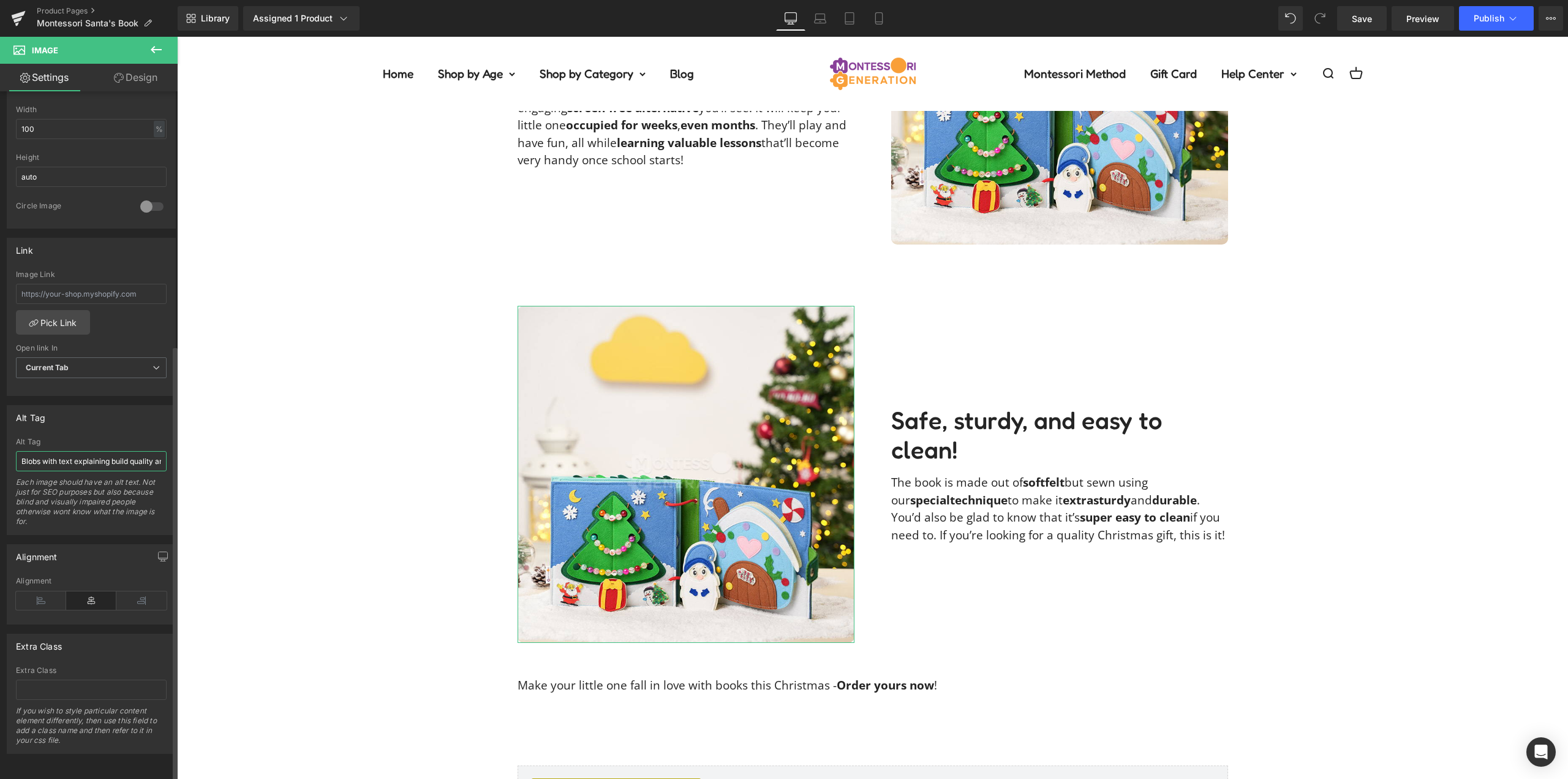
click at [100, 451] on input "Blobs with text explaining build quality and features of the Montessori Santa's…" at bounding box center [91, 461] width 151 height 20
paste input "Pages of the Montessori Santa's Book featuring a Christmas tree with beads and …"
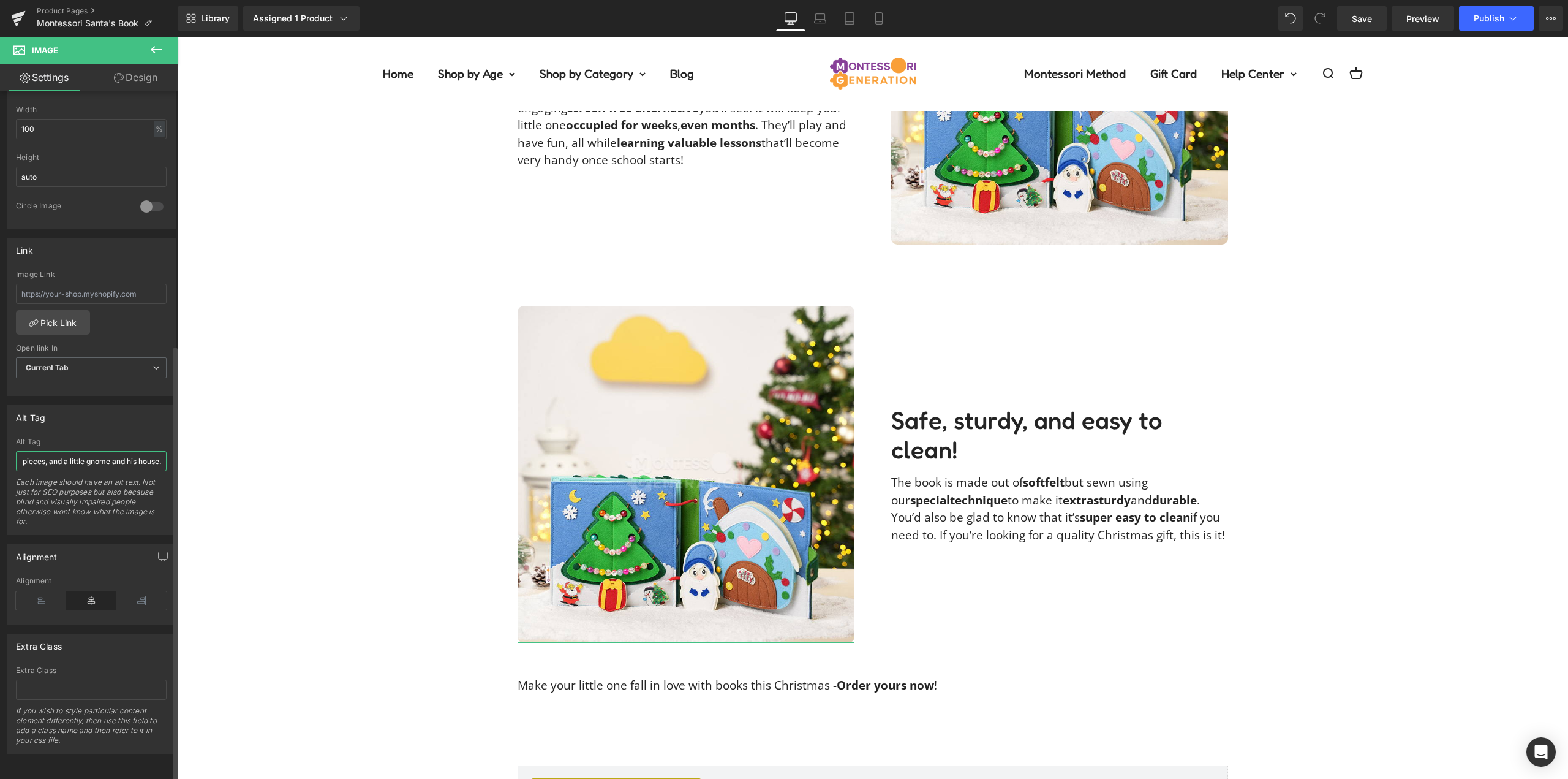
type input "Pages of the Montessori Santa's Book featuring a Christmas tree with beads and …"
click at [101, 420] on div "Alt Tag" at bounding box center [91, 417] width 168 height 24
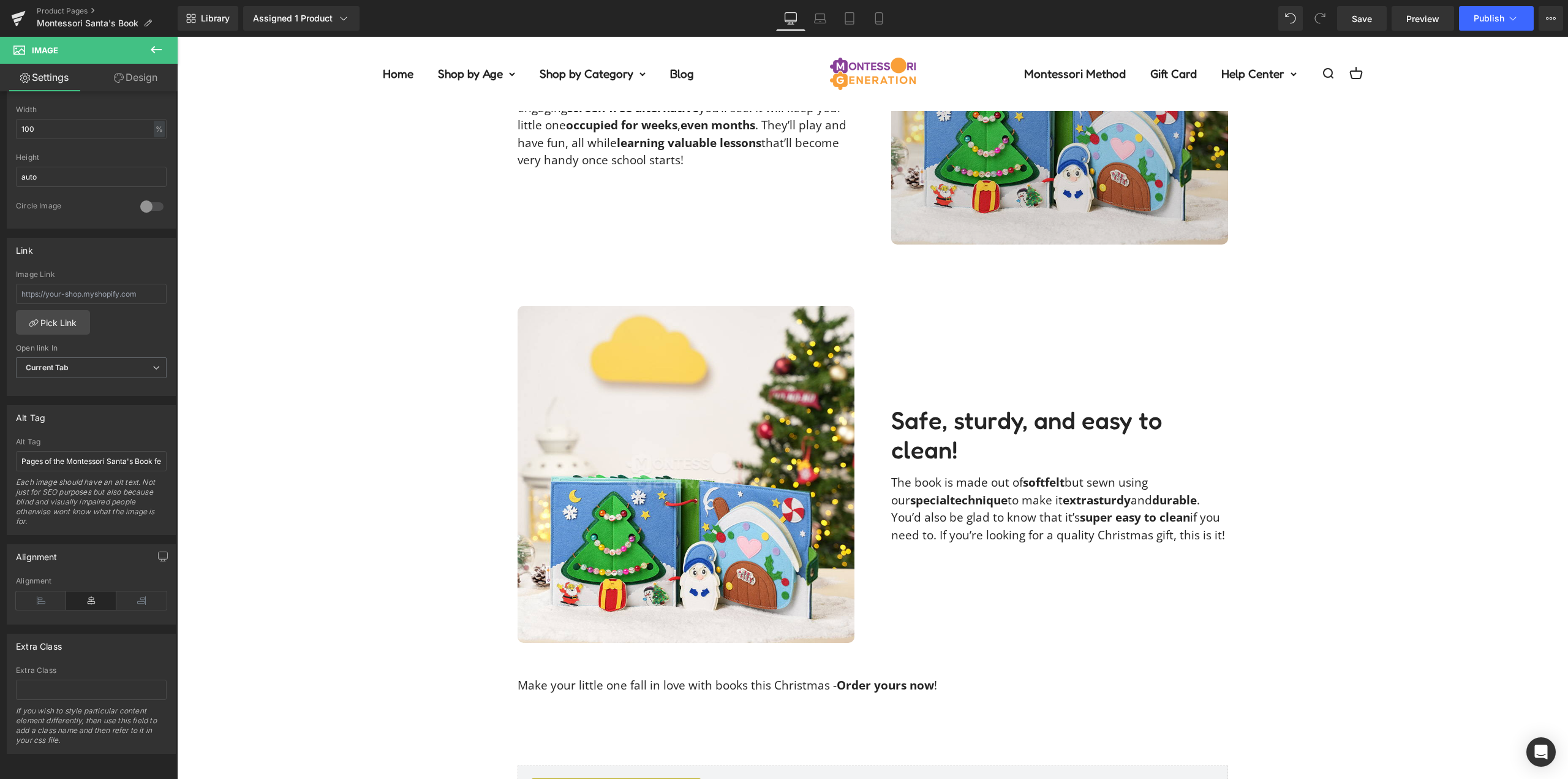
scroll to position [2022, 0]
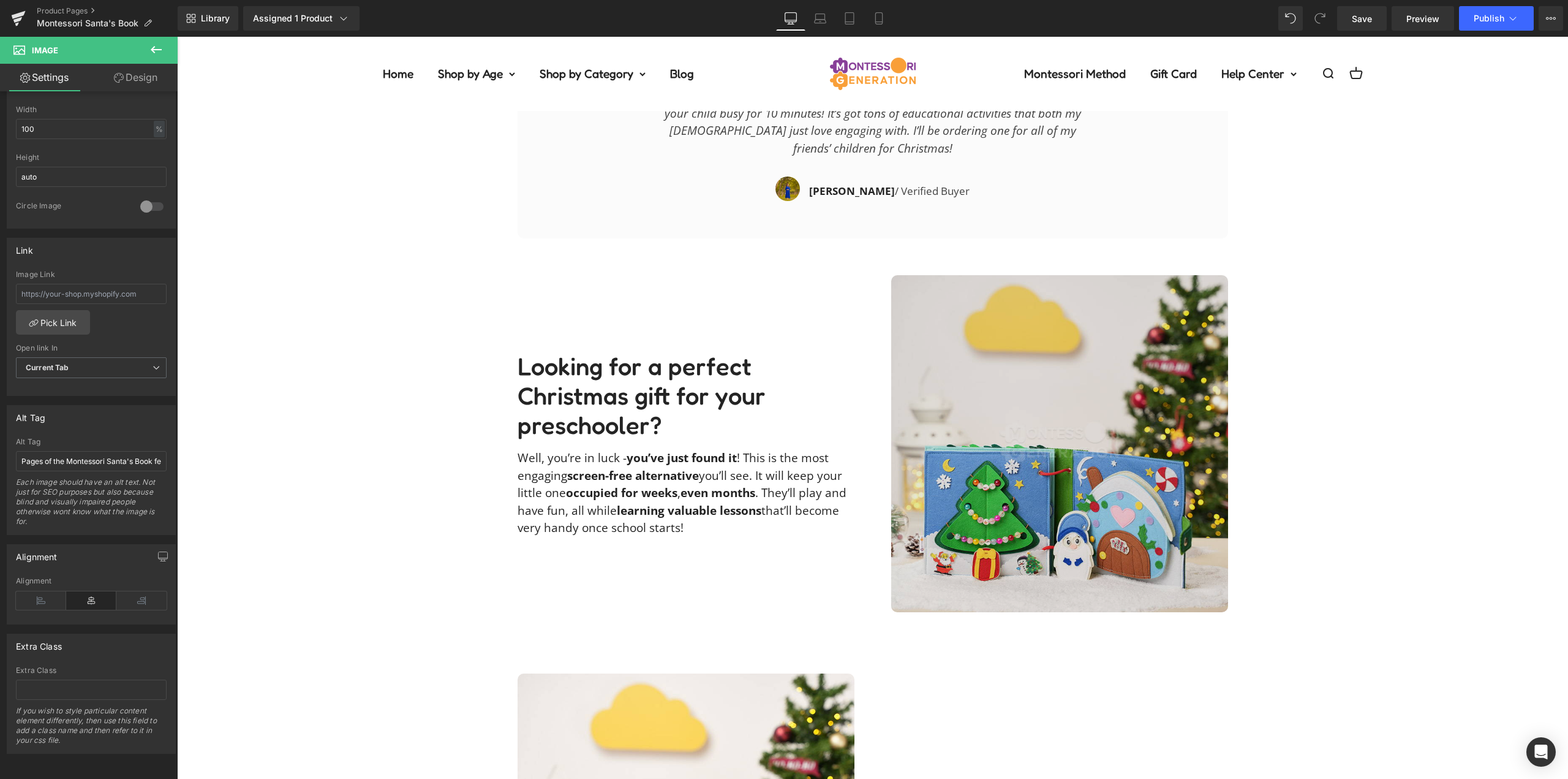
click at [954, 425] on img at bounding box center [1060, 444] width 337 height 337
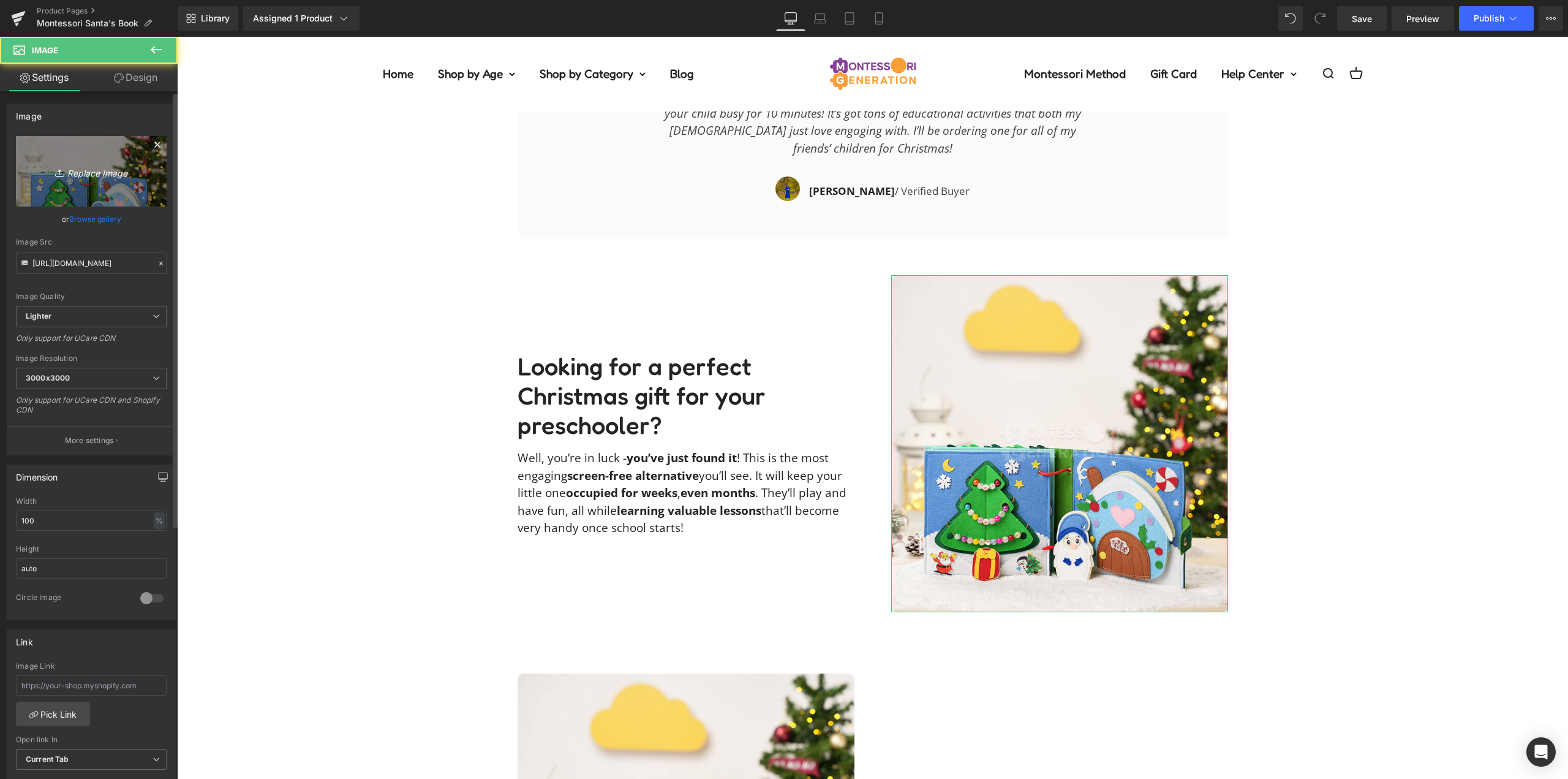
click at [95, 174] on icon "Replace Image" at bounding box center [91, 171] width 98 height 15
type input "C:\fakepath\santas-book-aria_g_wardrobeDSC_0419.jpg"
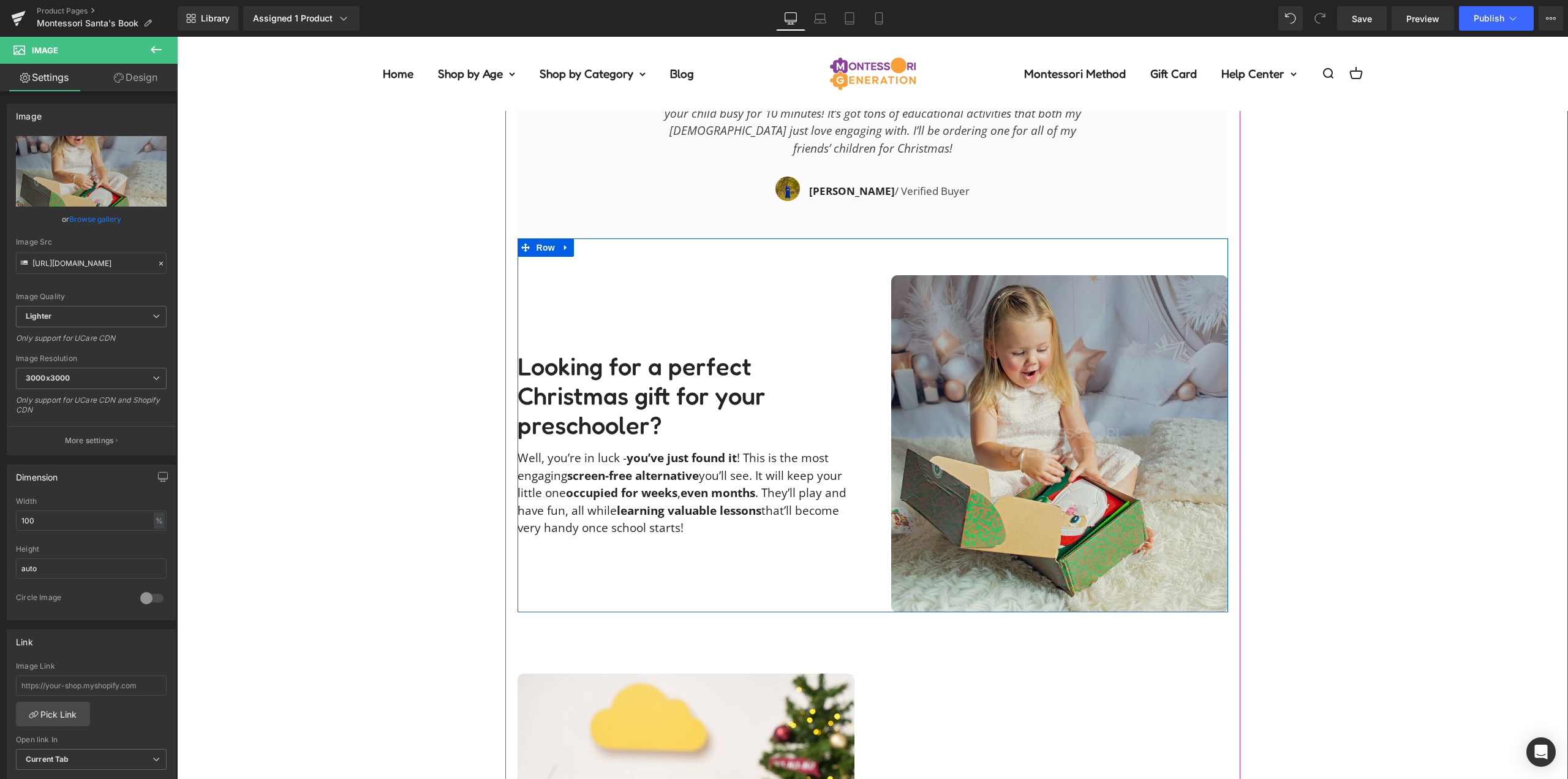
click at [908, 424] on img at bounding box center [1060, 444] width 337 height 337
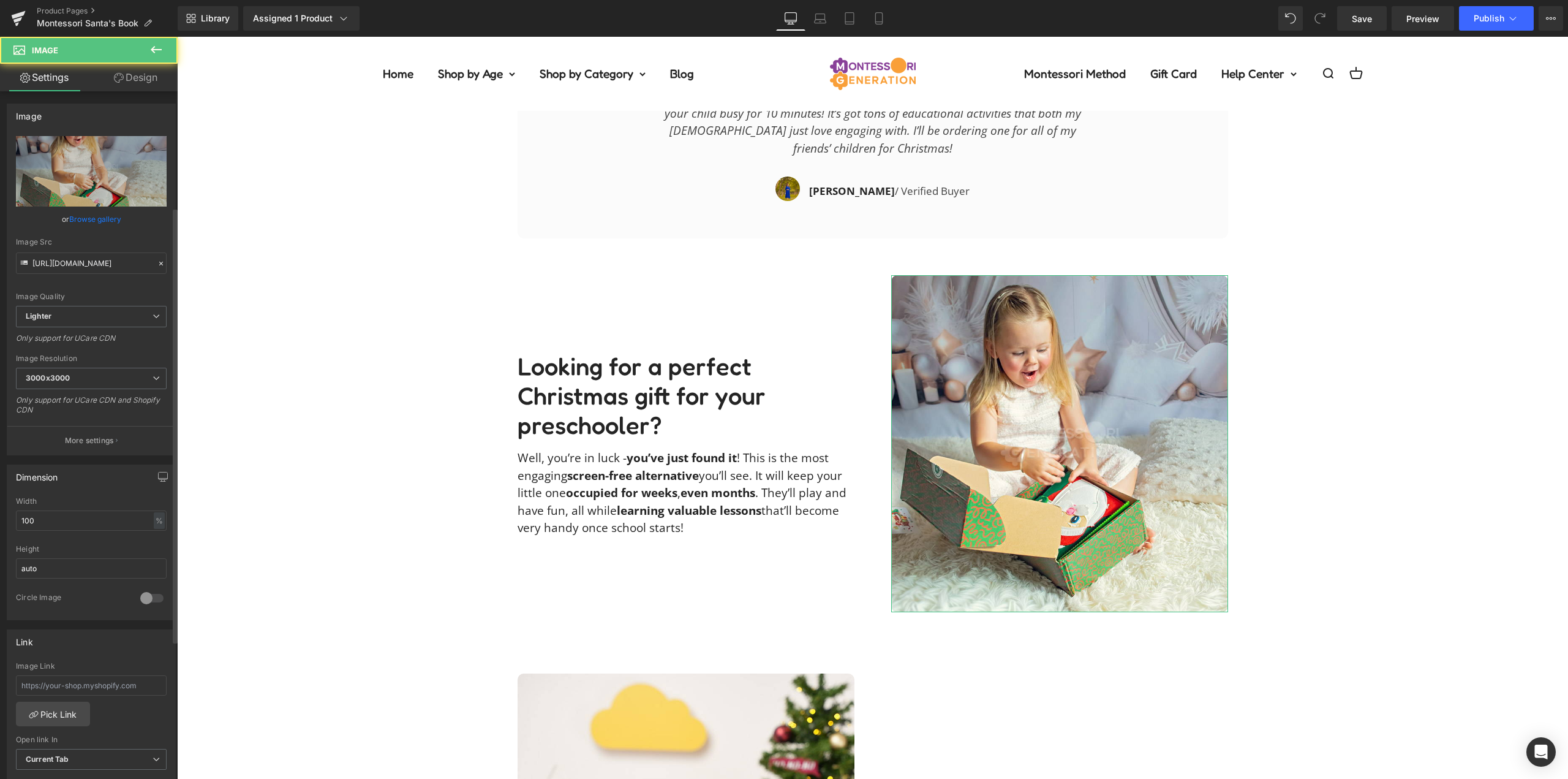
scroll to position [306, 0]
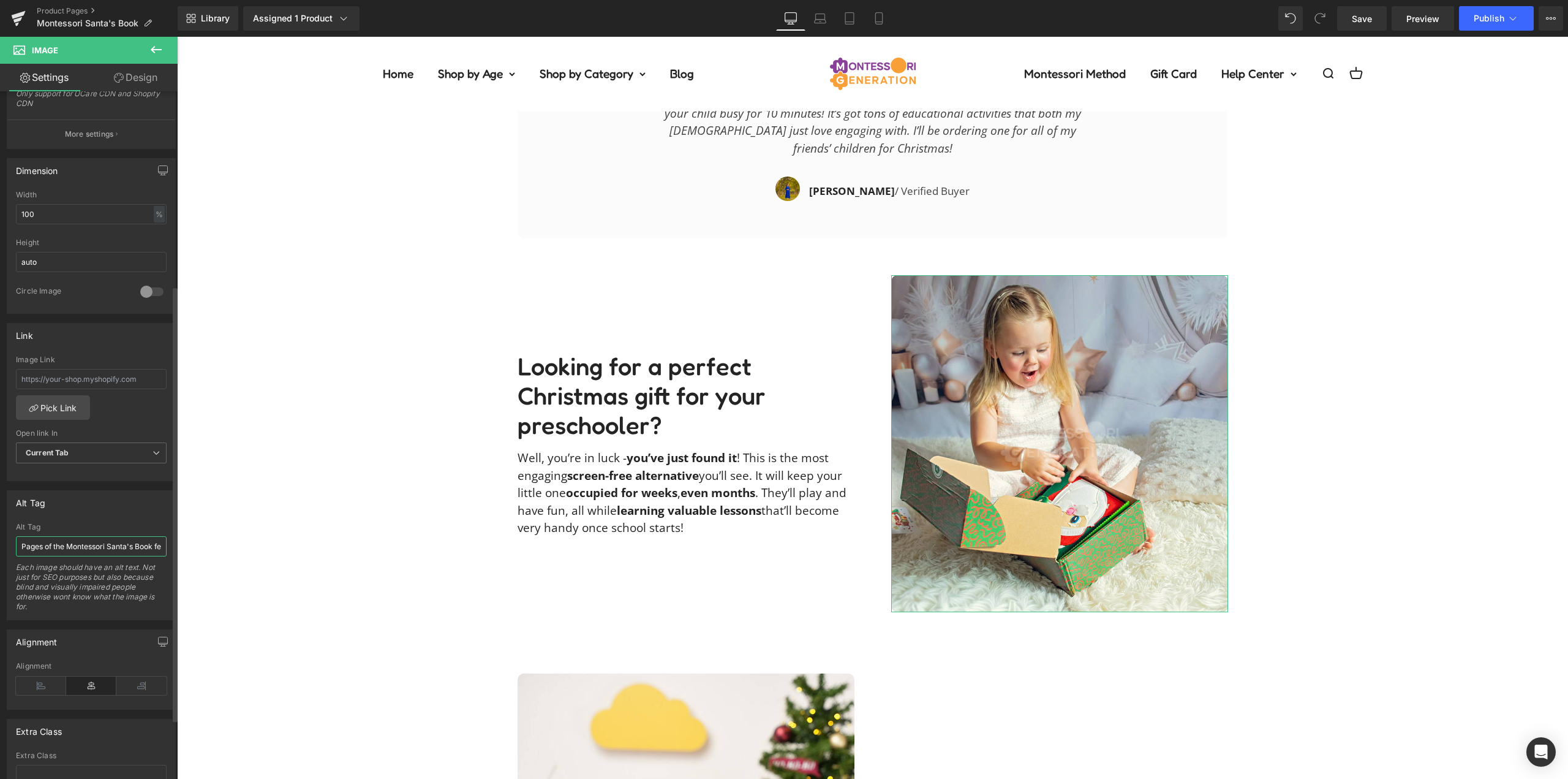
click at [88, 545] on input "Pages of the Montessori Santa's Book featuring a Christmas tree with beads and …" at bounding box center [91, 546] width 151 height 20
type input "Toddler opening a Christmas box and taking out the Montessori Santa's Book."
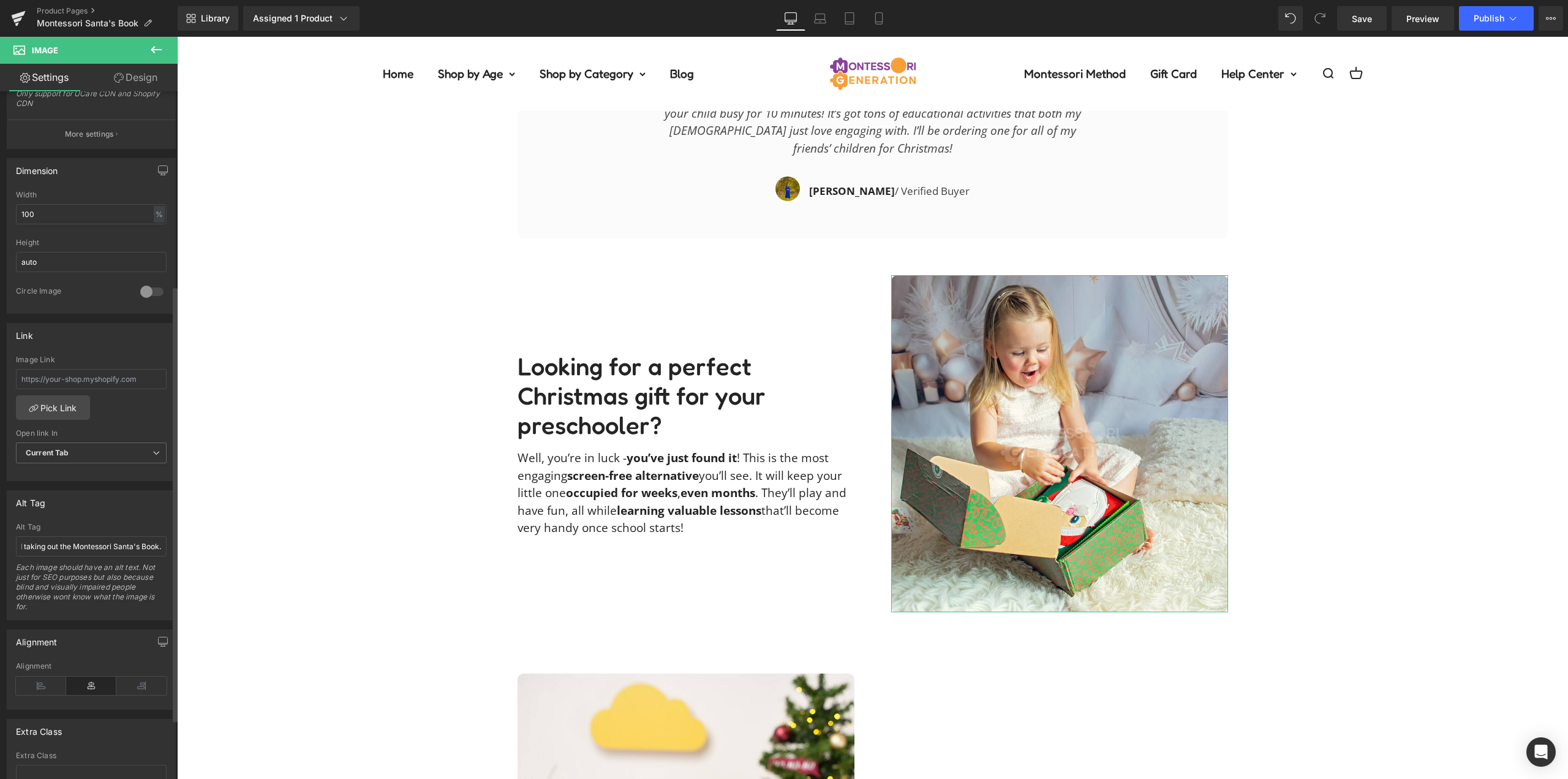
click at [146, 500] on div "Alt Tag" at bounding box center [91, 502] width 168 height 24
click at [299, 501] on div "Description Text Block Our Guarantee Text Block Reviews Text Block A soft book …" at bounding box center [872, 73] width 1391 height 2254
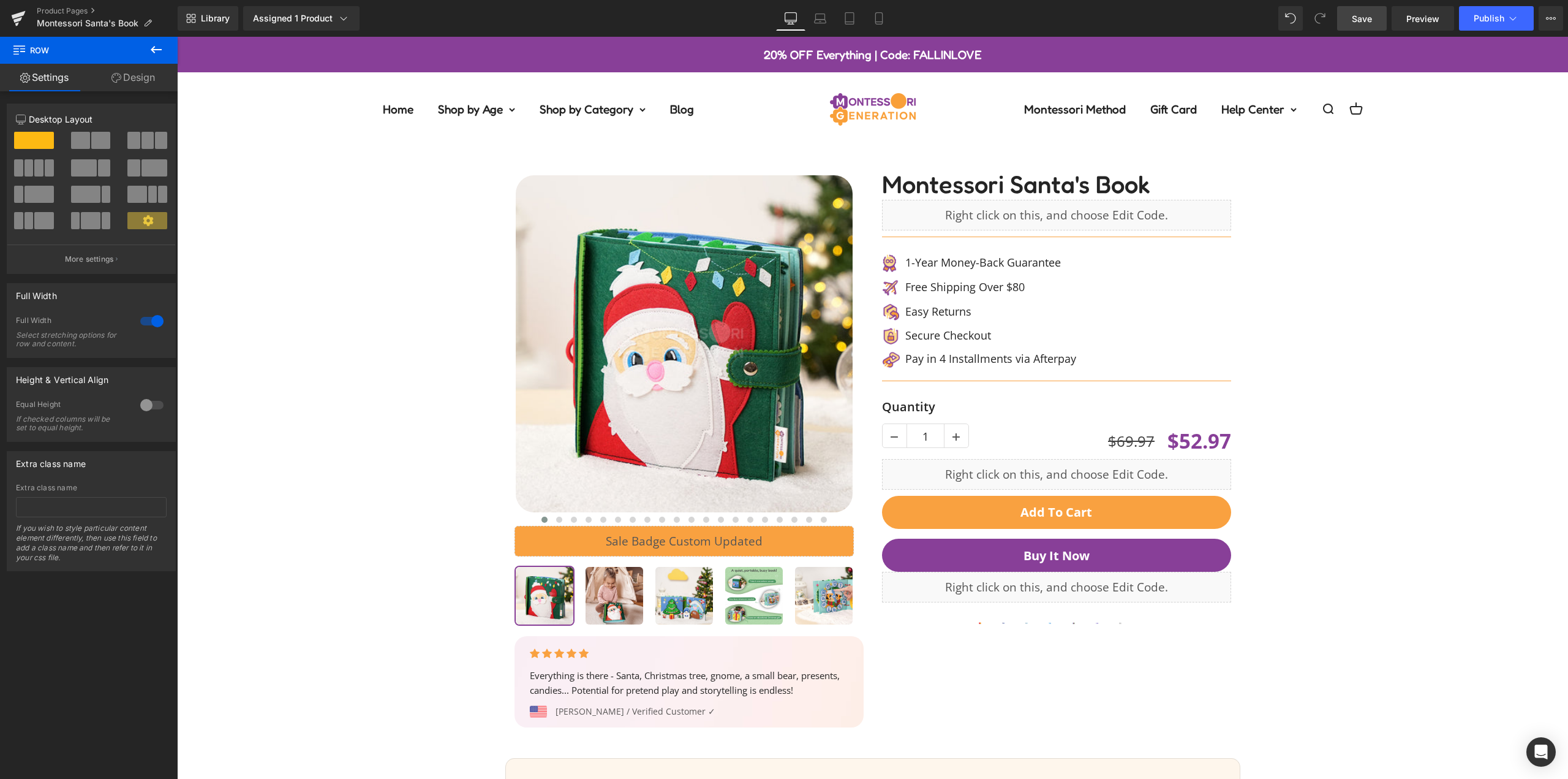
click at [1364, 26] on link "Save" at bounding box center [1362, 19] width 50 height 24
click at [1488, 15] on span "Publish" at bounding box center [1490, 19] width 31 height 10
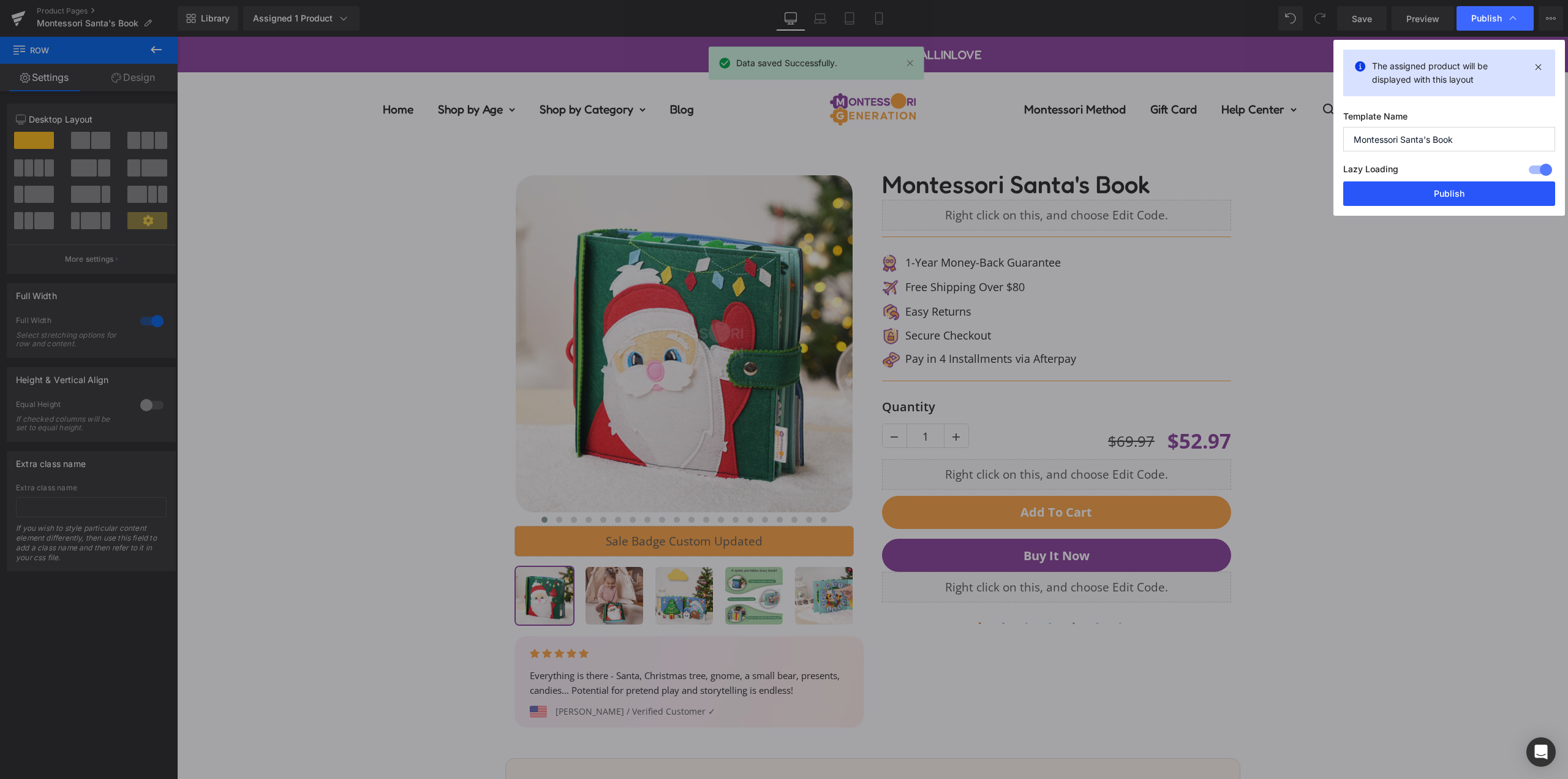
click at [1459, 184] on button "Publish" at bounding box center [1449, 194] width 212 height 24
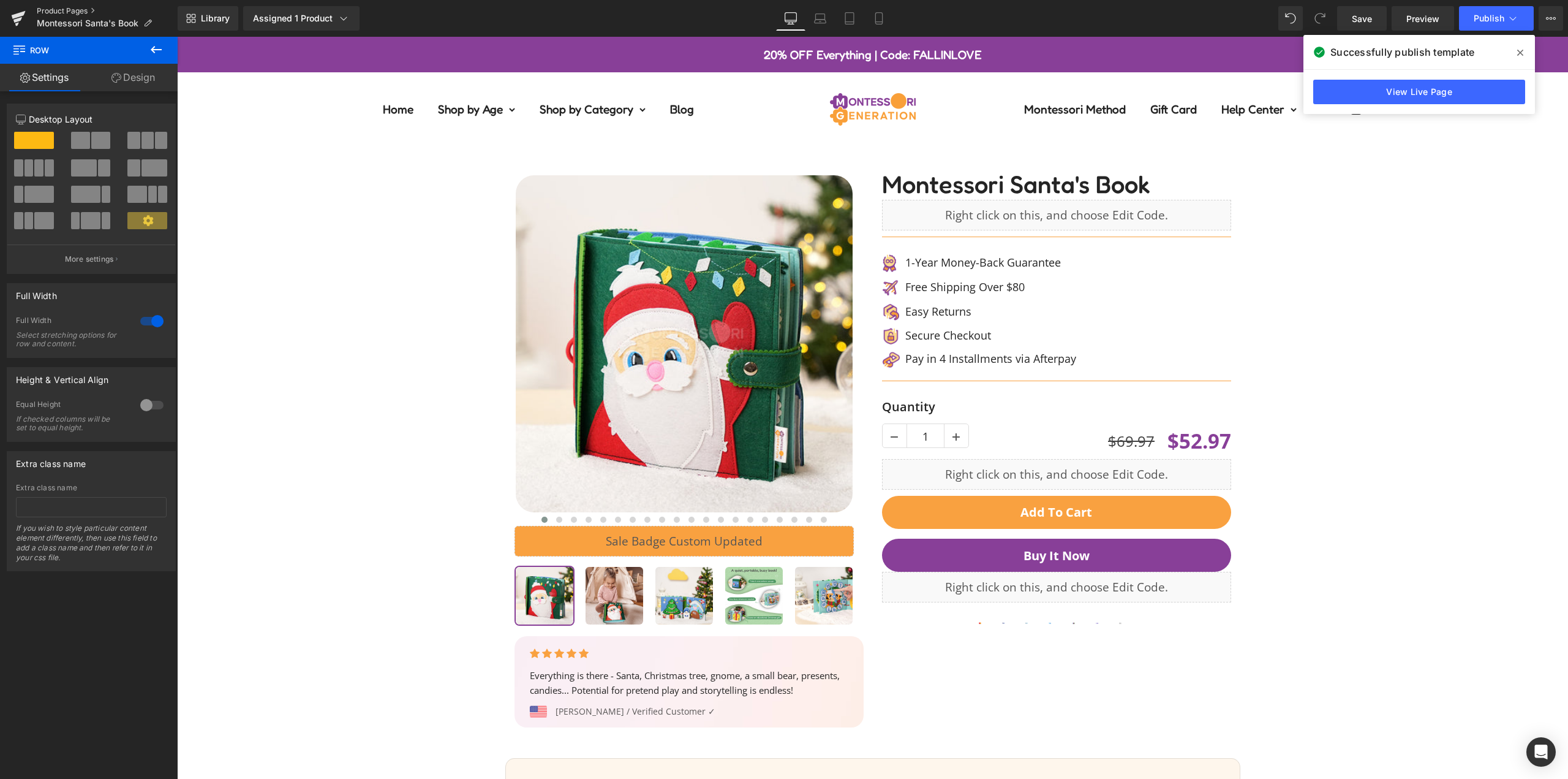
click at [63, 8] on link "Product Pages" at bounding box center [107, 11] width 141 height 10
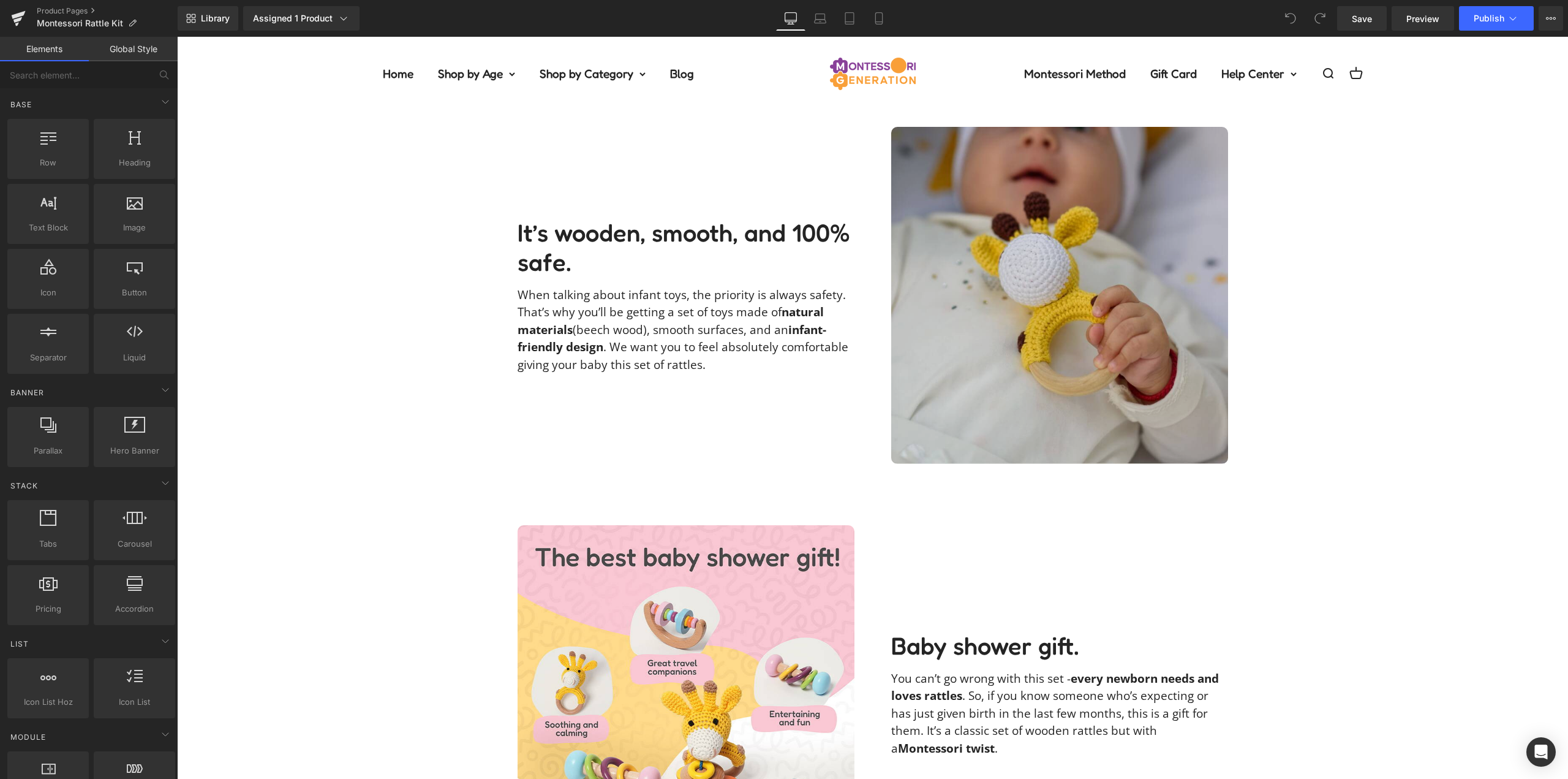
scroll to position [1961, 0]
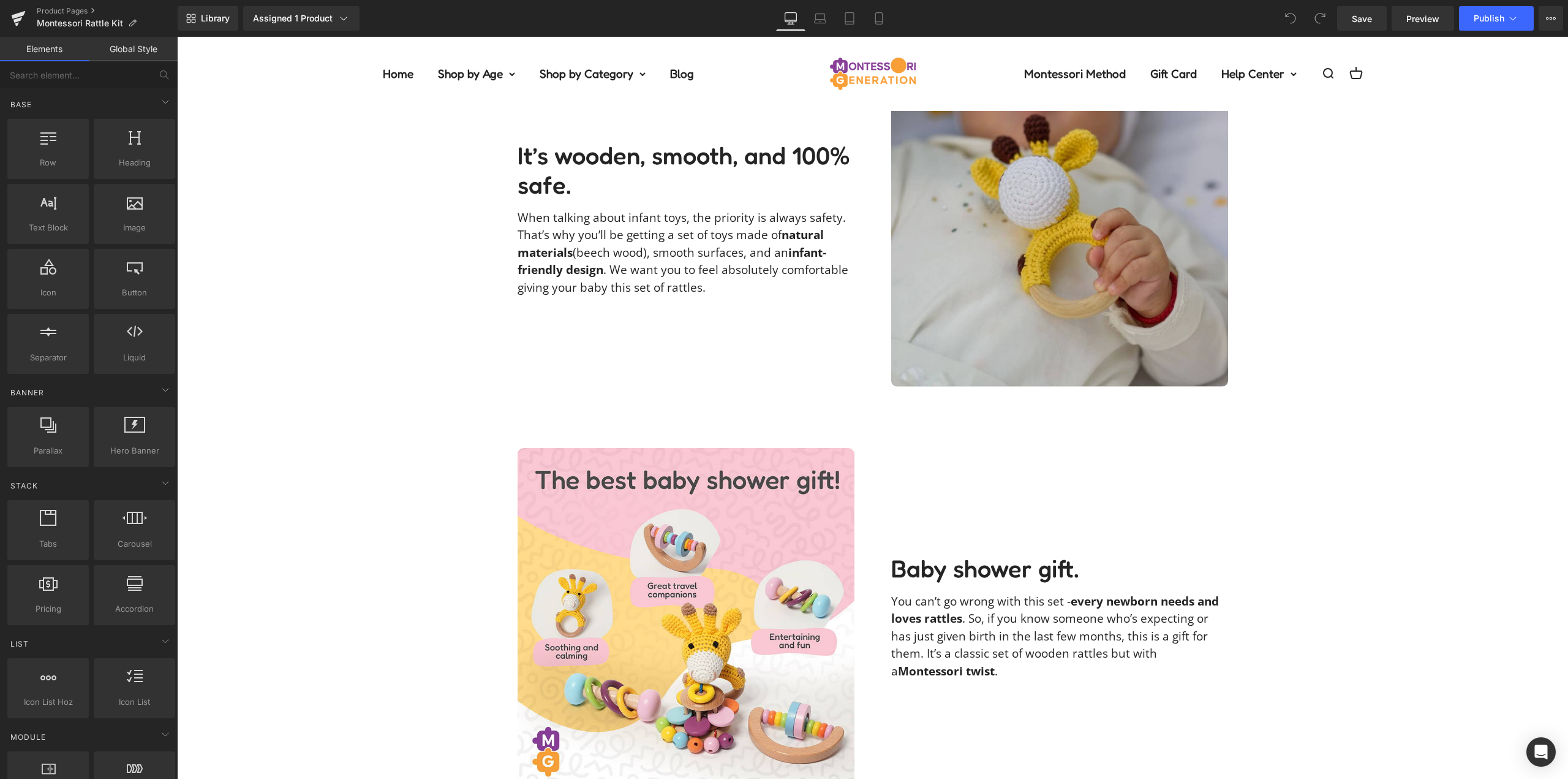
click at [1072, 238] on img at bounding box center [1060, 218] width 337 height 337
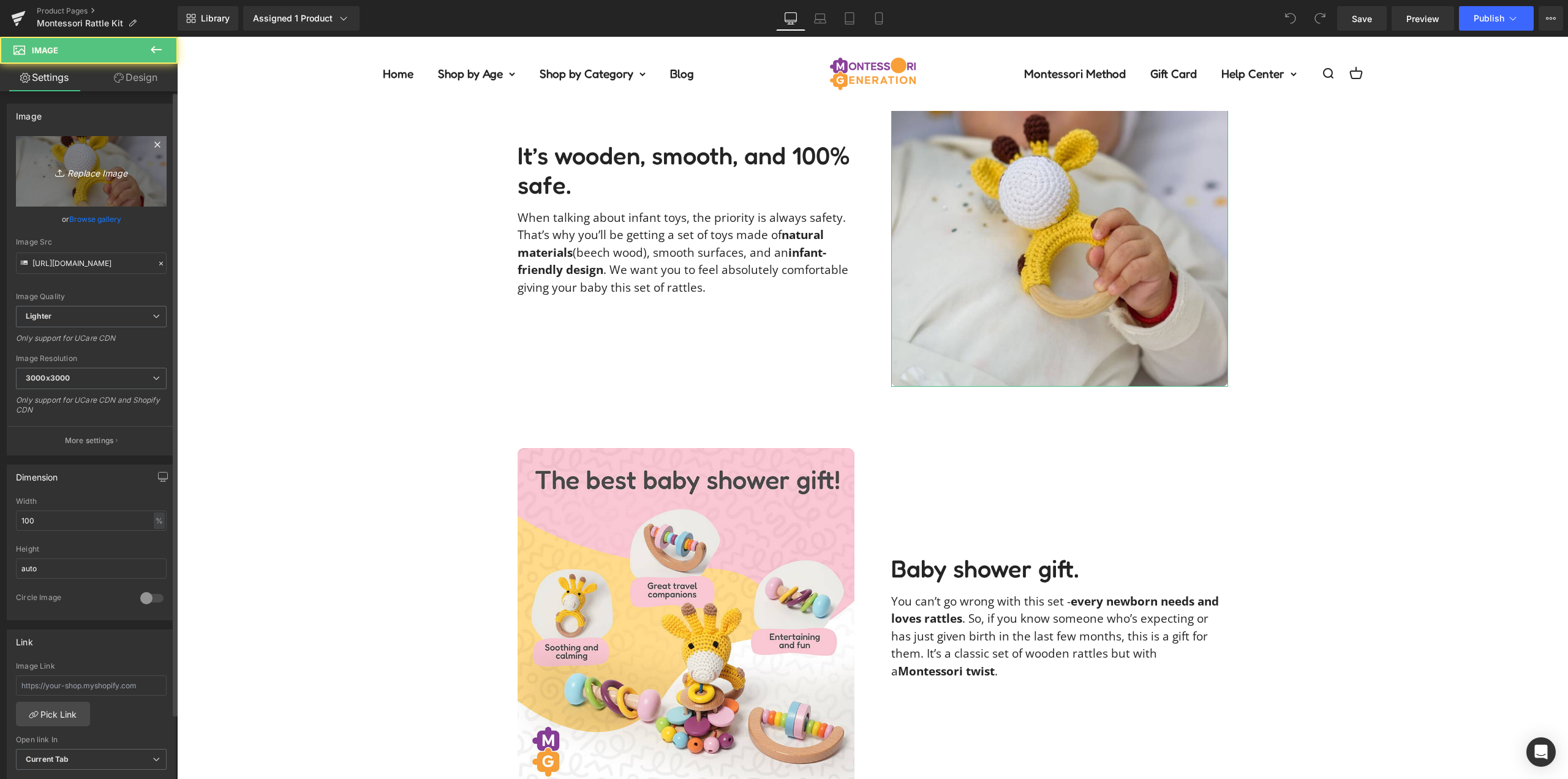
click at [99, 172] on icon "Replace Image" at bounding box center [91, 171] width 98 height 15
type input "C:\fakepath\rattle-kit-blgh_tmr20250807_172250.jpg"
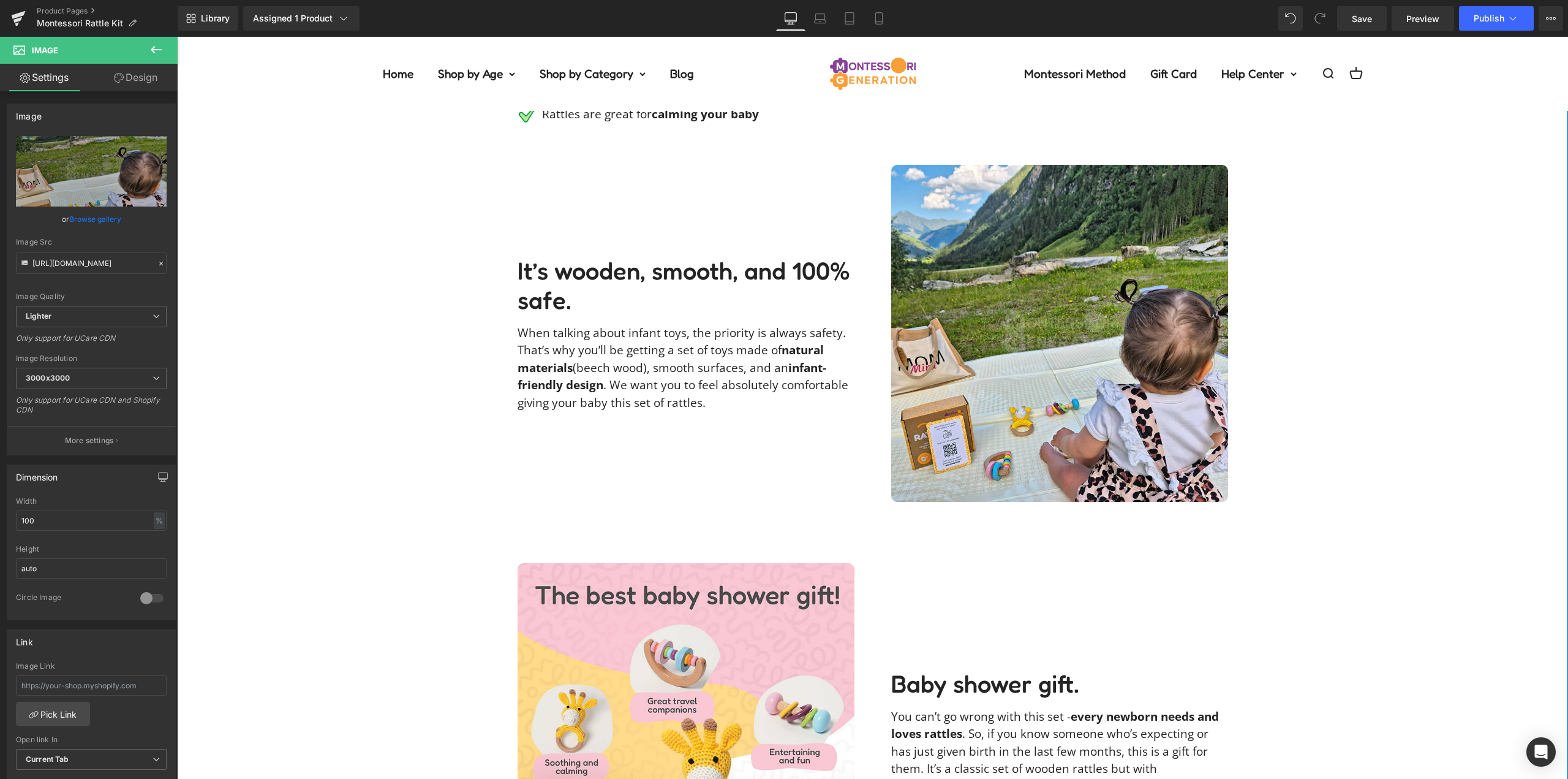
scroll to position [1838, 0]
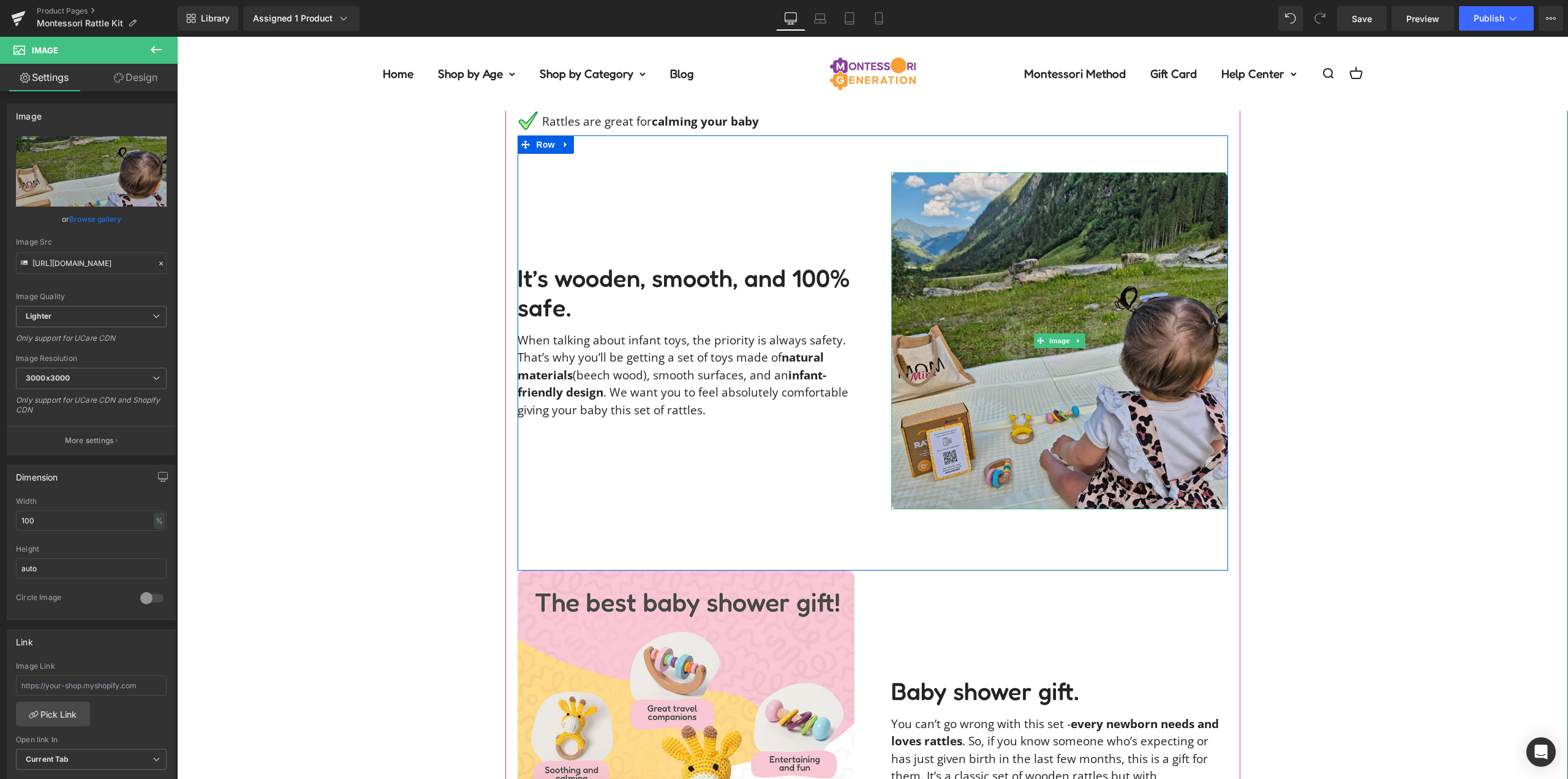
click at [1099, 321] on img at bounding box center [1060, 341] width 337 height 337
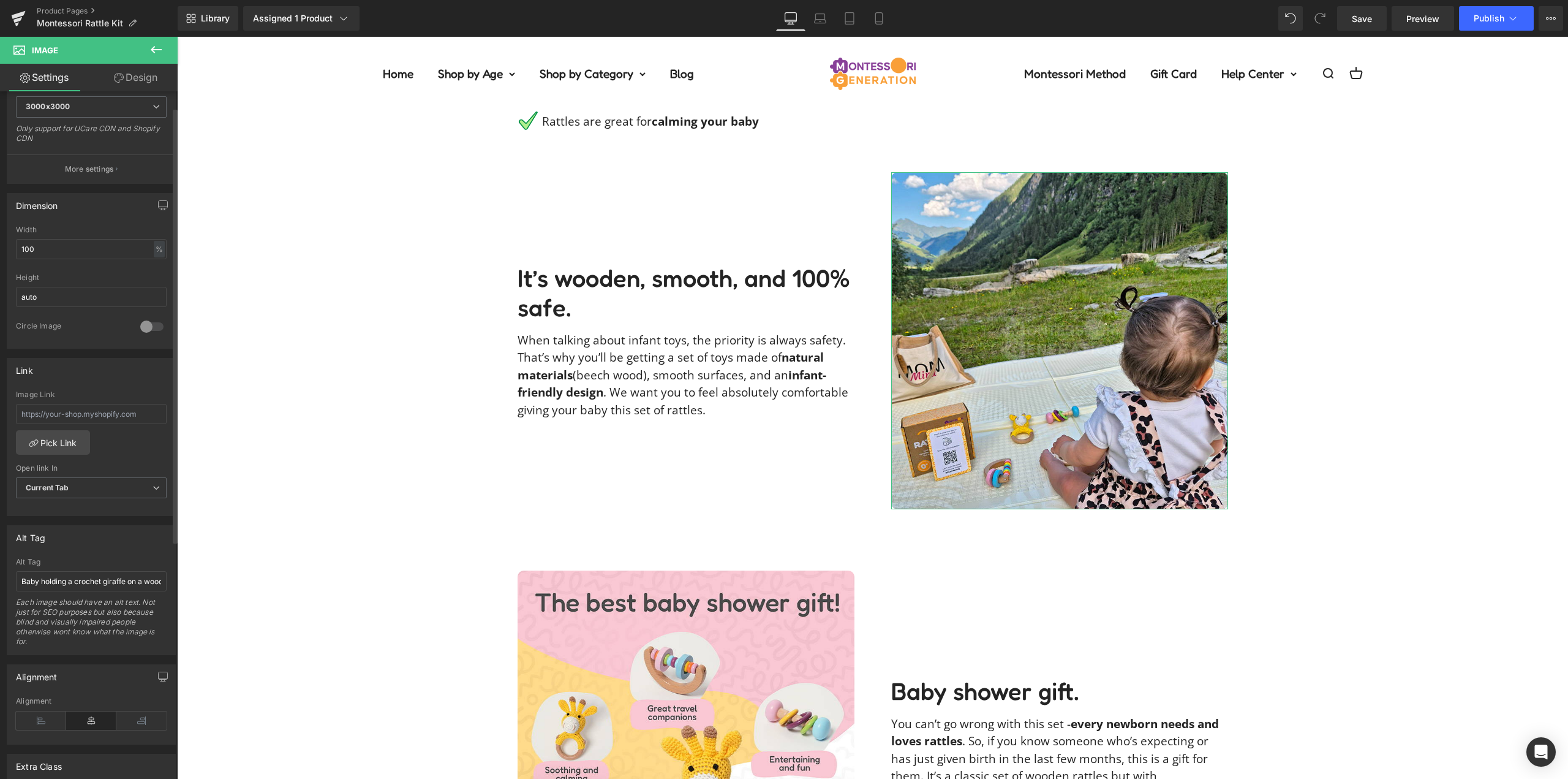
scroll to position [367, 0]
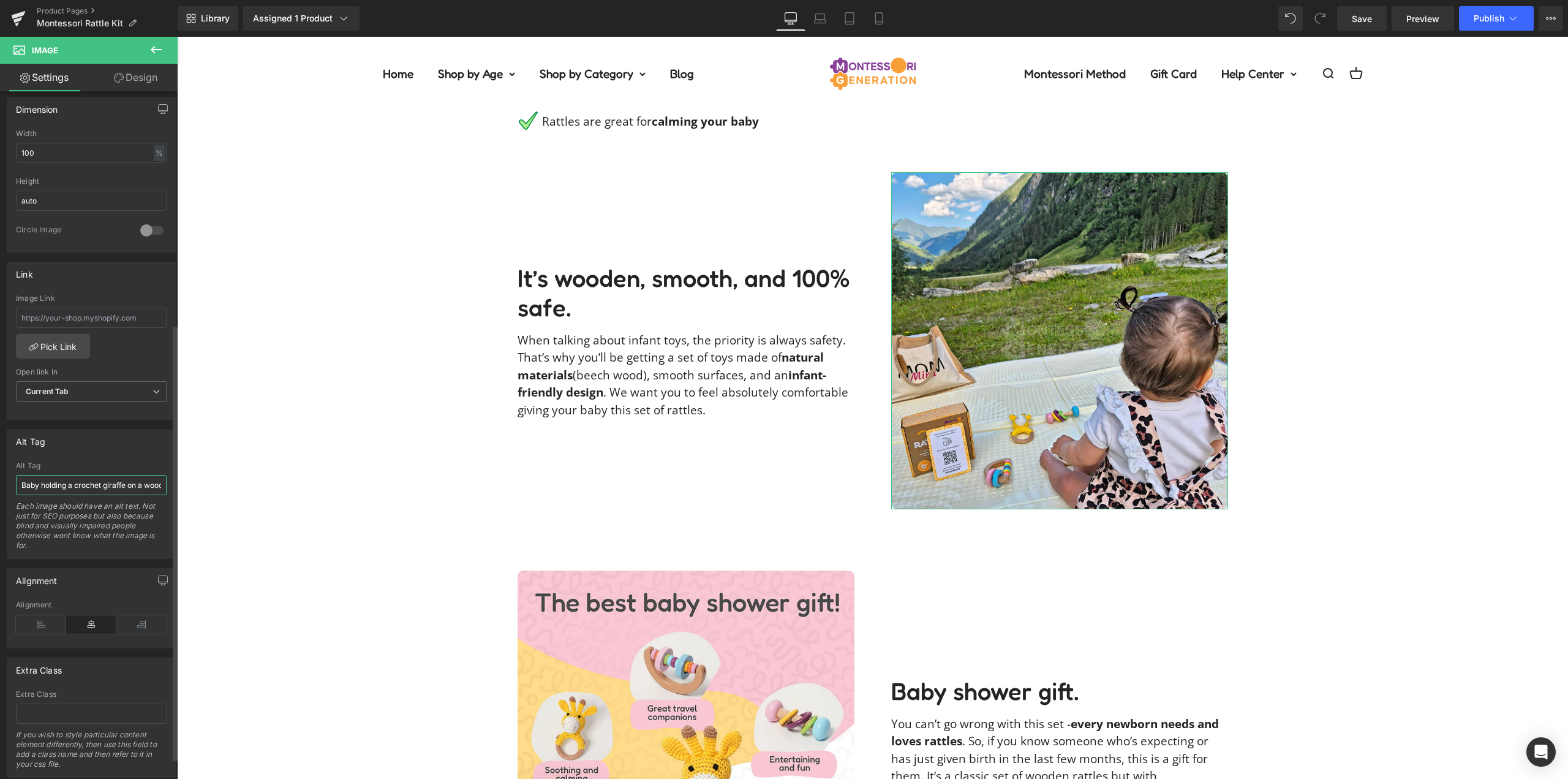
click at [95, 485] on input "Baby holding a crochet giraffe on a wooden circle." at bounding box center [91, 485] width 151 height 20
type input "Baby girl sitting on white picnic sheet and playing with wooden rattles with mo…"
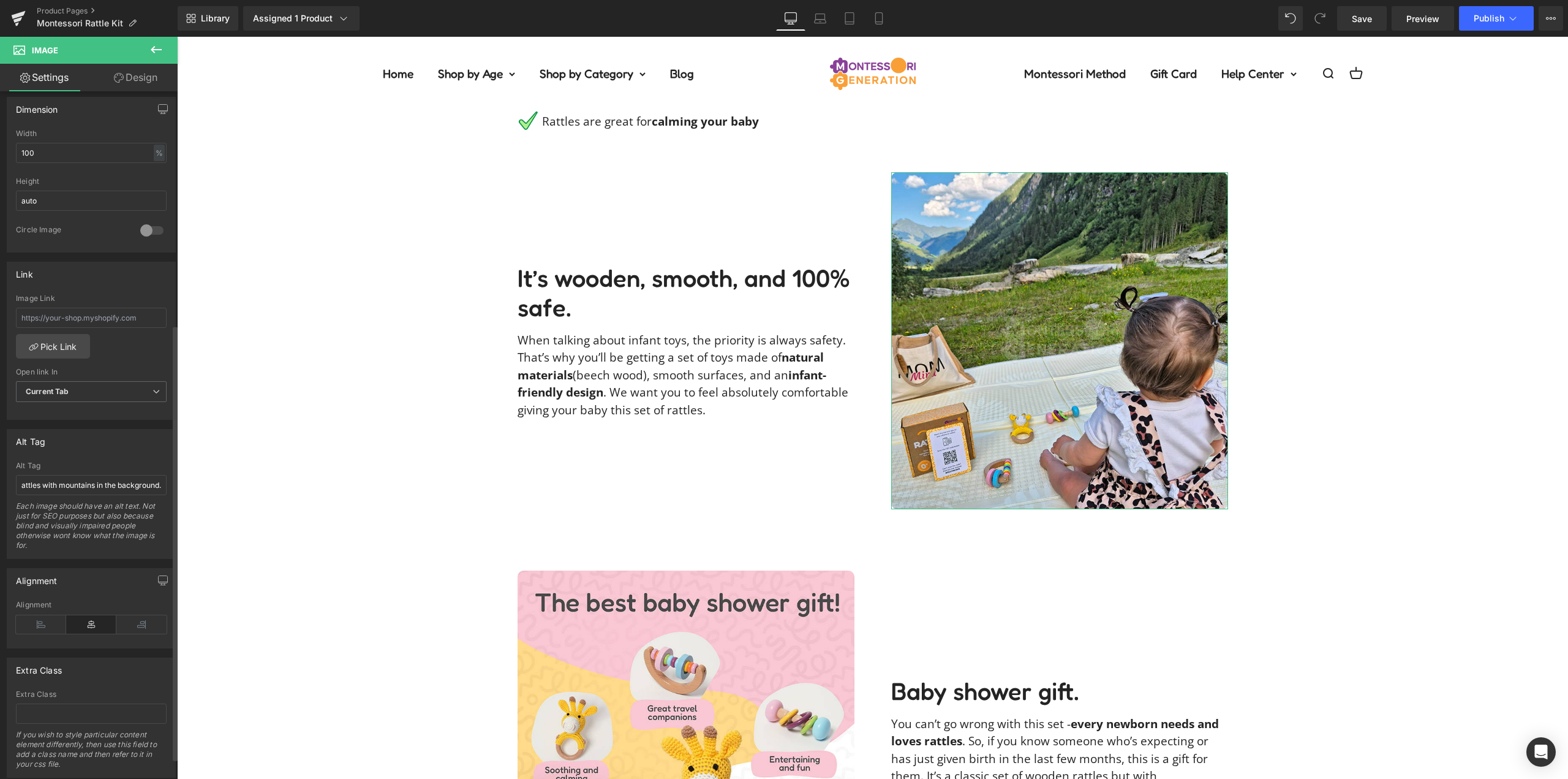
click at [115, 443] on div "Alt Tag" at bounding box center [91, 441] width 168 height 24
click at [292, 461] on div "Description Text Block Our Guarantee Text Block Reviews Text Block Why is a rat…" at bounding box center [872, 129] width 1391 height 1934
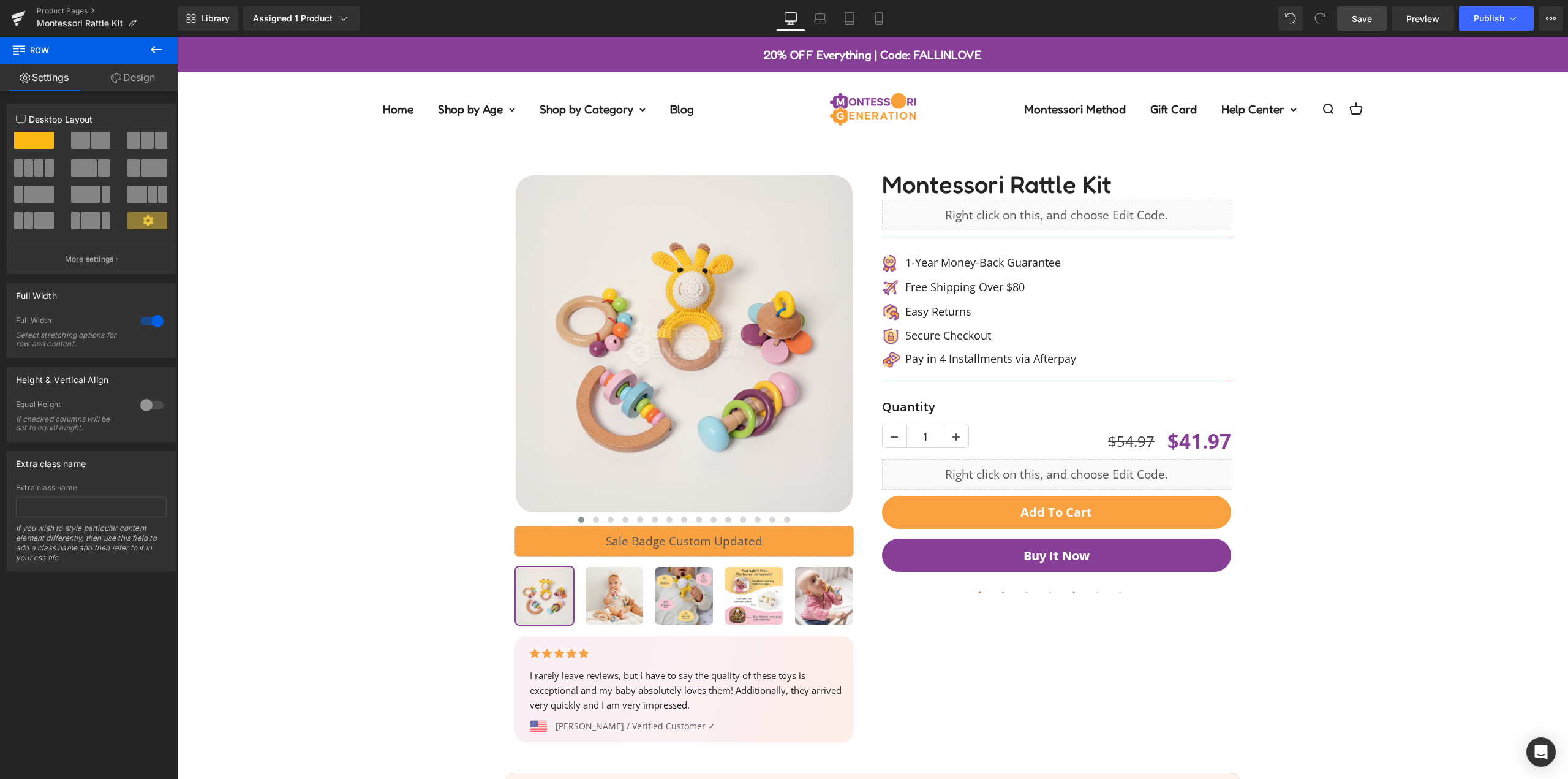
click at [1368, 23] on span "Save" at bounding box center [1362, 19] width 20 height 13
click at [1496, 14] on span "Publish" at bounding box center [1490, 19] width 31 height 10
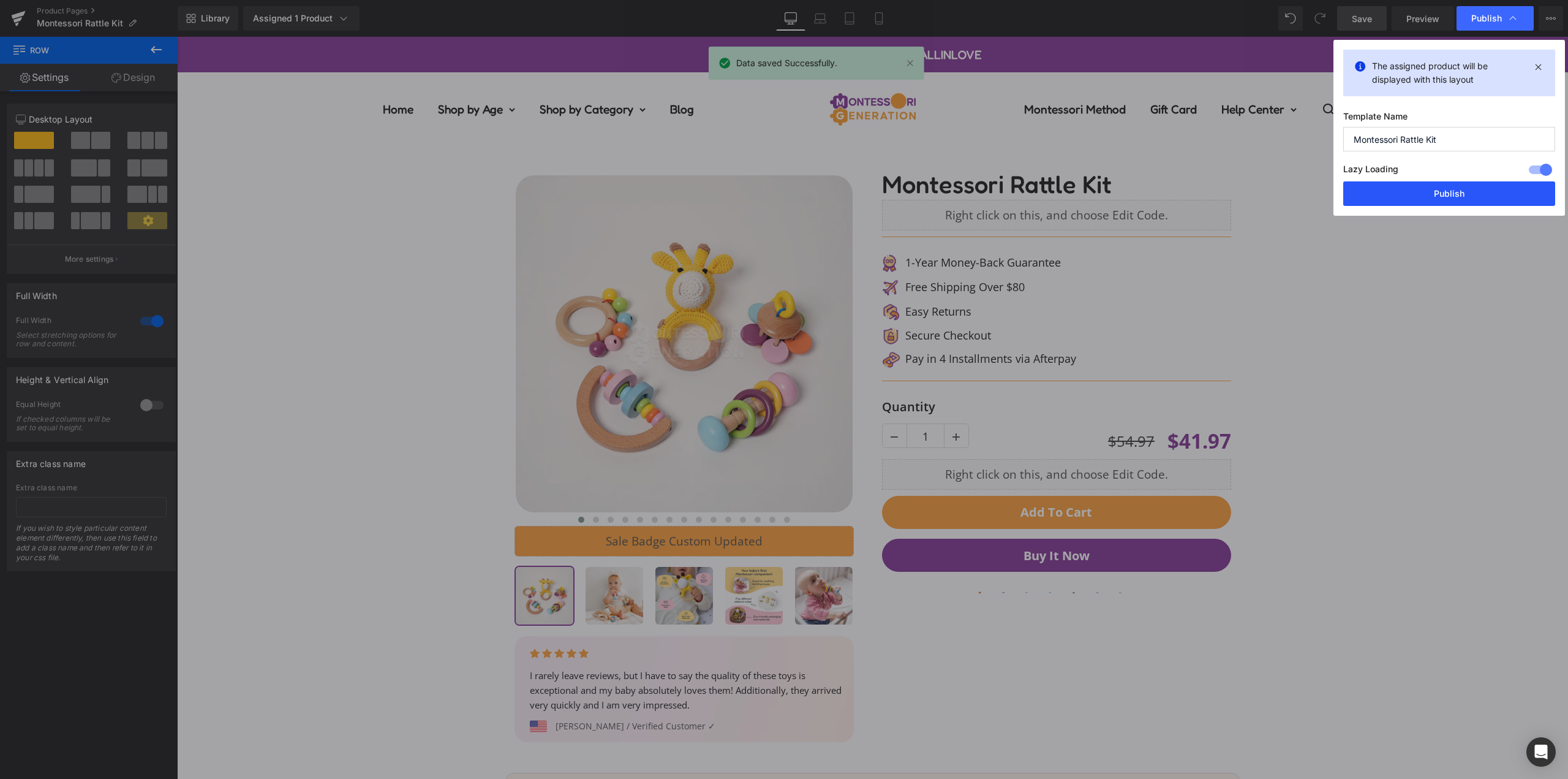
drag, startPoint x: 1452, startPoint y: 204, endPoint x: 1245, endPoint y: 209, distance: 207.1
click at [1452, 204] on button "Publish" at bounding box center [1449, 194] width 212 height 24
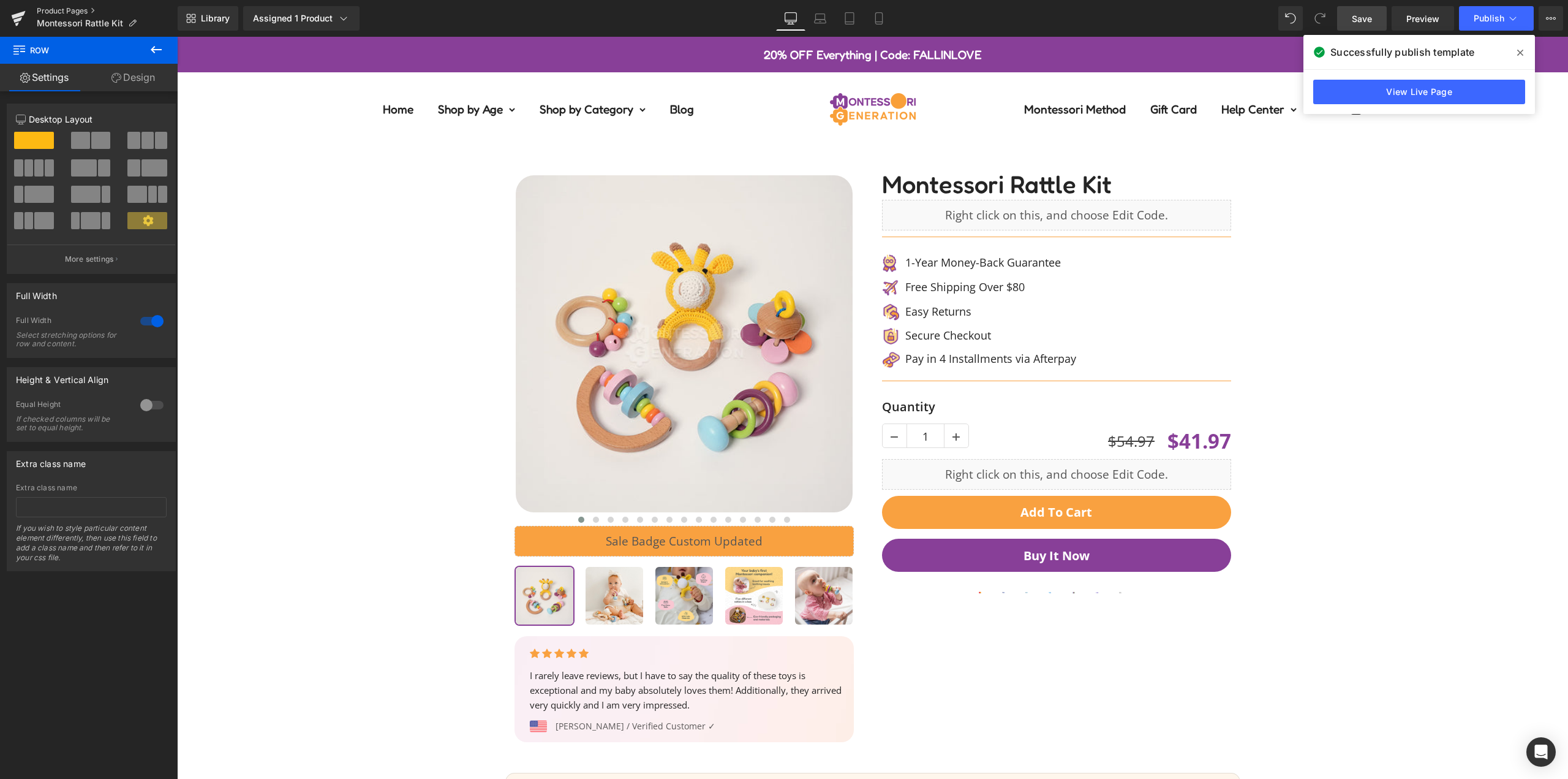
click at [79, 10] on link "Product Pages" at bounding box center [107, 11] width 141 height 10
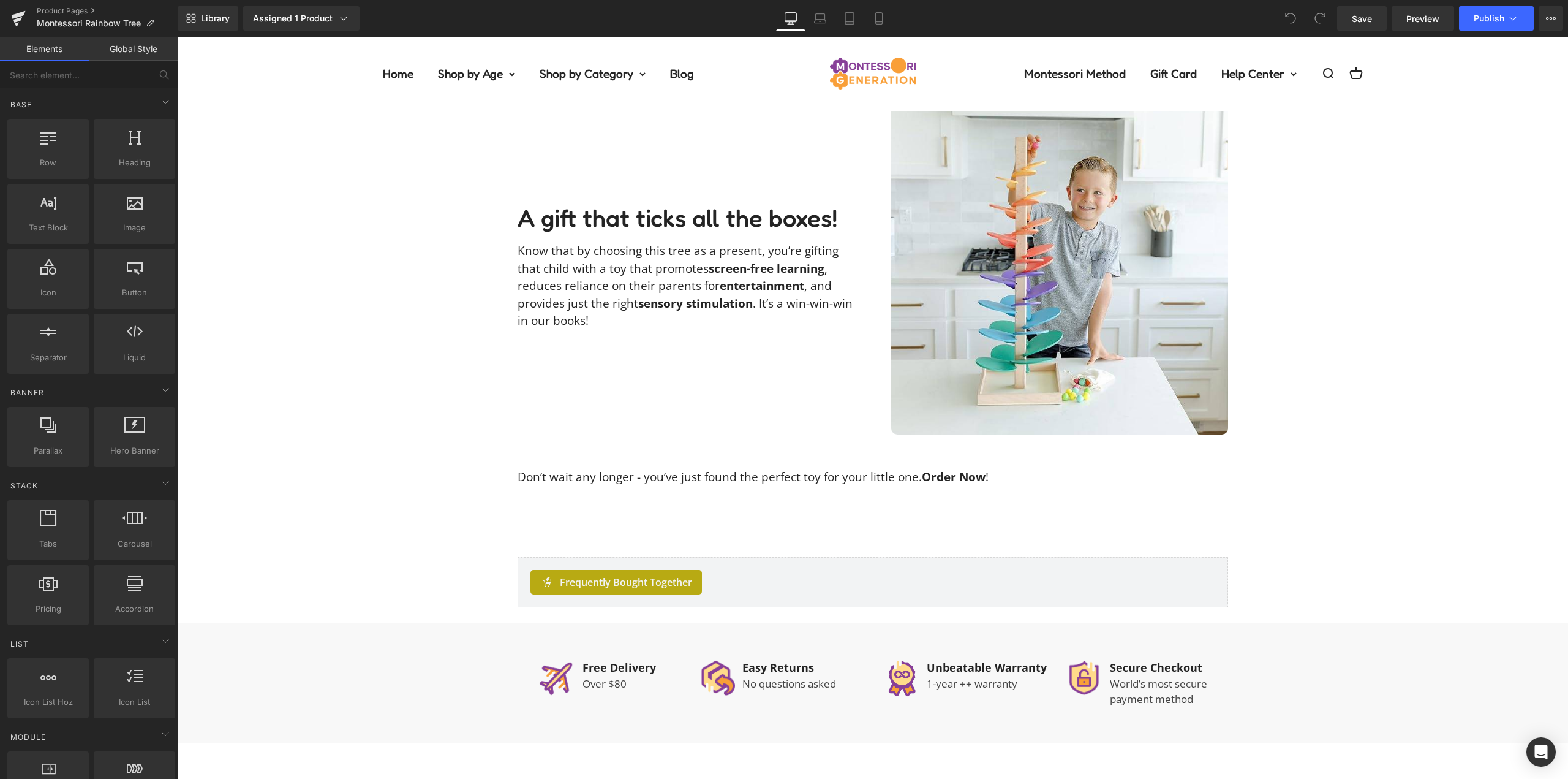
scroll to position [2696, 0]
click at [57, 9] on link "Product Pages" at bounding box center [107, 11] width 141 height 10
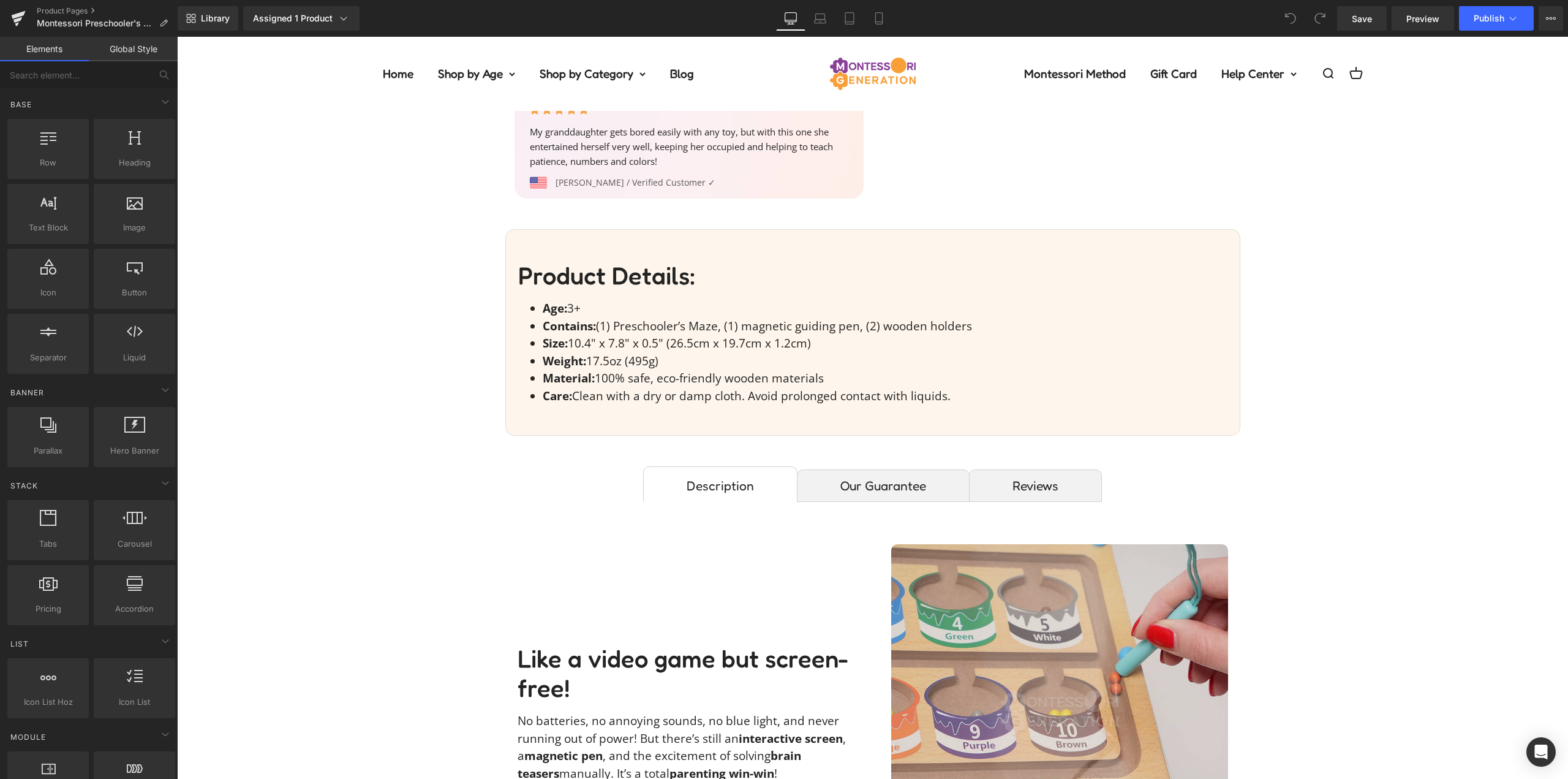
scroll to position [674, 0]
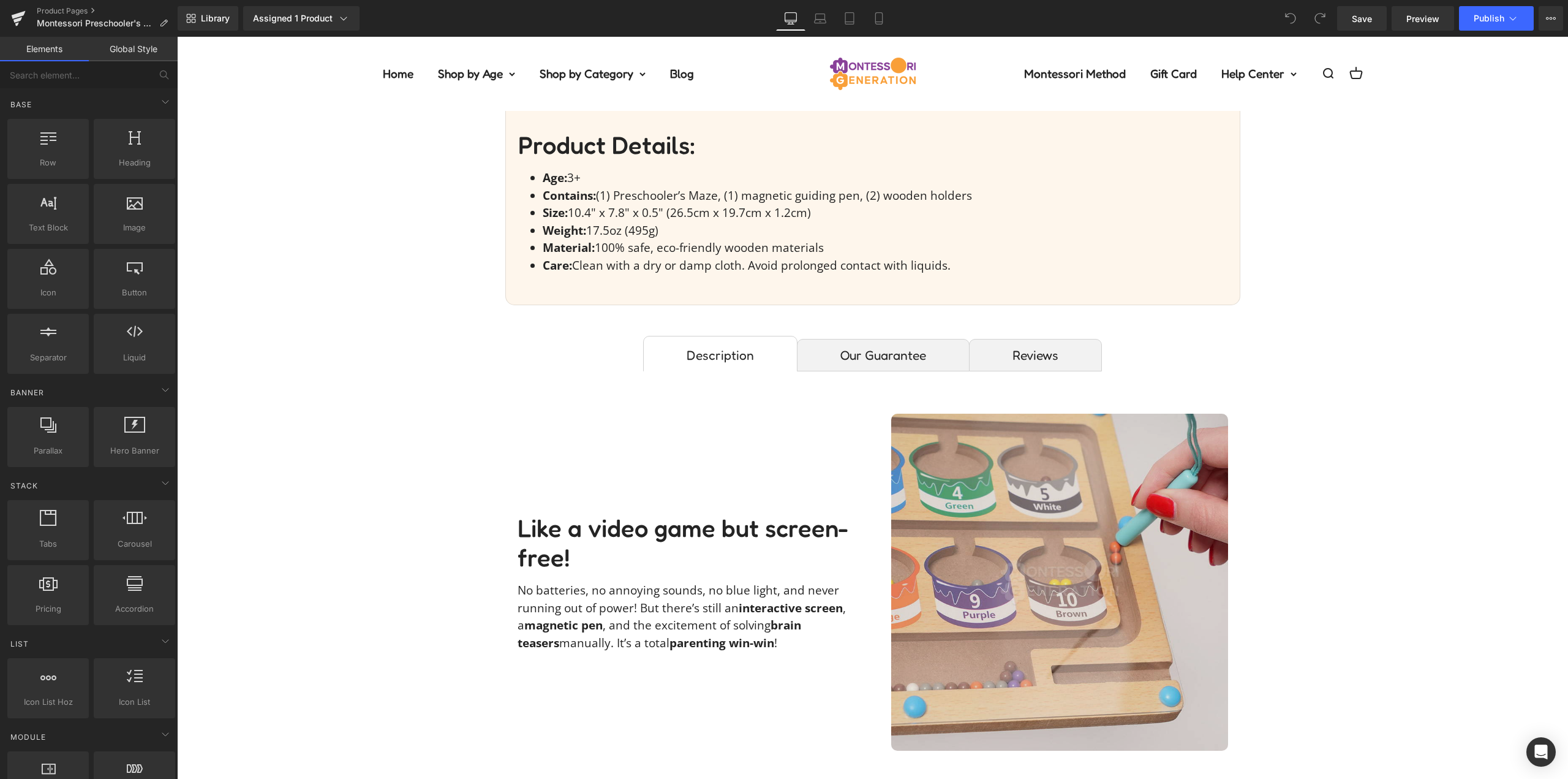
click at [1074, 508] on img at bounding box center [1060, 583] width 337 height 337
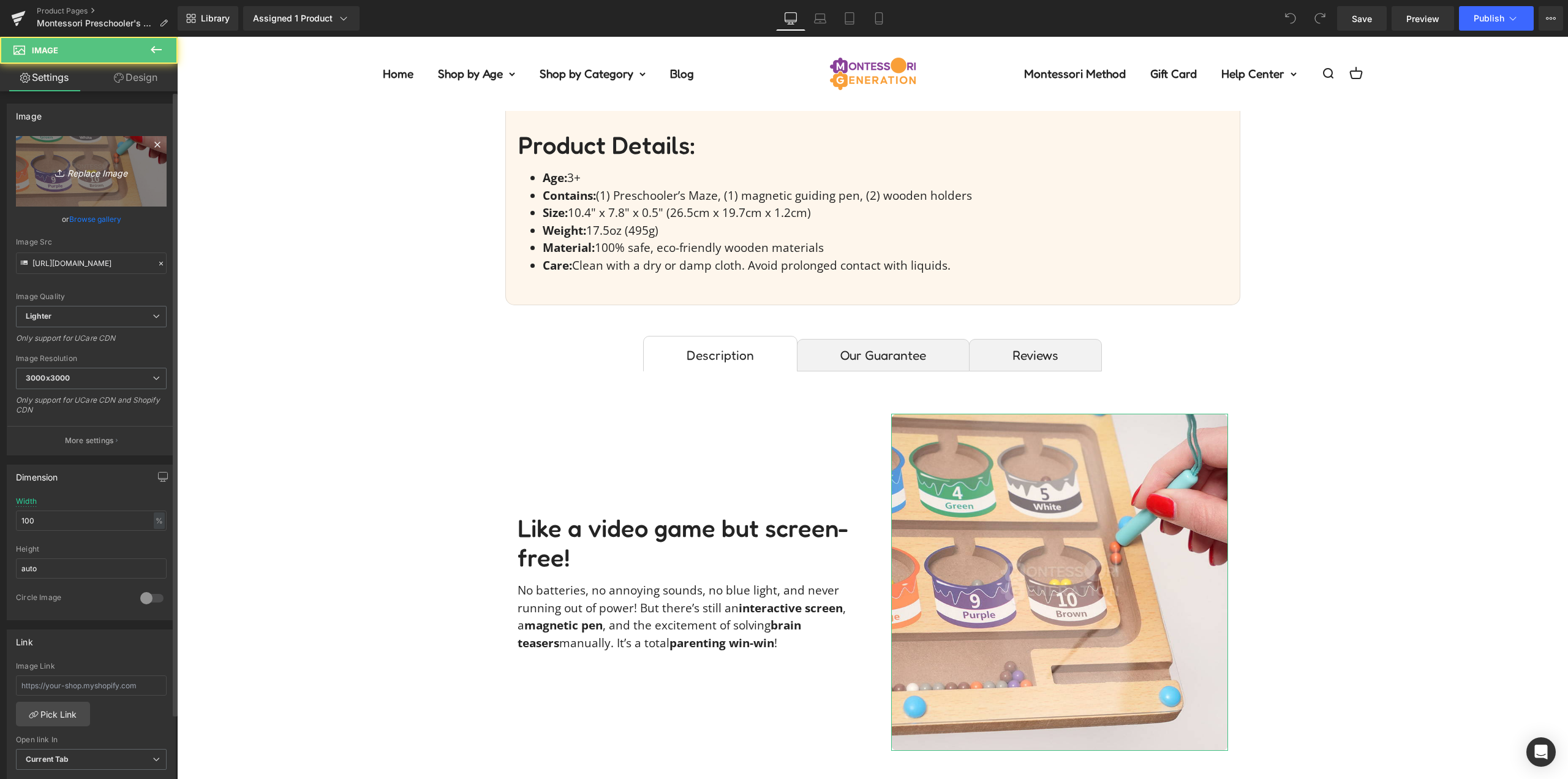
click at [106, 161] on link "Replace Image" at bounding box center [91, 171] width 151 height 70
type input "C:\fakepath\preschooler-maze-manda.haberuIMG_3974.jpg"
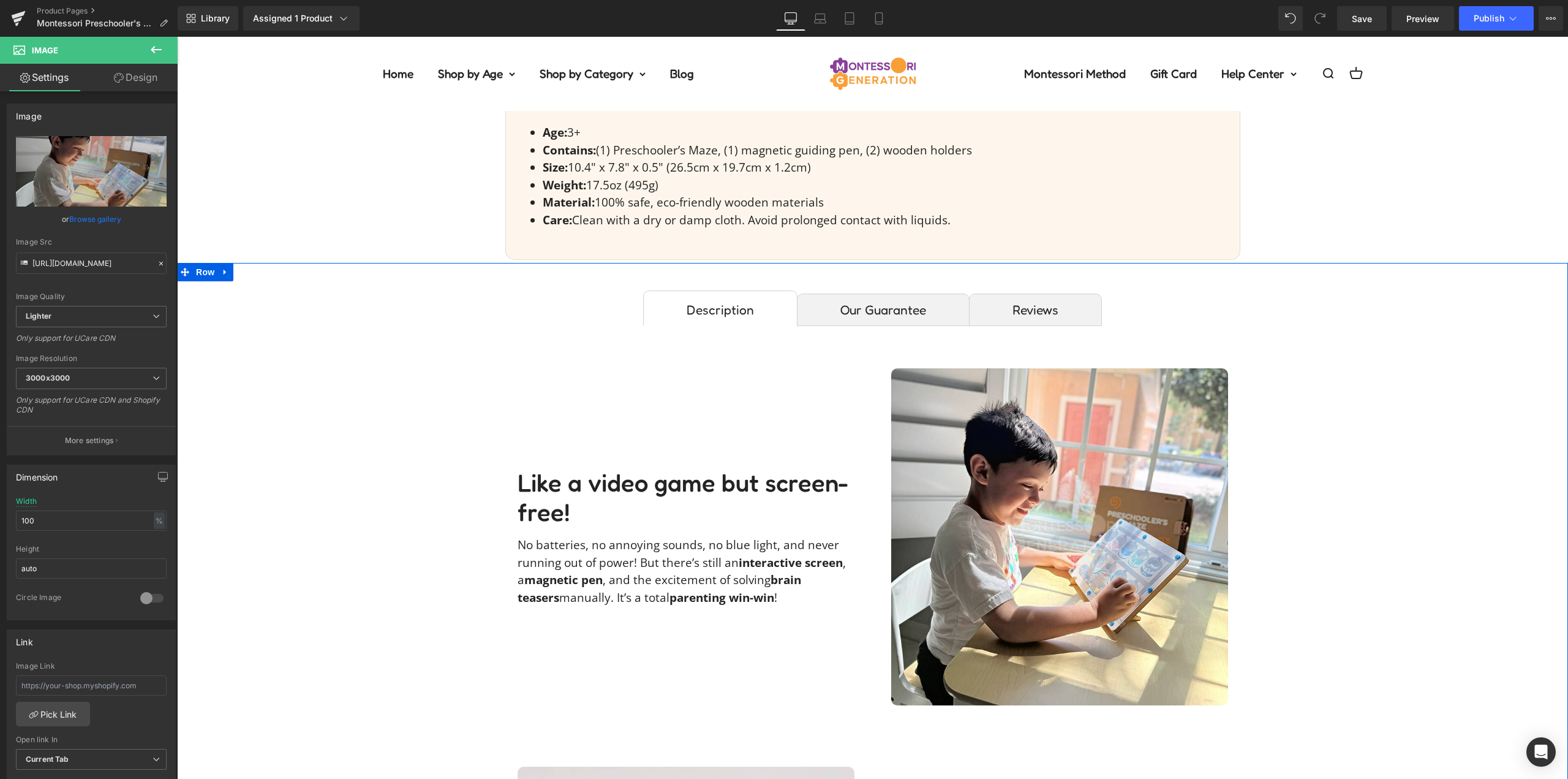
scroll to position [797, 0]
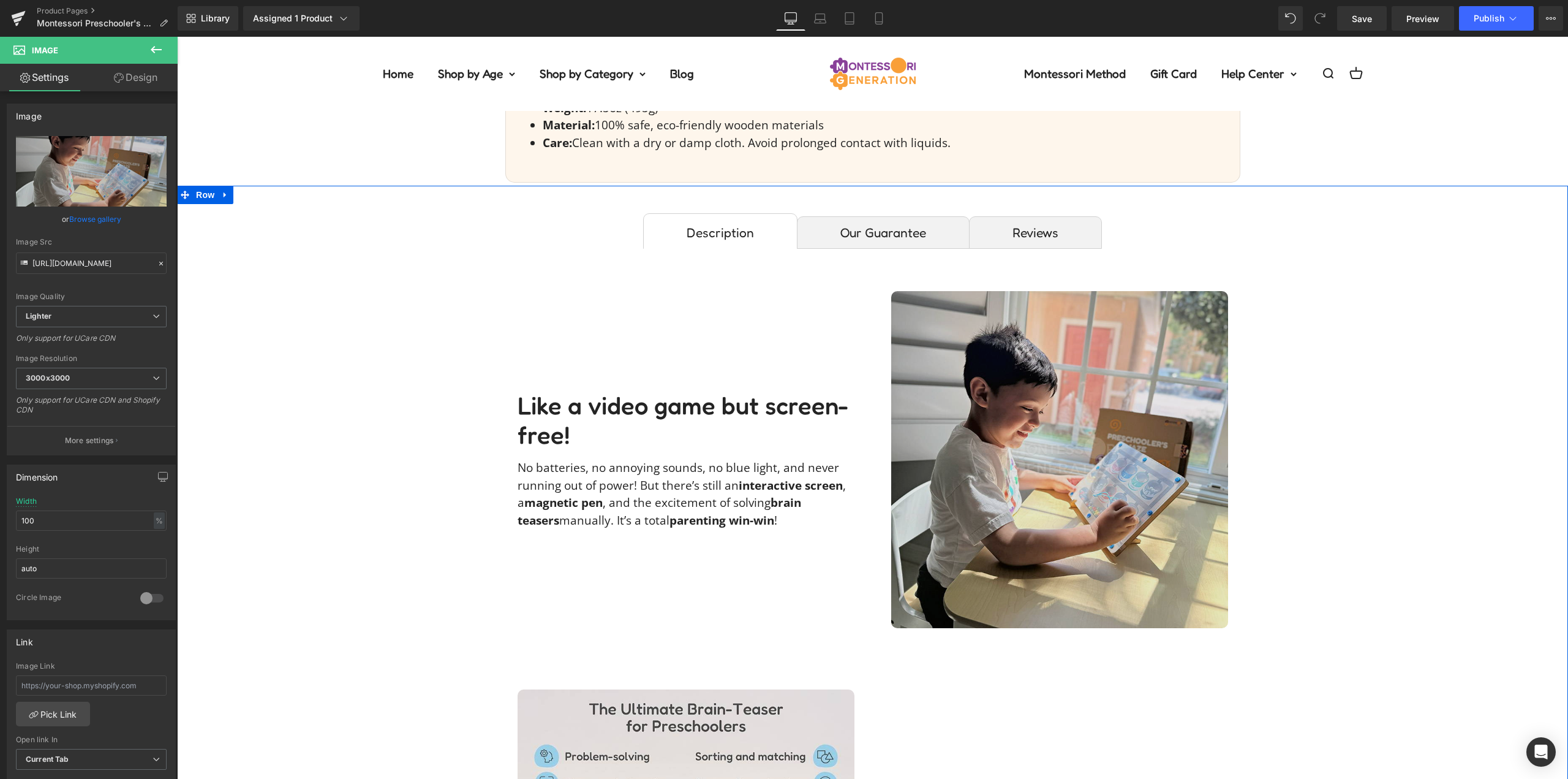
click at [1091, 434] on img at bounding box center [1060, 460] width 337 height 337
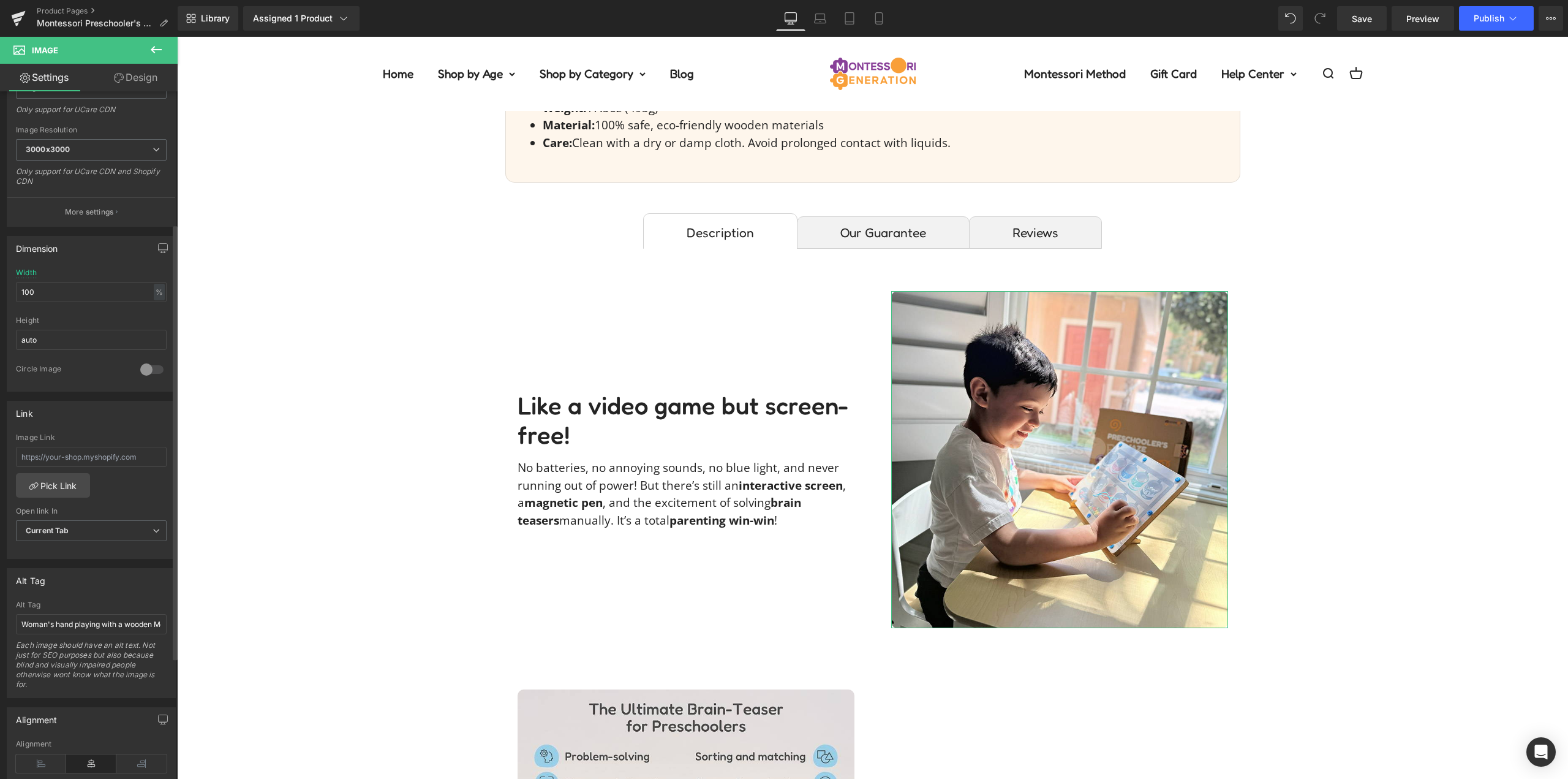
scroll to position [245, 0]
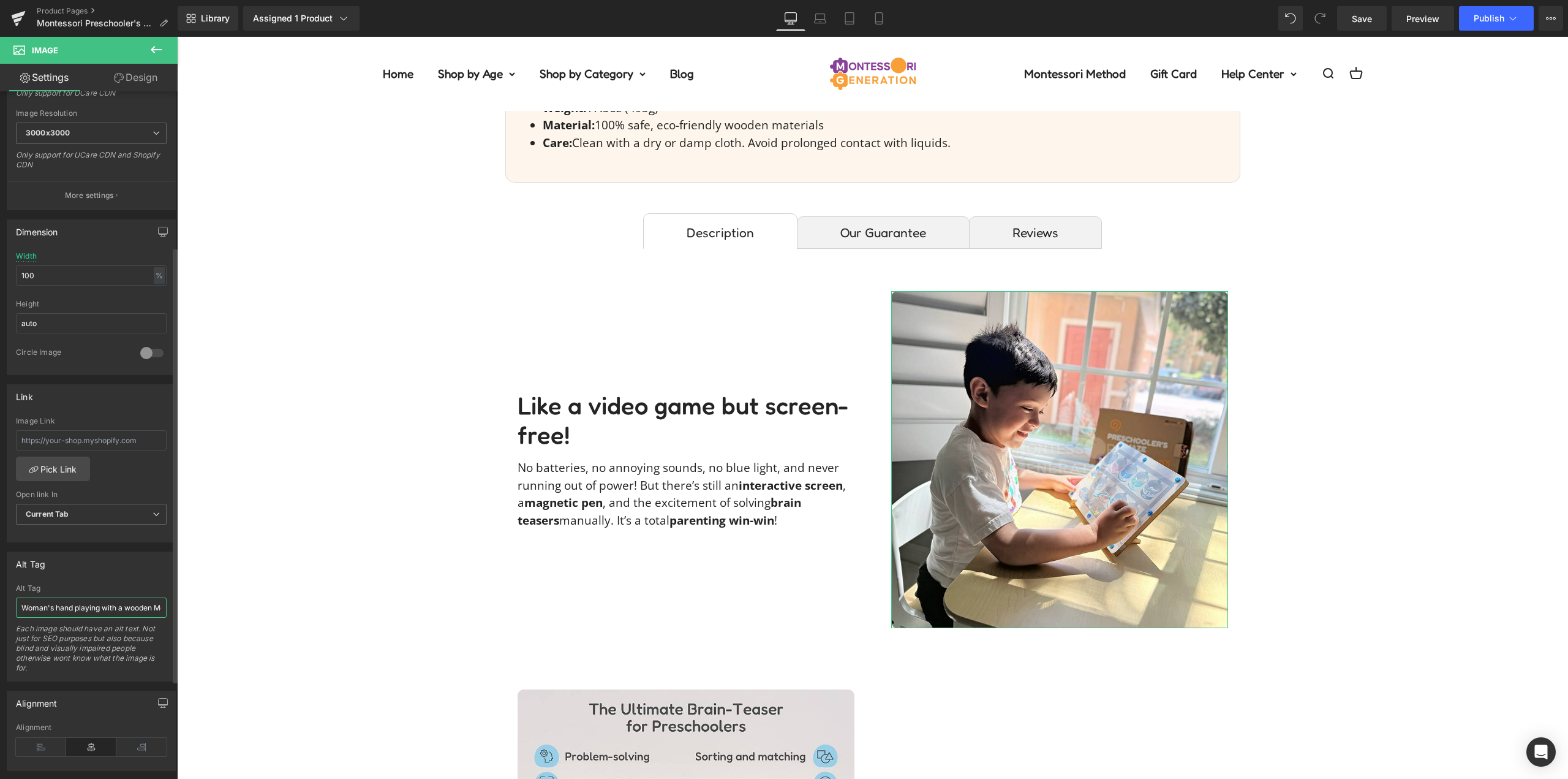
click at [81, 611] on input "Woman's hand playing with a wooden Montessori Preschooler's Maze by moving smal…" at bounding box center [91, 607] width 151 height 20
type input "Boy playing with a magnetic maze color sorting game in a playroom."
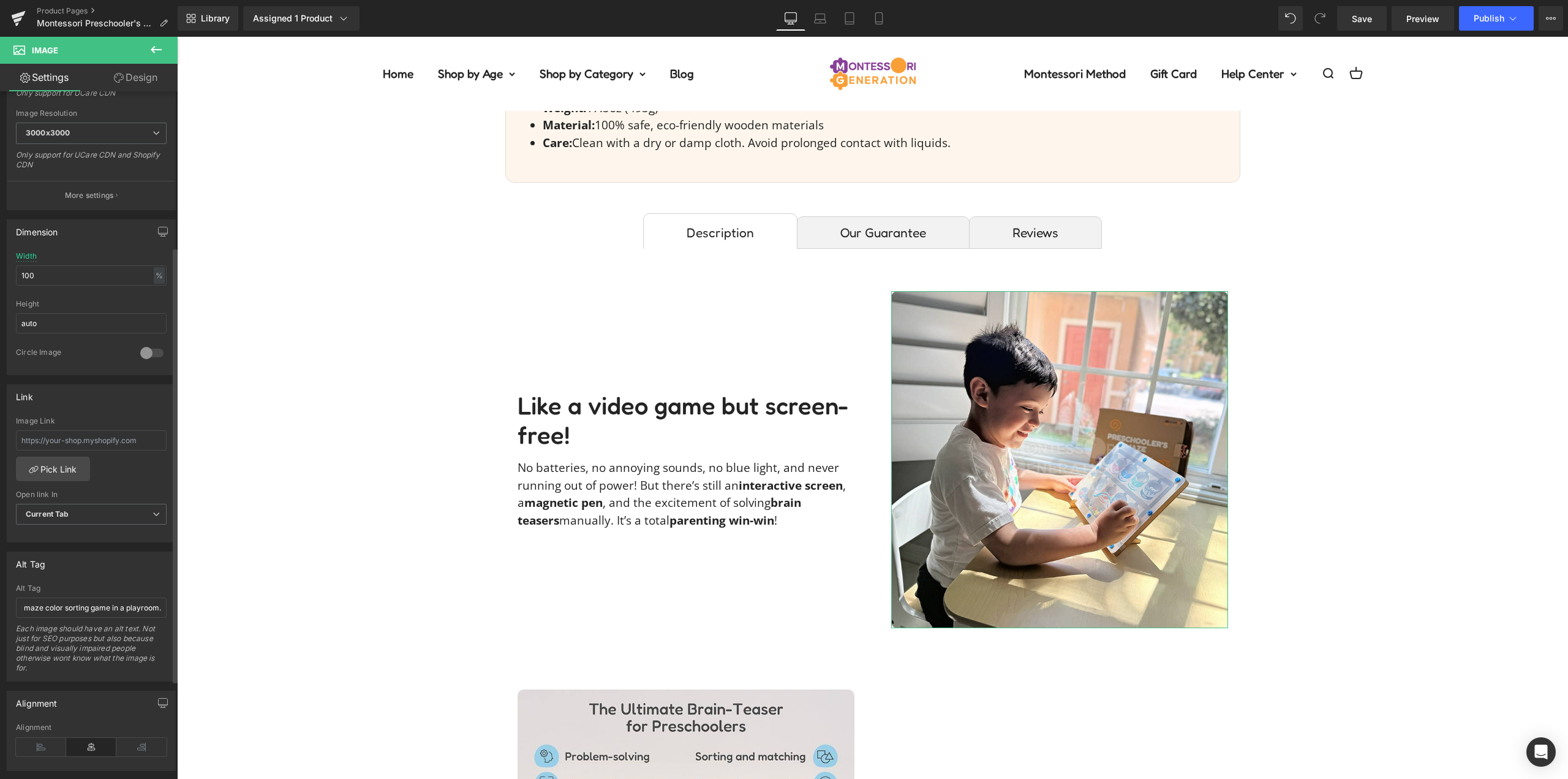
click at [101, 573] on div "Alt Tag" at bounding box center [91, 564] width 168 height 24
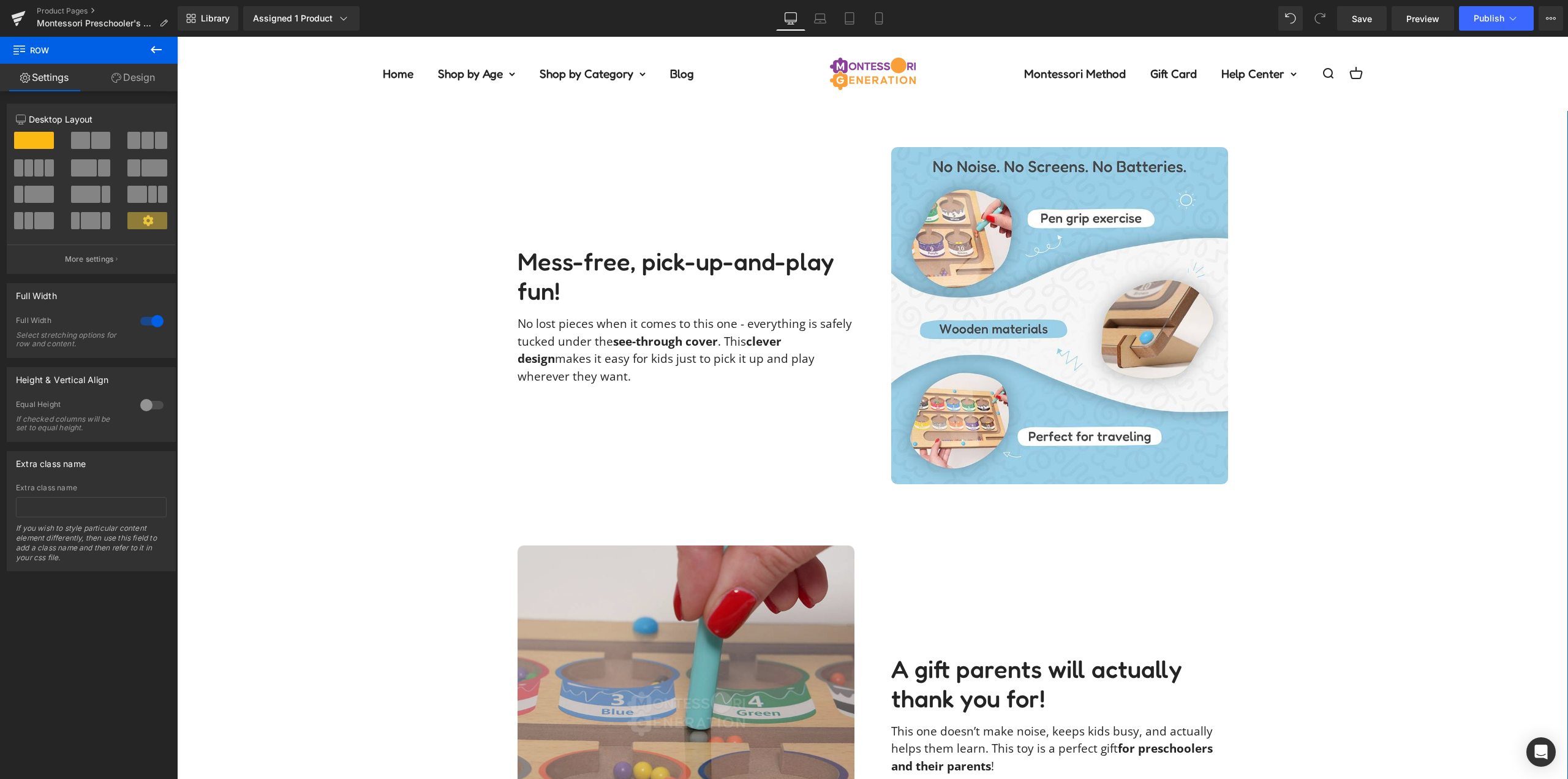
scroll to position [2329, 0]
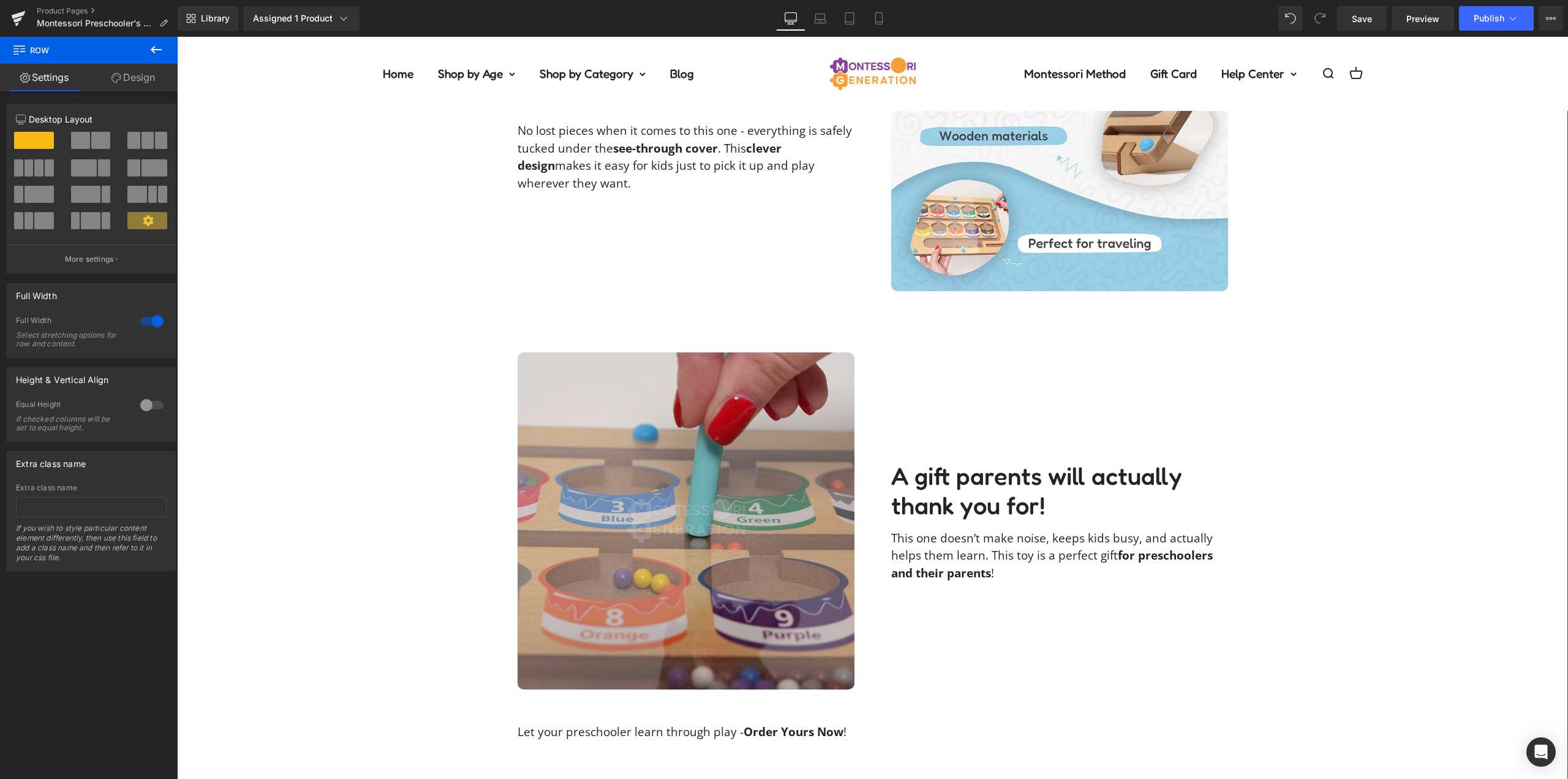
click at [708, 522] on img at bounding box center [687, 521] width 337 height 337
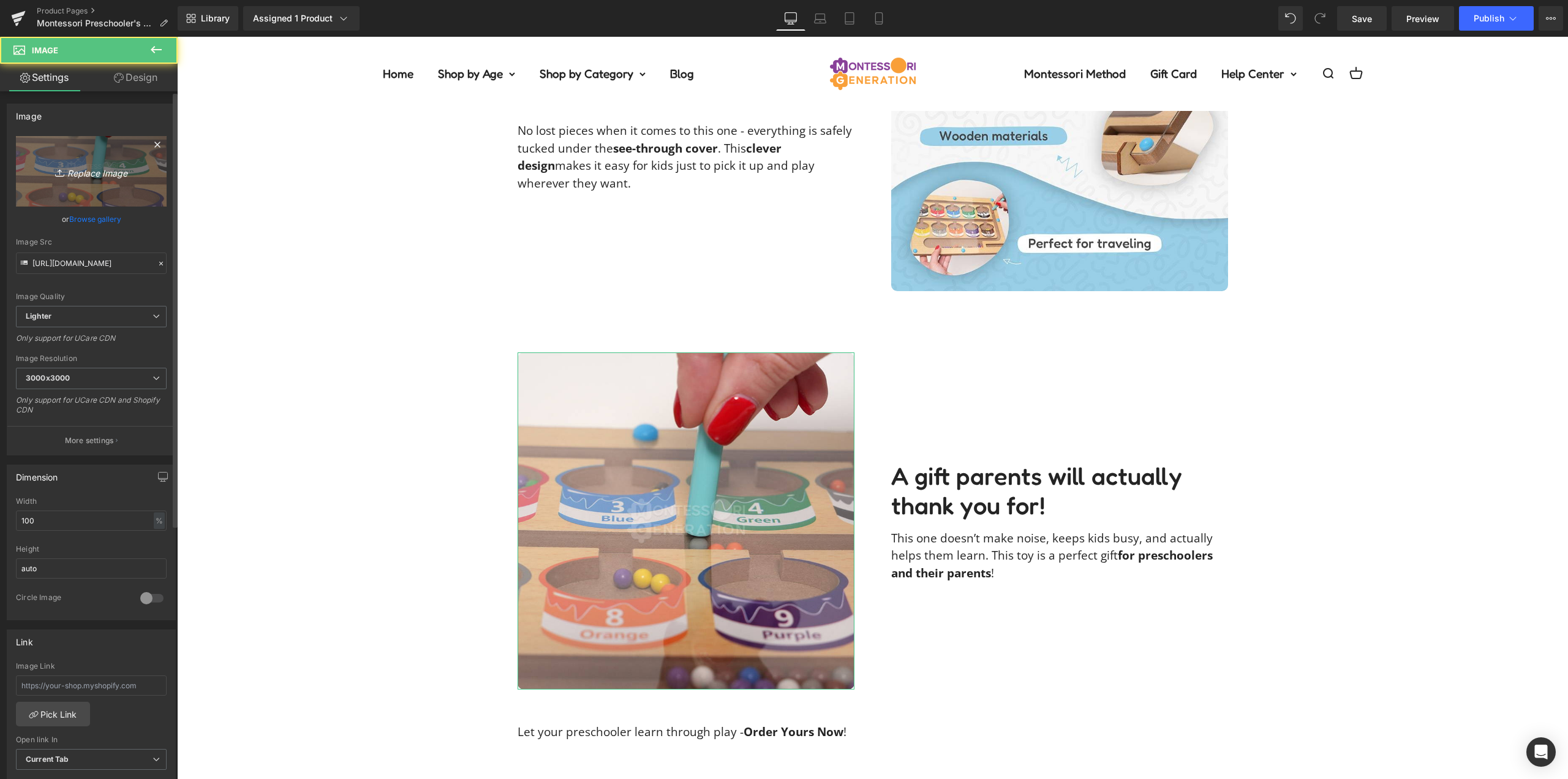
click at [73, 161] on link "Replace Image" at bounding box center [91, 171] width 151 height 70
type input "C:\fakepath\preschooler-maze-renatadragushaimage00005.jpg"
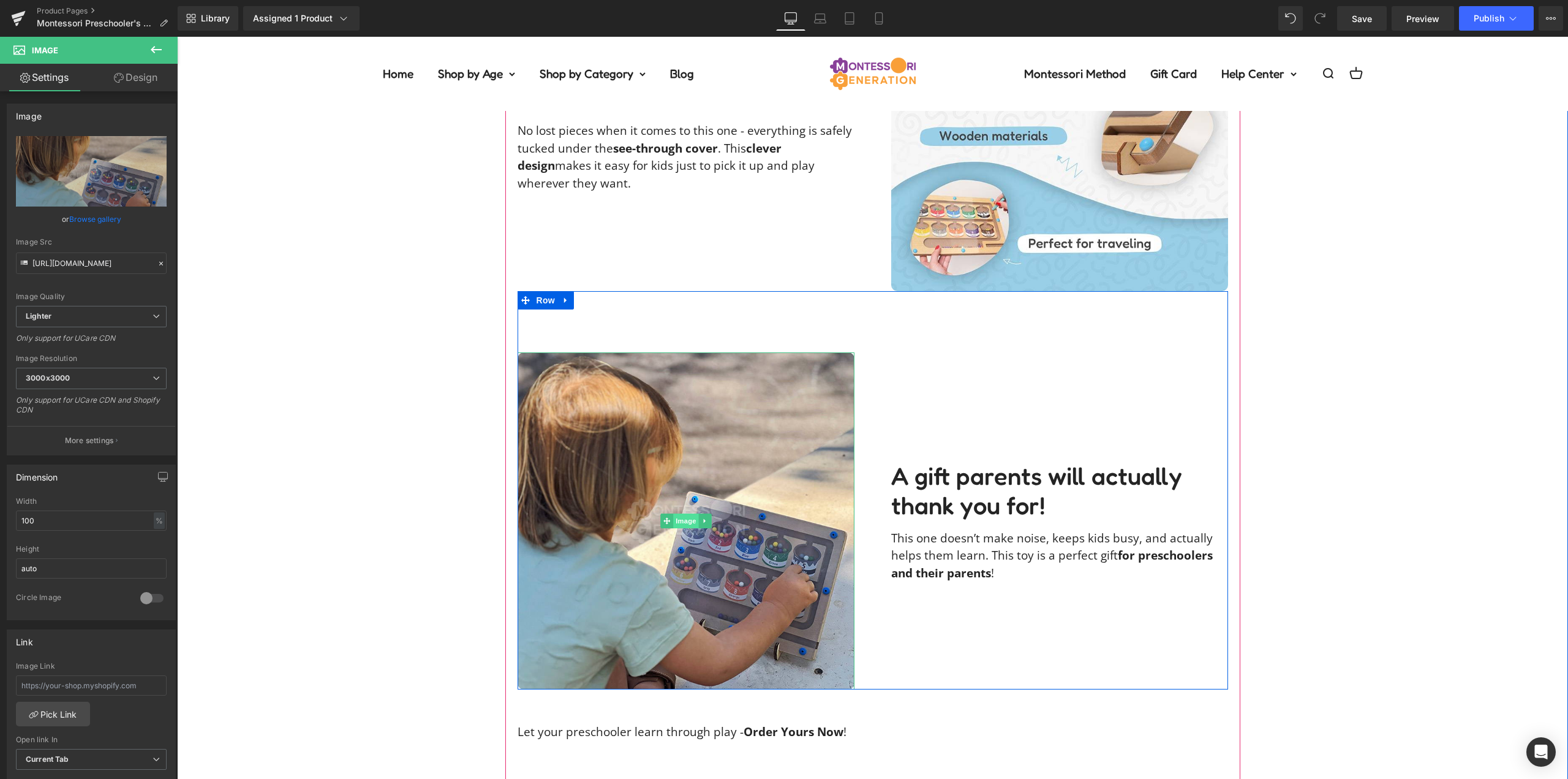
click at [679, 517] on span "Image" at bounding box center [687, 521] width 26 height 15
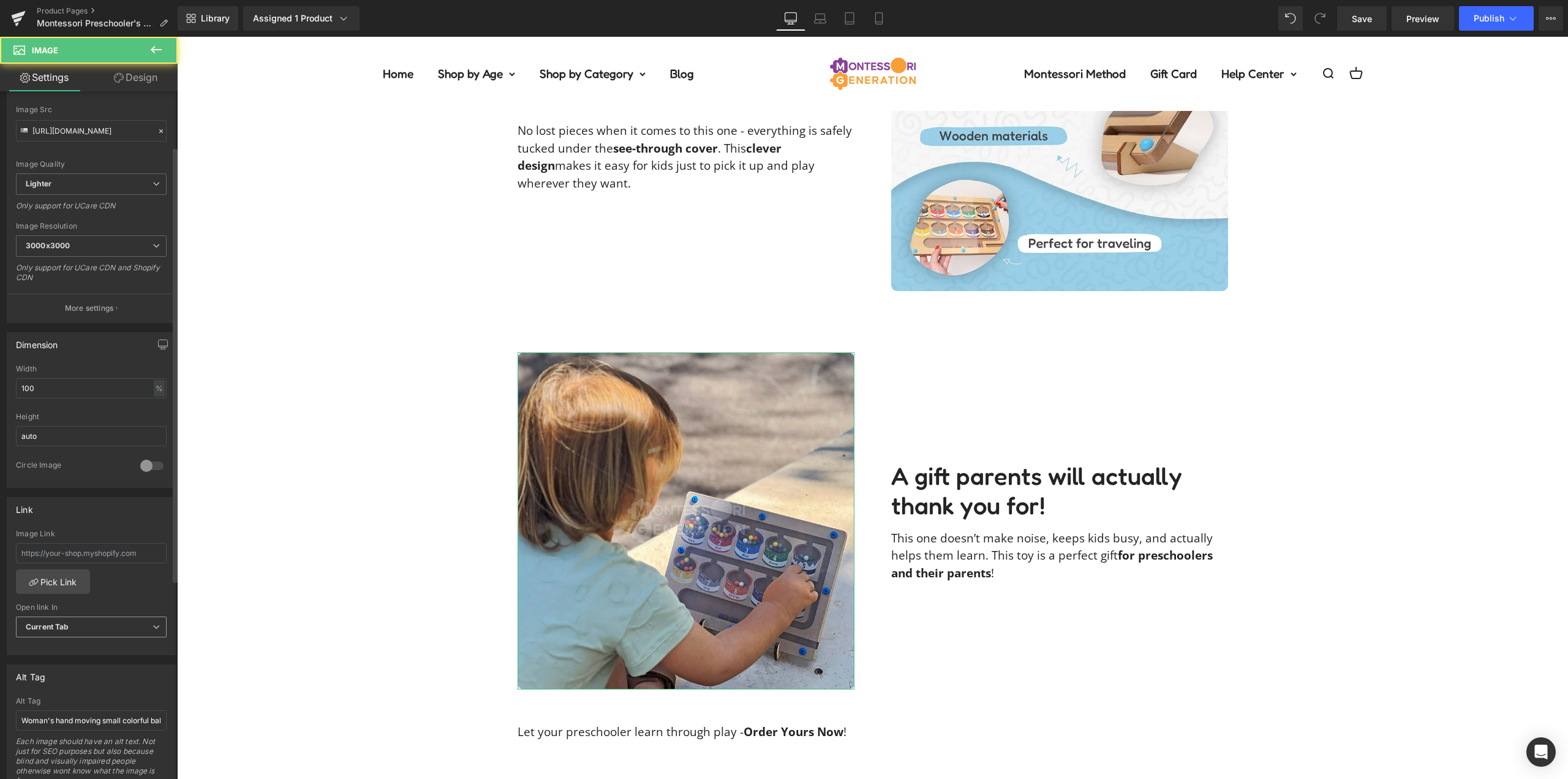
scroll to position [306, 0]
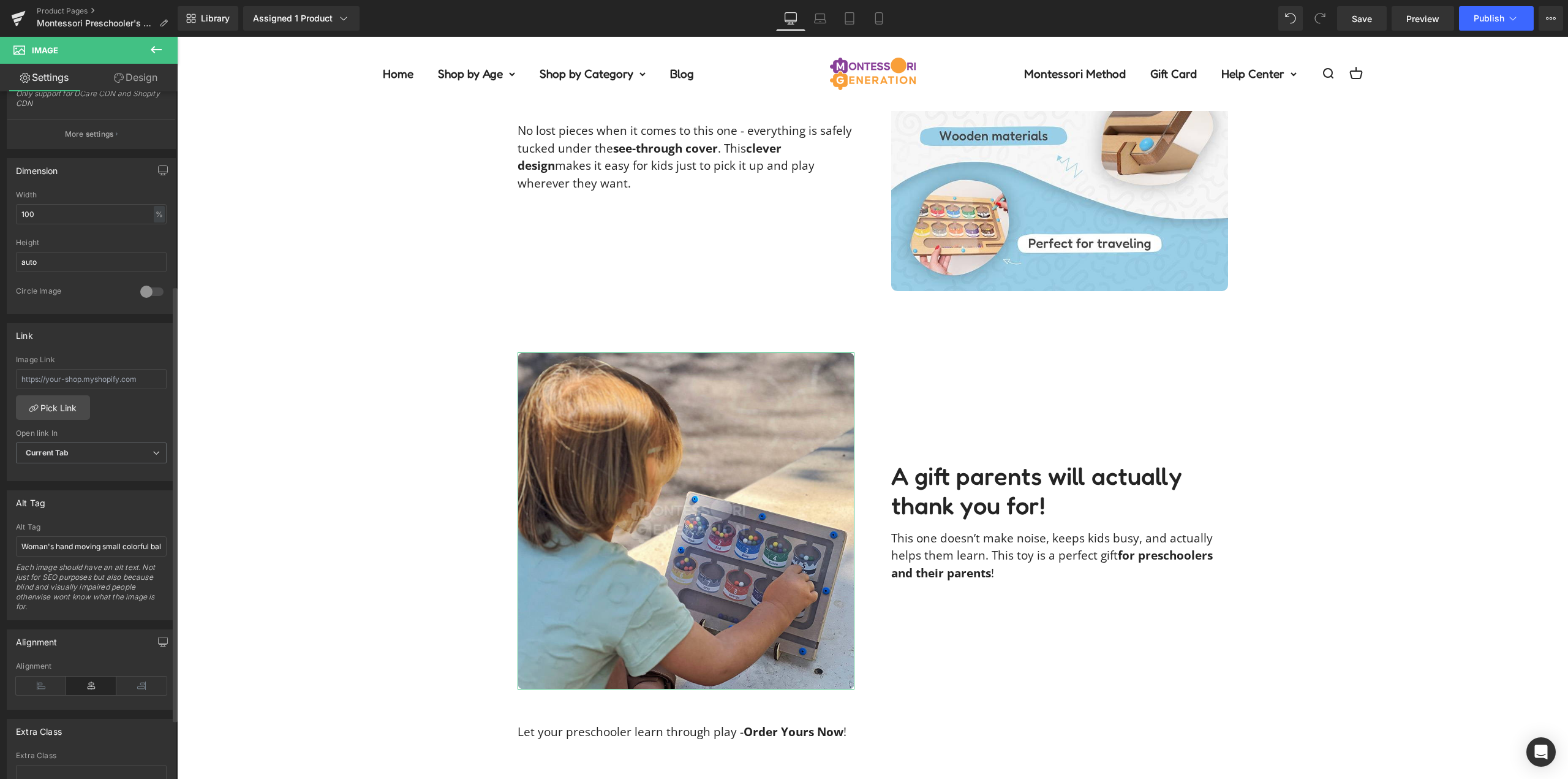
click at [93, 563] on div "Each image should have an alt text. Not just for SEO purposes but also because …" at bounding box center [91, 591] width 151 height 57
click at [94, 550] on input "Woman's hand moving small colorful ball through a wooden maze with a magnetic p…" at bounding box center [91, 546] width 151 height 20
type input "P"
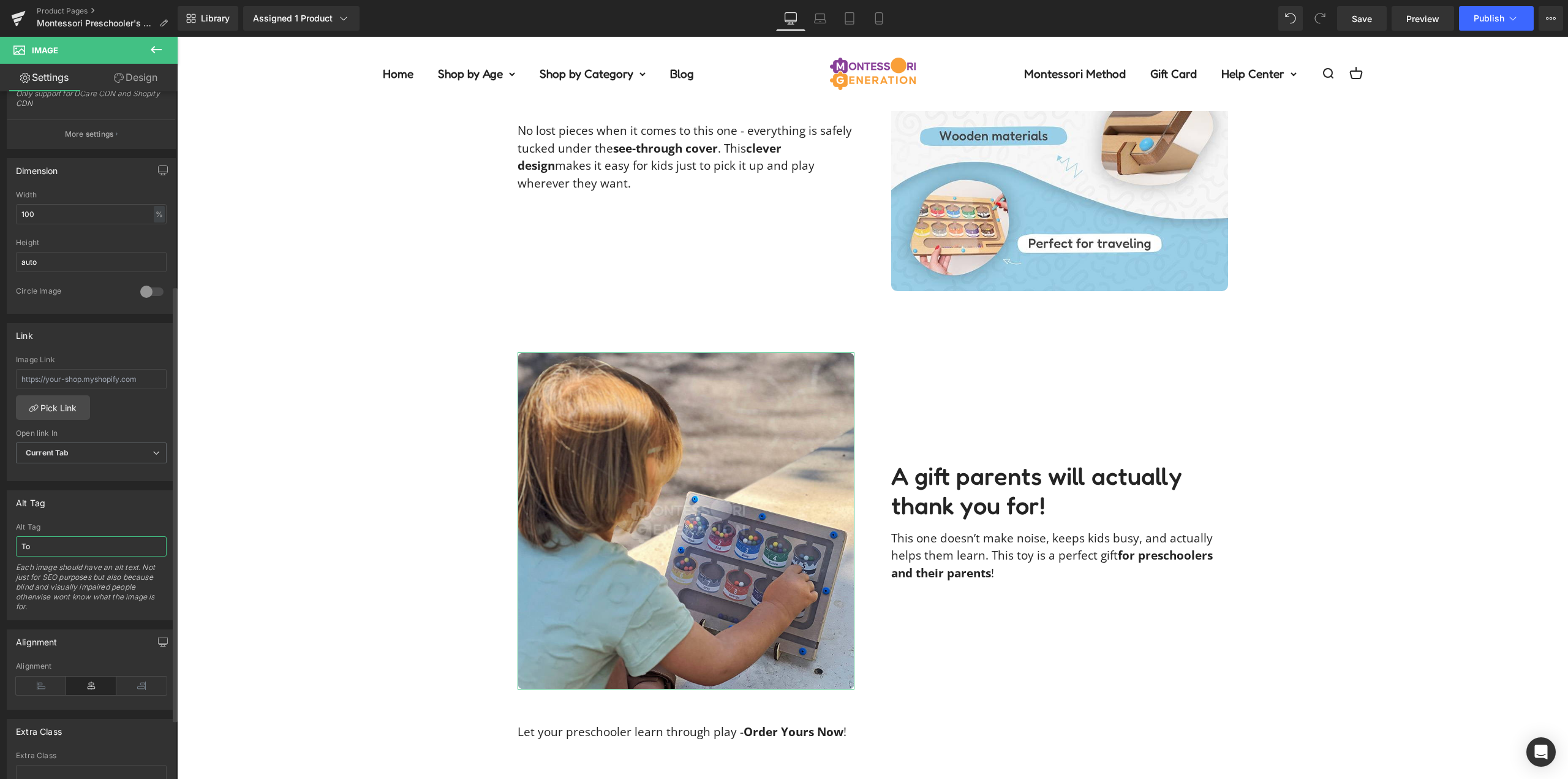
type input "T"
type input "A child using a magnetic pen to guide colorful balls into their color matching …"
click at [113, 521] on div "Alt Tag Woman's hand moving small colorful ball through a wooden maze with a ma…" at bounding box center [91, 555] width 169 height 130
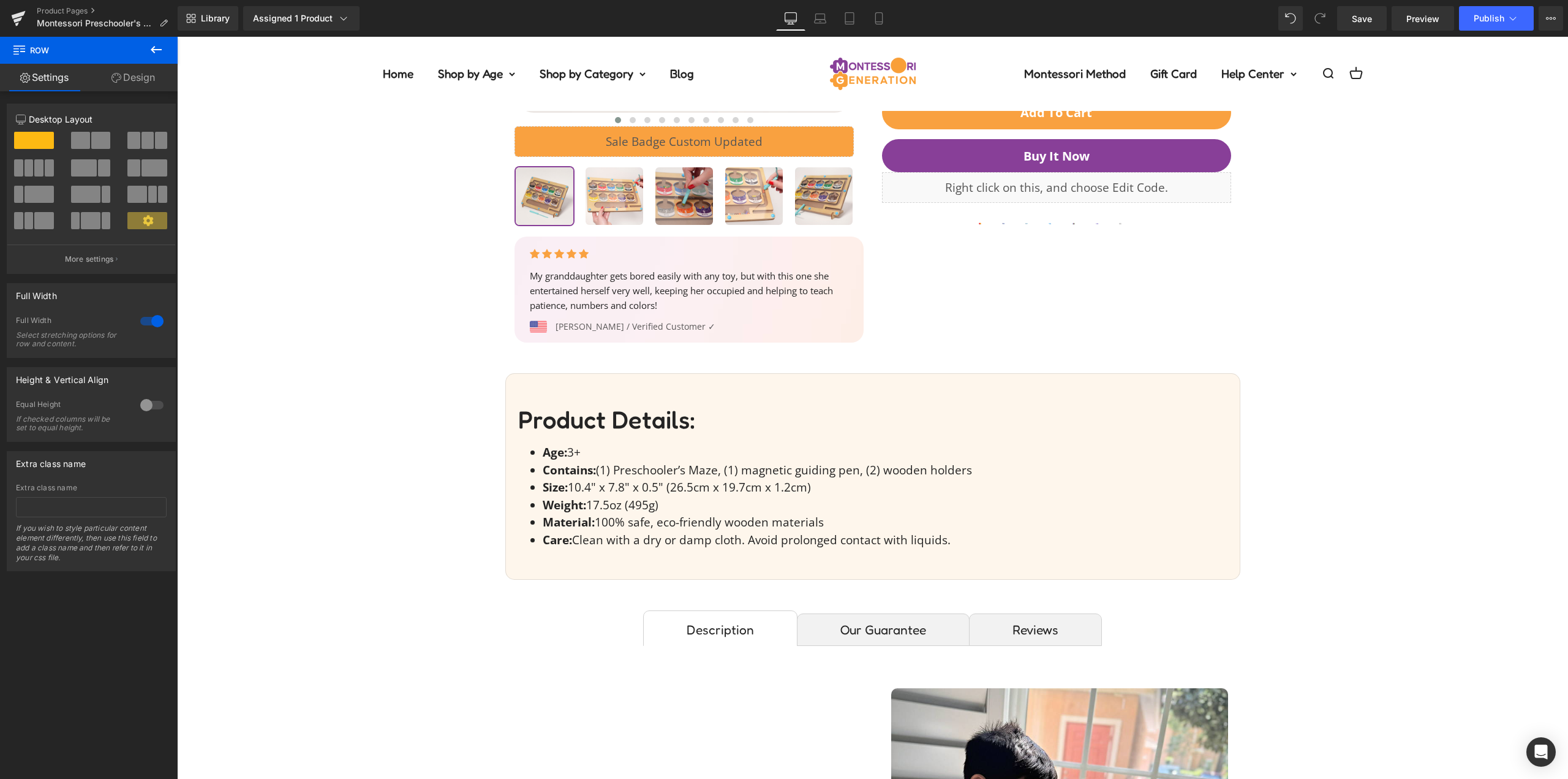
scroll to position [306, 0]
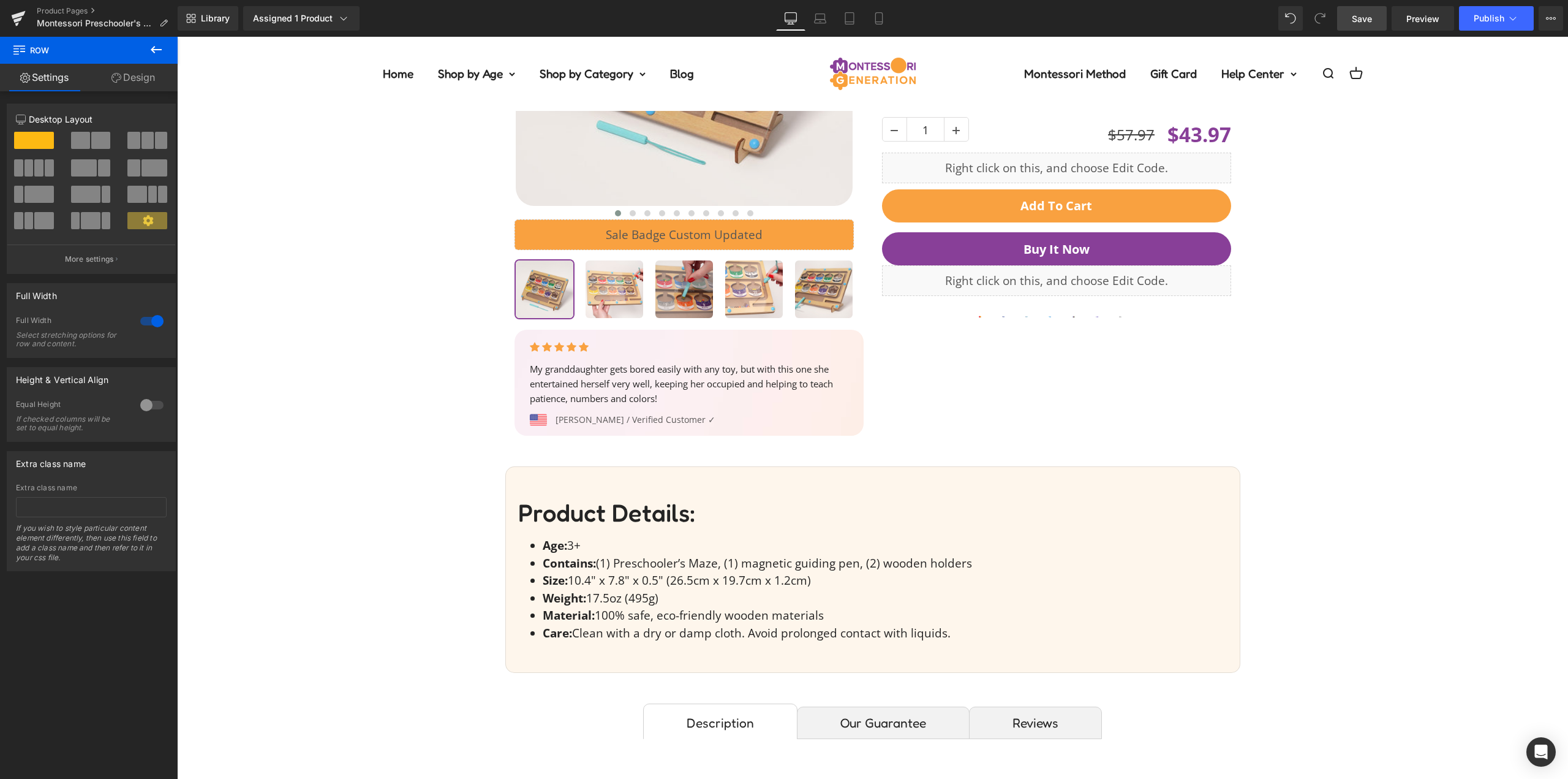
click at [1373, 28] on link "Save" at bounding box center [1362, 19] width 50 height 24
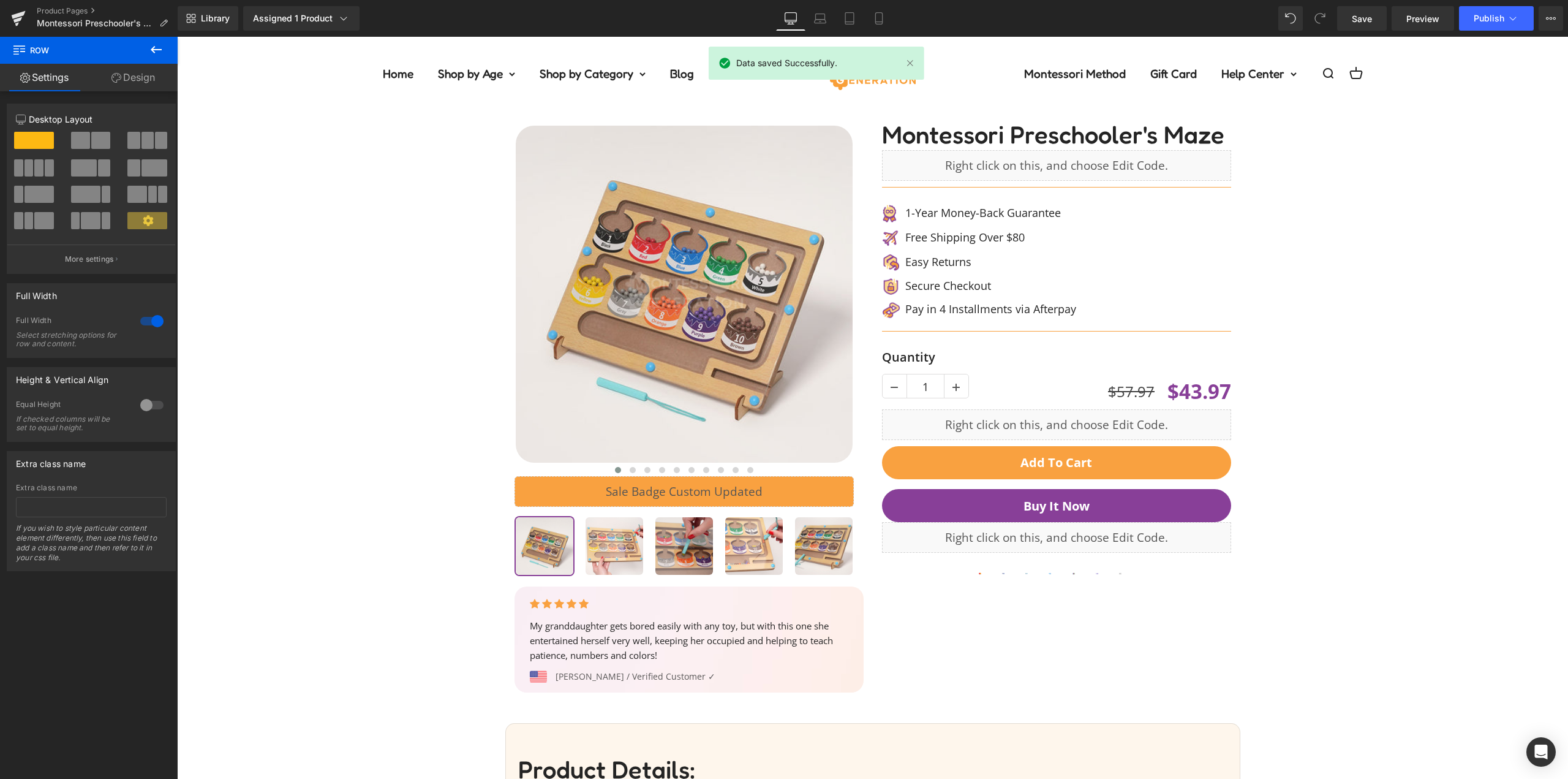
scroll to position [0, 0]
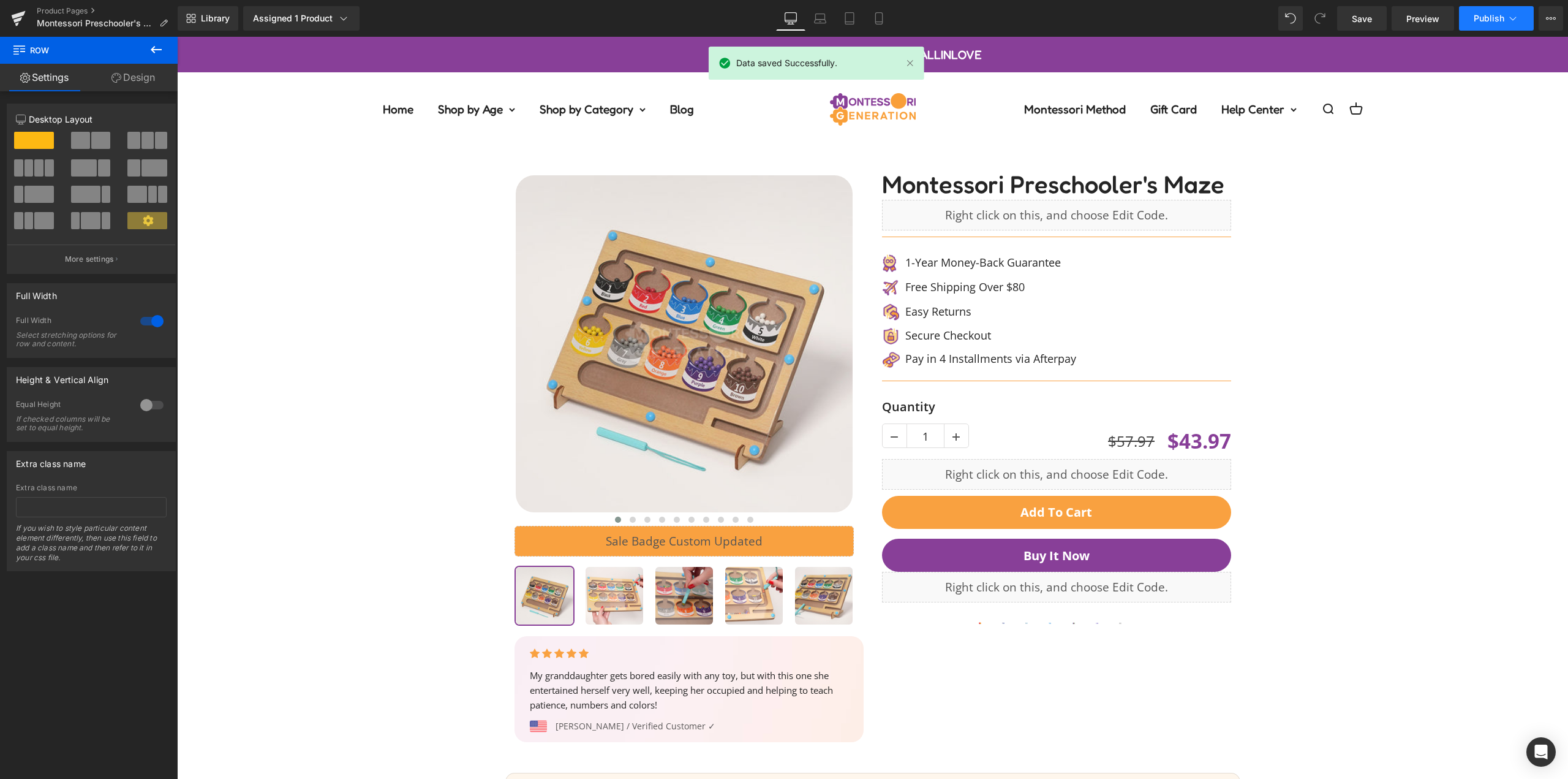
click at [1494, 24] on button "Publish" at bounding box center [1497, 19] width 75 height 24
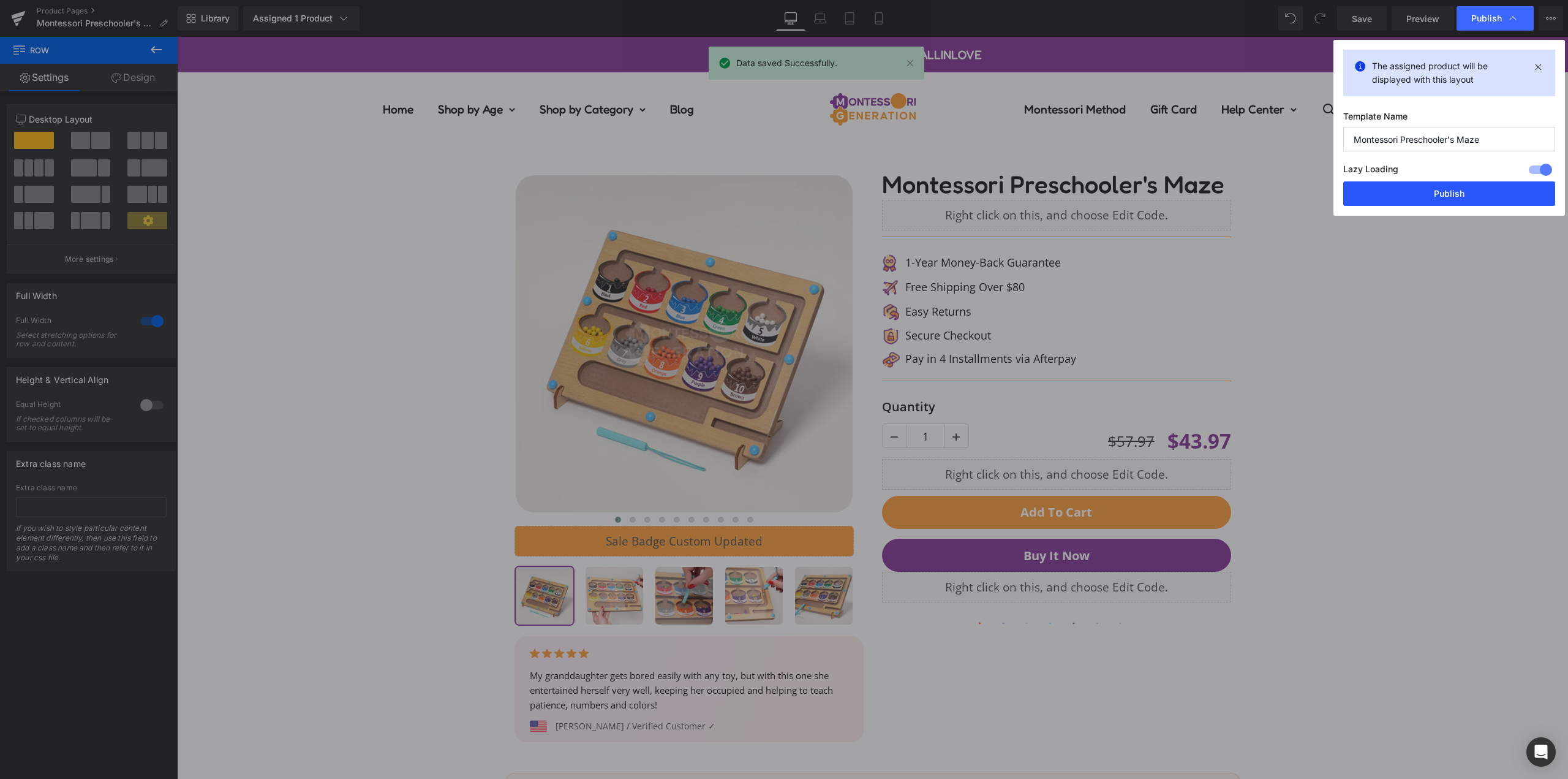
drag, startPoint x: 1310, startPoint y: 150, endPoint x: 1487, endPoint y: 187, distance: 180.8
click at [1487, 187] on button "Publish" at bounding box center [1449, 194] width 212 height 24
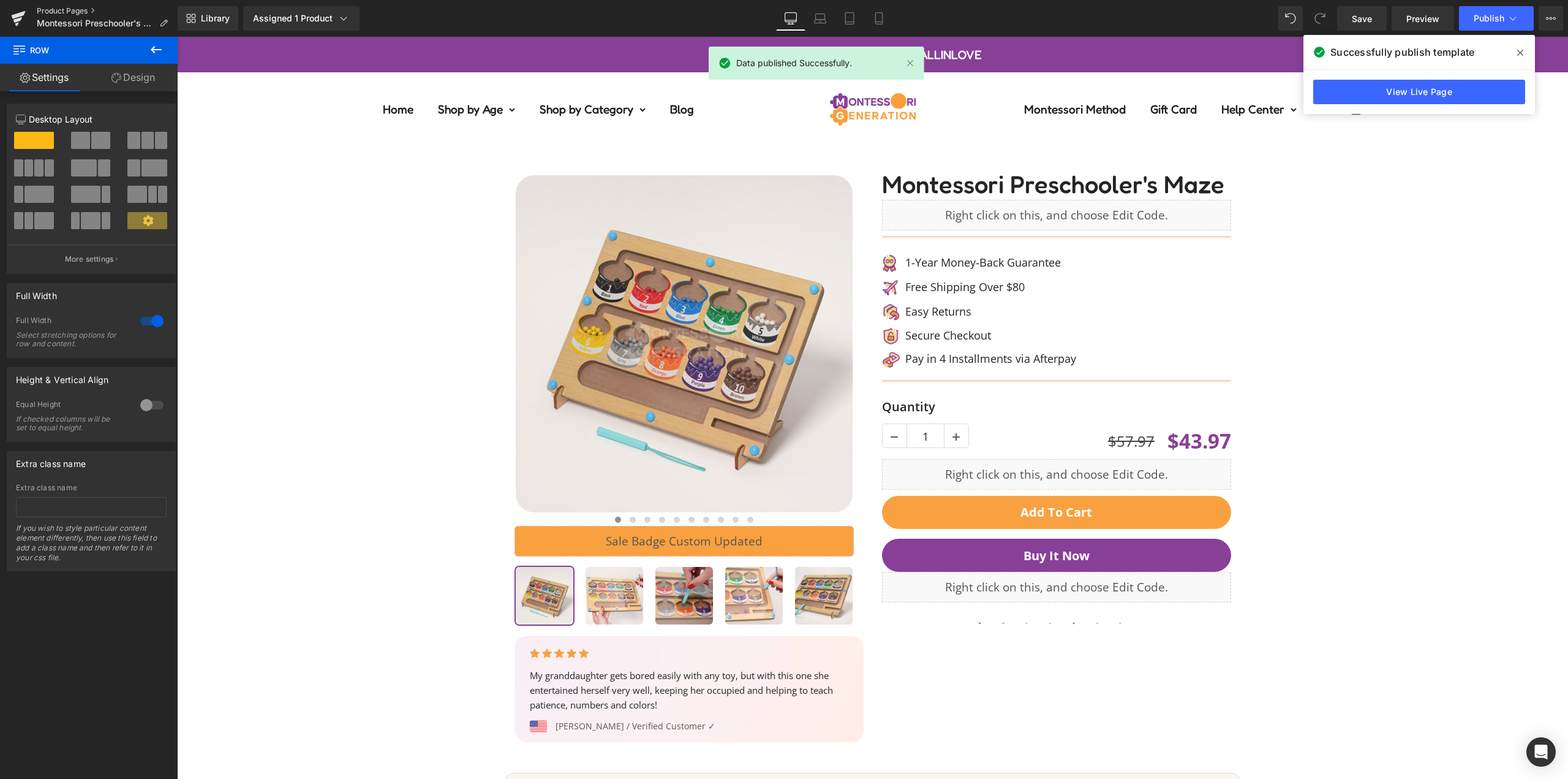
click at [44, 9] on link "Product Pages" at bounding box center [107, 11] width 141 height 10
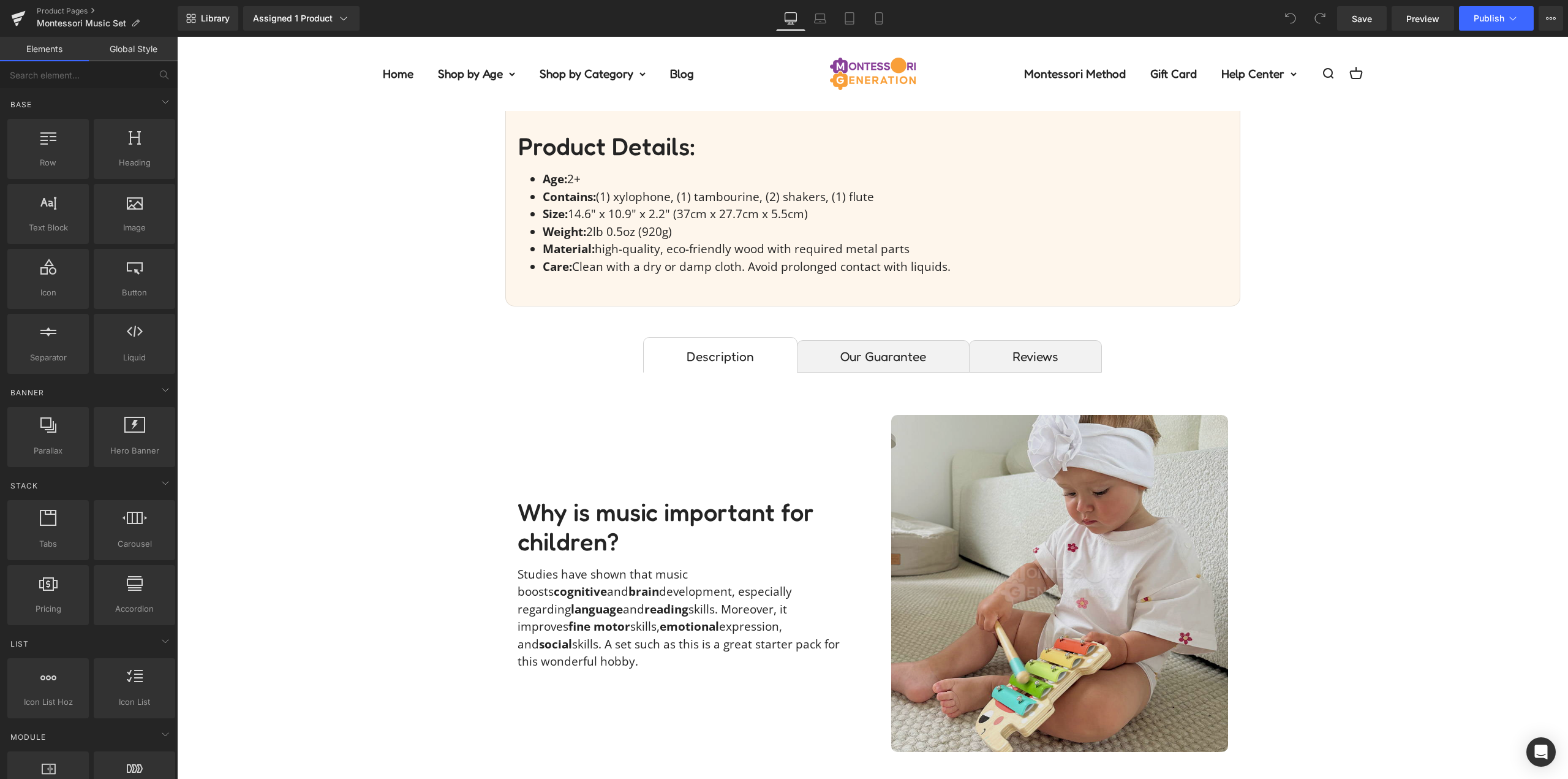
scroll to position [858, 0]
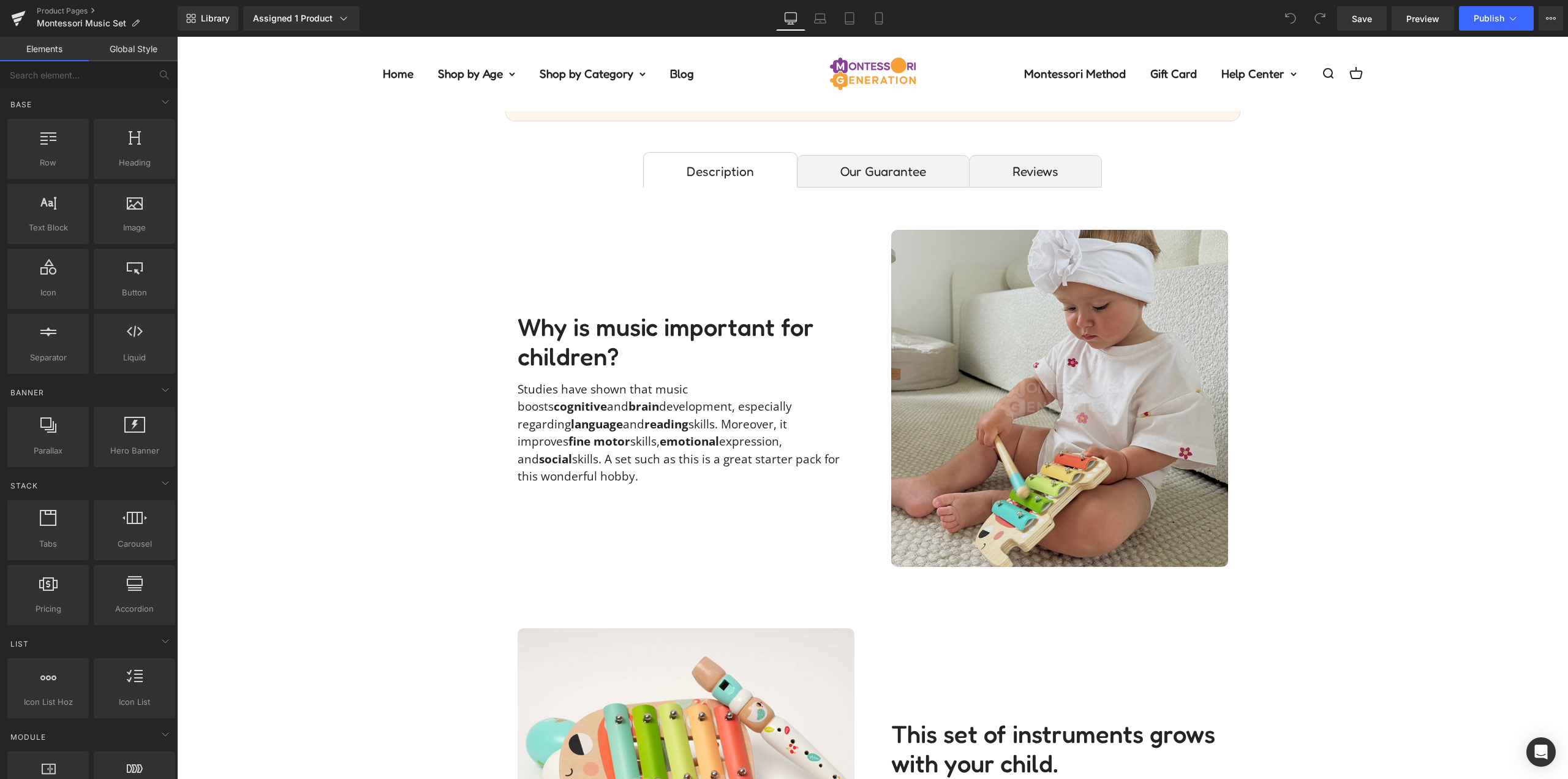
click at [1017, 332] on img at bounding box center [1060, 398] width 337 height 337
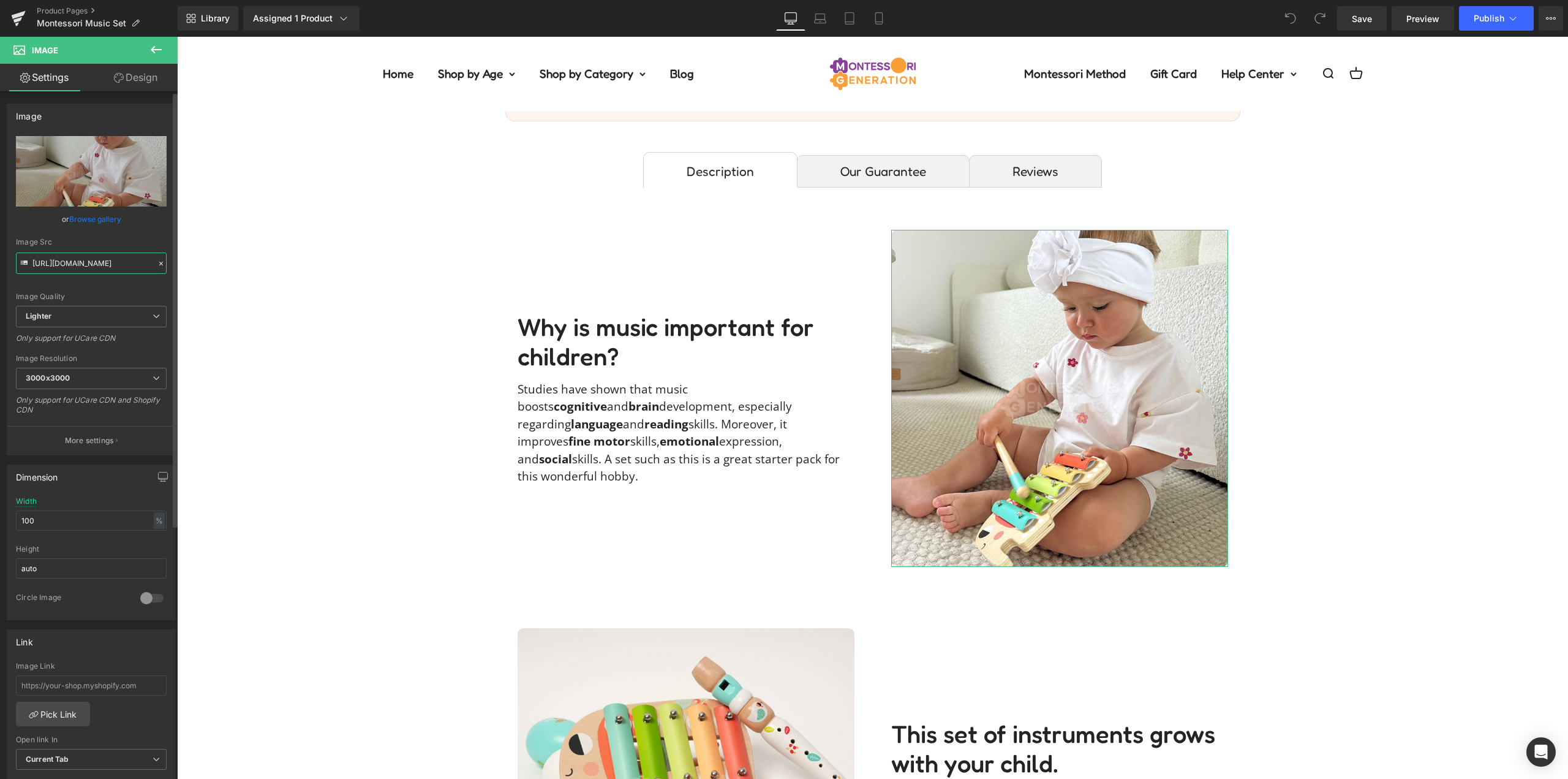
click at [75, 258] on input "https://ucarecdn.com/0527dba2-0b64-405f-8e8c-25c759d0c7f7/-/format/auto/-/previ…" at bounding box center [91, 263] width 151 height 21
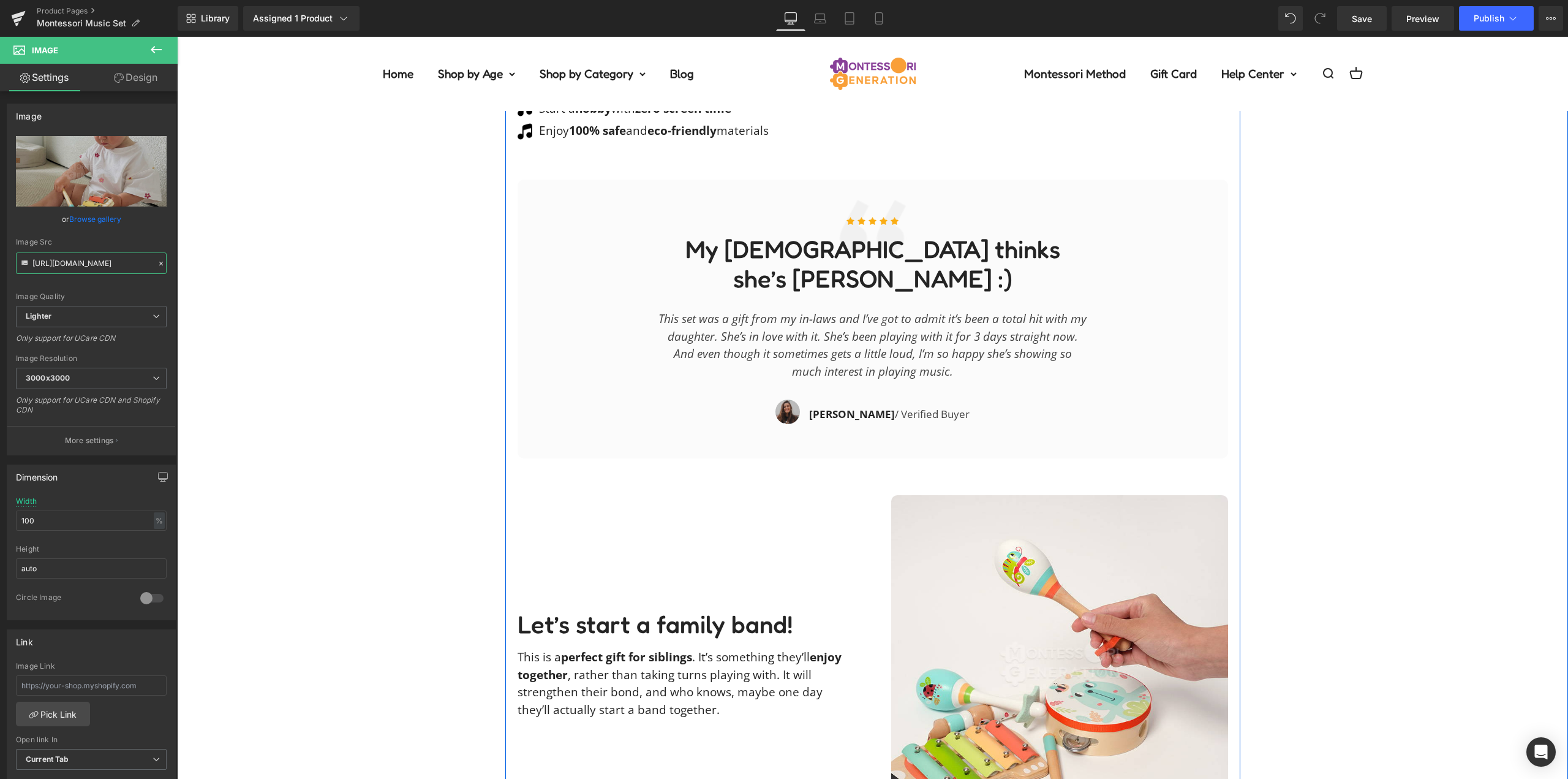
scroll to position [1900, 0]
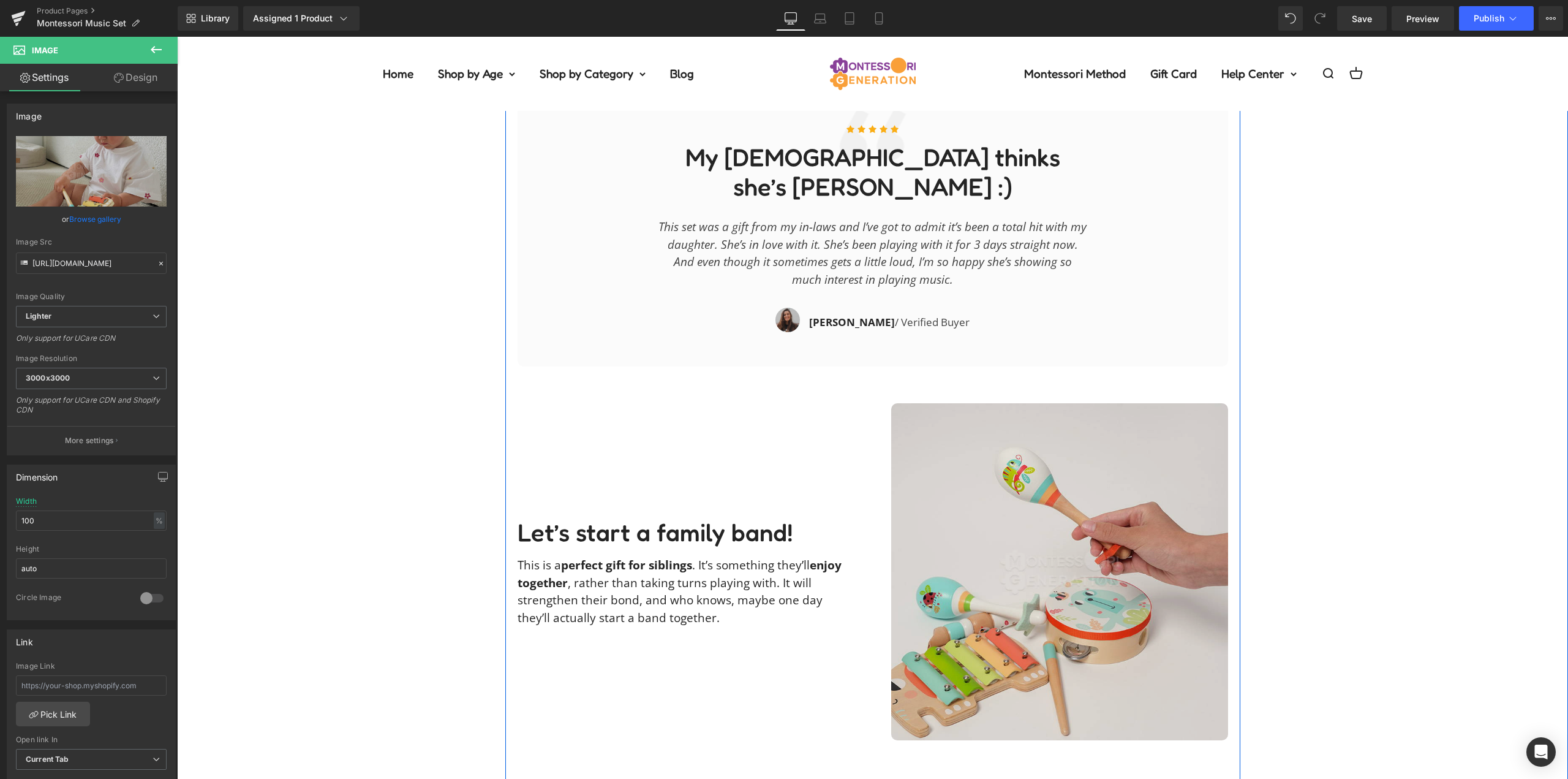
click at [1040, 466] on img at bounding box center [1060, 572] width 337 height 337
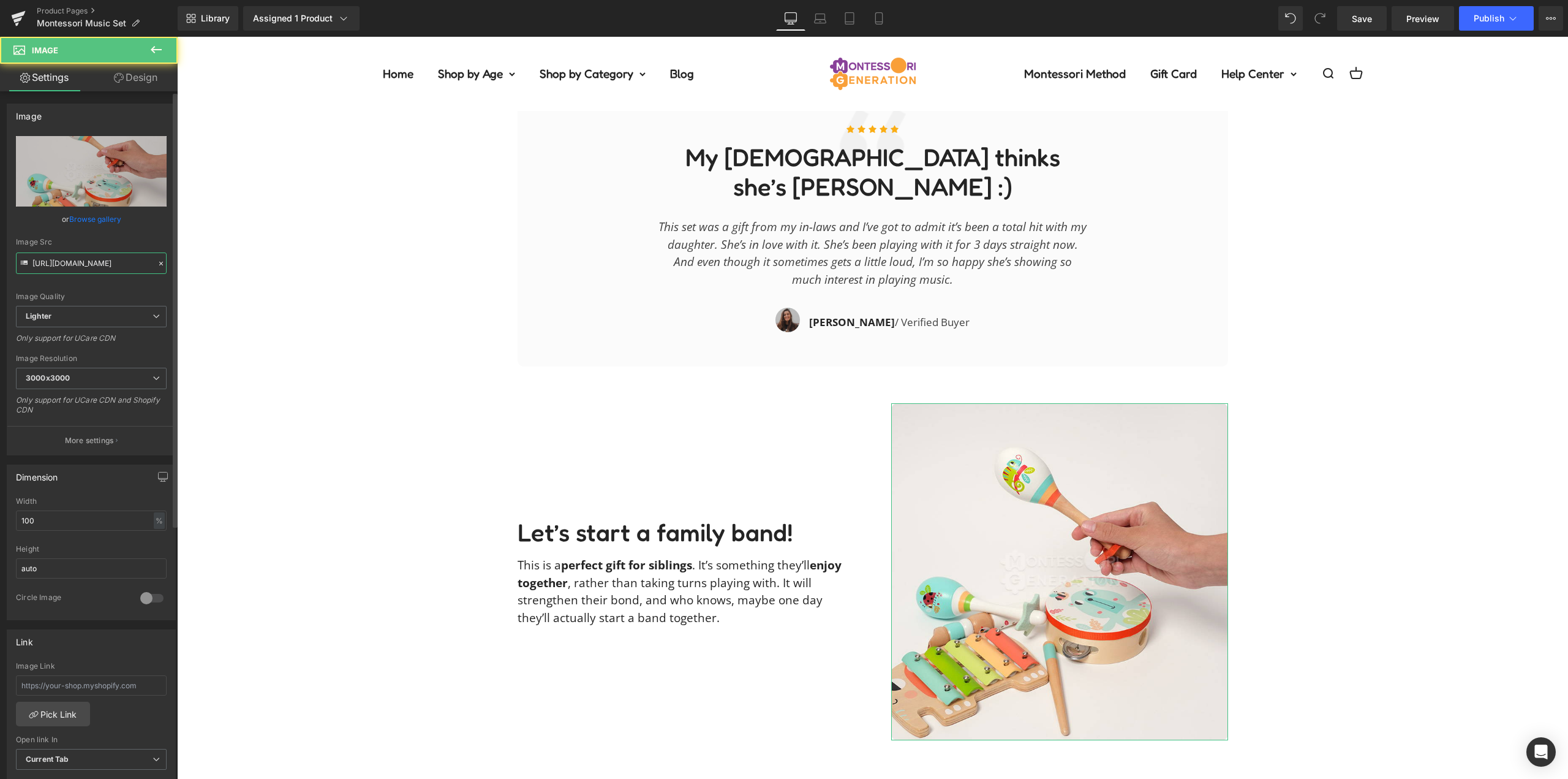
click at [103, 268] on input "https://ucarecdn.com/cee2b6d9-1984-4e3a-987d-59a84aa6b286/-/format/auto/-/previ…" at bounding box center [91, 263] width 151 height 21
paste input "0527dba2-0b64-405f-8e8c-25c759d0c7f7/-/format/auto/-/preview/2048x2048/-/qualit…"
type input "https://ucarecdn.com/0527dba2-0b64-405f-8e8c-25c759d0c7f7/-/format/auto/-/previ…"
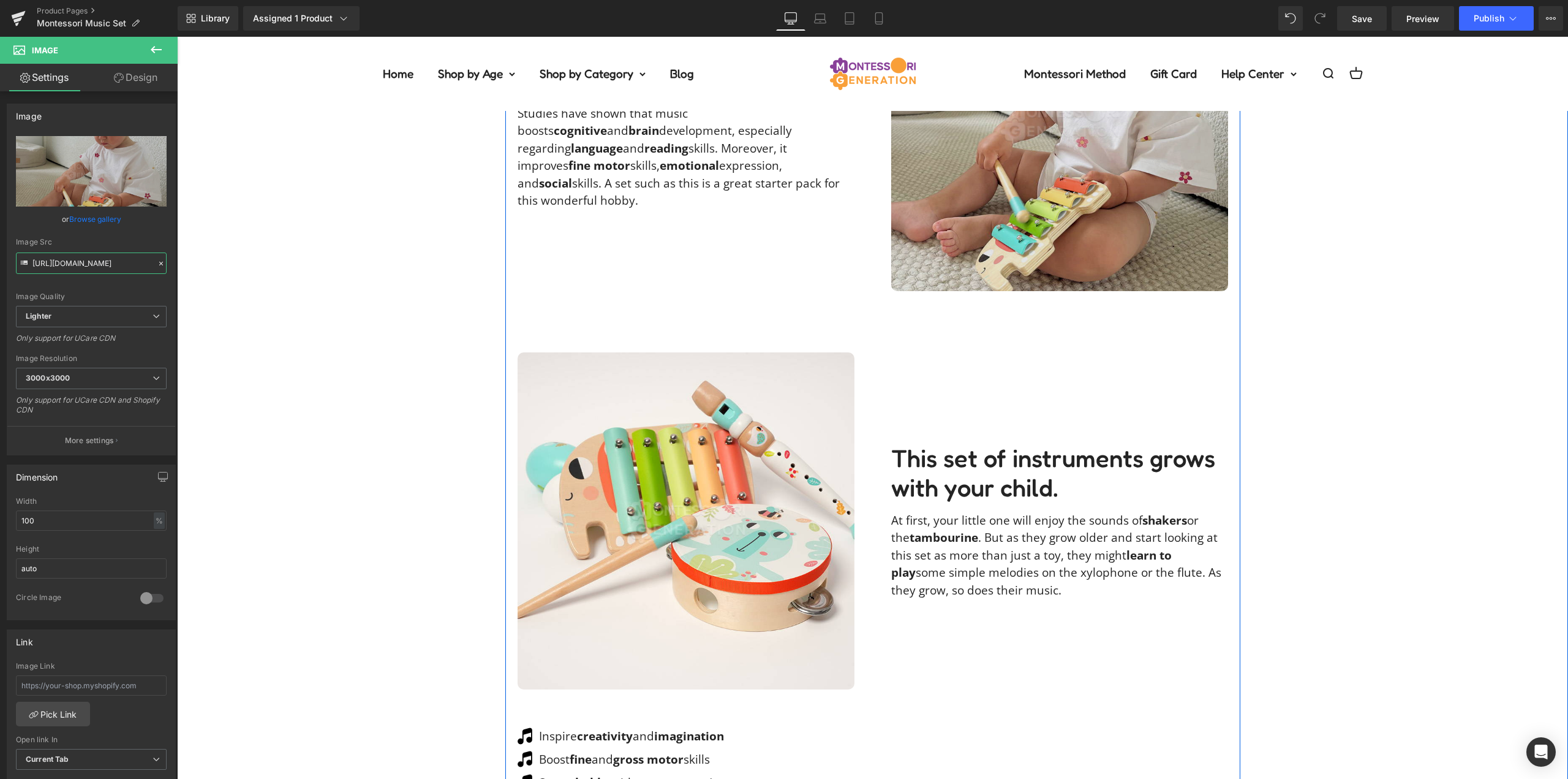
scroll to position [1042, 0]
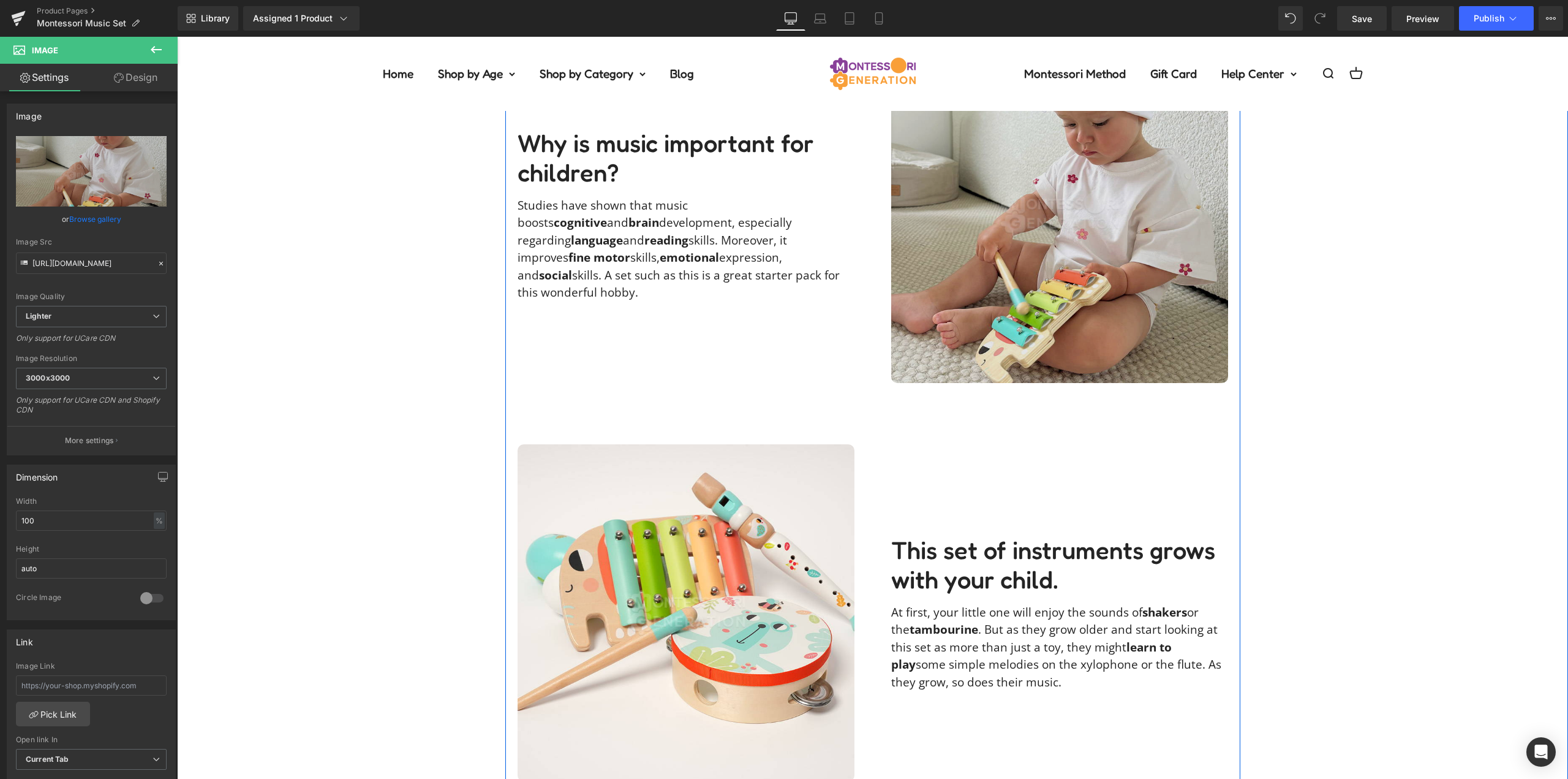
click at [1062, 249] on img at bounding box center [1060, 214] width 337 height 337
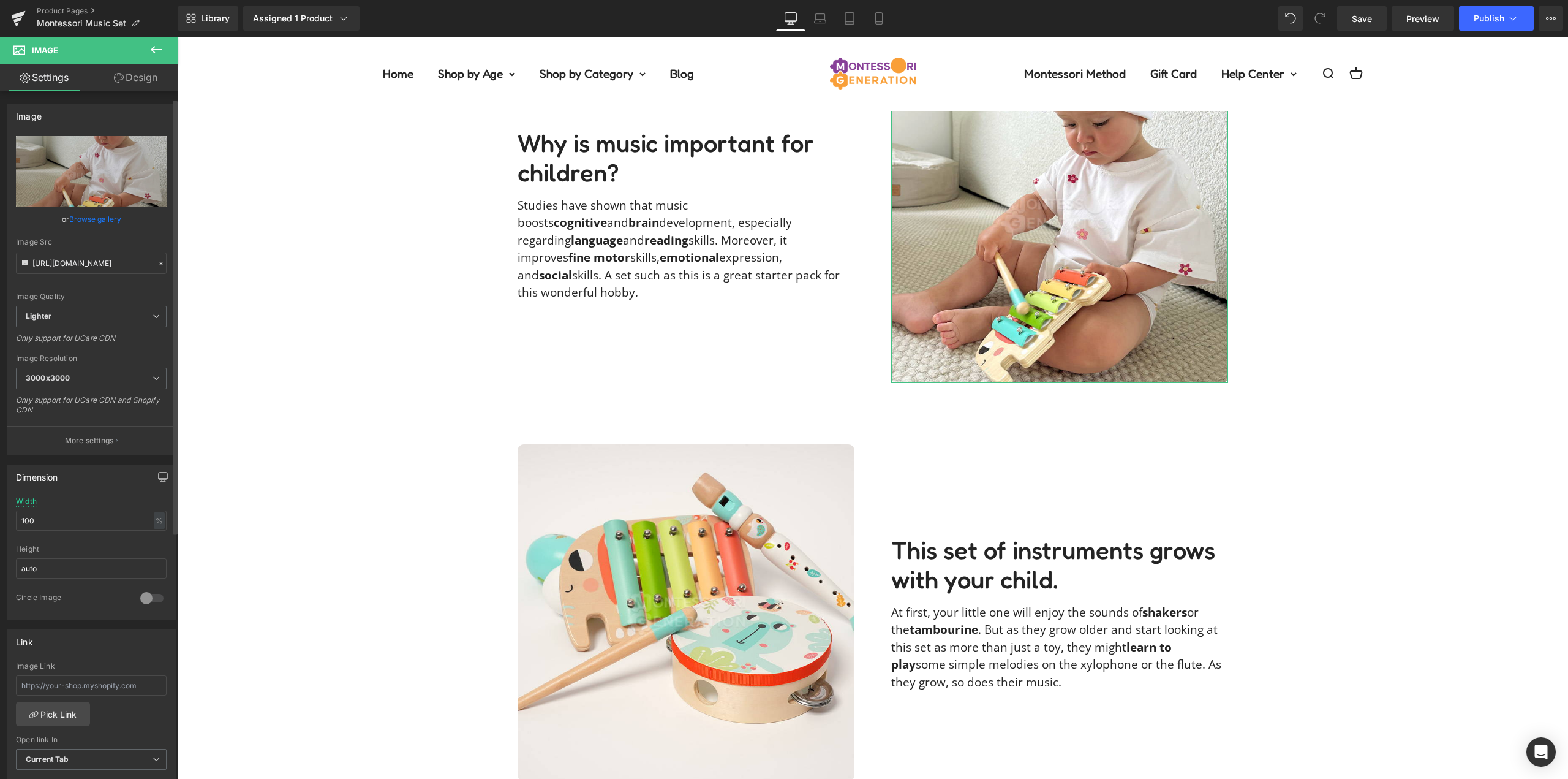
scroll to position [367, 0]
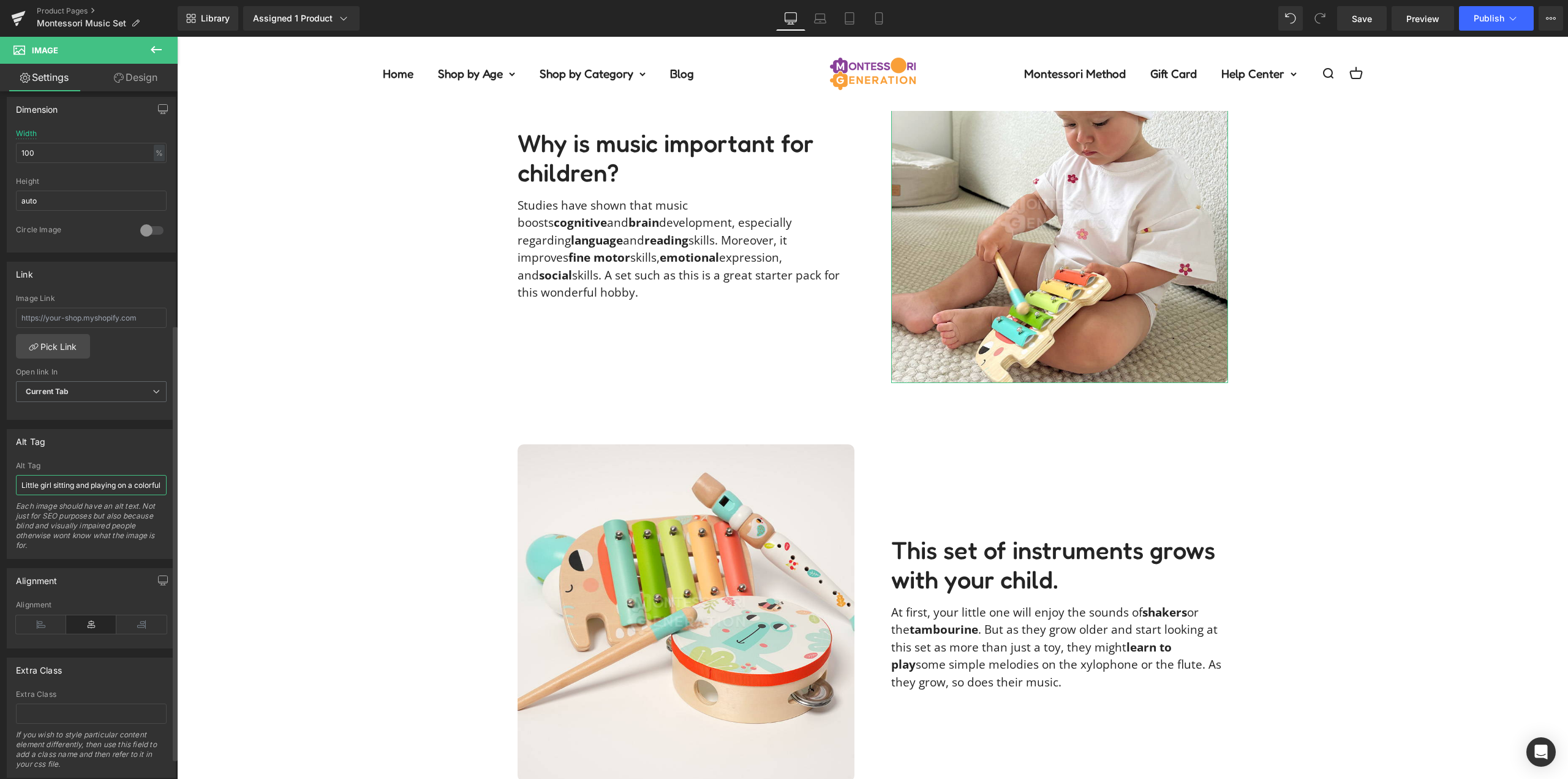
click at [77, 490] on input "Little girl sitting and playing on a colorful wooden xylophone featured in the …" at bounding box center [91, 485] width 151 height 20
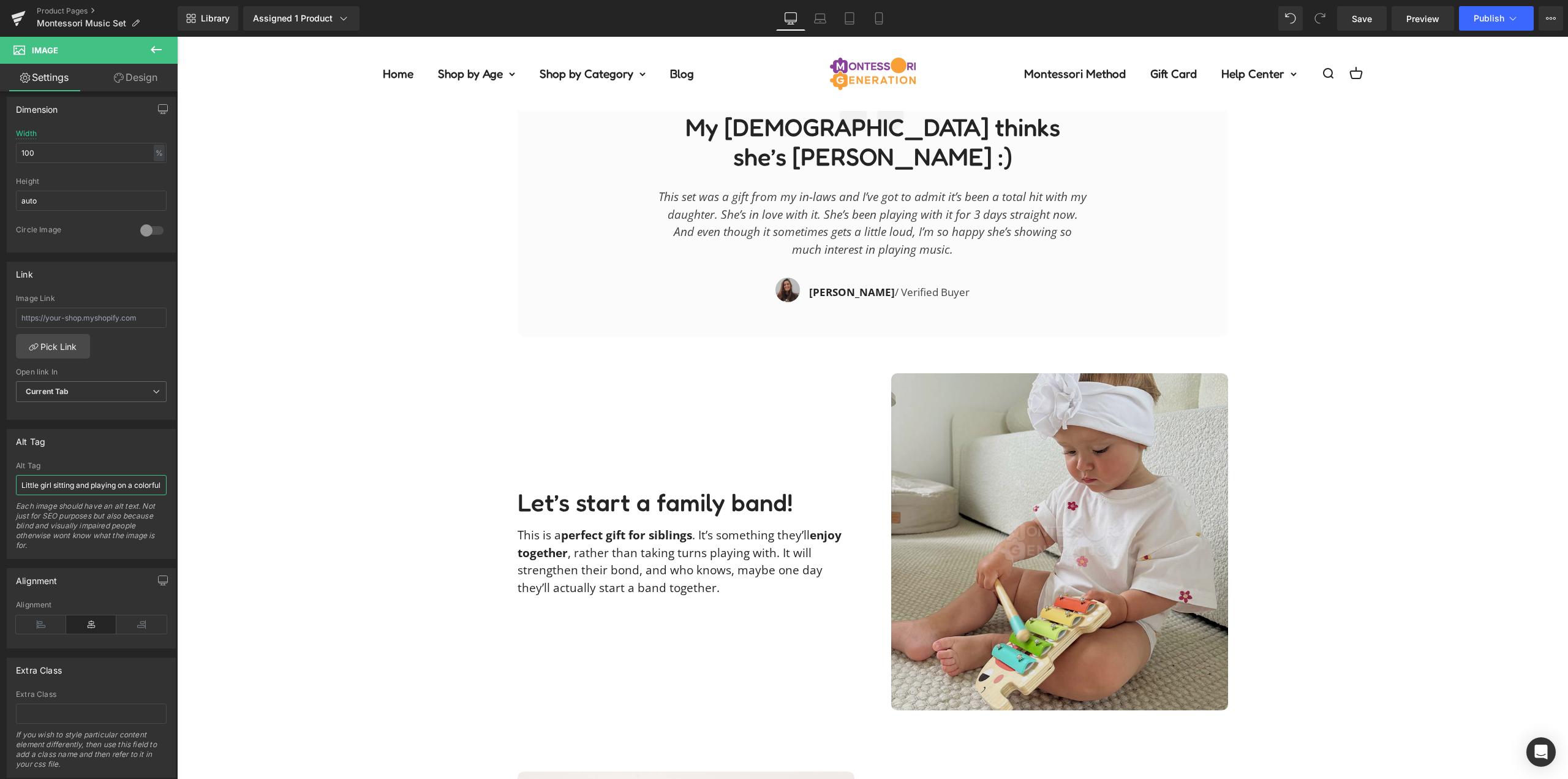
scroll to position [2022, 0]
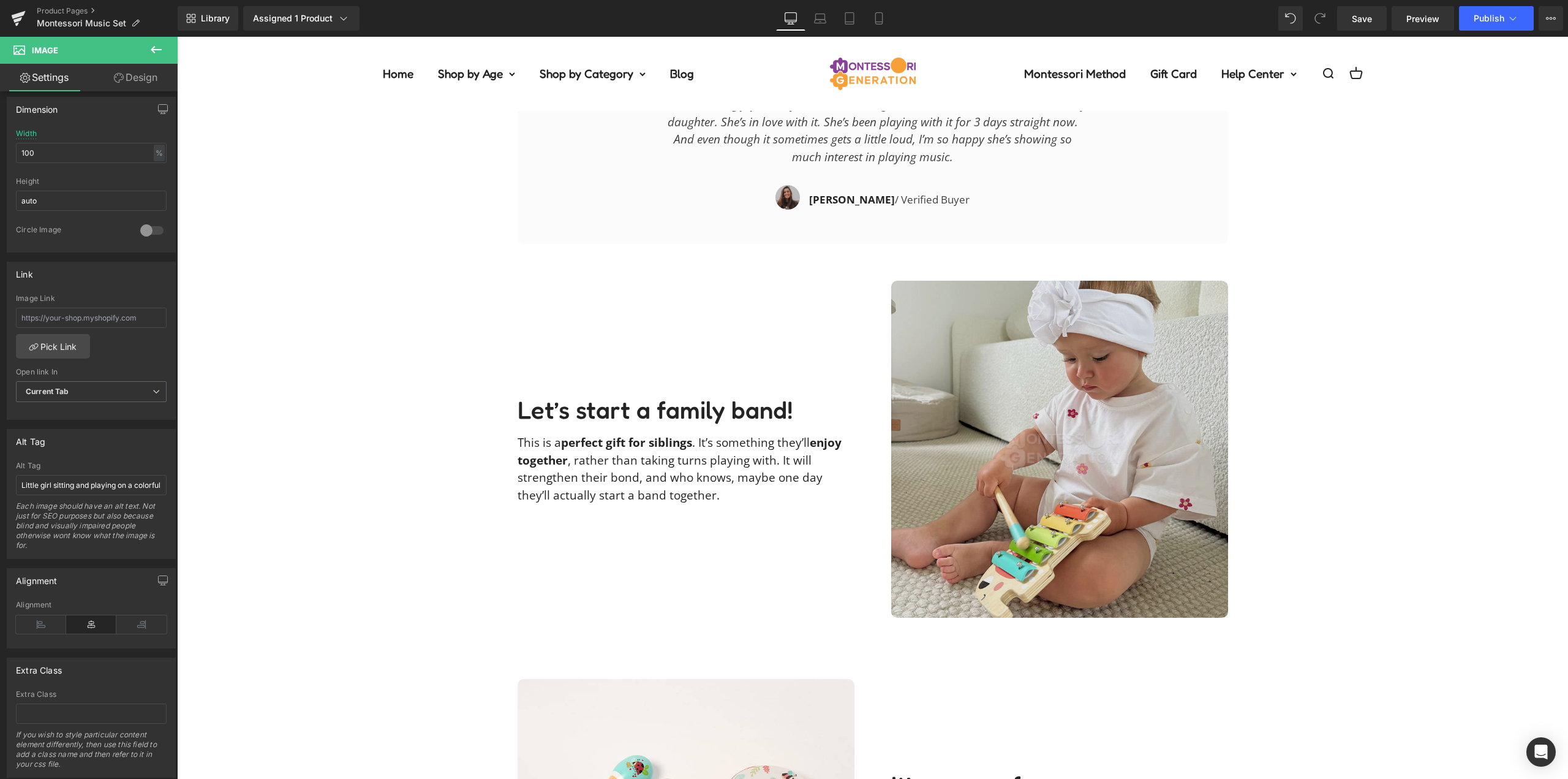
click at [1044, 444] on img at bounding box center [1060, 449] width 337 height 337
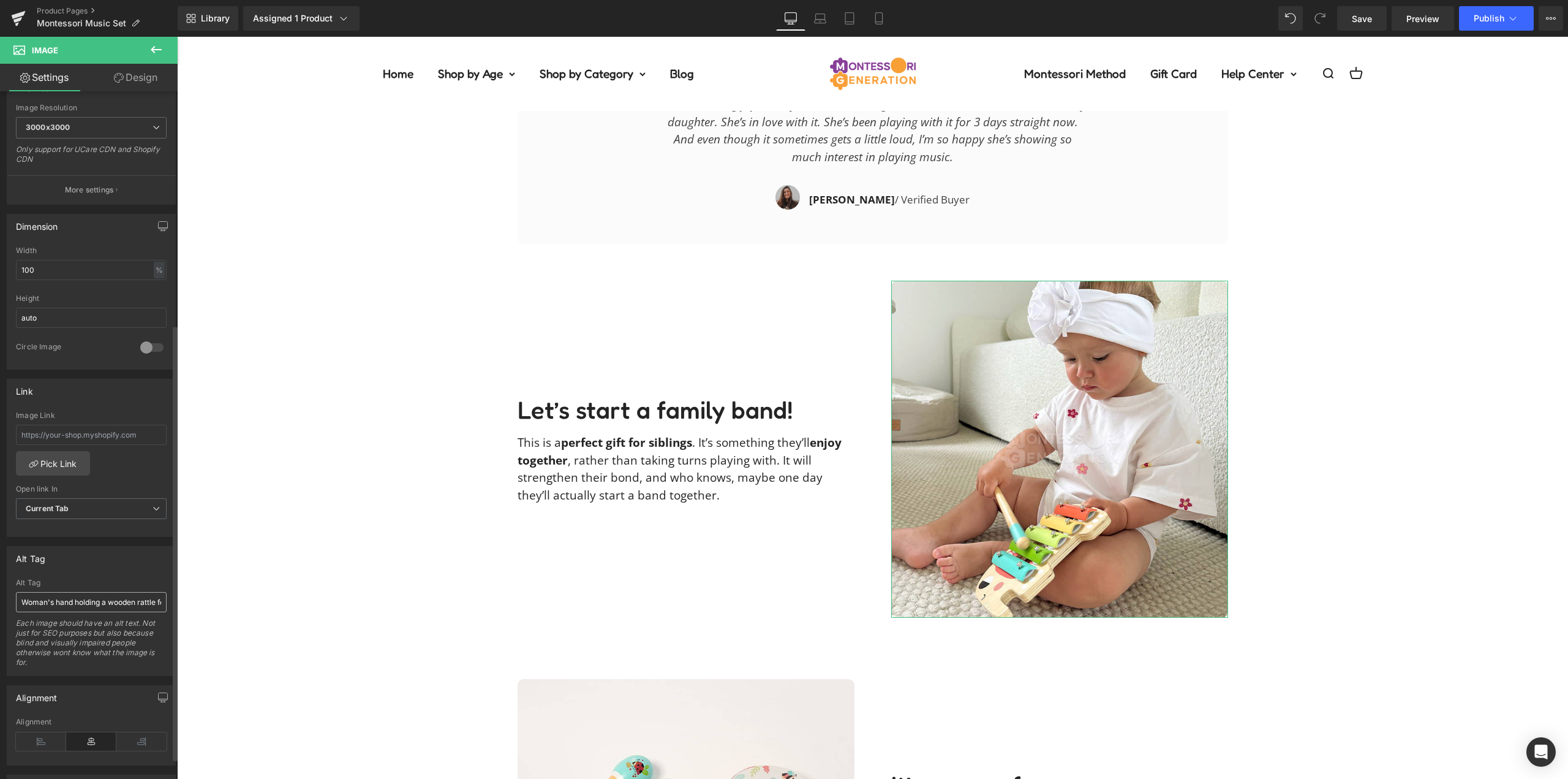
scroll to position [367, 0]
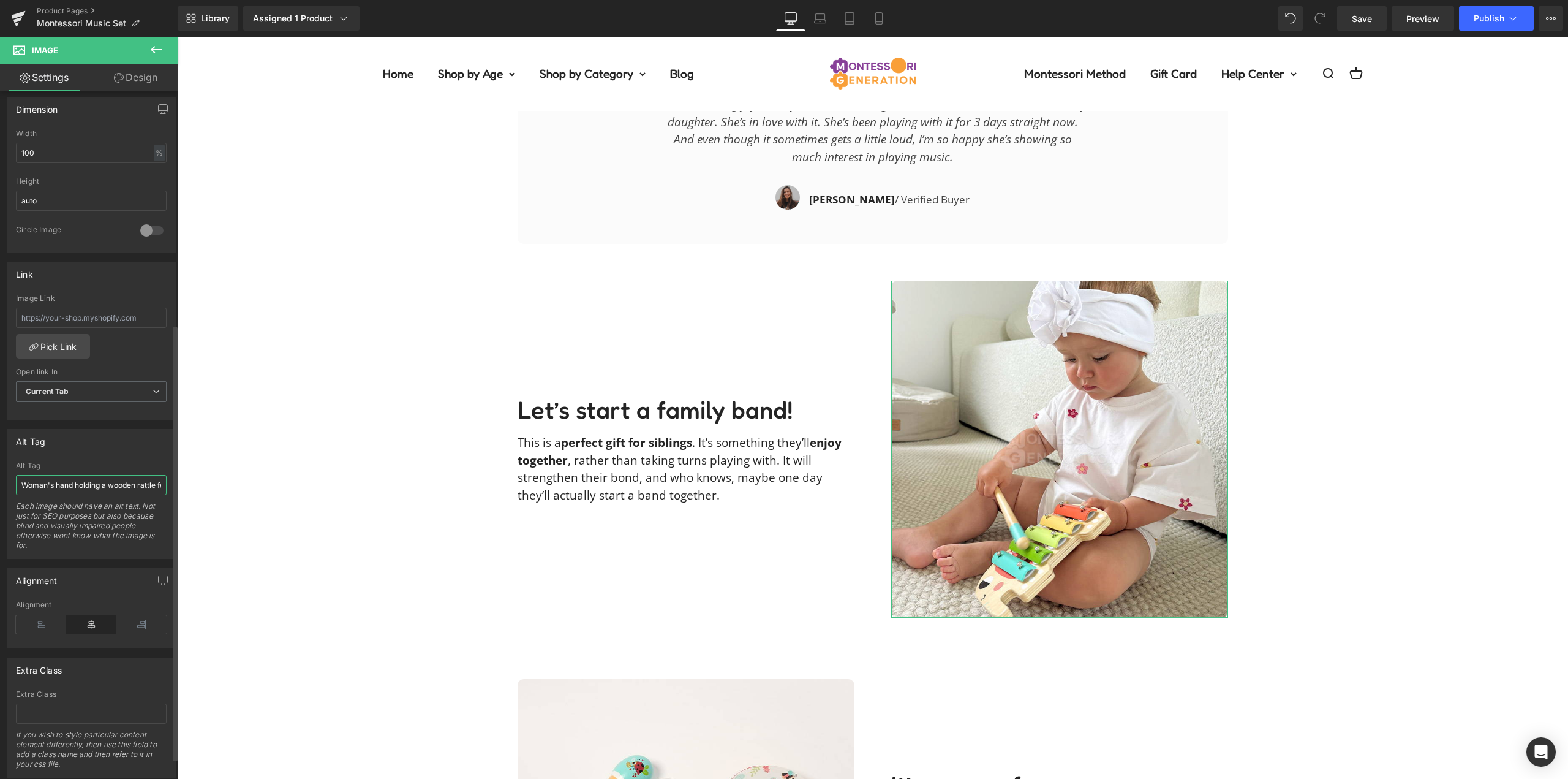
click at [76, 480] on input "Woman's hand holding a wooden rattle featured in the Montessori Music Set for t…" at bounding box center [91, 485] width 151 height 20
paste input "Little girl sitting and playing on a colorful wooden xylophone featured in the …"
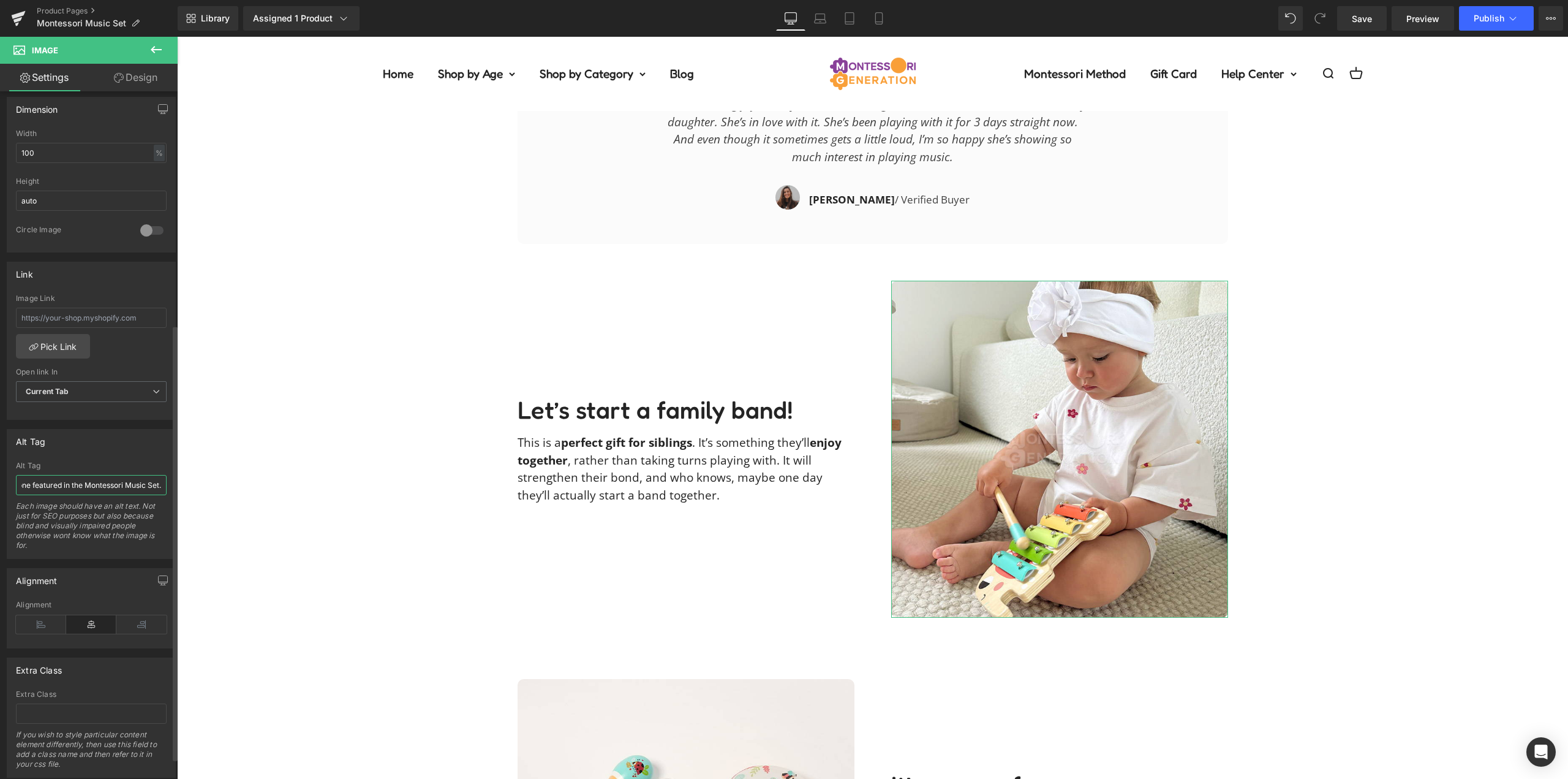
type input "Little girl sitting and playing on a colorful wooden xylophone featured in the …"
click at [100, 454] on div "Alt Tag Woman's hand holding a wooden rattle featured in the Montessori Music S…" at bounding box center [91, 494] width 169 height 130
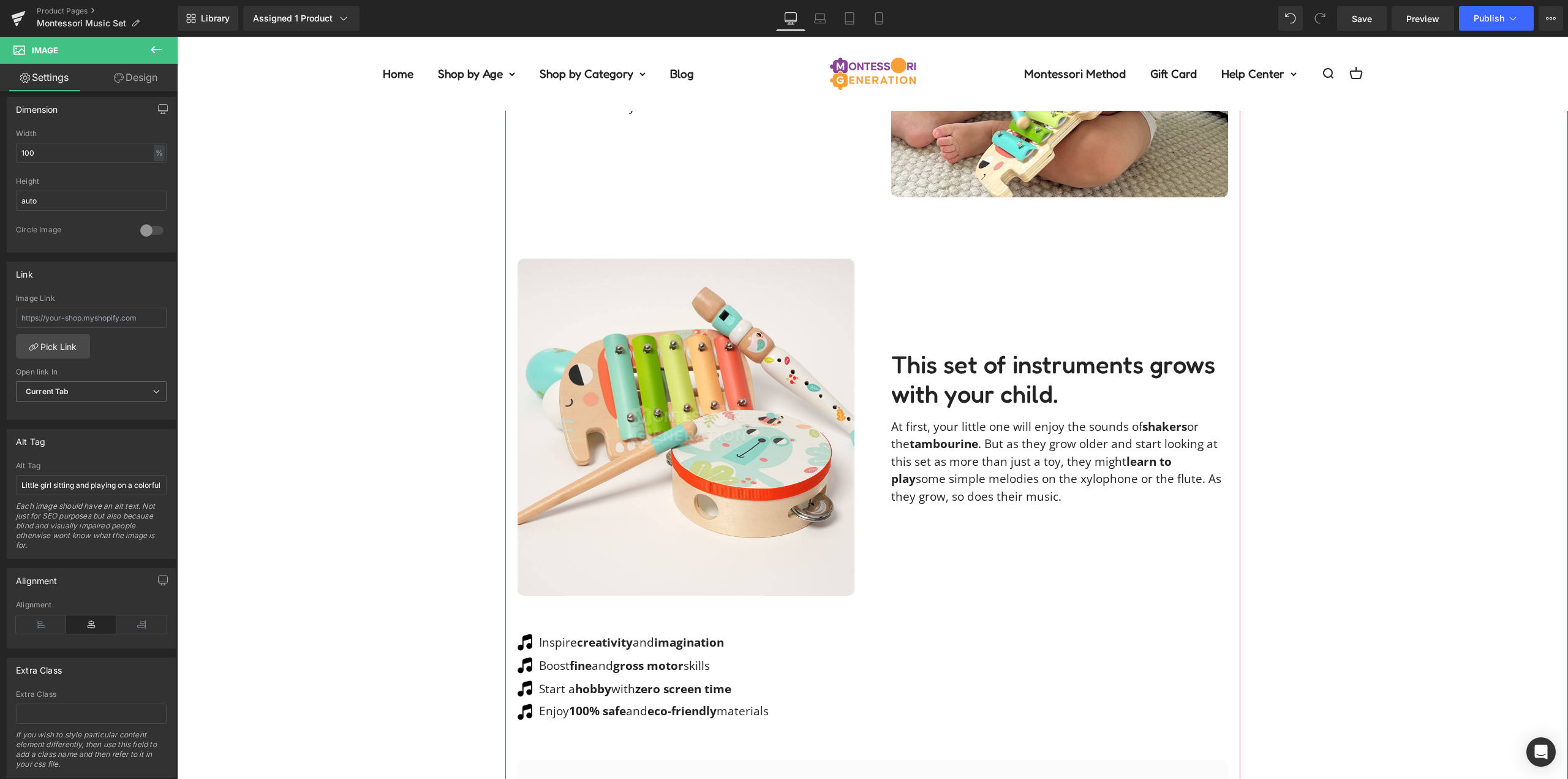
scroll to position [1042, 0]
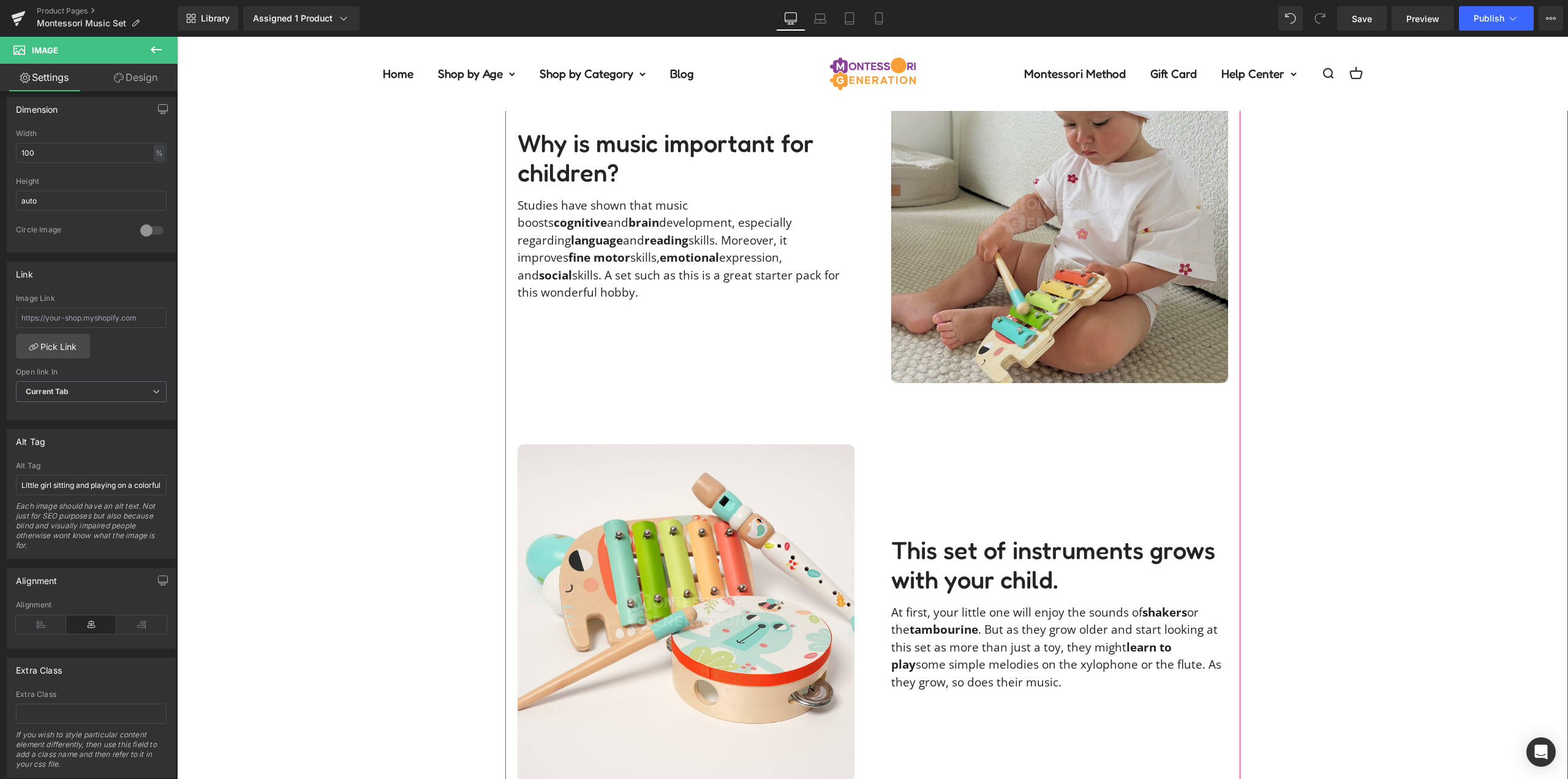
click at [1026, 261] on img at bounding box center [1060, 214] width 337 height 337
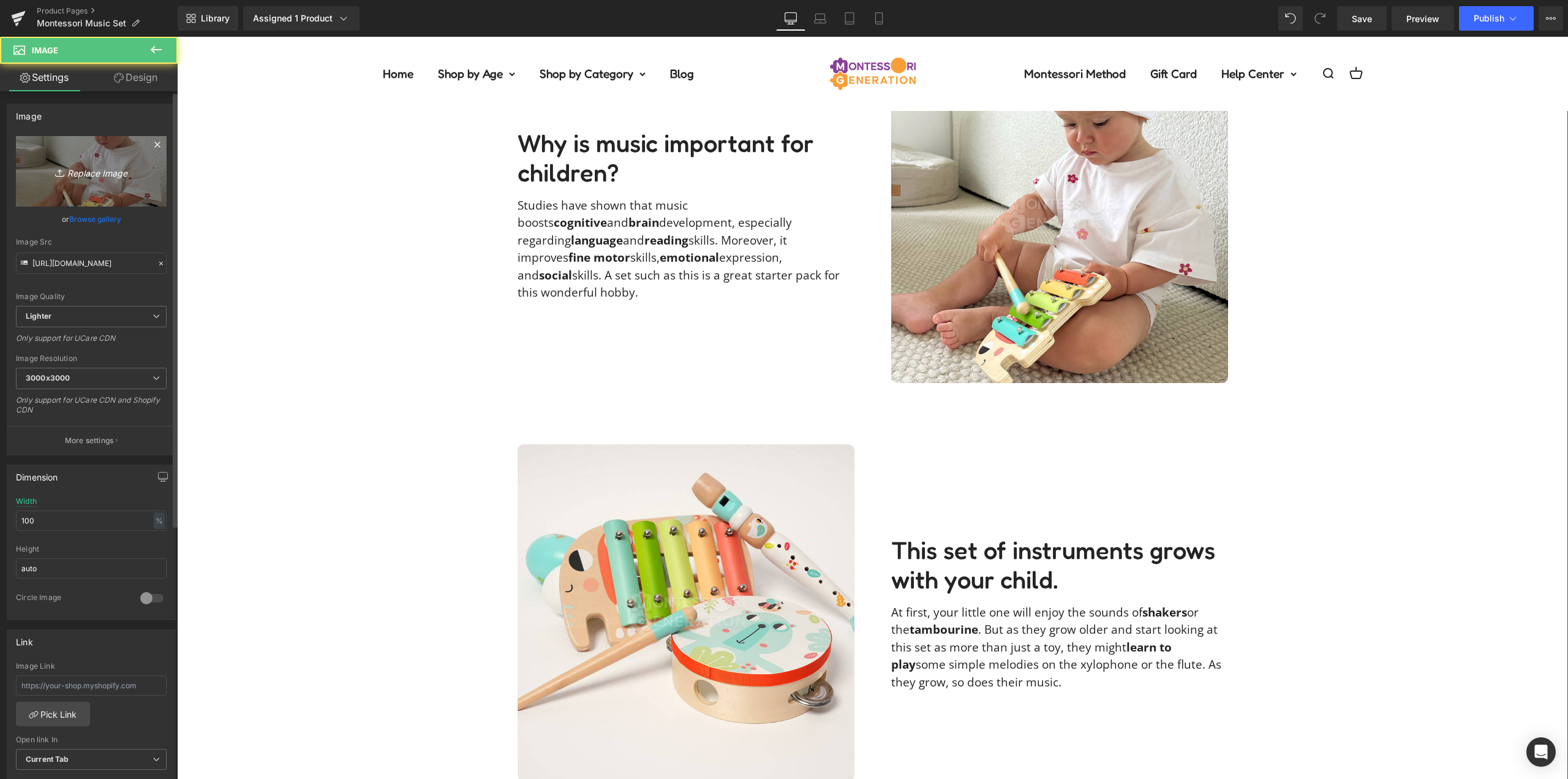
click at [136, 184] on link "Replace Image" at bounding box center [91, 171] width 151 height 70
type input "C:\fakepath\music-set-liliana94deea1liliana94deeaimage00018.jpg"
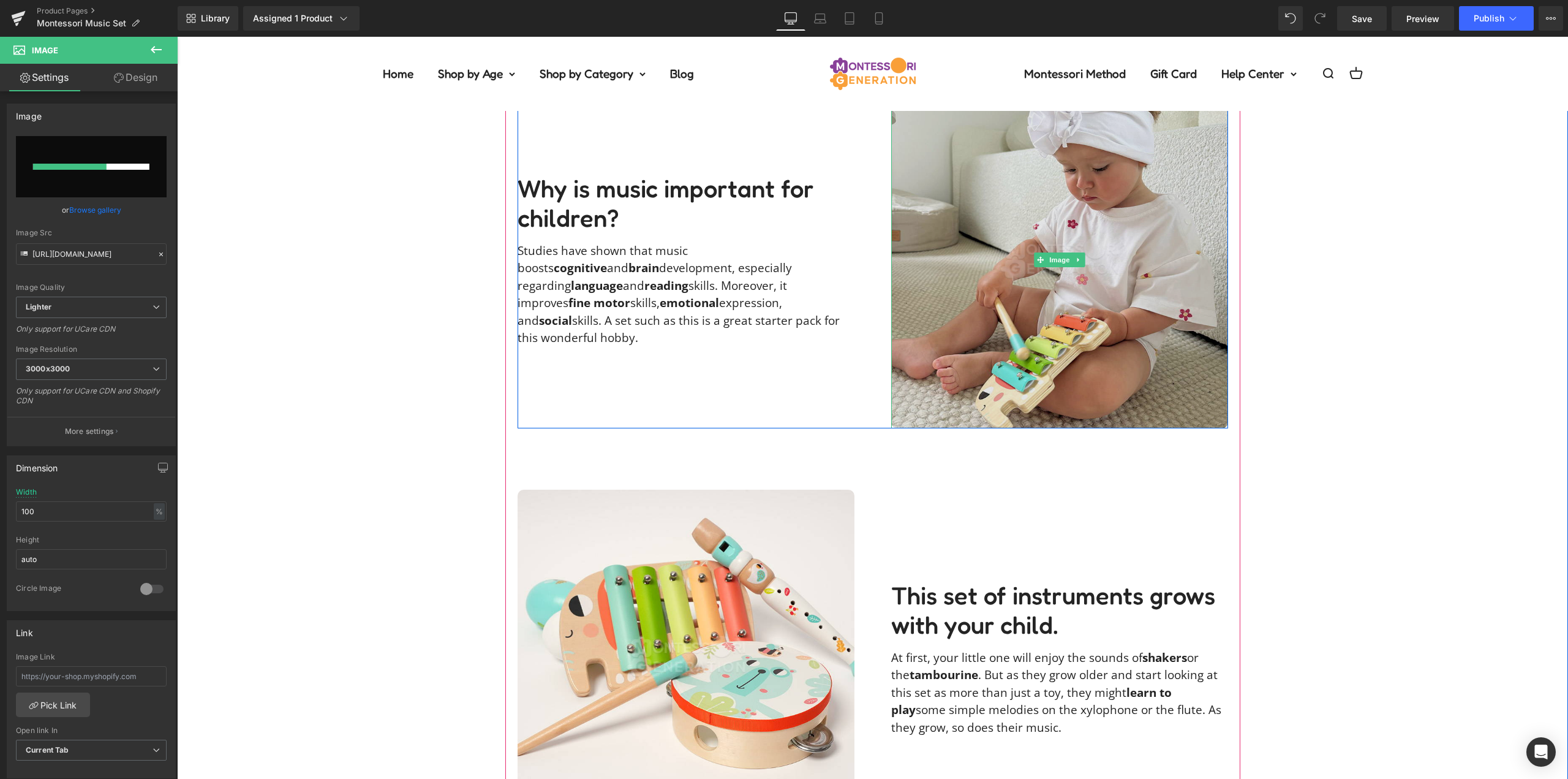
scroll to position [858, 0]
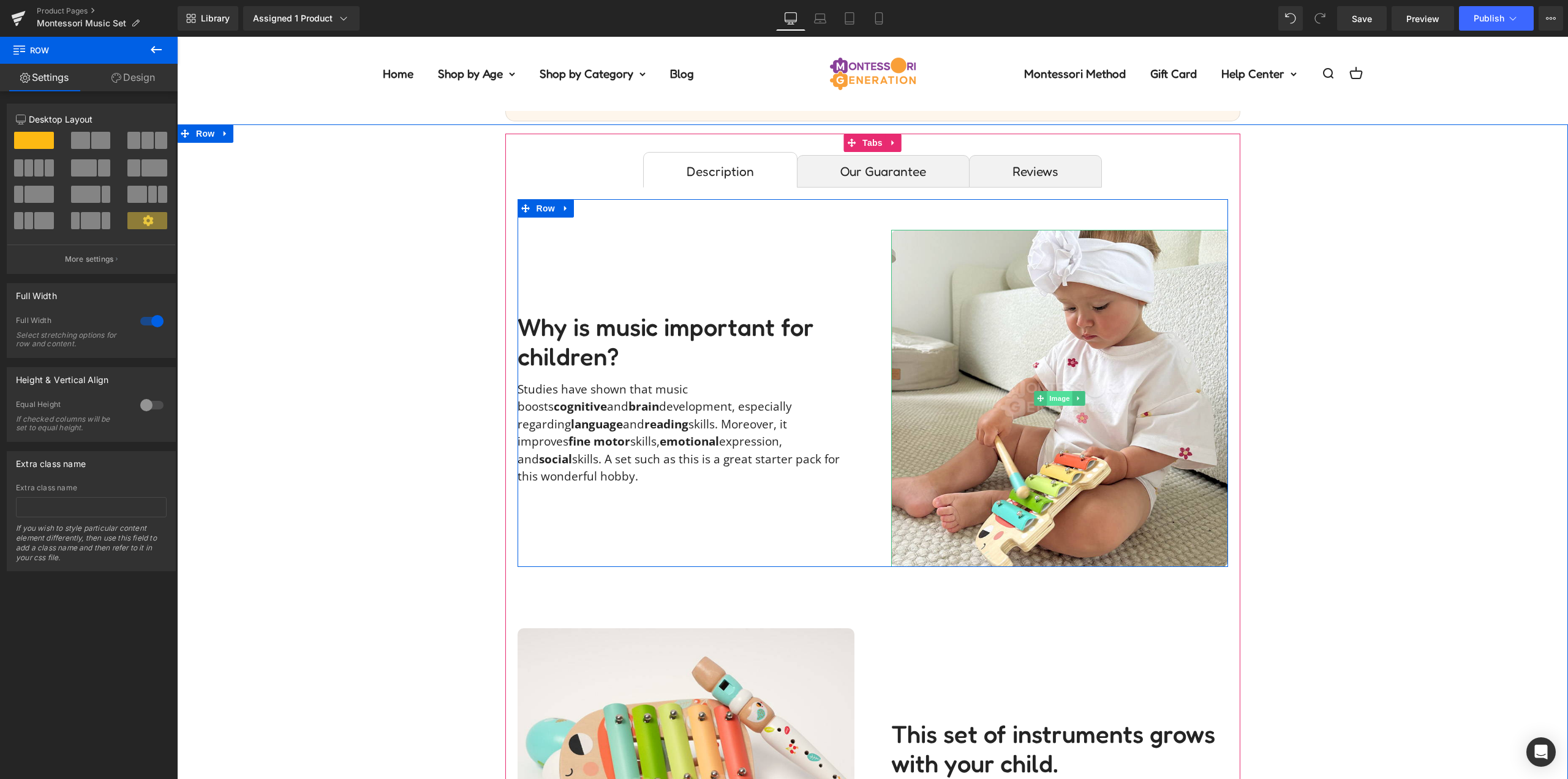
click at [1053, 398] on span "Image" at bounding box center [1060, 398] width 26 height 15
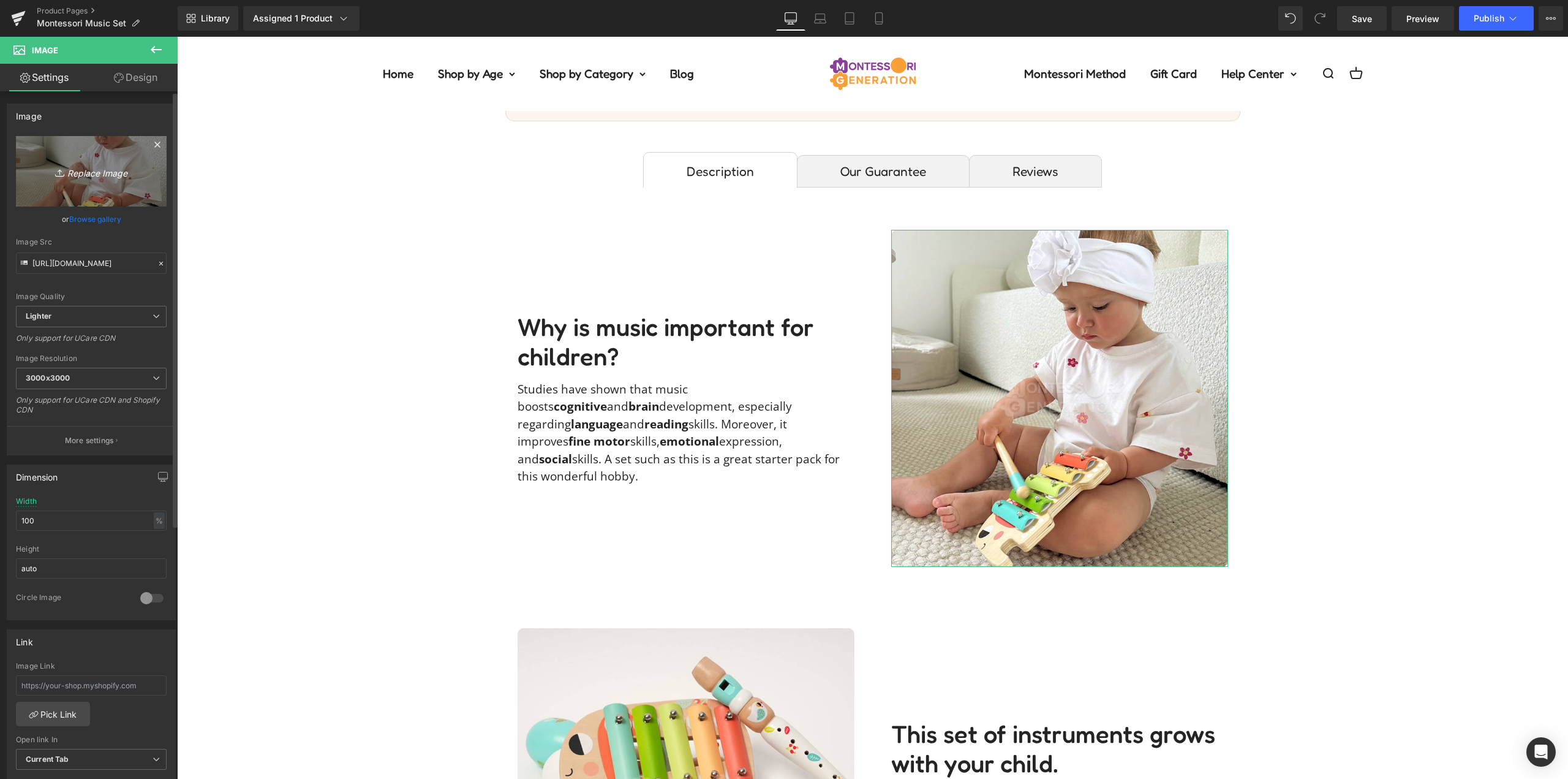
click at [89, 177] on icon "Replace Image" at bounding box center [91, 171] width 98 height 15
type input "C:\fakepath\music-set-liliana94deea1liliana94deeaimage00018.jpg"
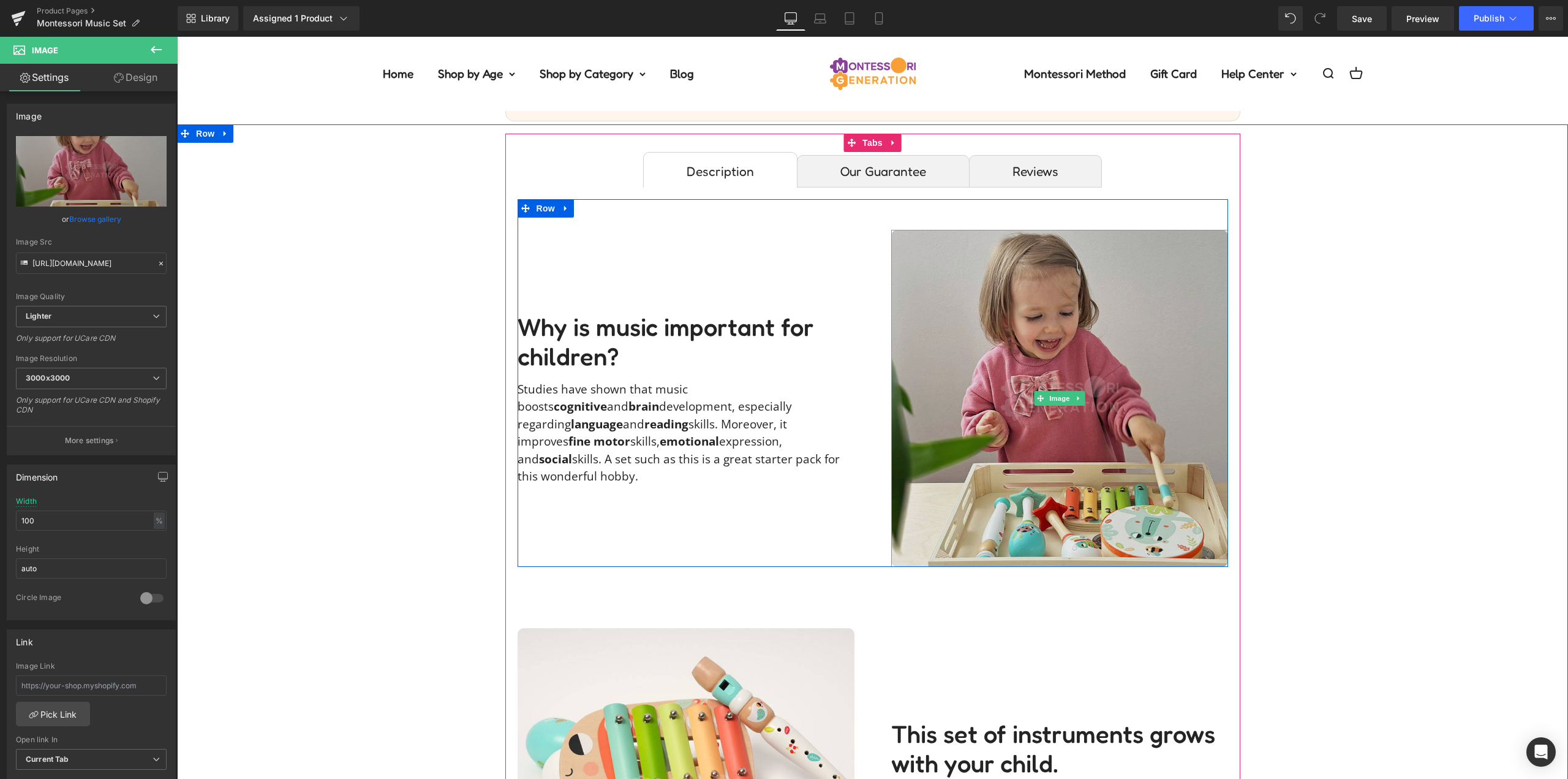
click at [1083, 362] on img at bounding box center [1060, 398] width 337 height 337
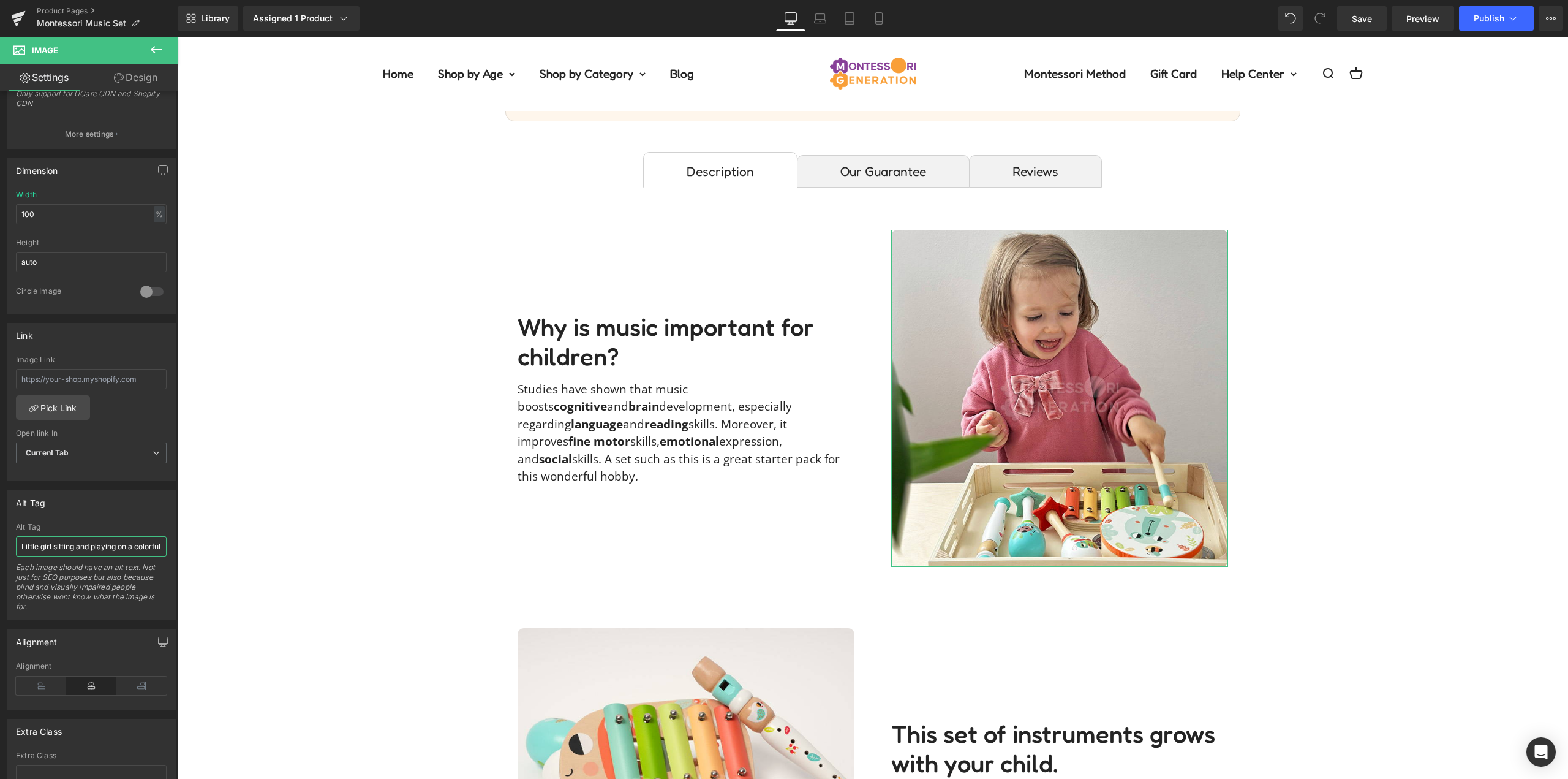
scroll to position [0, 206]
drag, startPoint x: 231, startPoint y: 582, endPoint x: 275, endPoint y: 546, distance: 56.9
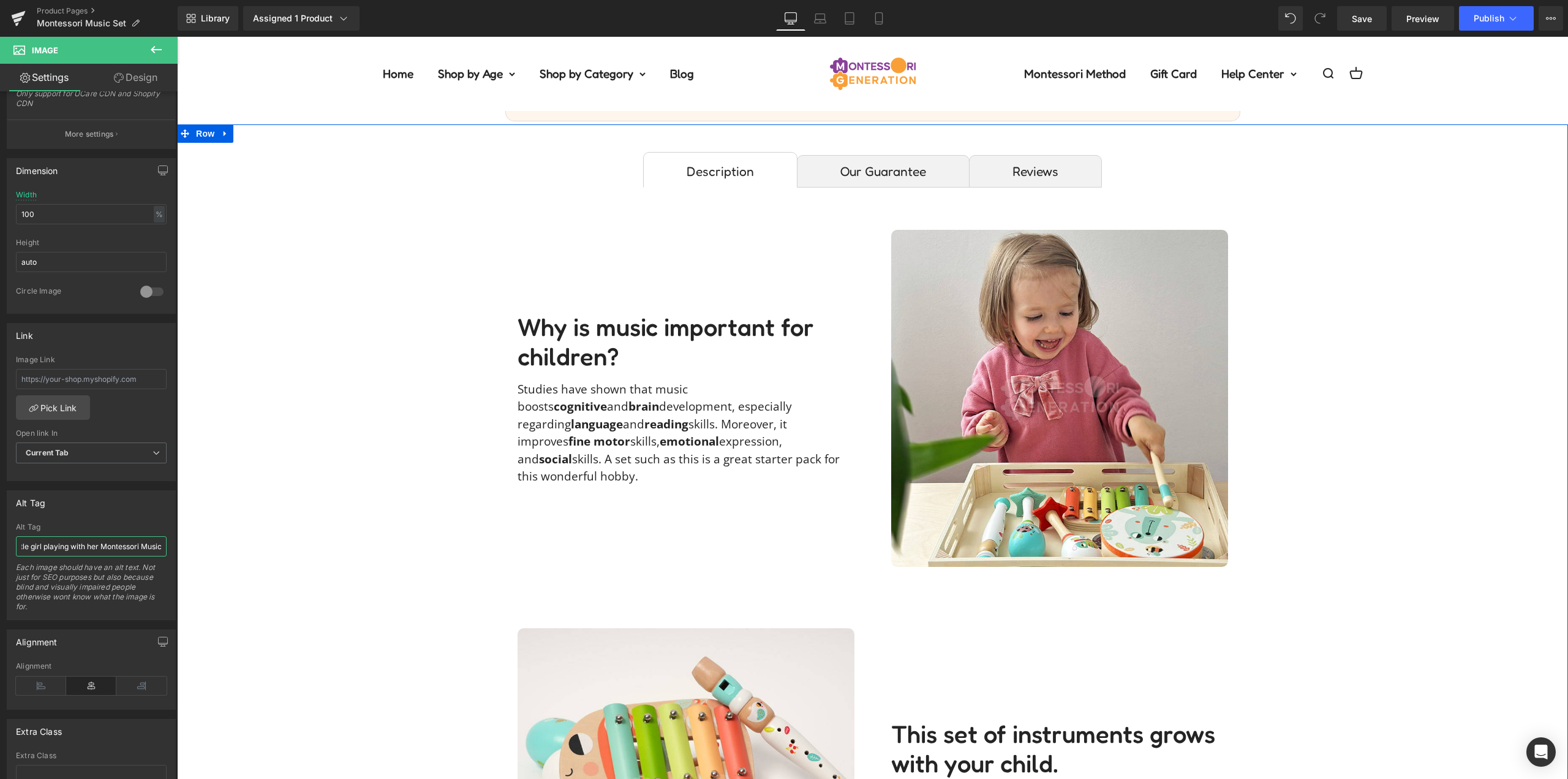
scroll to position [0, 31]
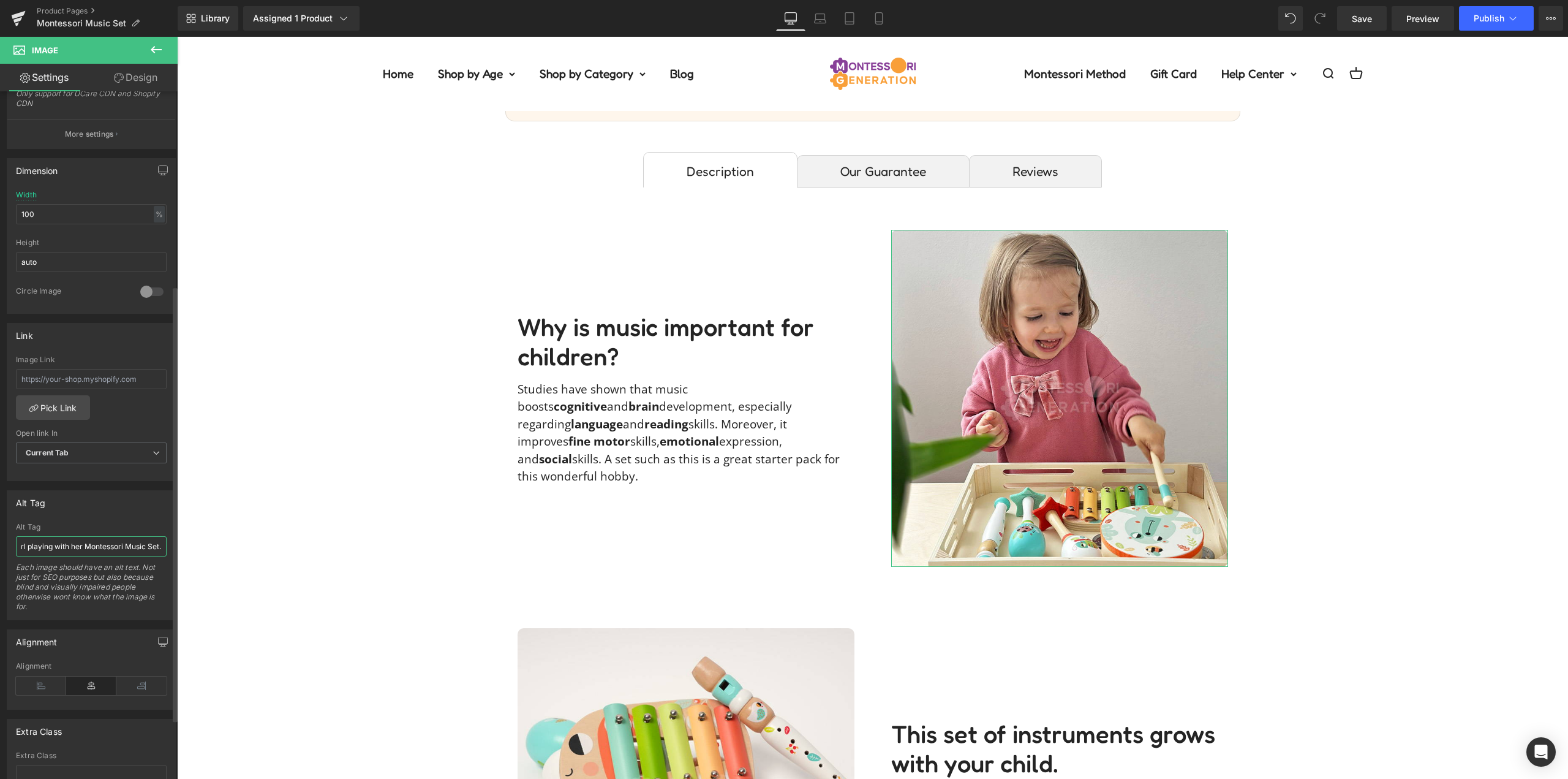
type input "Little girl playing with her Montessori Music Set."
click at [121, 526] on div "Alt Tag" at bounding box center [91, 527] width 151 height 9
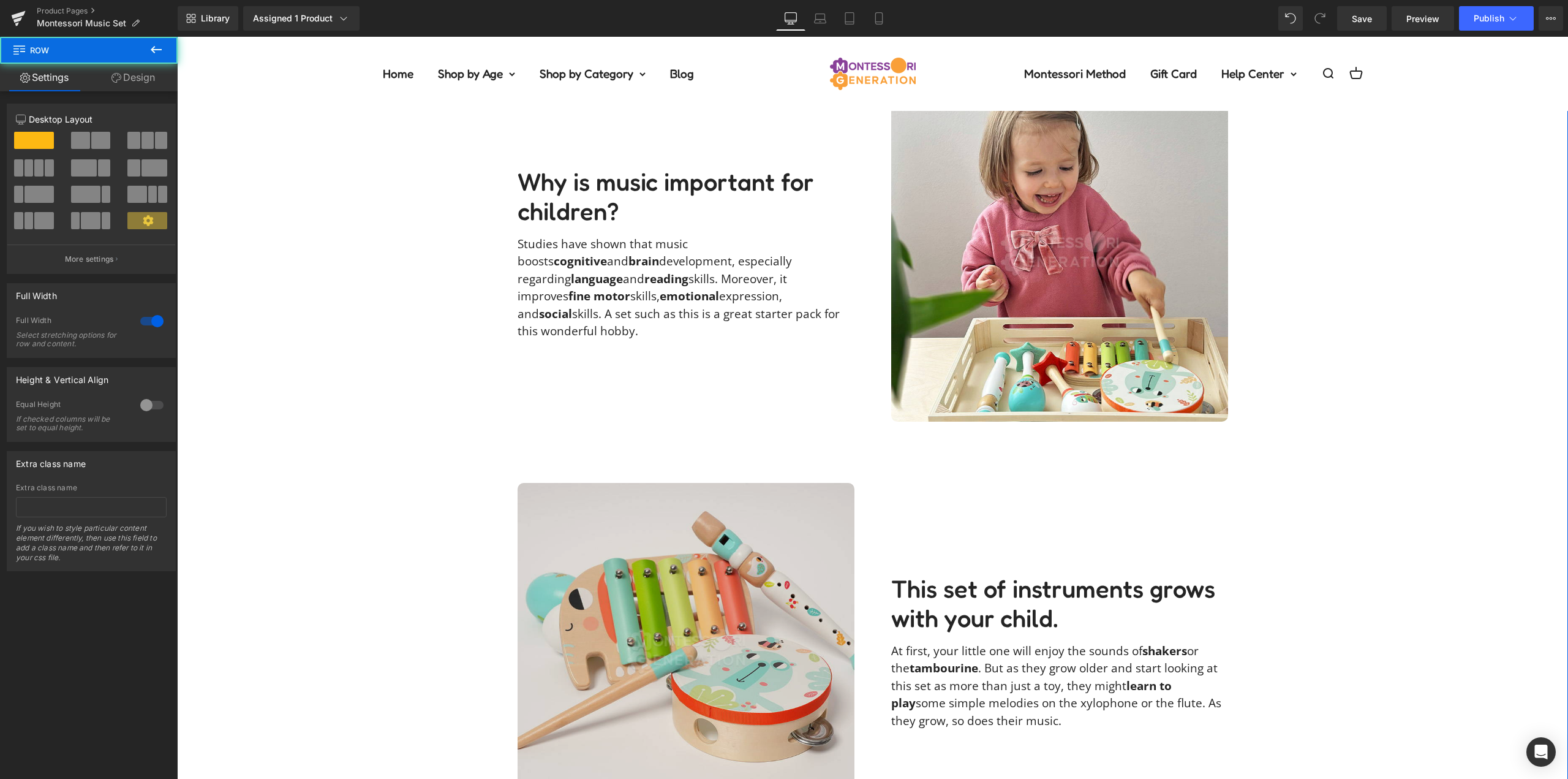
scroll to position [1042, 0]
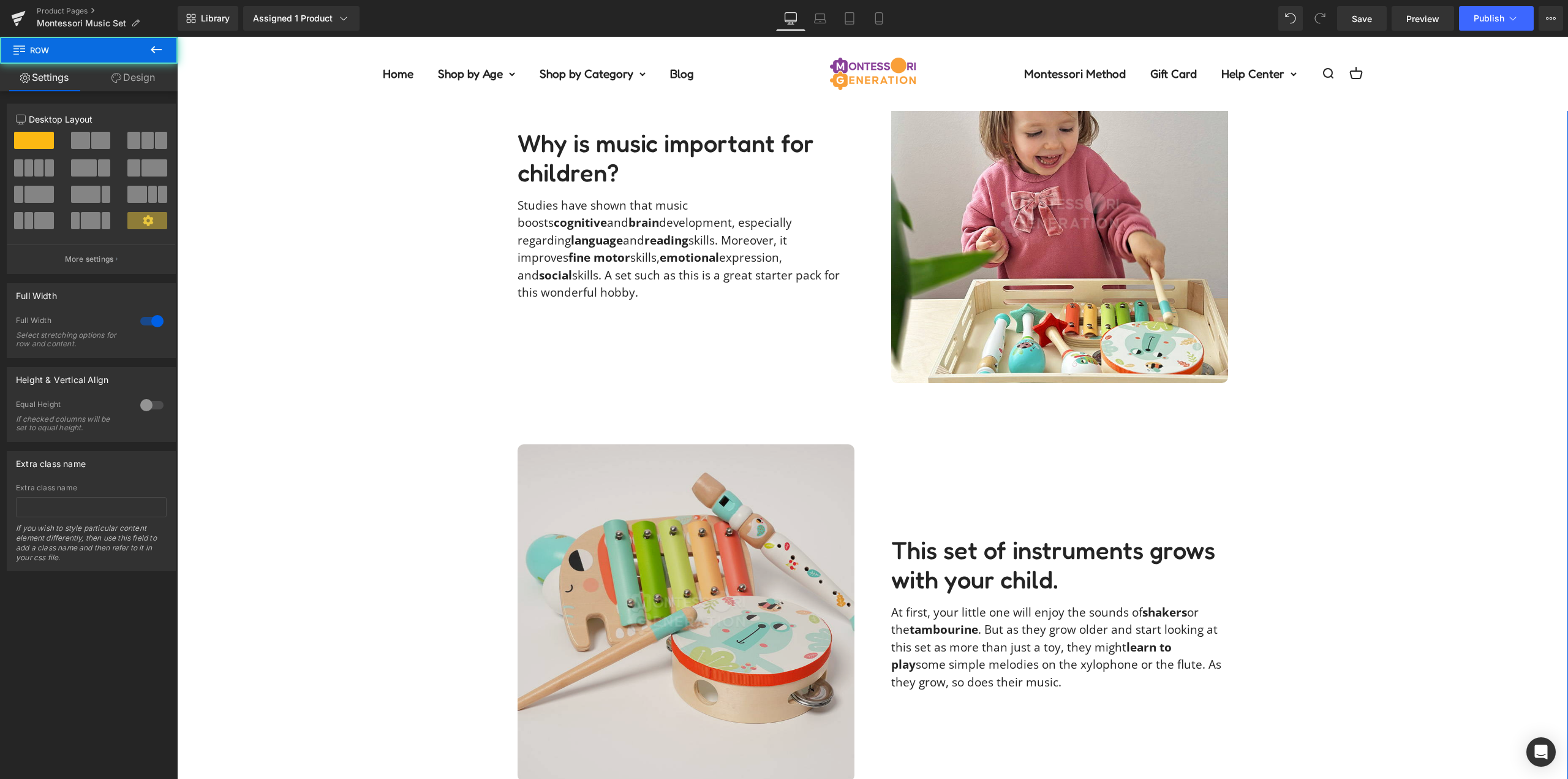
click at [745, 531] on img at bounding box center [687, 613] width 337 height 337
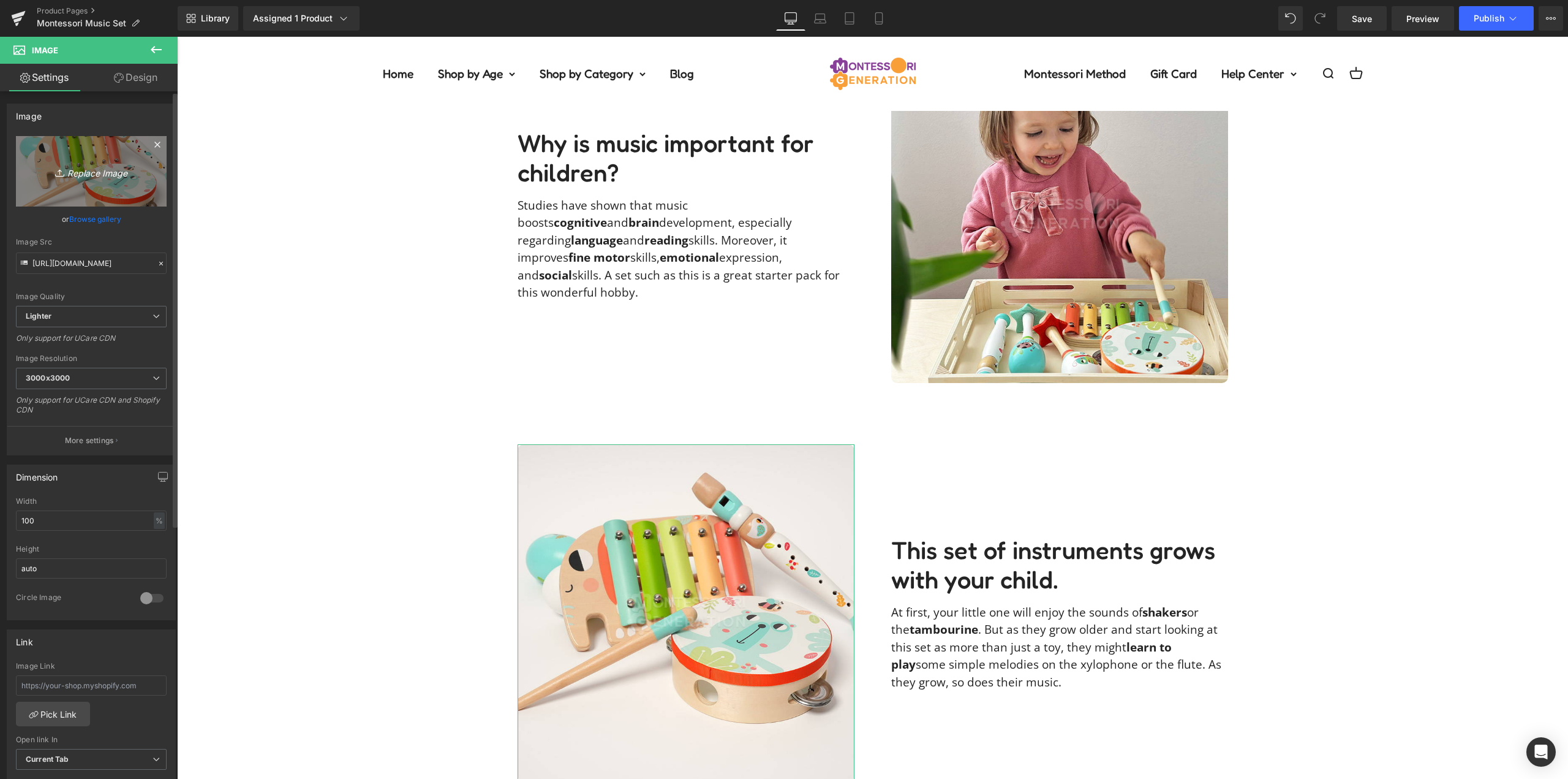
click at [87, 187] on link "Replace Image" at bounding box center [91, 171] width 151 height 70
type input "C:\fakepath\infographic-music-set-1.jpg"
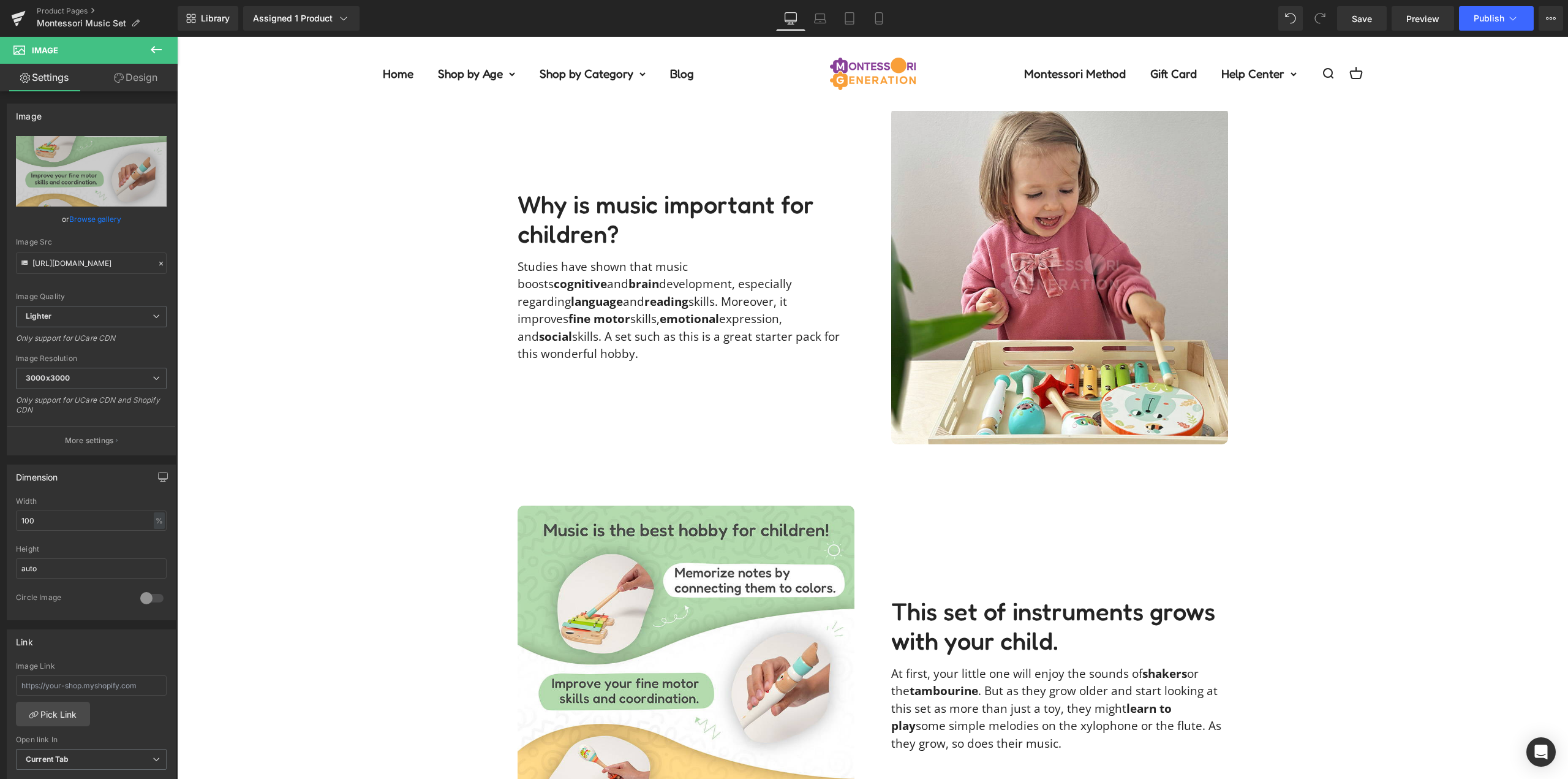
scroll to position [1349, 0]
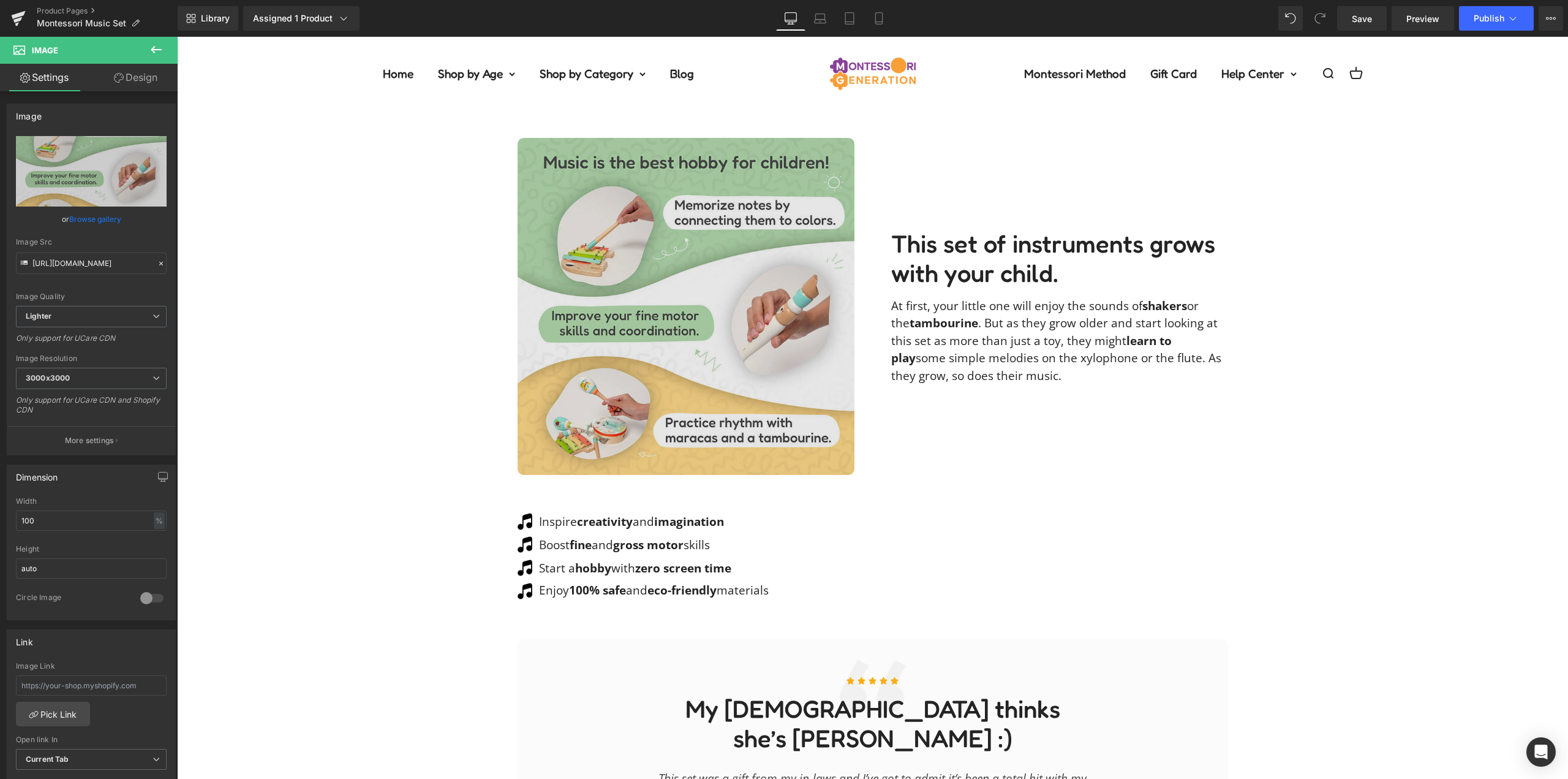
click at [691, 293] on img at bounding box center [687, 306] width 337 height 337
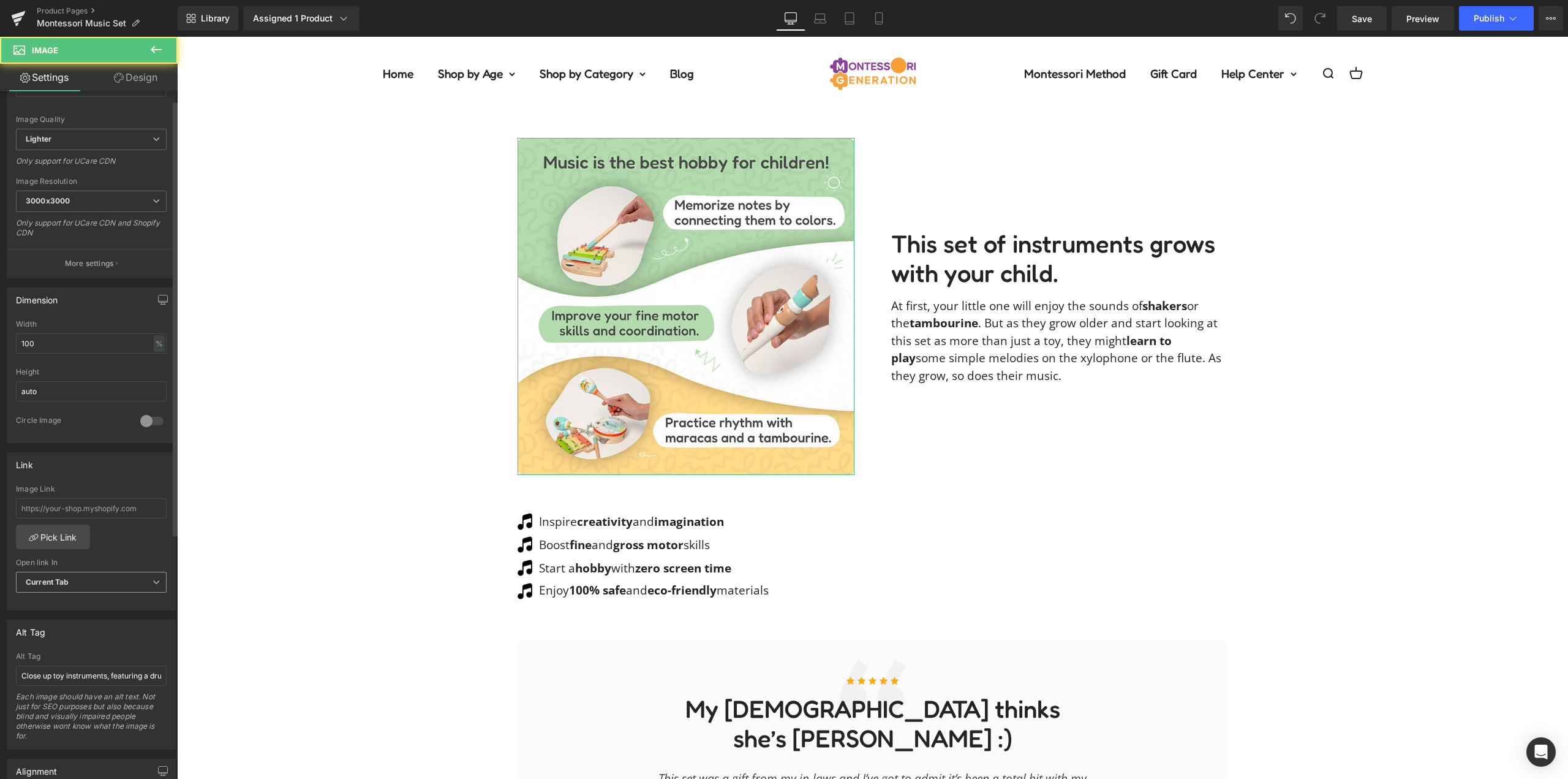
scroll to position [306, 0]
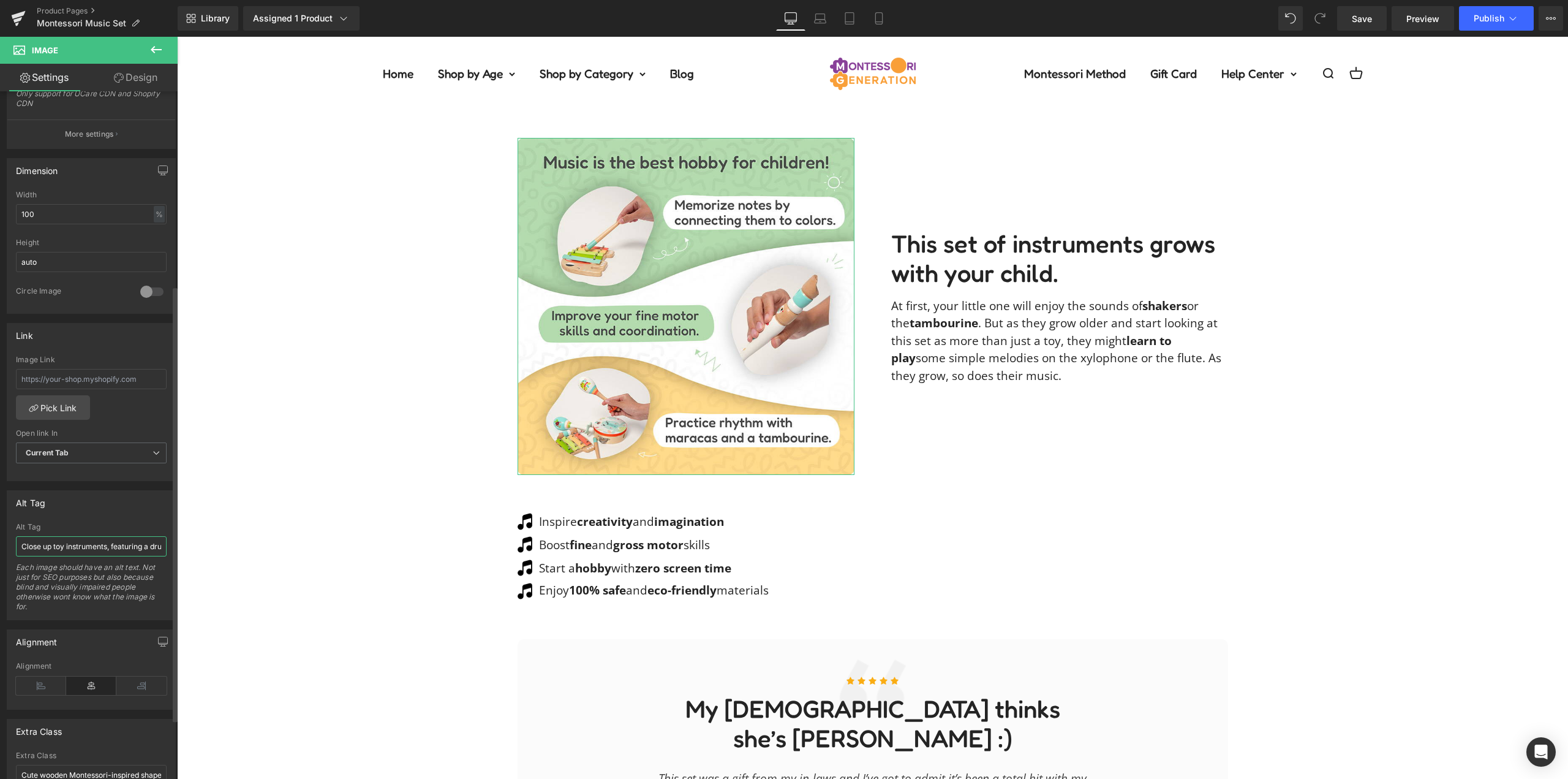
click at [78, 550] on input "Close up toy instruments, featuring a drum, flute, and a colorful xylophone." at bounding box center [91, 546] width 151 height 20
type input "Infographic showcasing benefits of the Montessori Music Set."
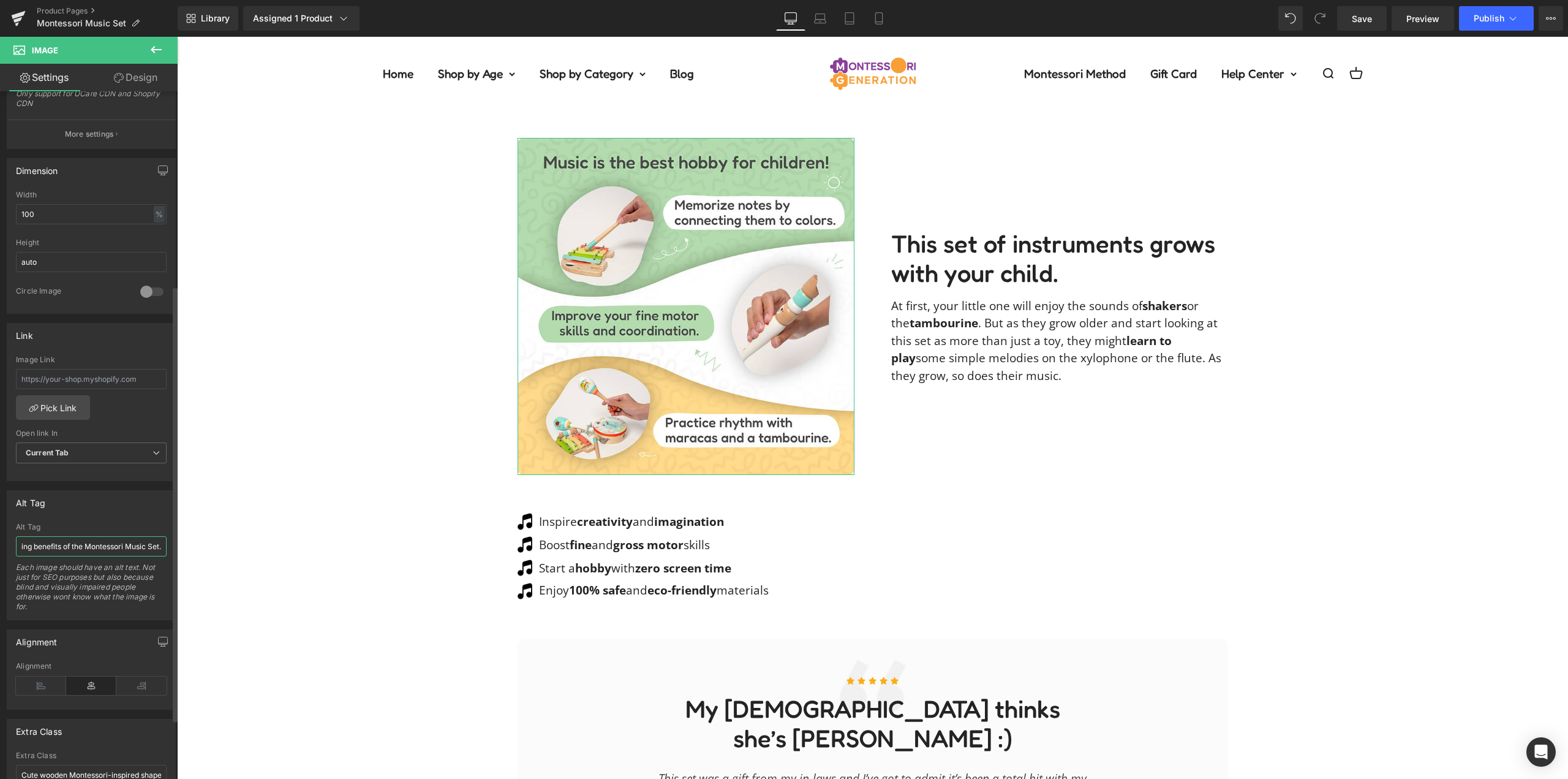
scroll to position [0, 80]
click at [119, 521] on div "Alt Tag Close up toy instruments, featuring a drum, flute, and a colorful xylop…" at bounding box center [91, 555] width 169 height 130
click at [326, 522] on div "Image Inspire creativity and imagination Text Block" at bounding box center [872, 539] width 1391 height 127
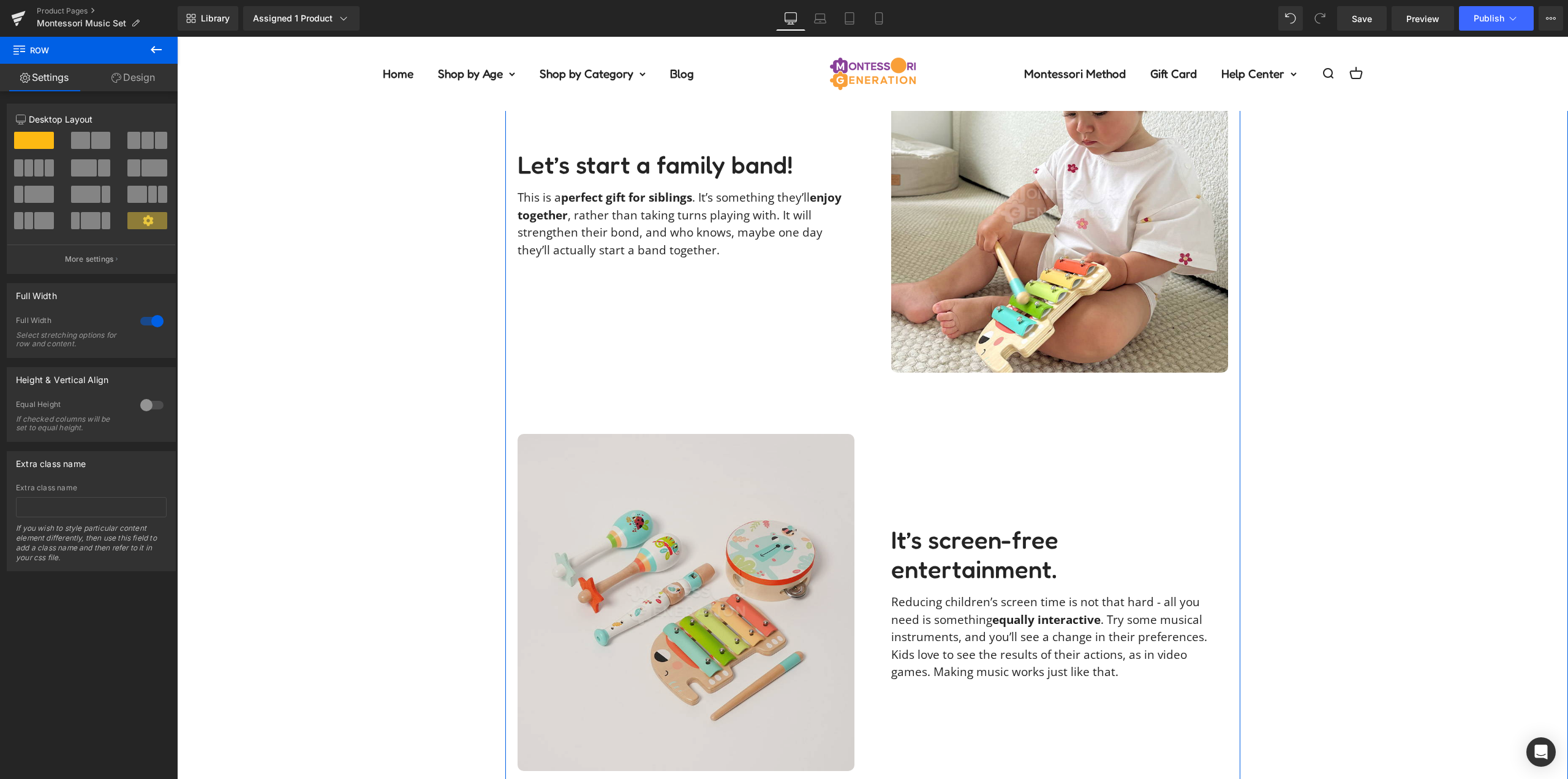
scroll to position [2513, 0]
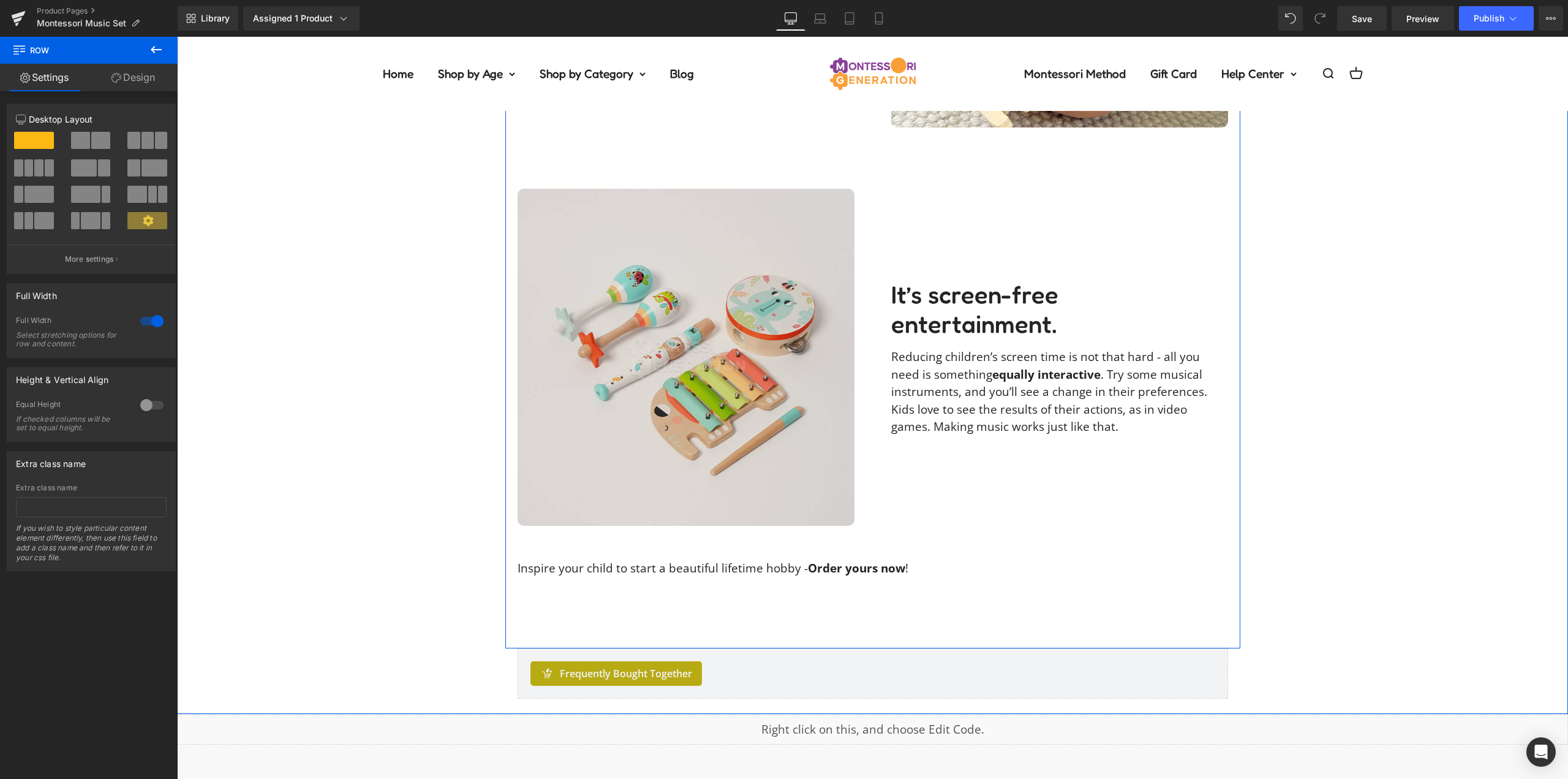
click at [651, 408] on img at bounding box center [687, 358] width 337 height 337
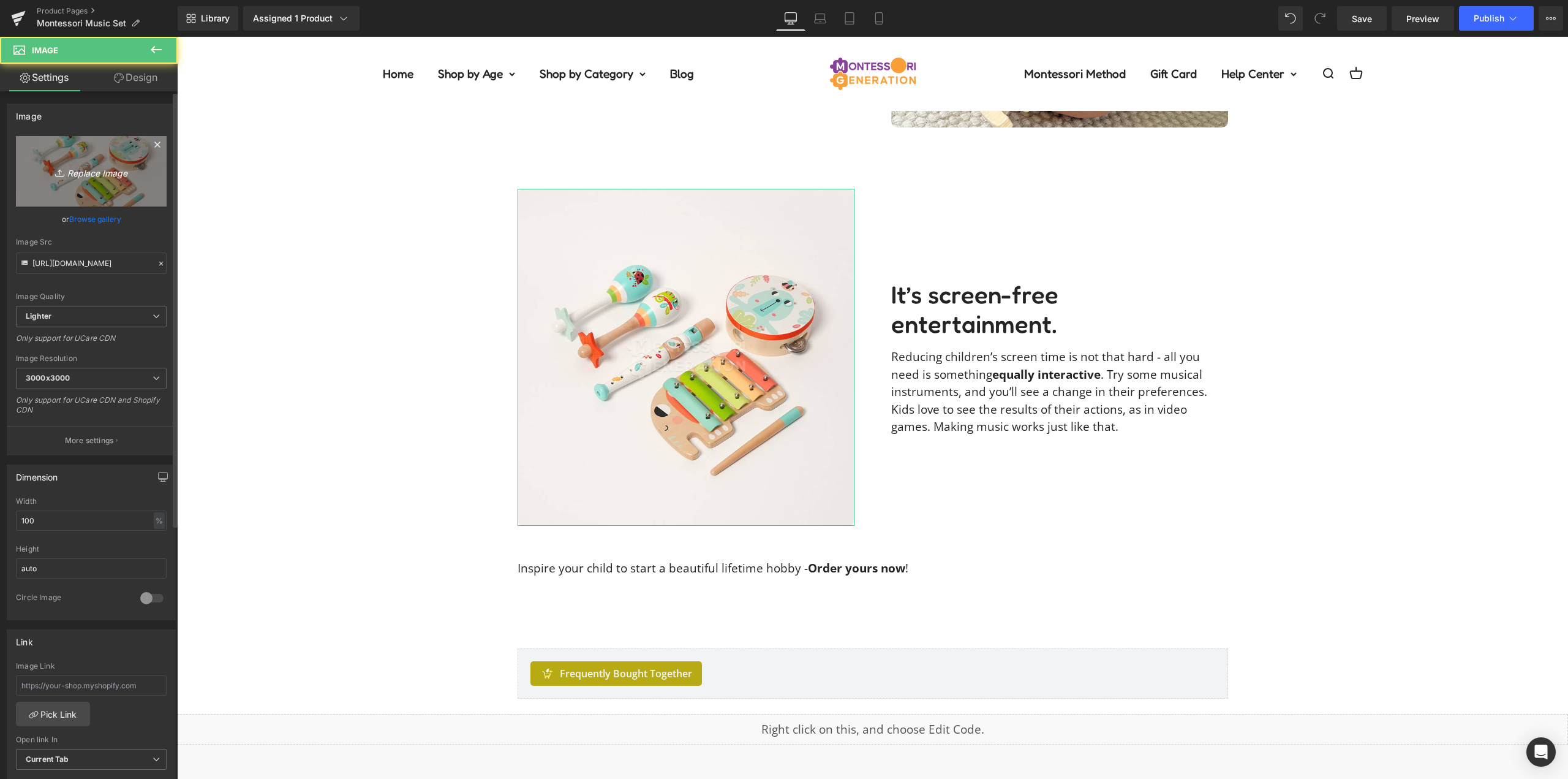
click at [90, 199] on link "Replace Image" at bounding box center [91, 171] width 151 height 70
type input "C:\fakepath\music-set-liliana94deea1liliana94deeaimage00027.jpg"
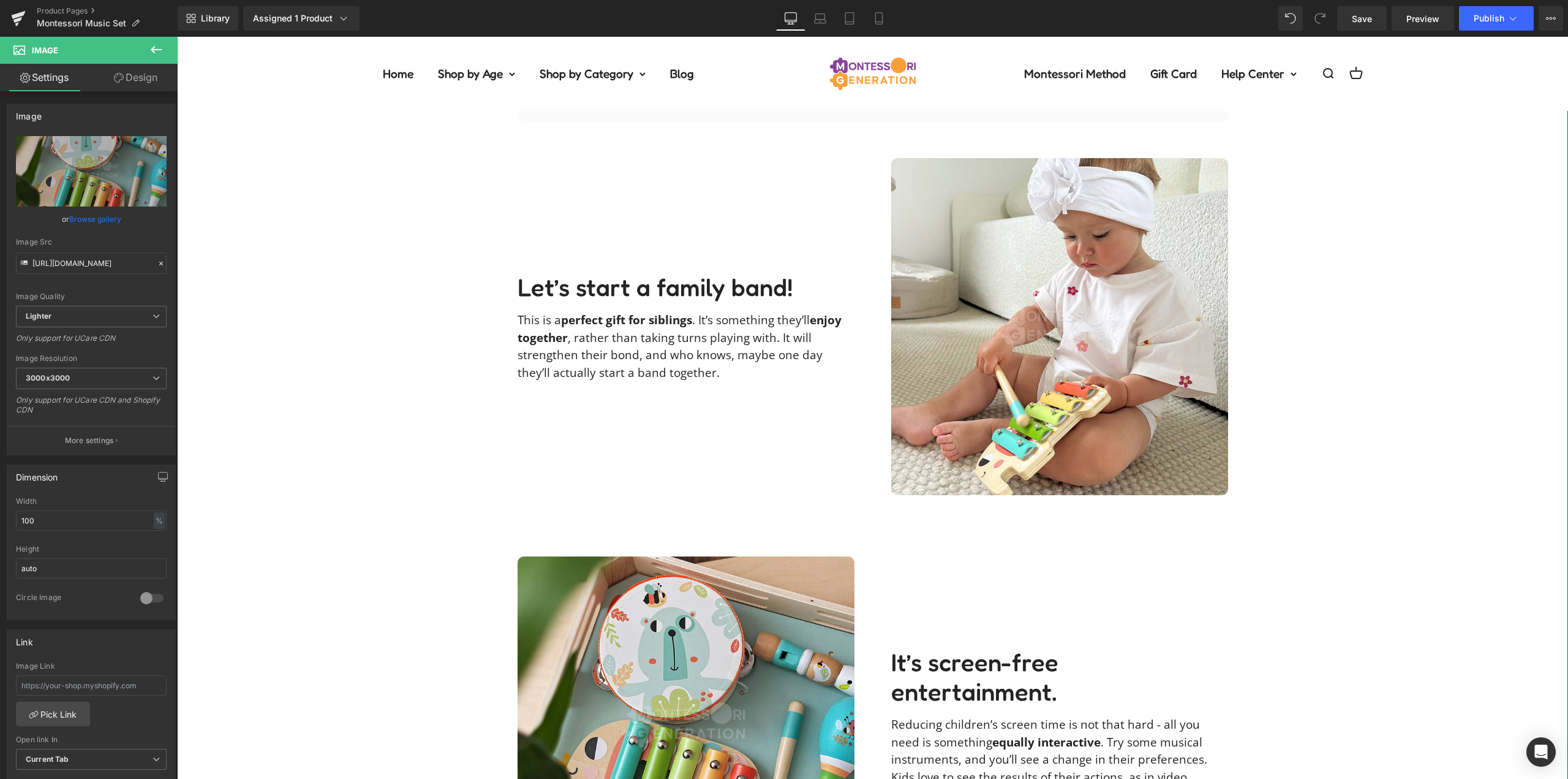
scroll to position [2574, 0]
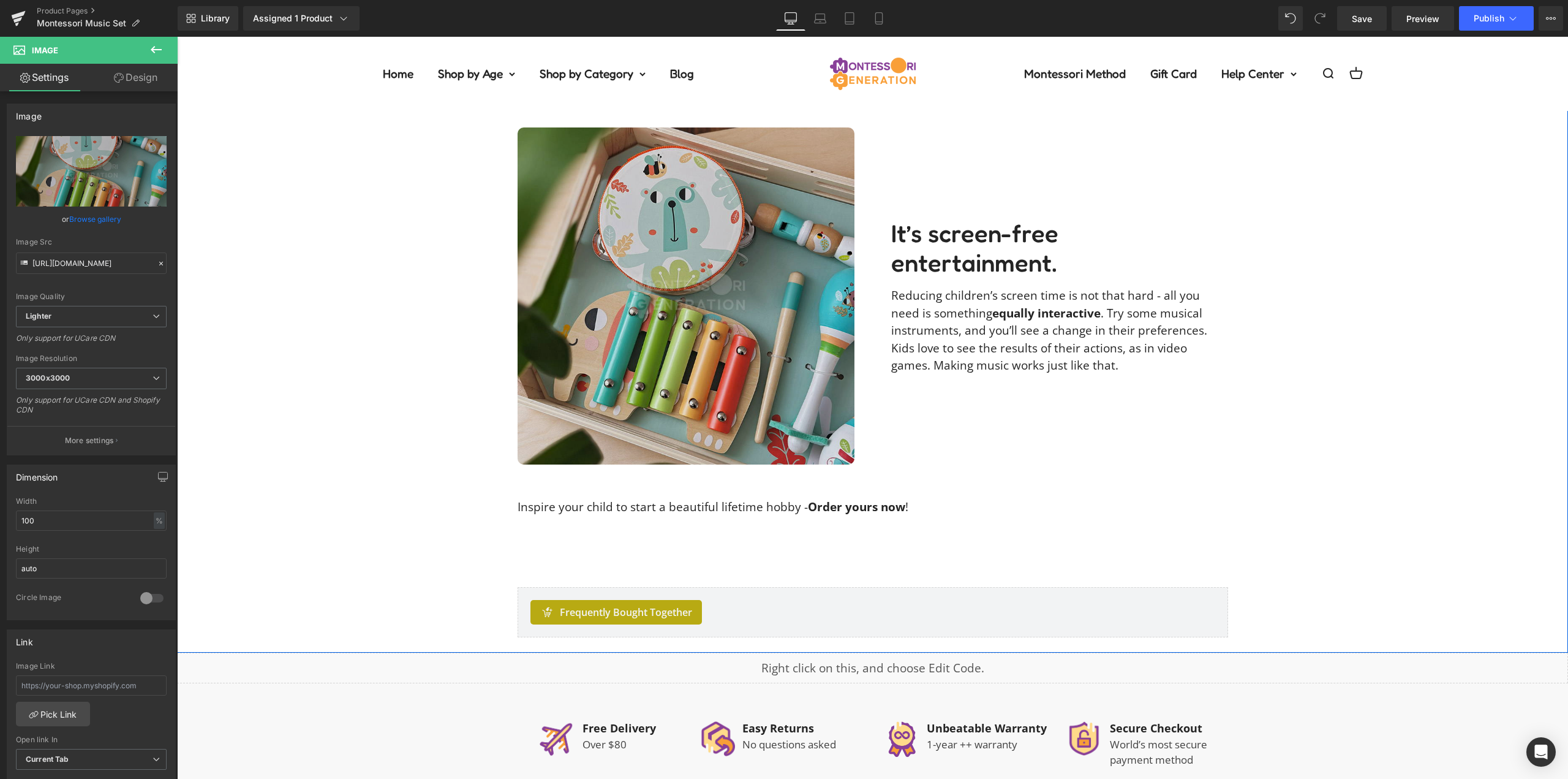
click at [676, 203] on img at bounding box center [687, 296] width 337 height 337
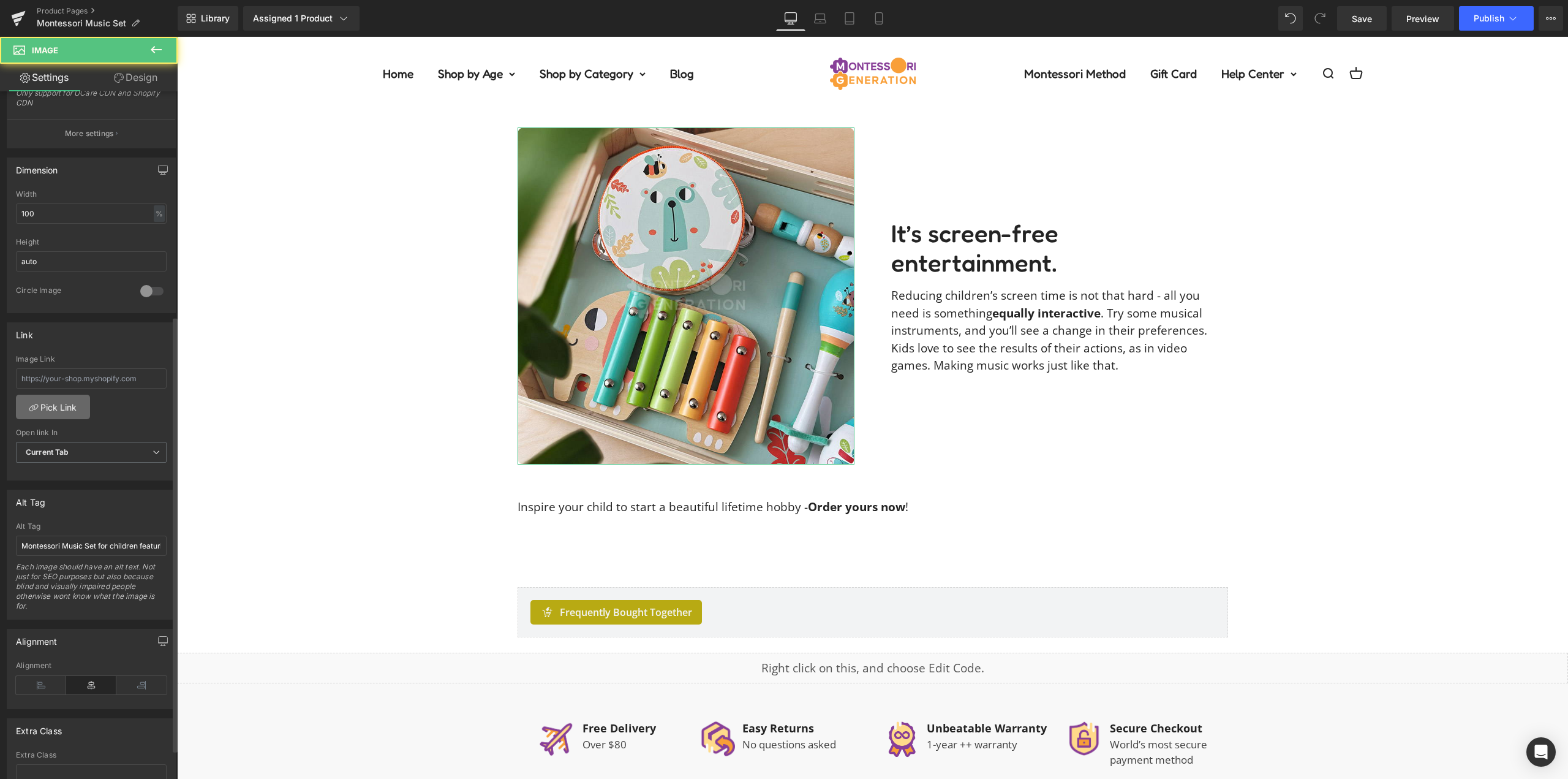
scroll to position [367, 0]
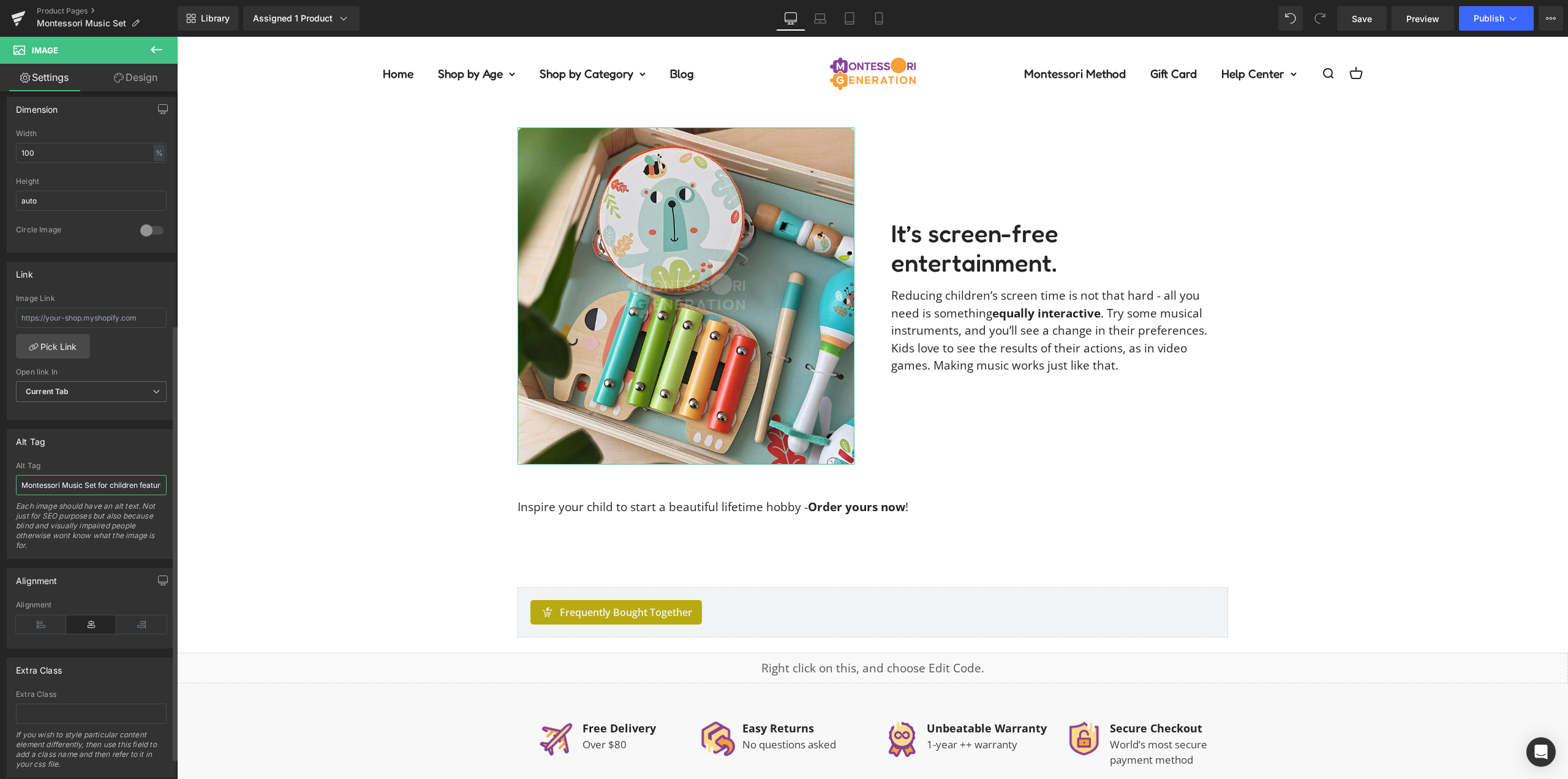
click at [75, 486] on input "Montessori Music Set for children featuring wooden rattles, a drum, flute, and …" at bounding box center [91, 485] width 151 height 20
type input "A colorful drum, xylophone, flute, and shakers featured in the Montessori Music…"
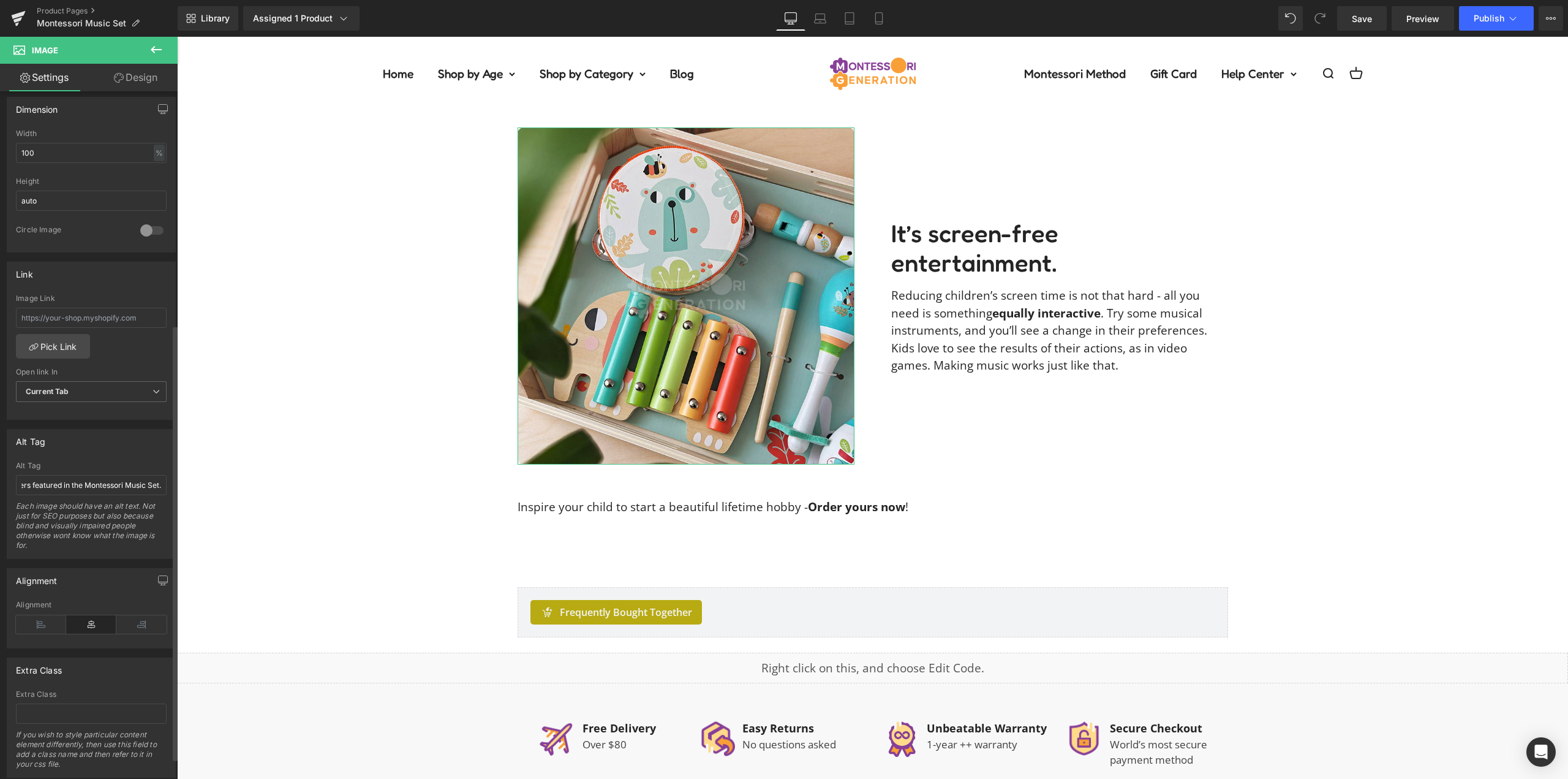
click at [110, 466] on div "Alt Tag" at bounding box center [91, 465] width 151 height 9
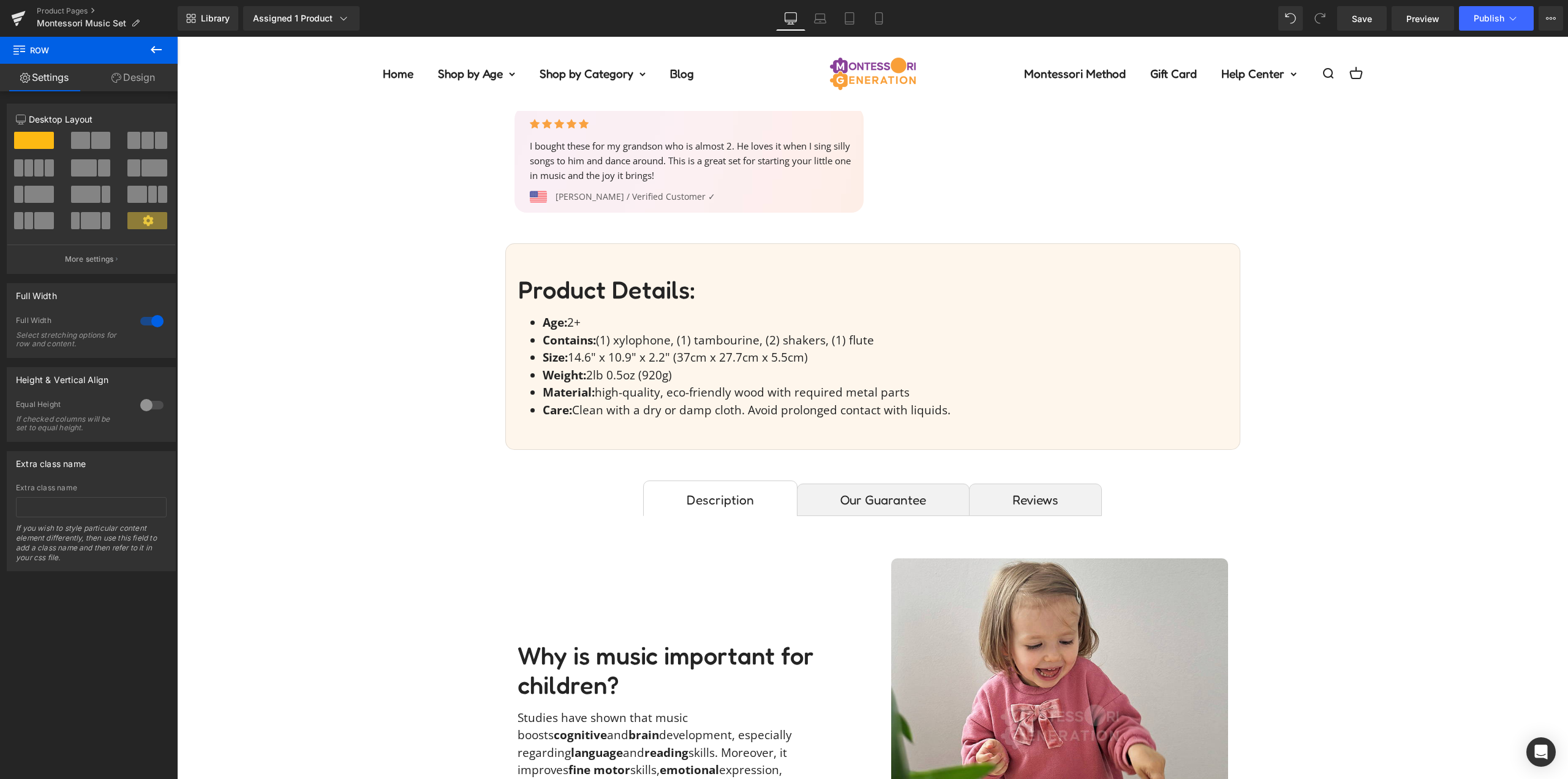
scroll to position [306, 0]
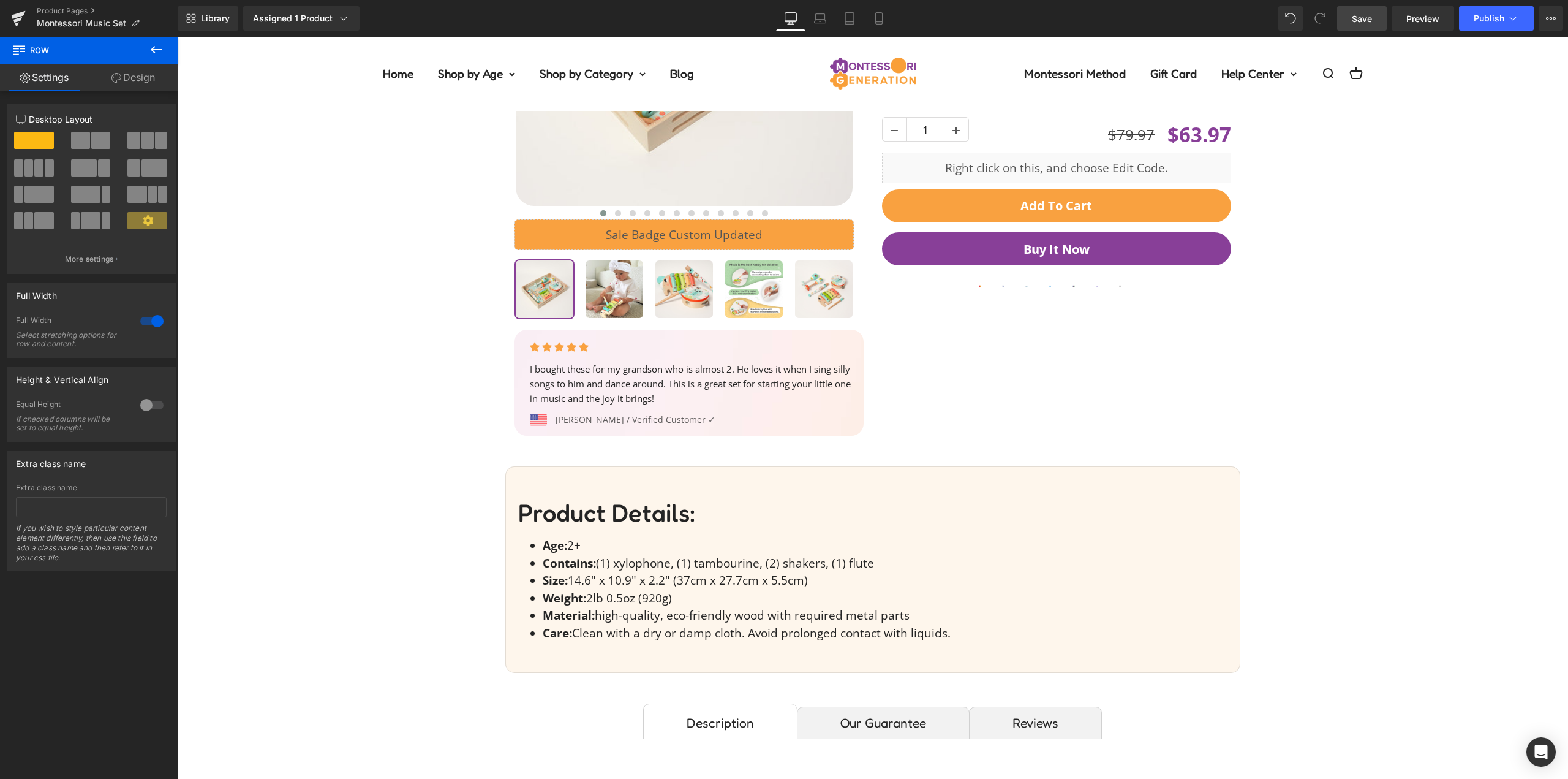
drag, startPoint x: 1368, startPoint y: 21, endPoint x: 1192, endPoint y: 1, distance: 177.1
click at [1368, 21] on span "Save" at bounding box center [1362, 19] width 20 height 13
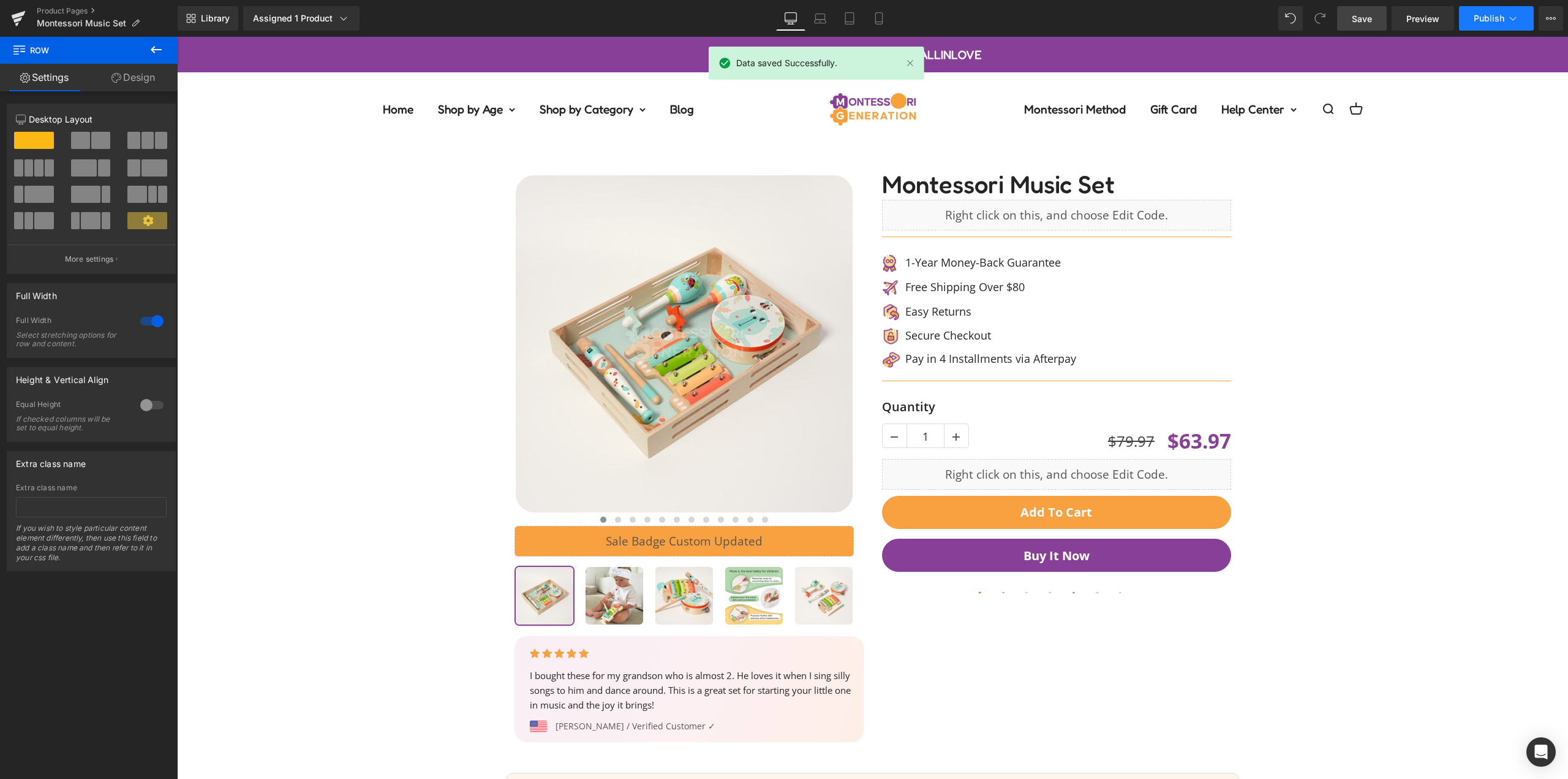
click at [1499, 27] on button "Publish" at bounding box center [1497, 19] width 75 height 24
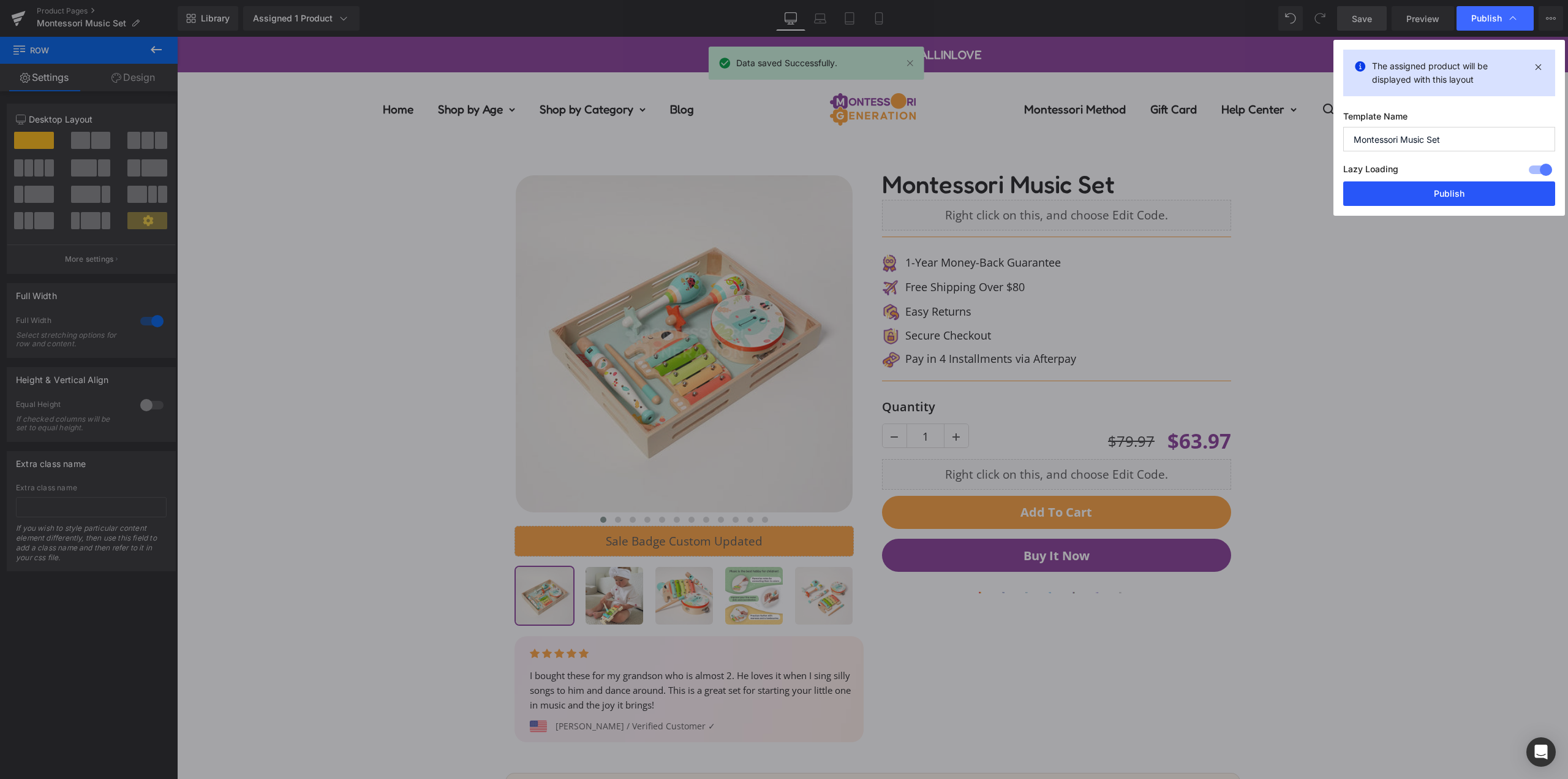
drag, startPoint x: 1475, startPoint y: 187, endPoint x: 1320, endPoint y: 284, distance: 182.8
click at [1475, 187] on button "Publish" at bounding box center [1449, 194] width 212 height 24
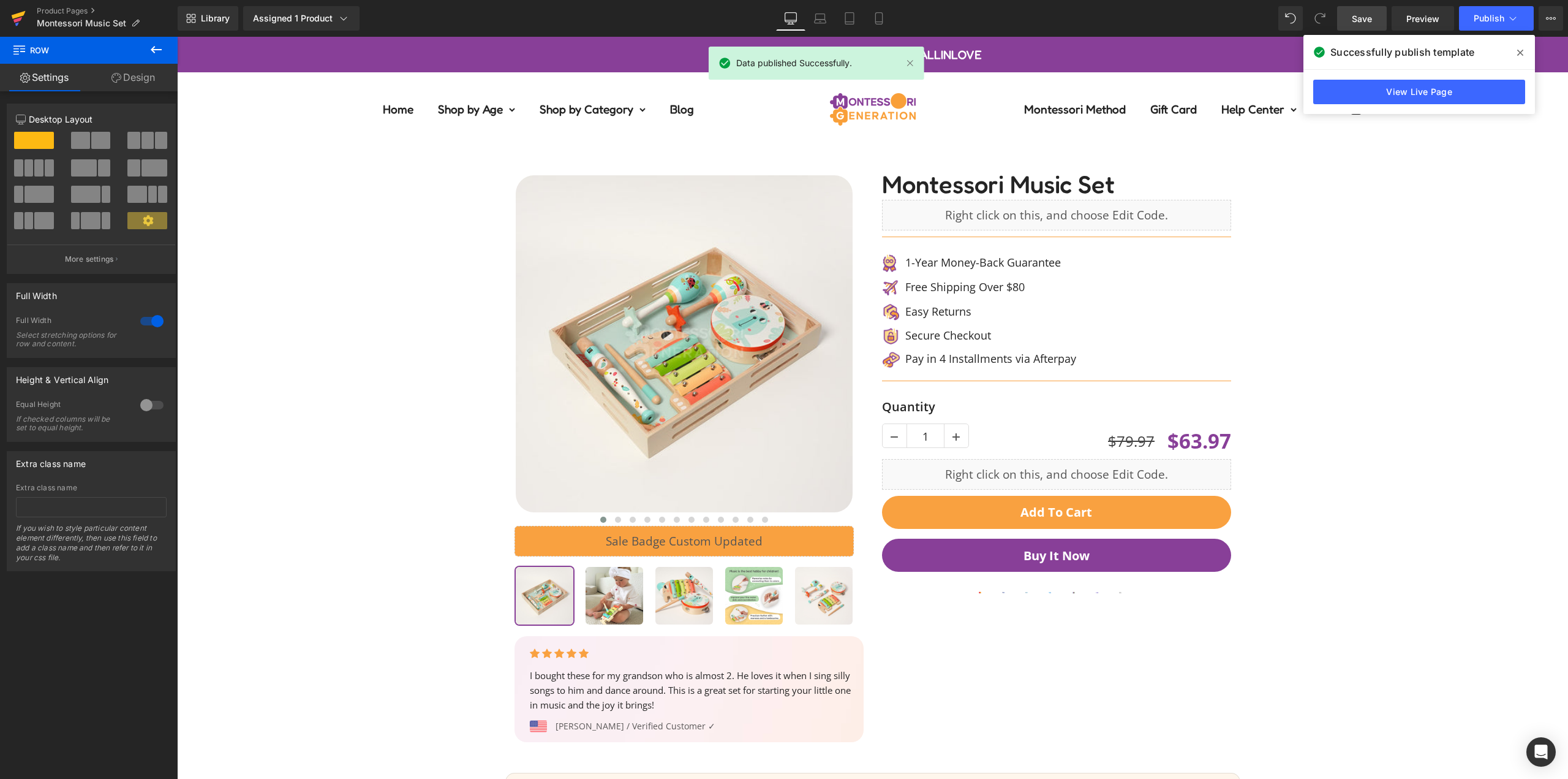
click at [31, 6] on link at bounding box center [18, 18] width 37 height 37
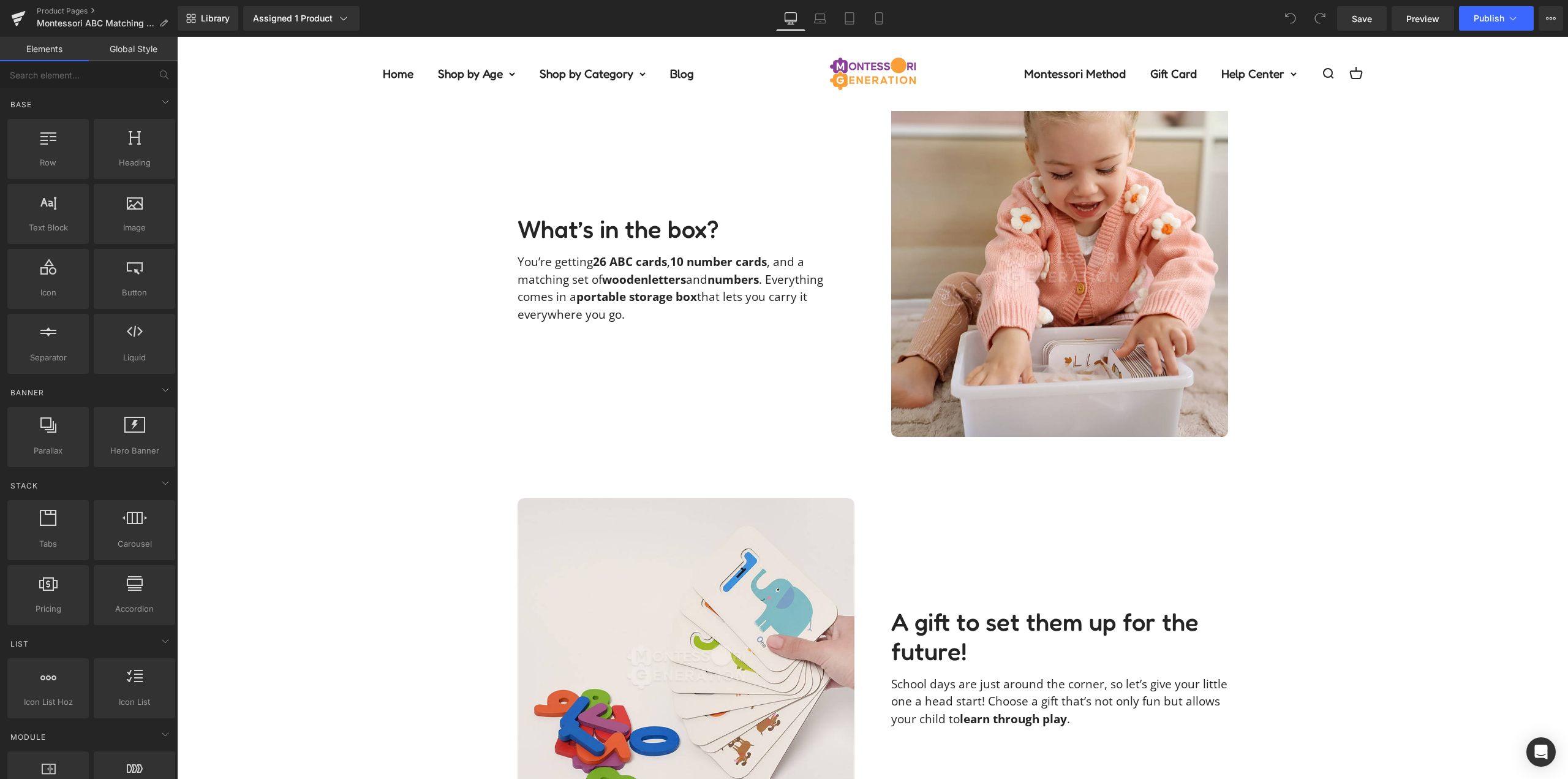
scroll to position [2452, 0]
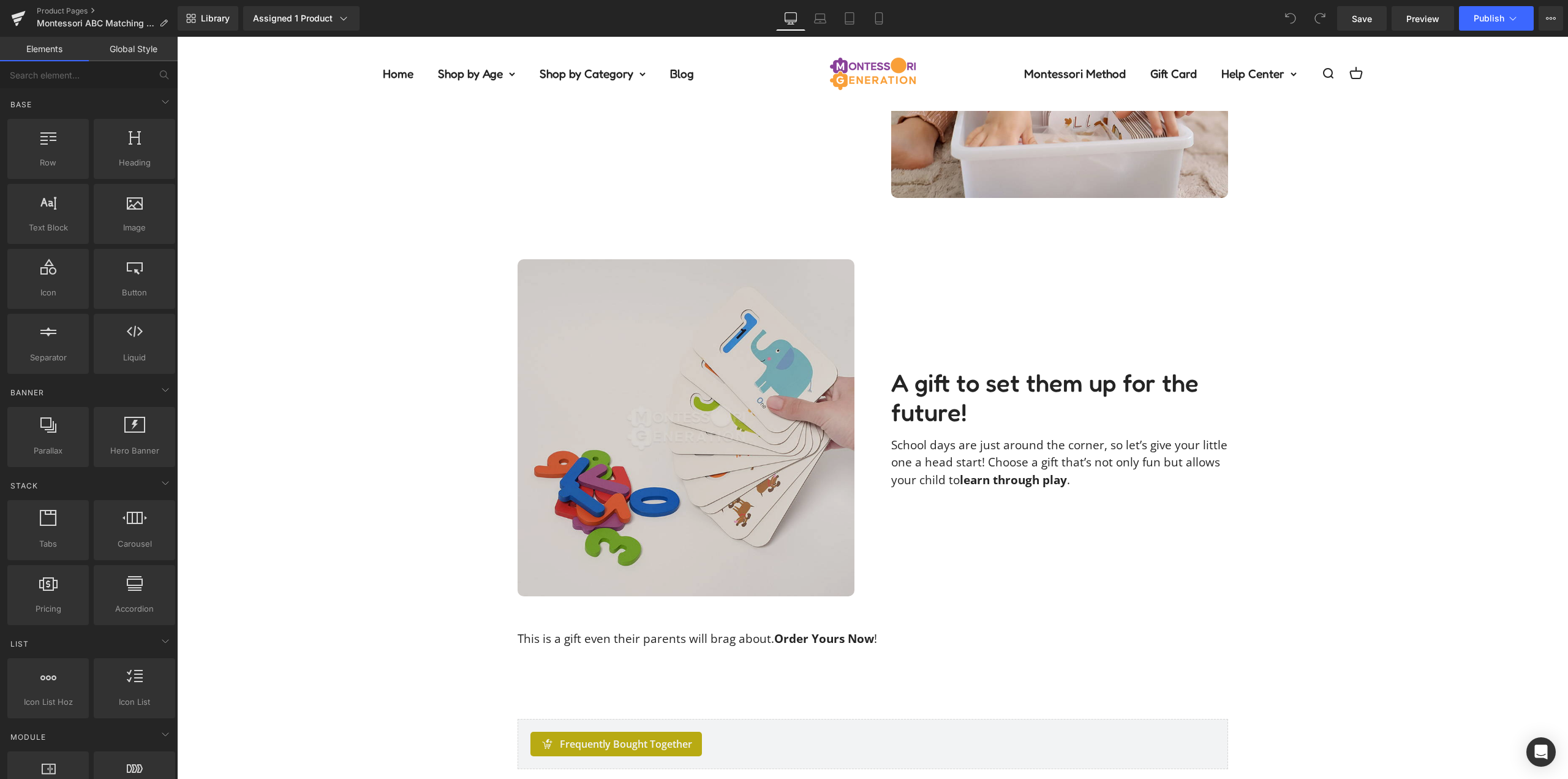
click at [740, 438] on img at bounding box center [687, 428] width 337 height 337
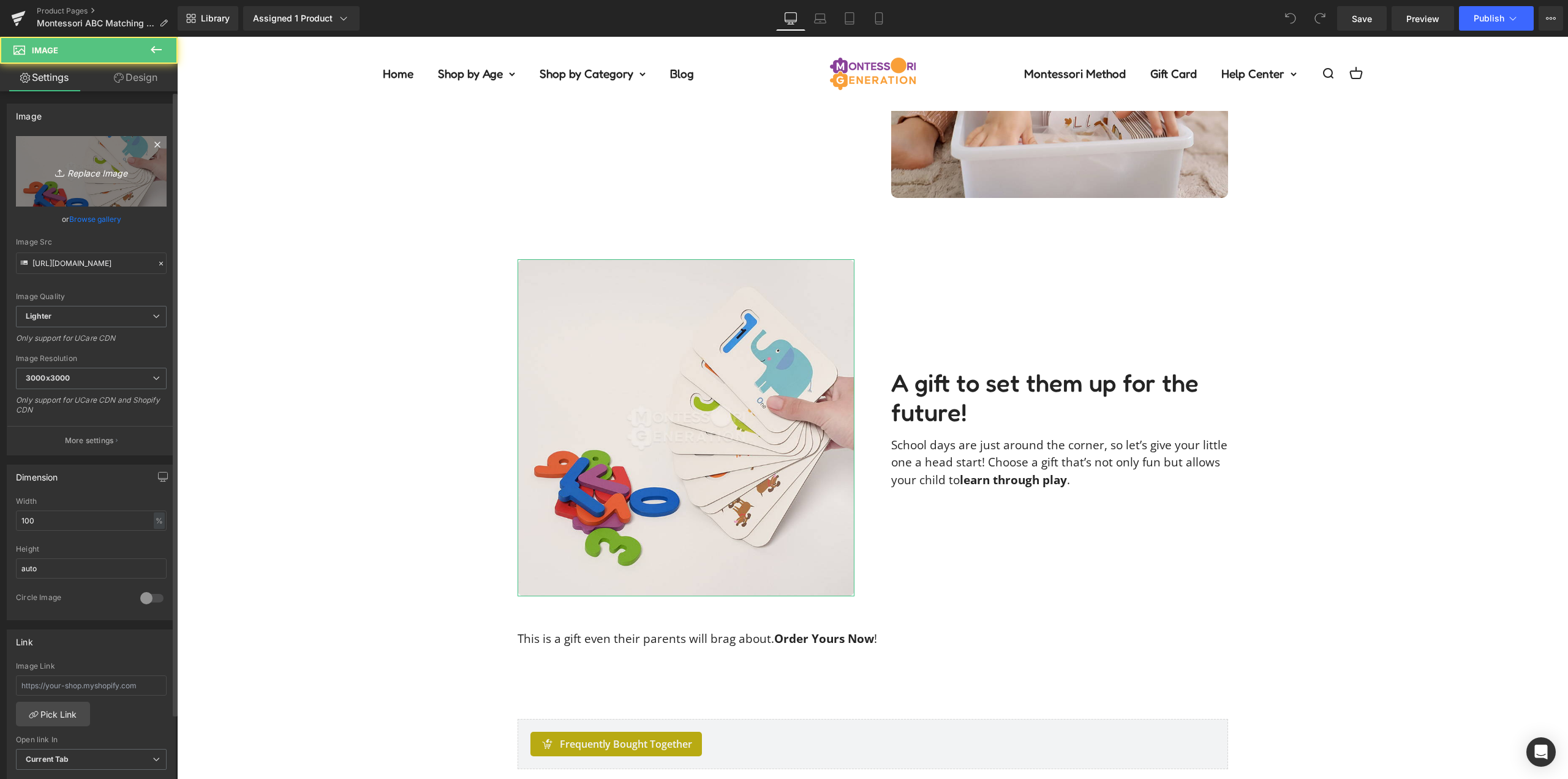
click at [85, 176] on icon "Replace Image" at bounding box center [91, 171] width 98 height 15
type input "C:\fakepath\abc-matching-cards-lilwild_lilsweet_A75_2440.jpg"
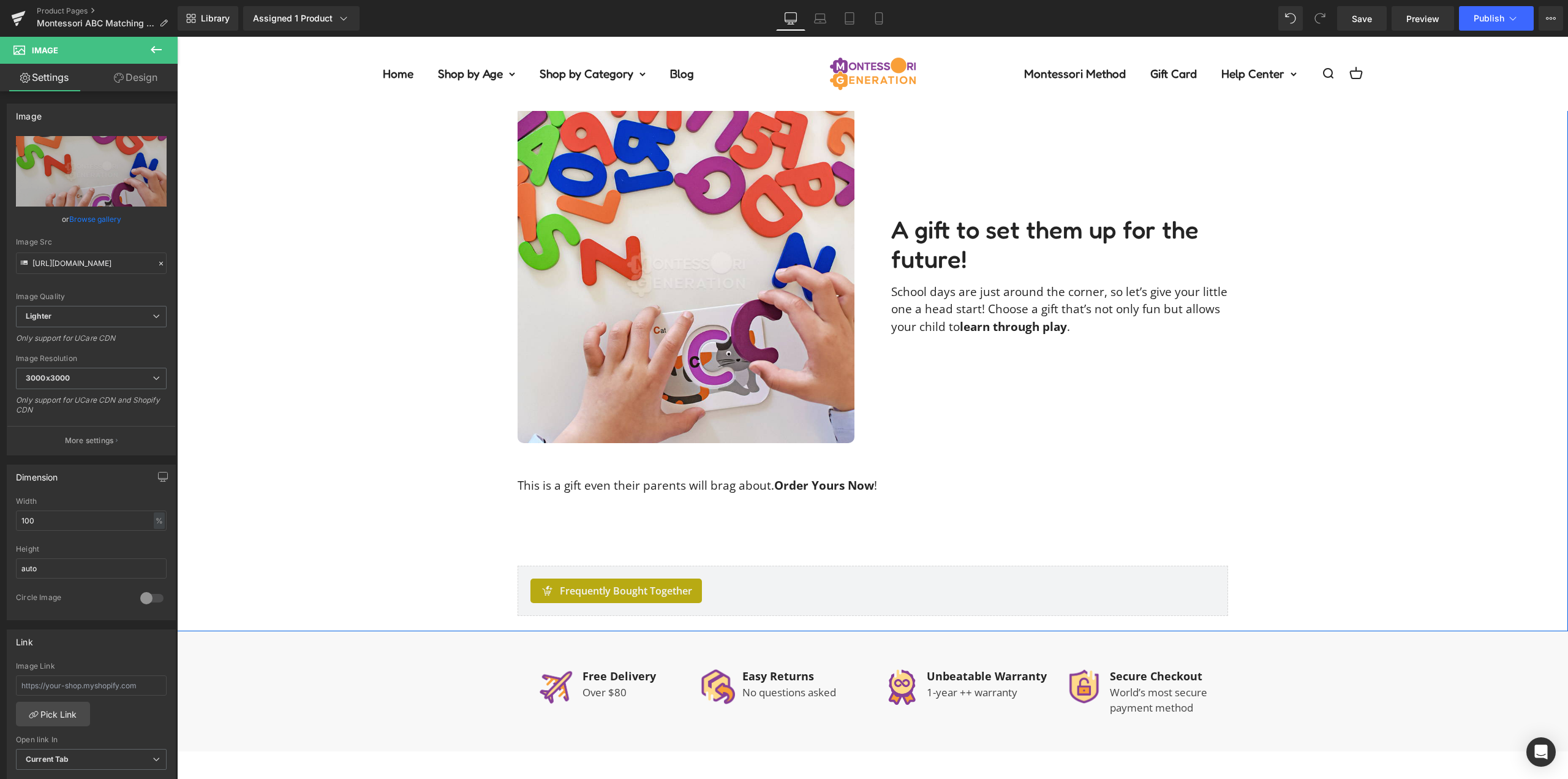
scroll to position [2513, 0]
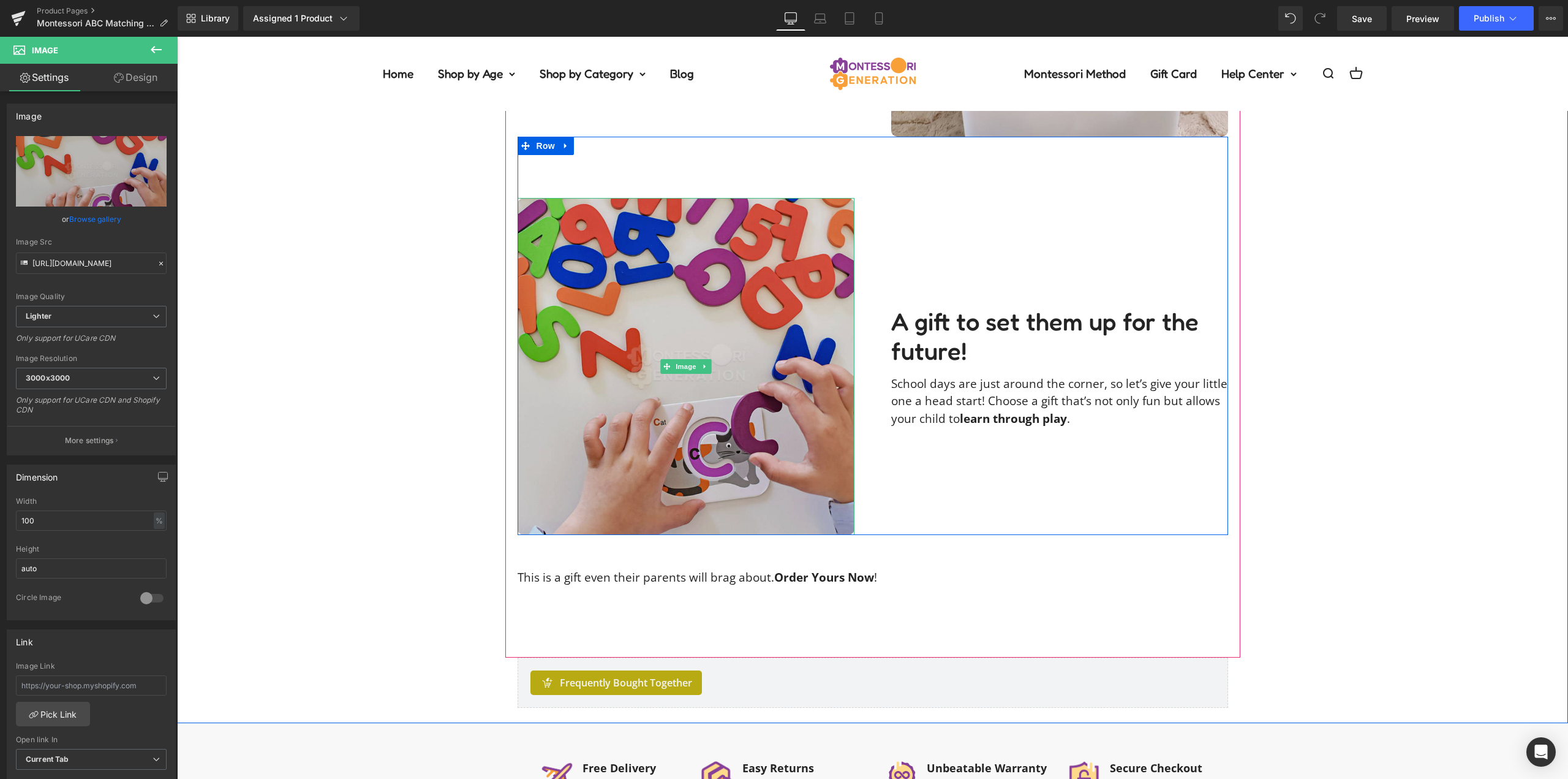
click at [749, 360] on img at bounding box center [687, 367] width 337 height 337
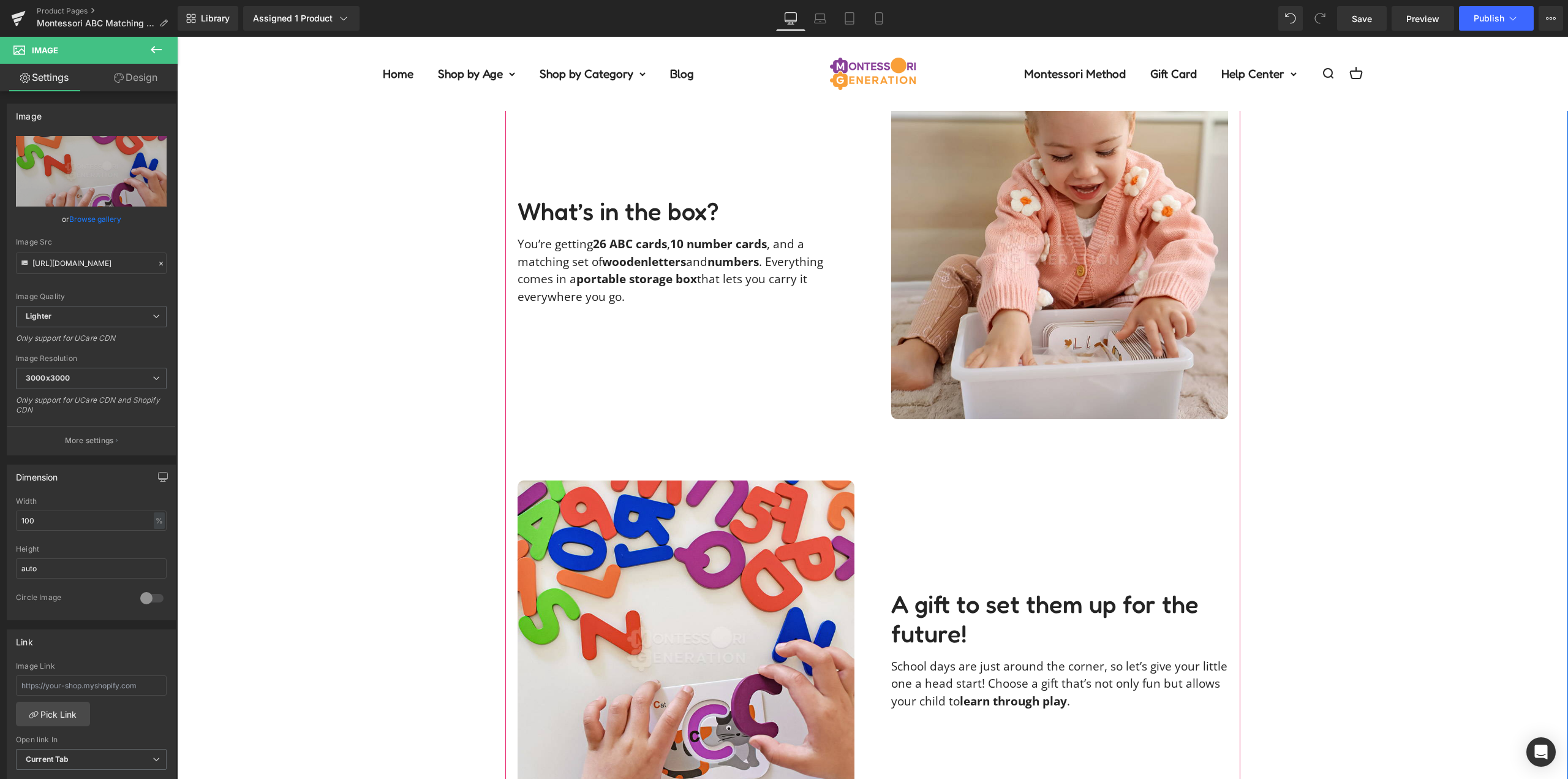
scroll to position [2390, 0]
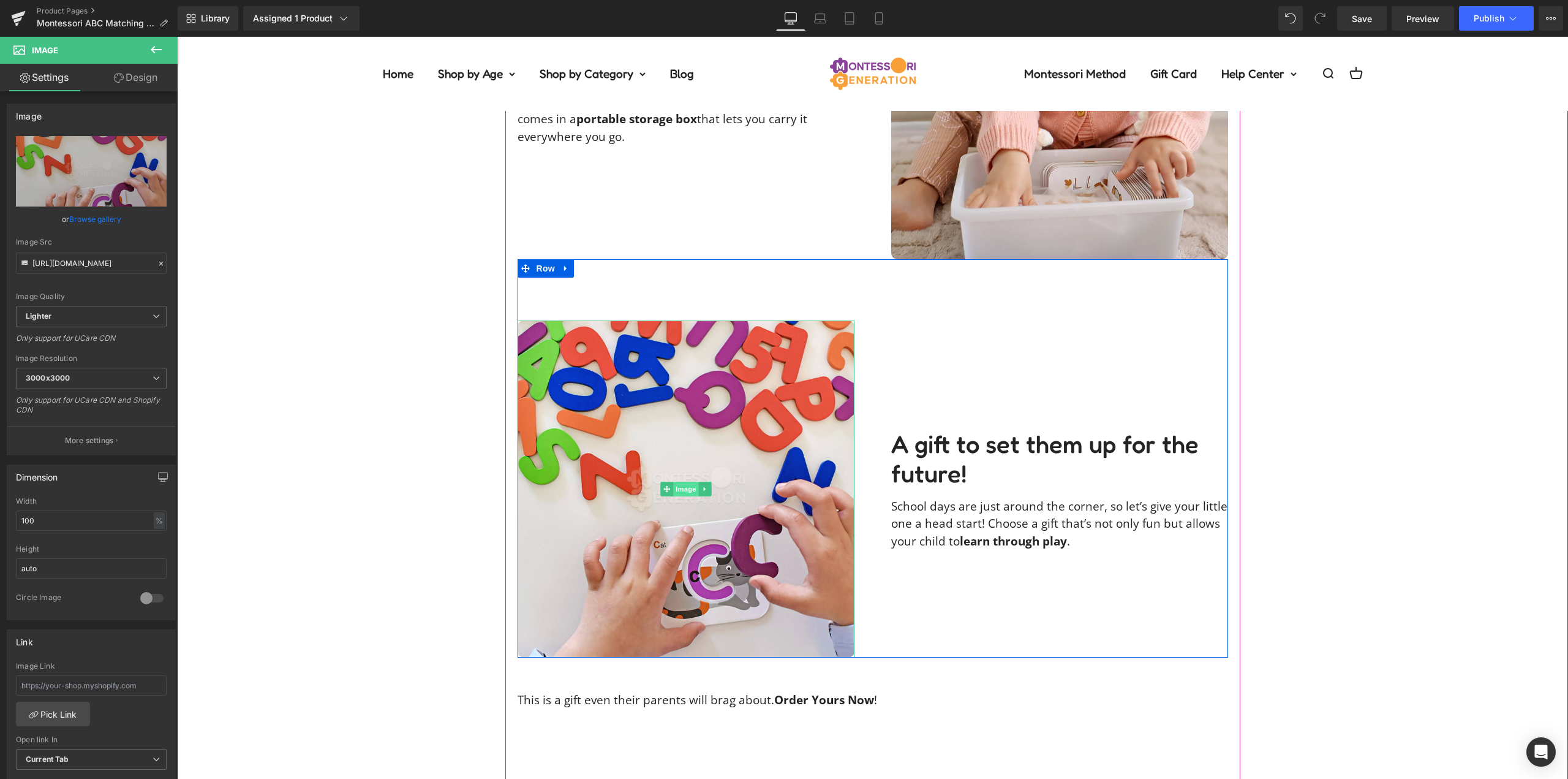
click at [683, 482] on span "Image" at bounding box center [687, 489] width 26 height 15
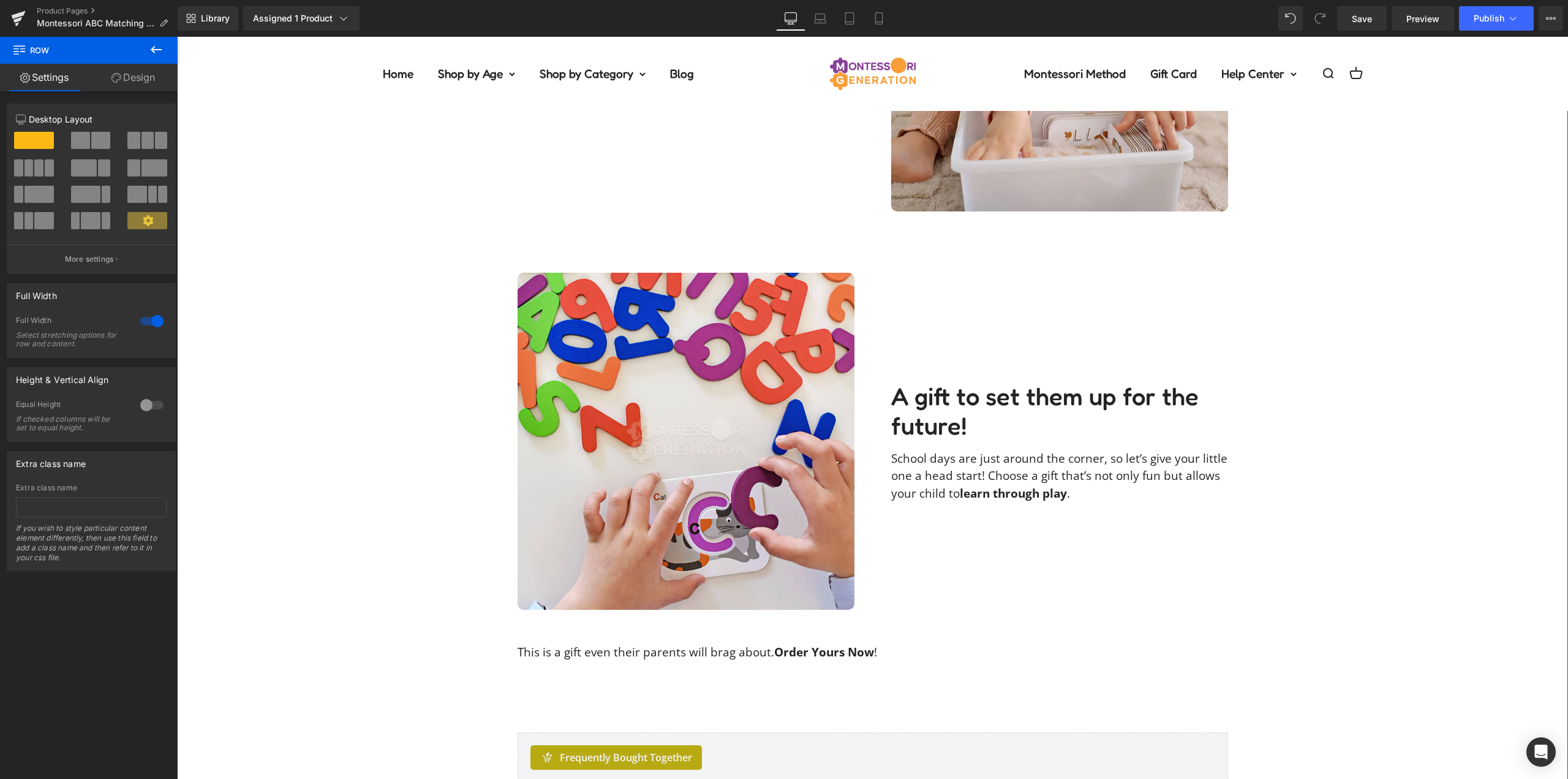
scroll to position [2452, 0]
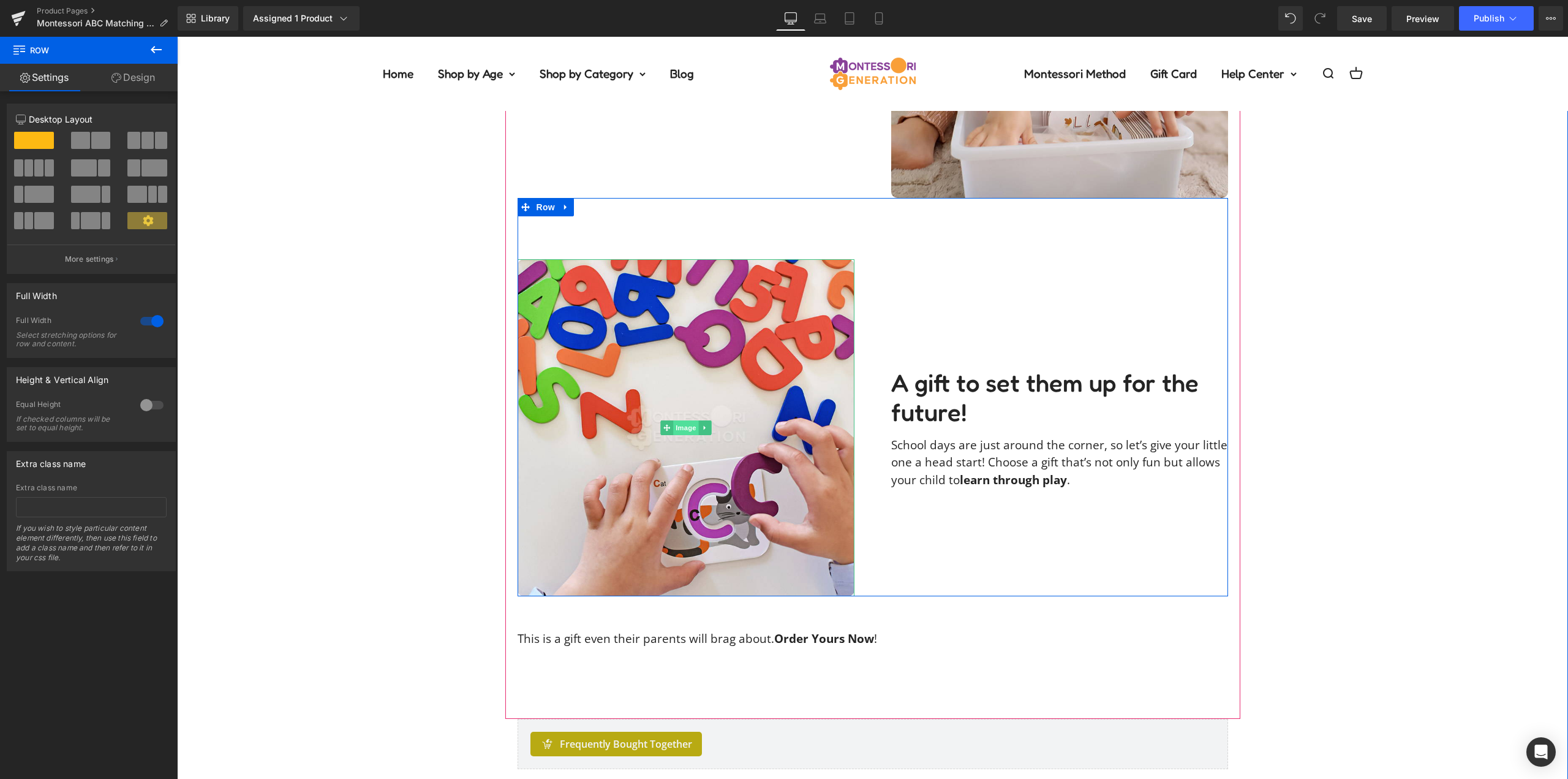
click at [684, 432] on span "Image" at bounding box center [687, 428] width 26 height 15
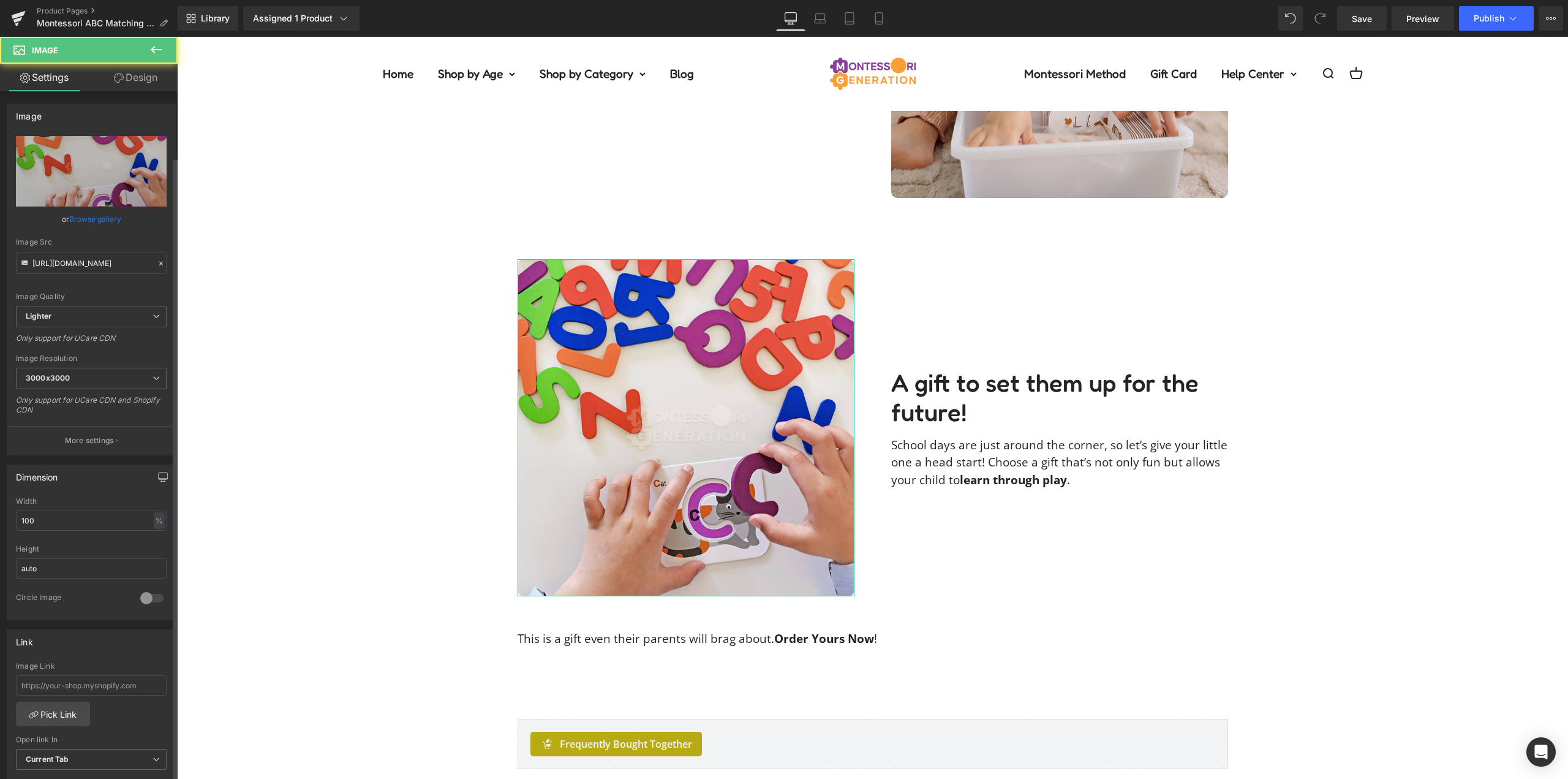
scroll to position [306, 0]
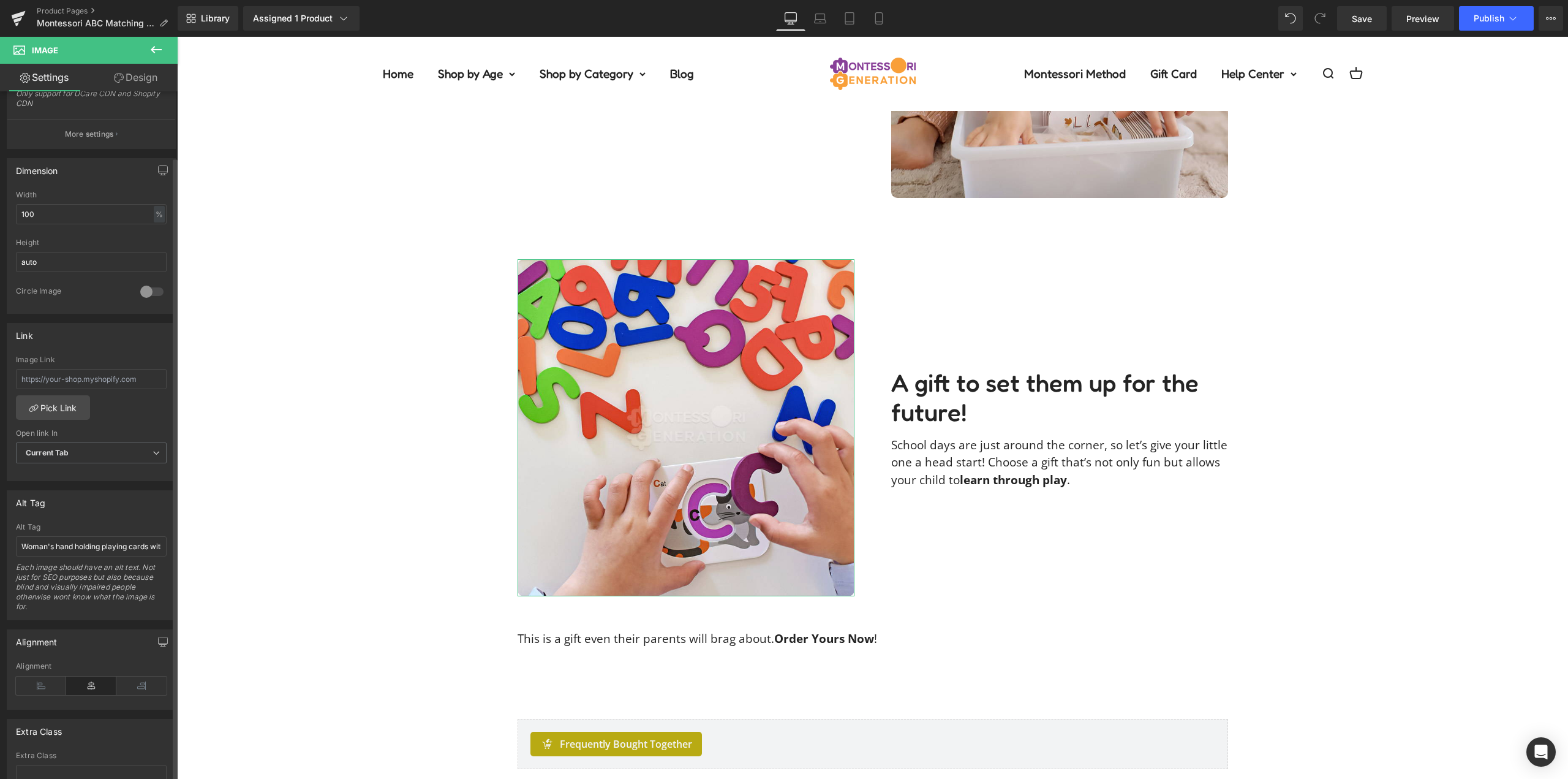
click at [94, 561] on div "Alt Tag Woman's hand holding playing cards with animal illustrations, featured …" at bounding box center [91, 571] width 151 height 97
click at [100, 551] on input "Woman's hand holding playing cards with animal illustrations, featured in the M…" at bounding box center [91, 546] width 151 height 20
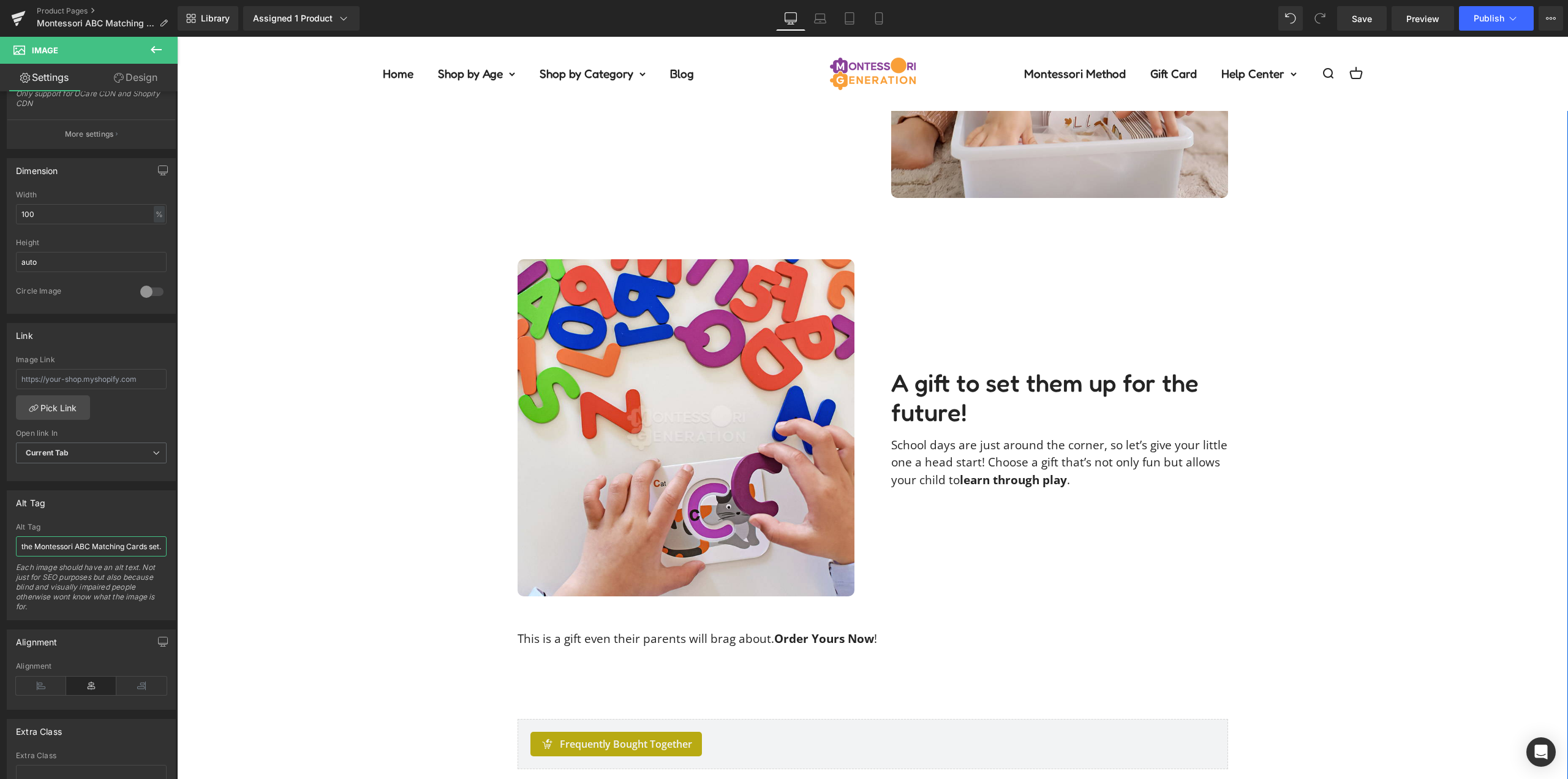
scroll to position [0, 152]
type input "Child playing with a letter and a card from the Montessori ABC Matching Cards s…"
click at [117, 510] on div "Alt Tag" at bounding box center [91, 502] width 168 height 24
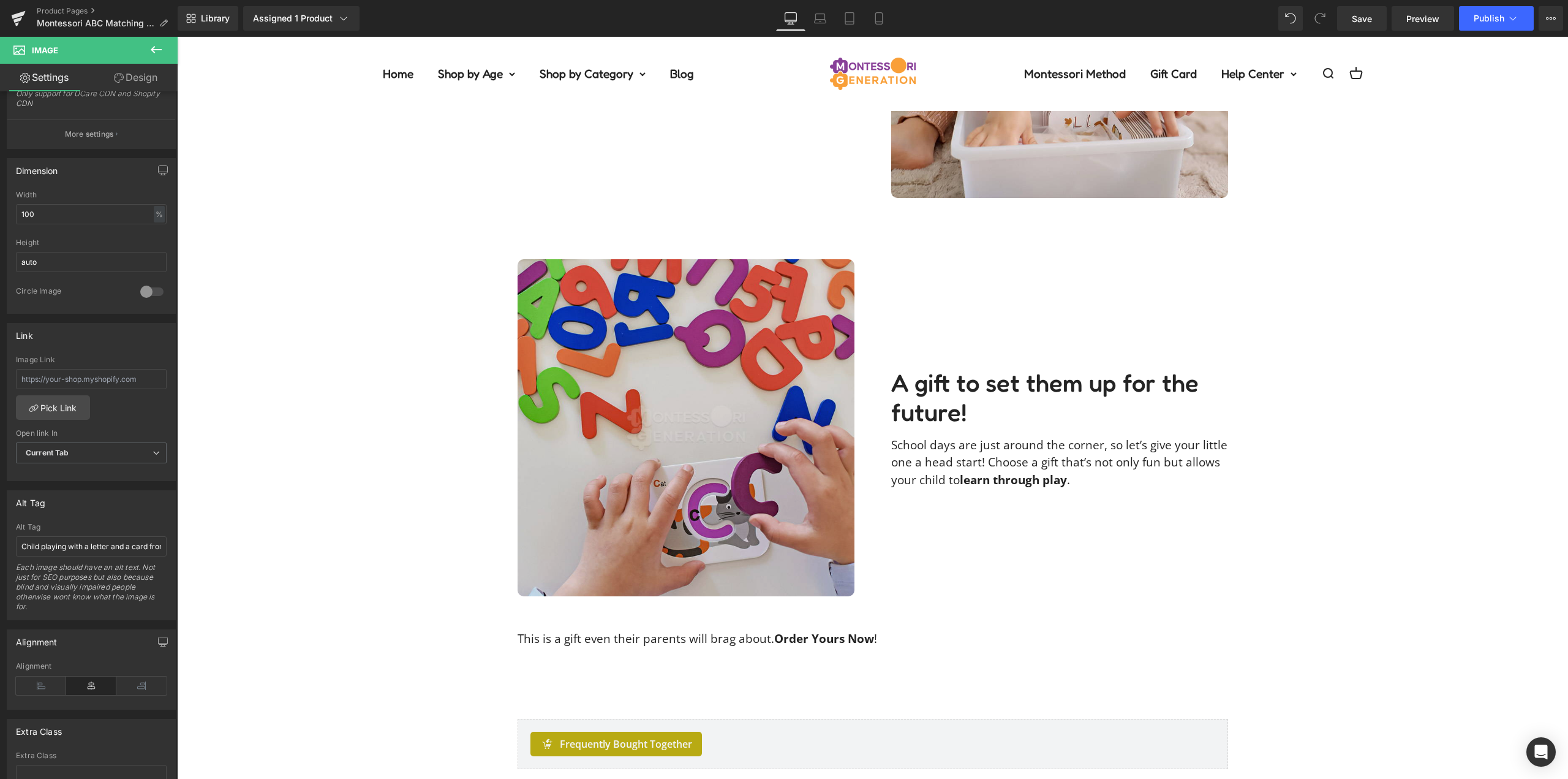
click at [652, 458] on img at bounding box center [687, 428] width 337 height 337
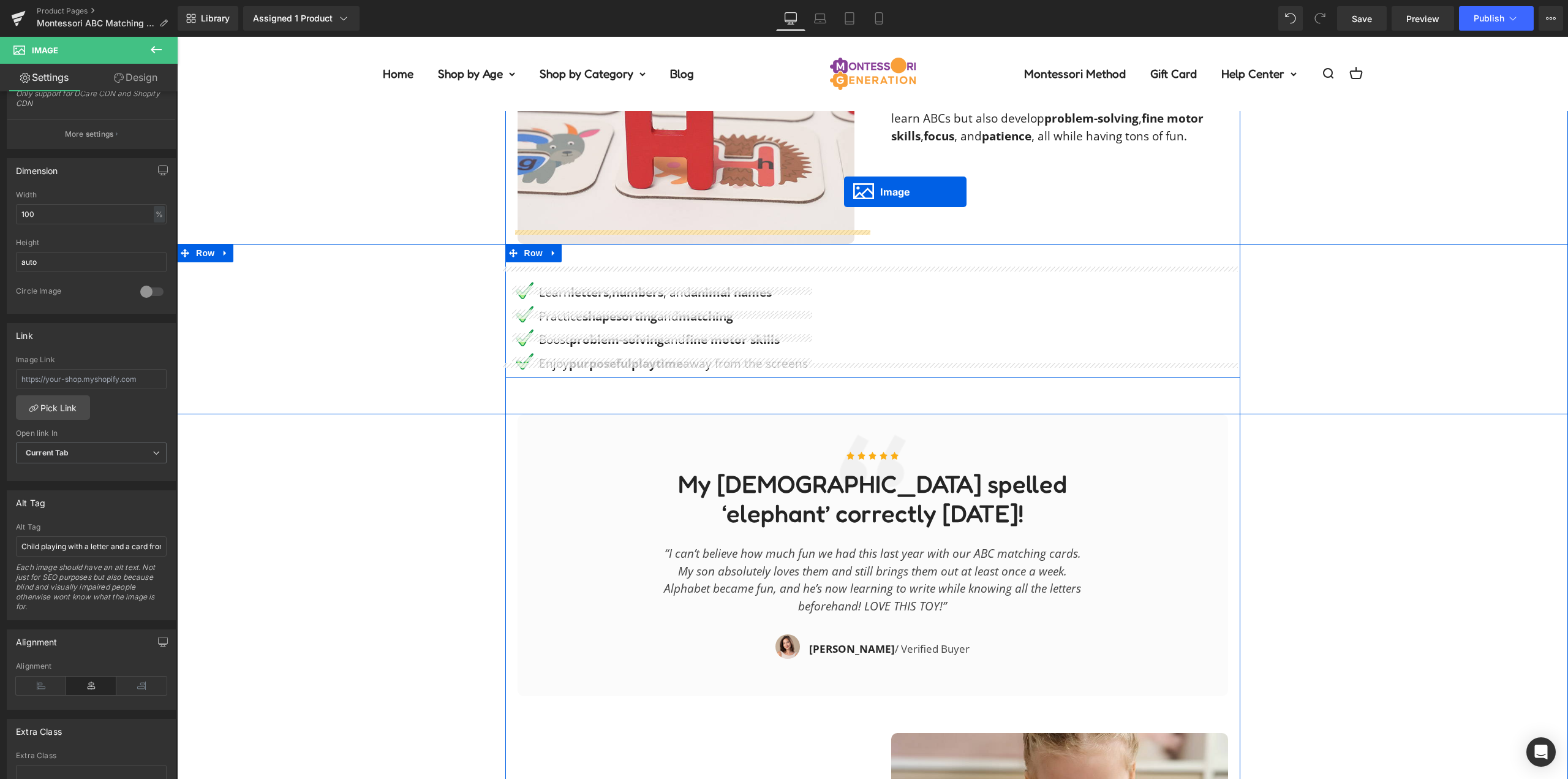
scroll to position [1349, 0]
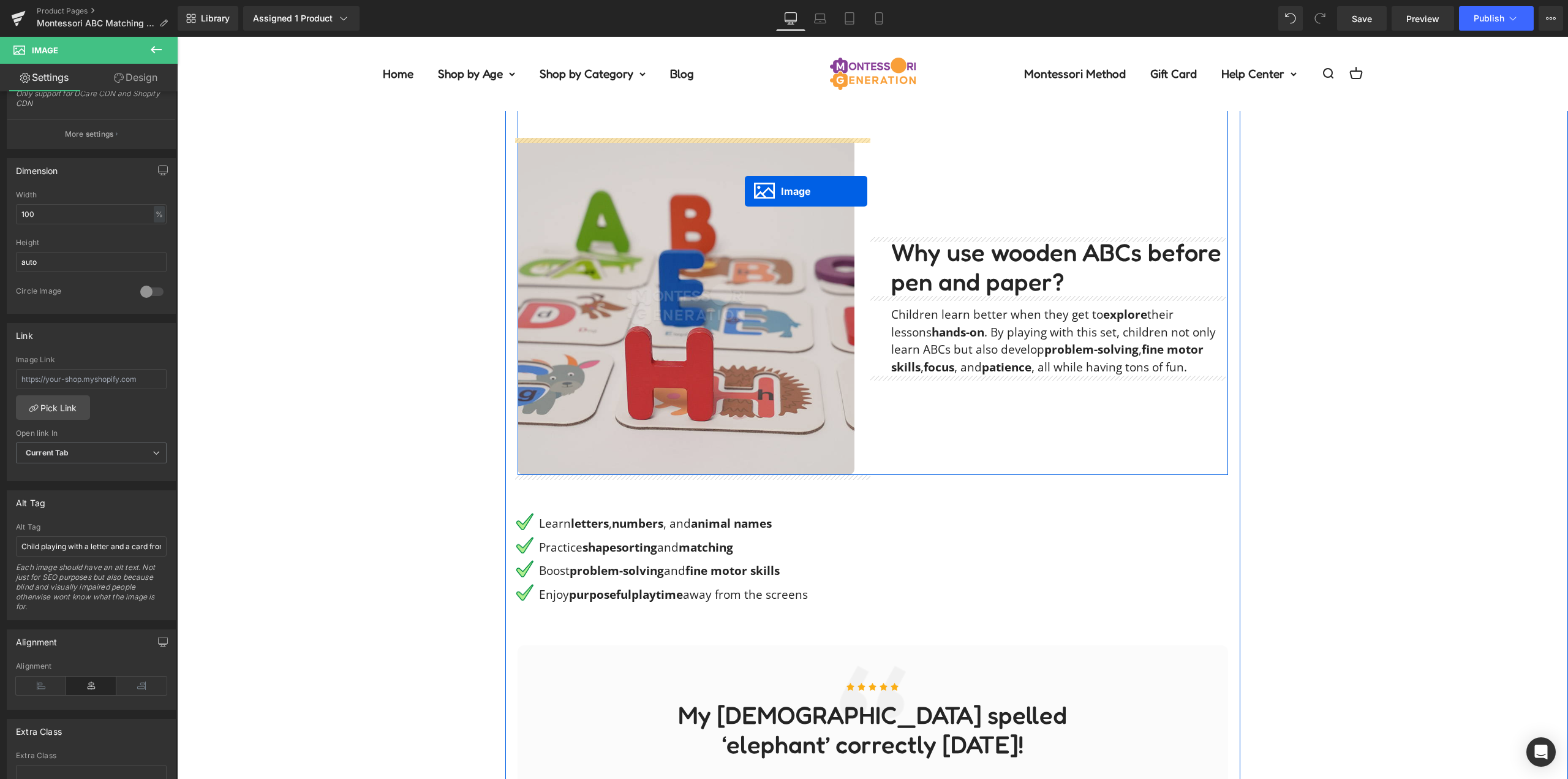
drag, startPoint x: 681, startPoint y: 425, endPoint x: 745, endPoint y: 191, distance: 242.6
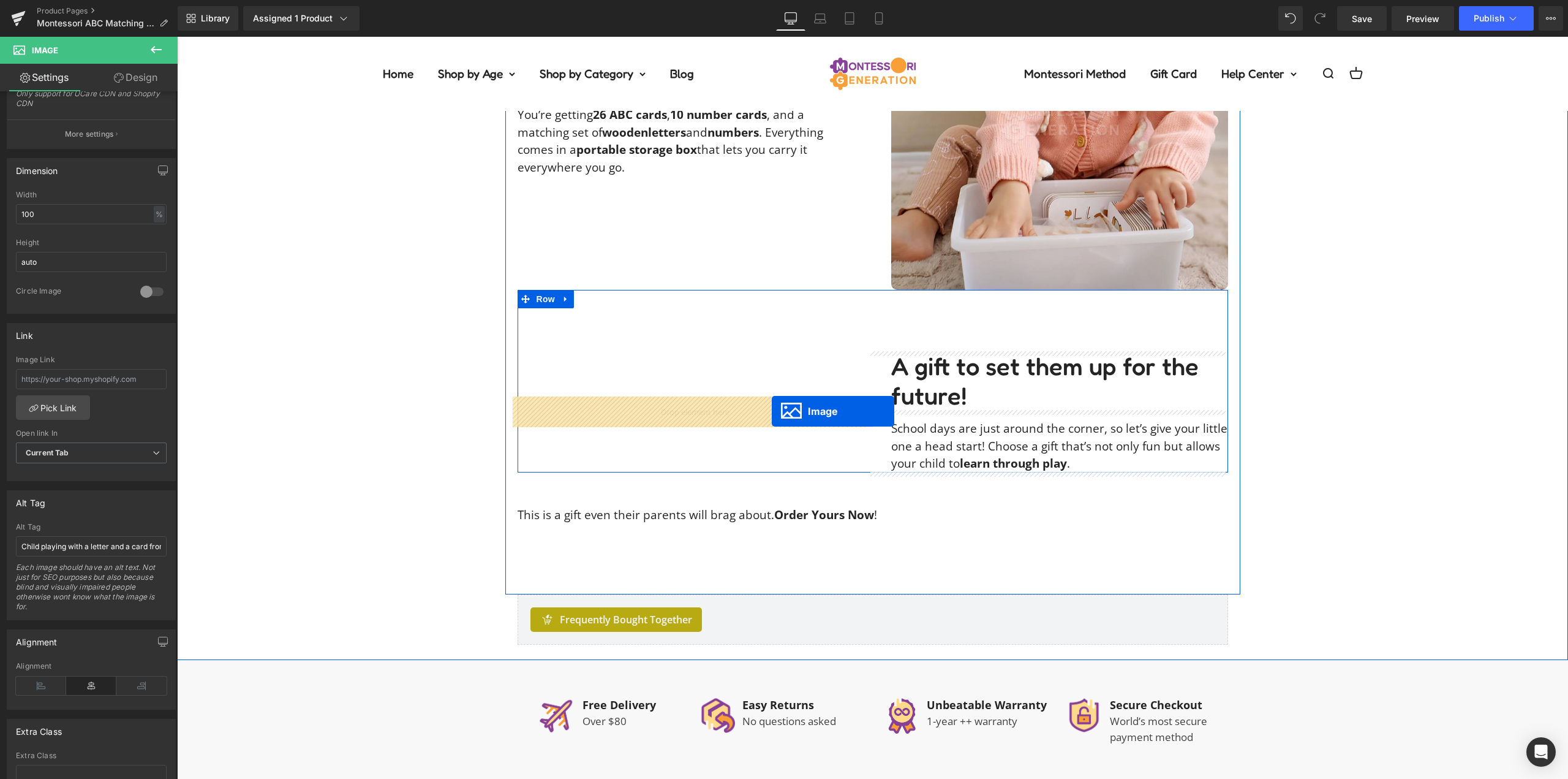
drag, startPoint x: 802, startPoint y: 617, endPoint x: 772, endPoint y: 412, distance: 207.2
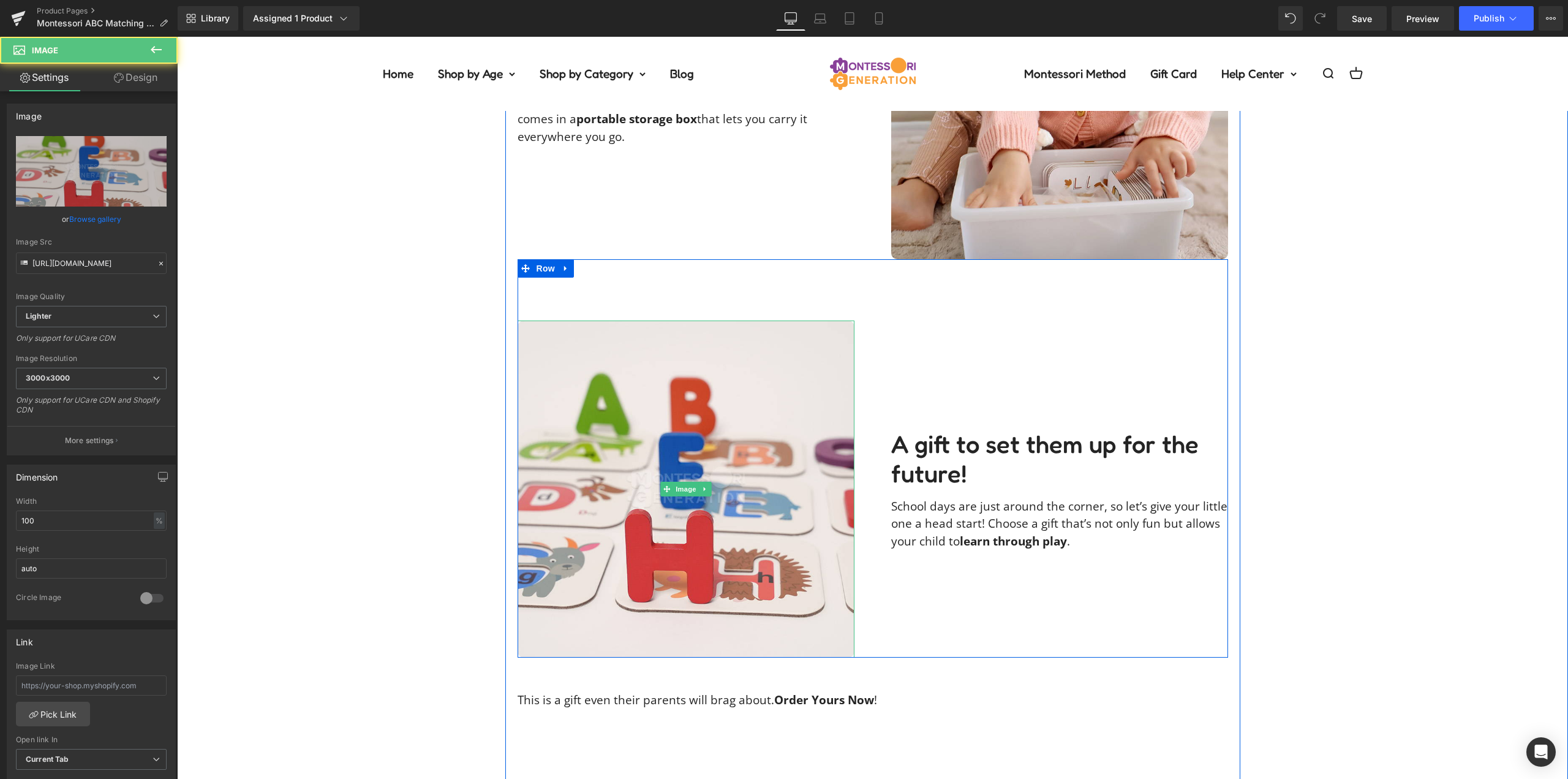
scroll to position [2360, 0]
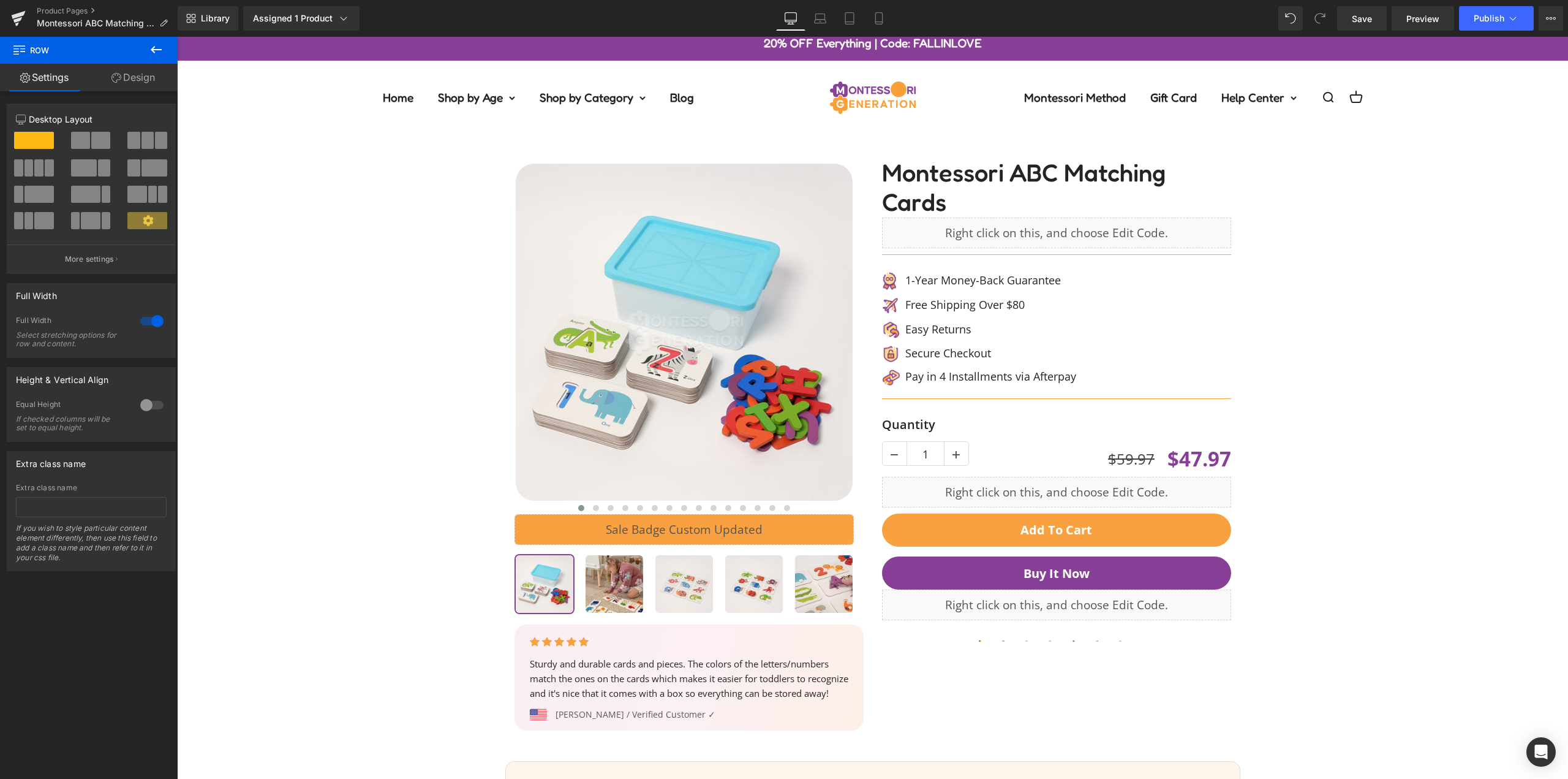
scroll to position [0, 0]
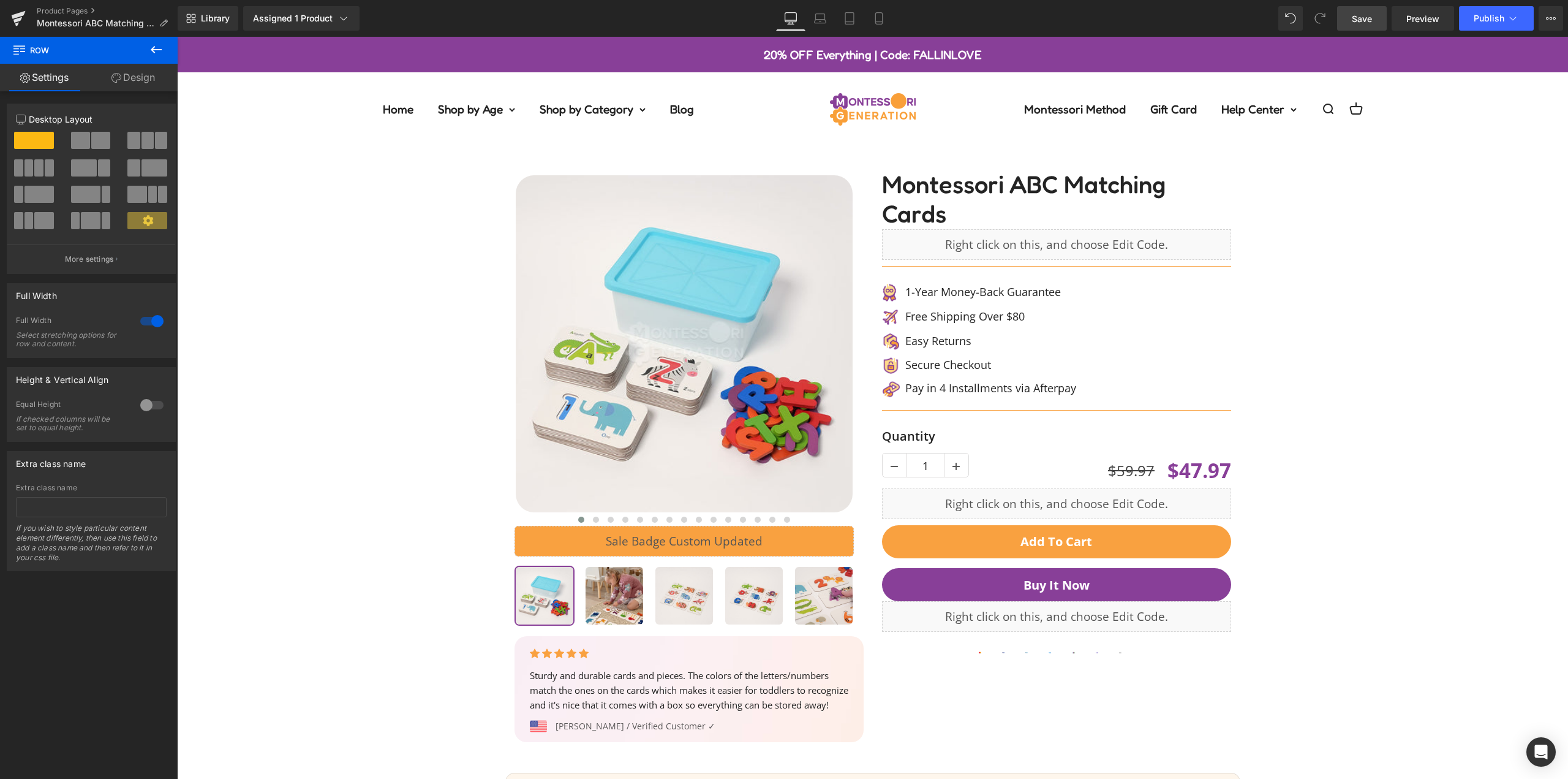
click at [1371, 13] on span "Save" at bounding box center [1362, 19] width 20 height 13
click at [1477, 29] on button "Publish" at bounding box center [1497, 19] width 75 height 24
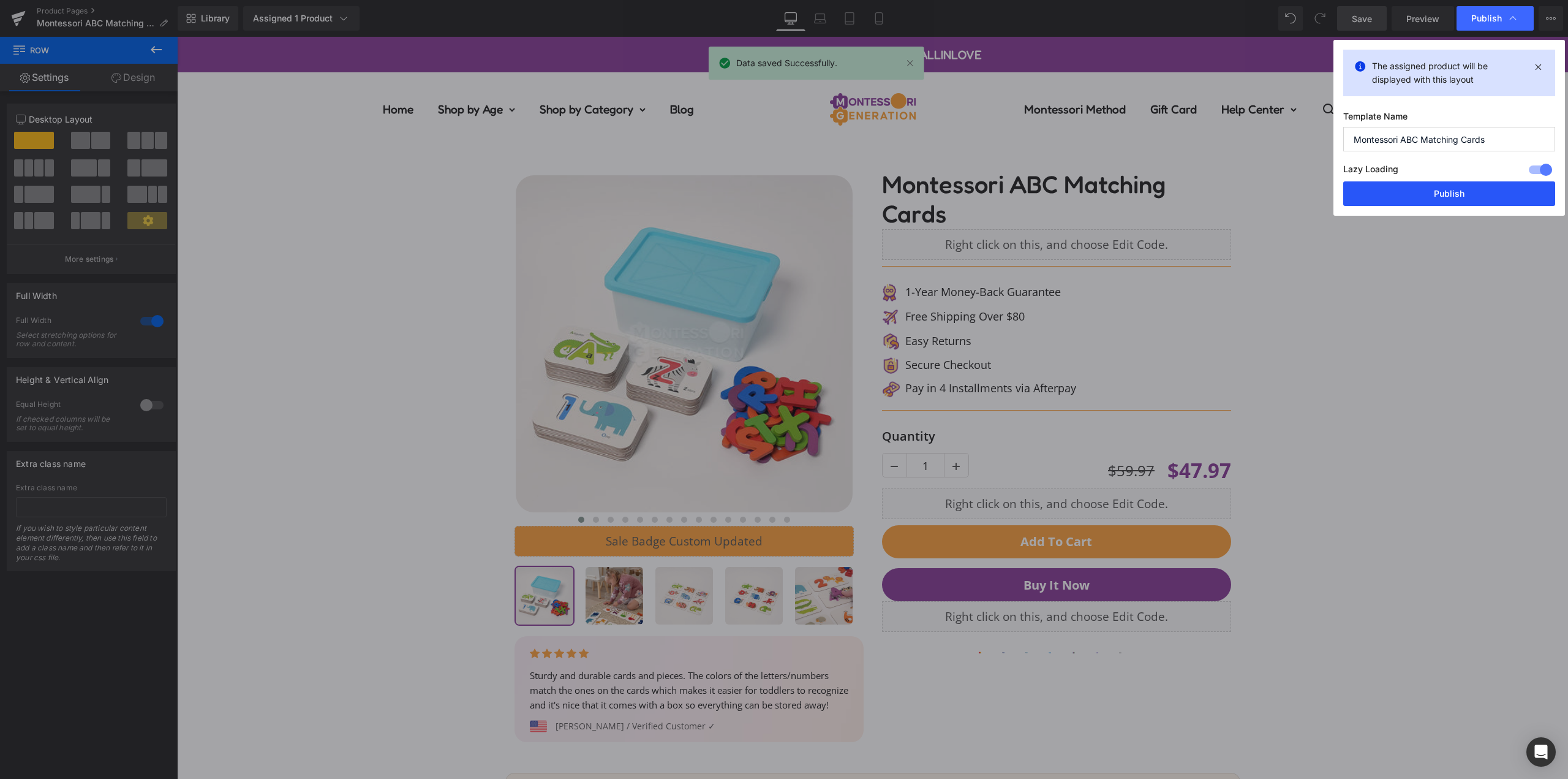
click at [1458, 198] on button "Publish" at bounding box center [1449, 194] width 212 height 24
